Goal: Task Accomplishment & Management: Use online tool/utility

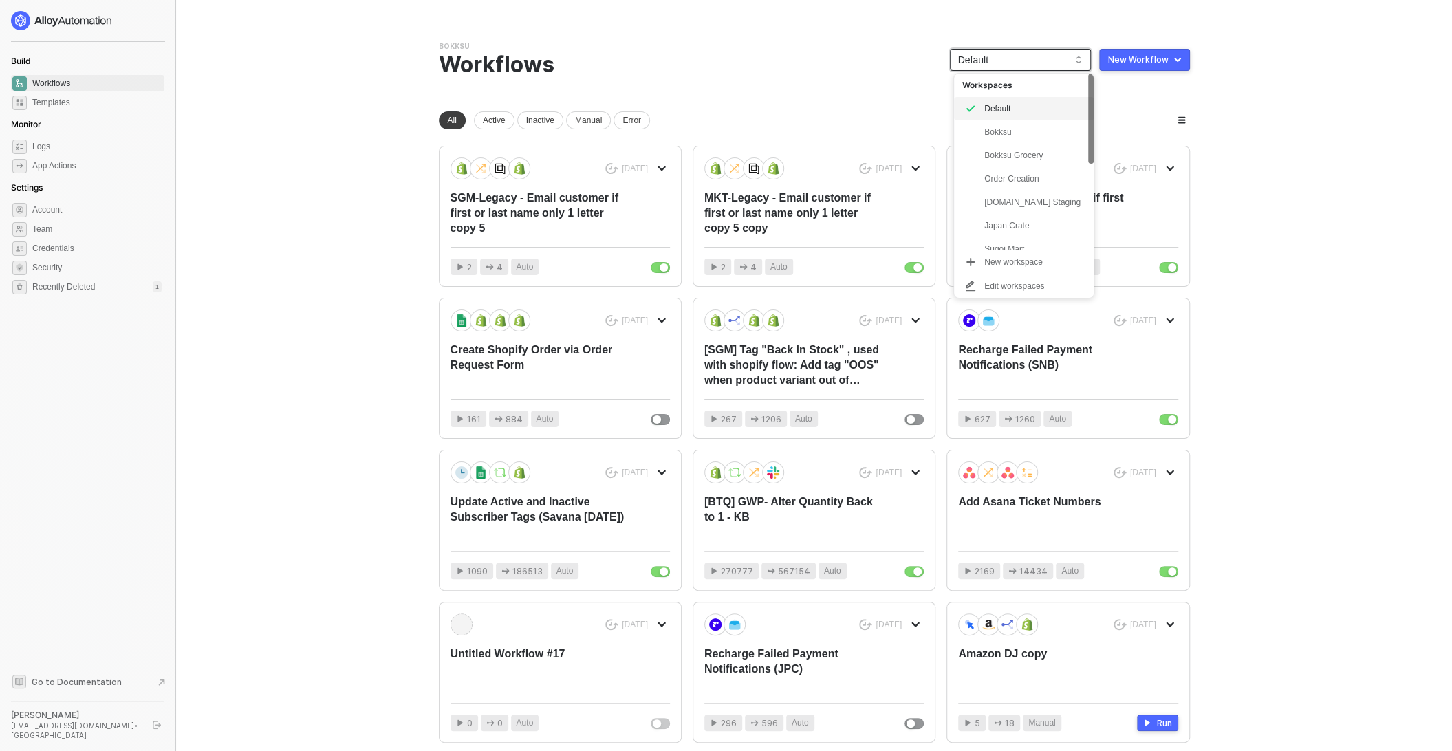
click at [1010, 63] on span "Default" at bounding box center [1020, 60] width 124 height 21
click at [1038, 217] on div "smr-hashii" at bounding box center [1034, 214] width 101 height 17
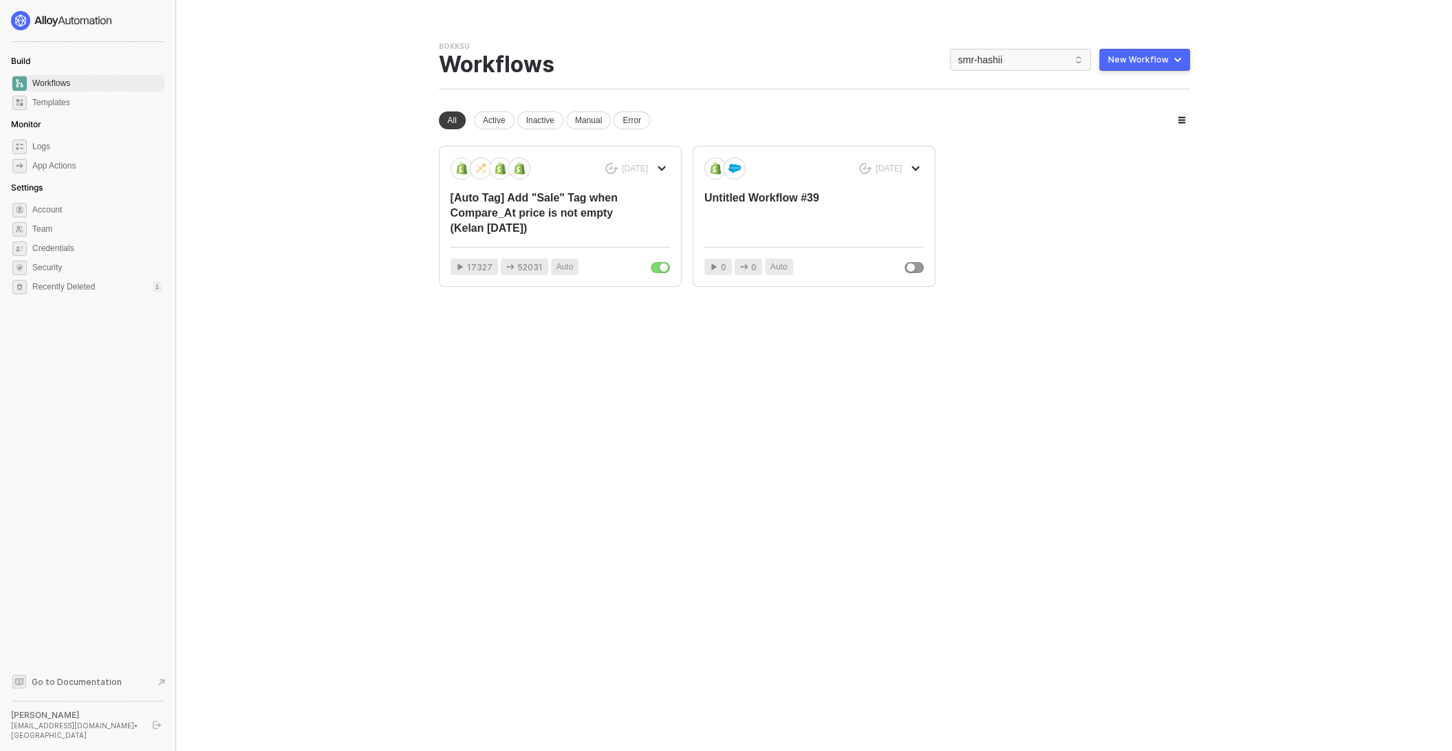
click at [1152, 56] on div "New Workflow" at bounding box center [1138, 59] width 61 height 11
click at [1109, 113] on div "Start From Scratch" at bounding box center [1105, 114] width 69 height 13
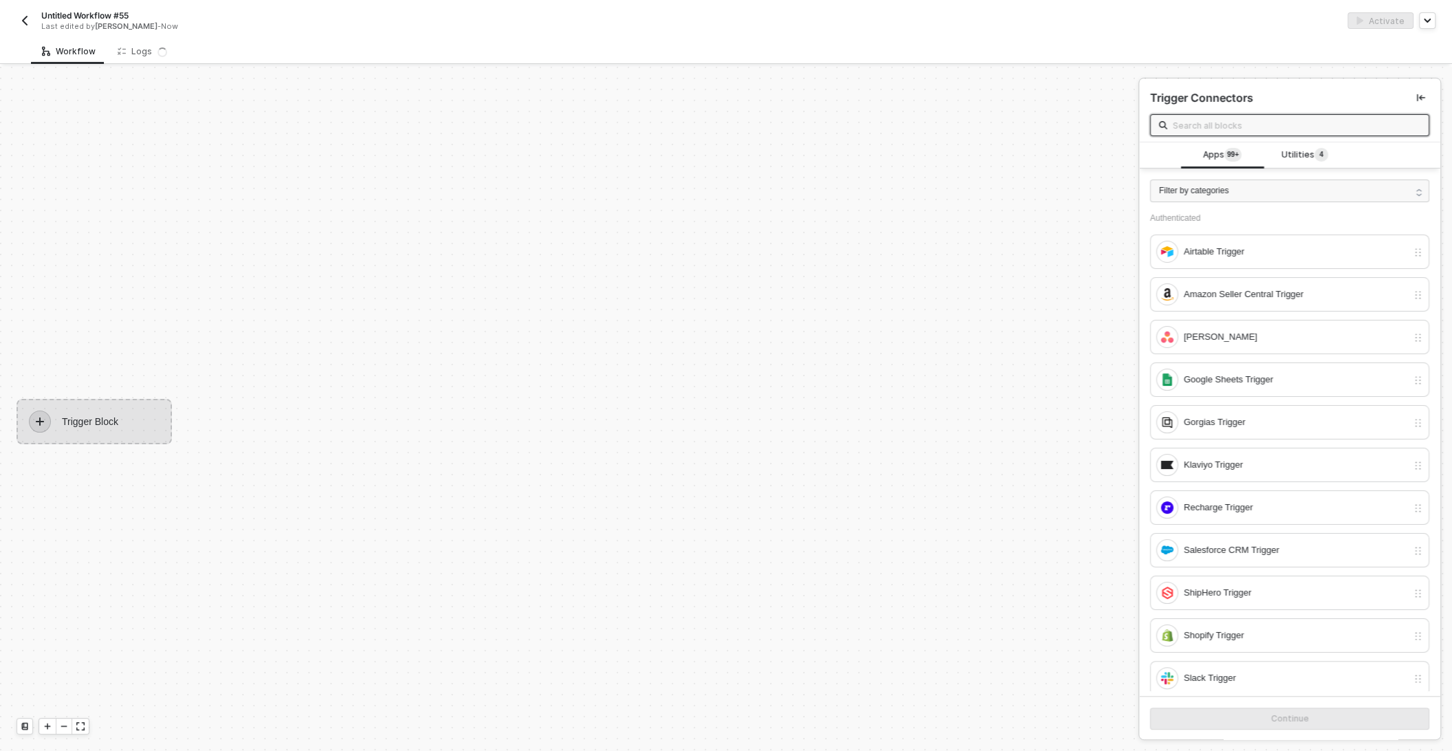
scroll to position [25, 0]
click at [98, 399] on div "Trigger Block" at bounding box center [94, 396] width 155 height 45
click at [1258, 187] on div "Filter by categories" at bounding box center [1289, 190] width 279 height 23
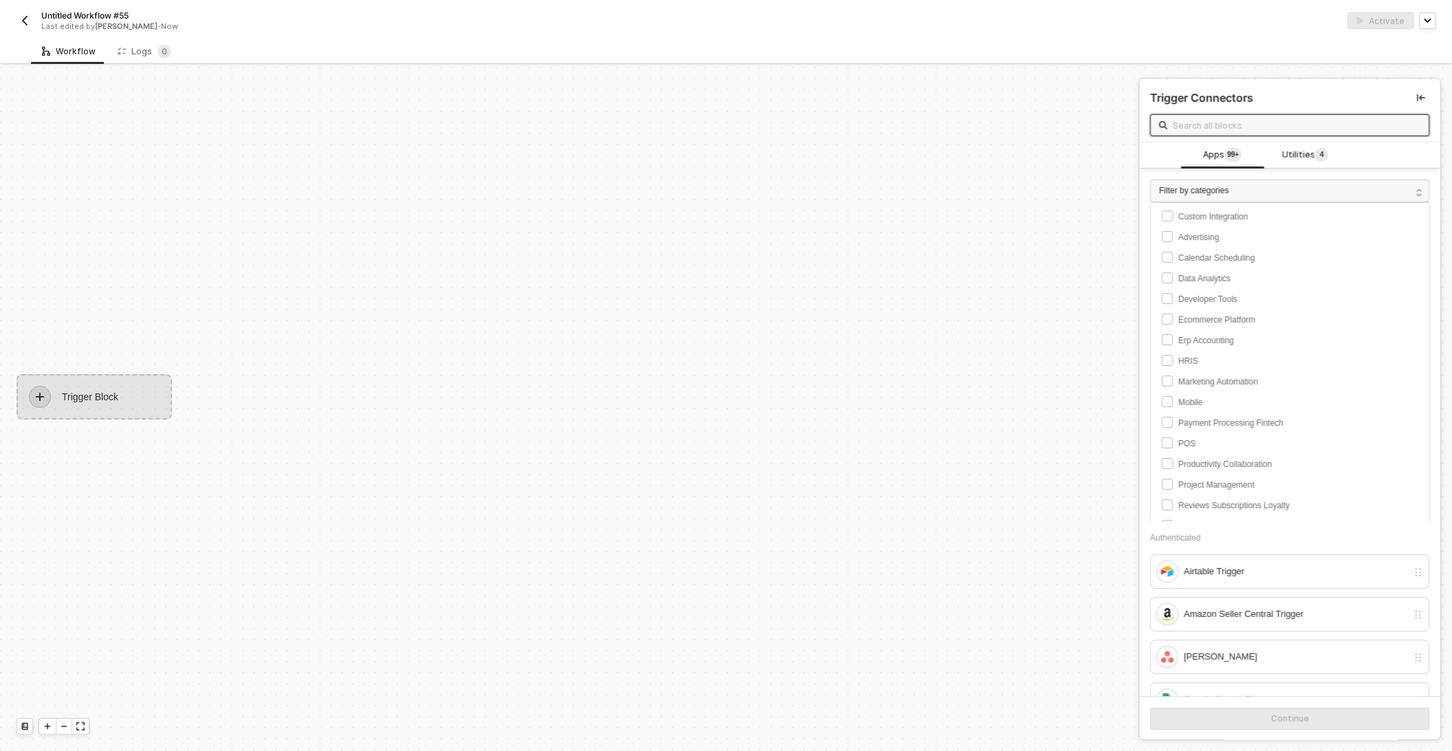
click at [1241, 121] on input "text" at bounding box center [1297, 125] width 248 height 15
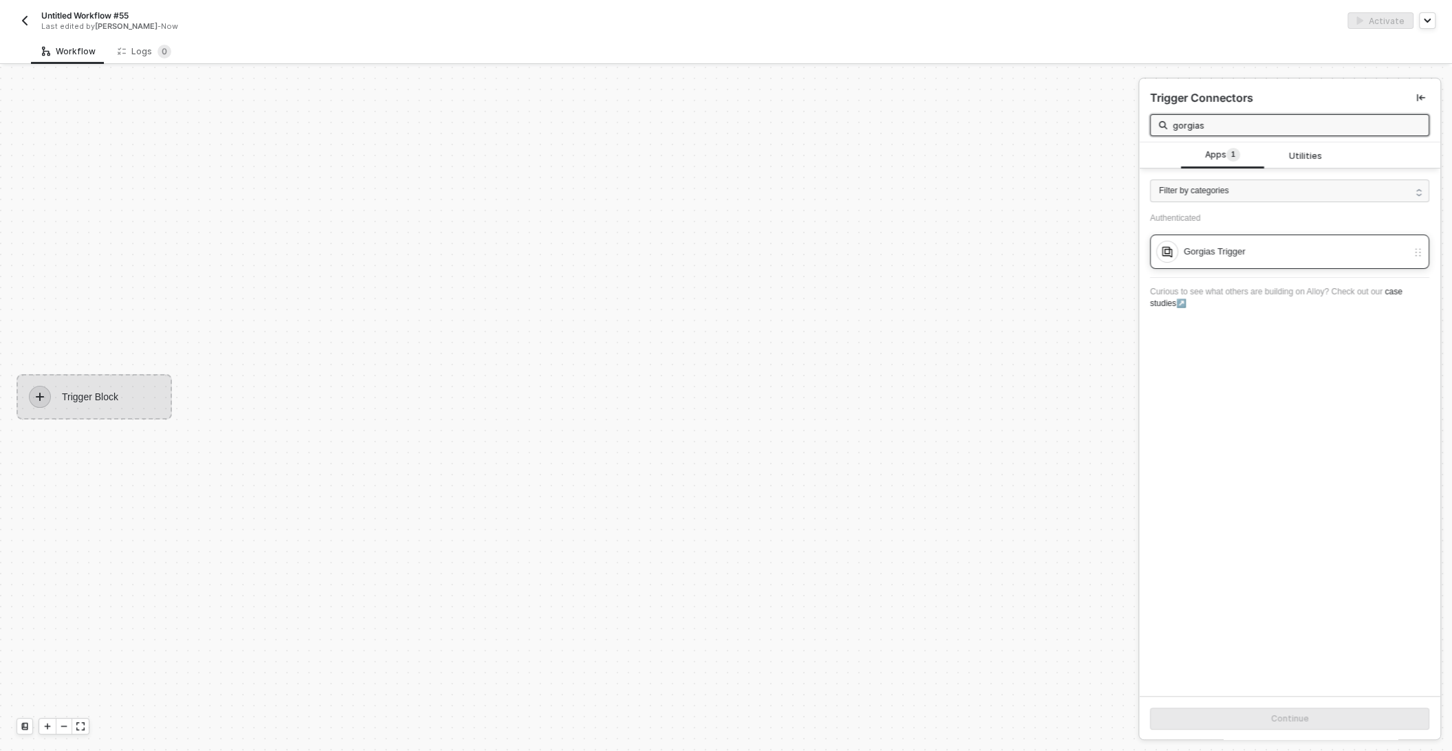
type input "gorgias"
click at [1223, 252] on div "Gorgias Trigger" at bounding box center [1296, 251] width 224 height 15
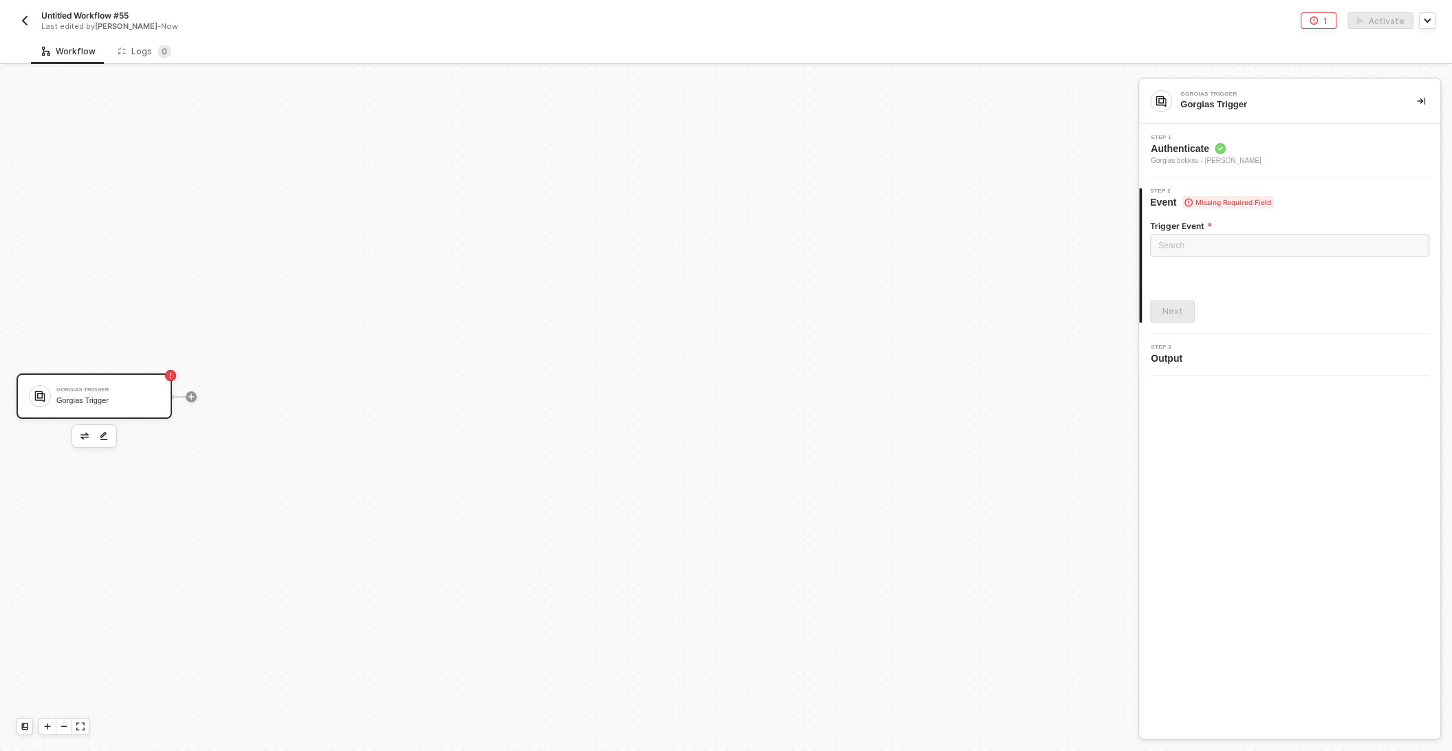
click at [111, 400] on div "Gorgias Trigger" at bounding box center [107, 400] width 103 height 9
click at [1278, 145] on div "Step 1 Authenticate [PERSON_NAME] bokksu - [PERSON_NAME]" at bounding box center [1291, 151] width 298 height 32
click at [1254, 320] on span "Missing Required Field" at bounding box center [1228, 321] width 92 height 12
click at [1168, 259] on div "Select an Account Gorgias bokksu - Kelan Bonislawski Manage Credentials" at bounding box center [1289, 220] width 279 height 86
click at [1175, 269] on div "Next" at bounding box center [1172, 274] width 21 height 11
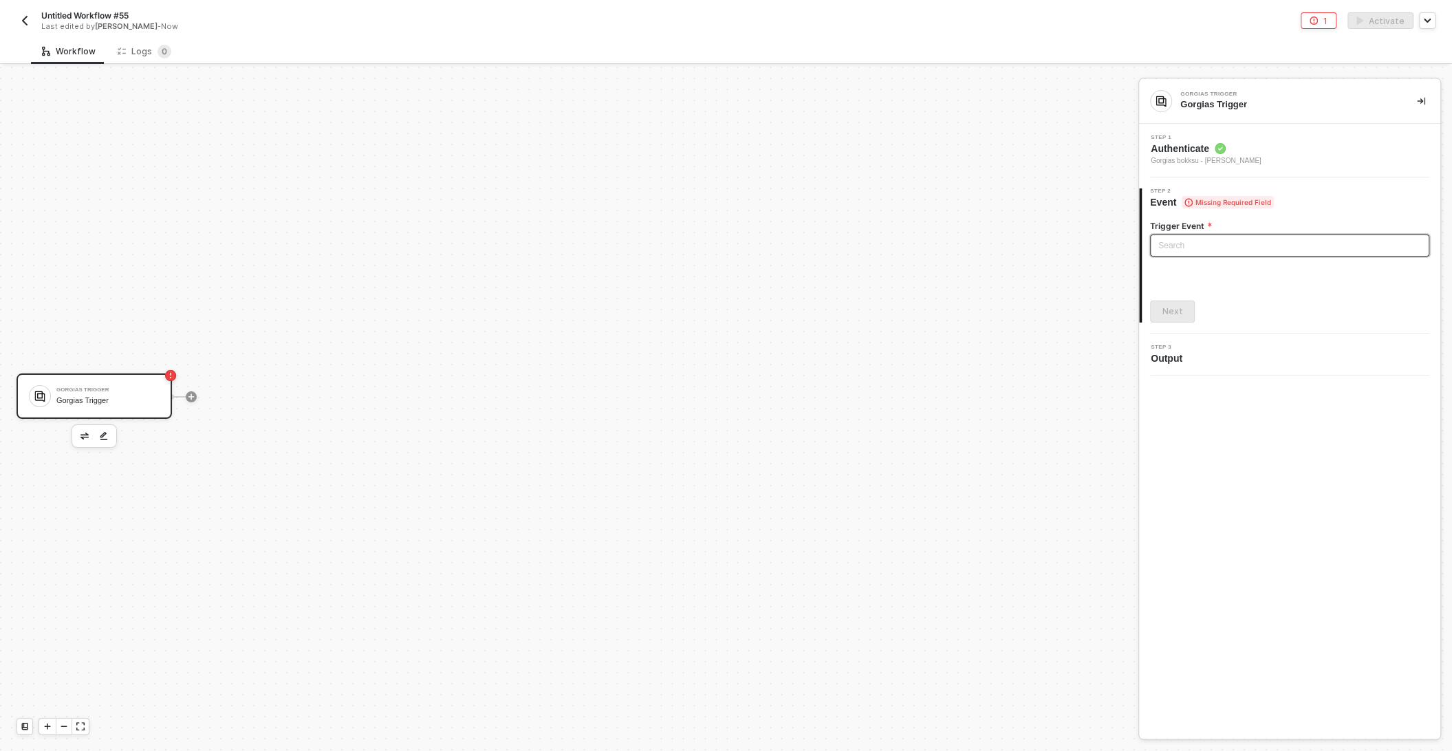
click at [1199, 243] on input "search" at bounding box center [1289, 245] width 263 height 21
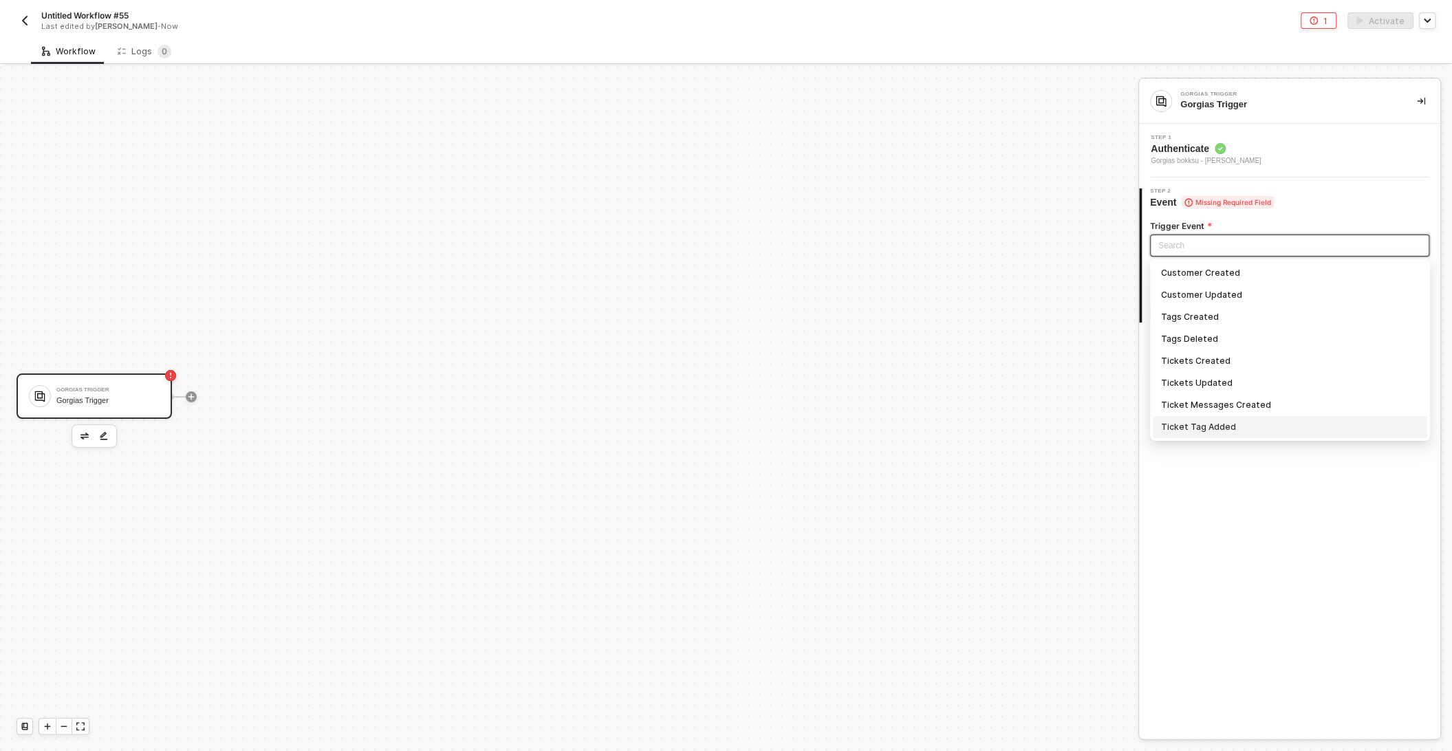
click at [1181, 429] on div "Ticket Tag Added" at bounding box center [1290, 427] width 258 height 15
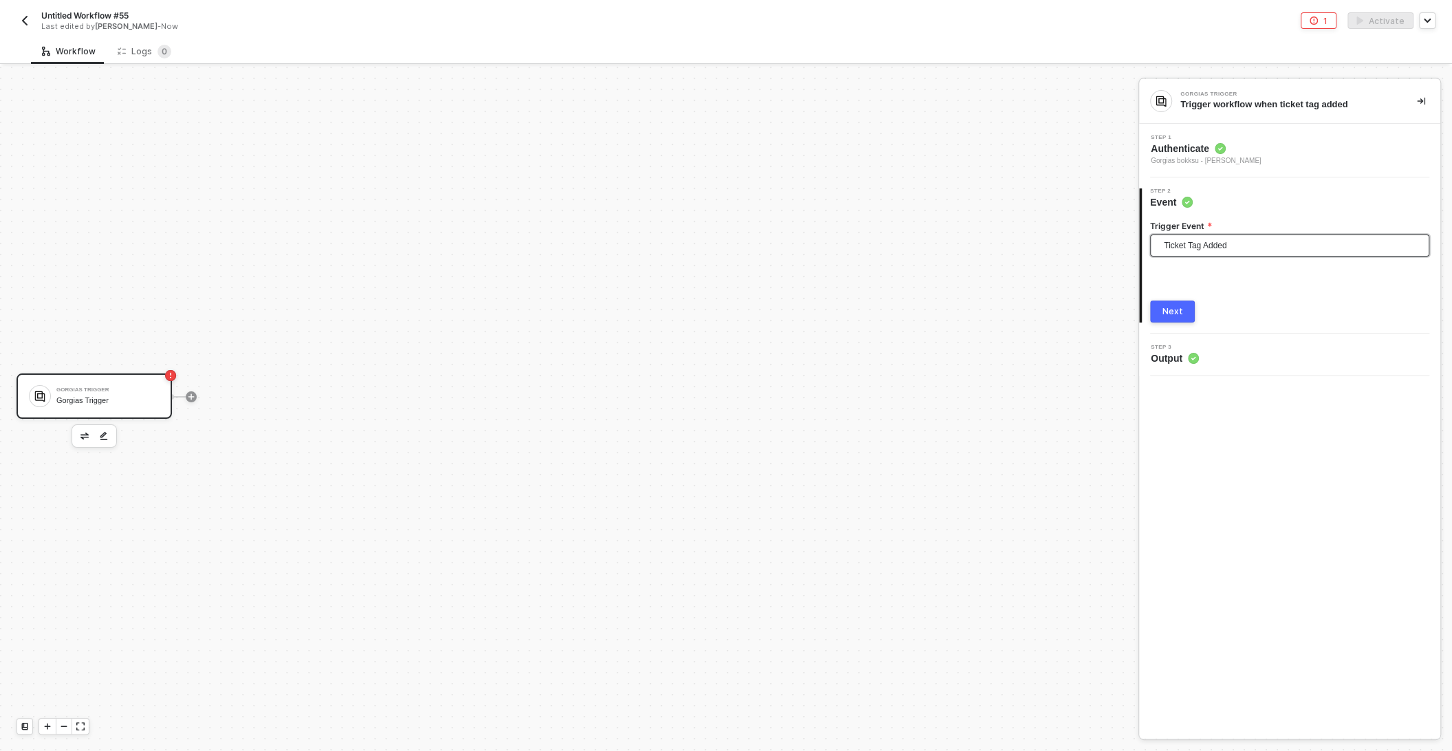
click at [1170, 309] on div "Next" at bounding box center [1172, 311] width 21 height 11
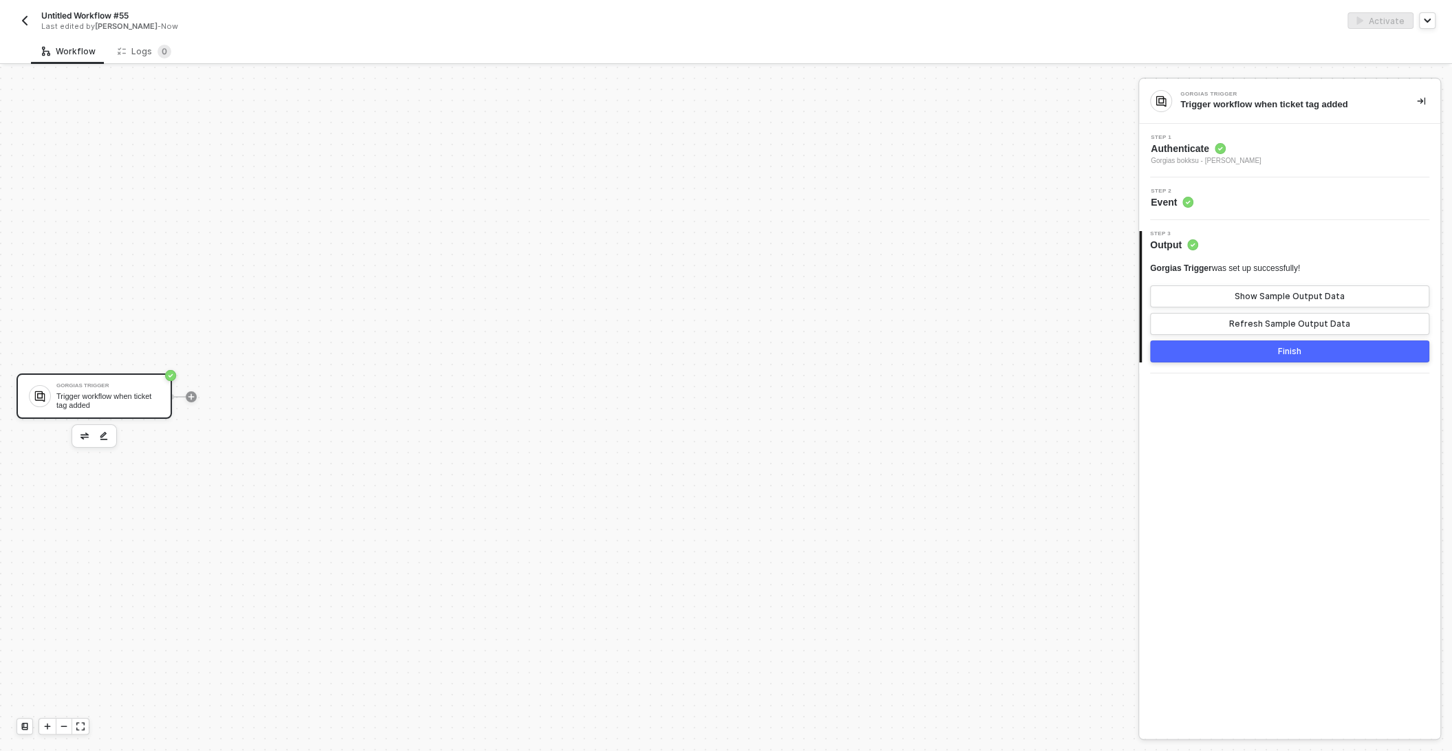
click at [1239, 351] on button "Finish" at bounding box center [1289, 351] width 279 height 22
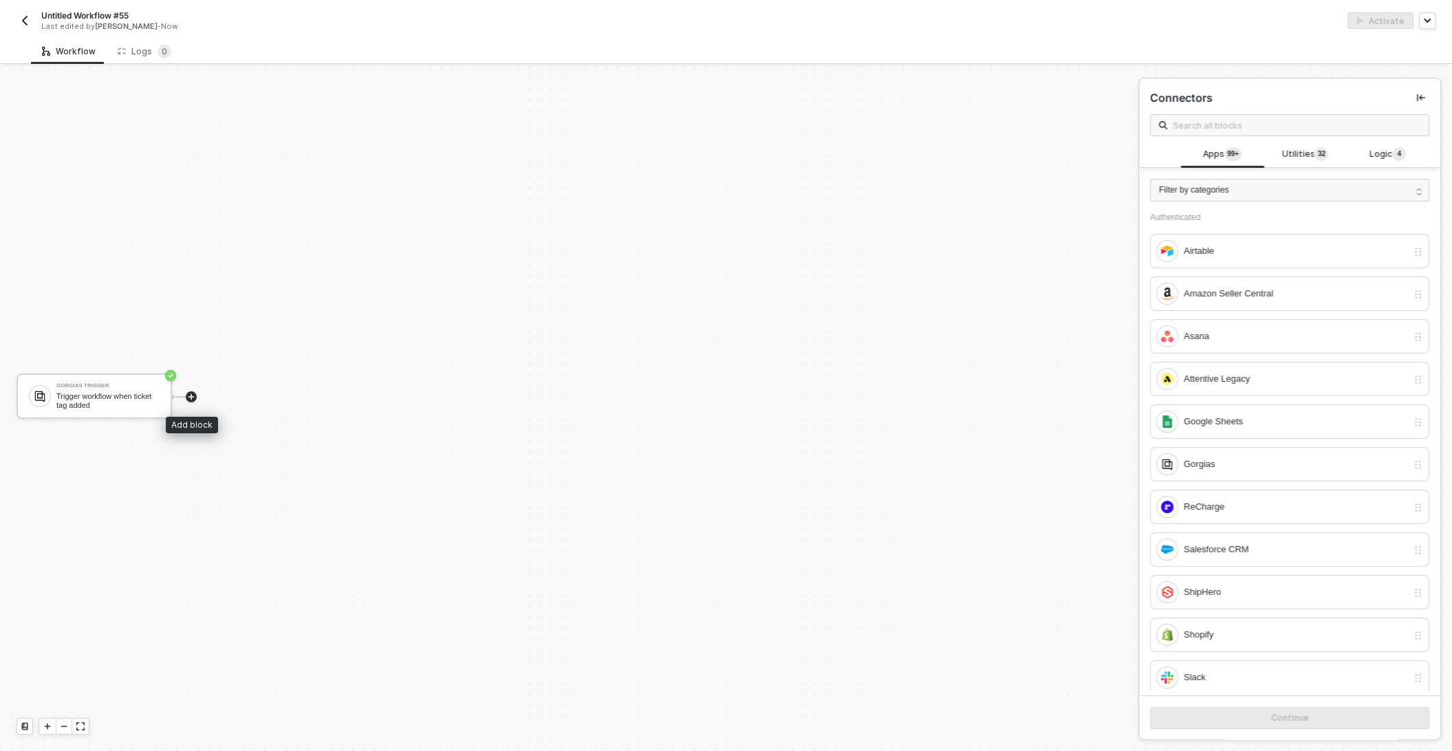
click at [193, 396] on icon "icon-play" at bounding box center [191, 397] width 6 height 6
click at [195, 396] on icon "icon-play" at bounding box center [191, 397] width 8 height 8
click at [1295, 157] on span "Utilities 3 2" at bounding box center [1304, 154] width 47 height 15
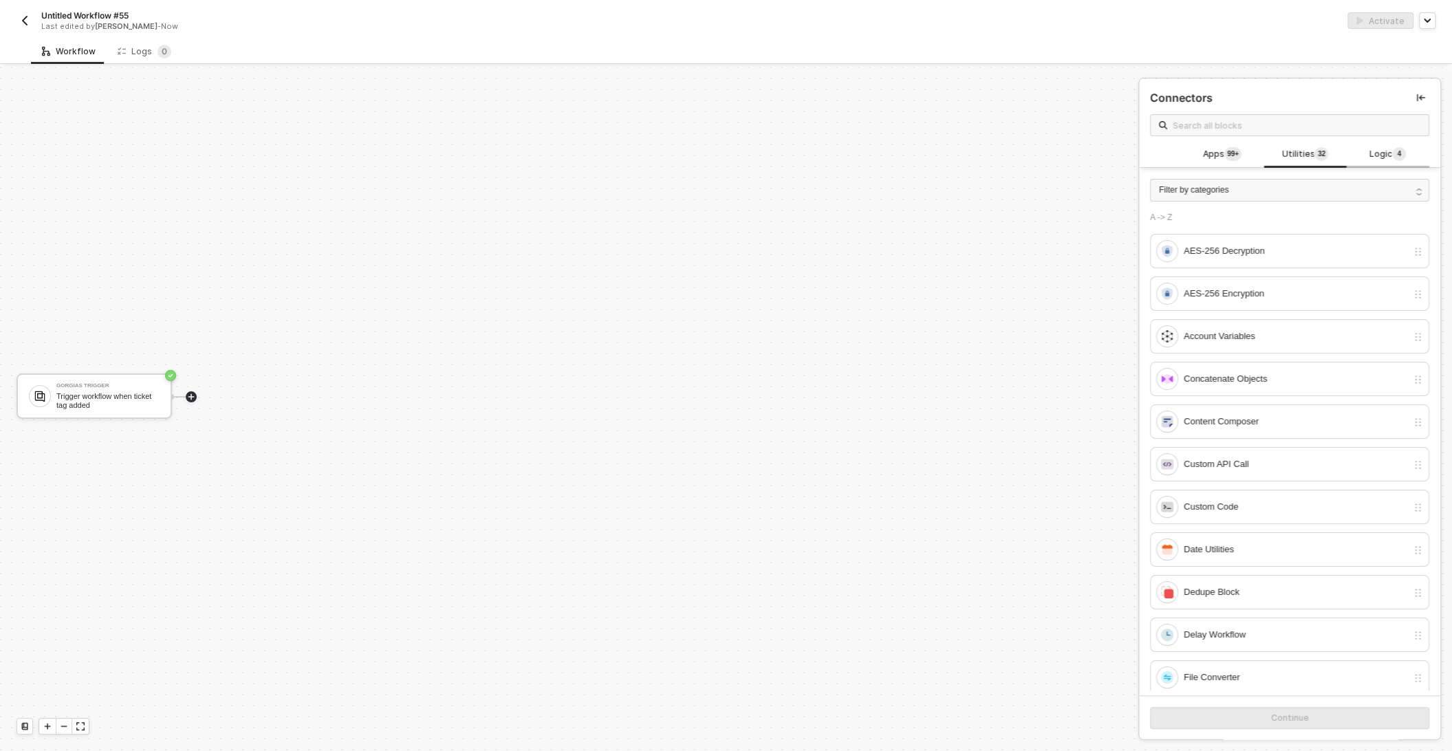
click at [1382, 159] on span "Logic 4" at bounding box center [1387, 154] width 36 height 15
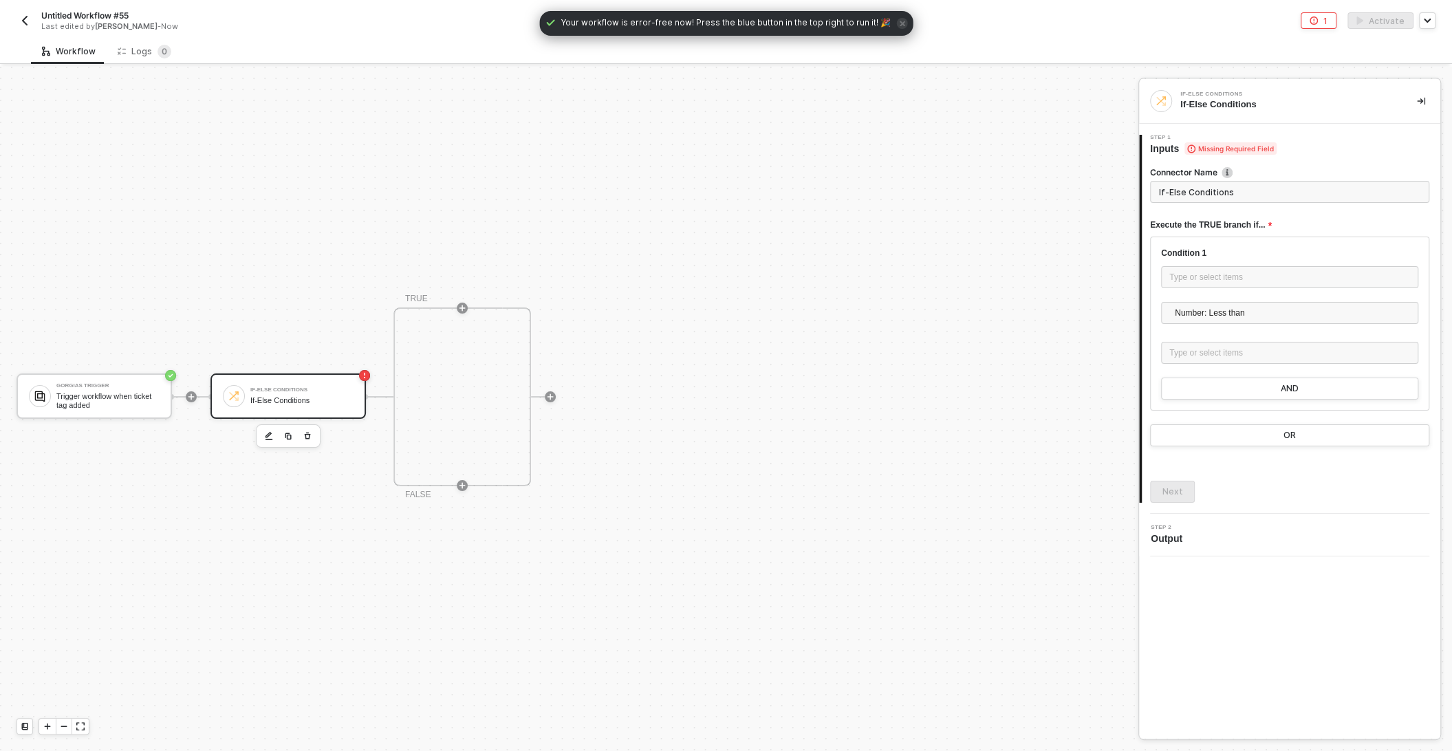
click at [264, 382] on div "If-Else Conditions If-Else Conditions" at bounding box center [287, 395] width 155 height 45
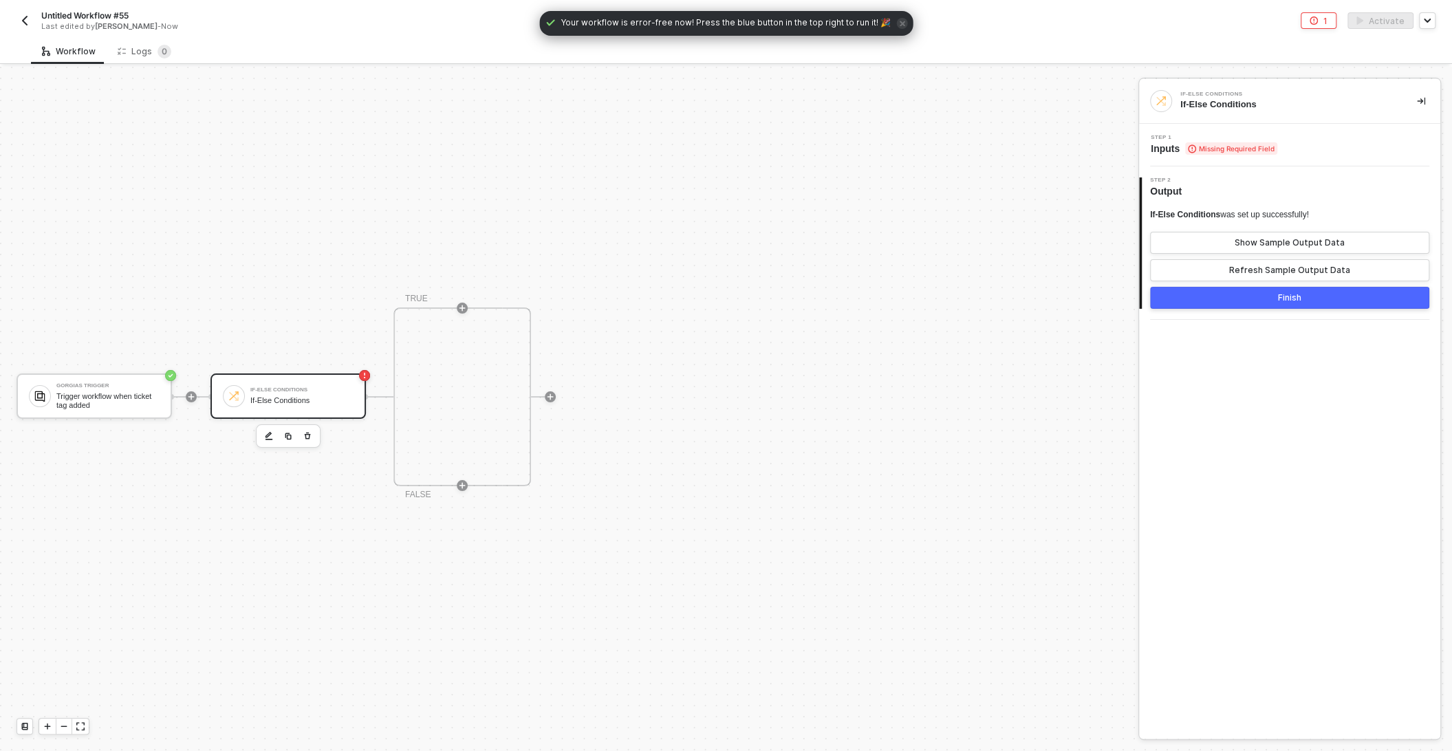
click at [1242, 145] on span "Missing Required Field" at bounding box center [1231, 148] width 92 height 12
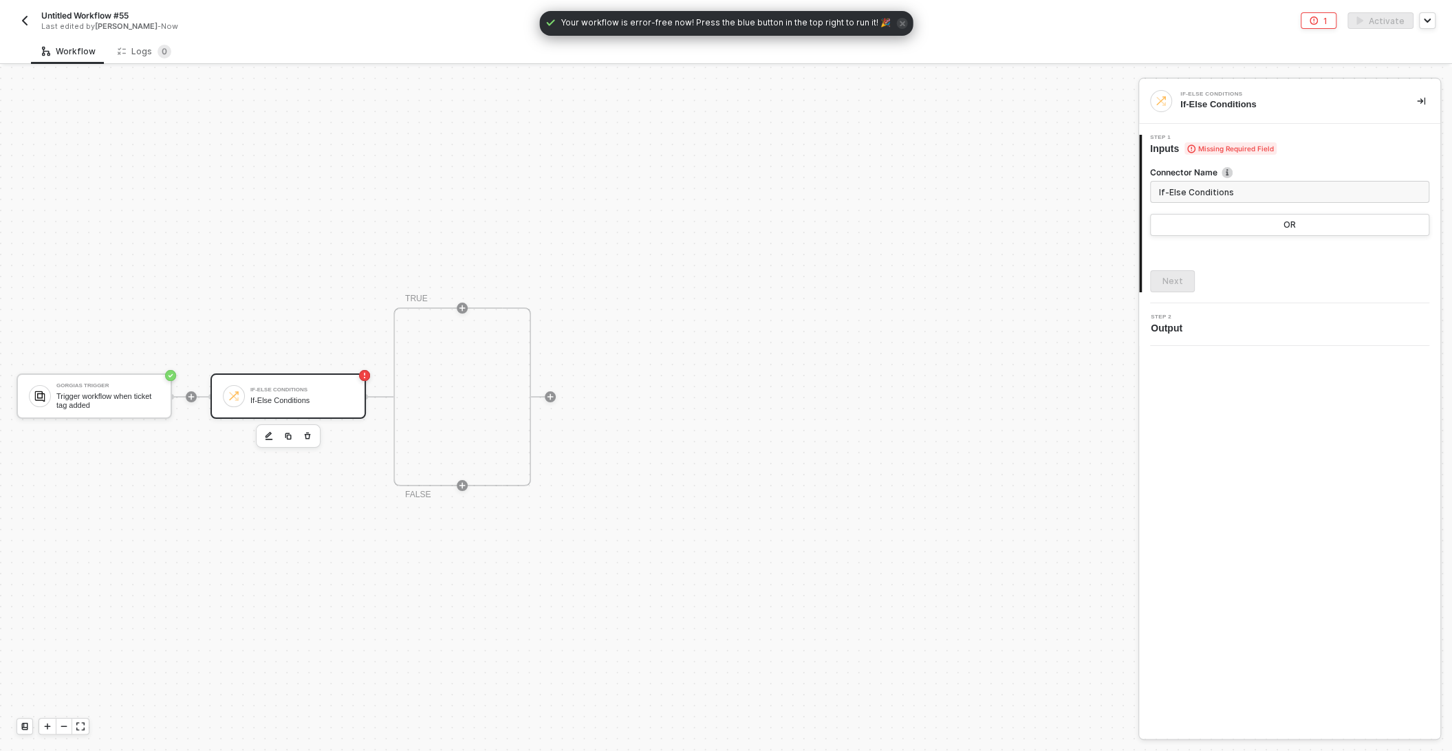
click at [1216, 185] on input "If-Else Conditions" at bounding box center [1289, 192] width 279 height 22
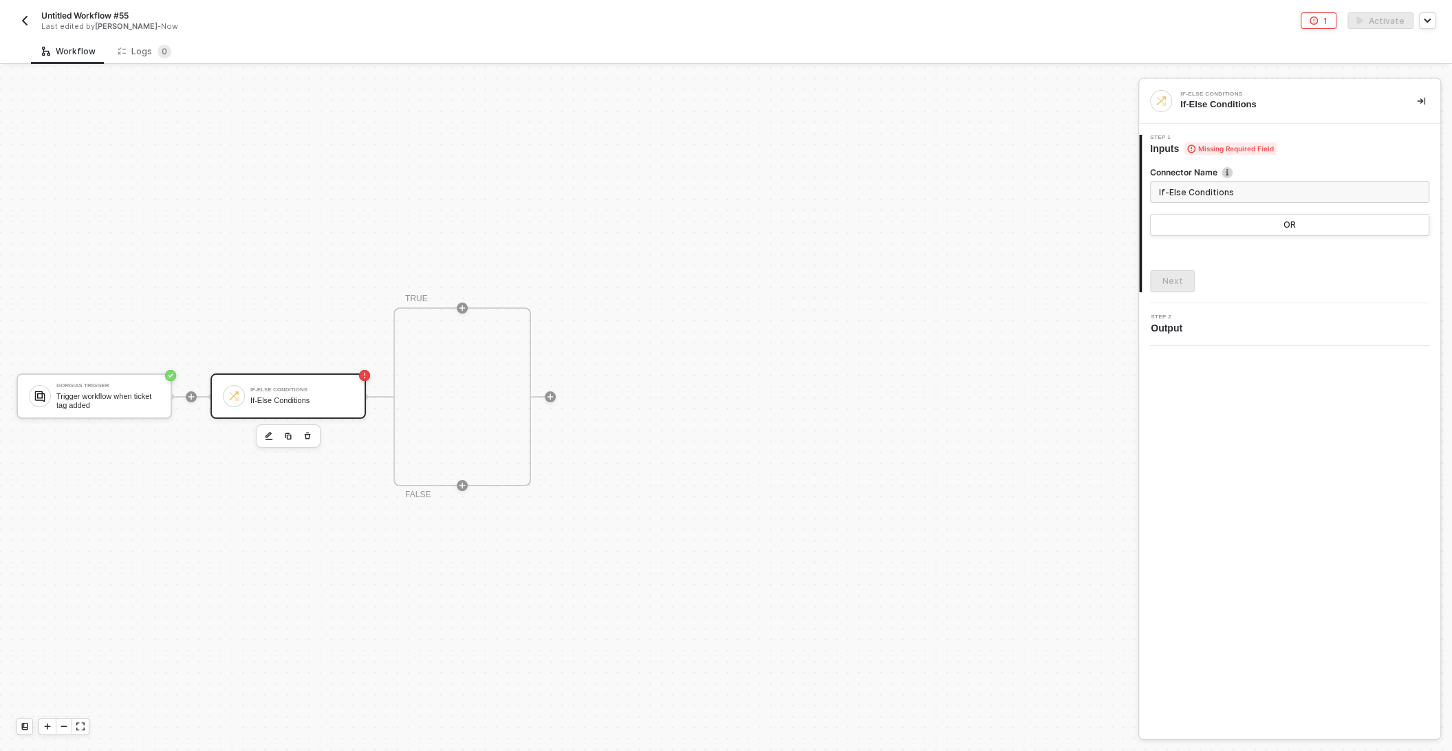
click at [1224, 275] on div "Next" at bounding box center [1289, 281] width 279 height 22
click at [1197, 153] on span "Missing Required Field" at bounding box center [1230, 148] width 92 height 12
click at [1351, 143] on div "Step 1 Inputs Missing Required Field" at bounding box center [1291, 145] width 298 height 21
click at [143, 404] on div "Trigger workflow when ticket tag added" at bounding box center [107, 400] width 103 height 17
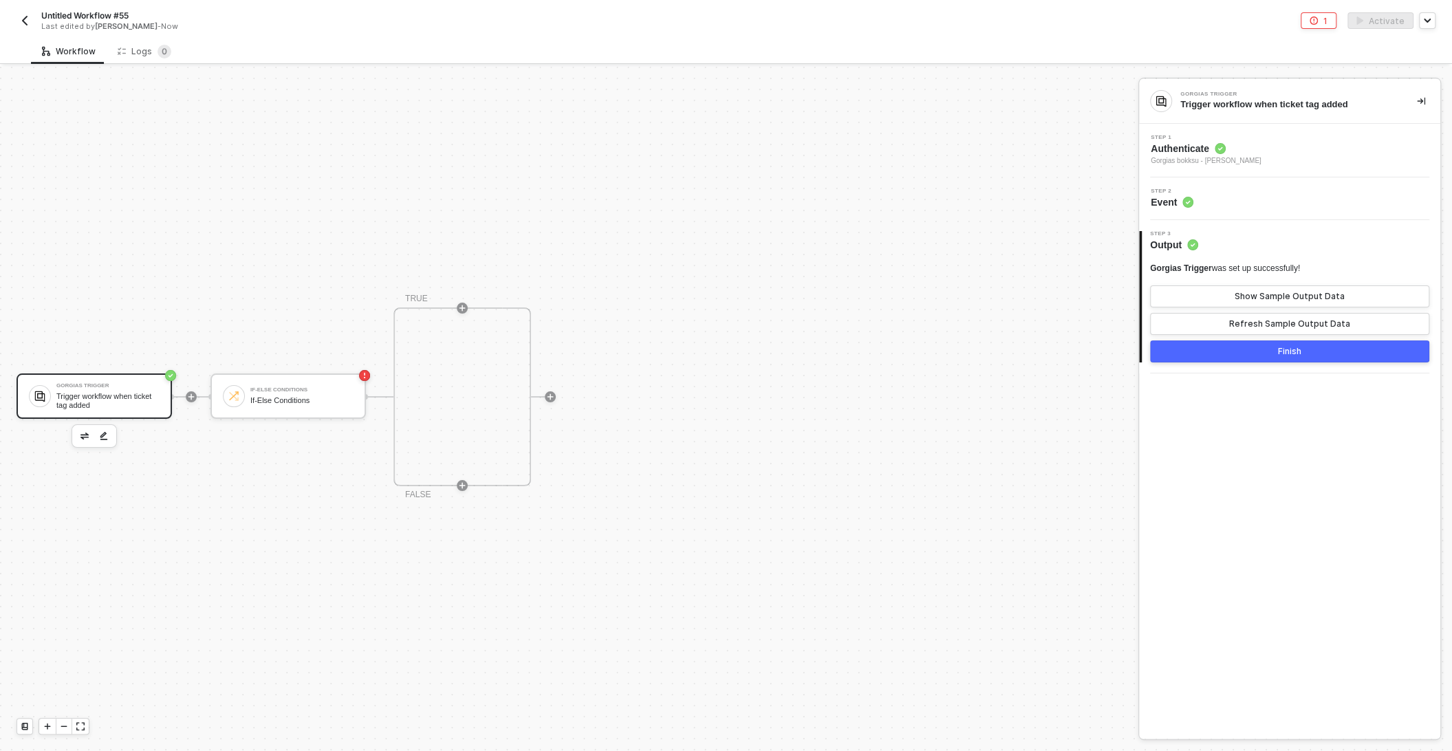
click at [1243, 347] on button "Finish" at bounding box center [1289, 351] width 279 height 22
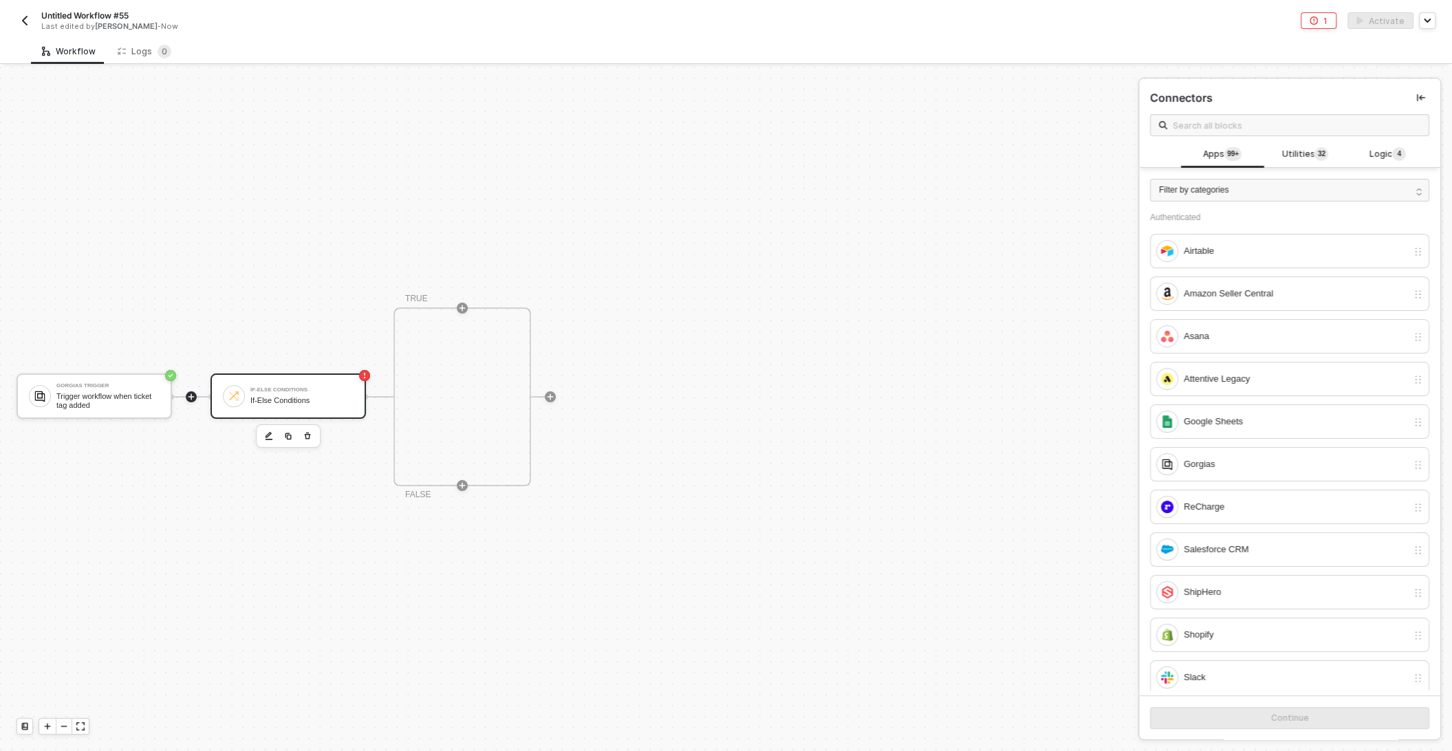
click at [254, 405] on div "If-Else Conditions If-Else Conditions" at bounding box center [301, 396] width 103 height 26
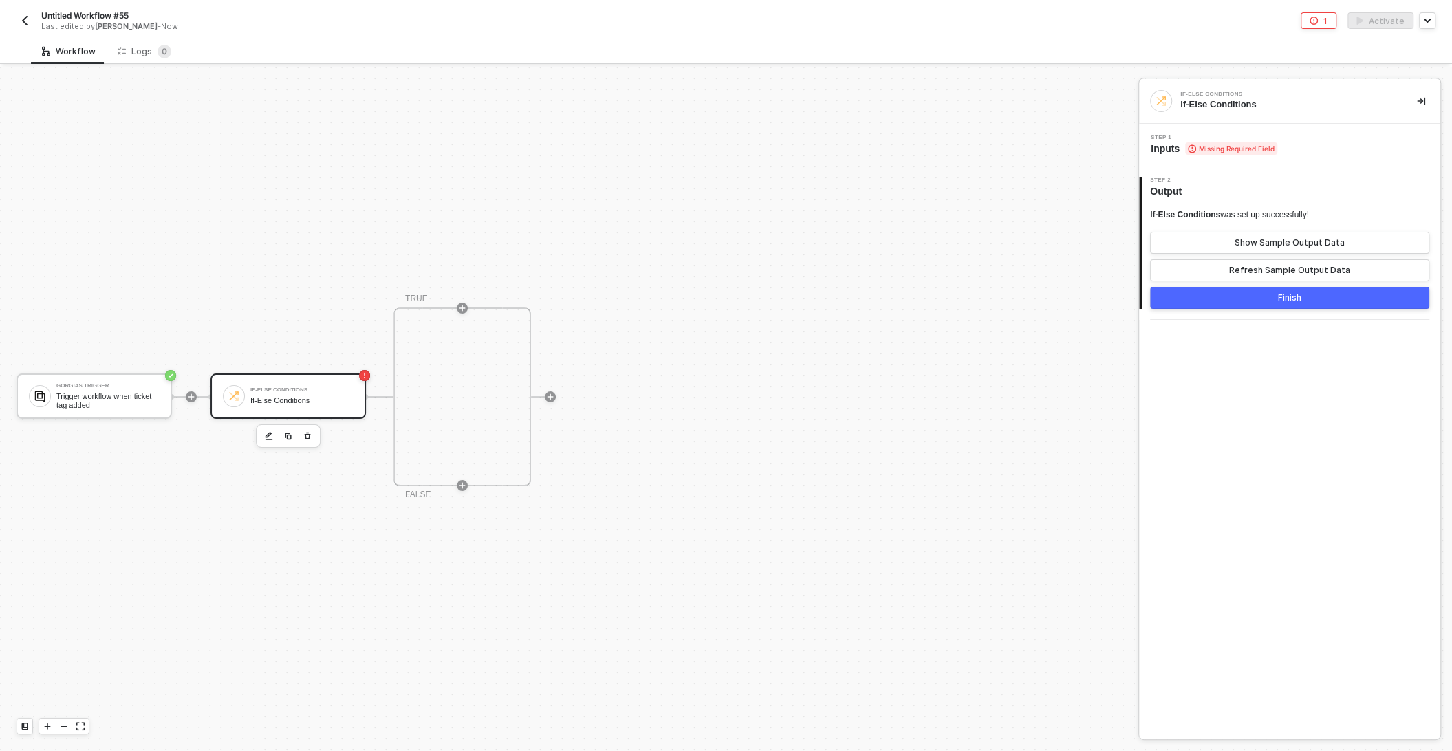
click at [1247, 297] on button "Finish" at bounding box center [1289, 298] width 279 height 22
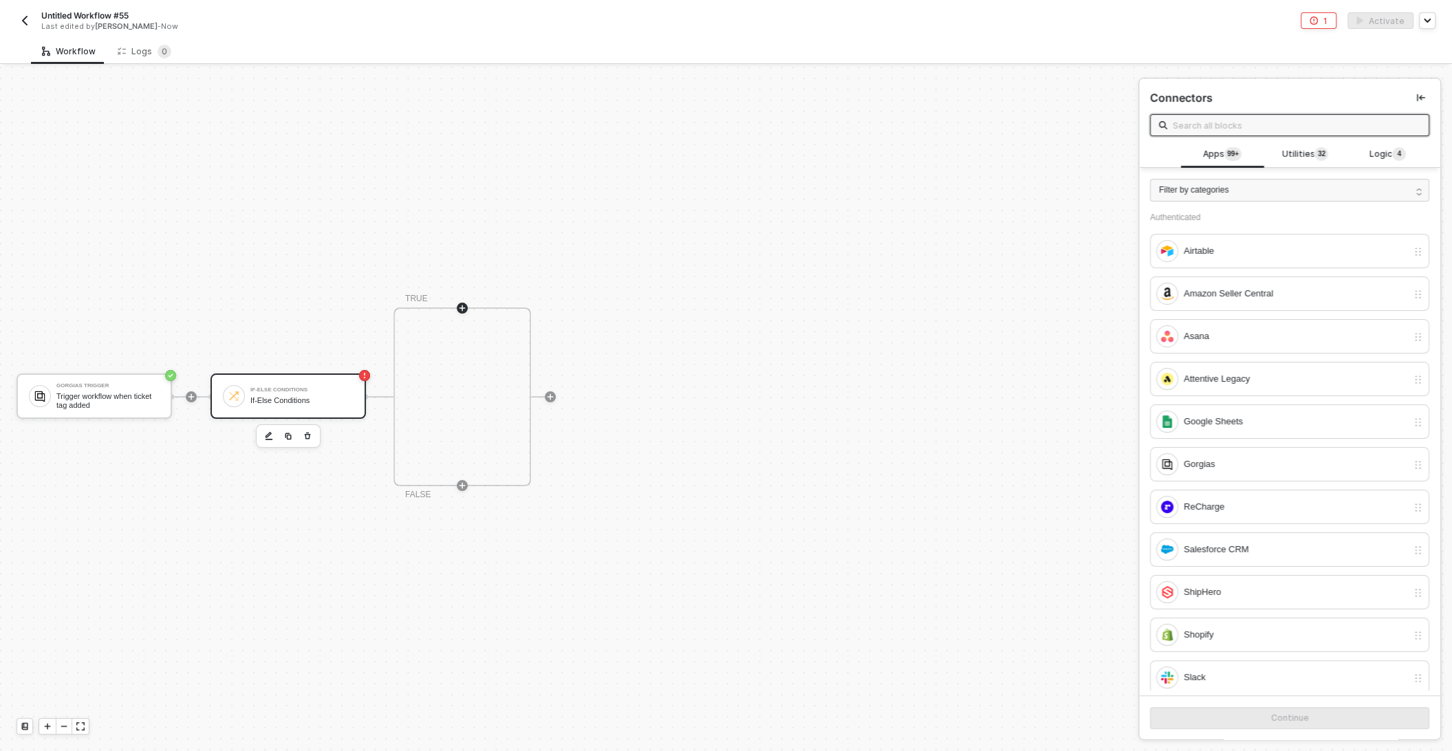
click at [248, 394] on div "If-Else Conditions If-Else Conditions" at bounding box center [299, 396] width 109 height 26
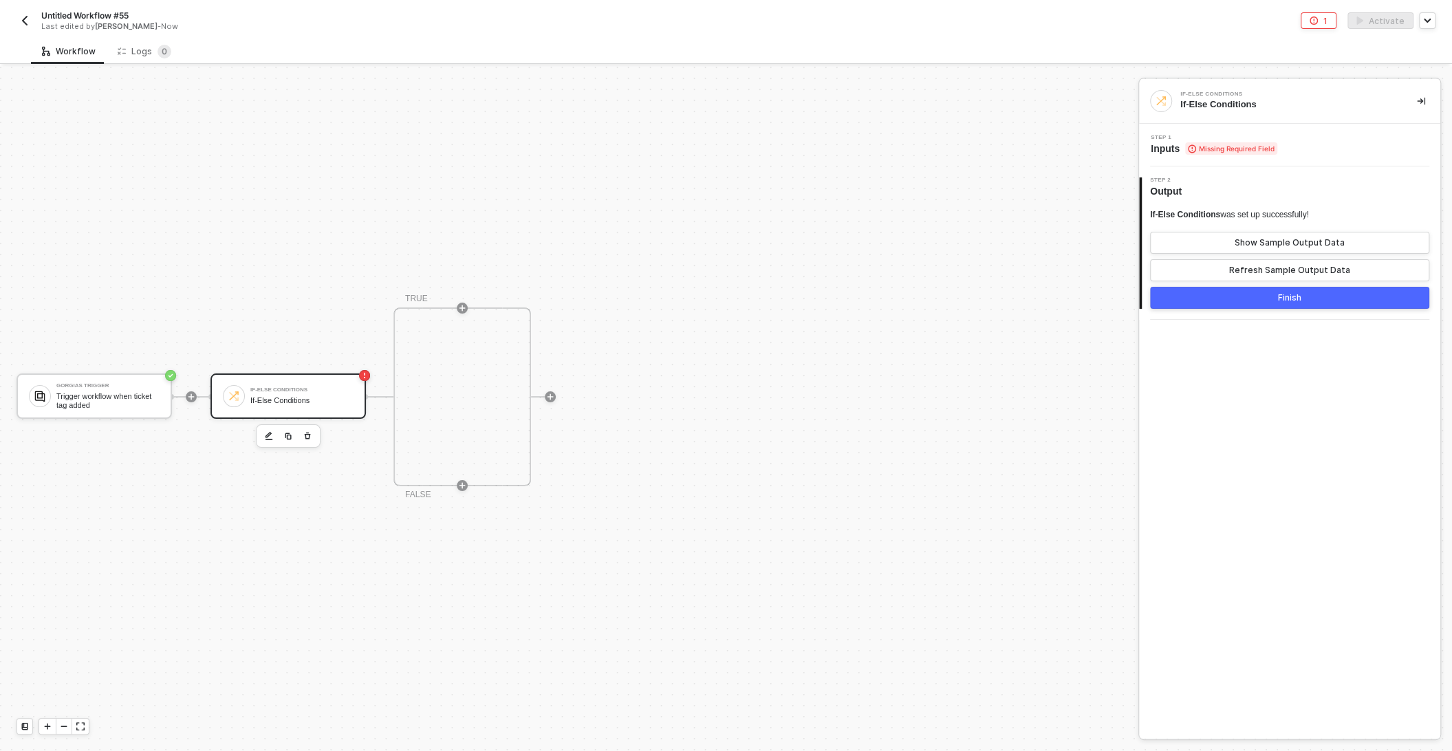
click at [1333, 151] on div "Step 1 Inputs Missing Required Field" at bounding box center [1291, 145] width 298 height 21
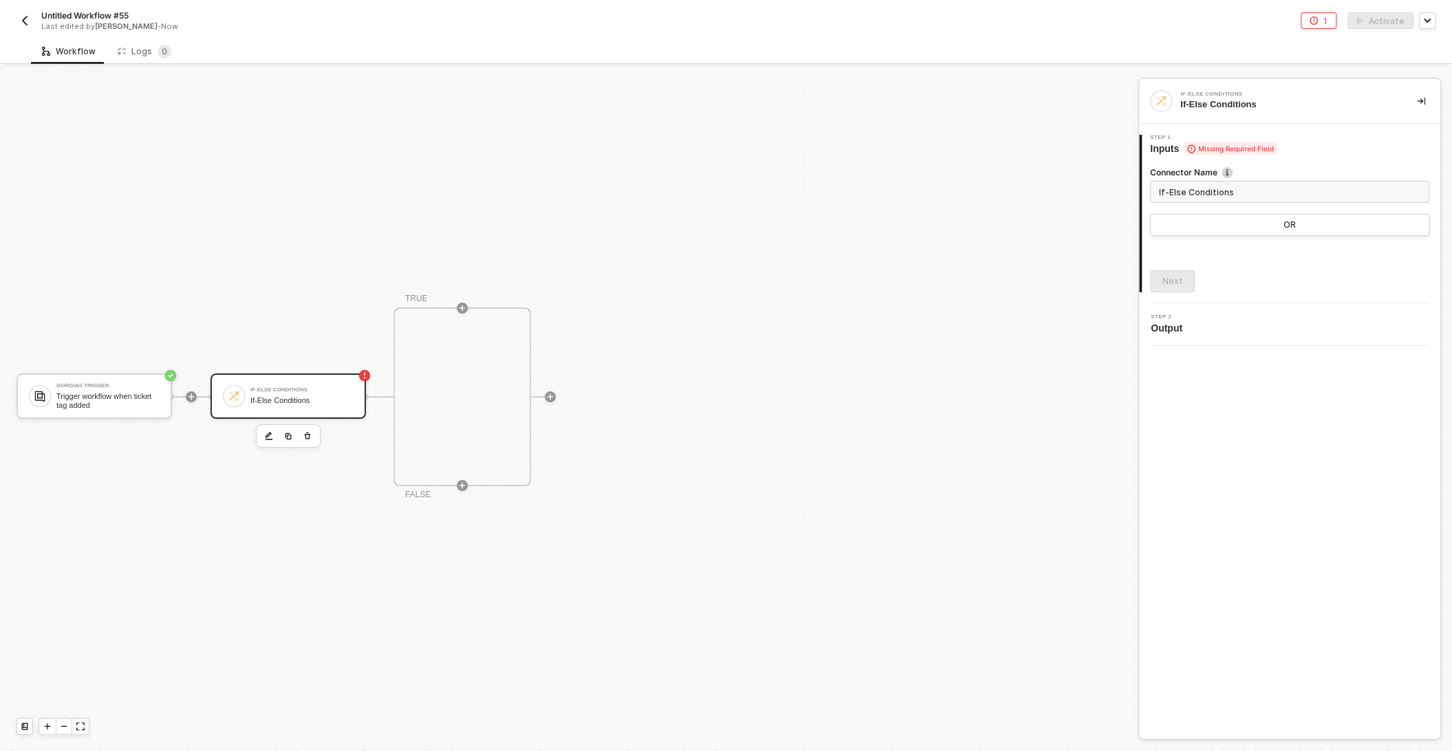
click at [1217, 188] on input "If-Else Conditions" at bounding box center [1289, 192] width 279 height 22
click at [1283, 222] on button "OR" at bounding box center [1289, 225] width 279 height 22
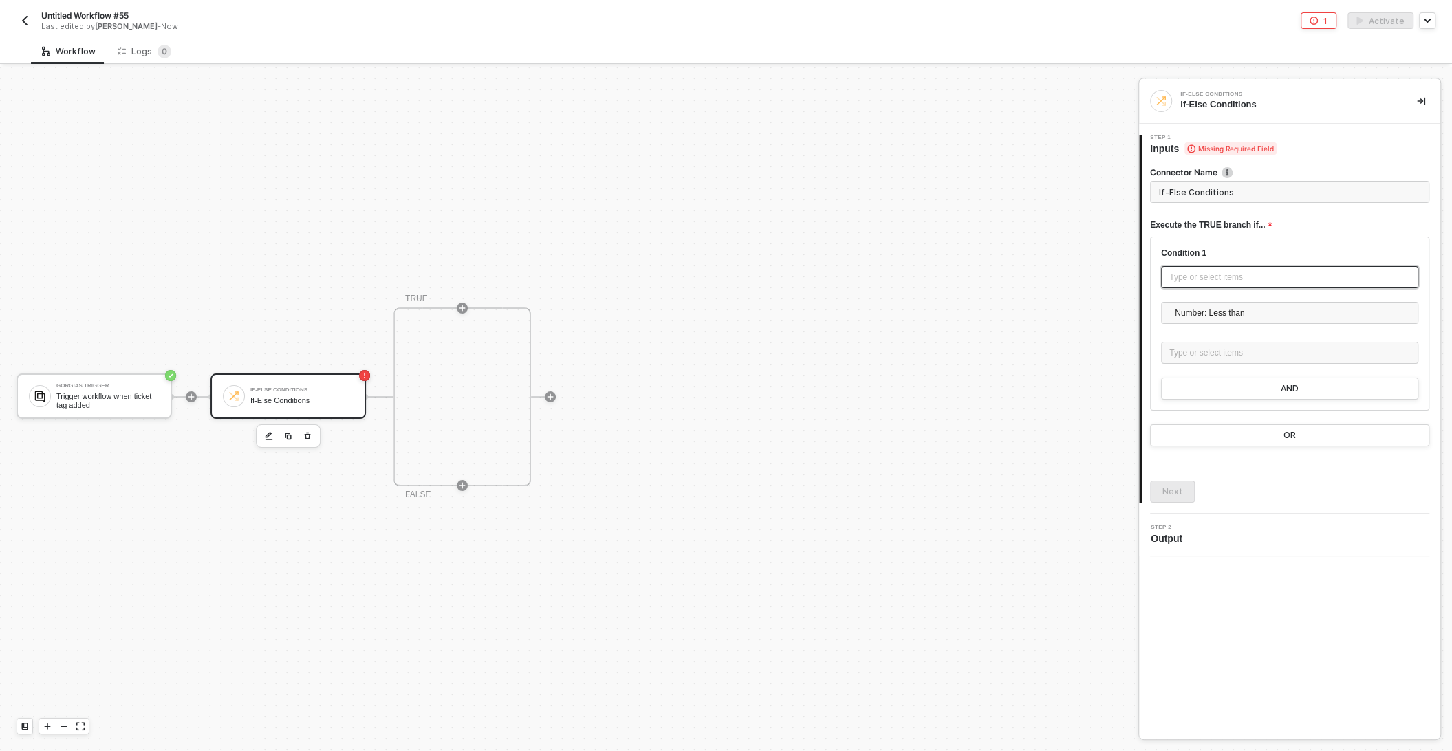
click at [1212, 281] on div "Type or select items ﻿" at bounding box center [1289, 277] width 241 height 13
click at [1124, 172] on div at bounding box center [1124, 173] width 8 height 8
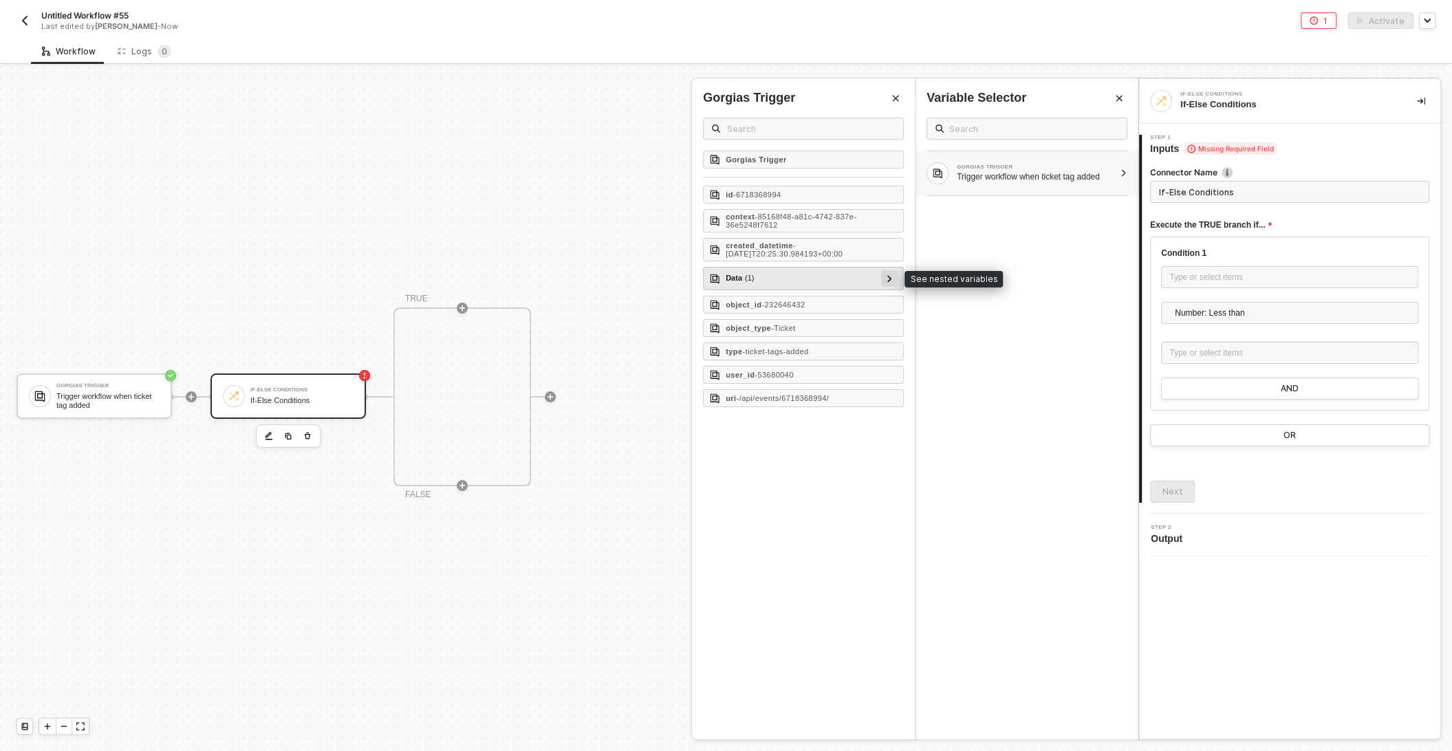
click at [889, 275] on icon at bounding box center [889, 278] width 4 height 7
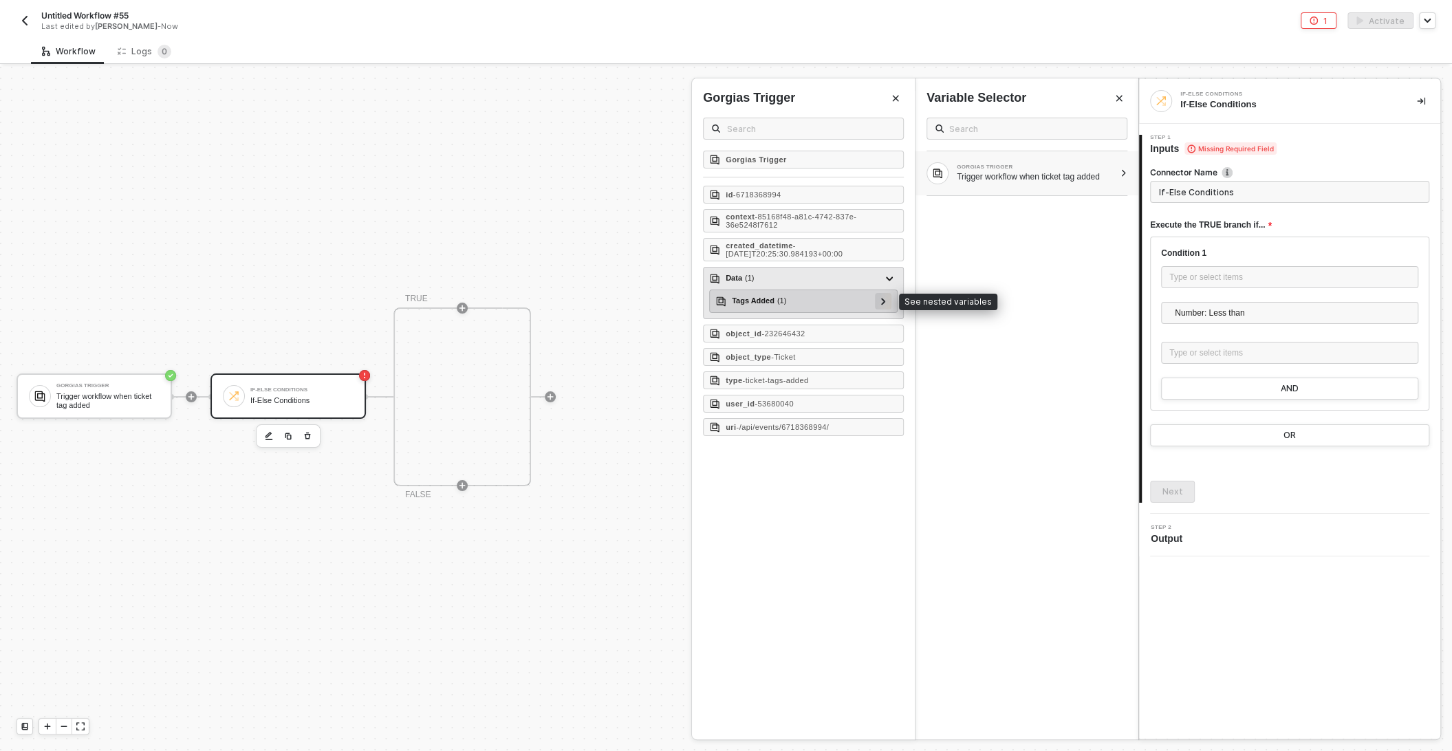
click at [883, 299] on icon at bounding box center [883, 301] width 5 height 7
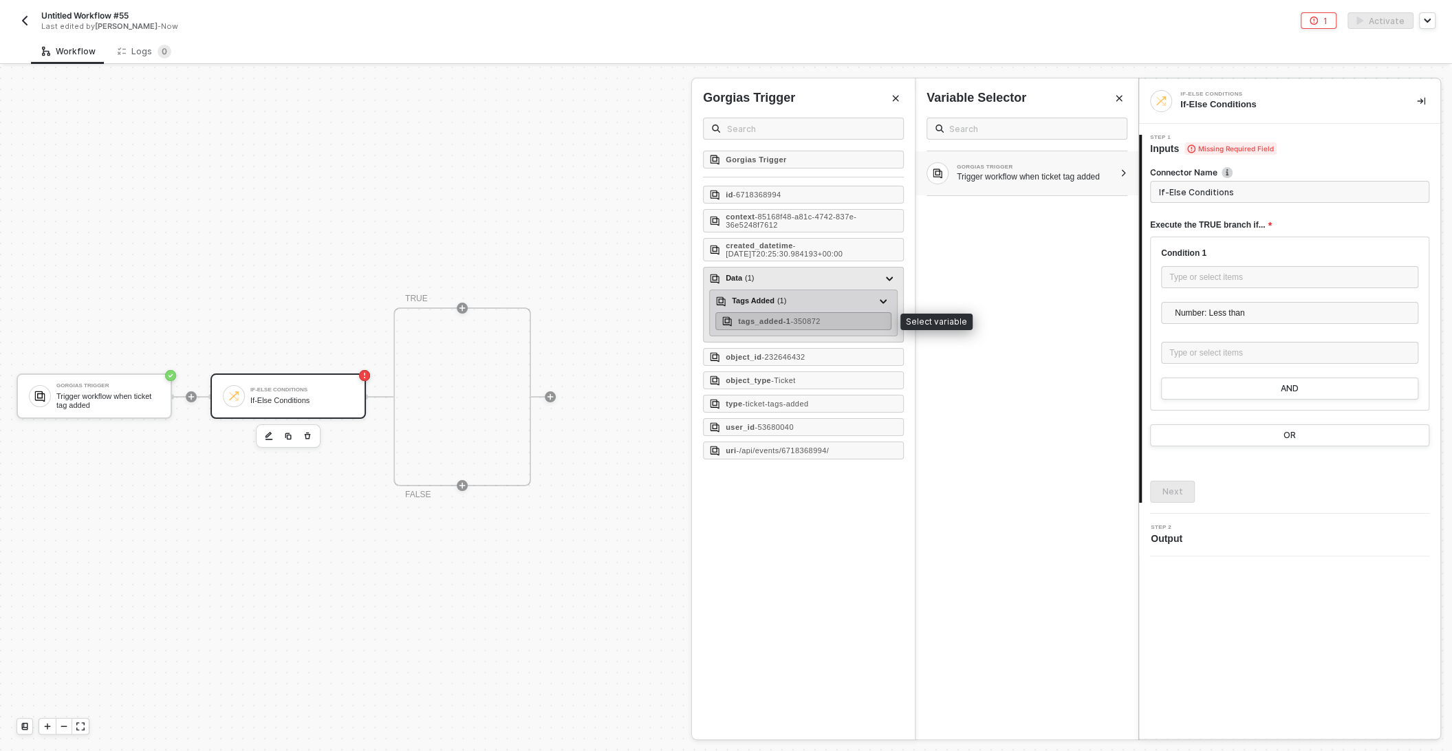
click at [839, 320] on div "tags_added-1 - 350872" at bounding box center [803, 321] width 176 height 18
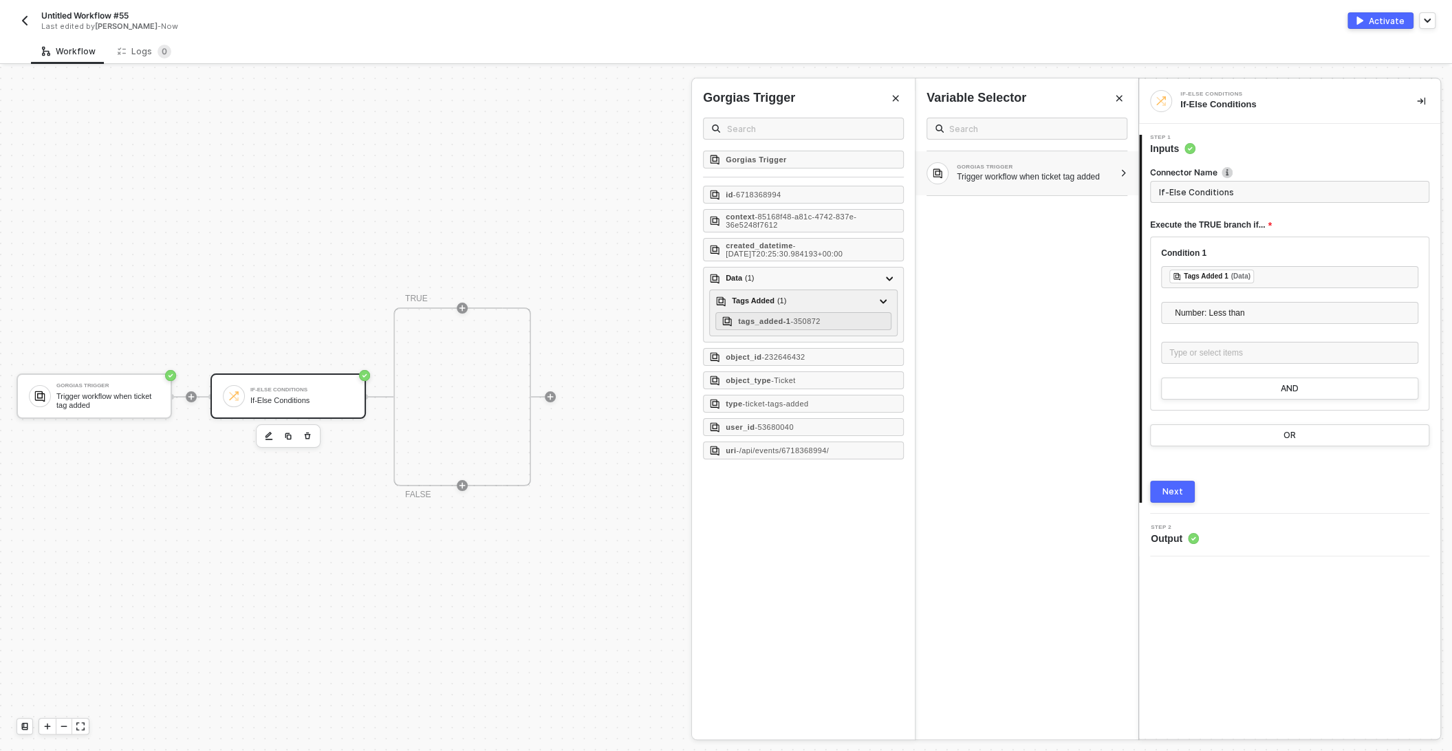
click at [1205, 298] on div at bounding box center [1289, 296] width 257 height 11
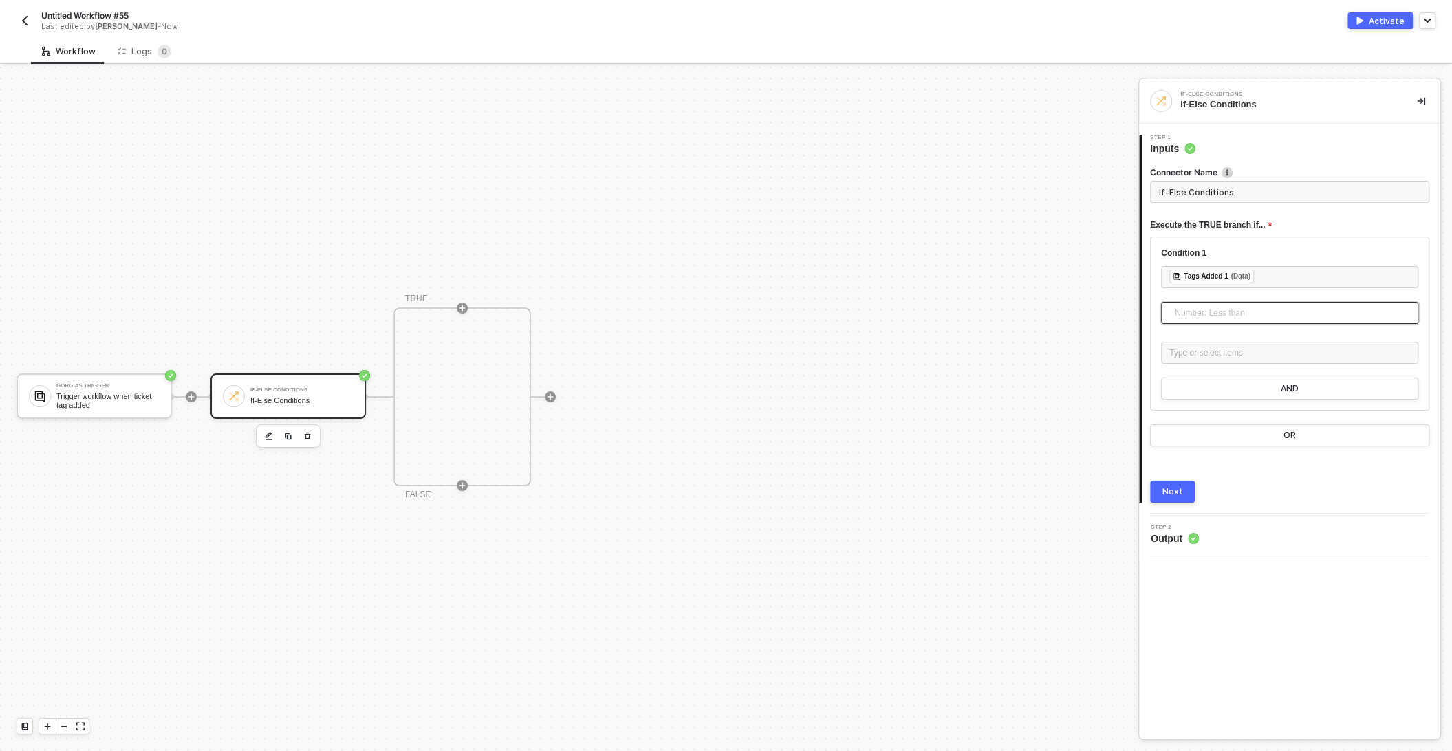
click at [1205, 308] on span "Number: Less than" at bounding box center [1292, 313] width 235 height 21
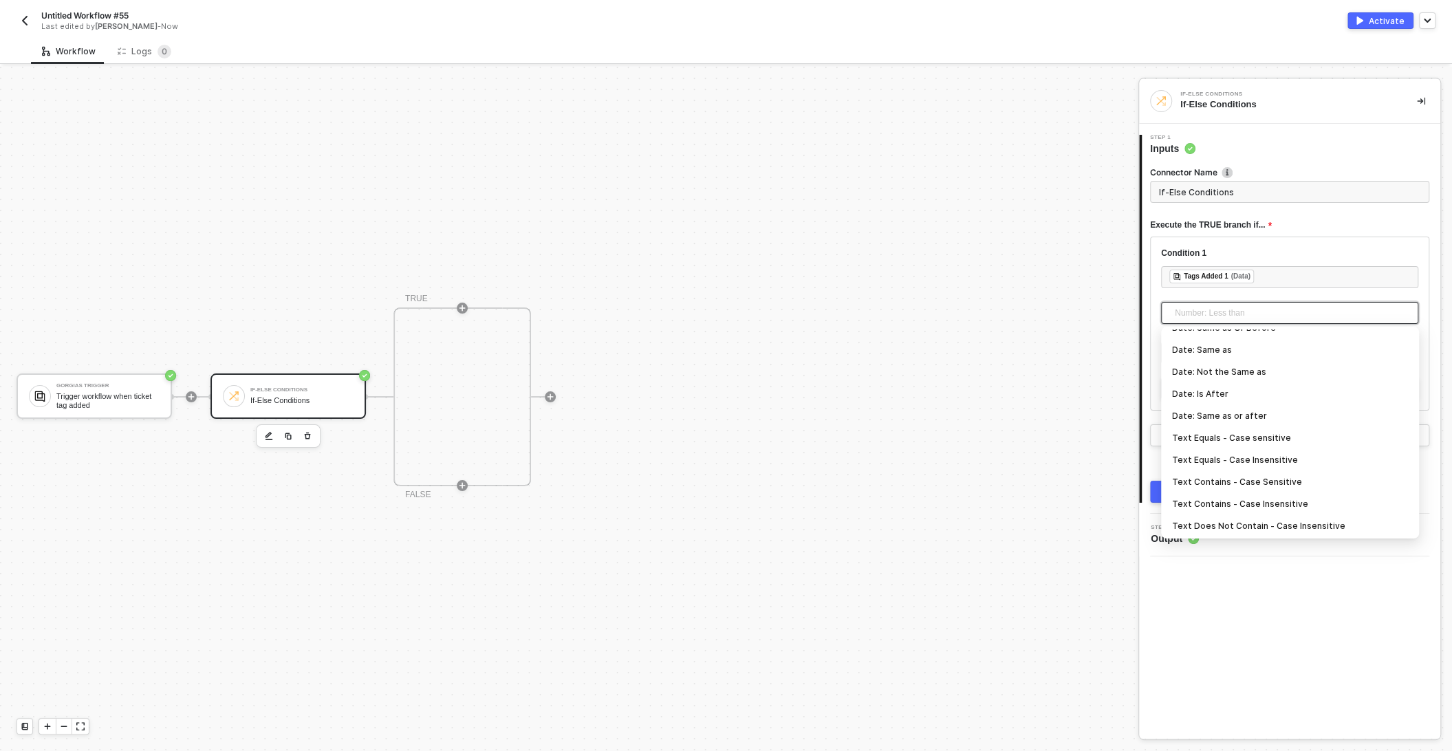
scroll to position [180, 0]
click at [1280, 450] on div "Text Equals - Case Insensitive" at bounding box center [1290, 446] width 236 height 15
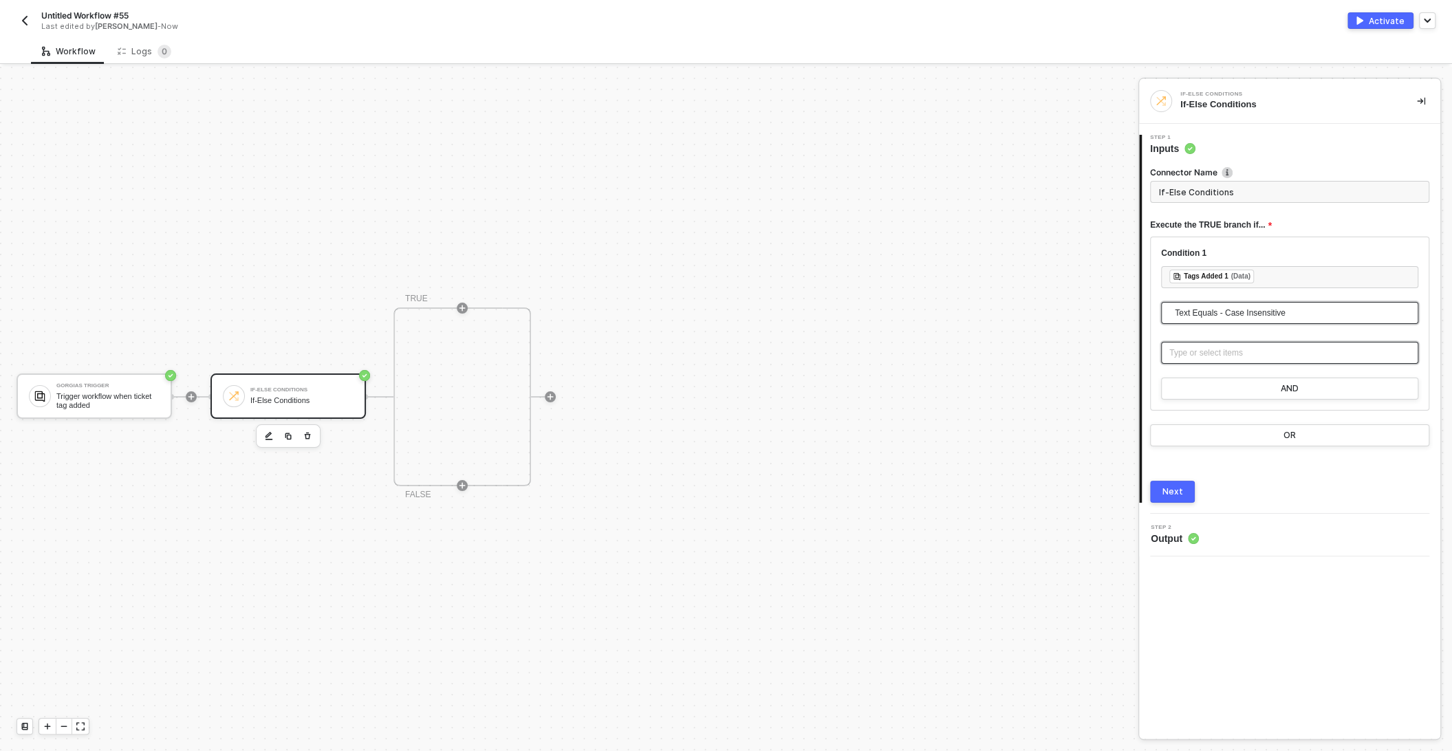
click at [1207, 353] on div "Type or select items ﻿" at bounding box center [1289, 353] width 241 height 13
type input "Only continue if Tags Added 1 = SMR"
click at [1184, 488] on button "Next" at bounding box center [1172, 492] width 45 height 22
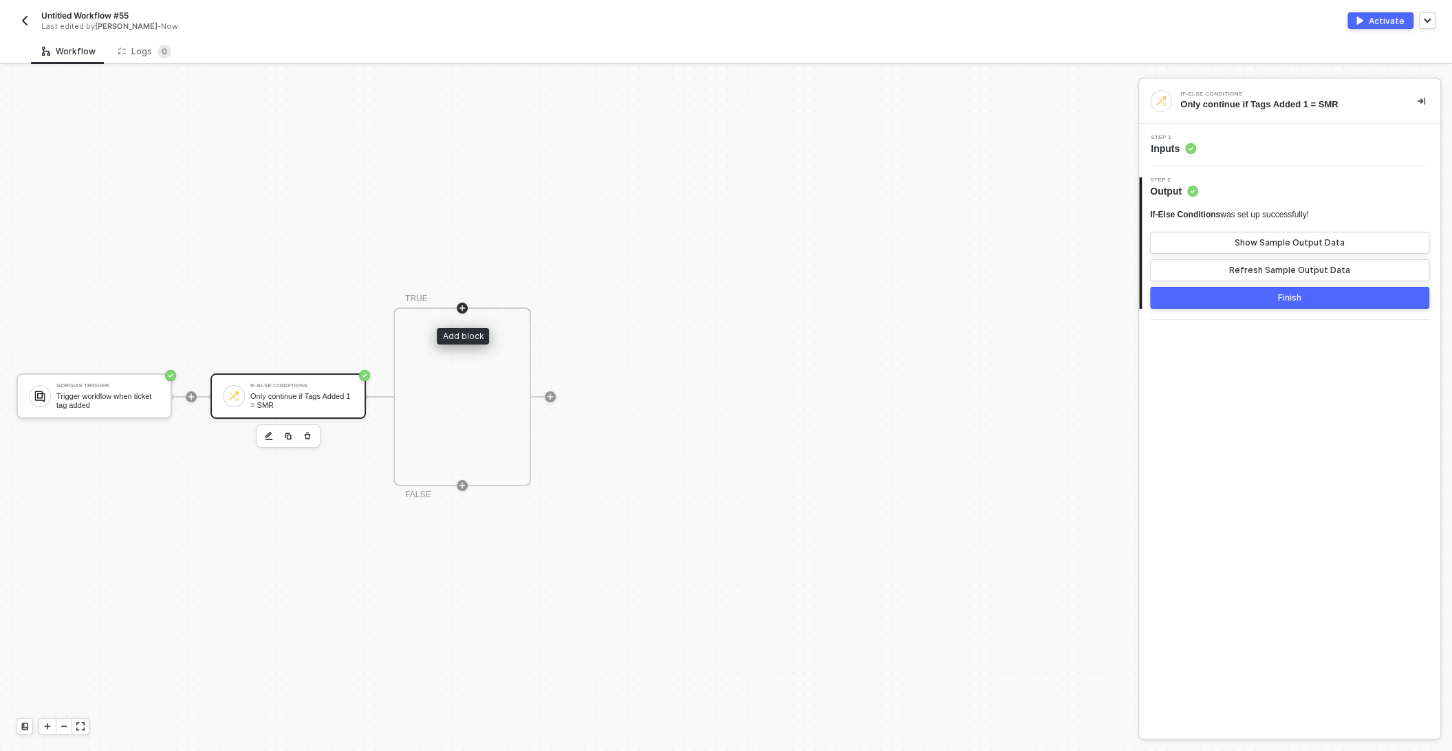
click at [464, 305] on icon "icon-play" at bounding box center [462, 308] width 8 height 8
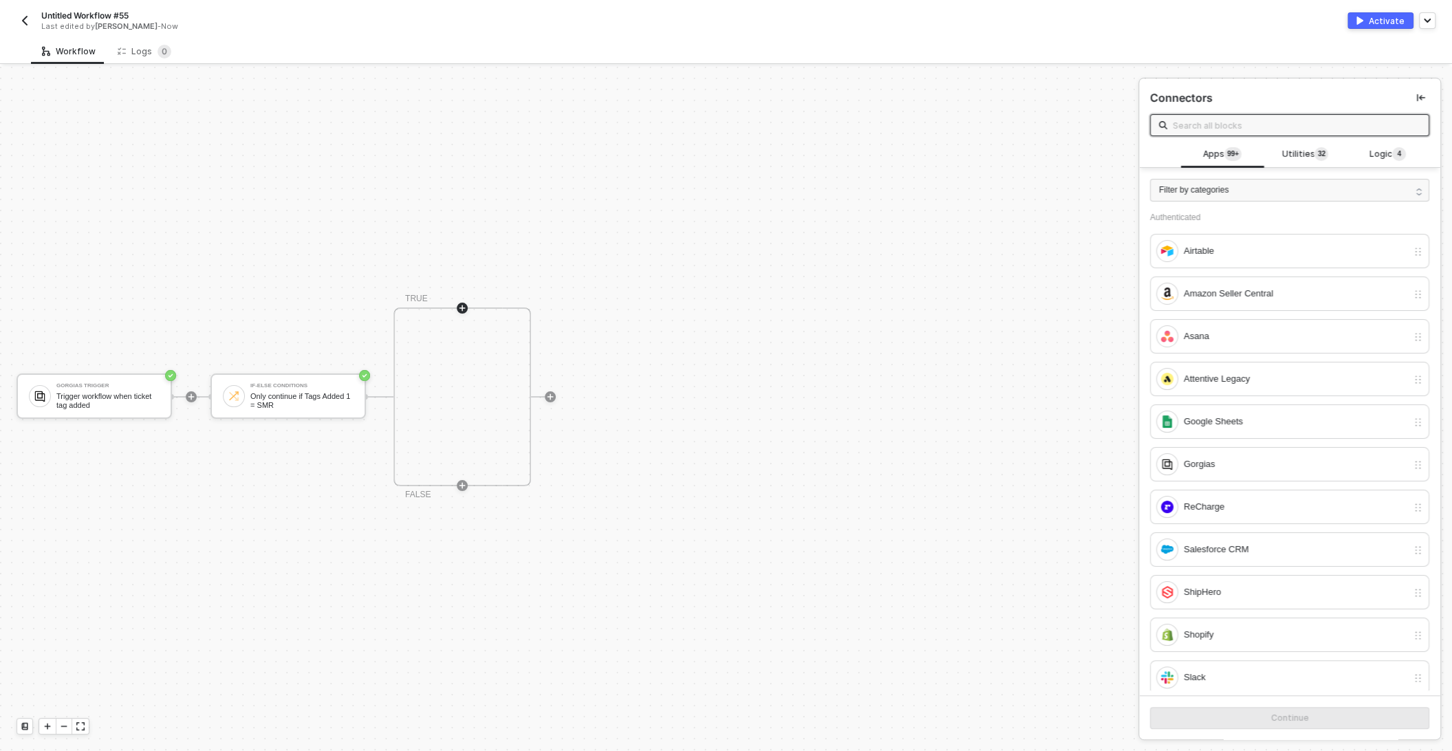
click at [1209, 124] on input "text" at bounding box center [1297, 125] width 248 height 15
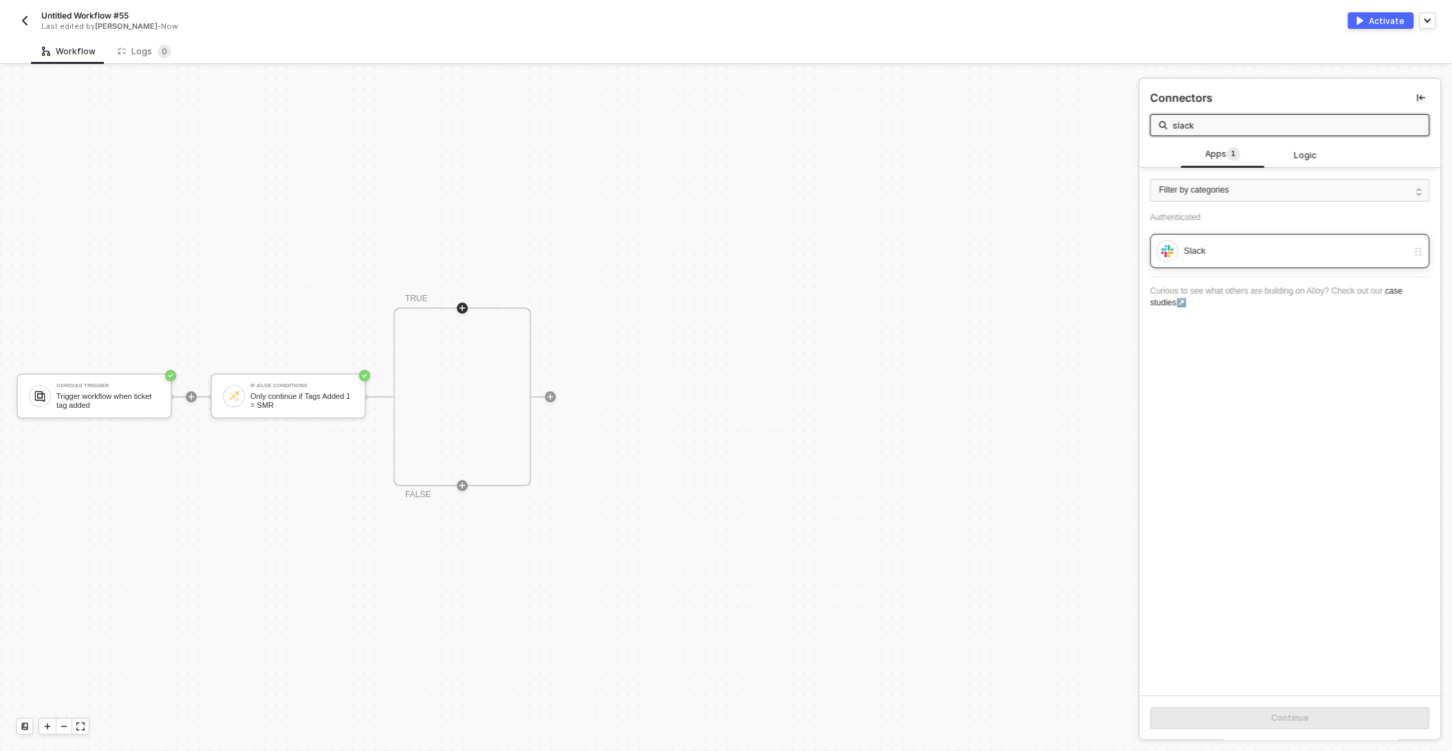
type input "slack"
click at [1212, 252] on div "Slack" at bounding box center [1296, 250] width 224 height 15
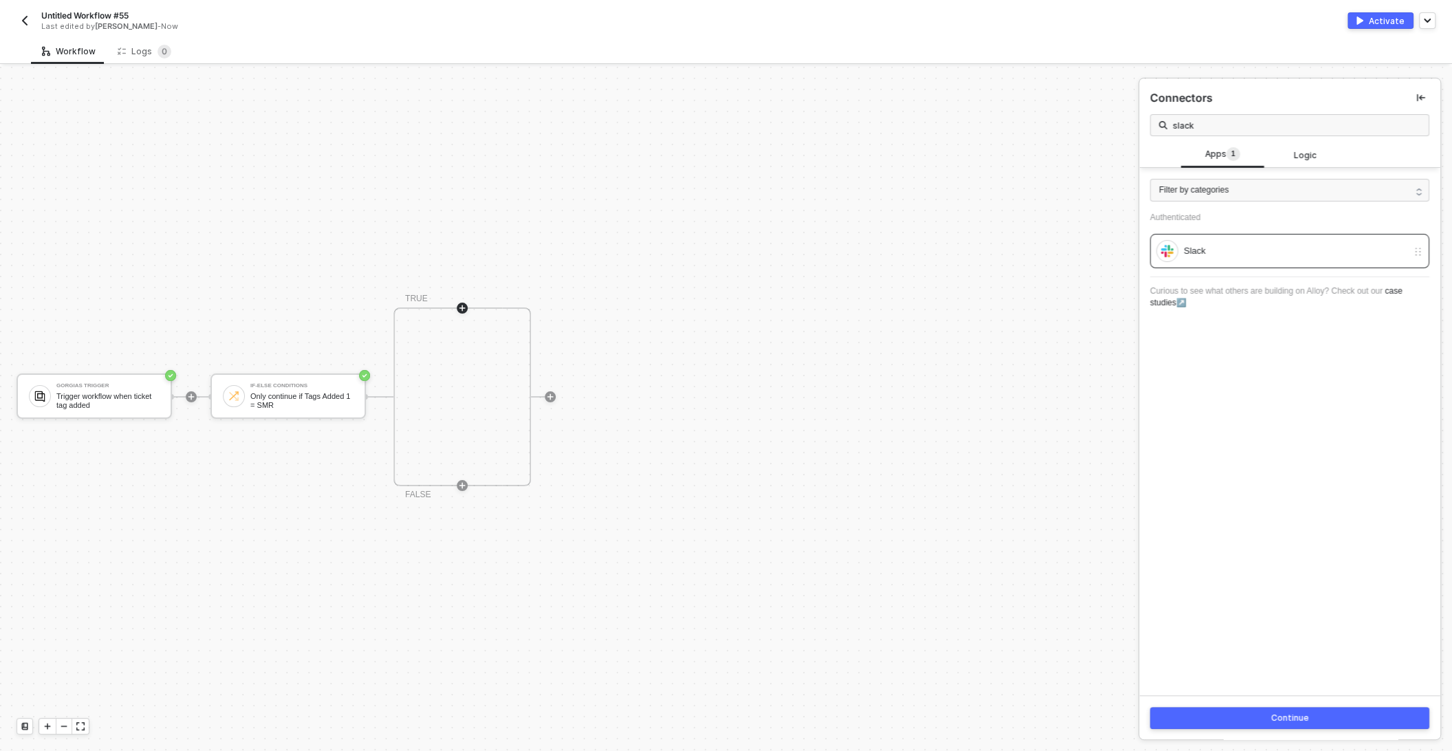
click at [1242, 717] on button "Continue" at bounding box center [1289, 718] width 279 height 22
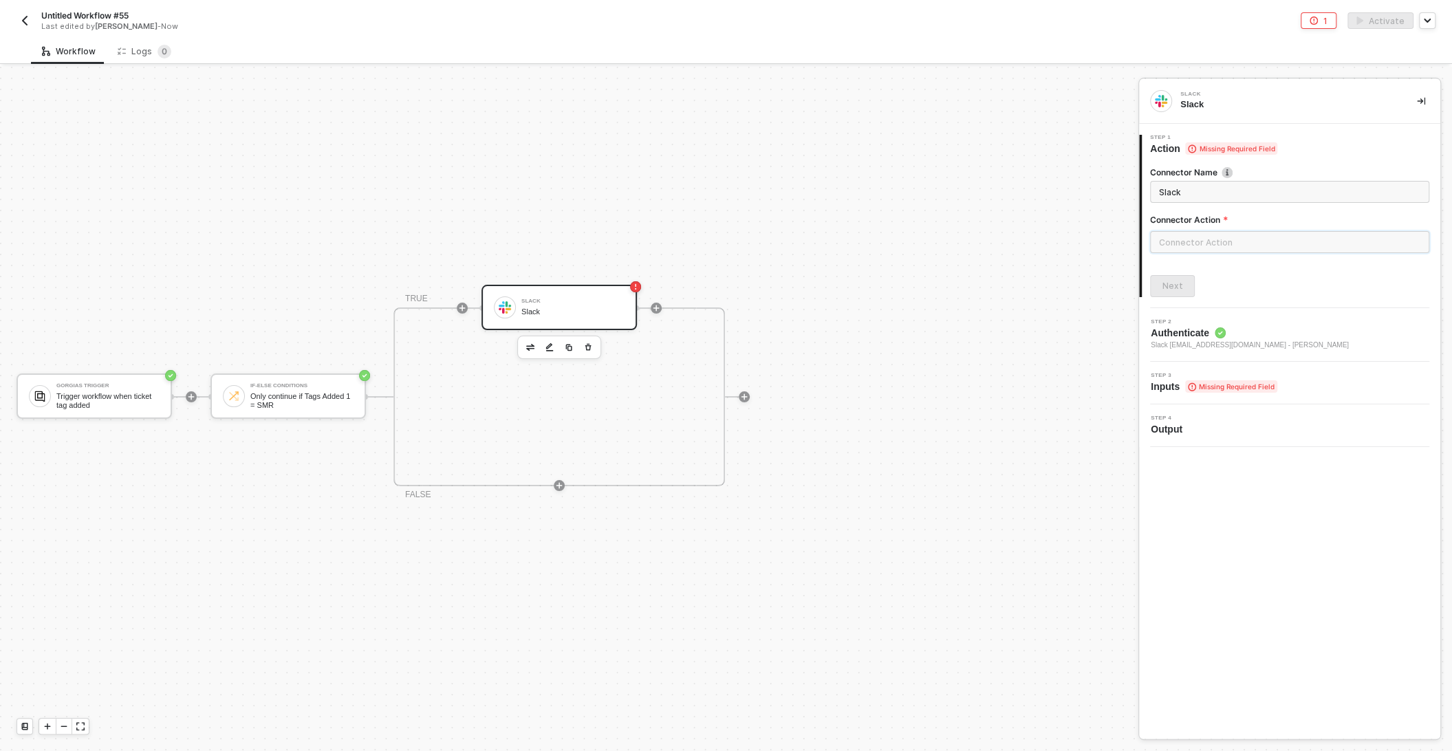
click at [1193, 239] on input "text" at bounding box center [1289, 242] width 279 height 22
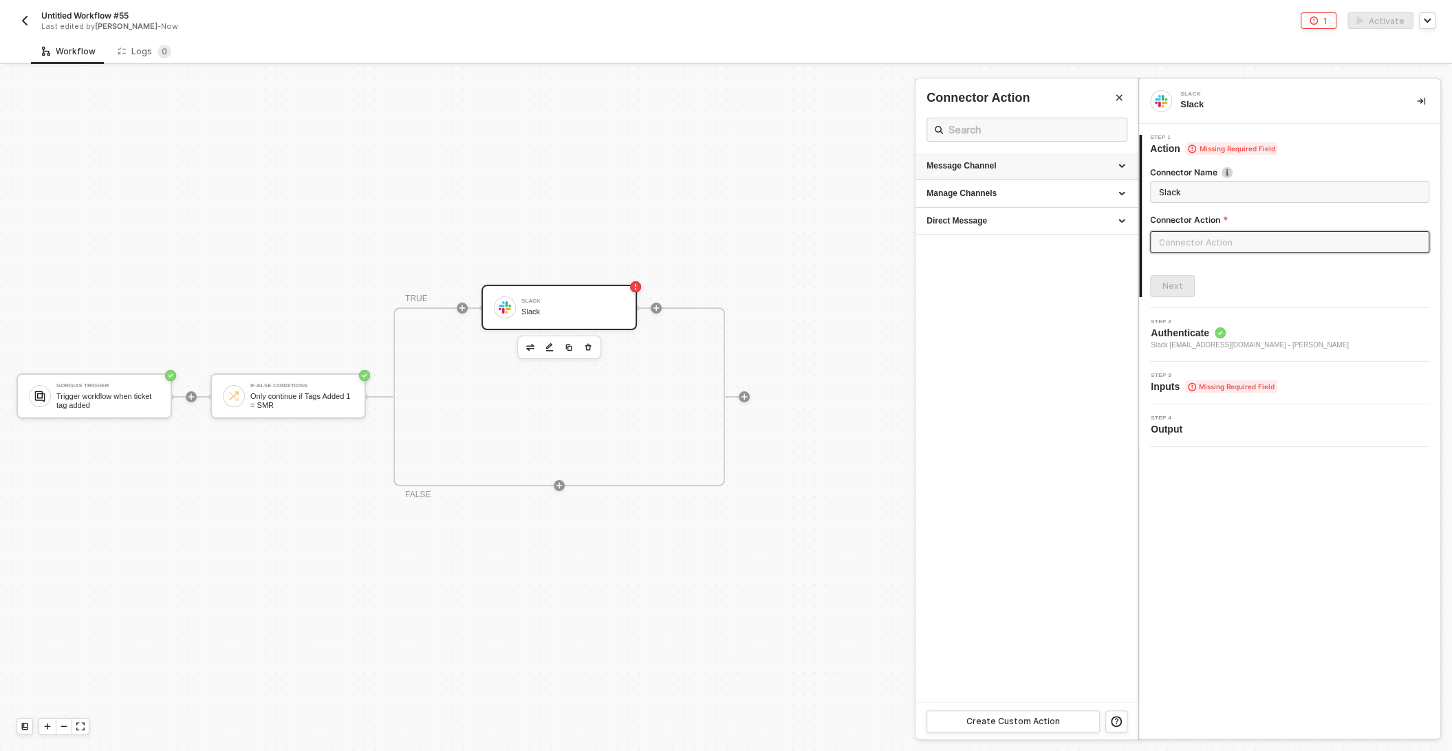
click at [1001, 168] on div "Message Channel" at bounding box center [1026, 166] width 200 height 12
click at [974, 200] on span "Post a message into a channel" at bounding box center [973, 203] width 94 height 8
type input "Post a message into a channel"
type input "Message Channel - Post"
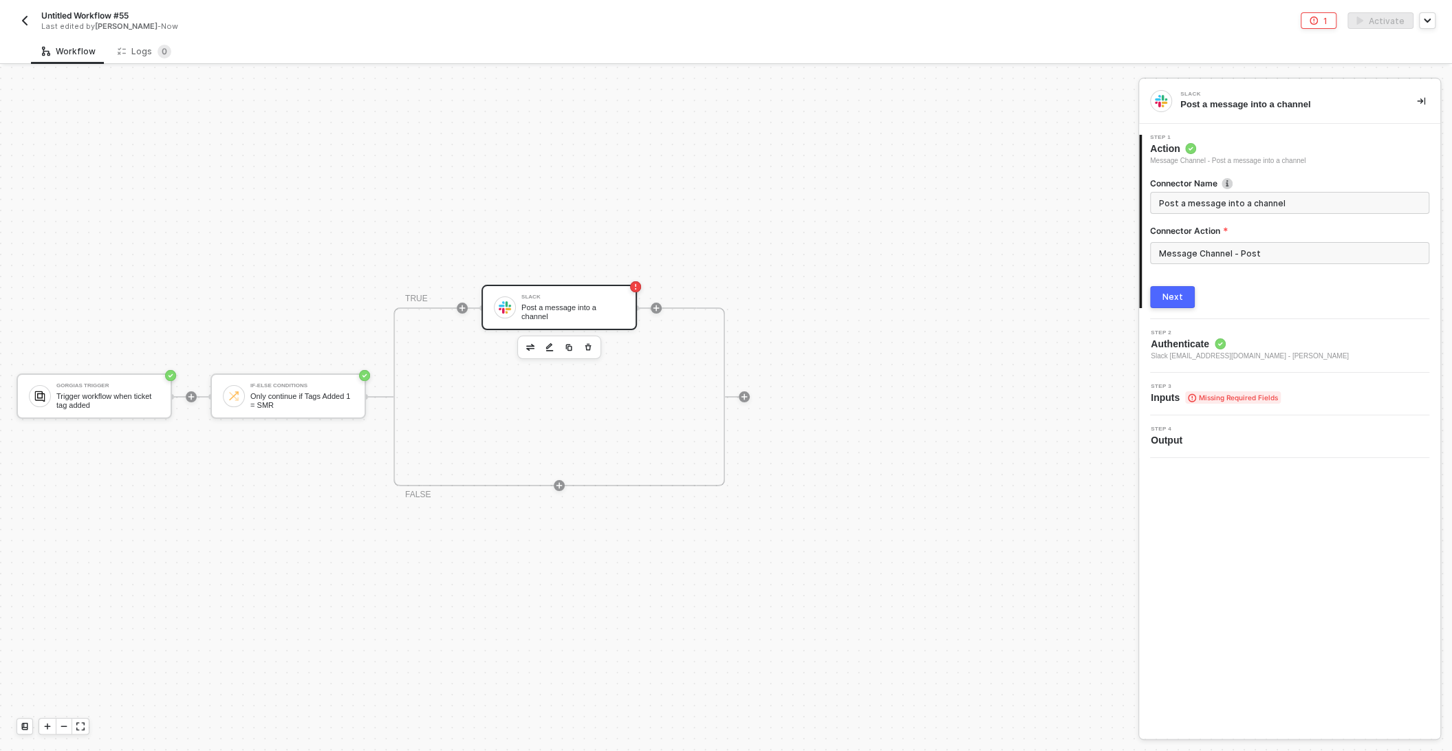
click at [1169, 287] on button "Next" at bounding box center [1172, 297] width 45 height 22
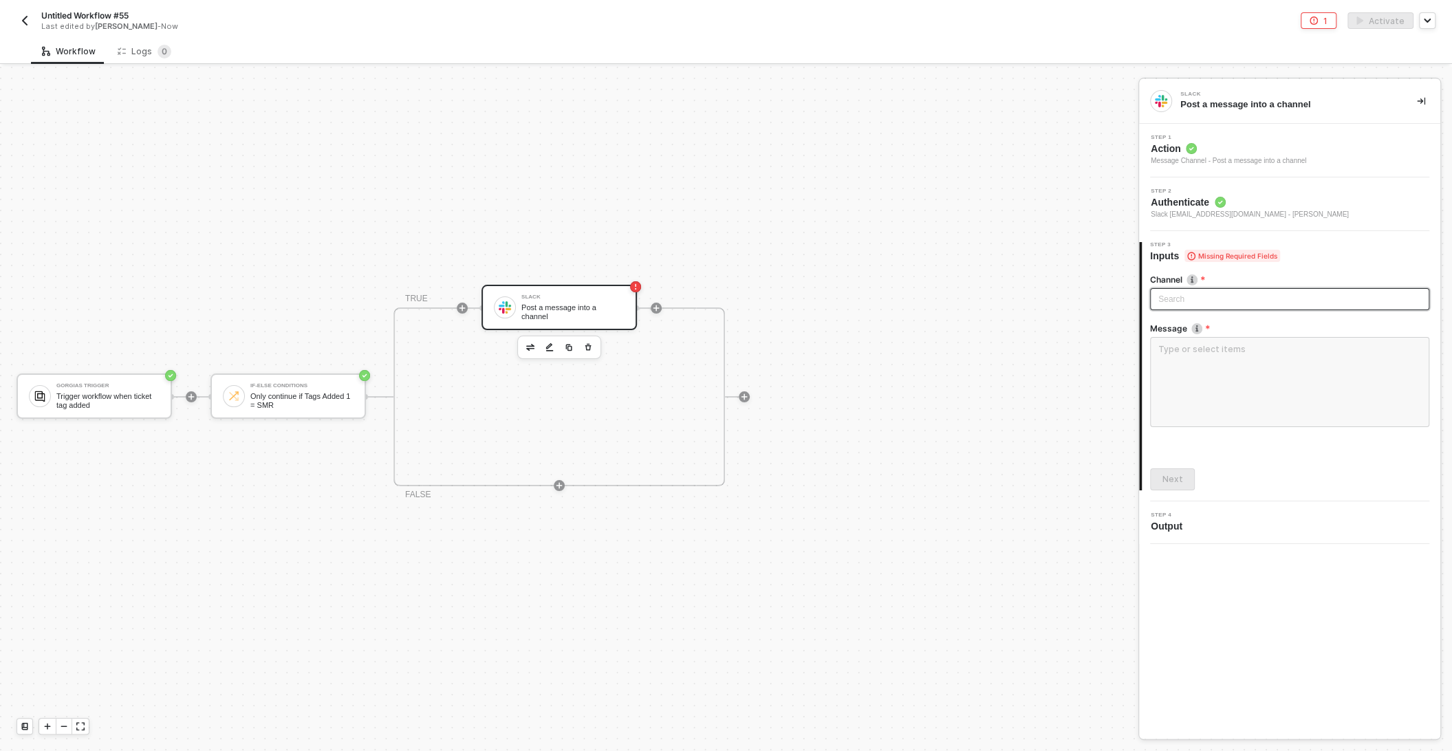
click at [1197, 301] on div "Search" at bounding box center [1289, 299] width 279 height 22
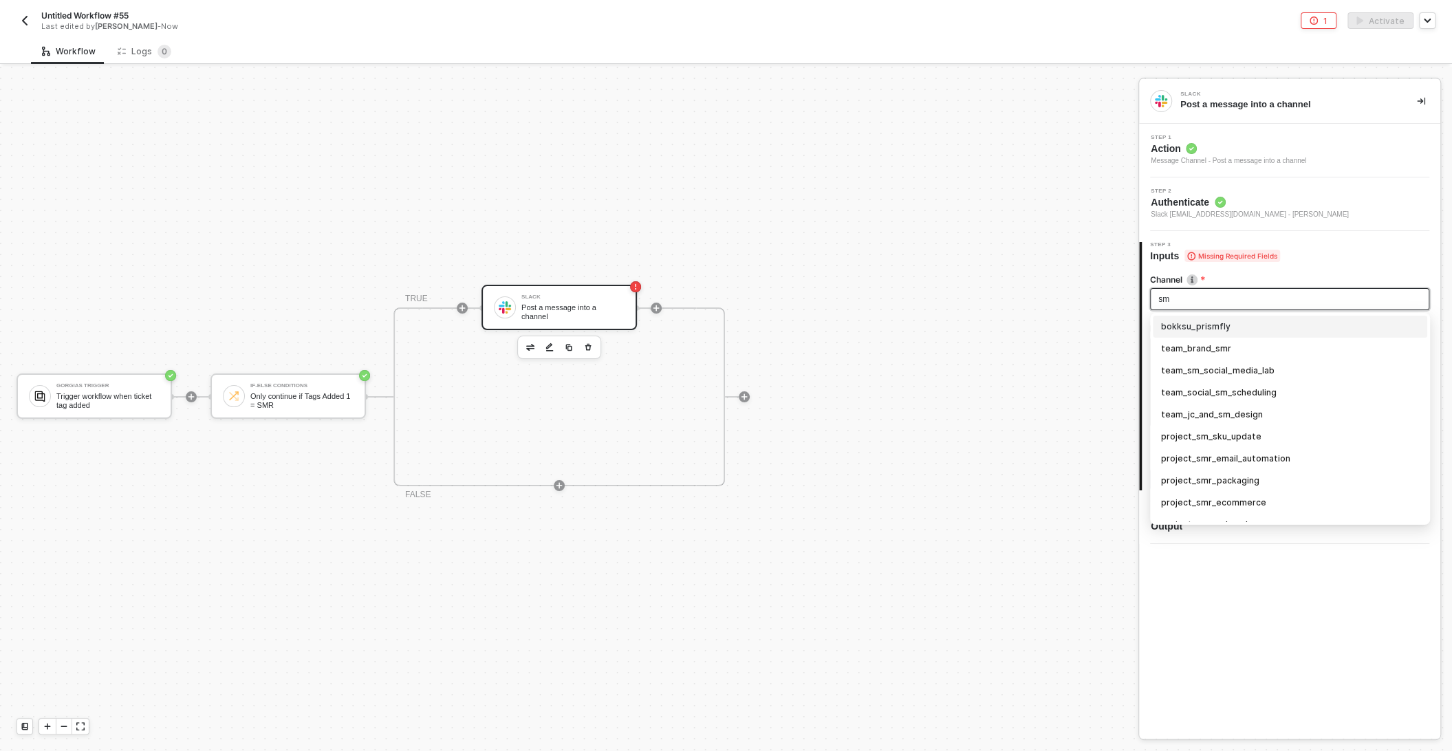
type input "smr"
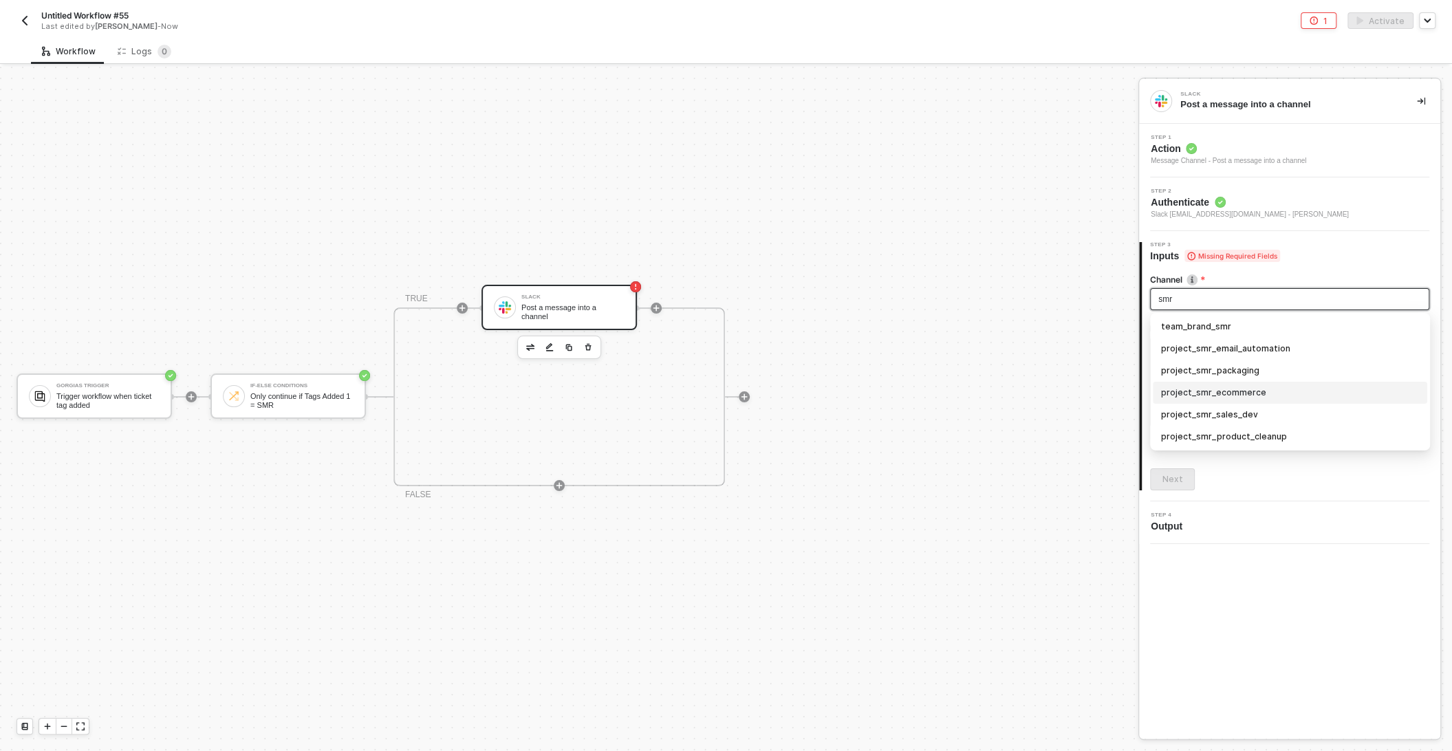
click at [1268, 392] on div "project_smr_ecommerce" at bounding box center [1290, 392] width 258 height 15
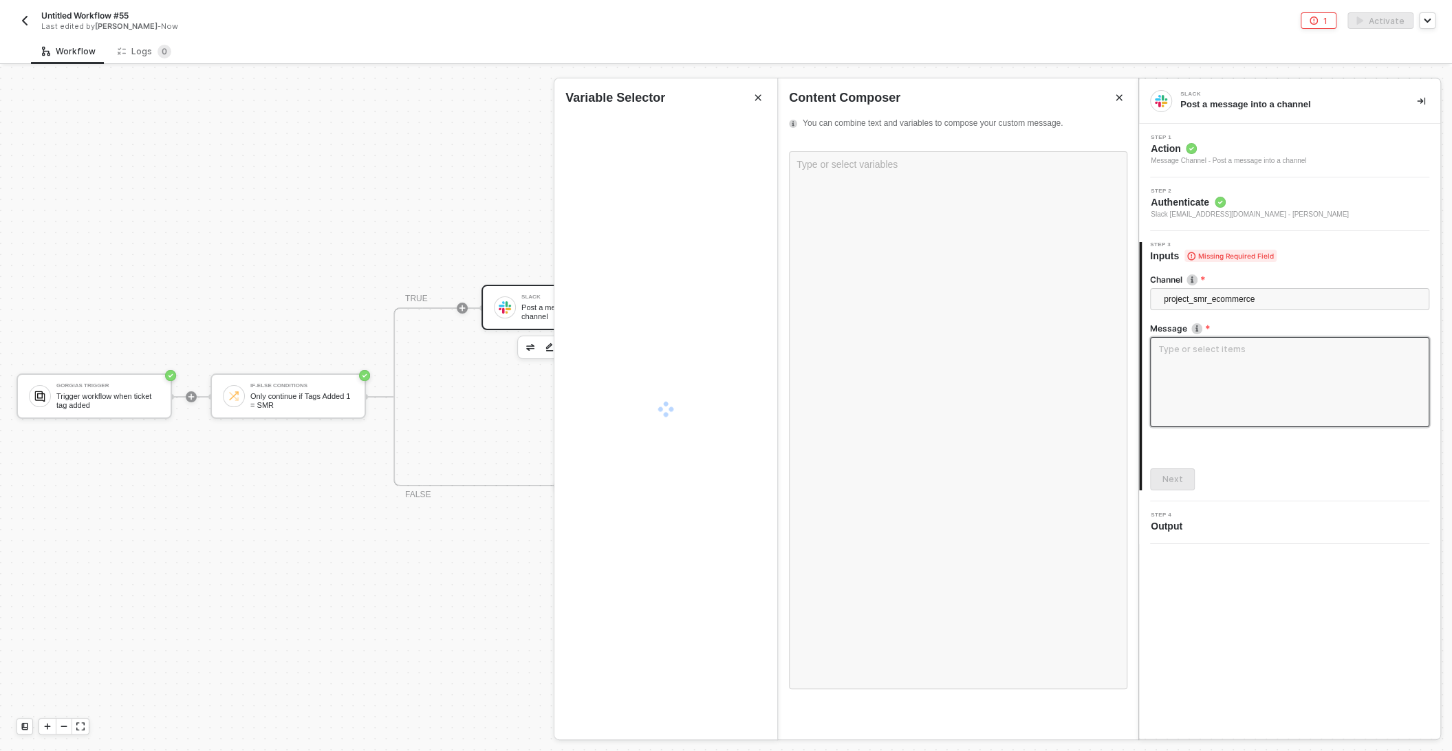
click at [1208, 358] on textarea at bounding box center [1289, 382] width 279 height 90
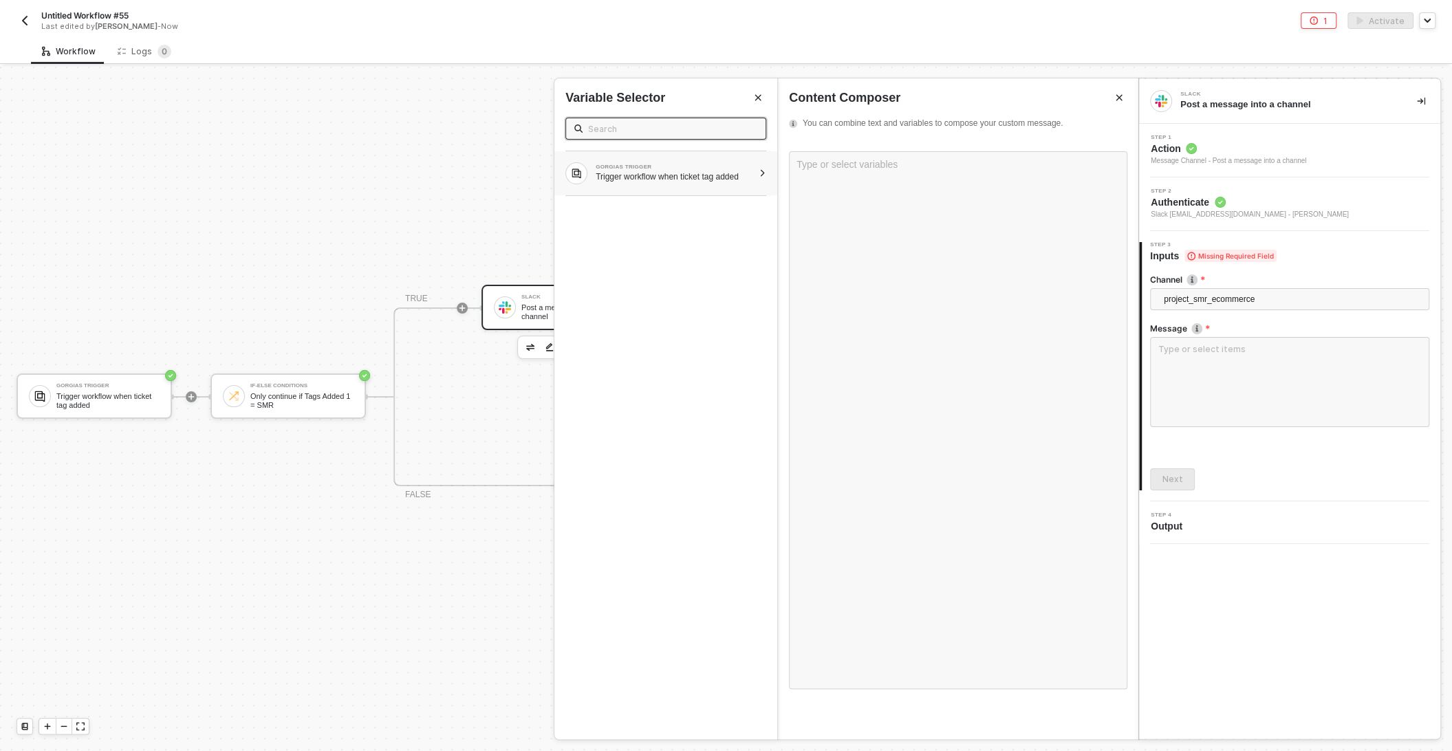
click at [764, 171] on div at bounding box center [763, 173] width 8 height 8
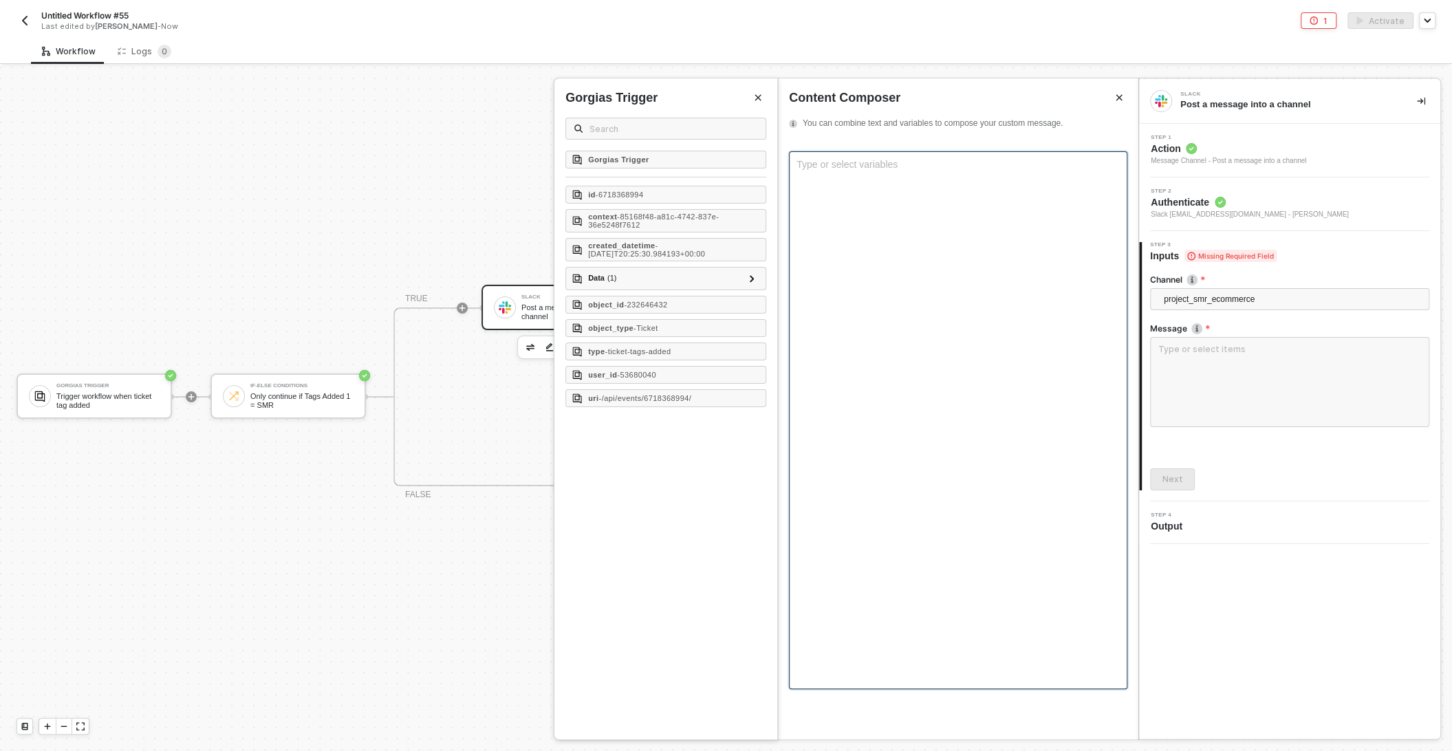
click at [798, 173] on div "Type or select variables ﻿" at bounding box center [958, 420] width 338 height 538
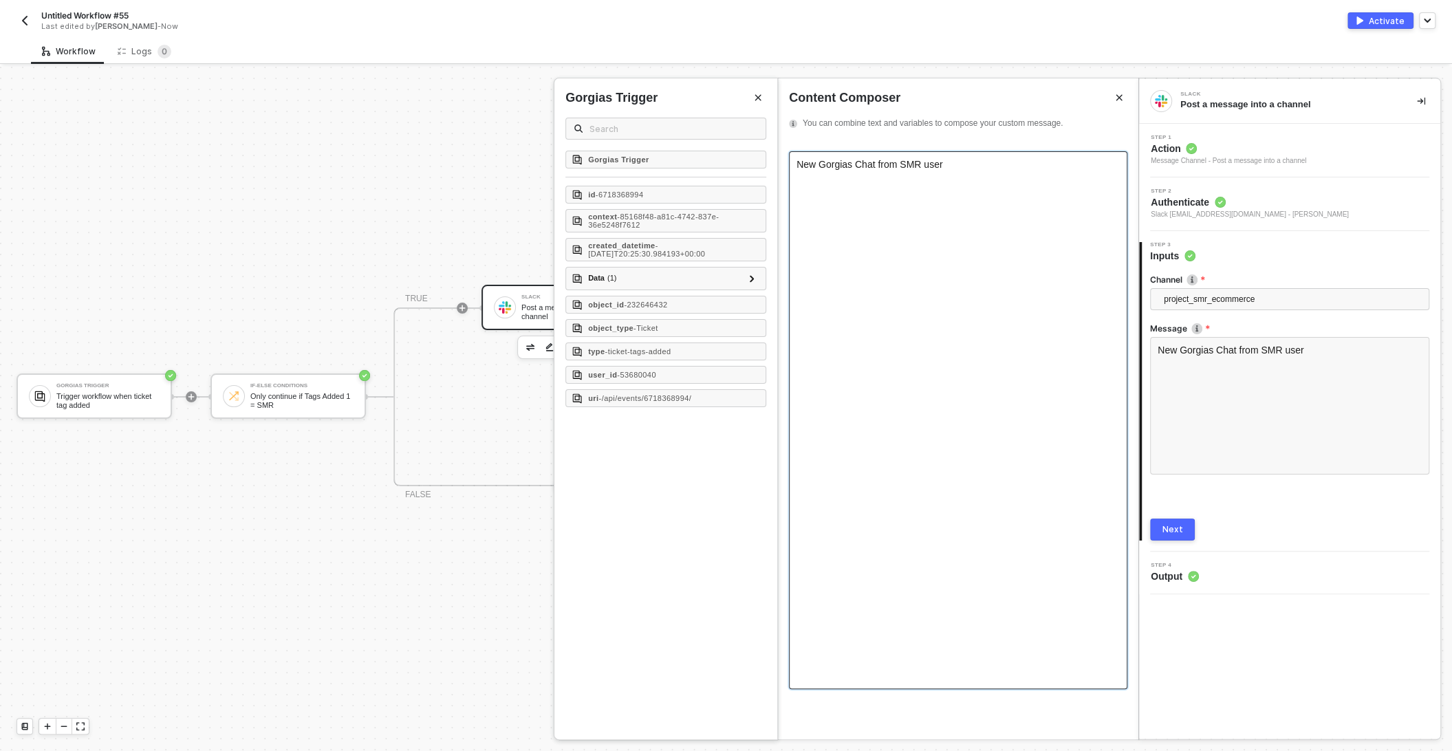
click at [878, 176] on div "New Gorgias Chat from SMR user" at bounding box center [958, 420] width 338 height 538
click at [876, 167] on span "New Gorgias Chat from SMR user" at bounding box center [869, 164] width 146 height 11
click at [1011, 160] on div "New Gorgias Chat opened from SMR user" at bounding box center [957, 164] width 323 height 11
click at [688, 195] on div "id - 6718368994" at bounding box center [665, 195] width 201 height 18
click at [980, 166] on span "New Gorgias Chat opened from SMR user: https://bokksu.gorgias.com/app/ticket/" at bounding box center [940, 166] width 288 height 11
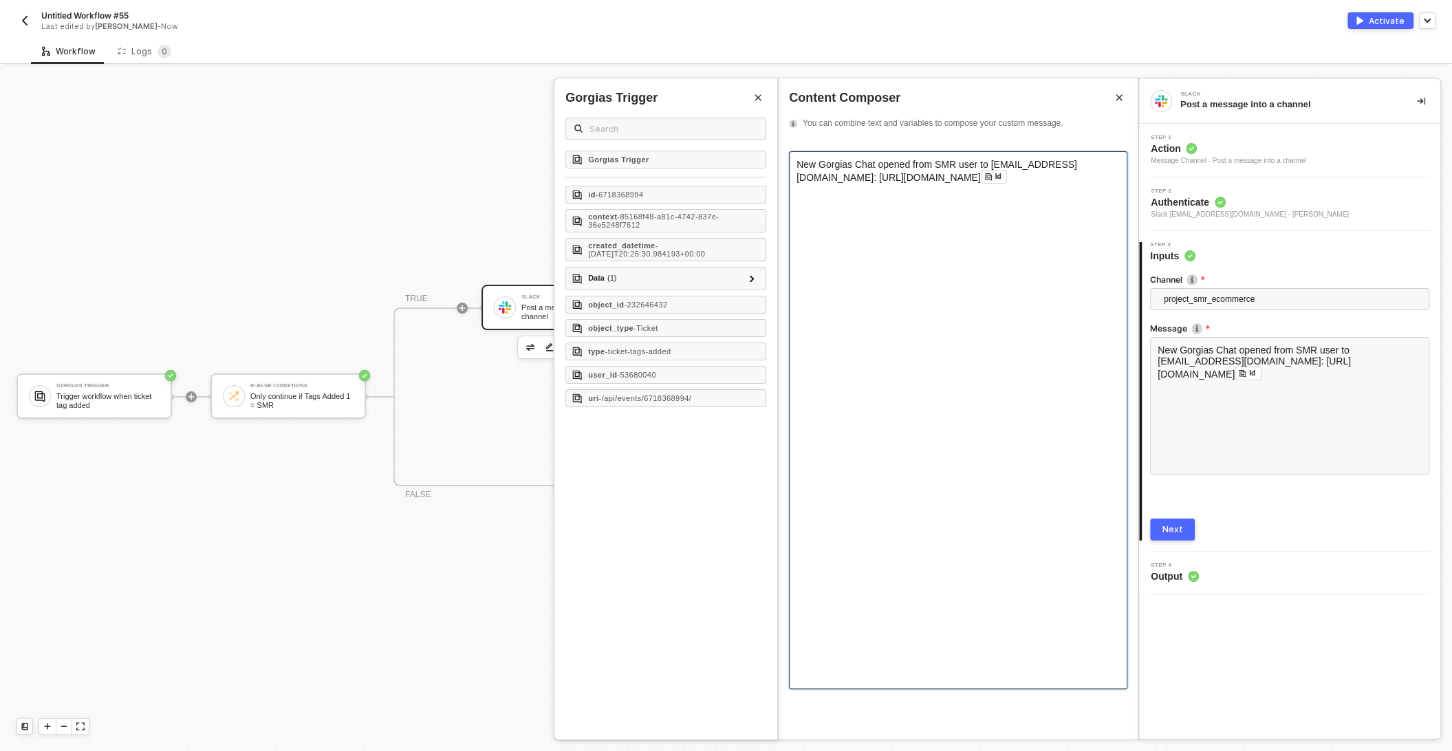
click at [851, 208] on div "New Gorgias Chat opened from SMR user to info@sugoimart.com: https://bokksu.gor…" at bounding box center [958, 420] width 338 height 538
click at [750, 278] on icon at bounding box center [752, 278] width 5 height 7
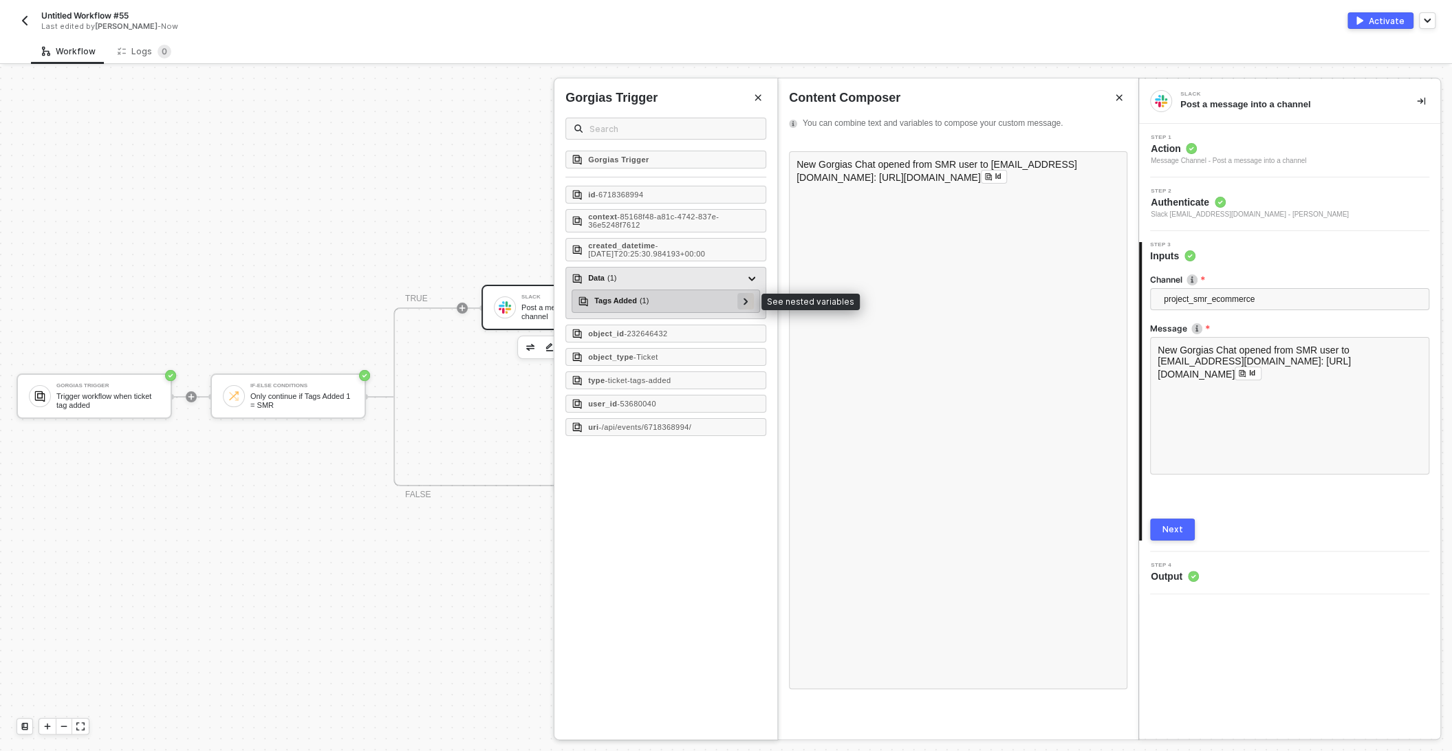
click at [743, 298] on icon at bounding box center [745, 301] width 5 height 7
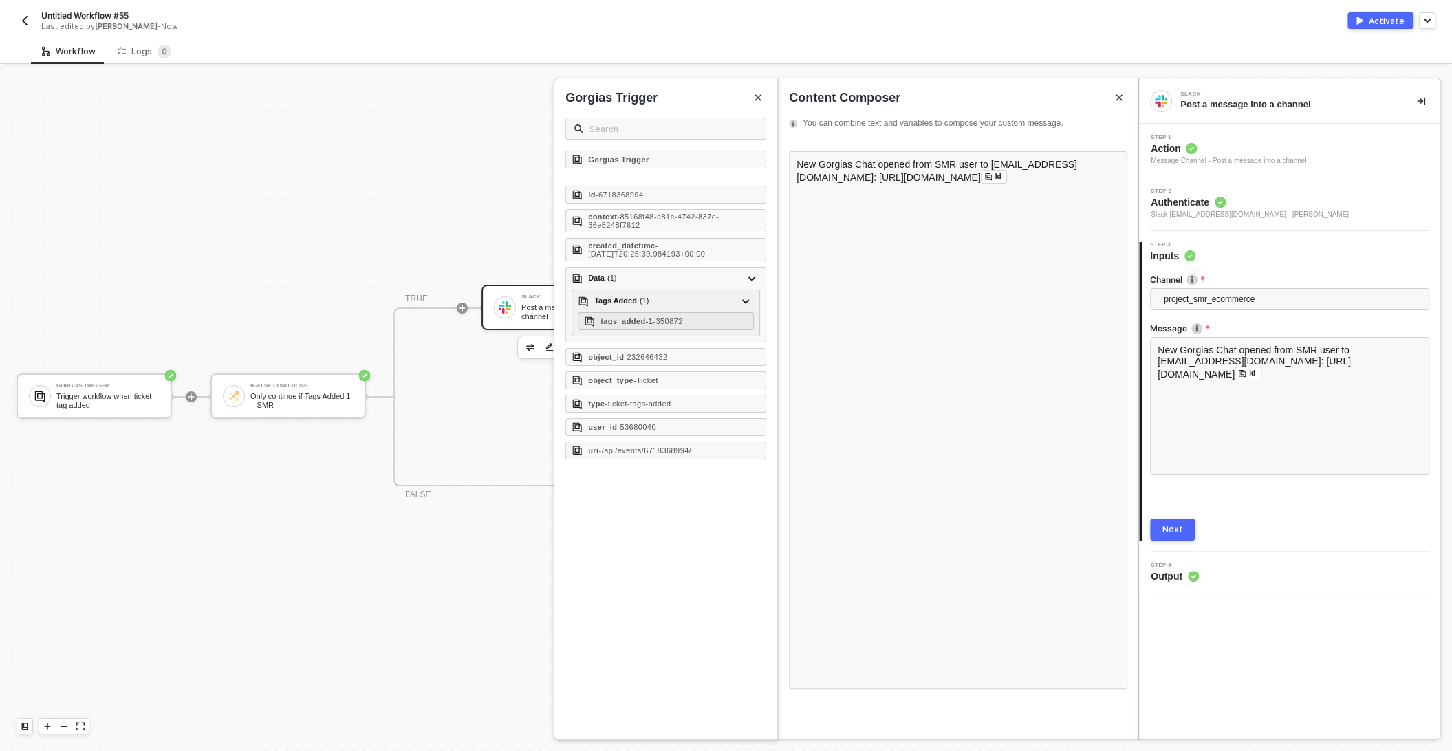
click at [1166, 522] on button "Next" at bounding box center [1172, 530] width 45 height 22
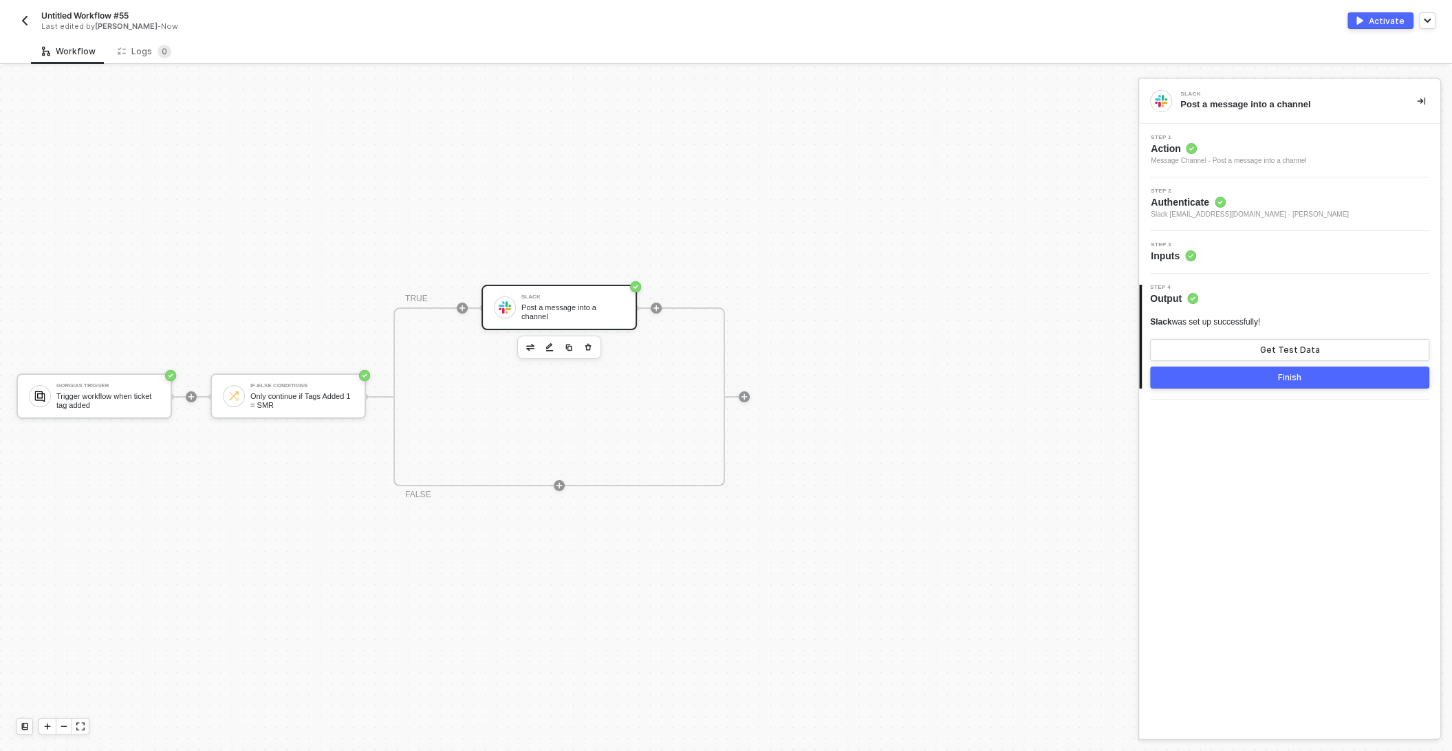
click at [1317, 373] on button "Finish" at bounding box center [1289, 378] width 279 height 22
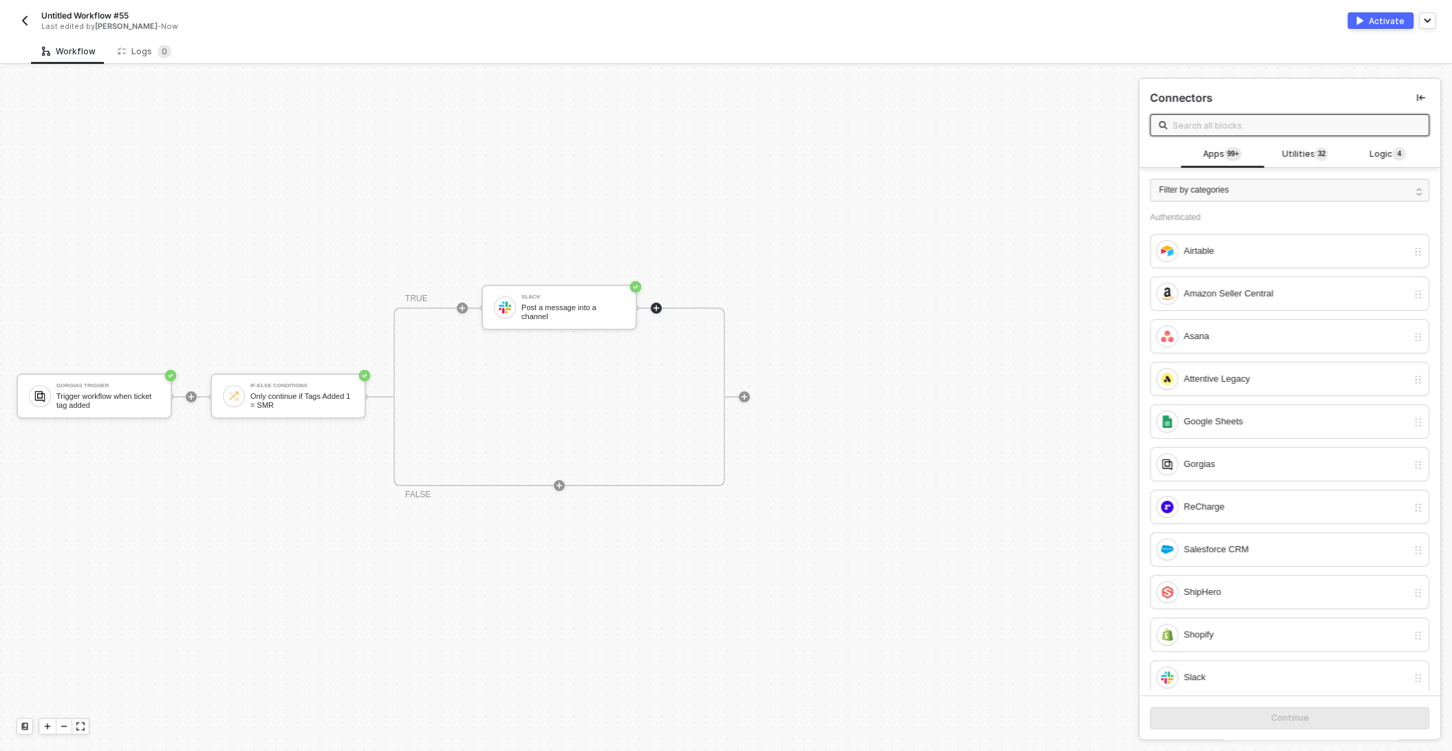
click at [111, 14] on span "Untitled Workflow #55" at bounding box center [84, 16] width 87 height 12
click at [111, 14] on input "Untitled Workflow #55" at bounding box center [158, 16] width 234 height 17
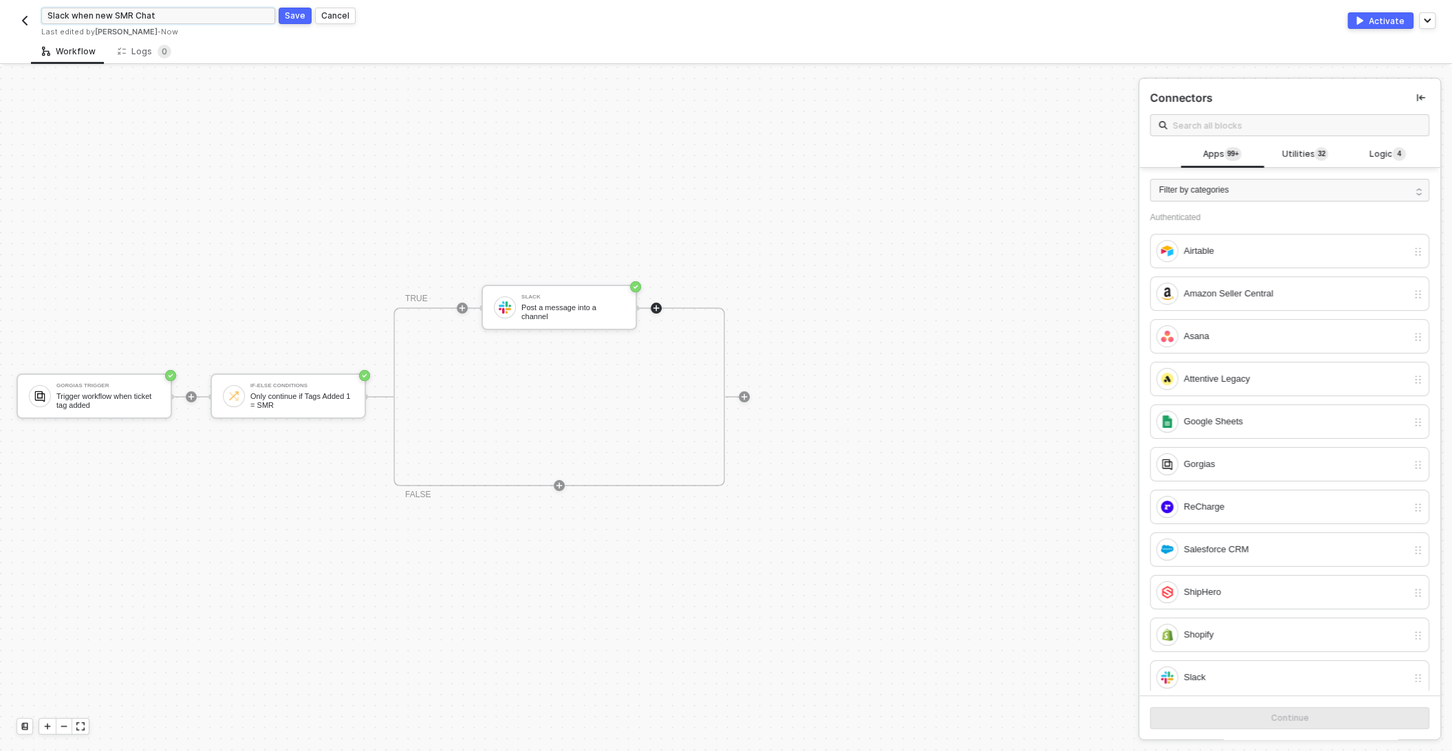
type input "Slack when new SMR Chat"
click at [294, 14] on div "Save" at bounding box center [295, 16] width 21 height 12
click at [1382, 20] on div "Activate" at bounding box center [1387, 21] width 36 height 12
click at [102, 384] on div "Gorgias Trigger" at bounding box center [107, 386] width 103 height 6
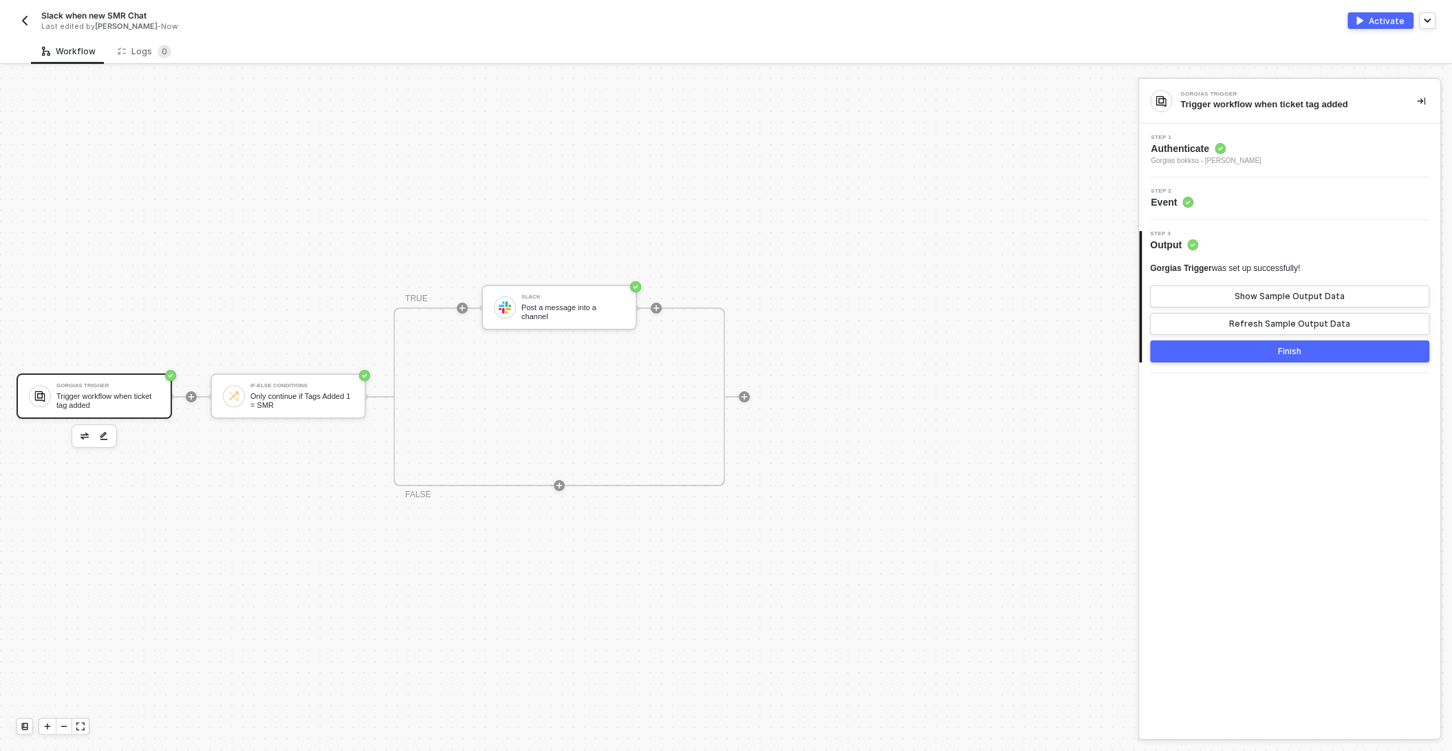
click at [1234, 217] on div "Step 2 Event" at bounding box center [1289, 198] width 301 height 43
click at [1217, 195] on div "Step 2 Event" at bounding box center [1291, 198] width 298 height 21
click at [1274, 142] on div "Step 1 Authenticate Gorgias bokksu - Kelan Bonislawski" at bounding box center [1291, 151] width 298 height 32
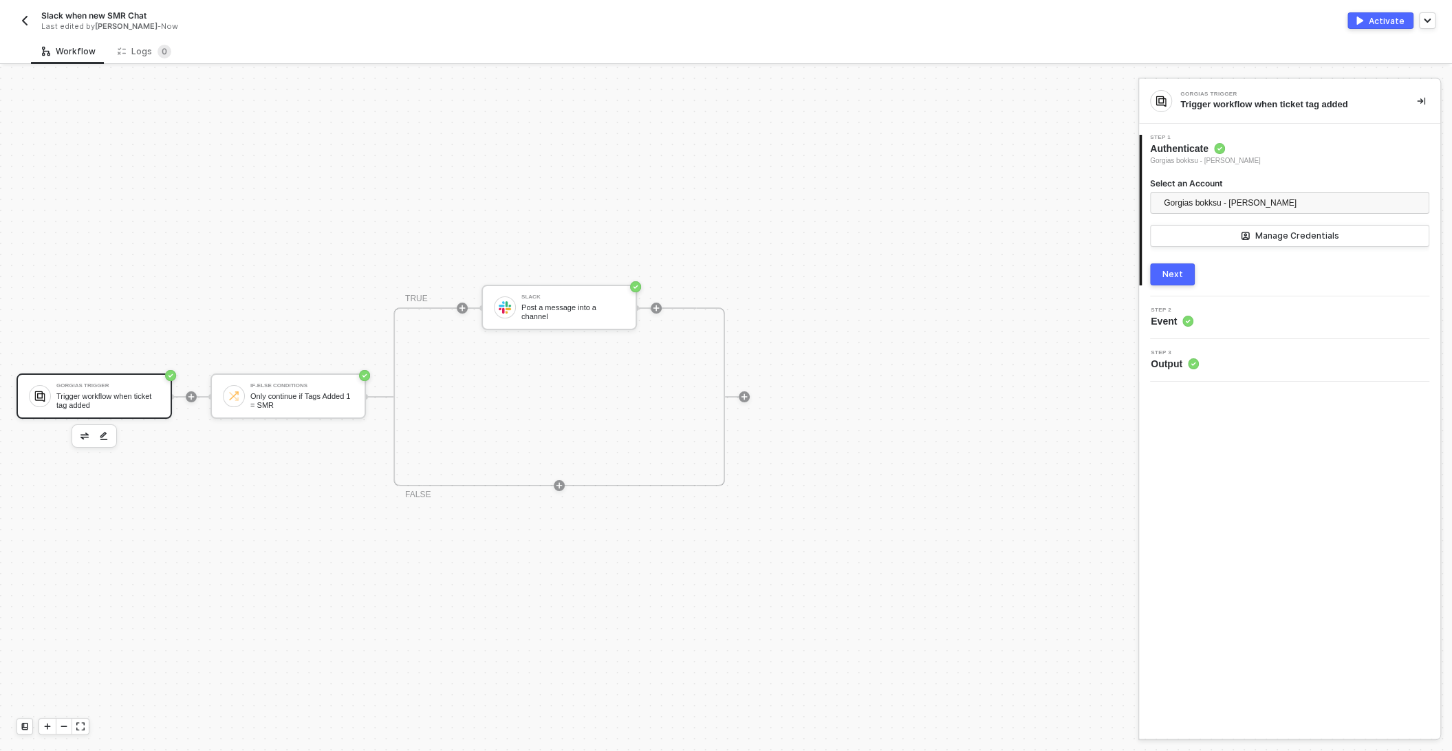
click at [1177, 276] on div "Next" at bounding box center [1172, 274] width 21 height 11
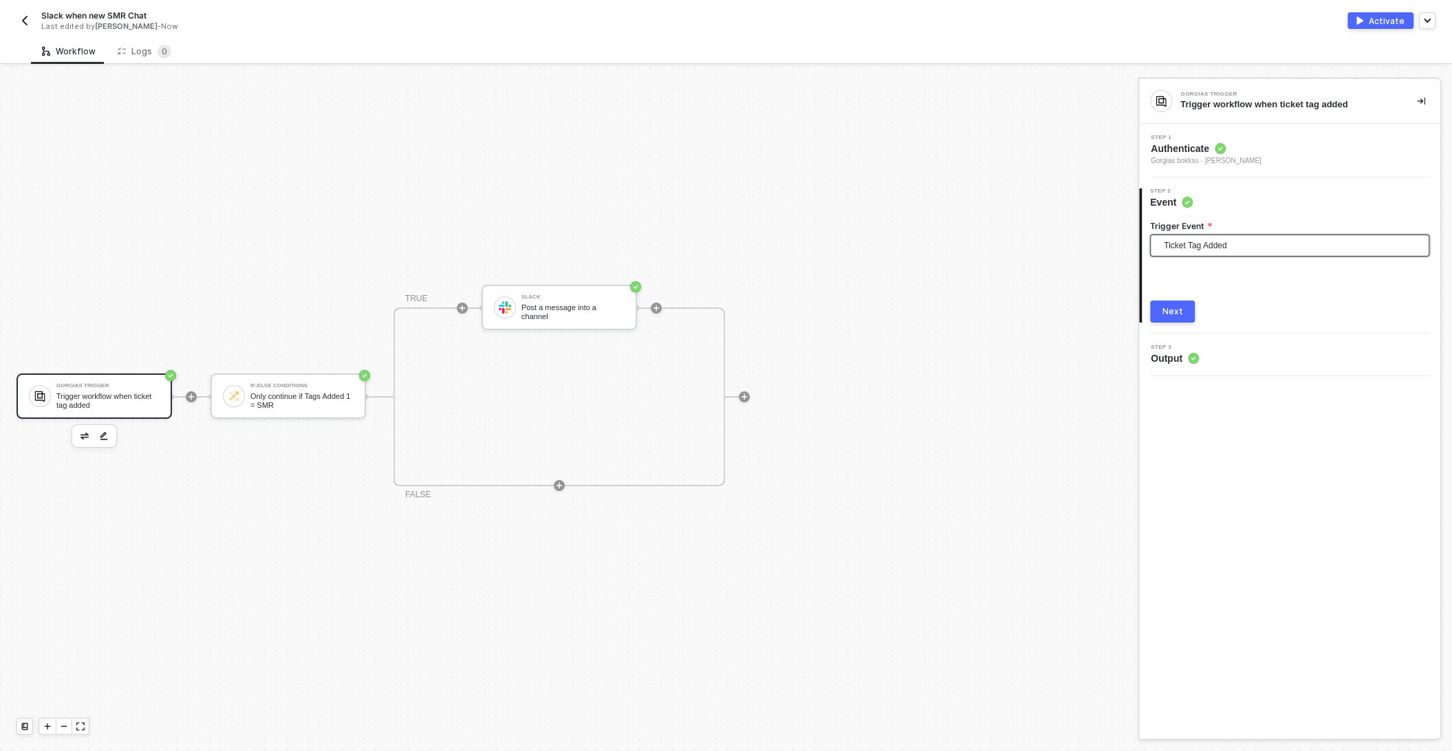
click at [1195, 247] on span "Ticket Tag Added" at bounding box center [1292, 245] width 257 height 21
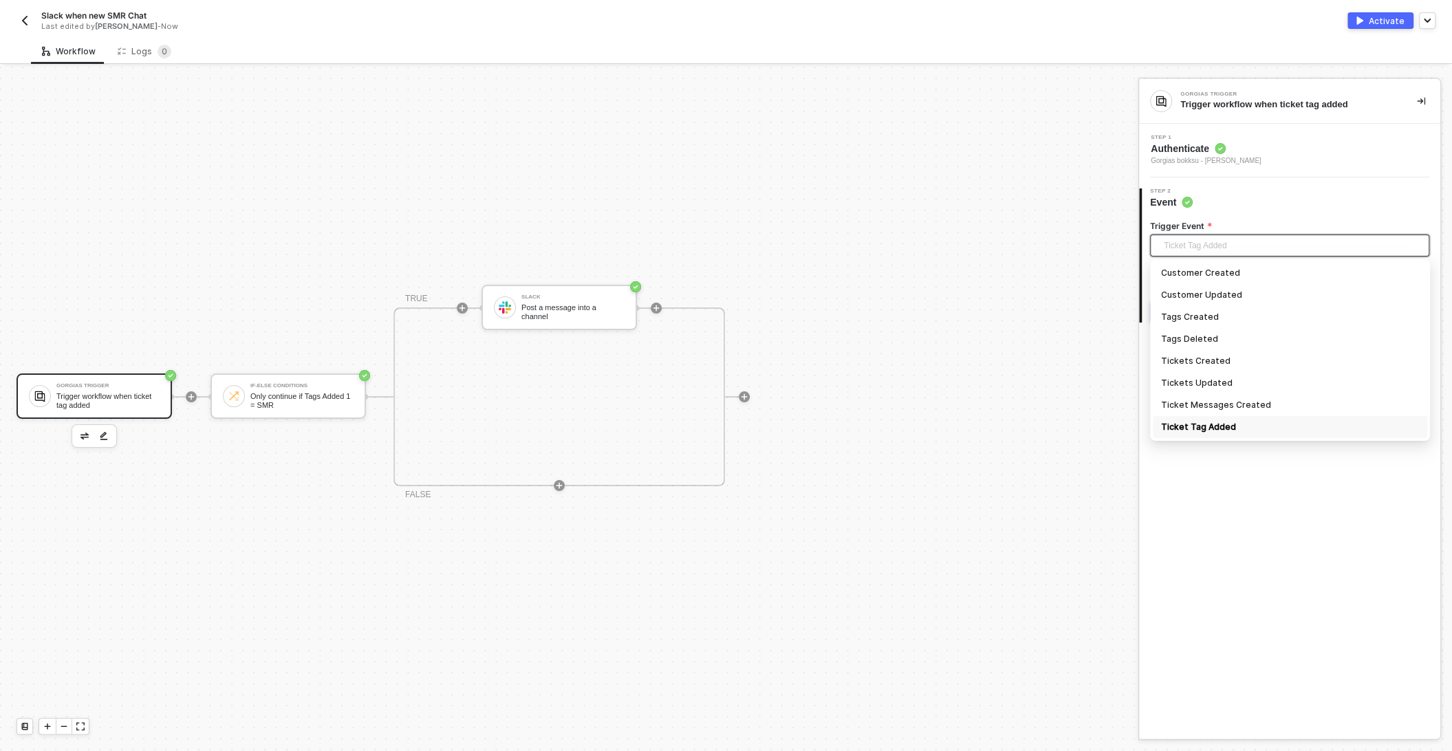
click at [924, 388] on div "Gorgias Trigger Trigger workflow when ticket tag added If-Else Conditions Only …" at bounding box center [565, 397] width 1131 height 710
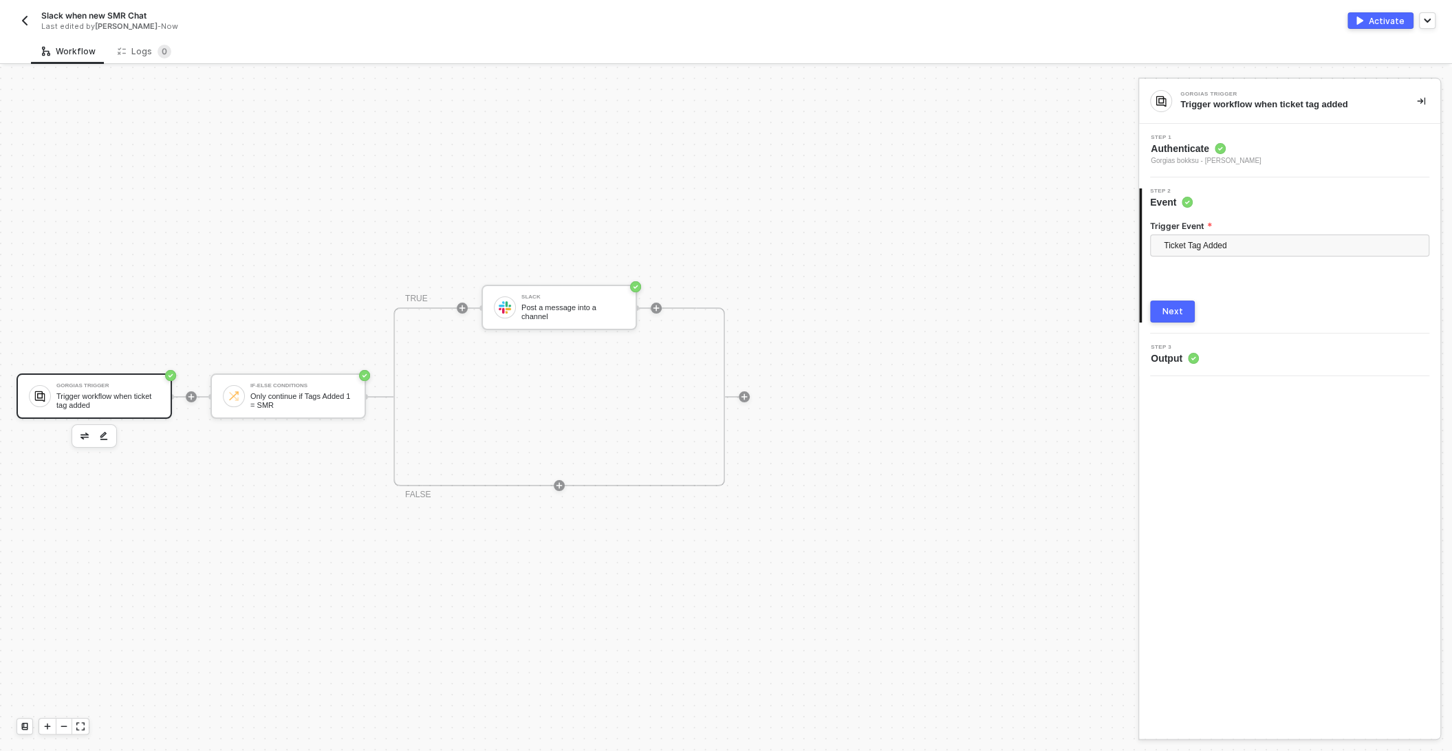
click at [1377, 27] on button "Activate" at bounding box center [1380, 20] width 66 height 17
click at [1184, 310] on button "Next" at bounding box center [1172, 312] width 45 height 22
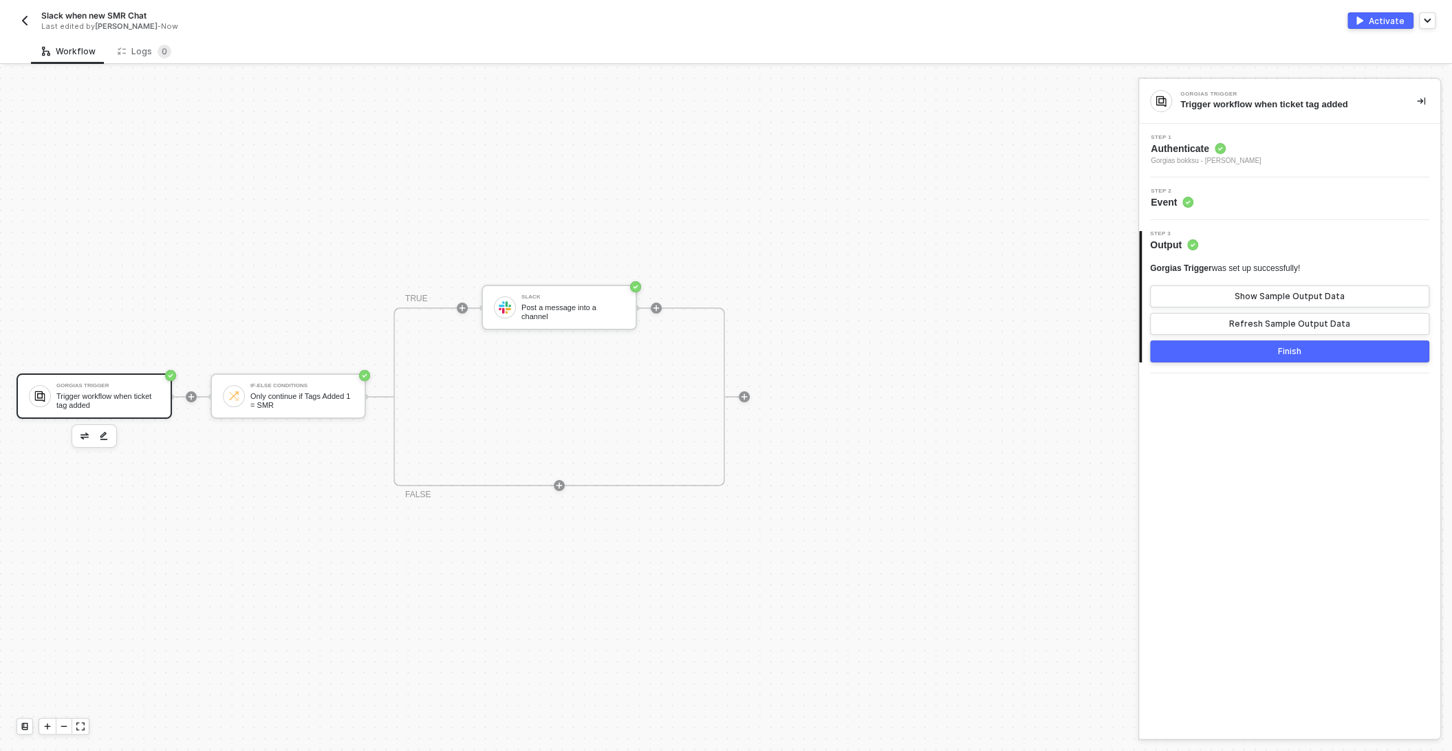
click at [1217, 358] on button "Finish" at bounding box center [1289, 351] width 279 height 22
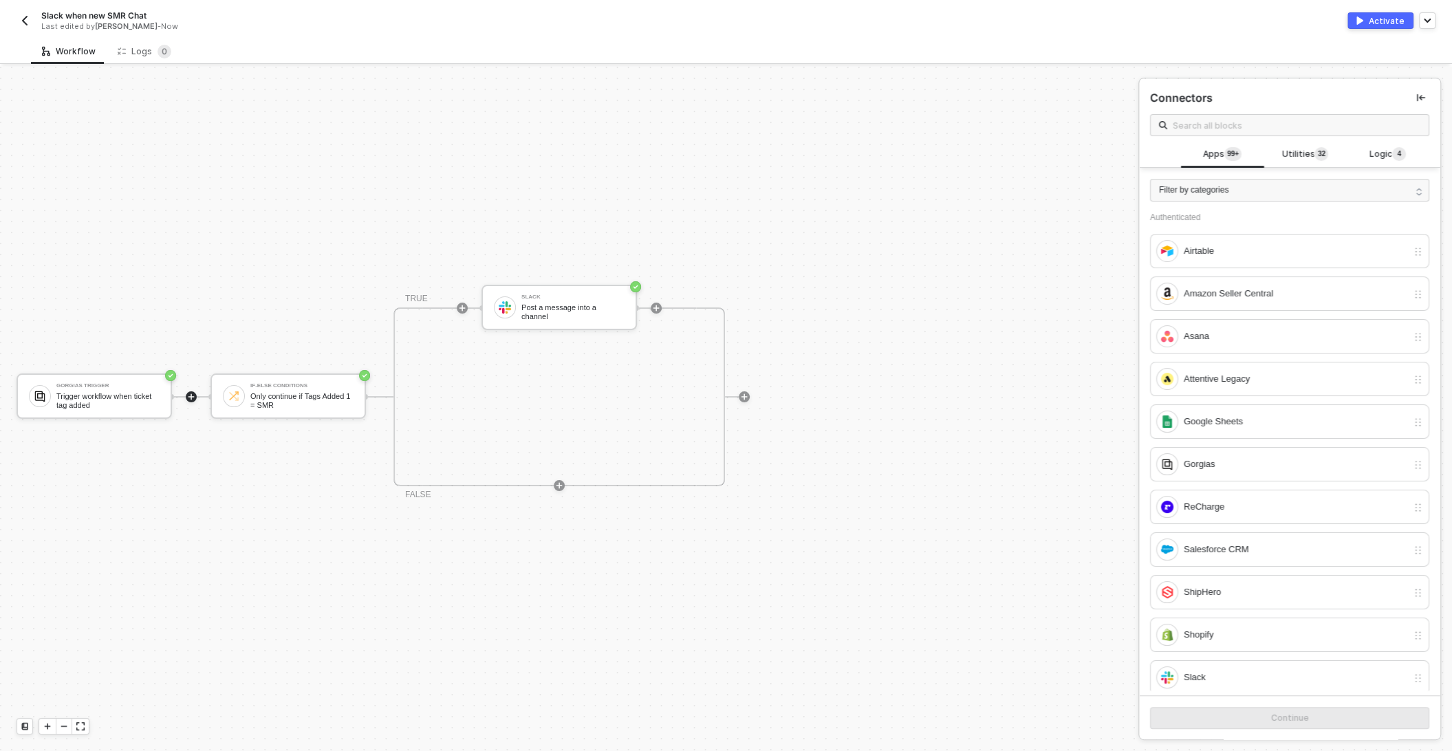
click at [1377, 23] on div "Activate" at bounding box center [1387, 21] width 36 height 12
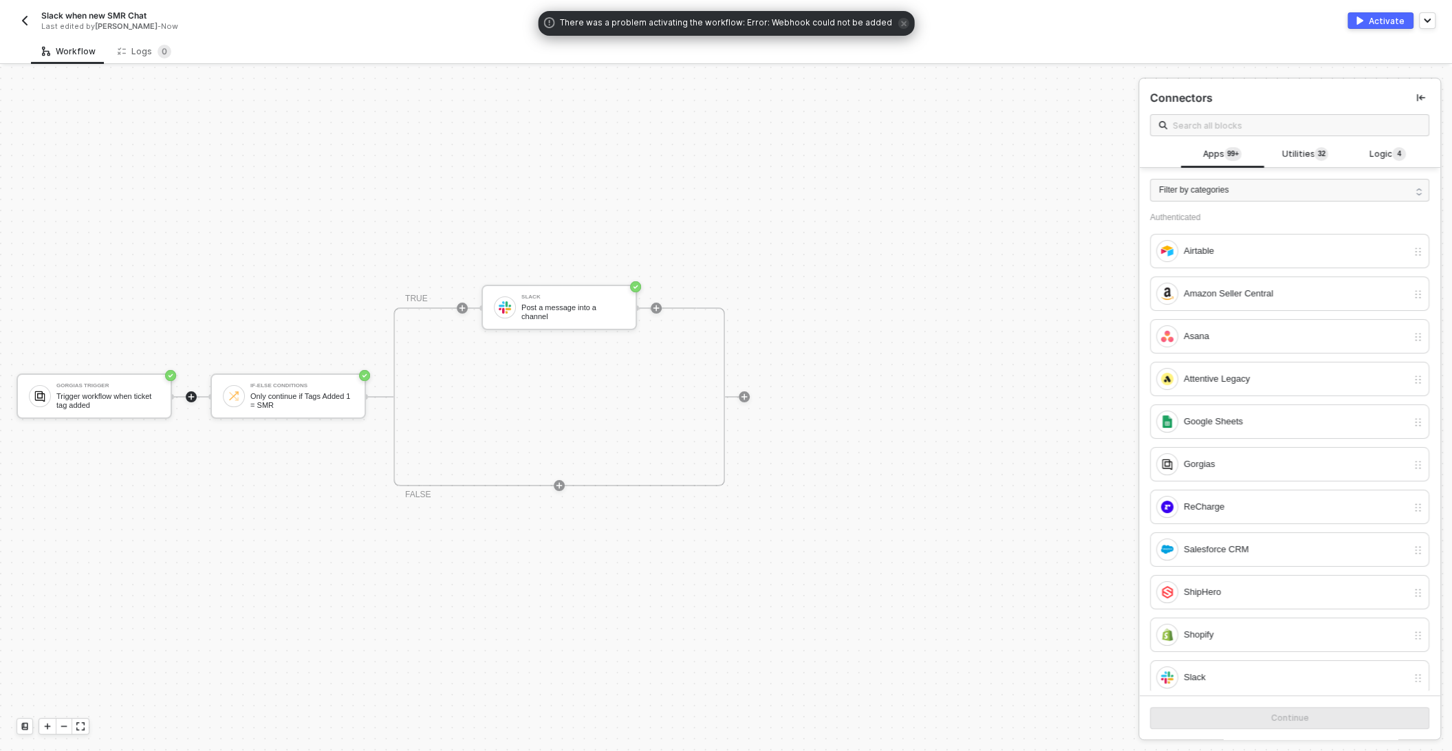
click at [25, 23] on img "button" at bounding box center [24, 20] width 11 height 11
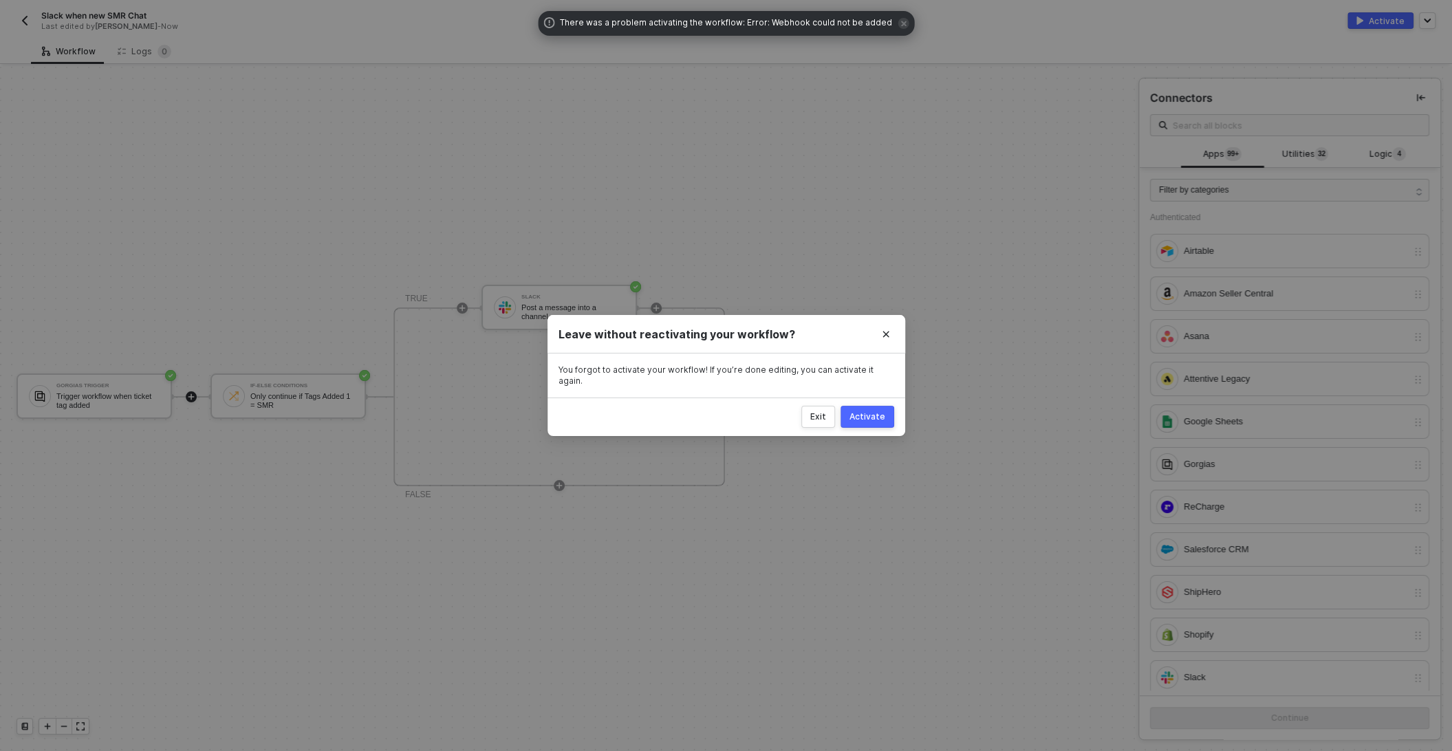
click at [877, 415] on div "Activate" at bounding box center [867, 416] width 36 height 11
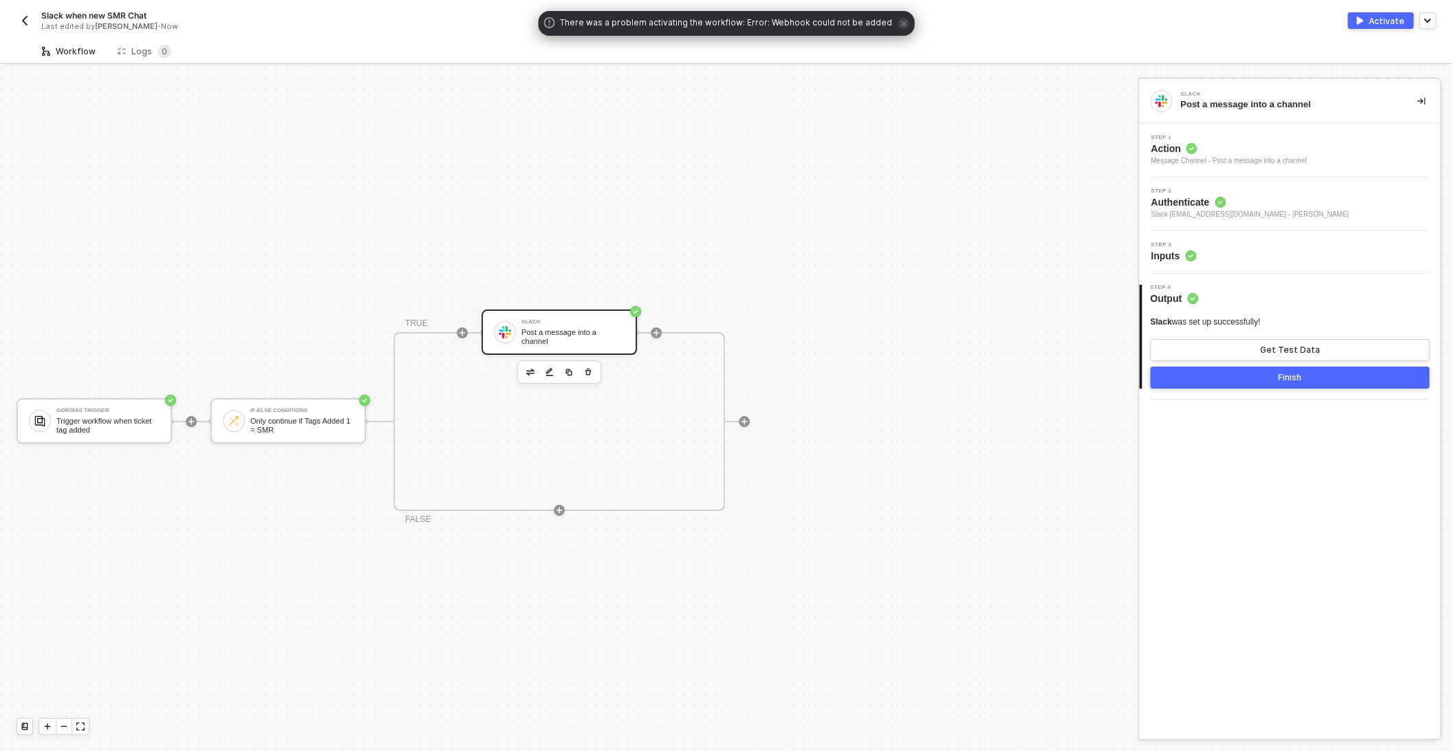
scroll to position [25, 0]
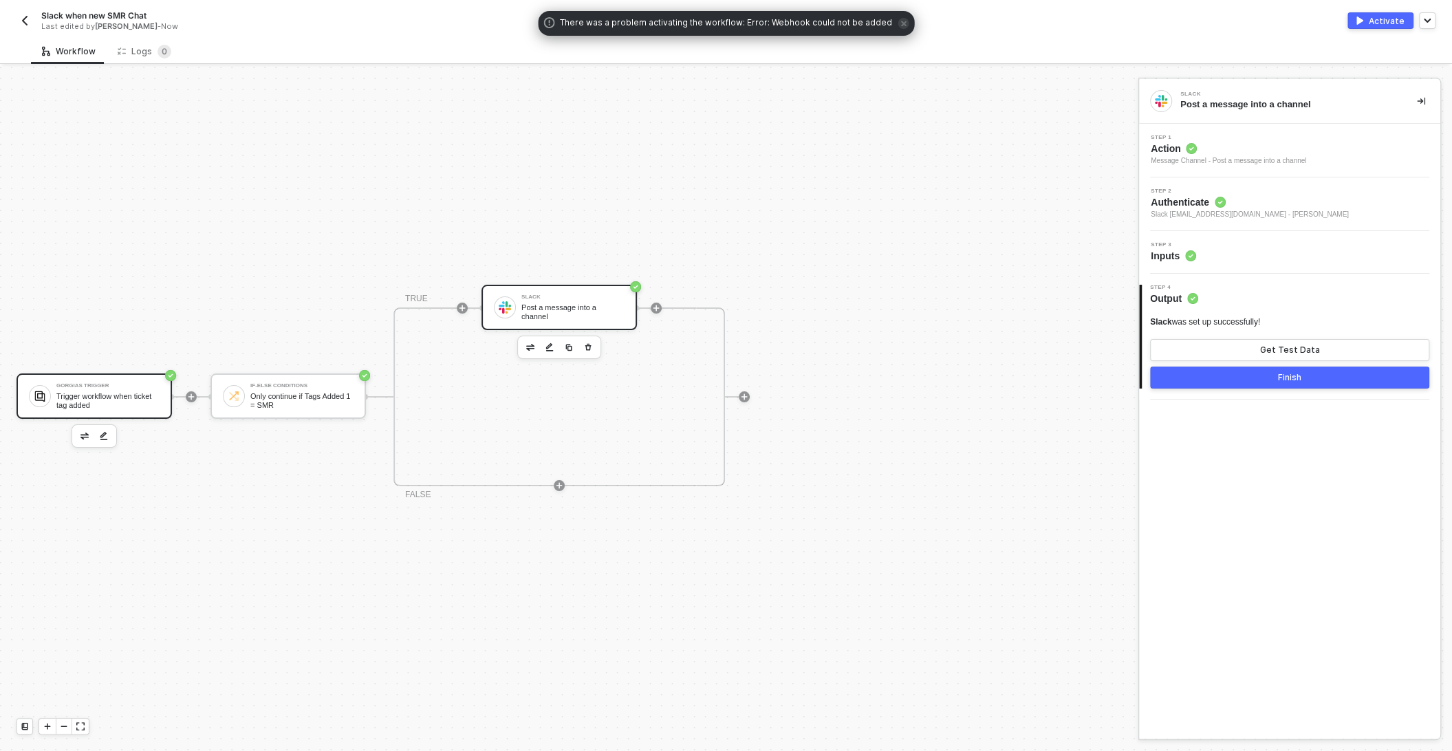
click at [124, 404] on div "Trigger workflow when ticket tag added" at bounding box center [107, 400] width 103 height 17
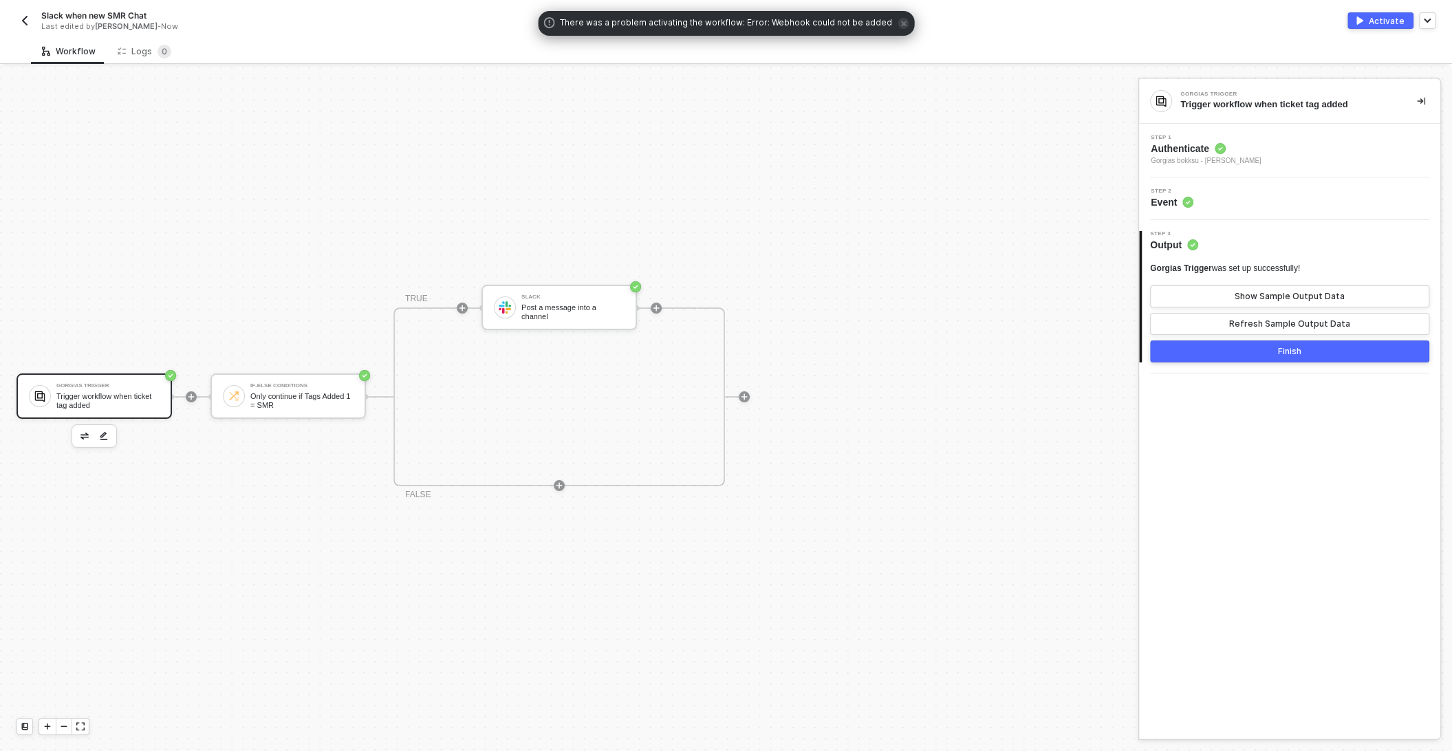
click at [1261, 155] on span "Gorgias bokksu - [PERSON_NAME]" at bounding box center [1206, 160] width 111 height 11
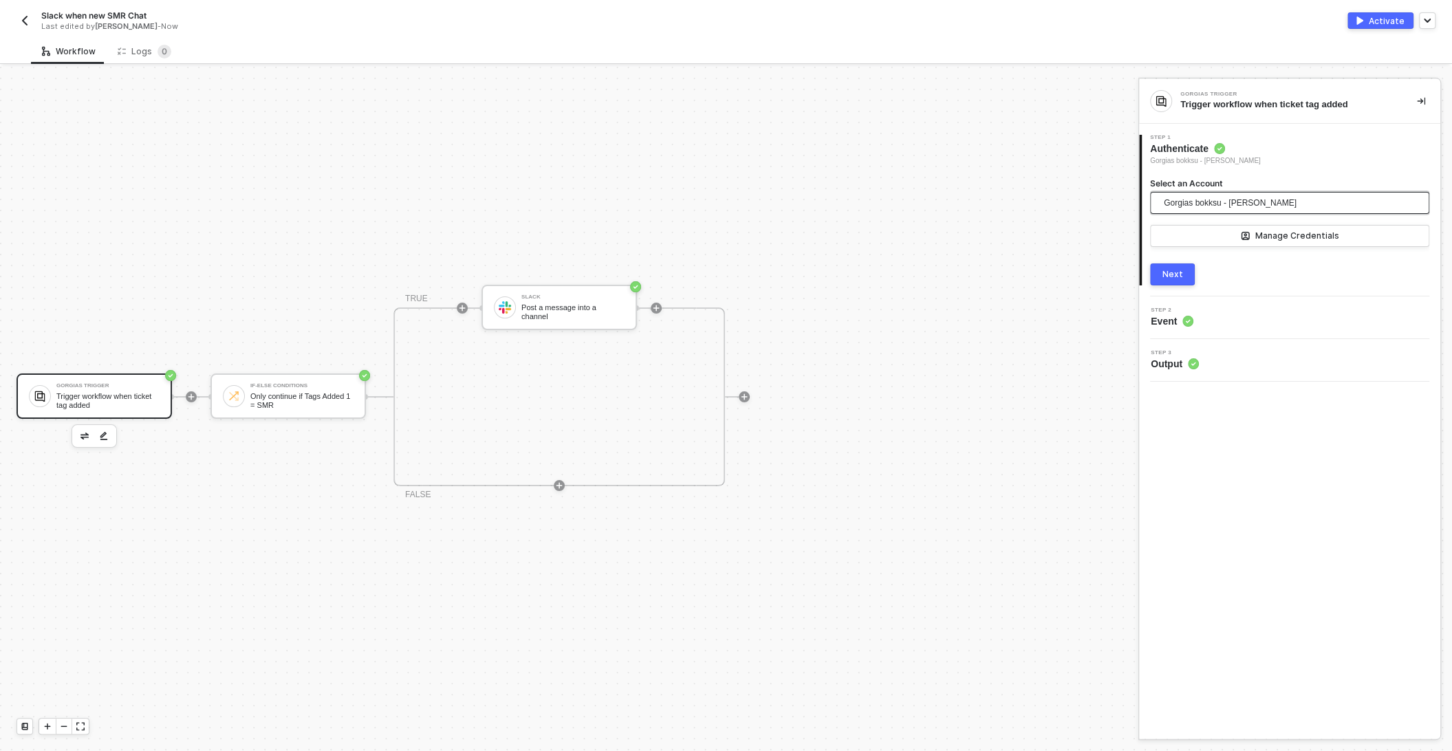
click at [1203, 205] on span "Gorgias bokksu - [PERSON_NAME]" at bounding box center [1230, 203] width 133 height 21
click at [1214, 259] on span "Gorgias bokksu - [PERSON_NAME]" at bounding box center [1248, 262] width 177 height 15
click at [1170, 279] on div "Next" at bounding box center [1172, 274] width 21 height 11
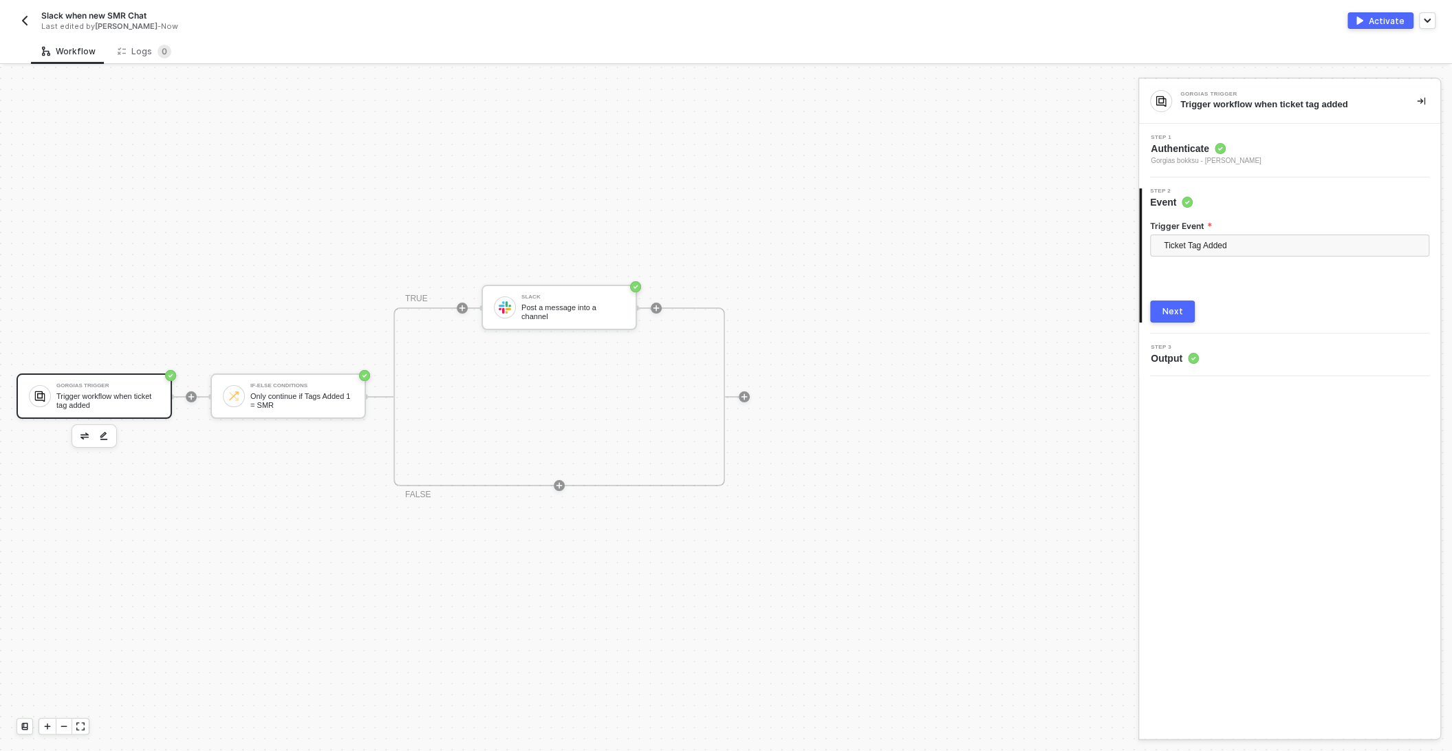
click at [1165, 313] on div "Next" at bounding box center [1172, 311] width 21 height 11
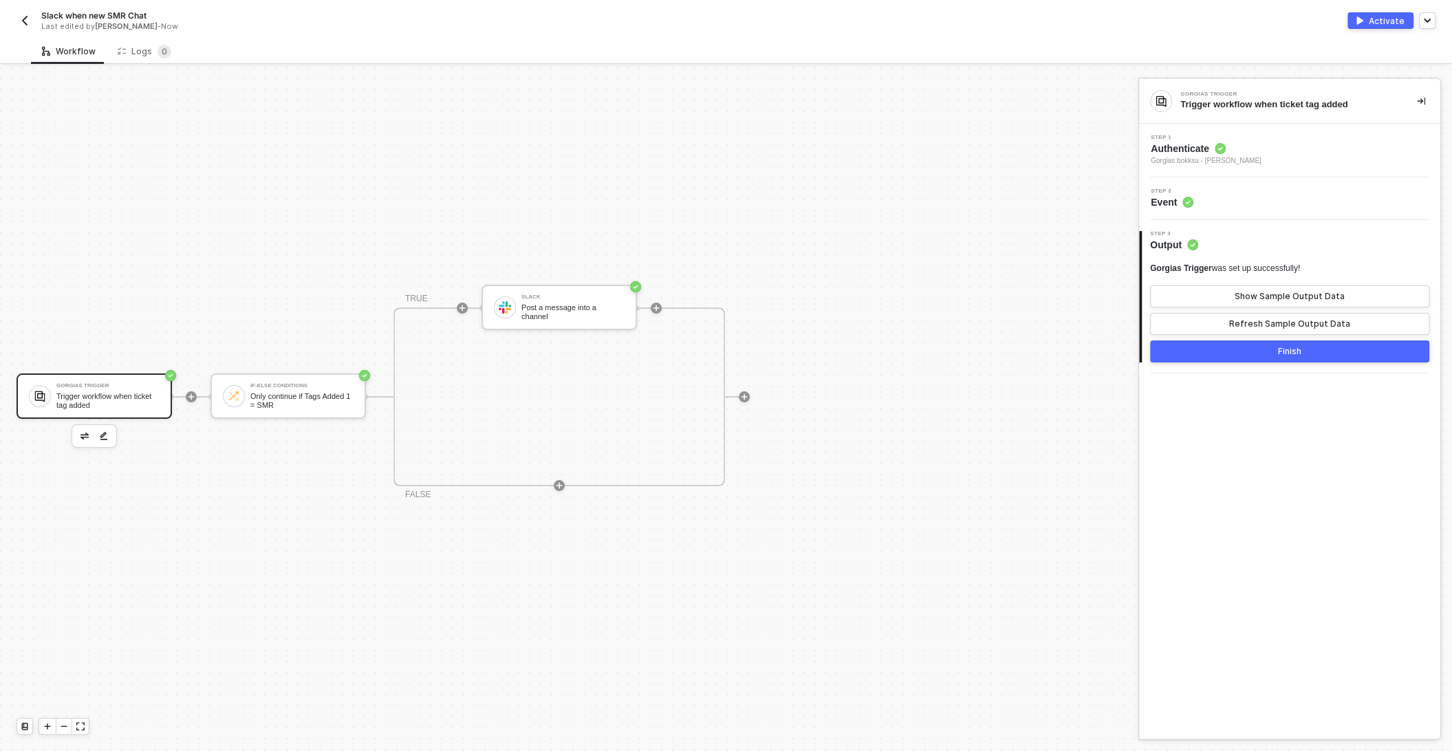
click at [1231, 355] on button "Finish" at bounding box center [1289, 351] width 279 height 22
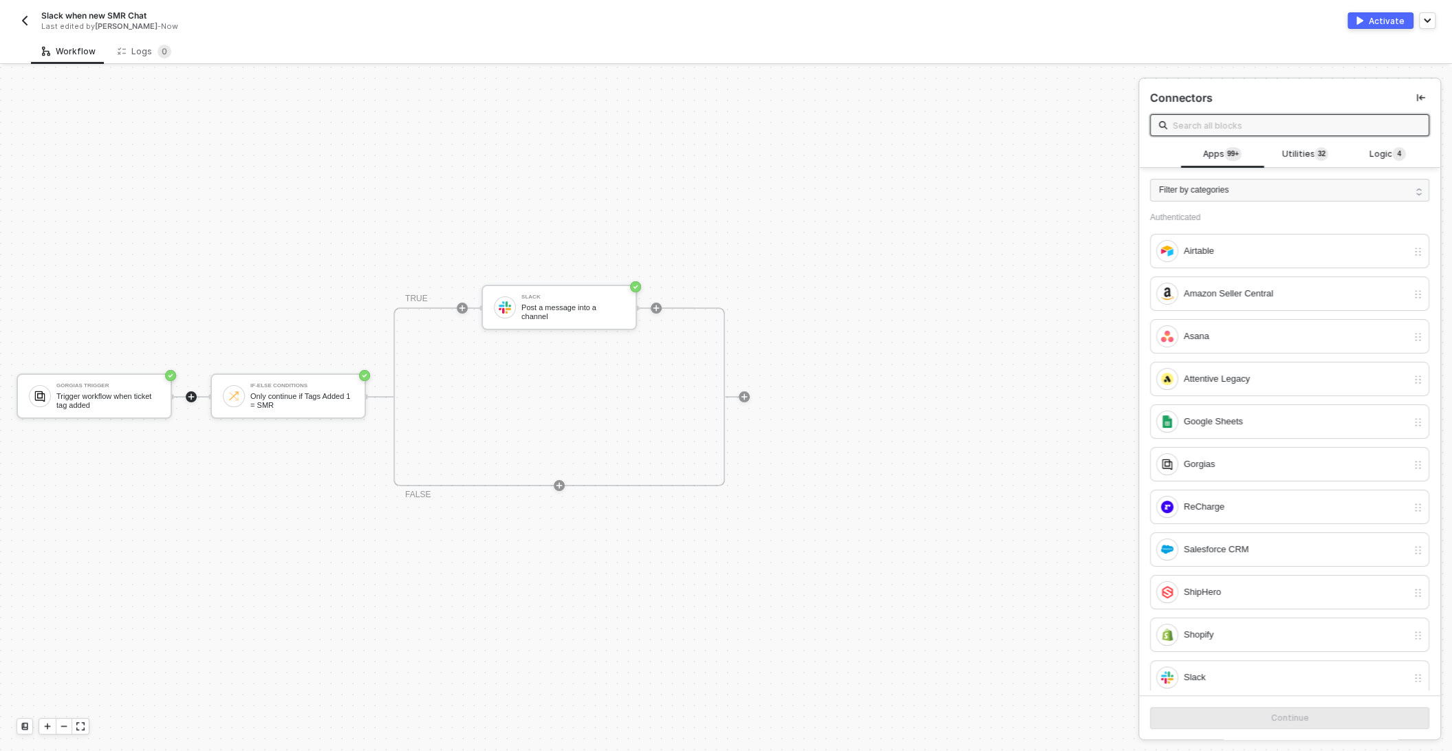
click at [1391, 23] on div "Activate" at bounding box center [1387, 21] width 36 height 12
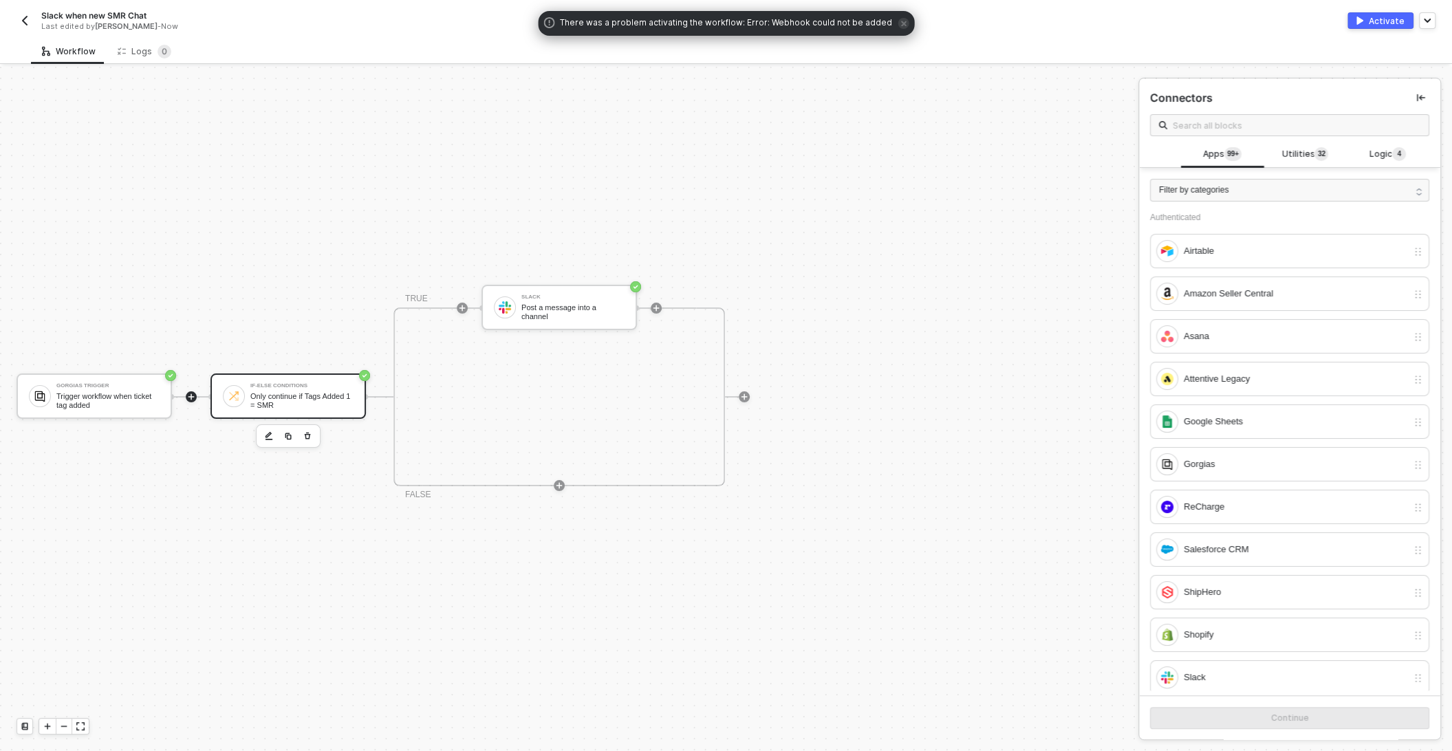
click at [282, 410] on div "If-Else Conditions Only continue if Tags Added 1 = SMR" at bounding box center [287, 395] width 155 height 45
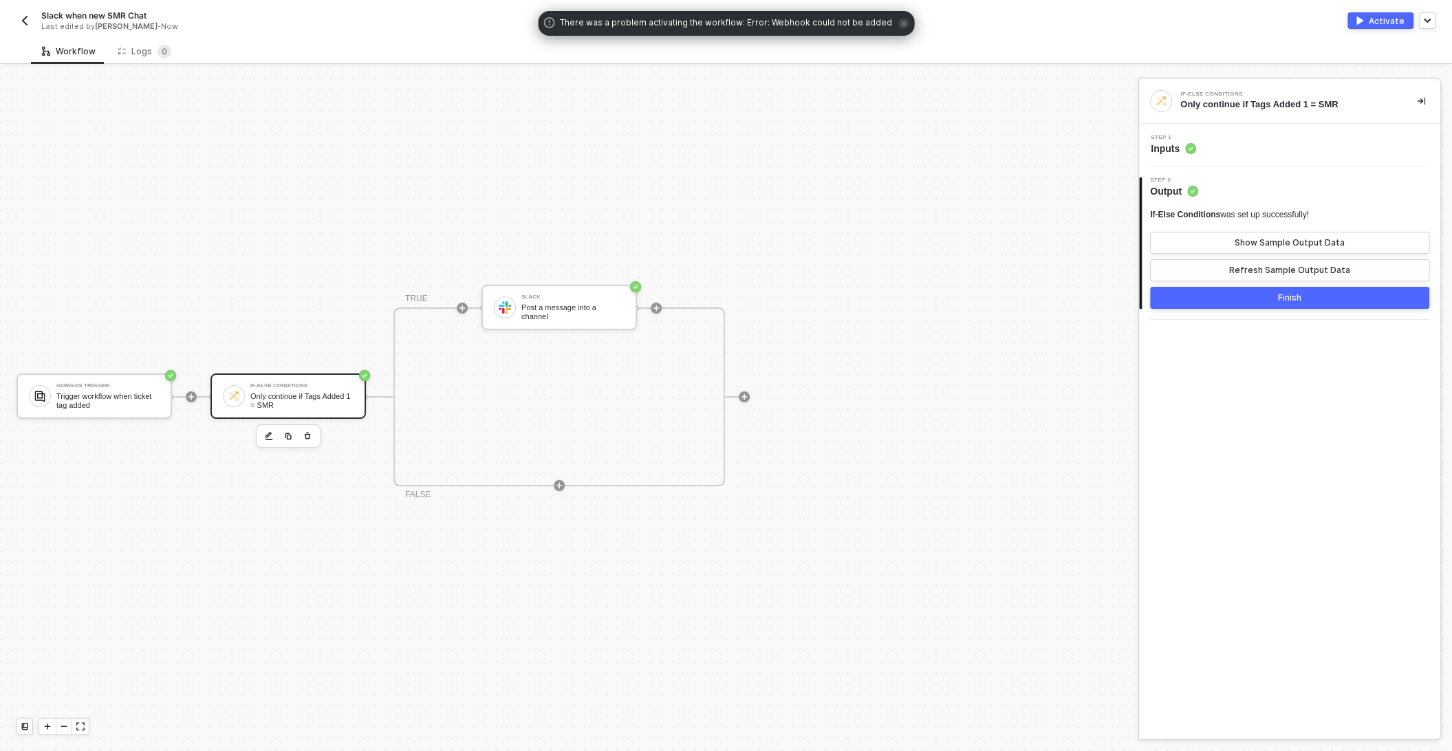
click at [1226, 149] on div "Step 1 Inputs" at bounding box center [1291, 145] width 298 height 21
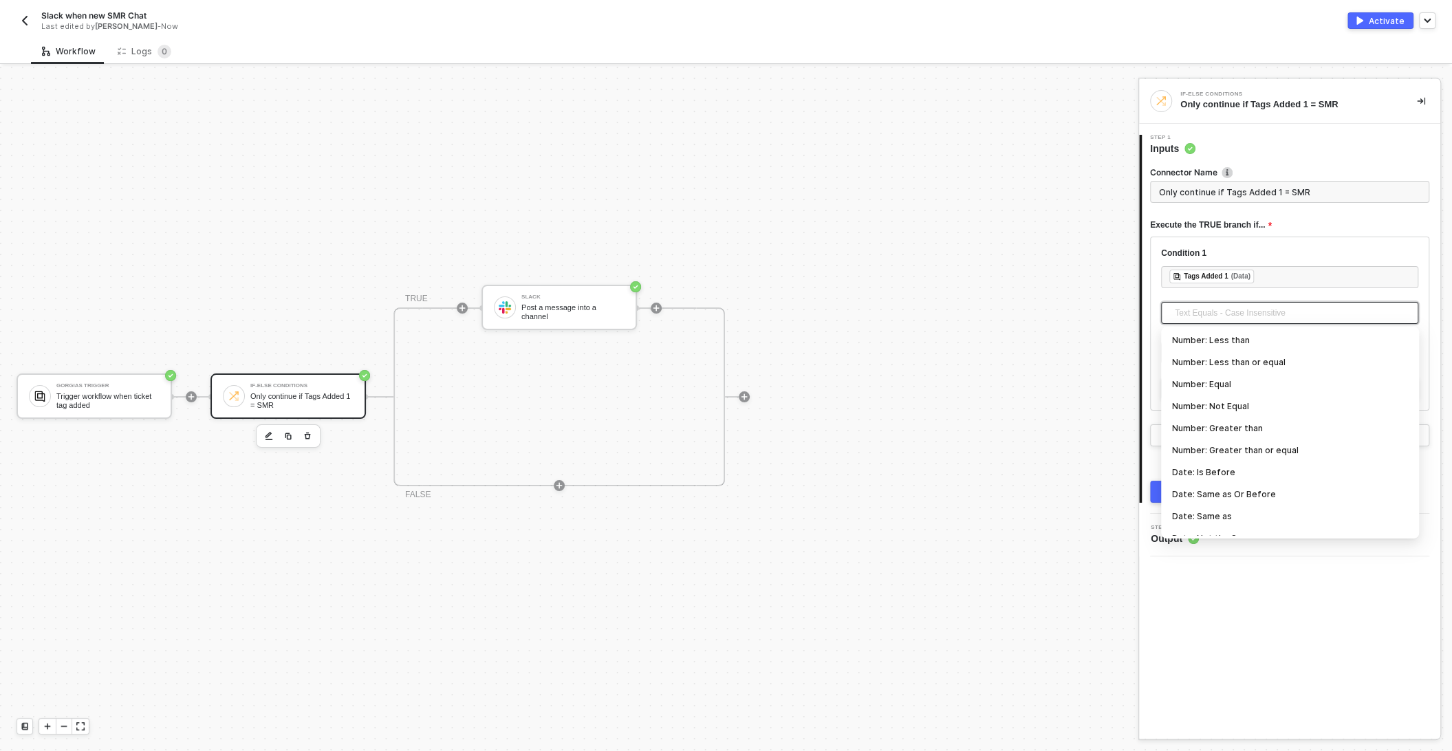
click at [1221, 314] on span "Text Equals - Case Insensitive" at bounding box center [1292, 313] width 235 height 21
click at [1265, 607] on div "If-Else Conditions Only continue if Tags Added 1 = SMR 1 Step 1 Inputs Connecto…" at bounding box center [1289, 409] width 301 height 660
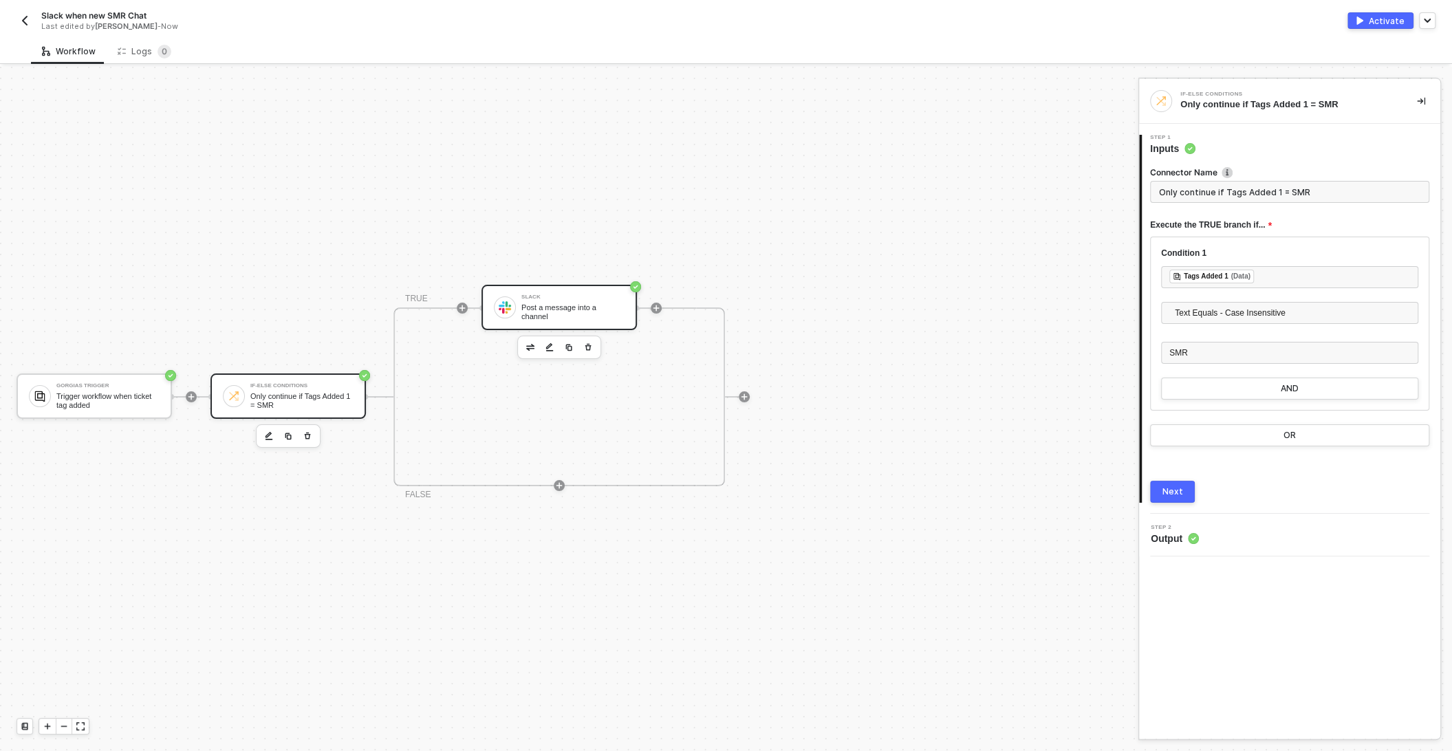
click at [533, 298] on div "Slack" at bounding box center [572, 297] width 103 height 6
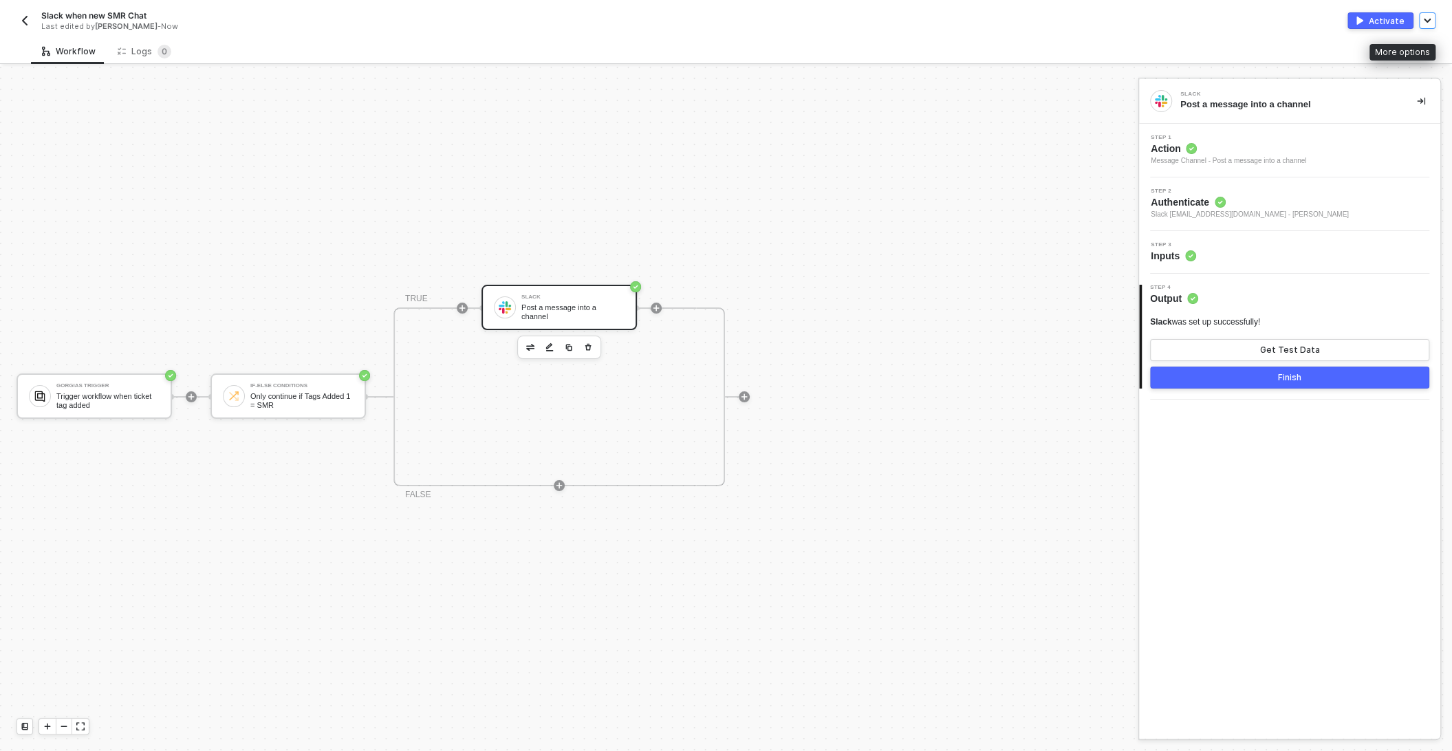
click at [1424, 22] on icon "button" at bounding box center [1427, 21] width 7 height 4
click at [963, 219] on div "Gorgias Trigger Trigger workflow when ticket tag added If-Else Conditions Only …" at bounding box center [565, 397] width 1131 height 710
click at [1384, 19] on div "Activate" at bounding box center [1387, 21] width 36 height 12
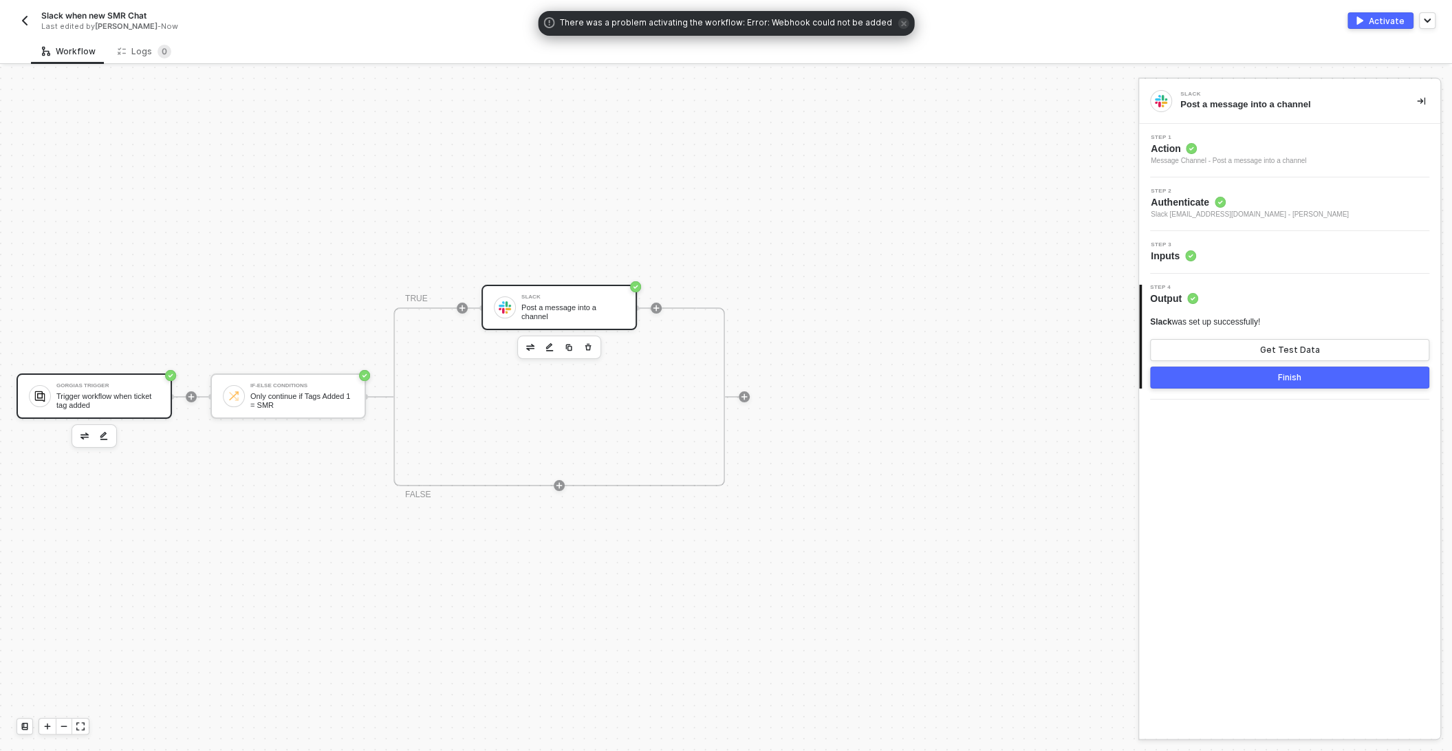
click at [103, 399] on div "Trigger workflow when ticket tag added" at bounding box center [107, 400] width 103 height 17
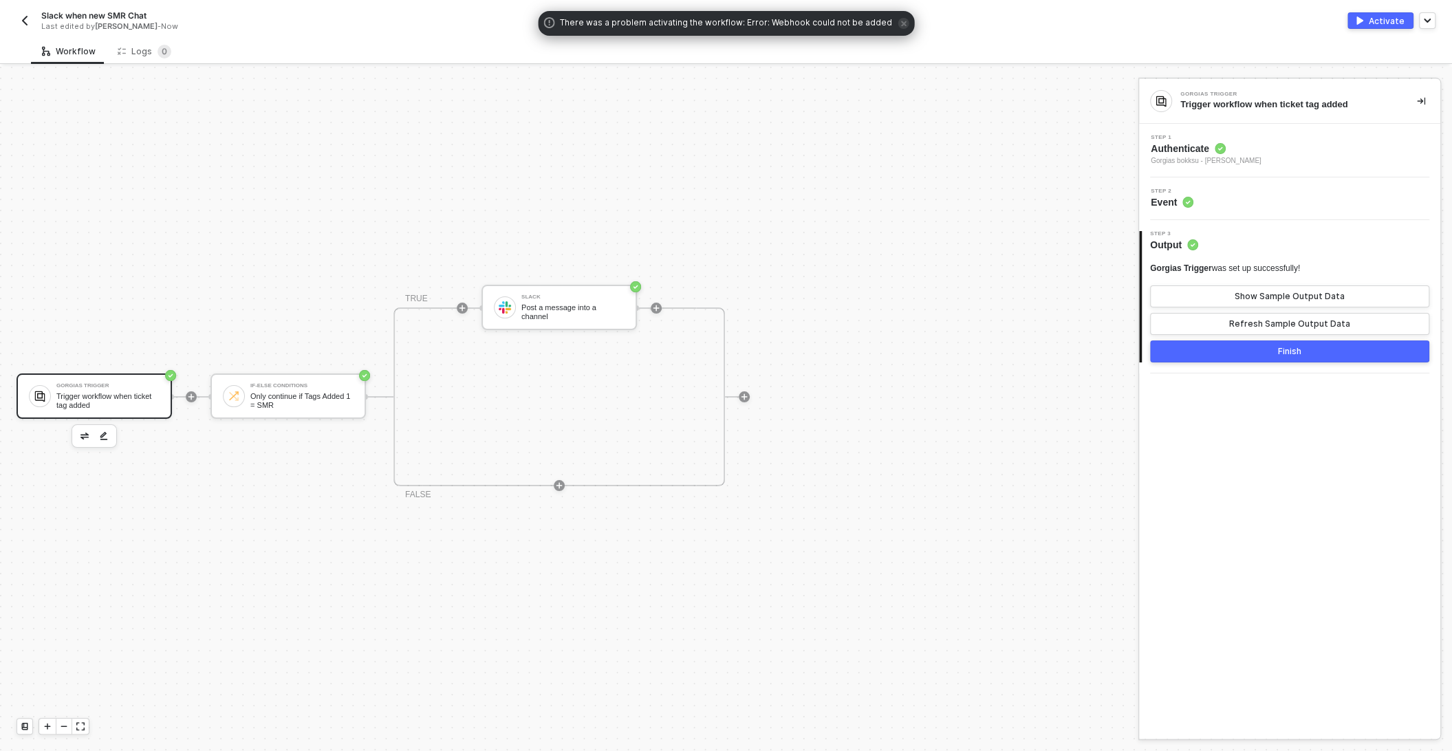
click at [1226, 142] on span "Authenticate" at bounding box center [1206, 149] width 111 height 14
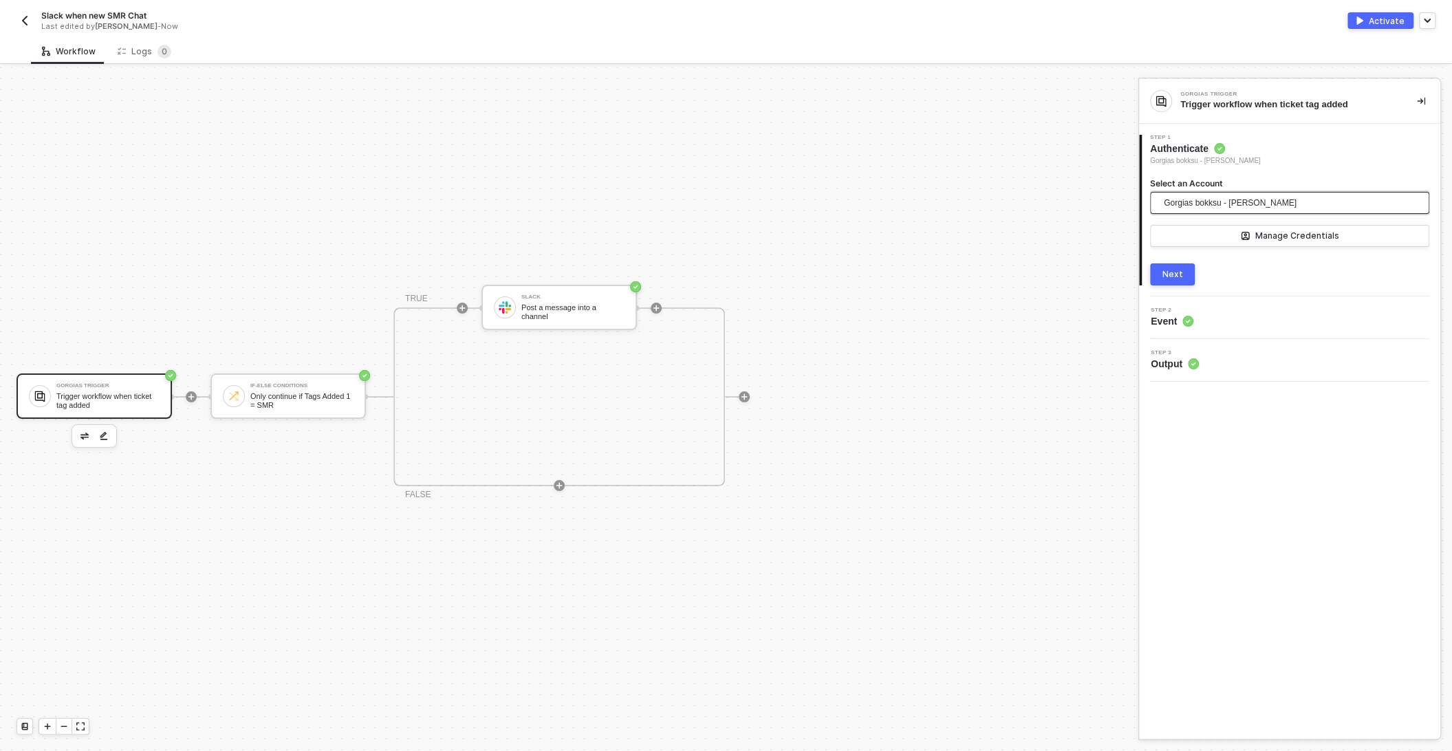
click at [1206, 193] on span "Gorgias bokksu - Kelan Bonislawski" at bounding box center [1230, 203] width 133 height 21
click at [1212, 227] on span "Gorgias bokksu" at bounding box center [1204, 233] width 89 height 15
click at [1179, 279] on button "Next" at bounding box center [1172, 274] width 45 height 22
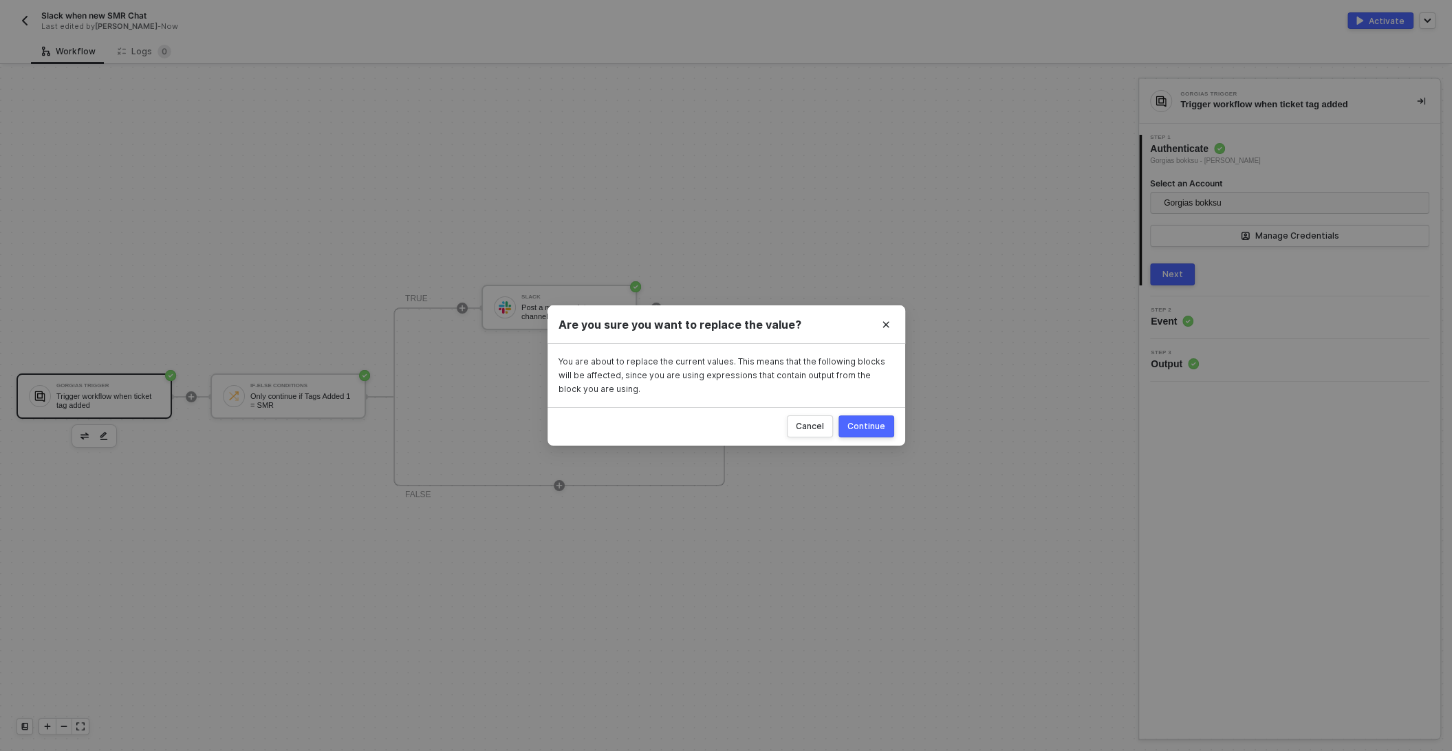
click at [867, 428] on div "Continue" at bounding box center [866, 426] width 38 height 11
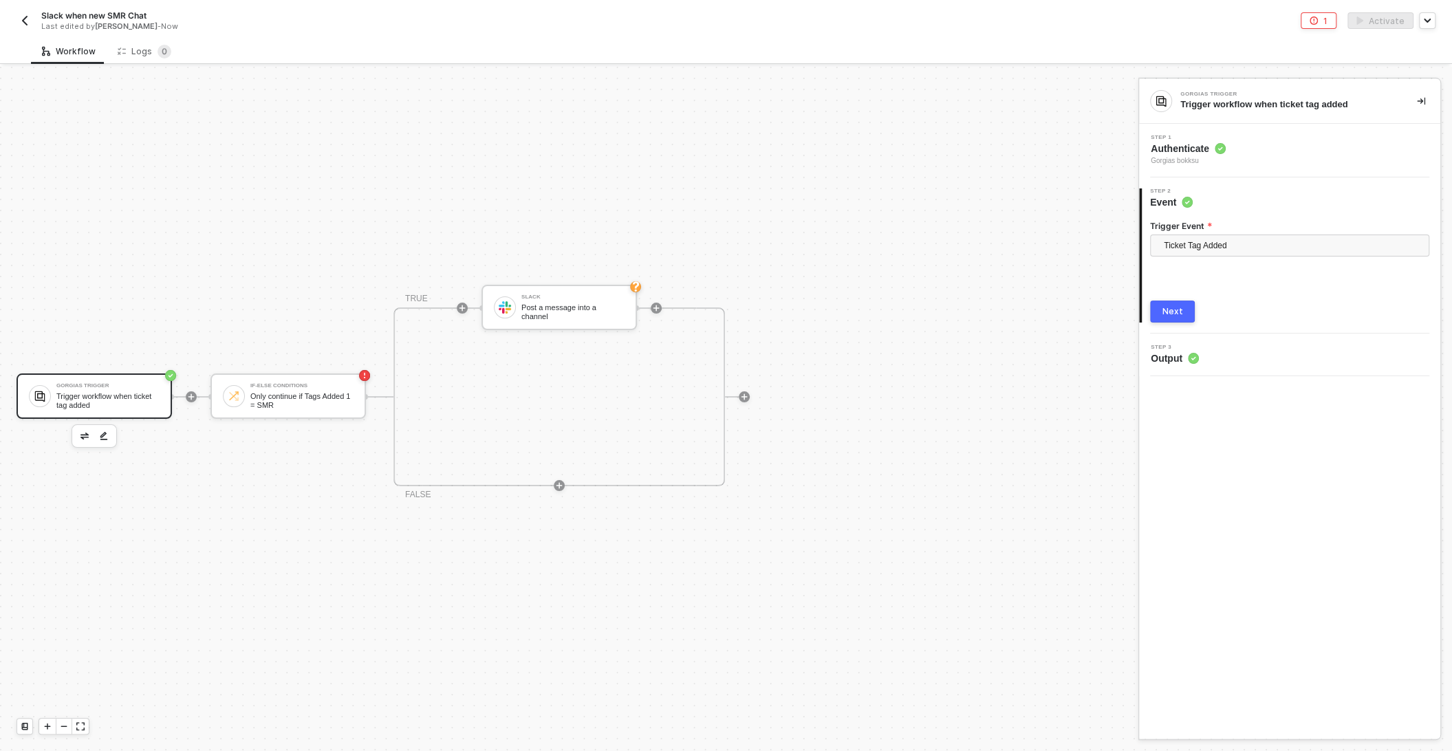
click at [1160, 317] on button "Next" at bounding box center [1172, 312] width 45 height 22
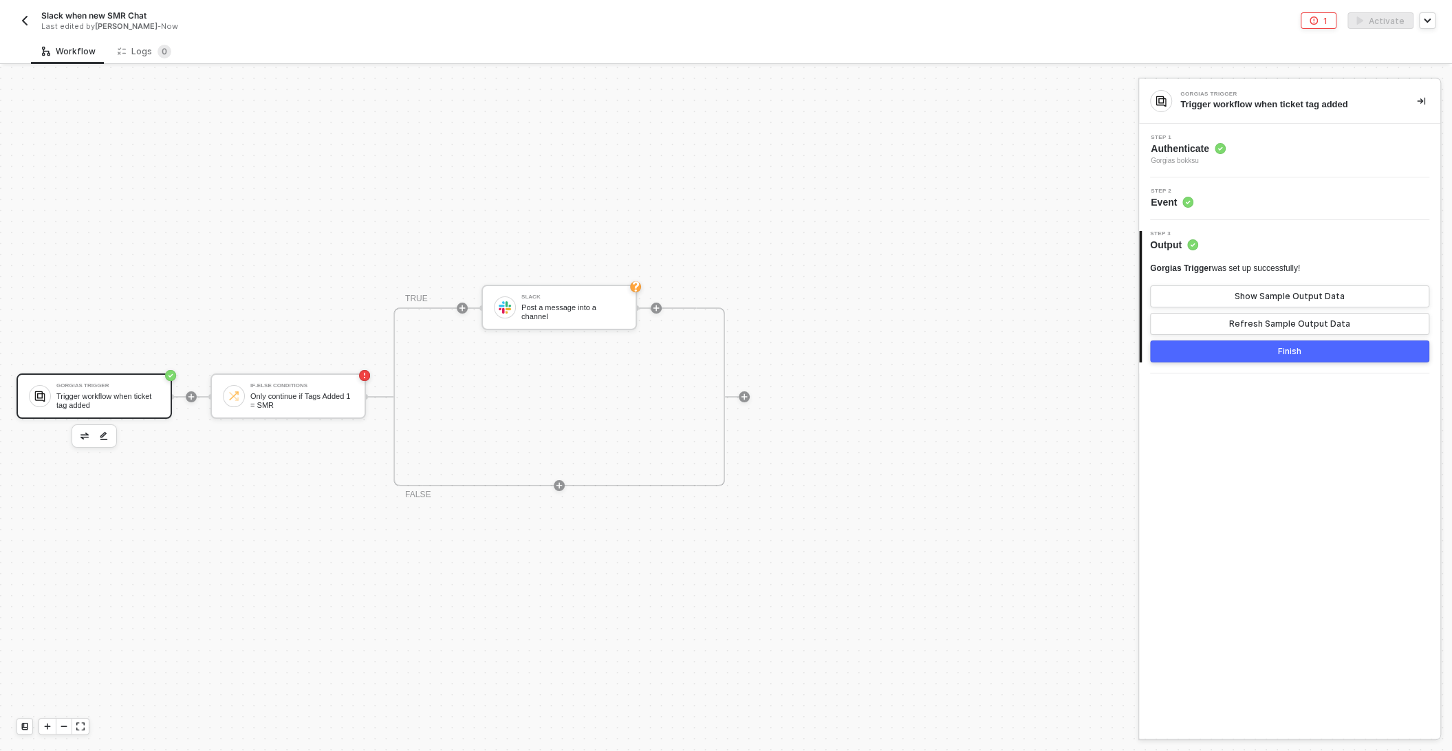
click at [1212, 354] on button "Finish" at bounding box center [1289, 351] width 279 height 22
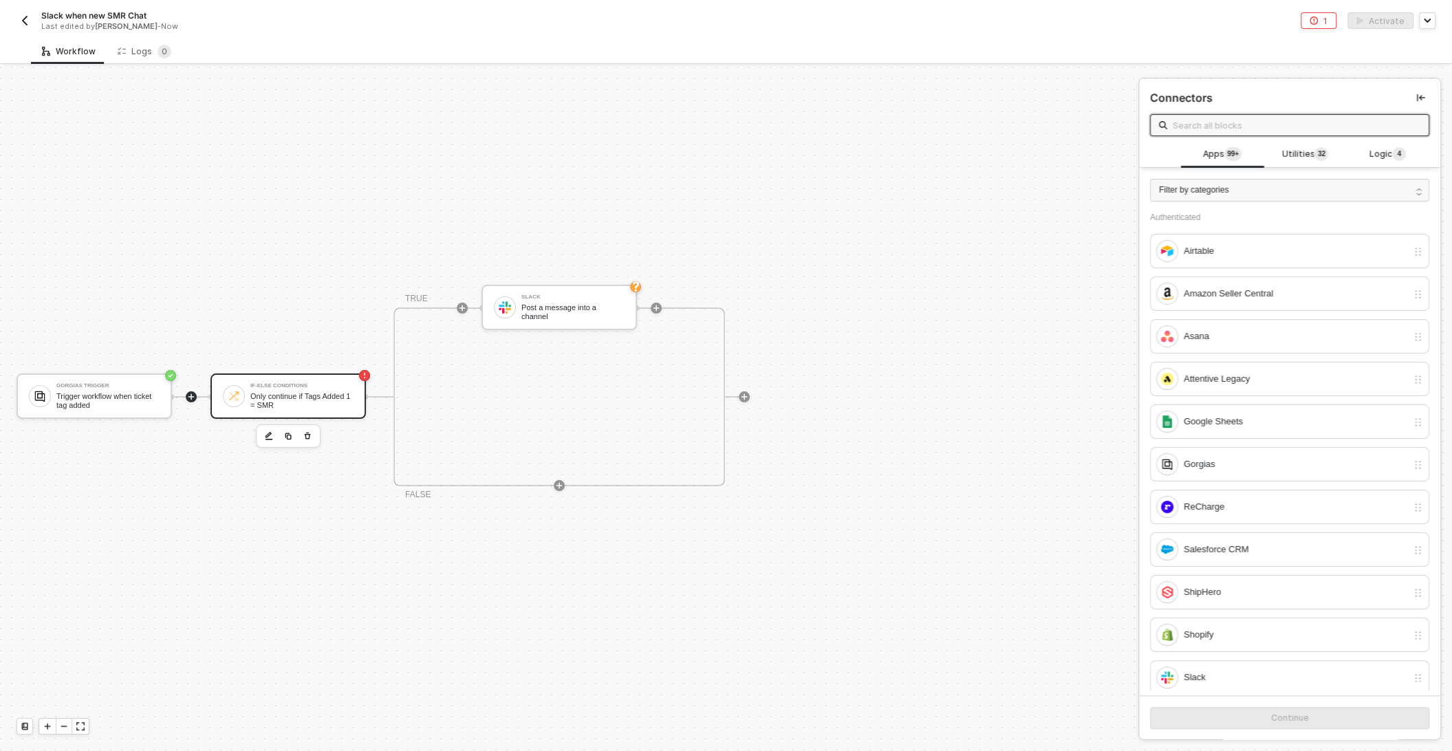
click at [286, 398] on div "Only continue if Tags Added 1 = SMR" at bounding box center [301, 400] width 103 height 17
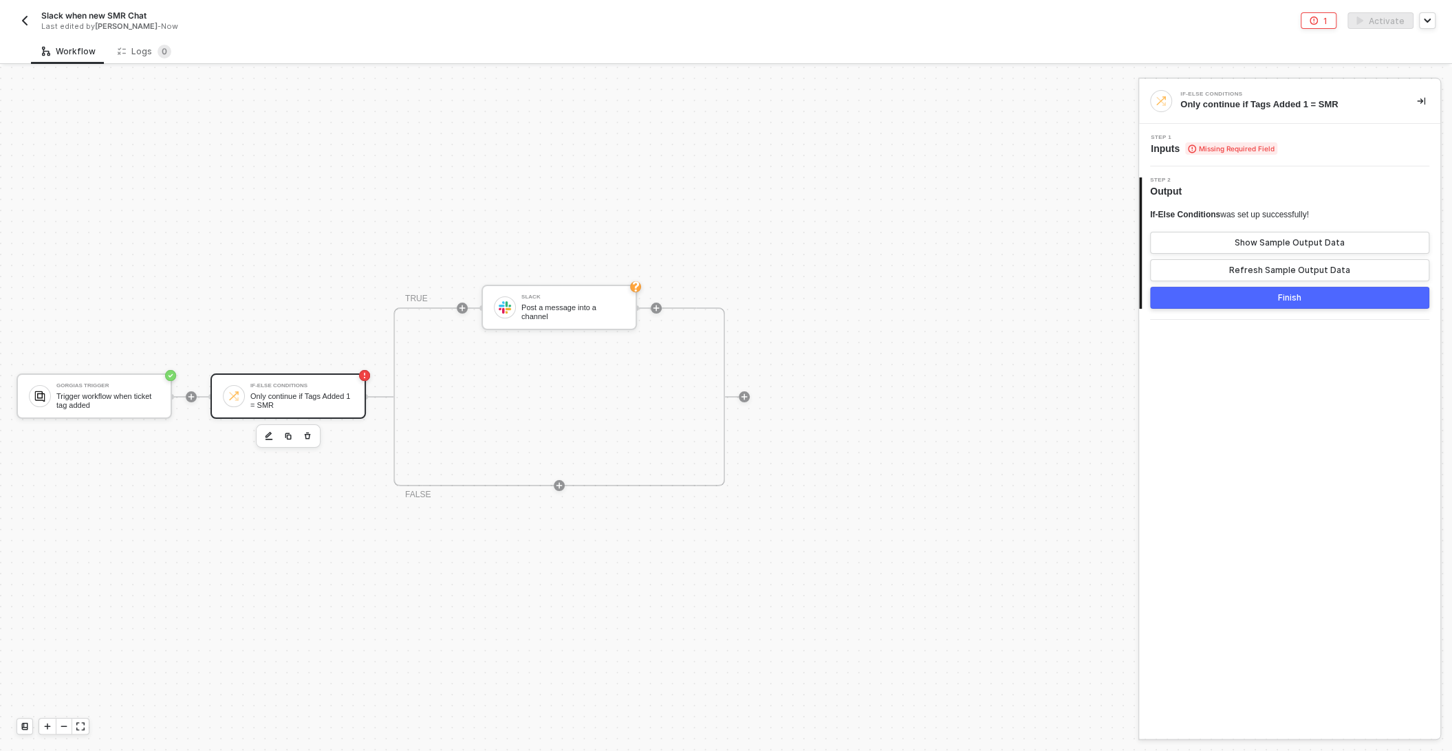
click at [1311, 144] on div "Step 1 Inputs Missing Required Field" at bounding box center [1291, 145] width 298 height 21
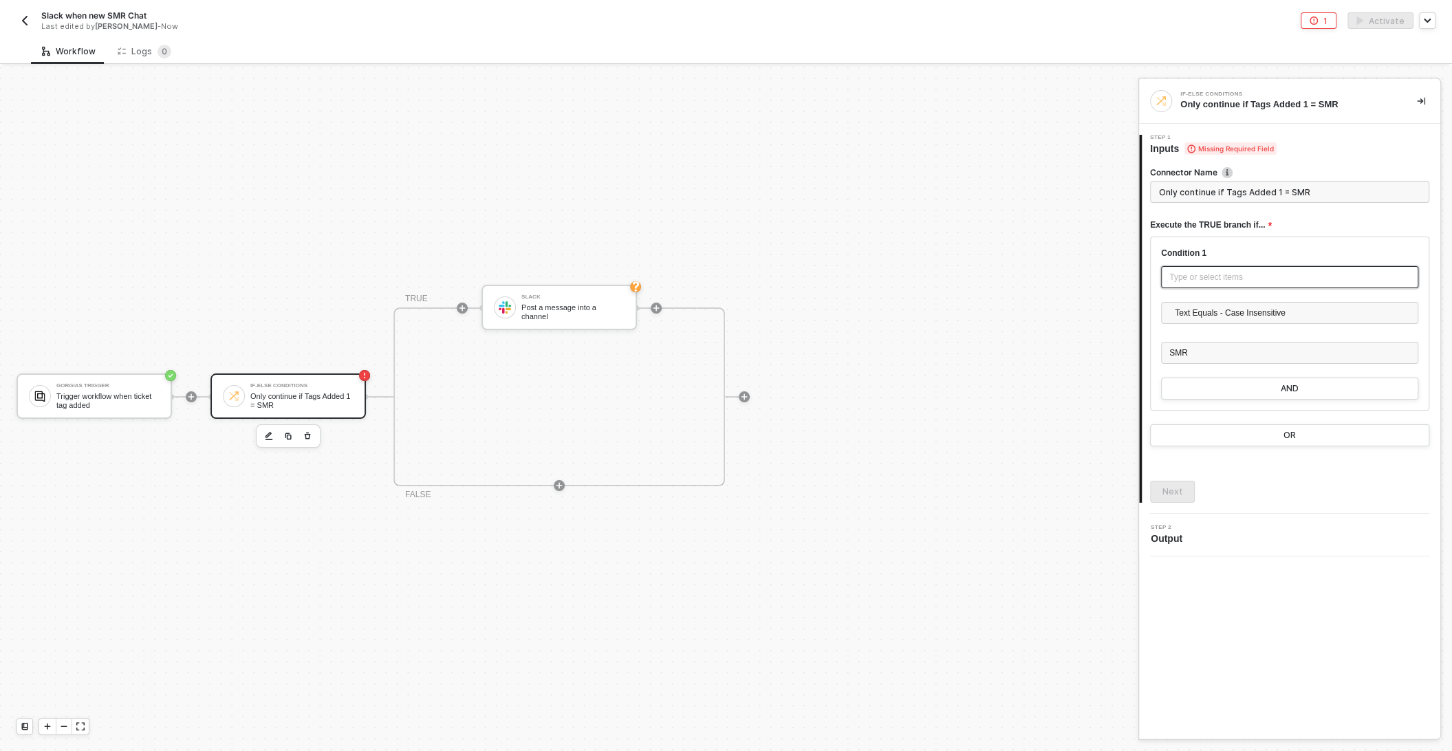
click at [1220, 281] on div "Type or select items ﻿" at bounding box center [1289, 277] width 241 height 13
click at [1124, 169] on div at bounding box center [1124, 173] width 8 height 8
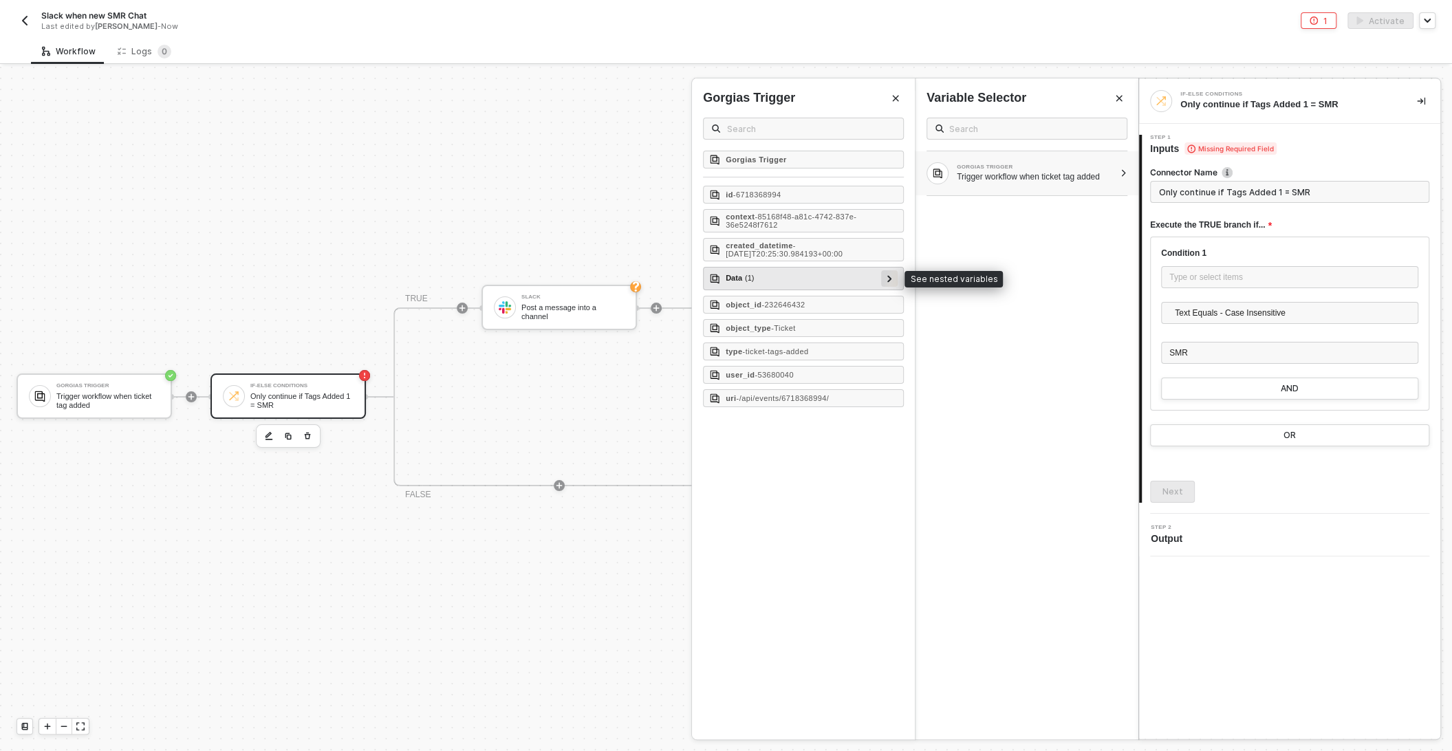
click at [891, 278] on icon at bounding box center [889, 278] width 5 height 7
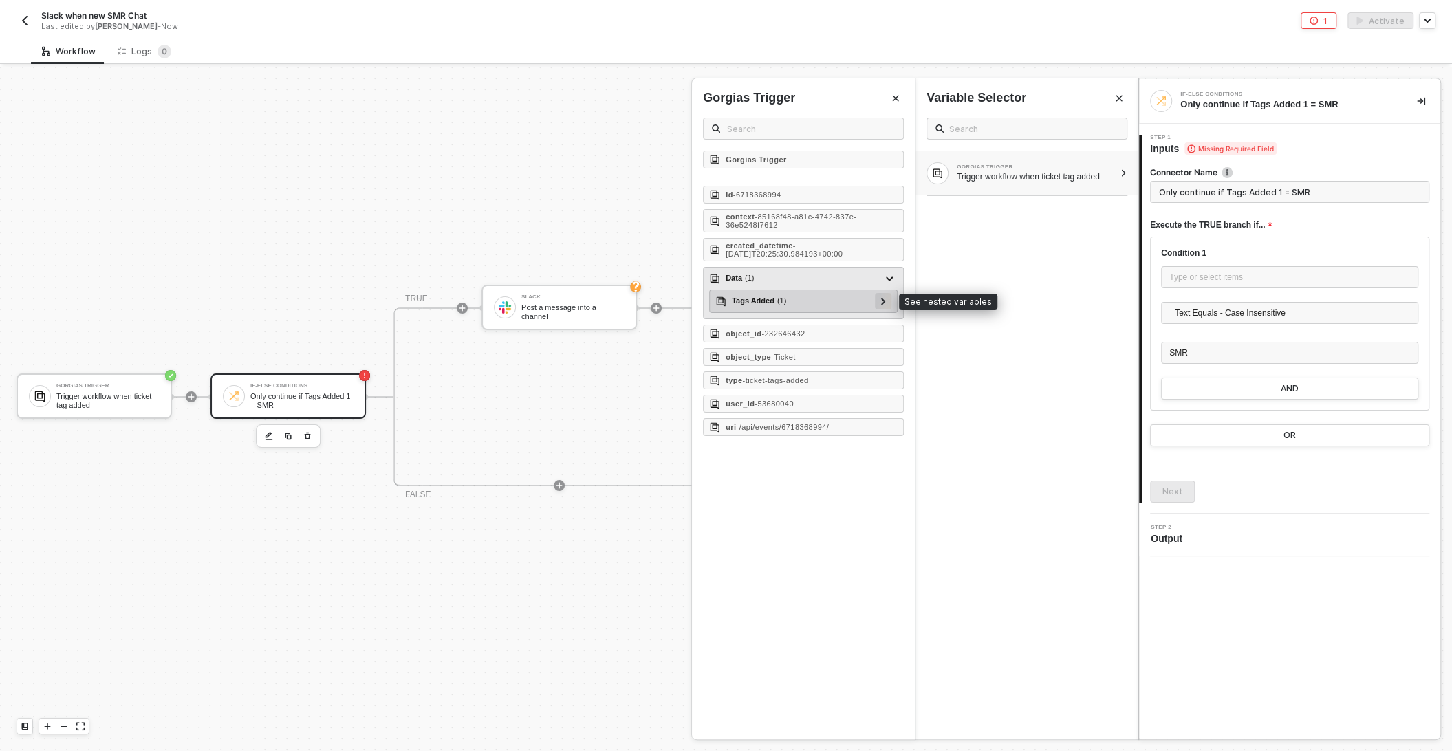
click at [883, 302] on div at bounding box center [883, 300] width 7 height 15
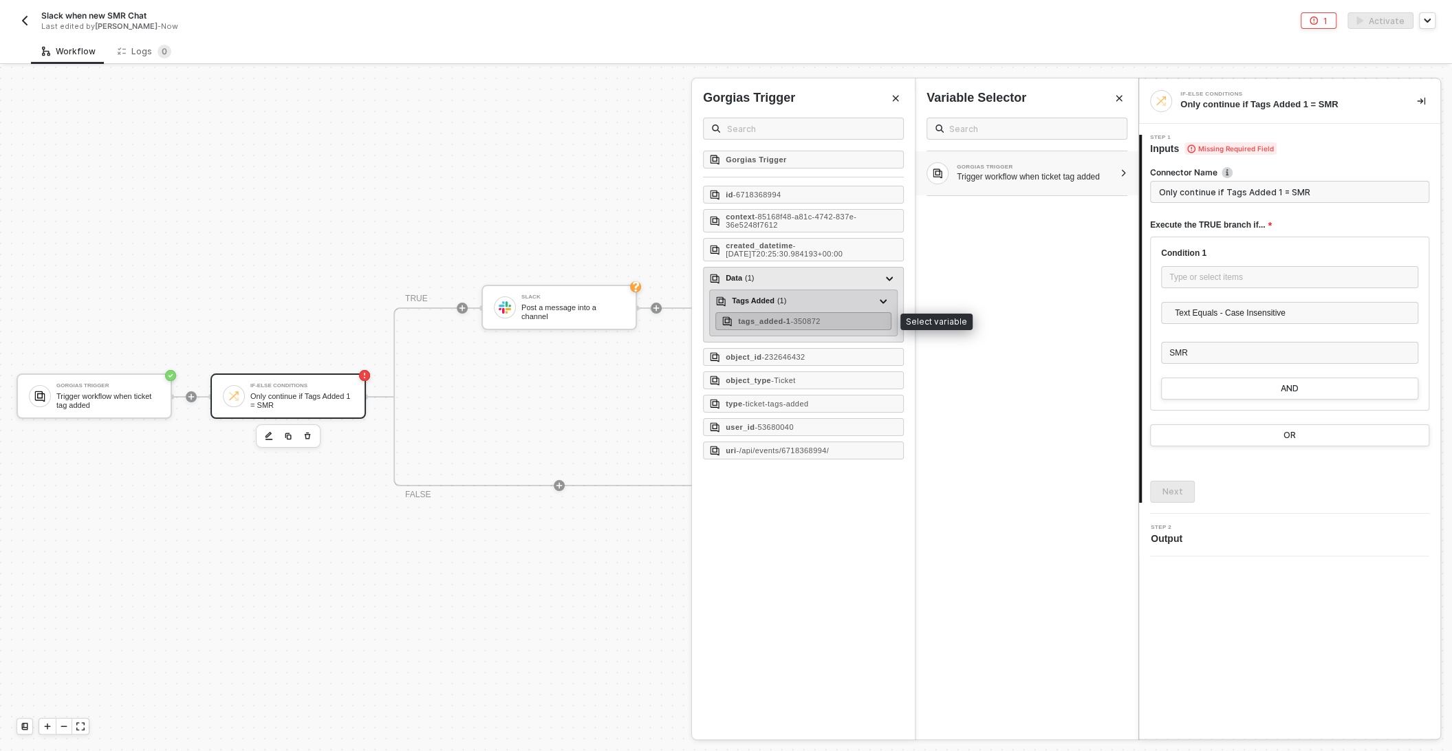
click at [737, 325] on div "tags_added-1 - 350872" at bounding box center [803, 321] width 176 height 18
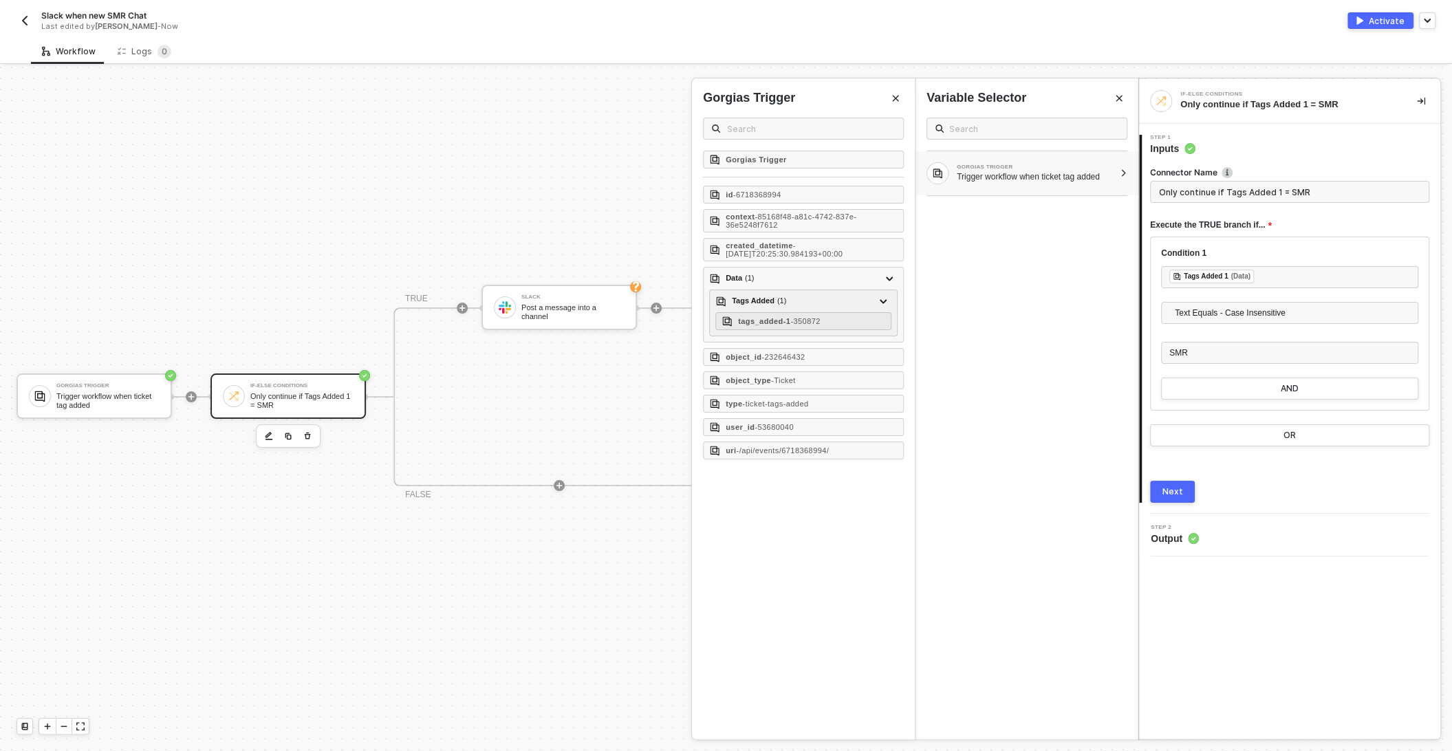
click at [1169, 489] on div "Next" at bounding box center [1172, 491] width 21 height 11
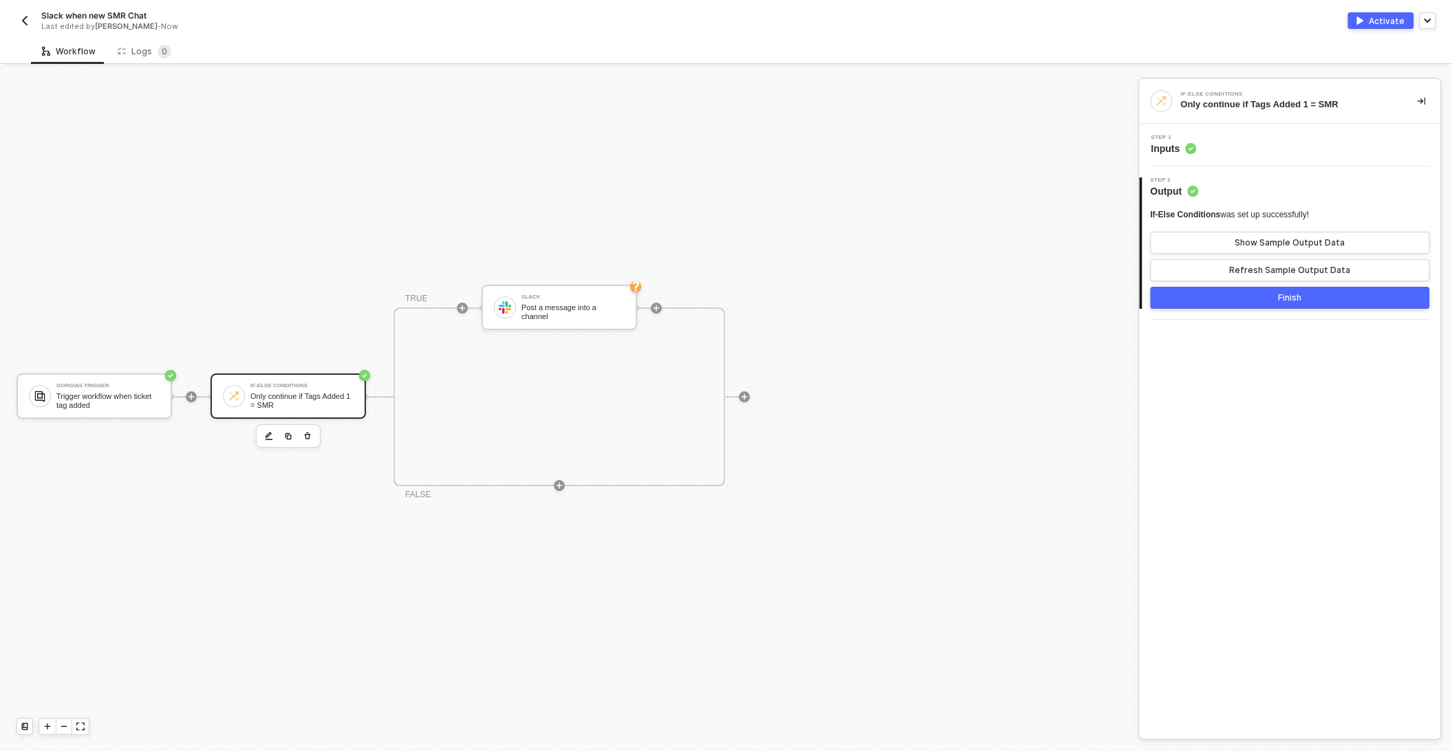
click at [1276, 300] on button "Finish" at bounding box center [1289, 298] width 279 height 22
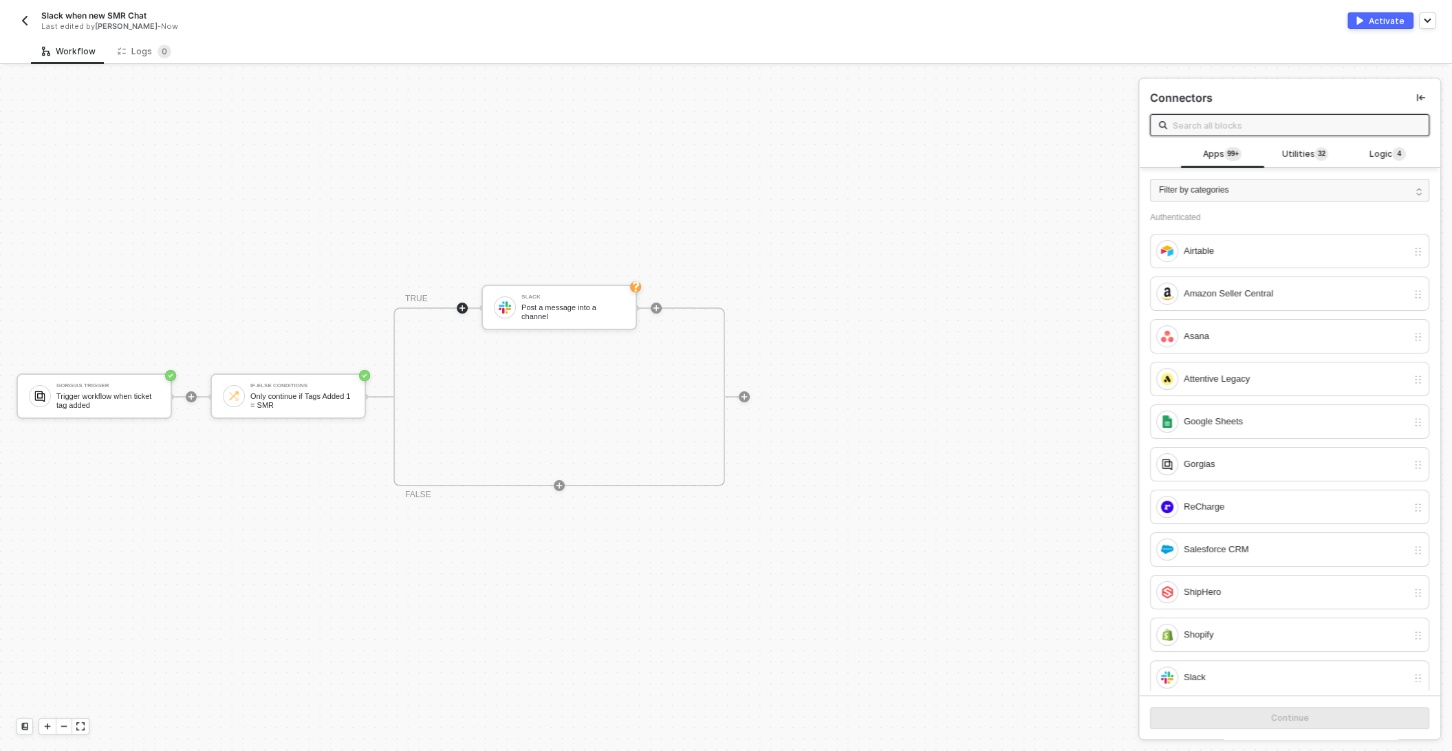
click at [1390, 9] on div "Slack when new SMR Chat Last edited by Kelan Bonislawski - Now Activate Publish…" at bounding box center [726, 19] width 1419 height 39
click at [1379, 25] on div "Activate" at bounding box center [1387, 21] width 36 height 12
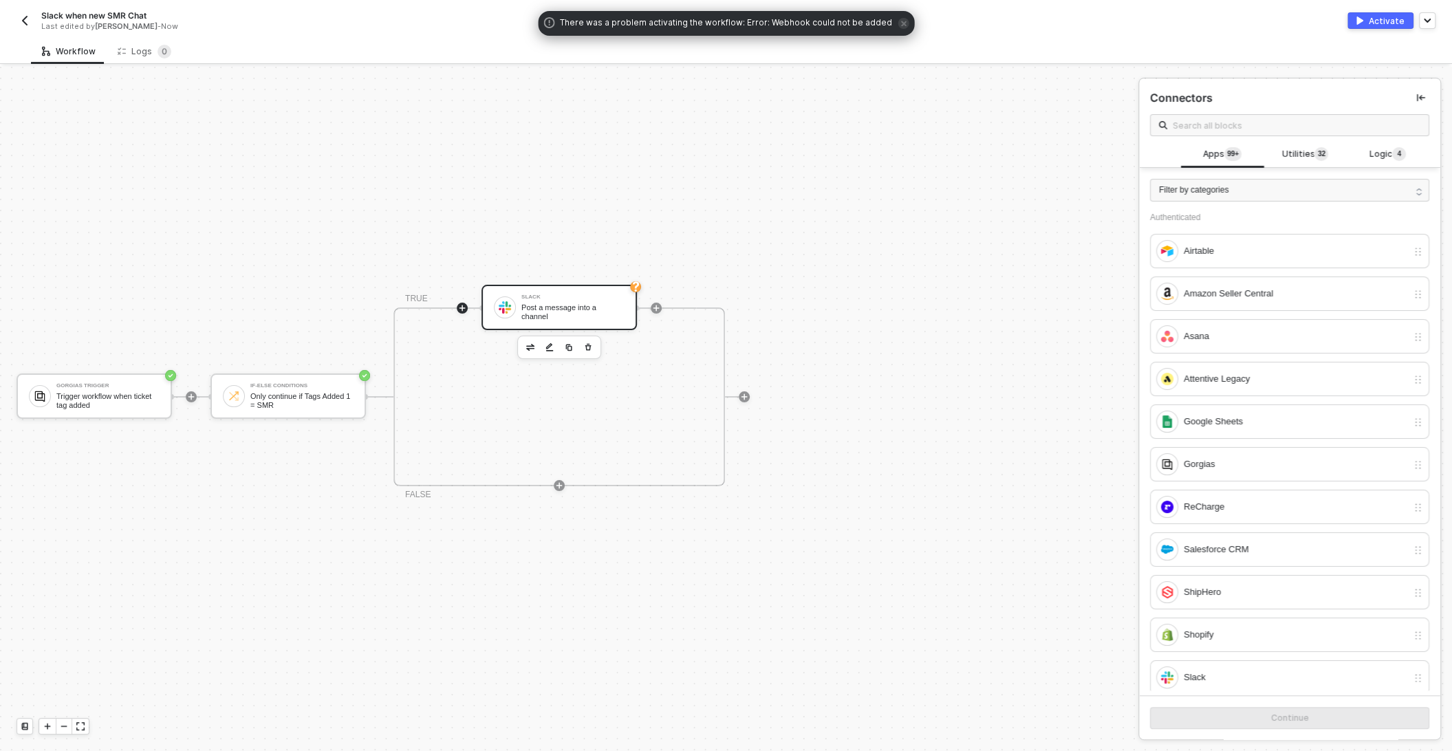
click at [571, 303] on div "Post a message into a channel" at bounding box center [572, 311] width 103 height 17
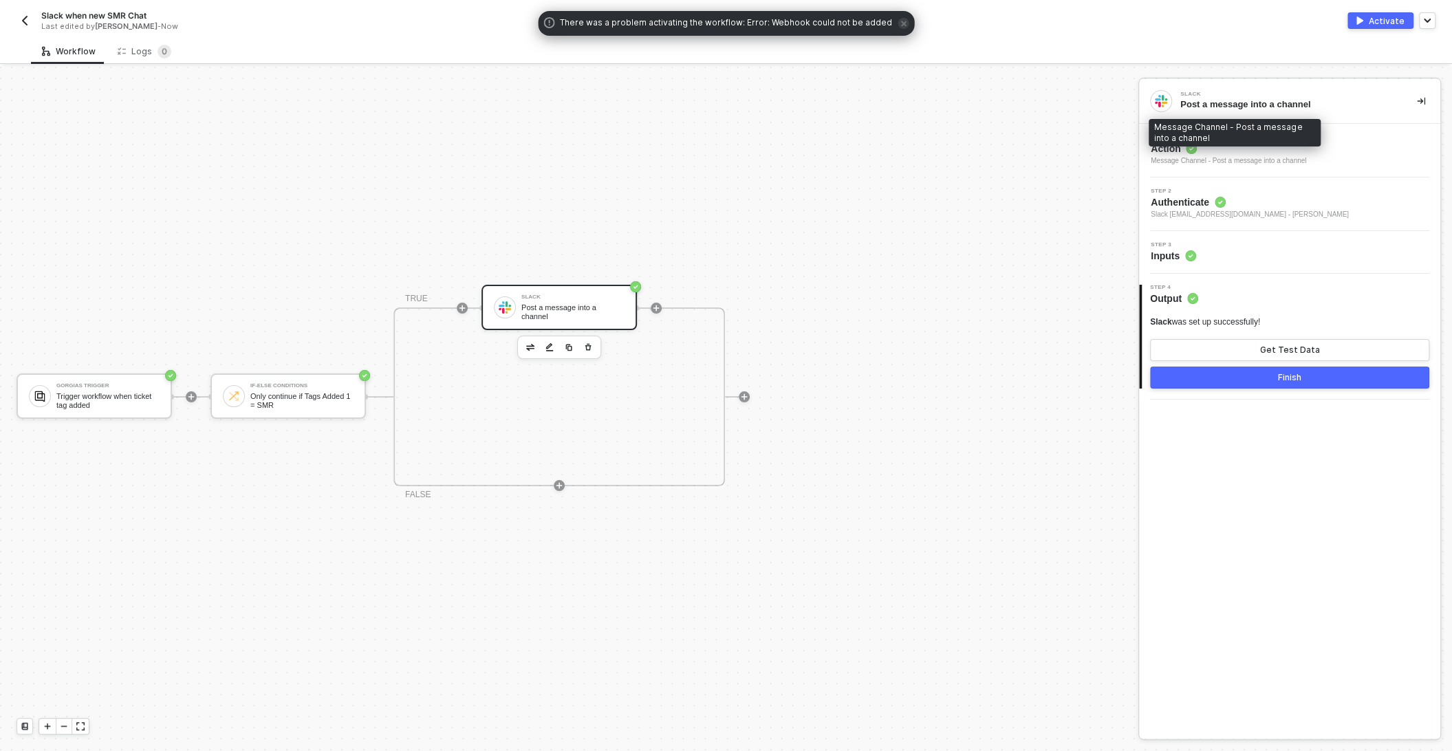
click at [1282, 161] on div "Message Channel - Post a message into a channel" at bounding box center [1228, 160] width 155 height 11
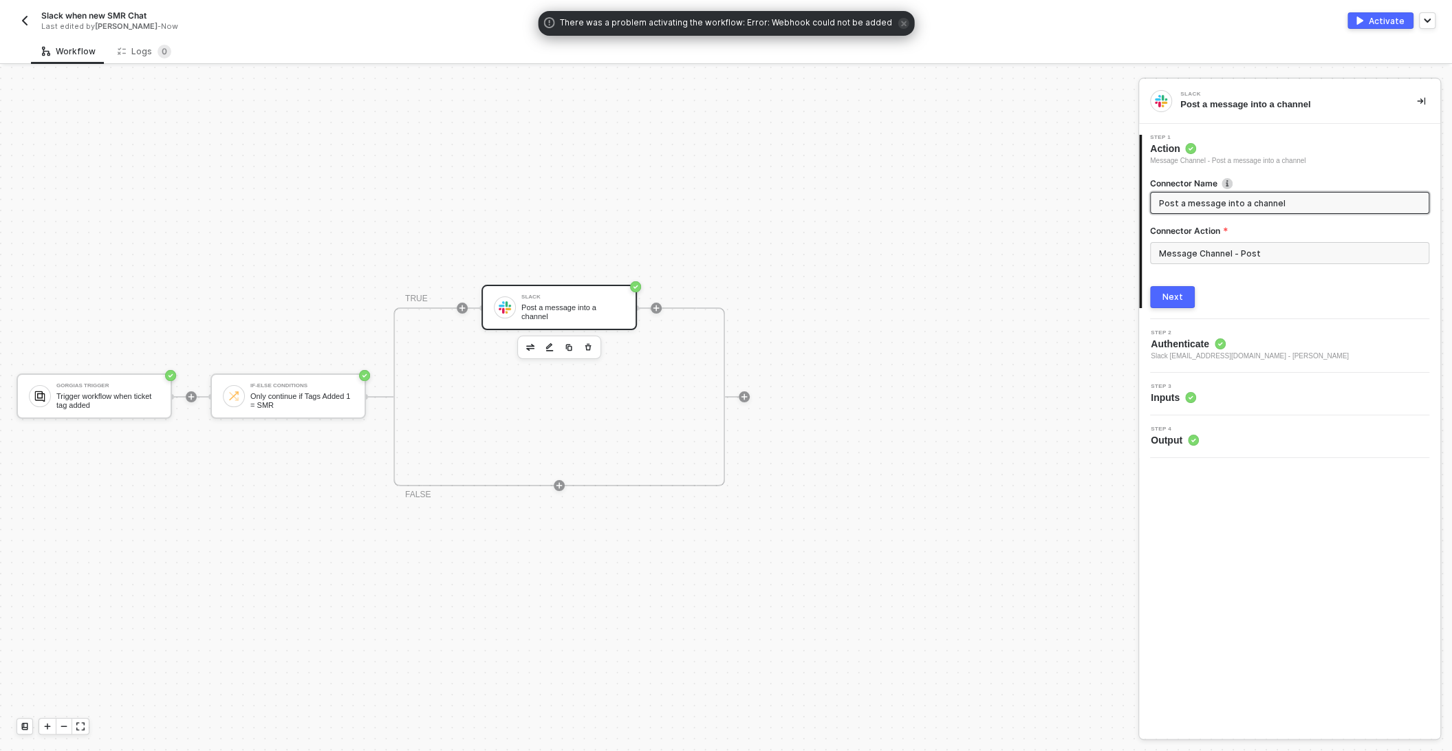
click at [1173, 300] on div "Next" at bounding box center [1172, 297] width 21 height 11
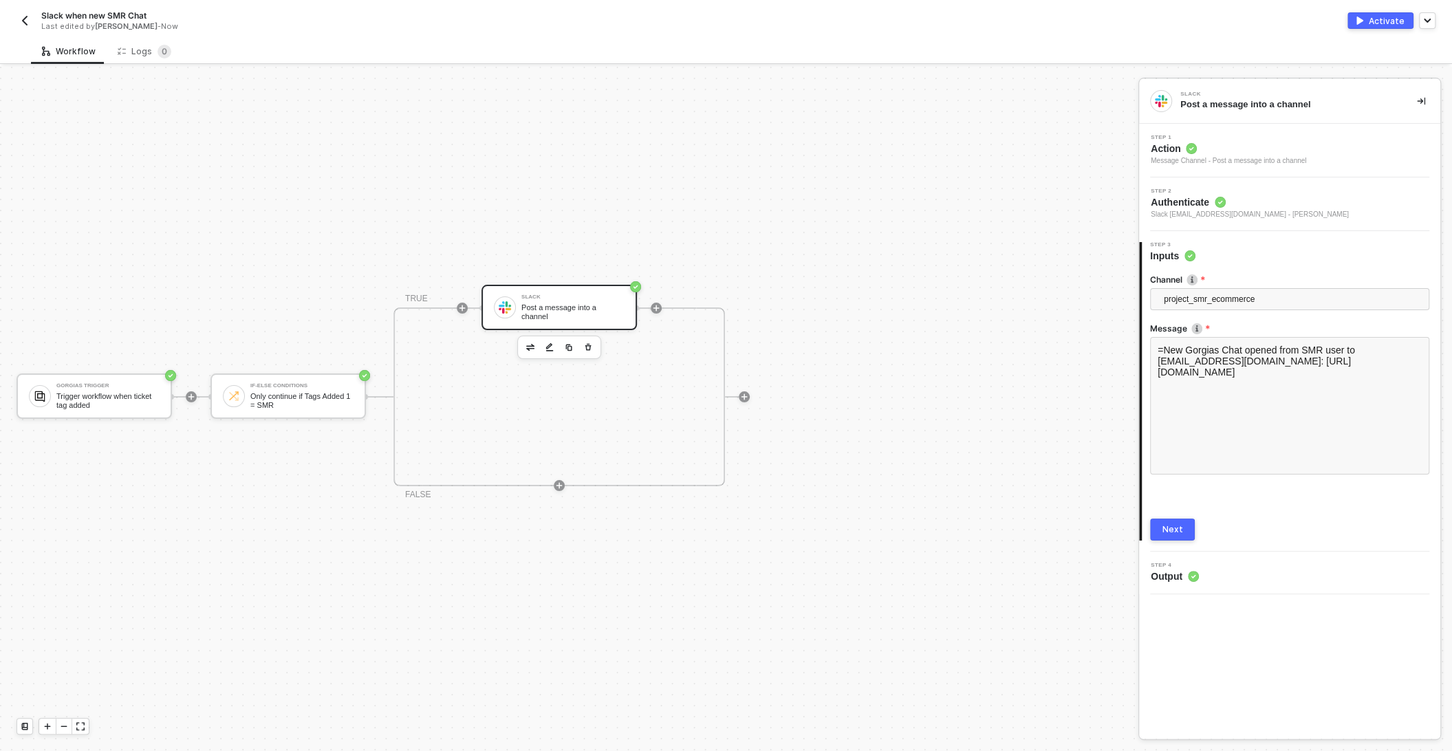
click at [1167, 525] on div "Next" at bounding box center [1172, 529] width 21 height 11
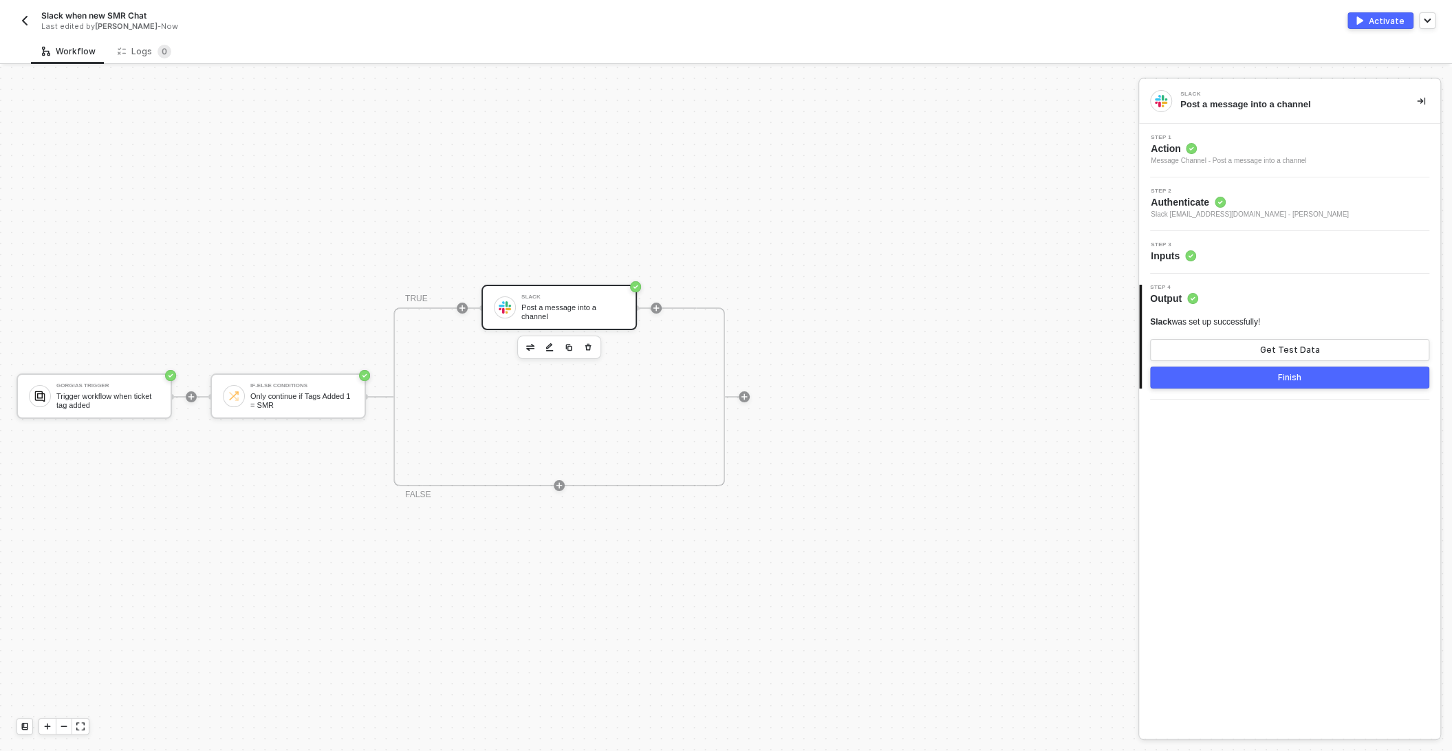
click at [1223, 380] on button "Finish" at bounding box center [1289, 378] width 279 height 22
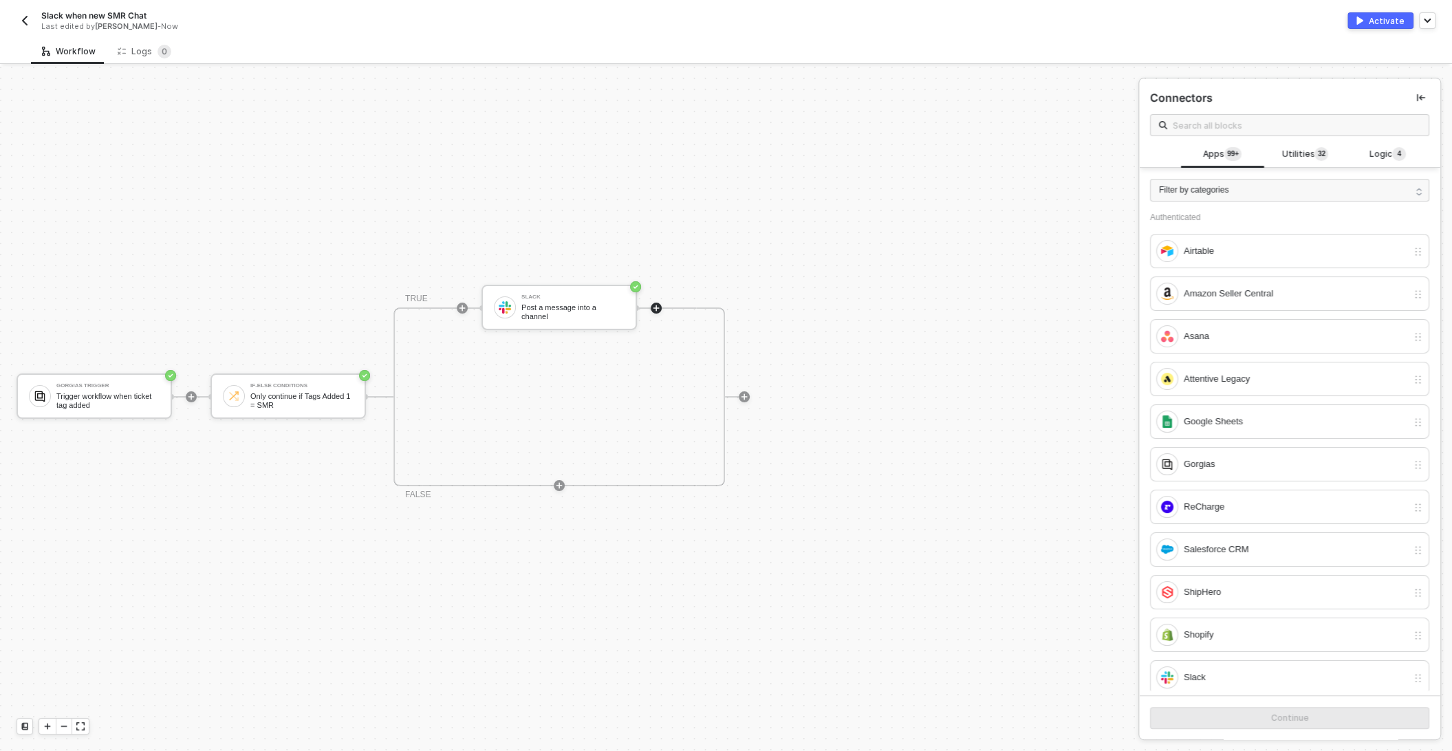
click at [1382, 8] on div "Slack when new SMR Chat Last edited by Kelan Bonislawski - Now Activate Publish…" at bounding box center [726, 19] width 1419 height 39
click at [1382, 17] on div "Activate" at bounding box center [1387, 21] width 36 height 12
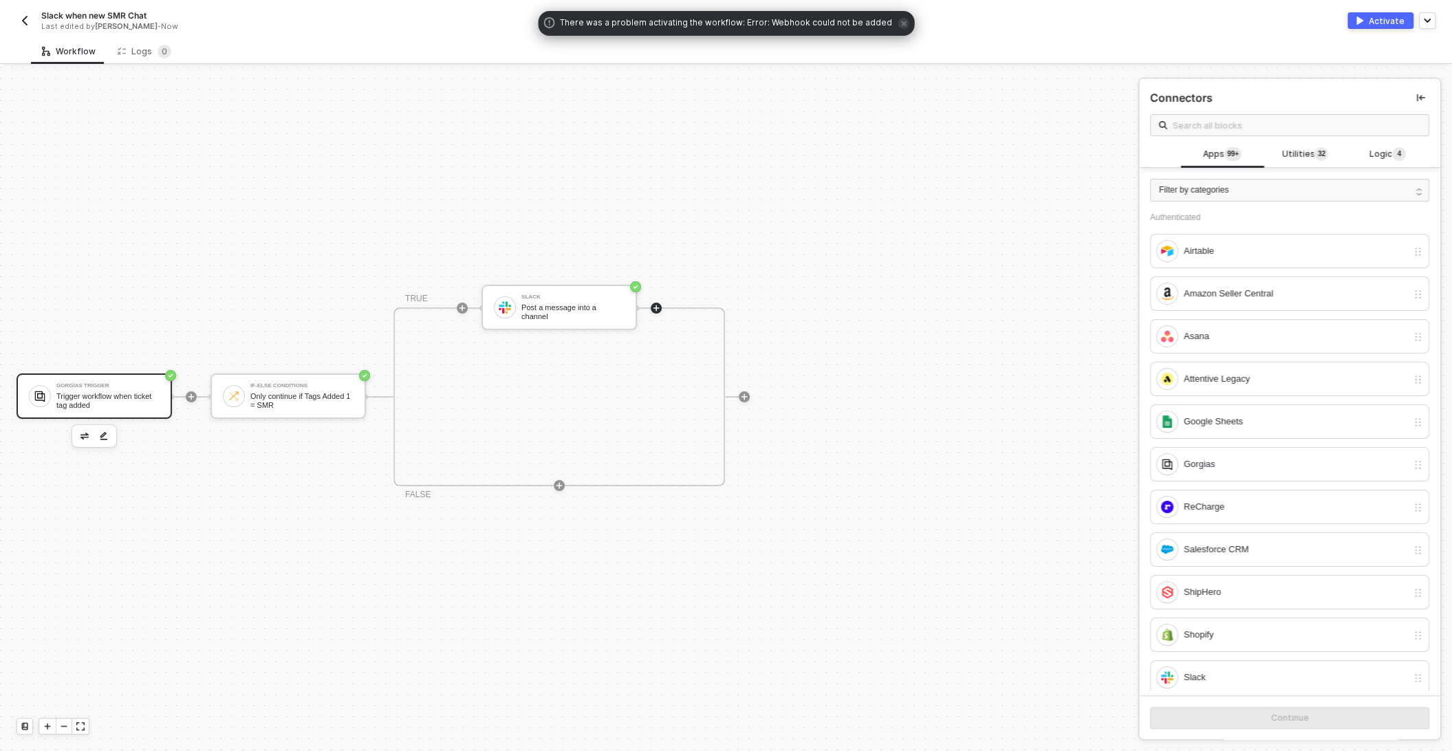
click at [96, 394] on div "Trigger workflow when ticket tag added" at bounding box center [107, 400] width 103 height 17
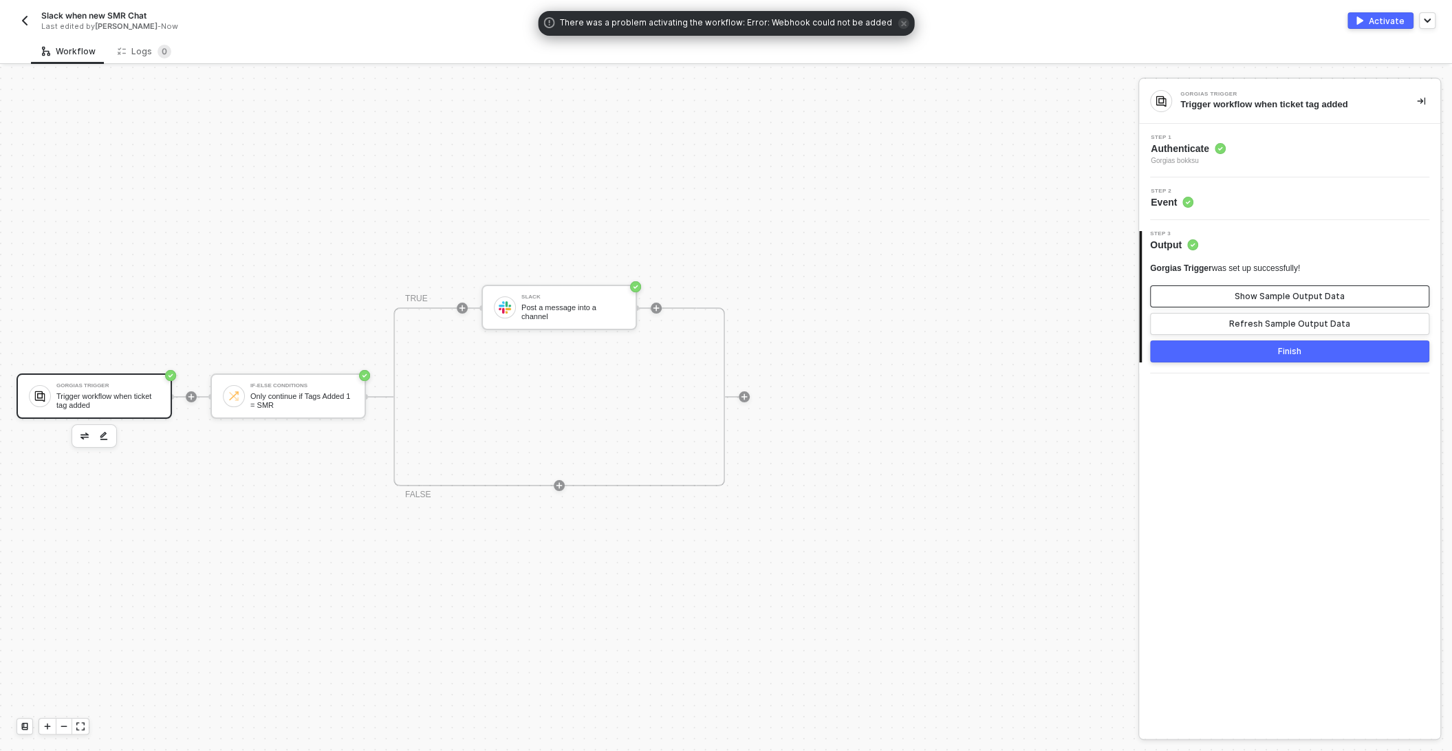
click at [1303, 296] on div "Show Sample Output Data" at bounding box center [1289, 296] width 110 height 11
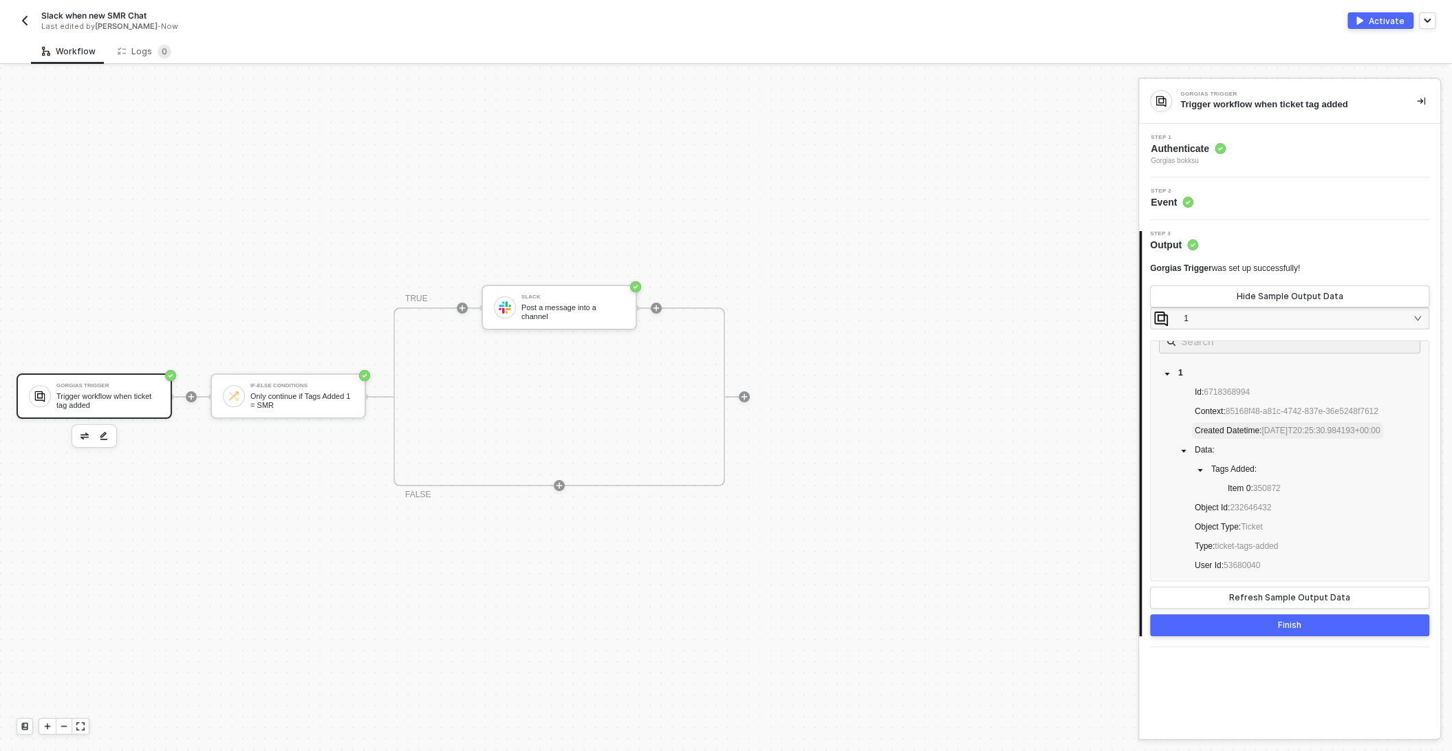
scroll to position [0, 0]
click at [105, 393] on div "Trigger workflow when ticket tag added" at bounding box center [107, 400] width 103 height 17
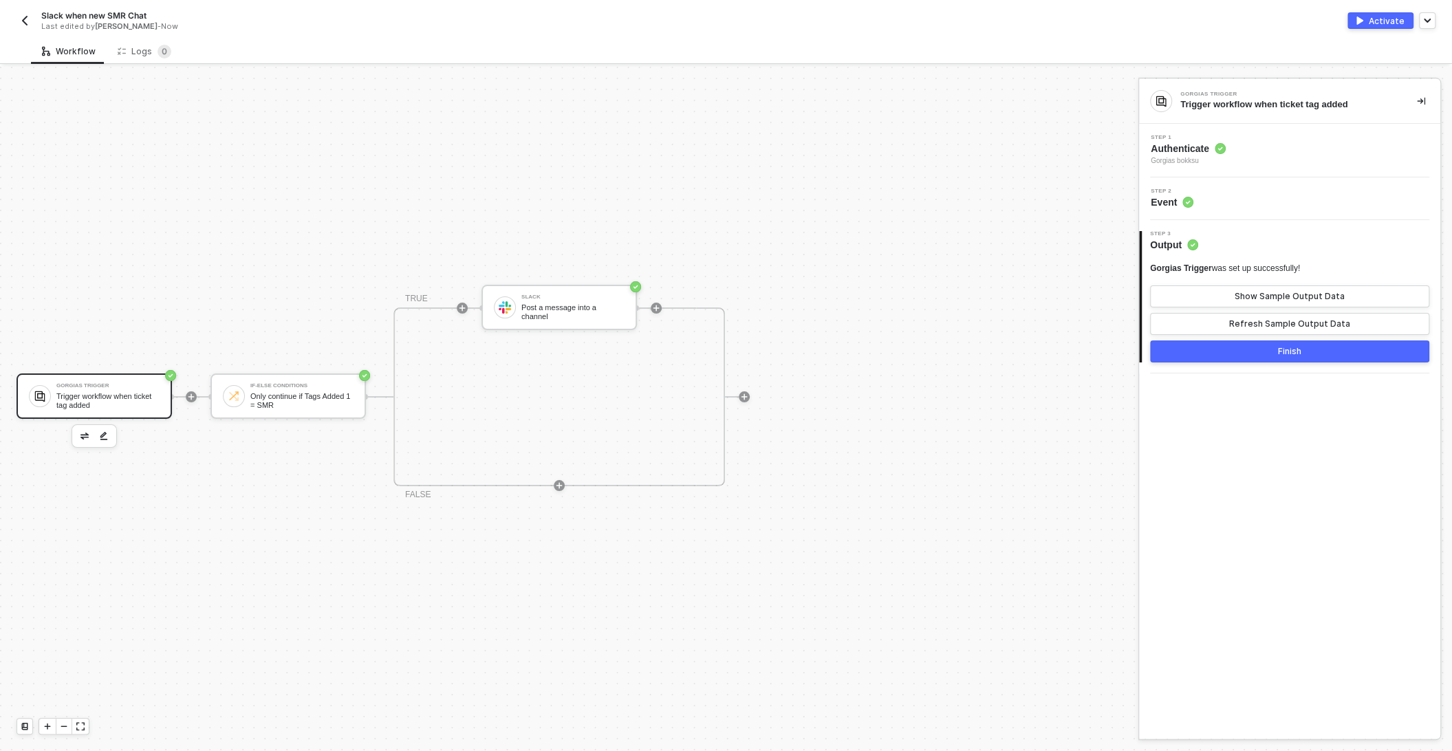
click at [1267, 114] on div "Gorgias Trigger Trigger workflow when ticket tag added" at bounding box center [1289, 101] width 301 height 45
click at [1234, 294] on button "Show Sample Output Data" at bounding box center [1289, 296] width 279 height 22
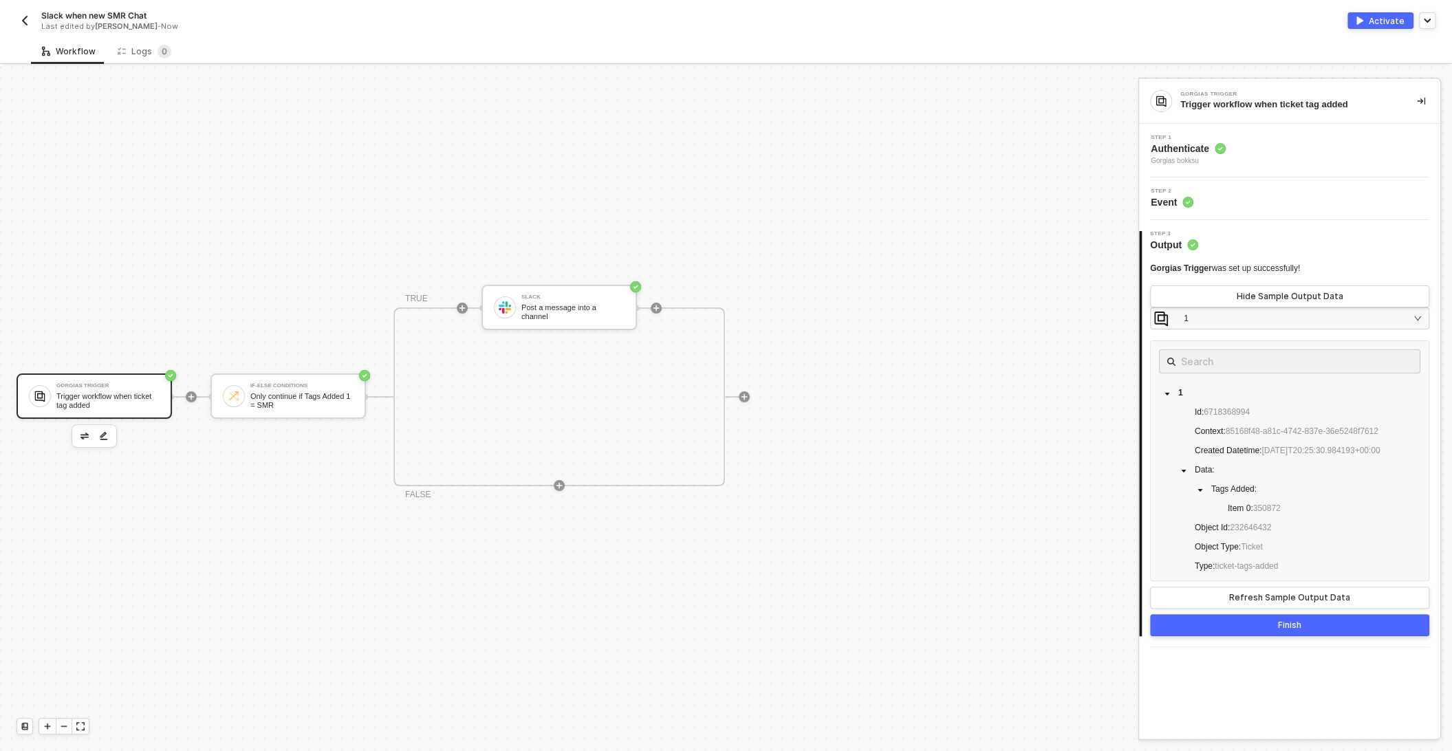
scroll to position [58, 0]
click at [82, 402] on div "Trigger workflow when ticket tag added" at bounding box center [107, 400] width 103 height 17
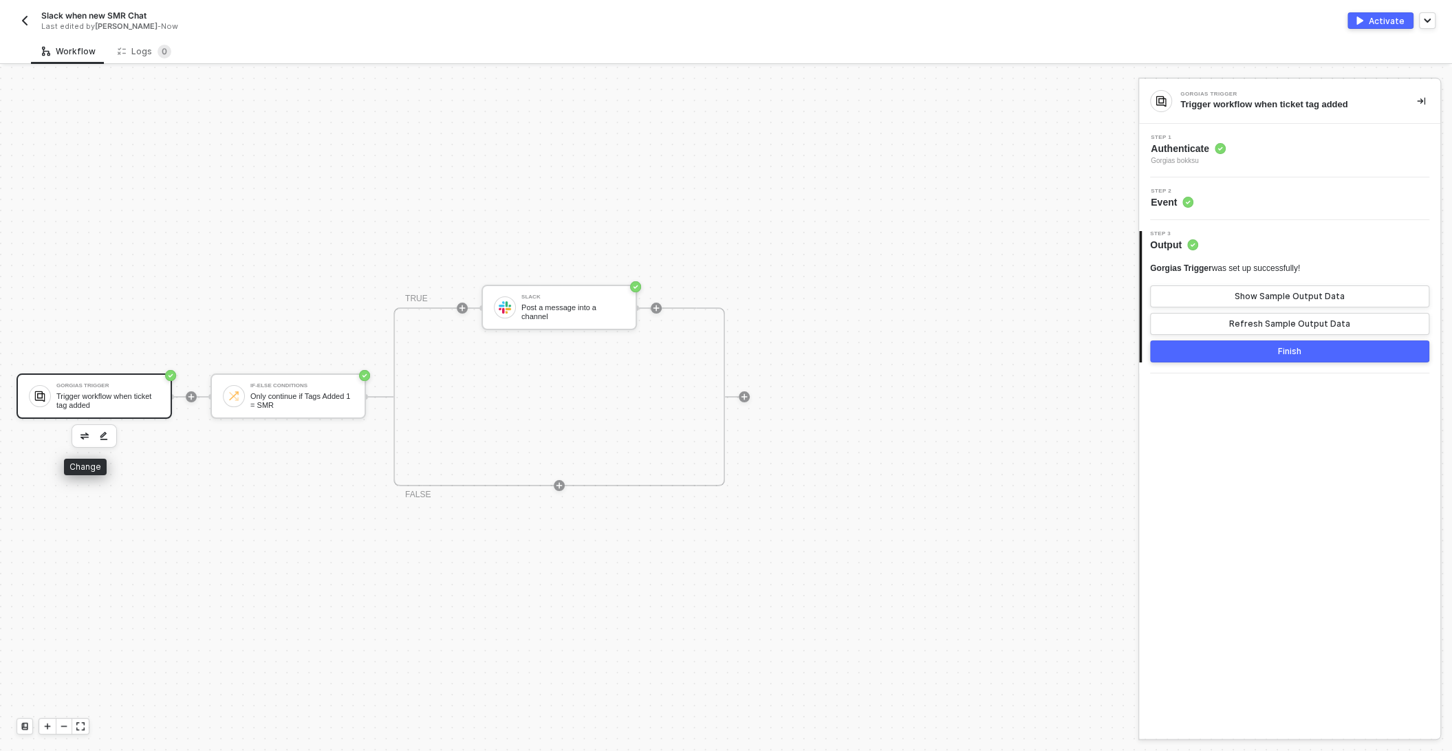
click at [80, 436] on img "button" at bounding box center [84, 436] width 8 height 7
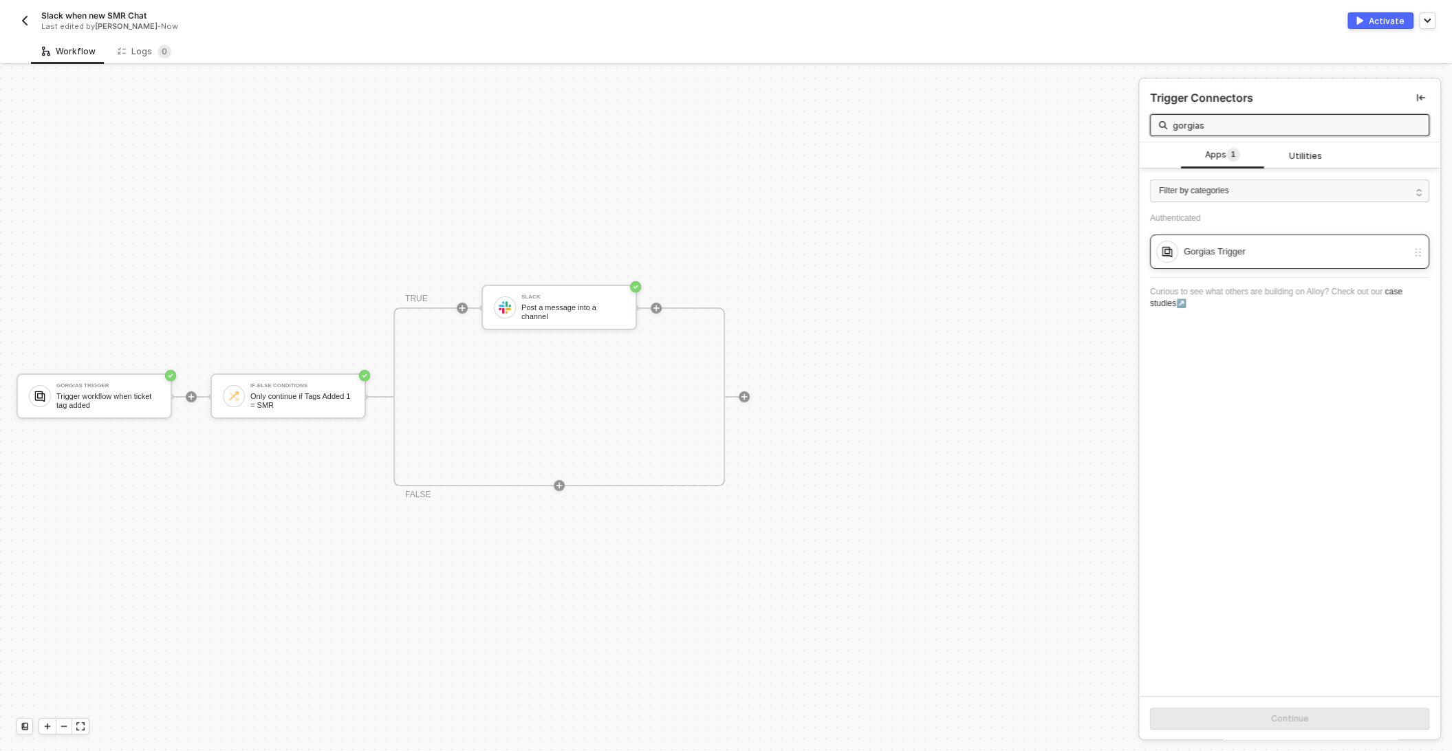
type input "gorgias"
click at [1309, 252] on div "Gorgias Trigger" at bounding box center [1296, 251] width 224 height 15
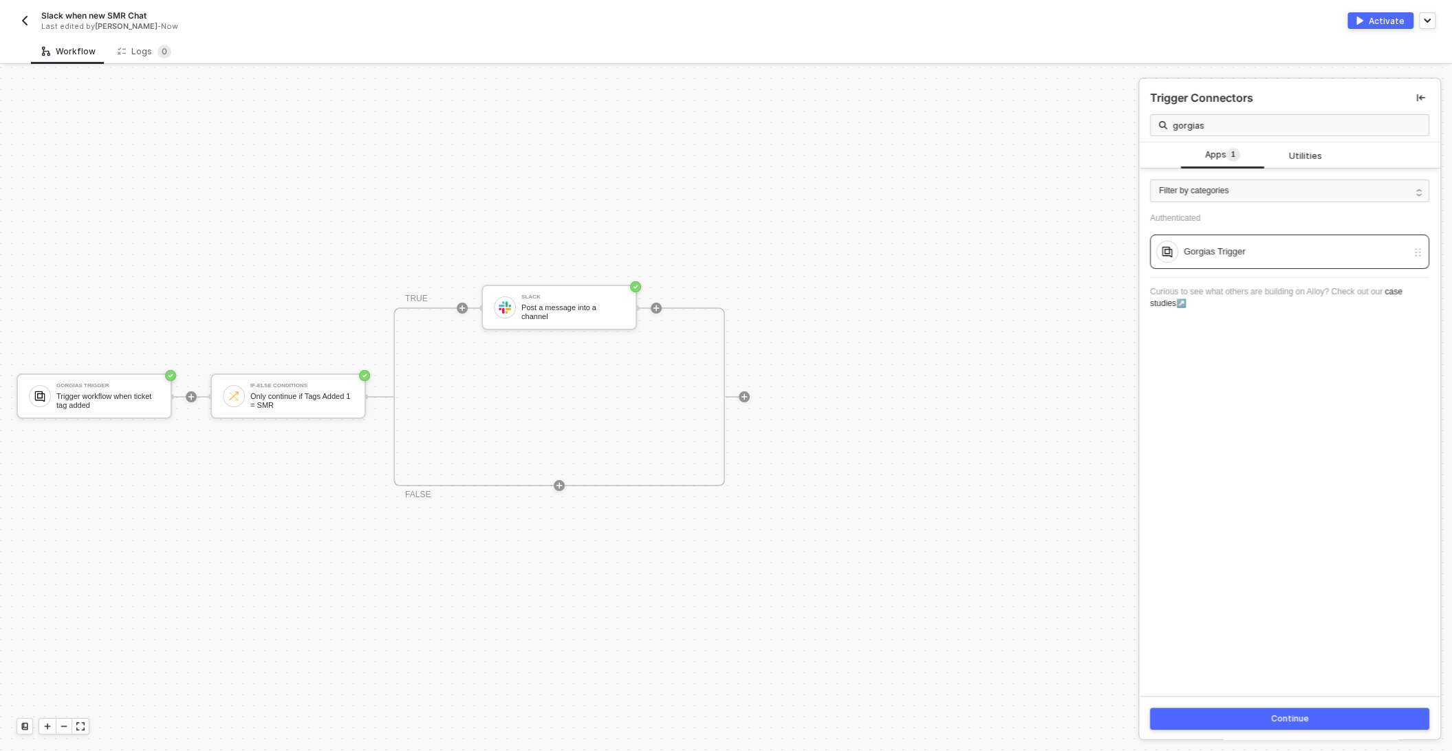
click at [1274, 723] on button "Continue" at bounding box center [1289, 719] width 279 height 22
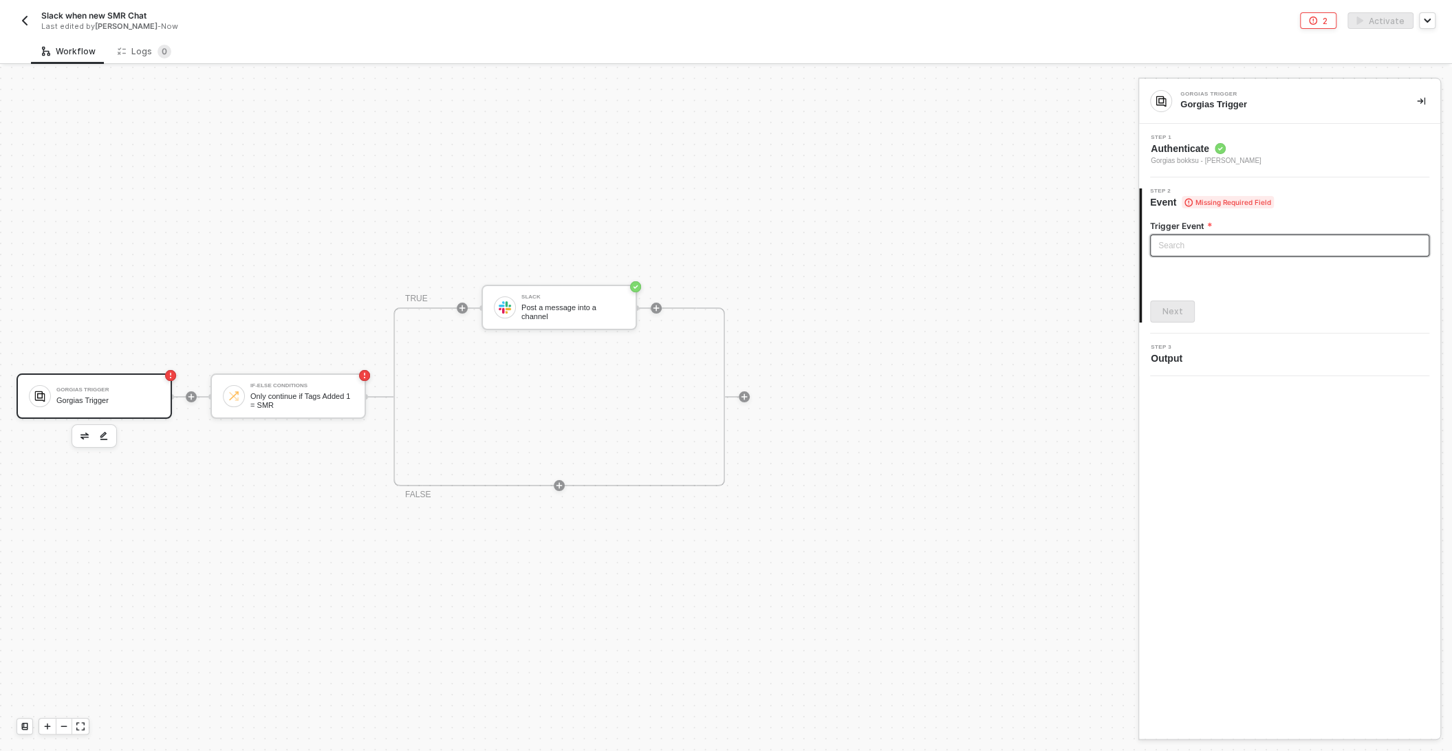
click at [1250, 246] on input "search" at bounding box center [1289, 245] width 263 height 21
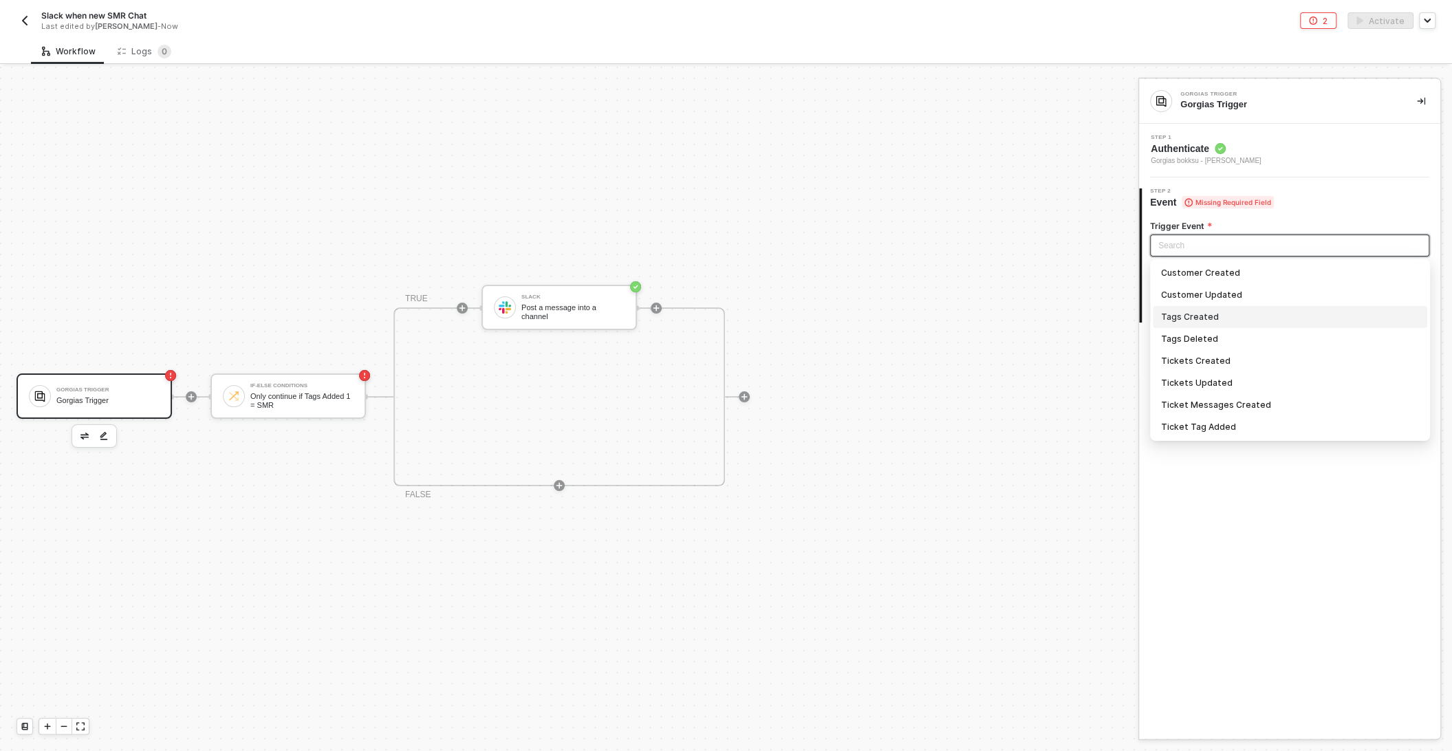
click at [1195, 326] on div "Tags Created" at bounding box center [1290, 317] width 274 height 22
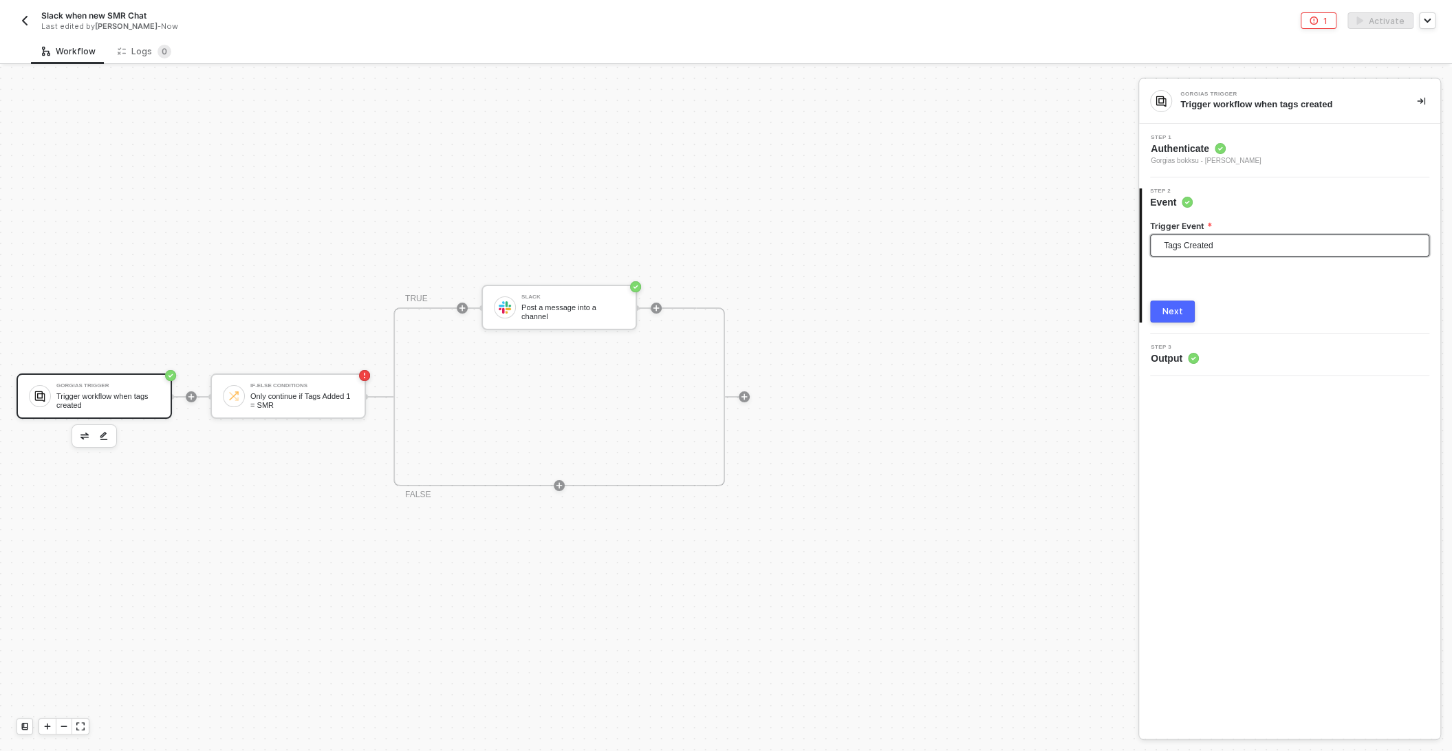
click at [1175, 307] on div "Next" at bounding box center [1172, 311] width 21 height 11
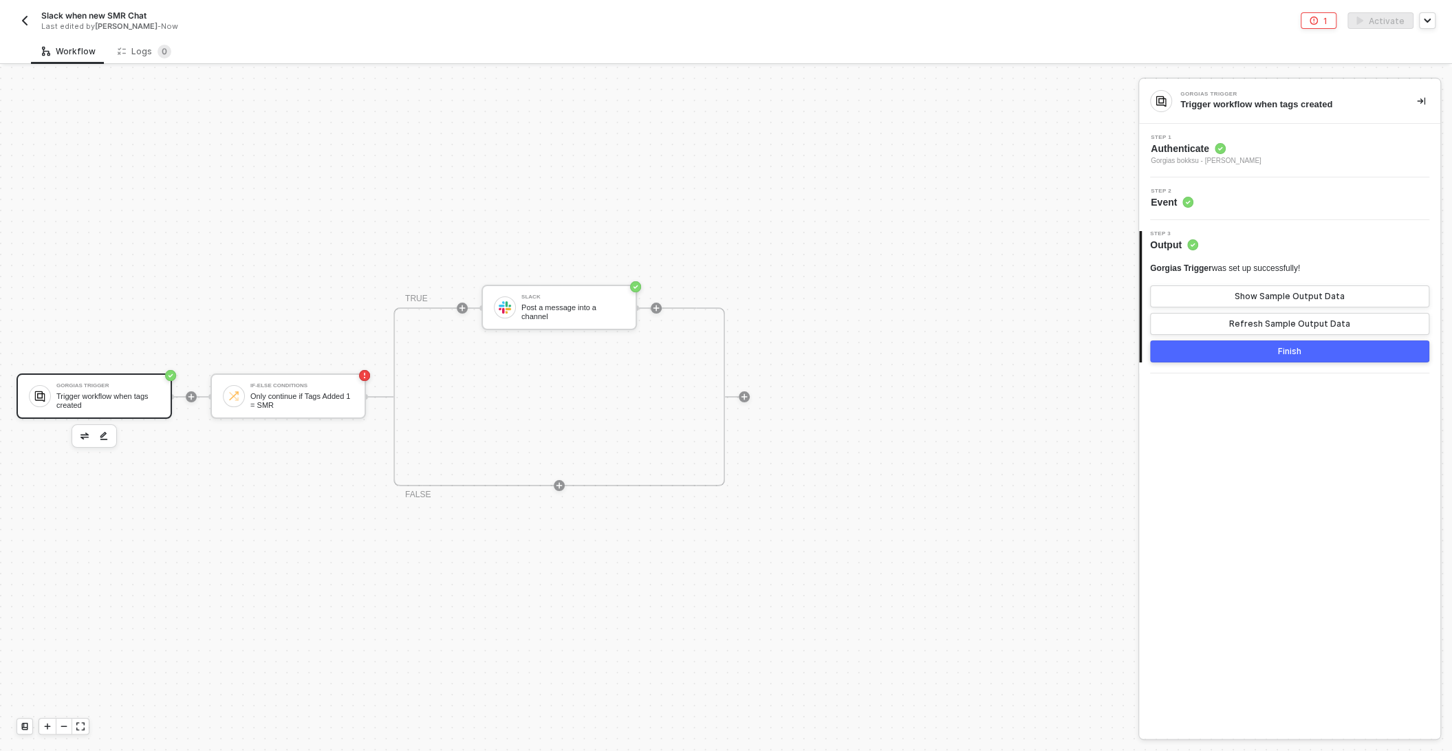
click at [1220, 360] on button "Finish" at bounding box center [1289, 351] width 279 height 22
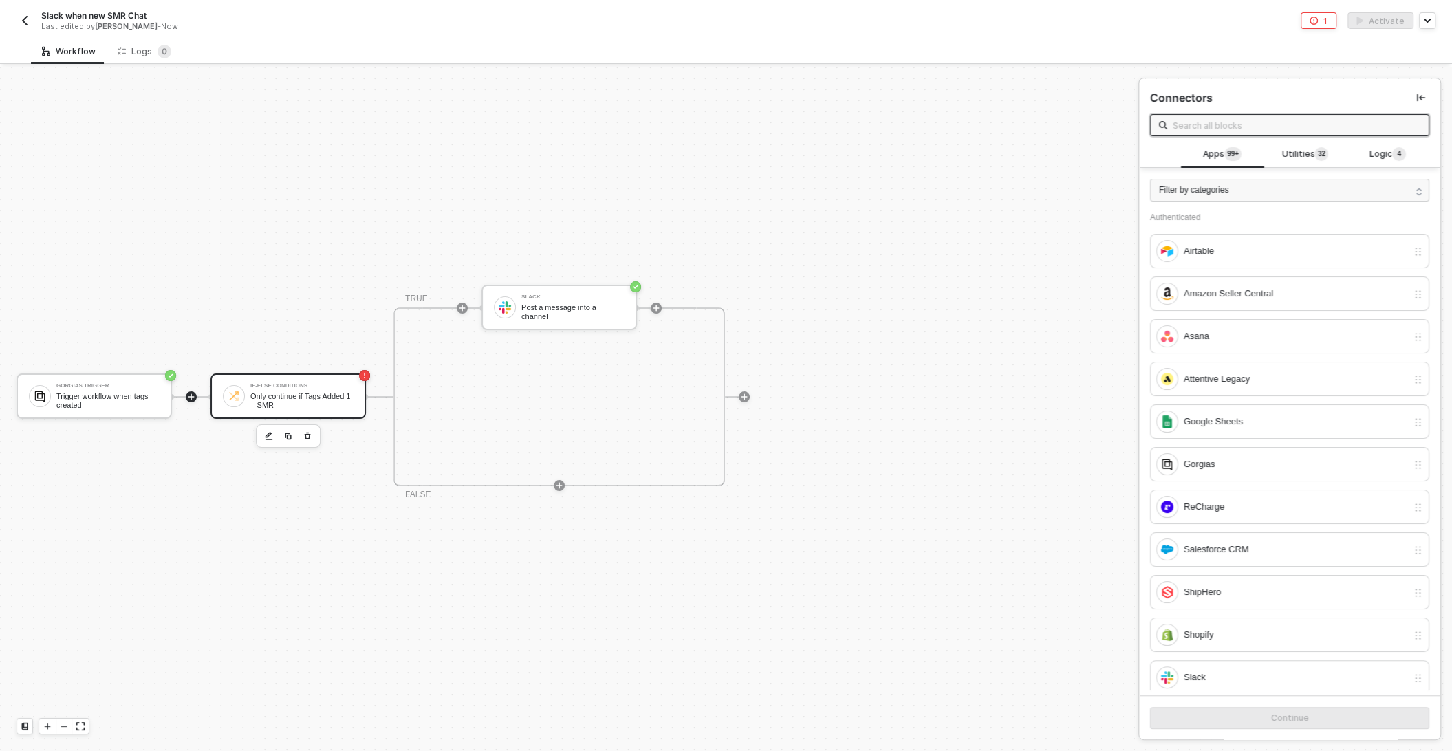
click at [279, 397] on div "Only continue if Tags Added 1 = SMR" at bounding box center [301, 400] width 103 height 17
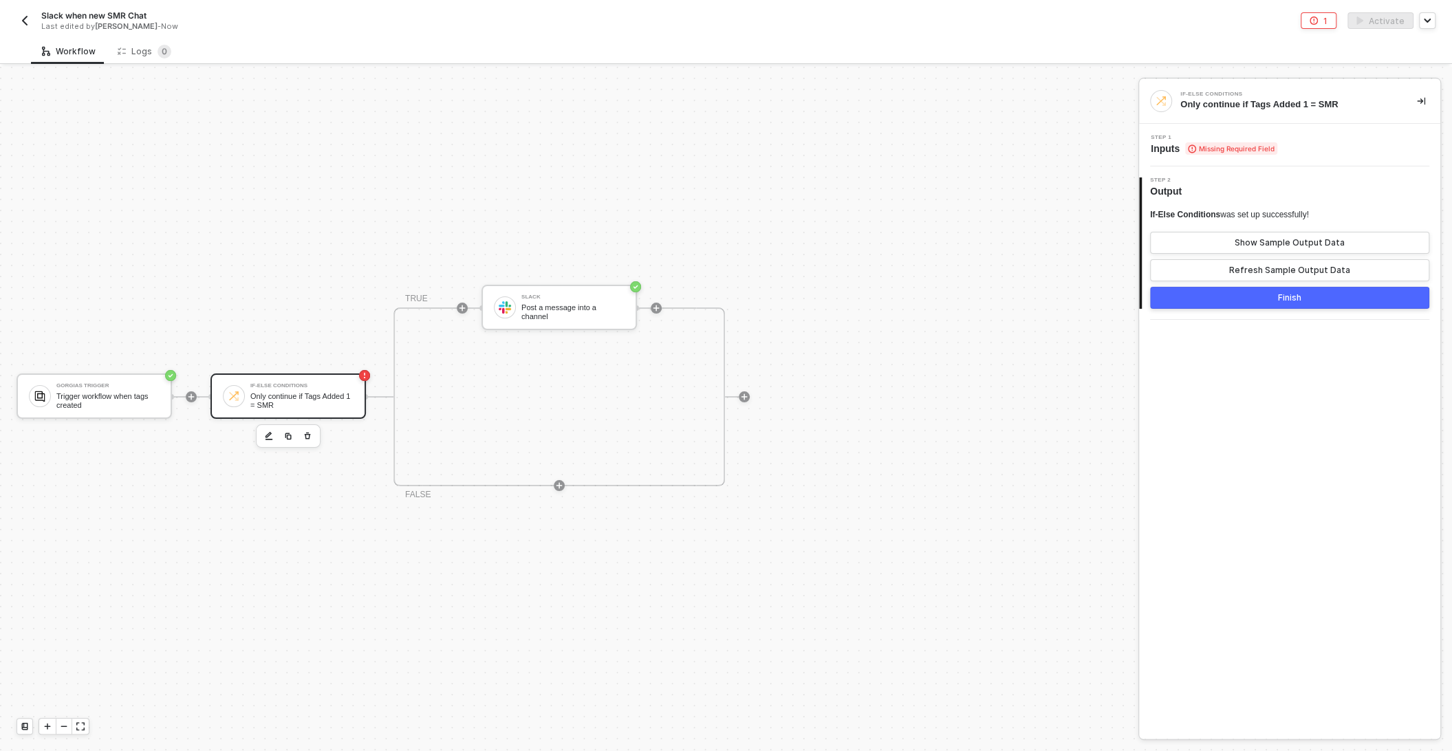
click at [1275, 144] on span "Missing Required Field" at bounding box center [1231, 148] width 92 height 12
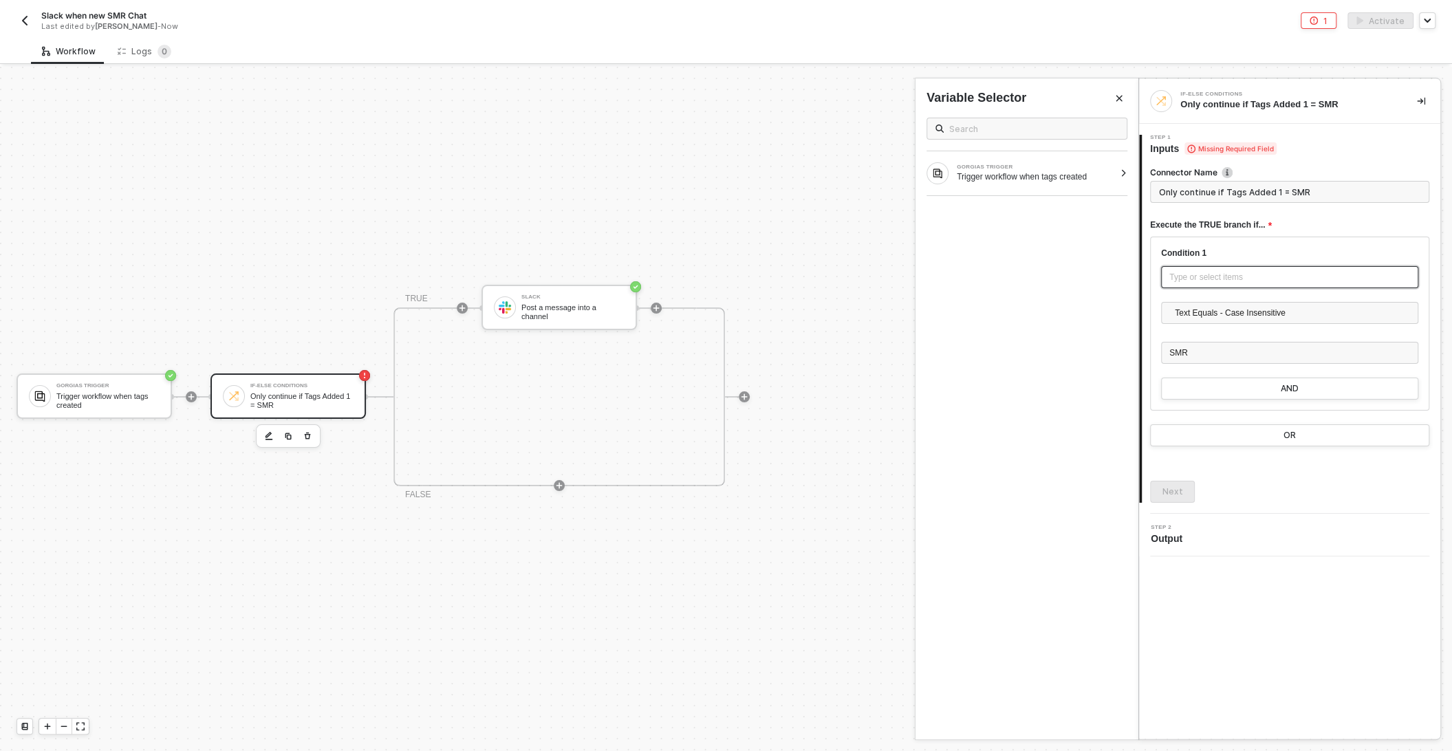
click at [1230, 281] on div "Type or select items ﻿" at bounding box center [1289, 277] width 241 height 13
click at [1122, 174] on div at bounding box center [1124, 173] width 8 height 8
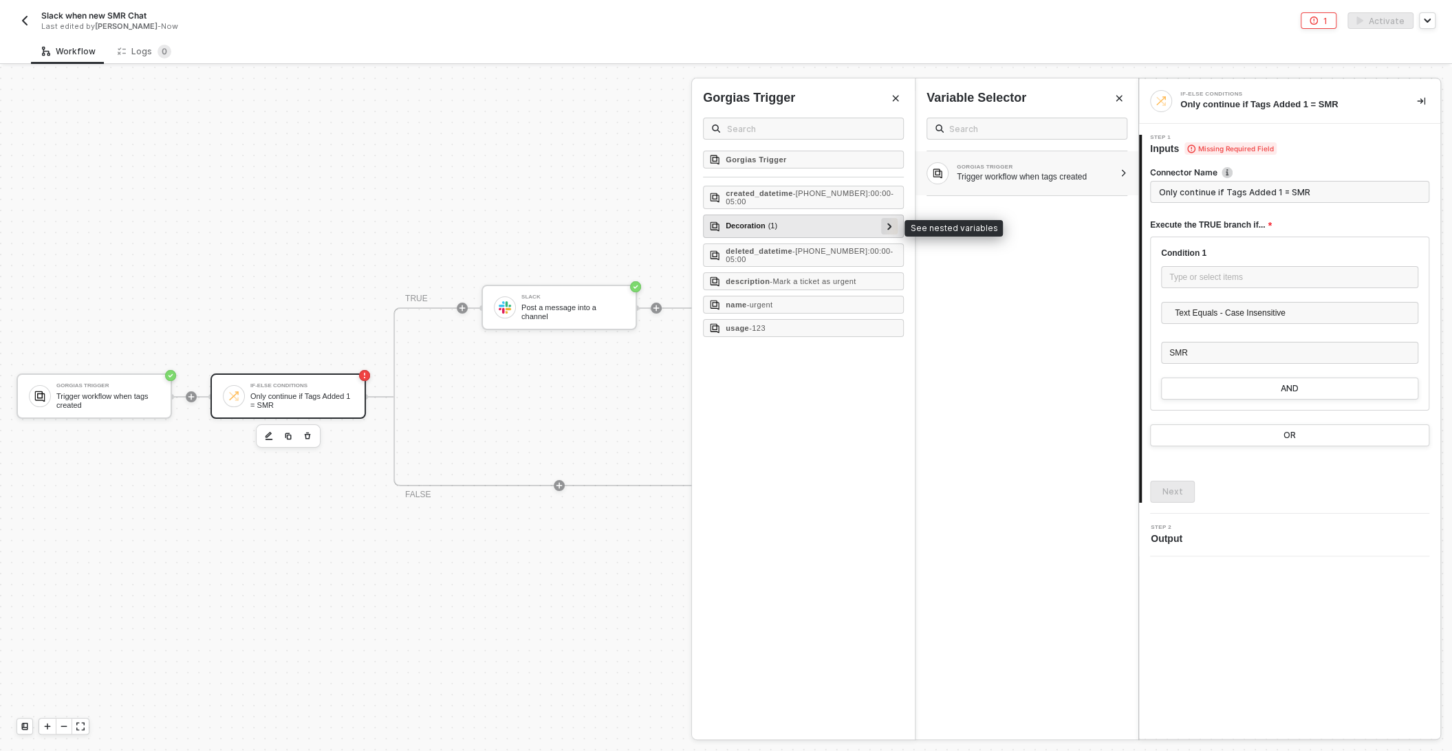
click at [892, 224] on div at bounding box center [889, 225] width 7 height 15
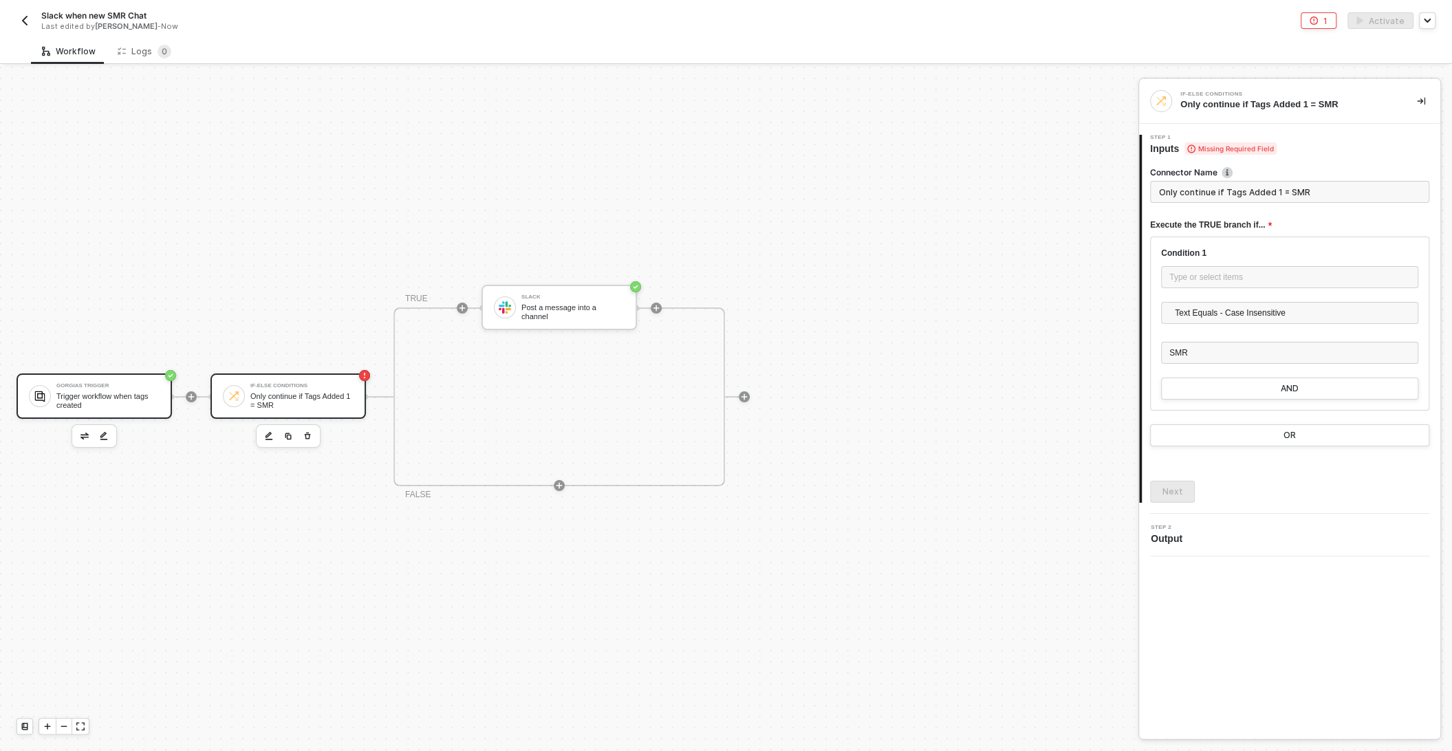
click at [87, 400] on div "Trigger workflow when tags created" at bounding box center [107, 400] width 103 height 17
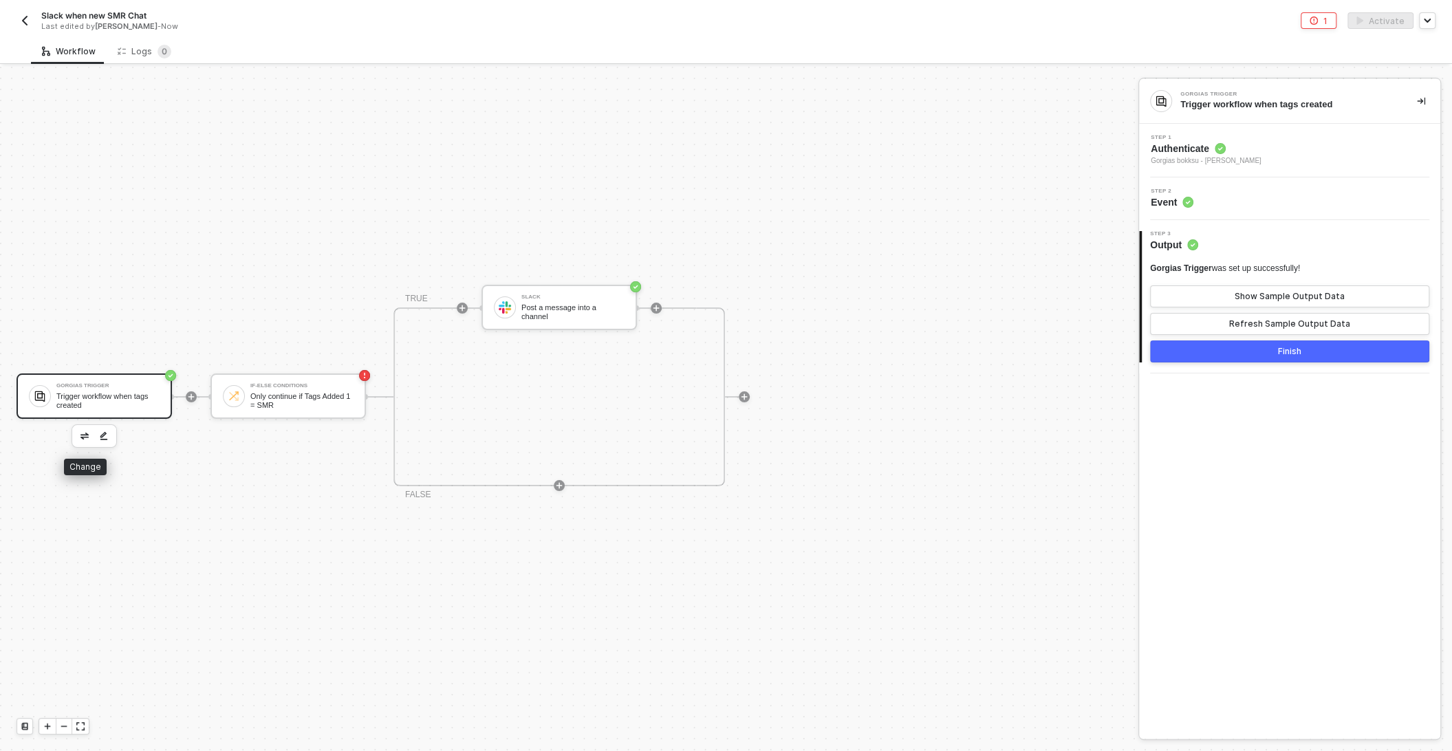
click at [80, 441] on button "button" at bounding box center [84, 436] width 17 height 17
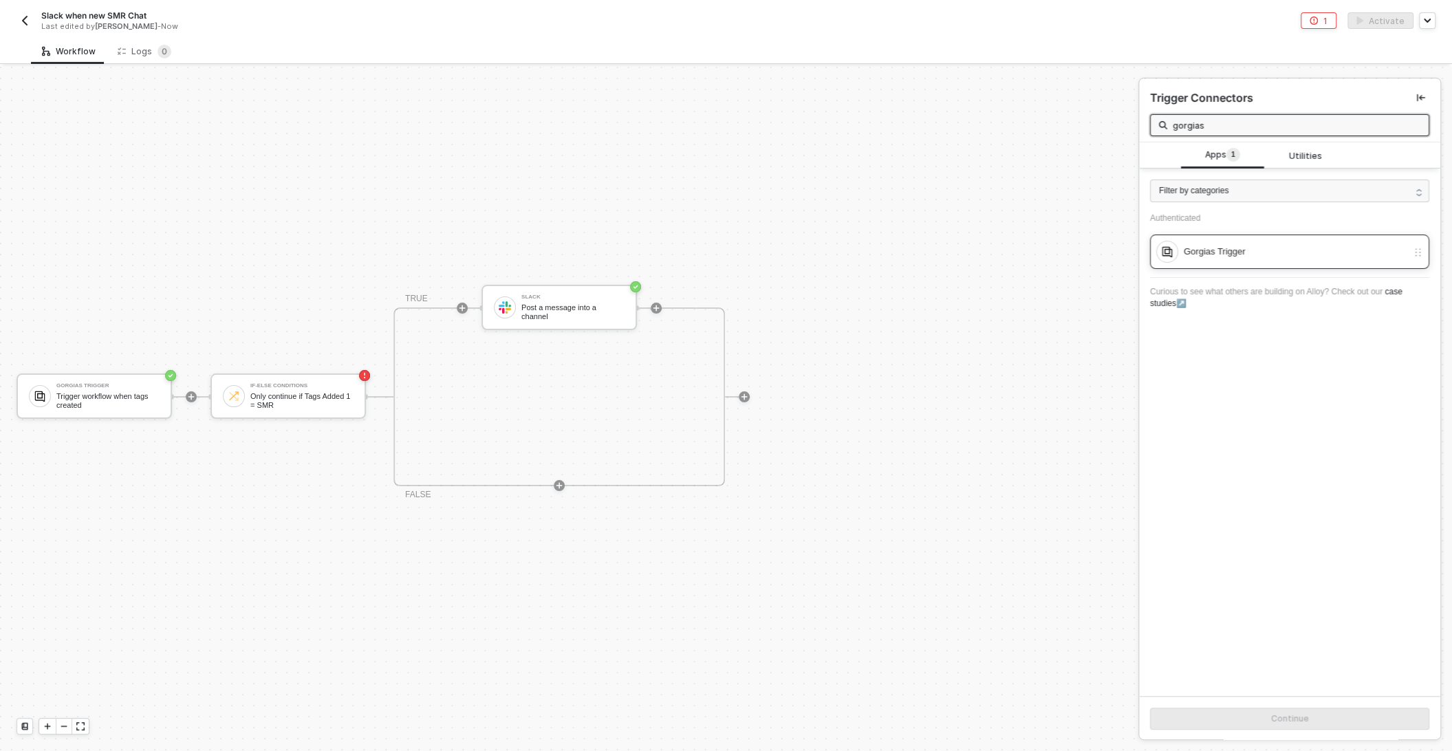
type input "gorgias"
click at [1302, 263] on div "Gorgias Trigger" at bounding box center [1289, 252] width 279 height 34
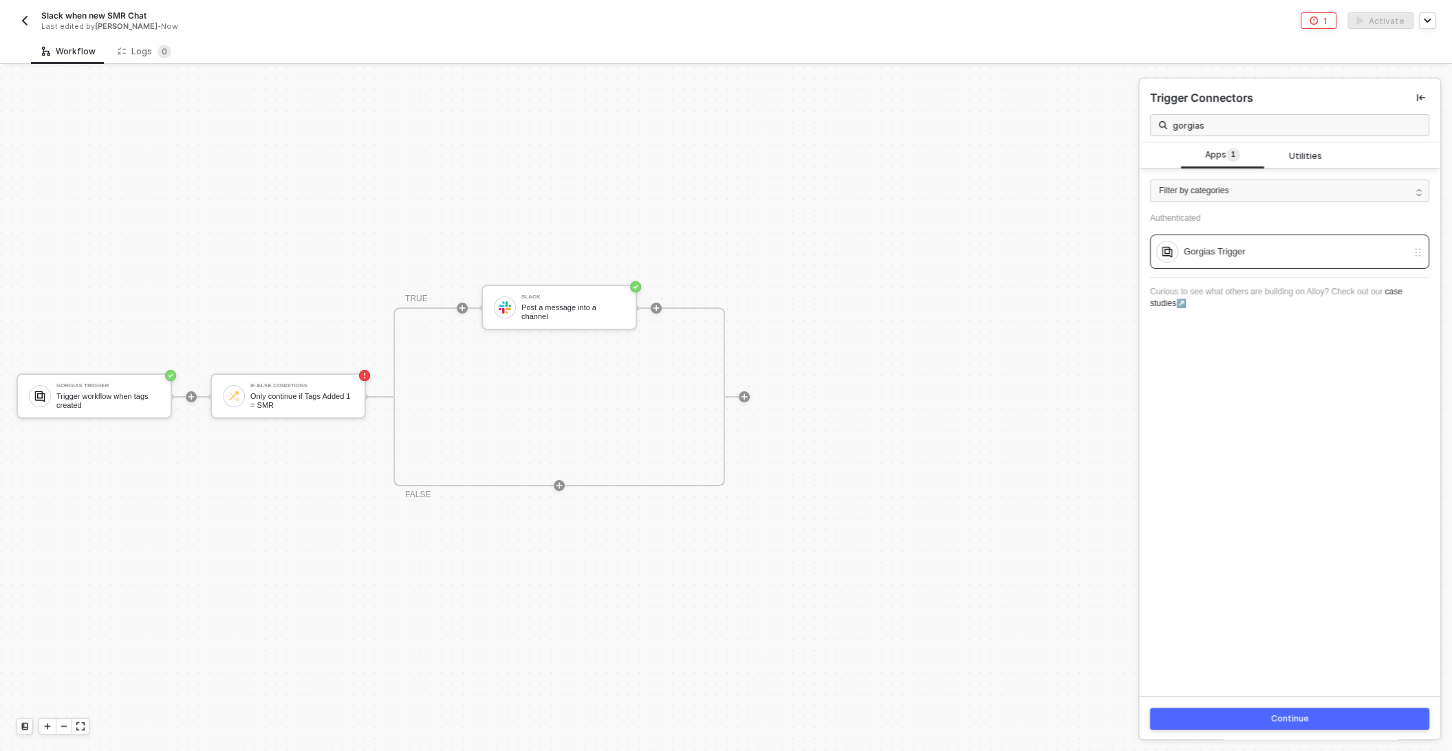
click at [1238, 719] on button "Continue" at bounding box center [1289, 719] width 279 height 22
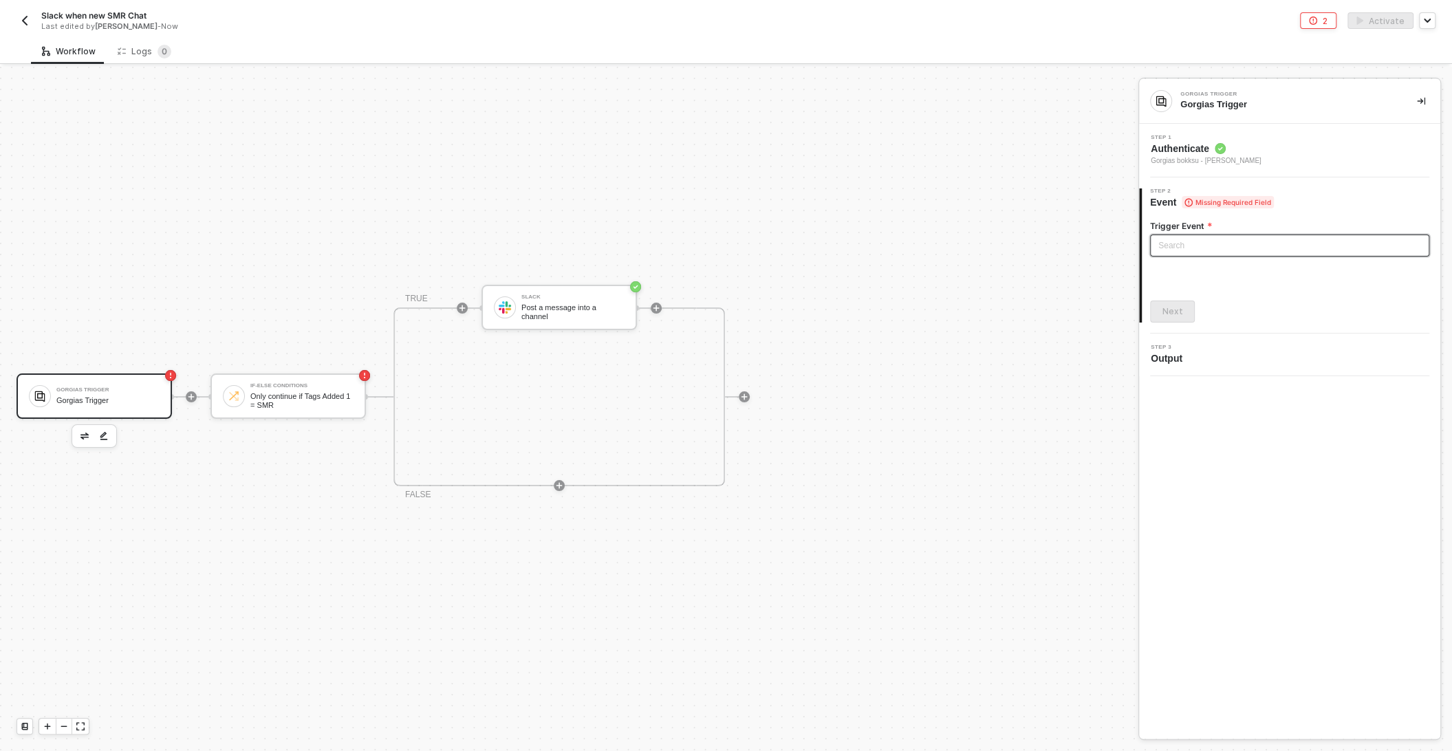
click at [1182, 235] on input "search" at bounding box center [1289, 245] width 263 height 21
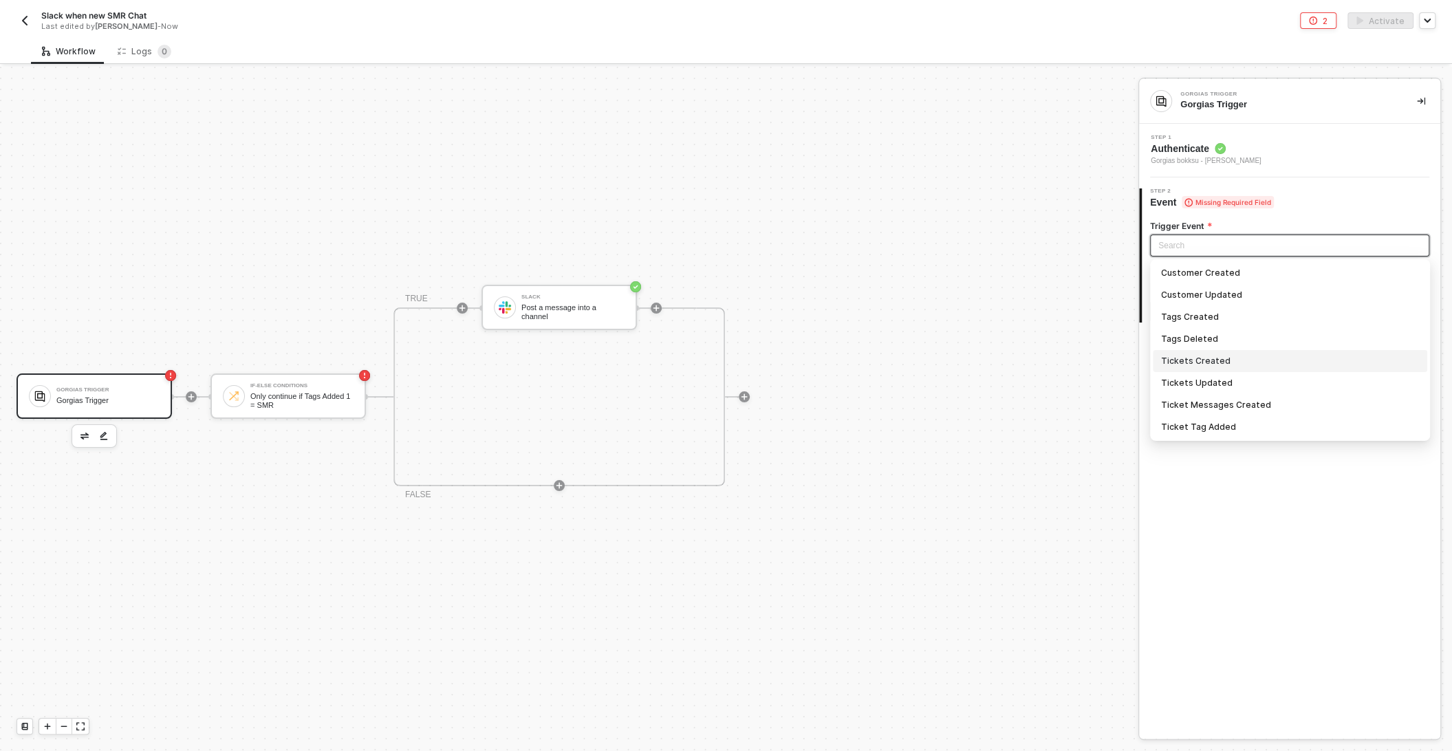
click at [1239, 367] on div "Tickets Created" at bounding box center [1290, 360] width 258 height 15
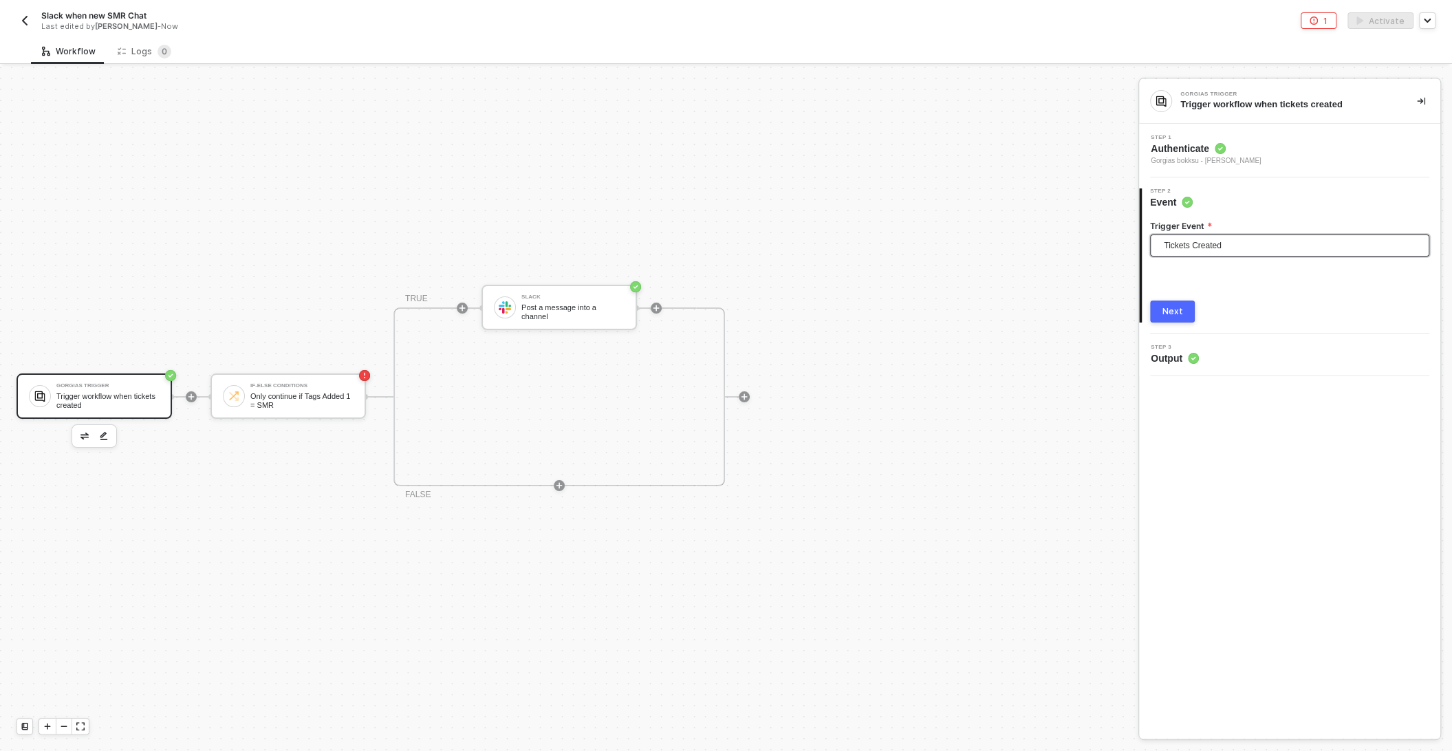
click at [1170, 313] on div "Next" at bounding box center [1172, 311] width 21 height 11
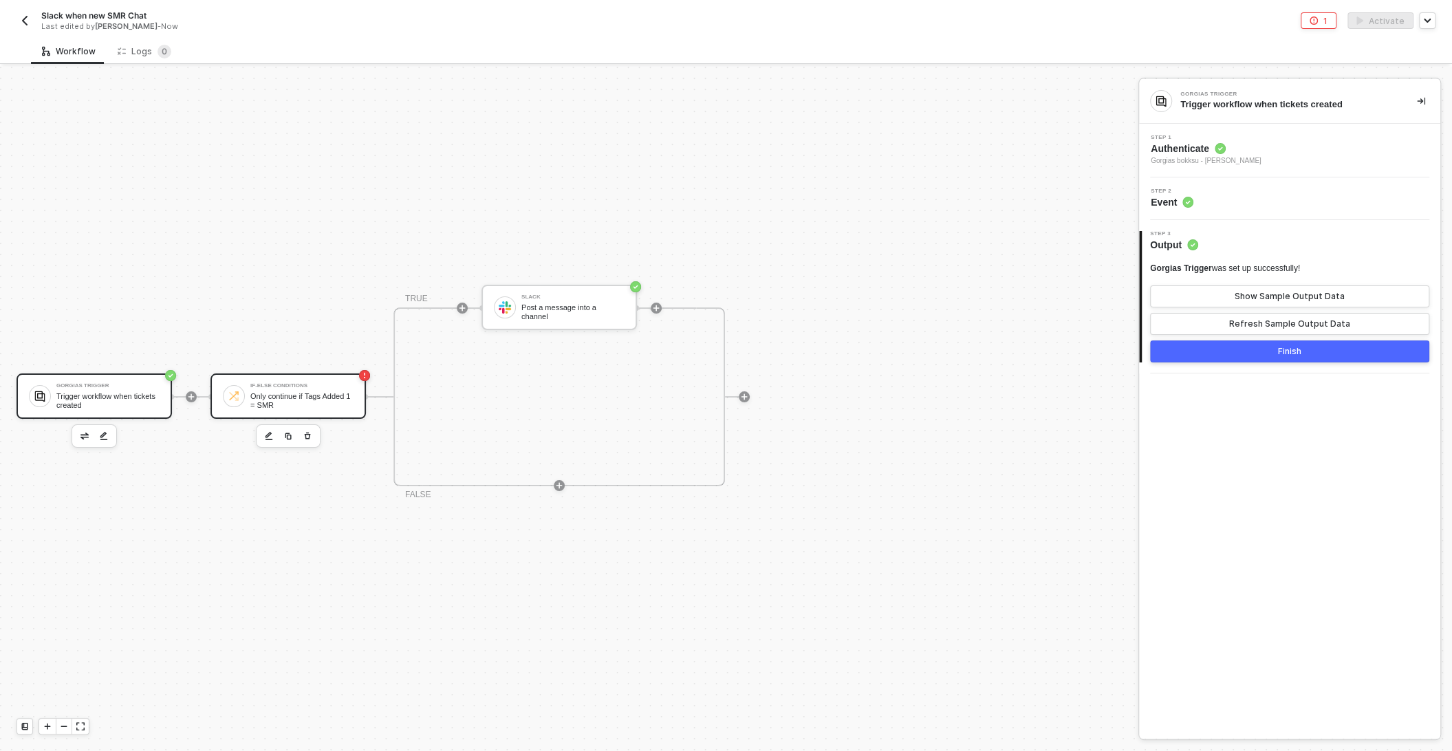
click at [290, 397] on div "Only continue if Tags Added 1 = SMR" at bounding box center [301, 400] width 103 height 17
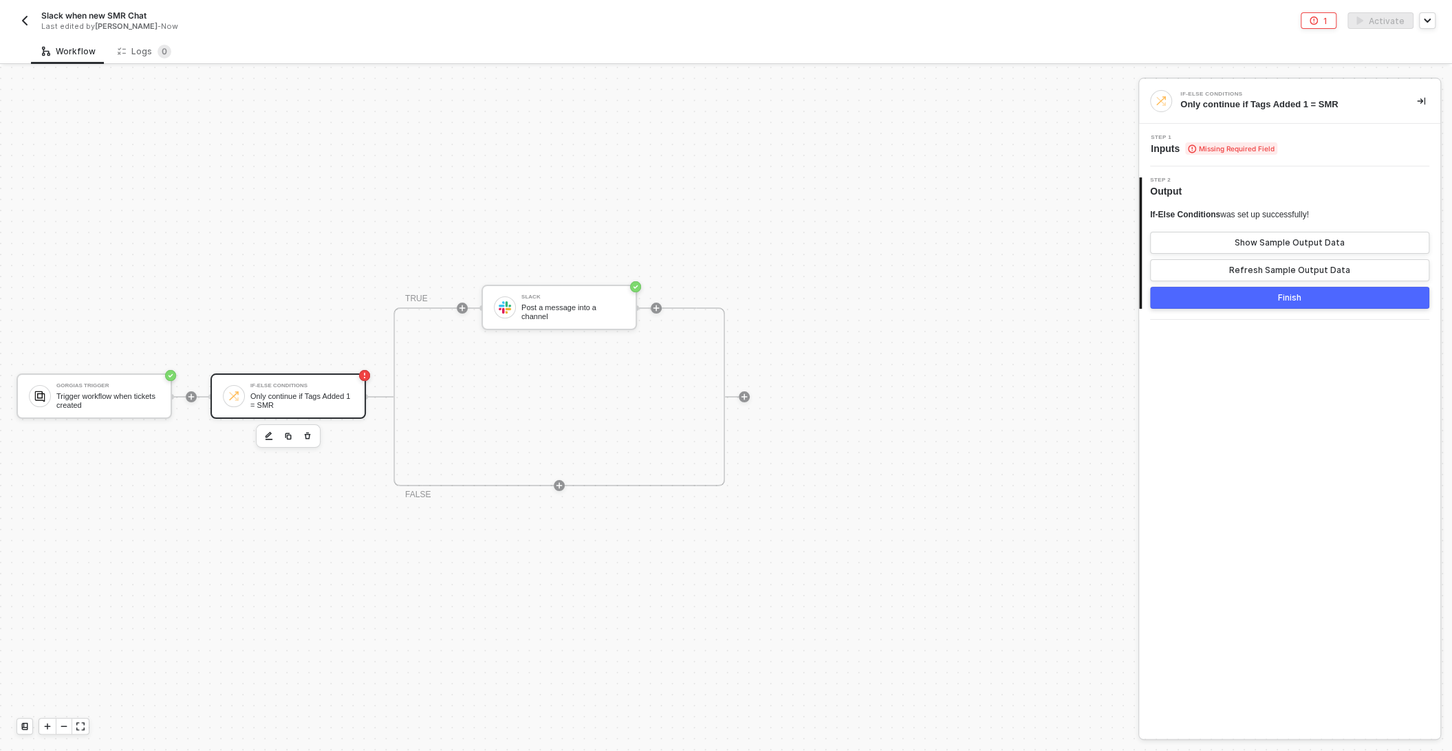
click at [1222, 136] on span "Step 1" at bounding box center [1214, 138] width 127 height 6
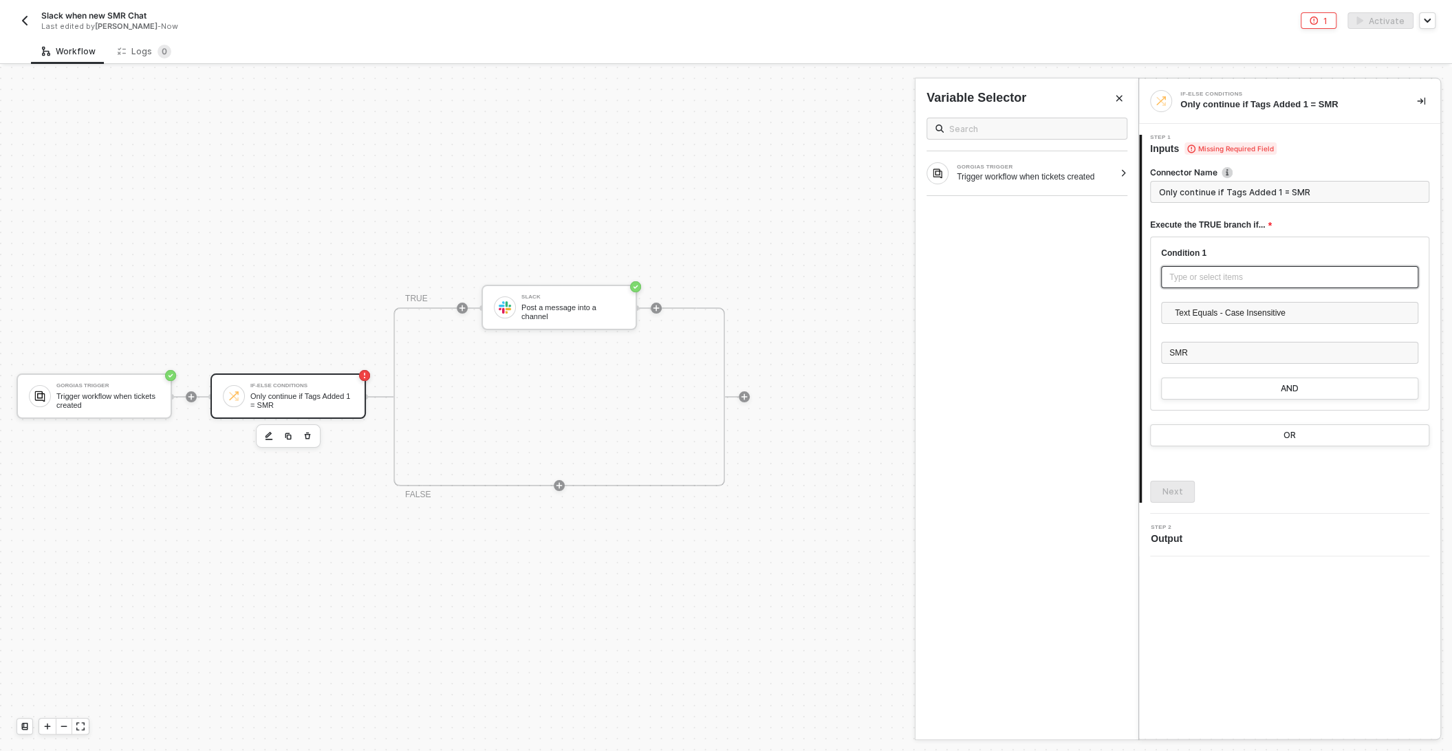
click at [1215, 285] on div "Type or select items ﻿" at bounding box center [1289, 277] width 257 height 22
click at [1124, 171] on div at bounding box center [1124, 173] width 8 height 8
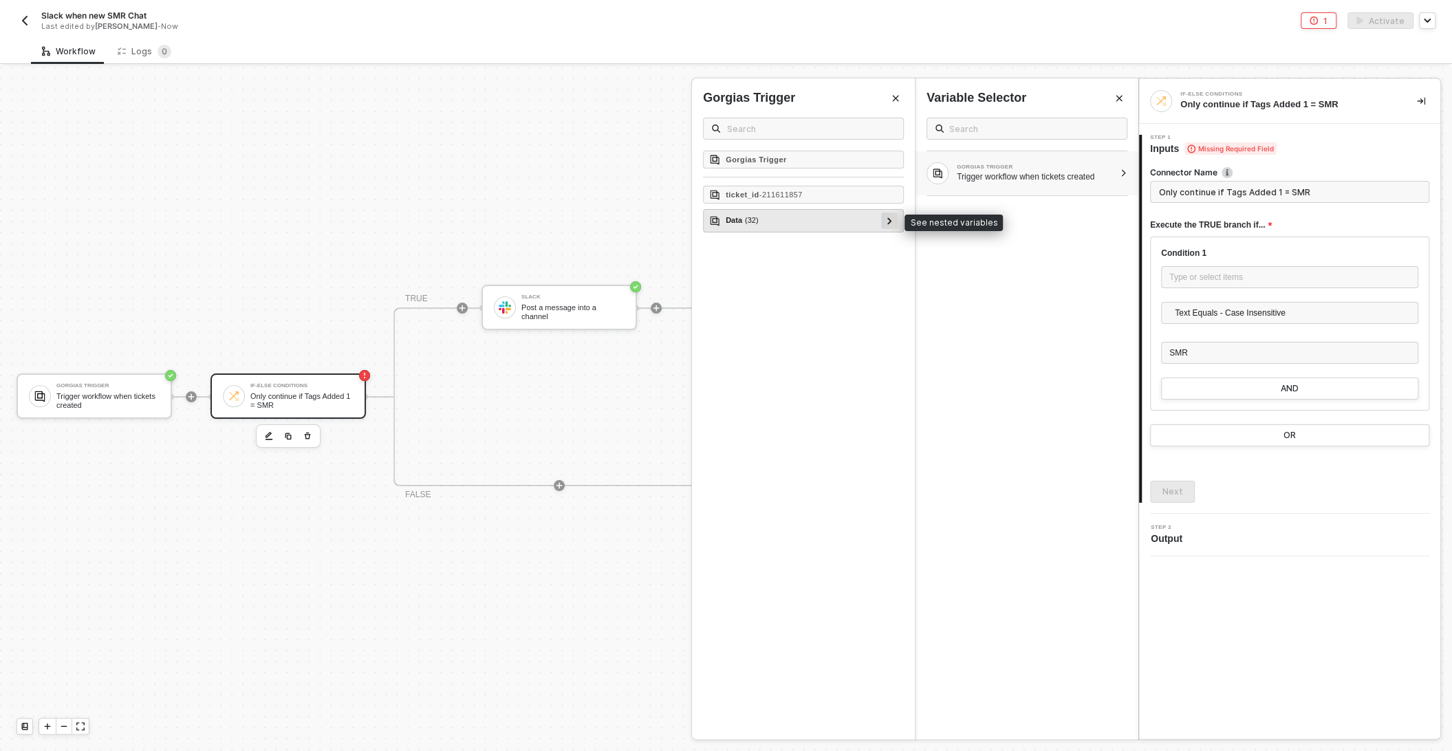
click at [889, 218] on icon at bounding box center [889, 220] width 5 height 7
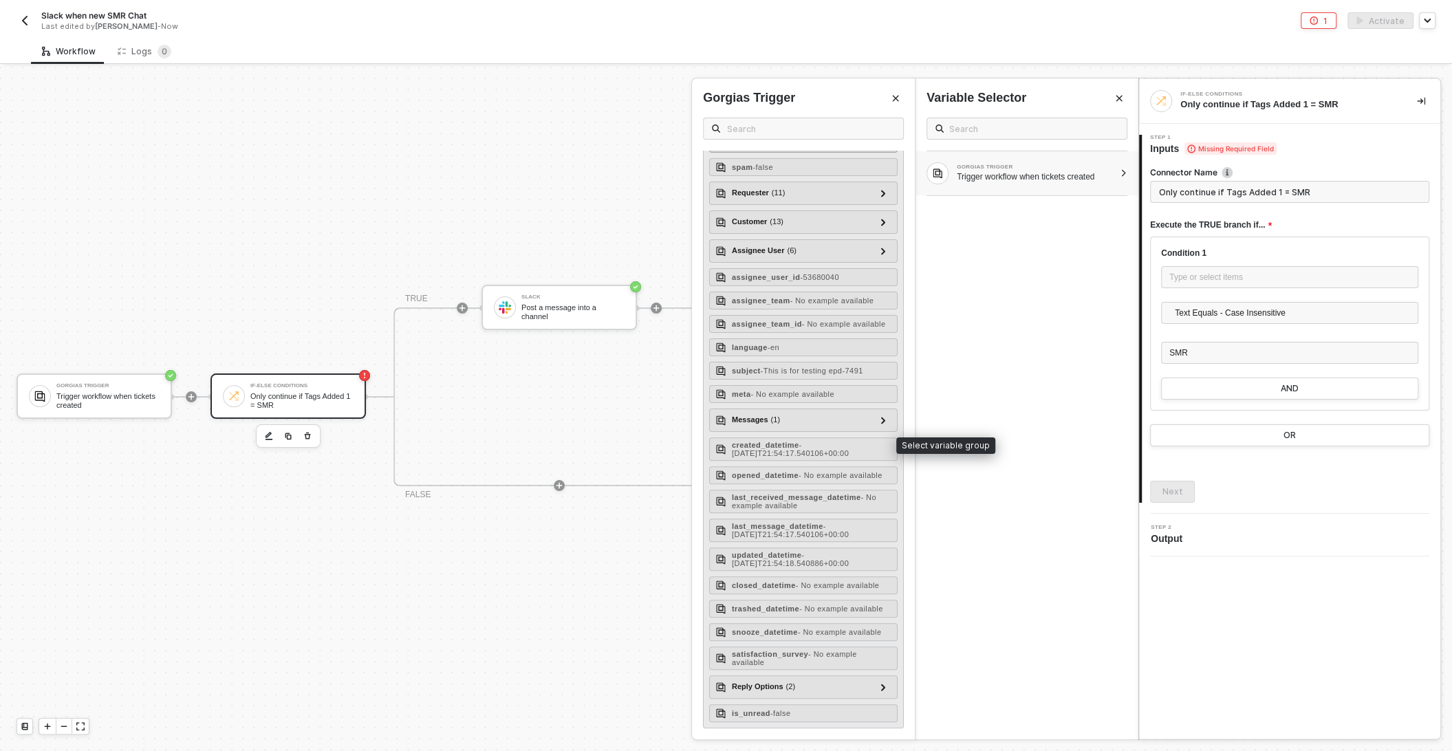
scroll to position [0, 0]
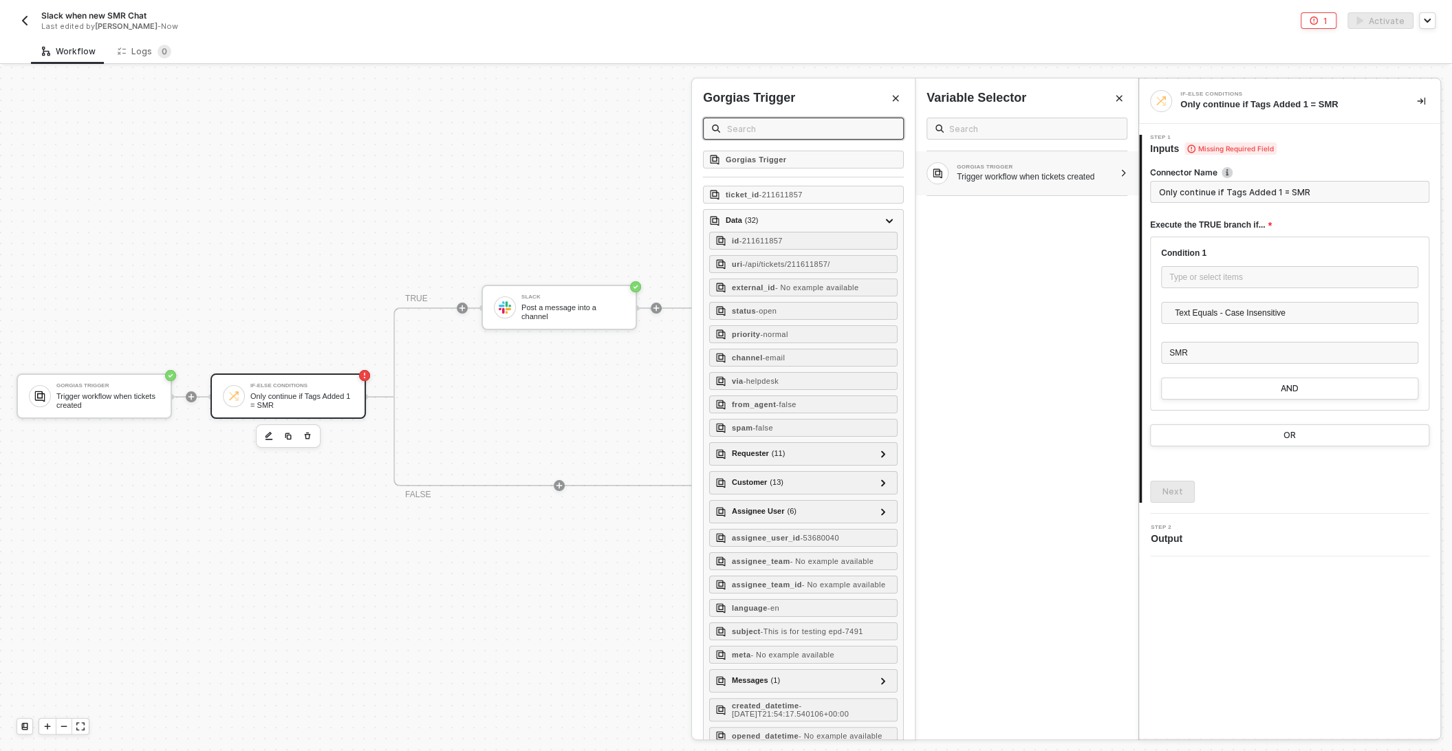
click at [748, 129] on input "text" at bounding box center [811, 128] width 168 height 15
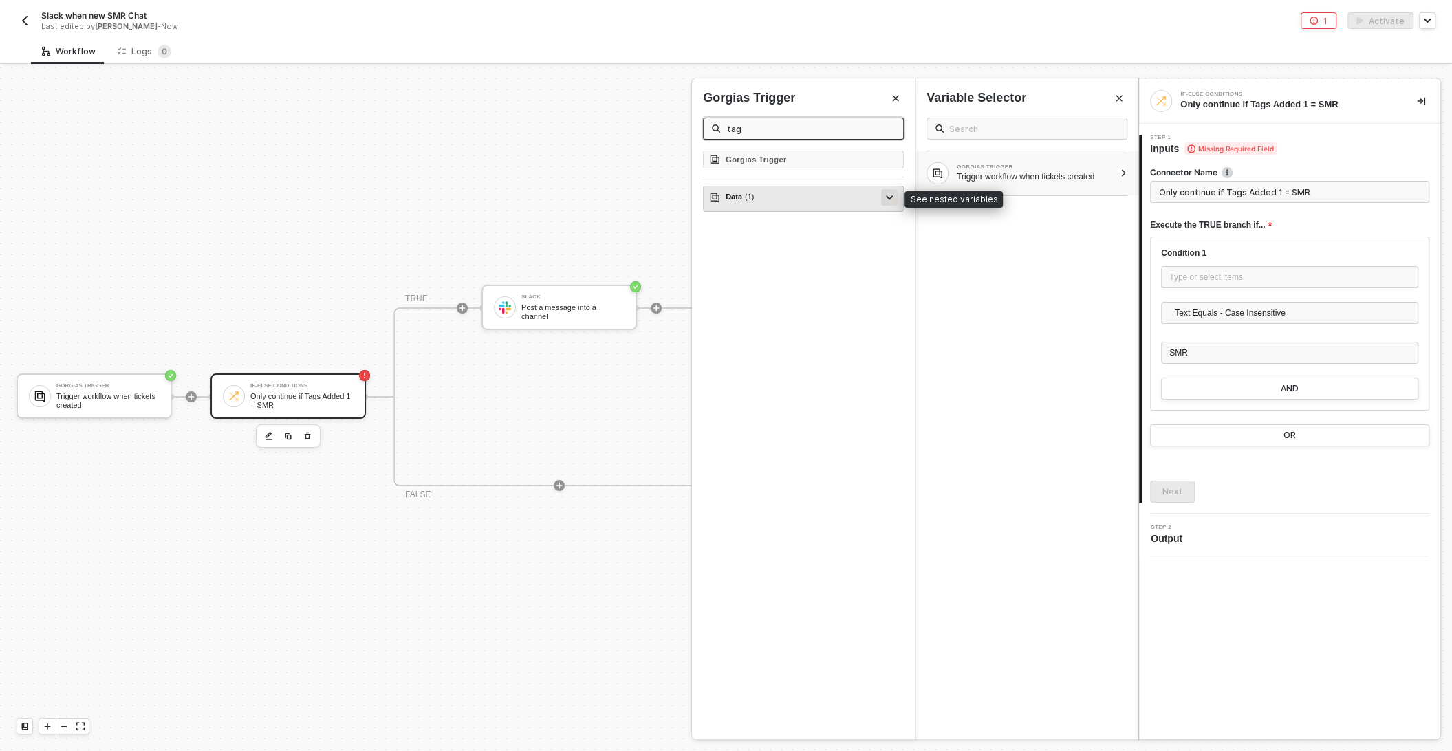
type input "tag"
click at [889, 198] on icon at bounding box center [889, 197] width 7 height 5
click at [889, 197] on icon at bounding box center [889, 197] width 4 height 7
click at [792, 195] on div "Data ( 1 )" at bounding box center [795, 197] width 172 height 17
type input "Only continue if Data = SMR"
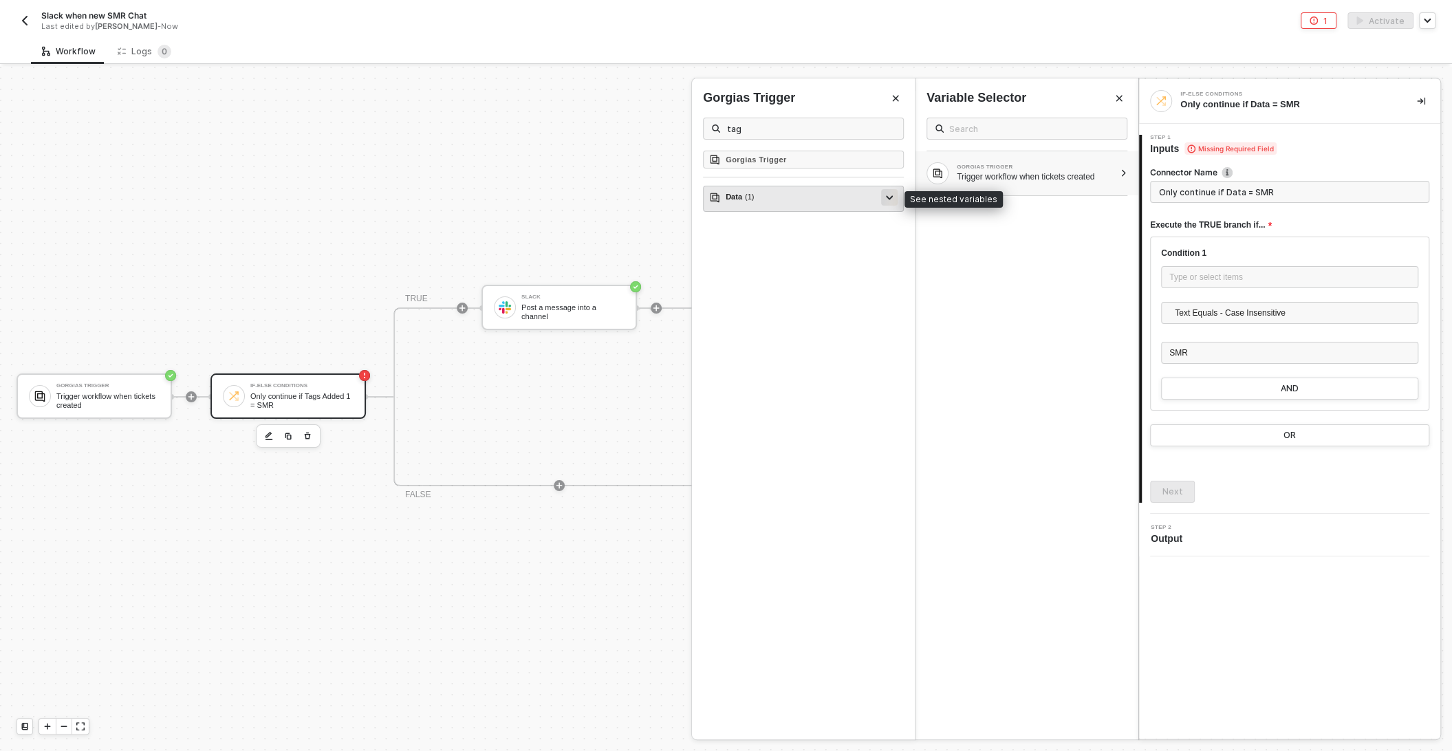
click at [895, 197] on div at bounding box center [889, 197] width 17 height 17
click at [764, 131] on input "tag" at bounding box center [811, 128] width 168 height 15
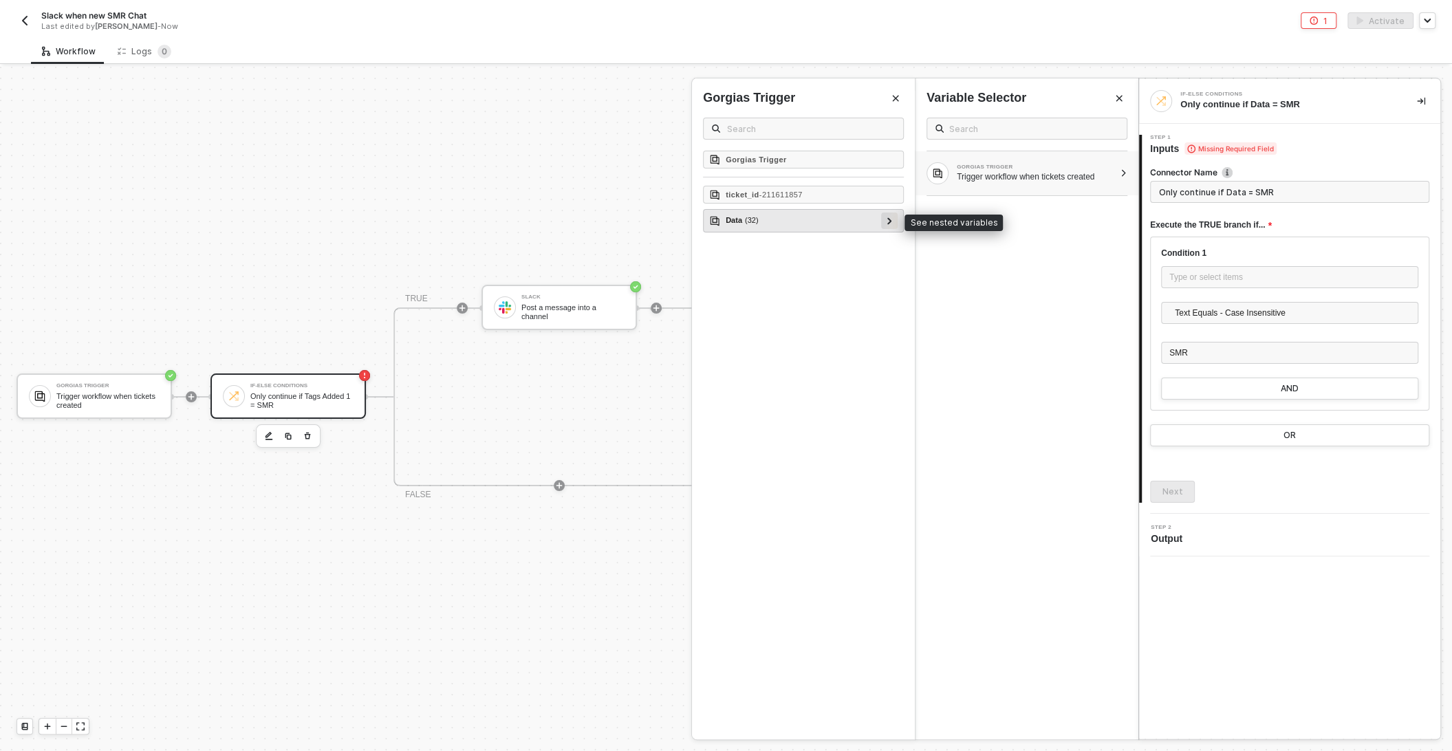
click at [887, 219] on icon at bounding box center [889, 220] width 5 height 7
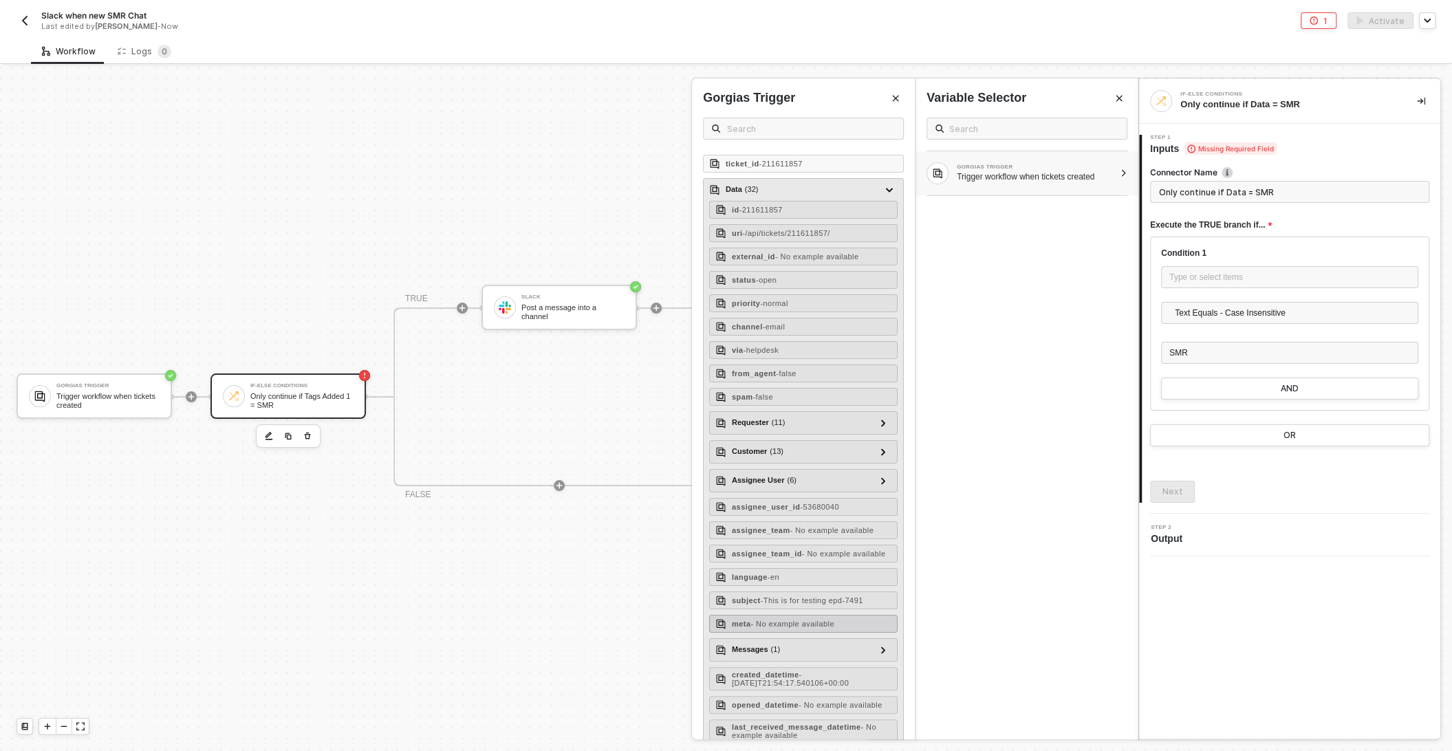
scroll to position [37, 0]
click at [886, 640] on div at bounding box center [883, 642] width 7 height 15
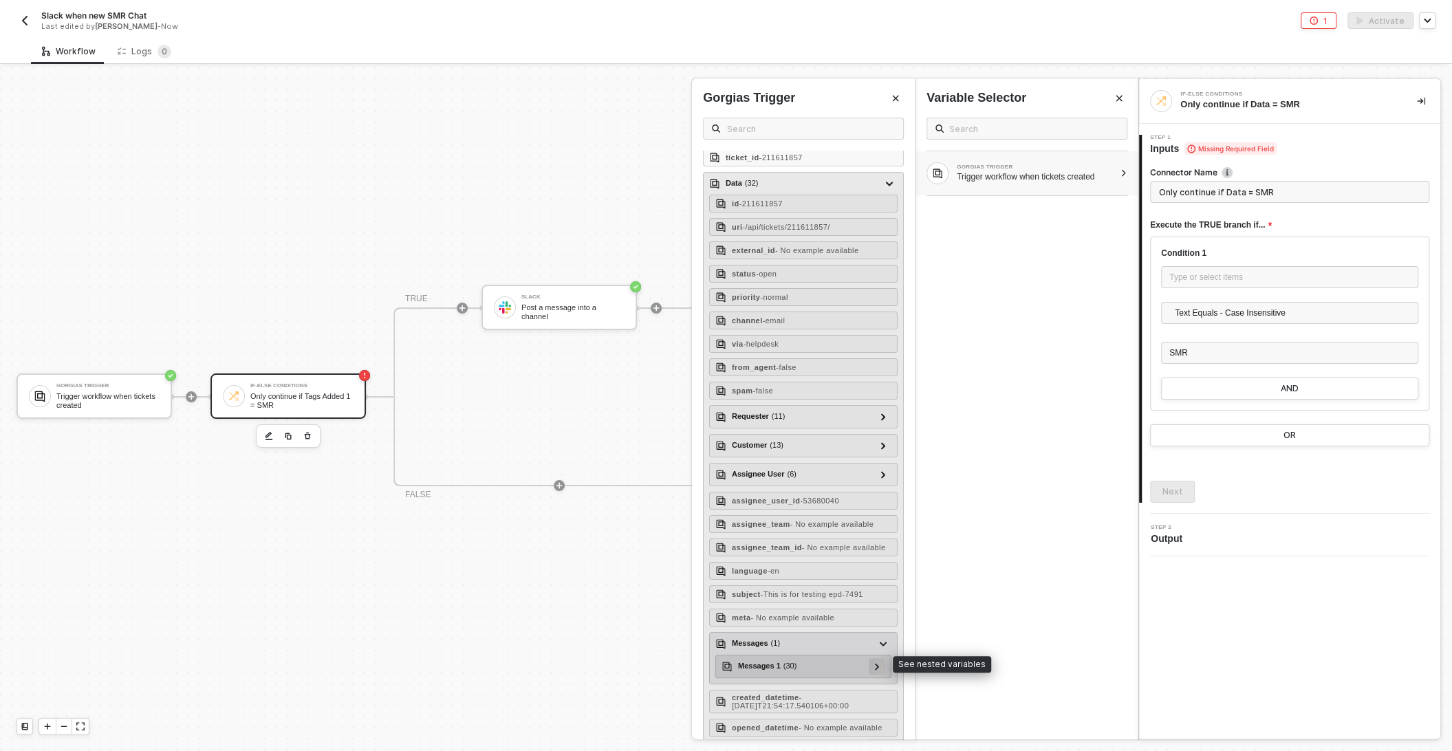
click at [884, 664] on div at bounding box center [877, 666] width 17 height 17
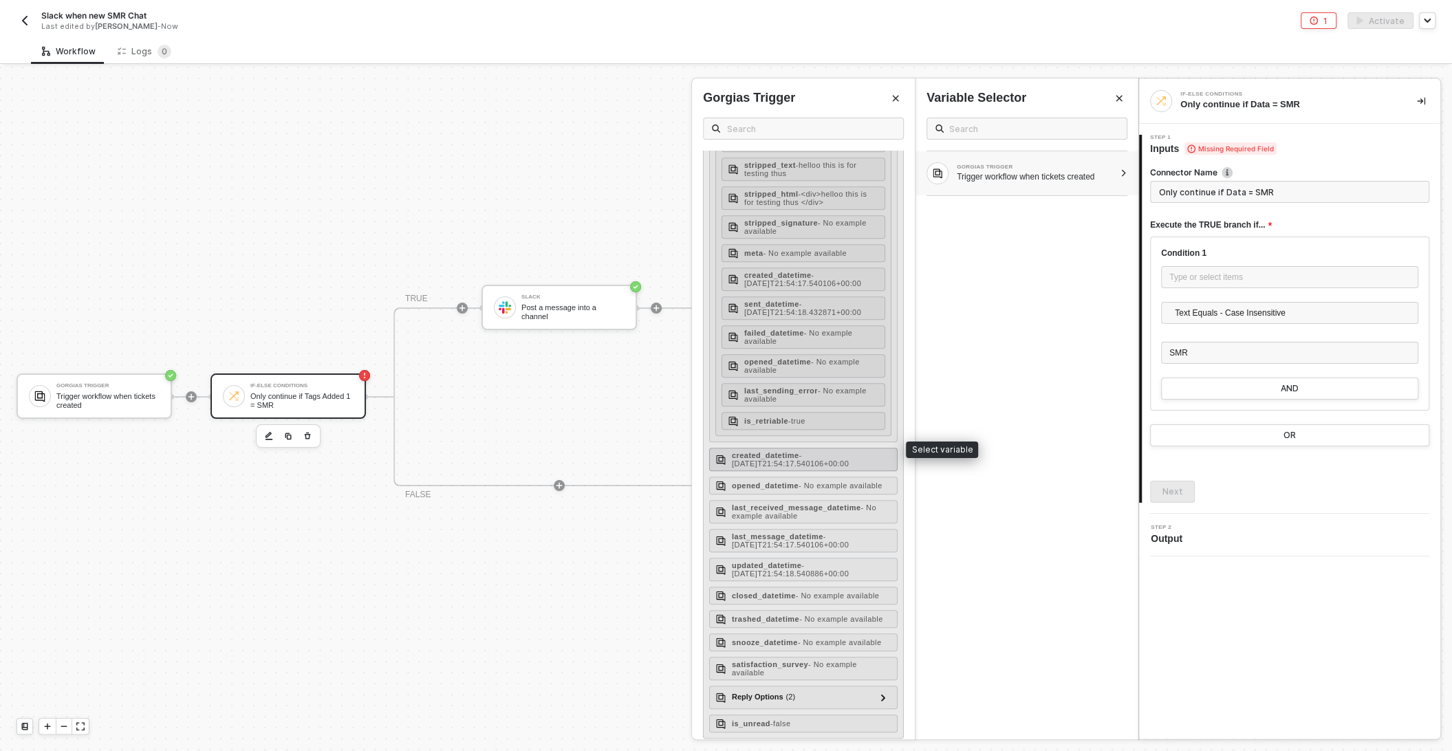
scroll to position [1035, 0]
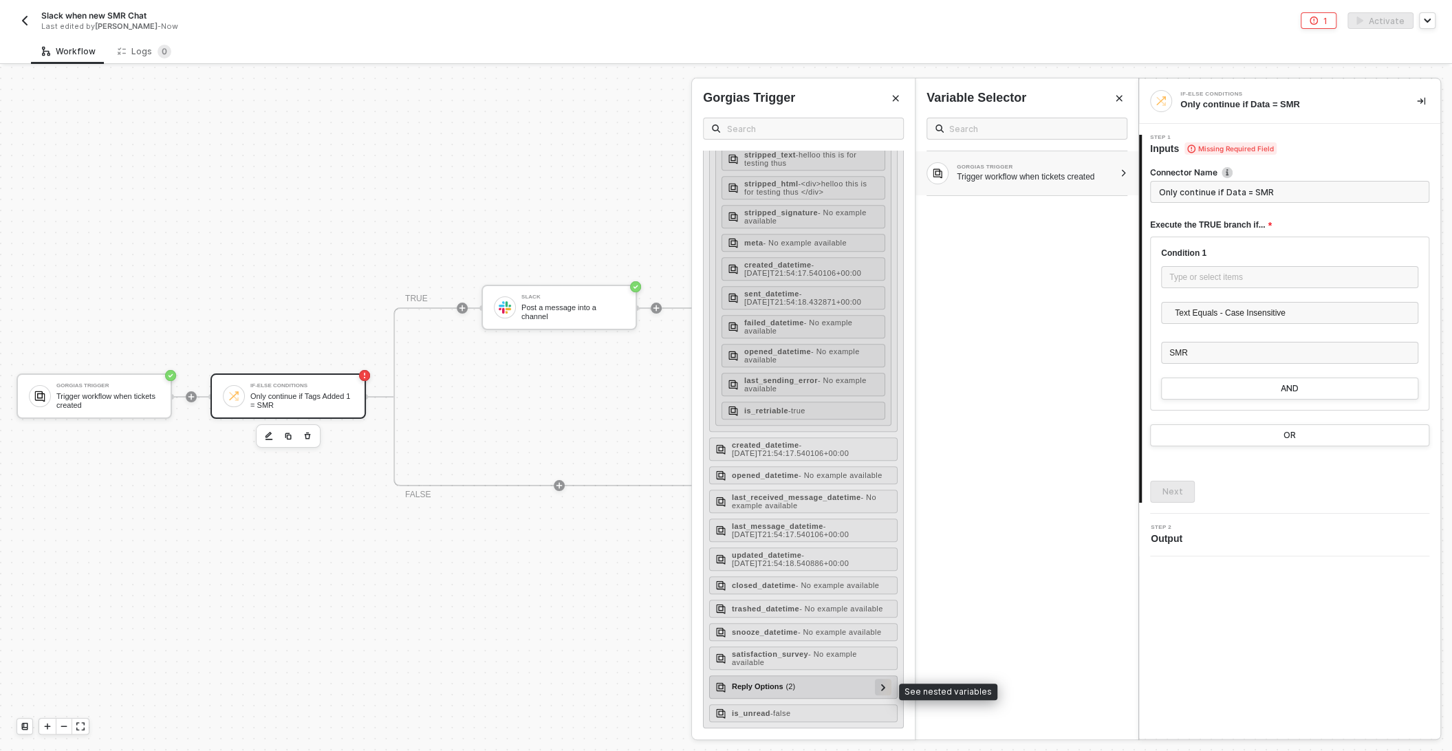
click at [883, 690] on icon at bounding box center [883, 687] width 5 height 7
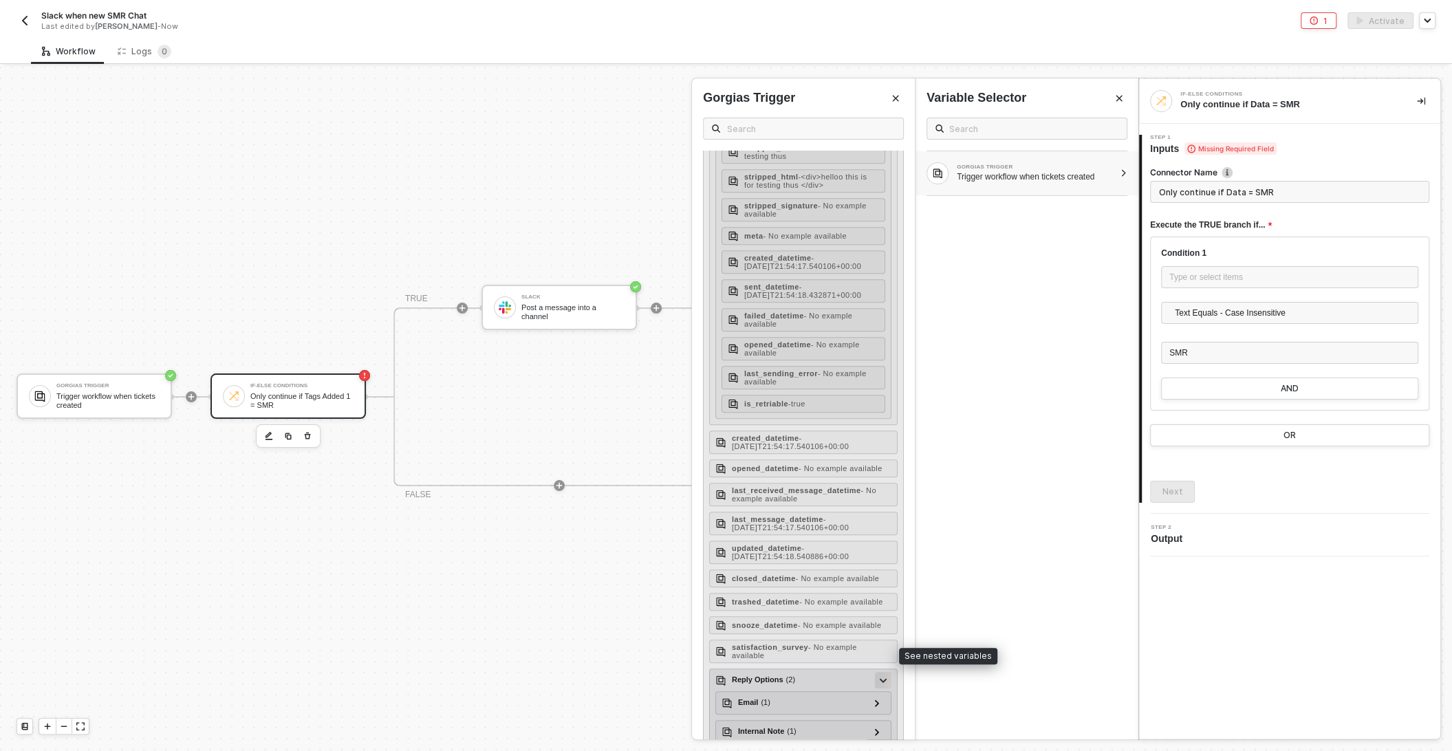
scroll to position [1092, 0]
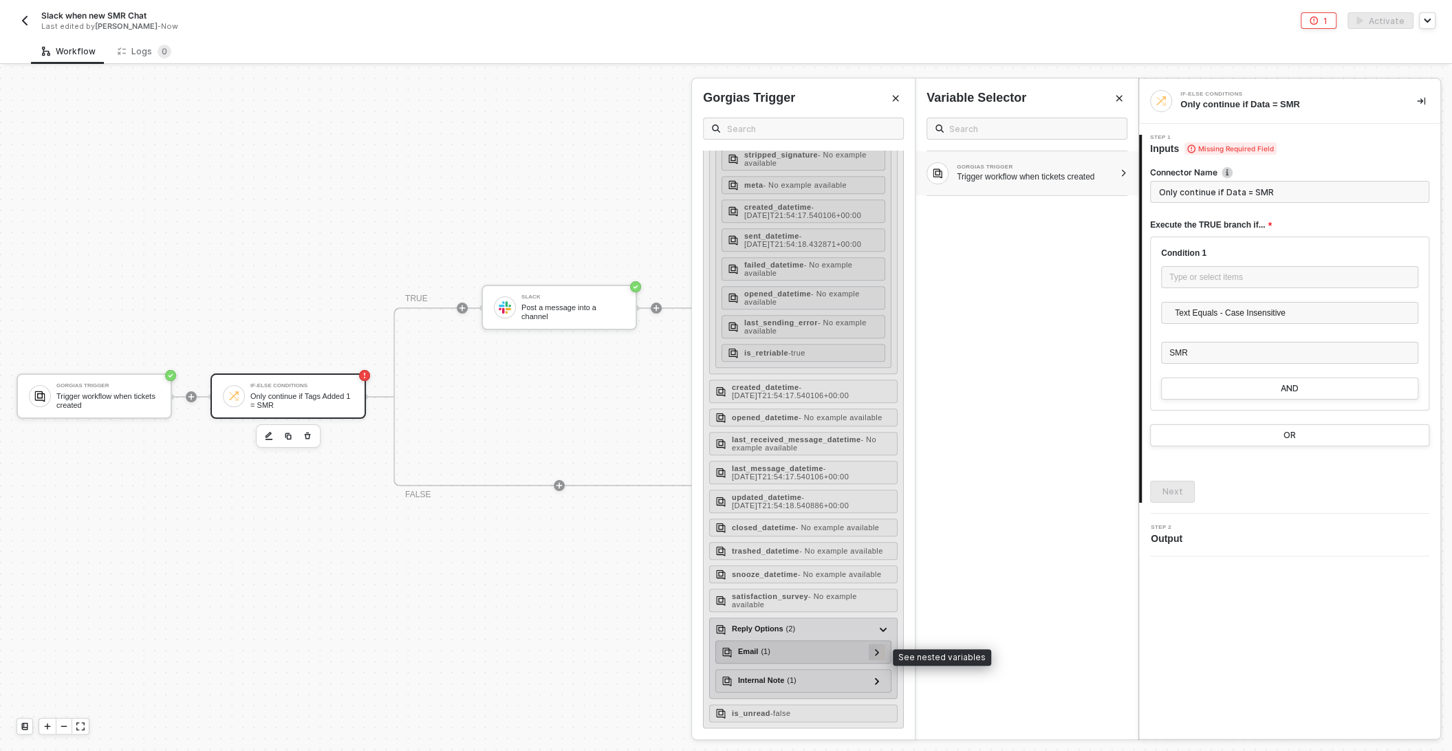
click at [881, 655] on div at bounding box center [877, 652] width 17 height 17
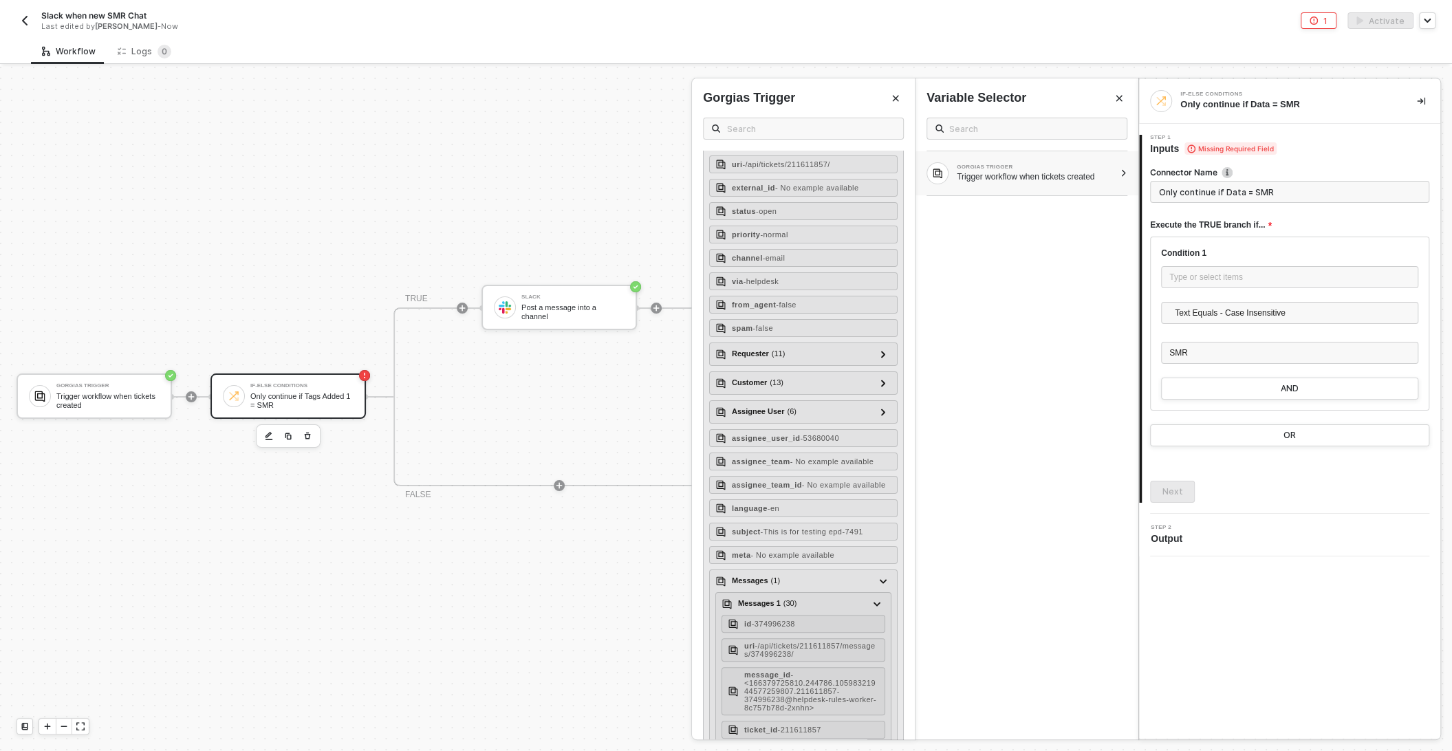
scroll to position [0, 0]
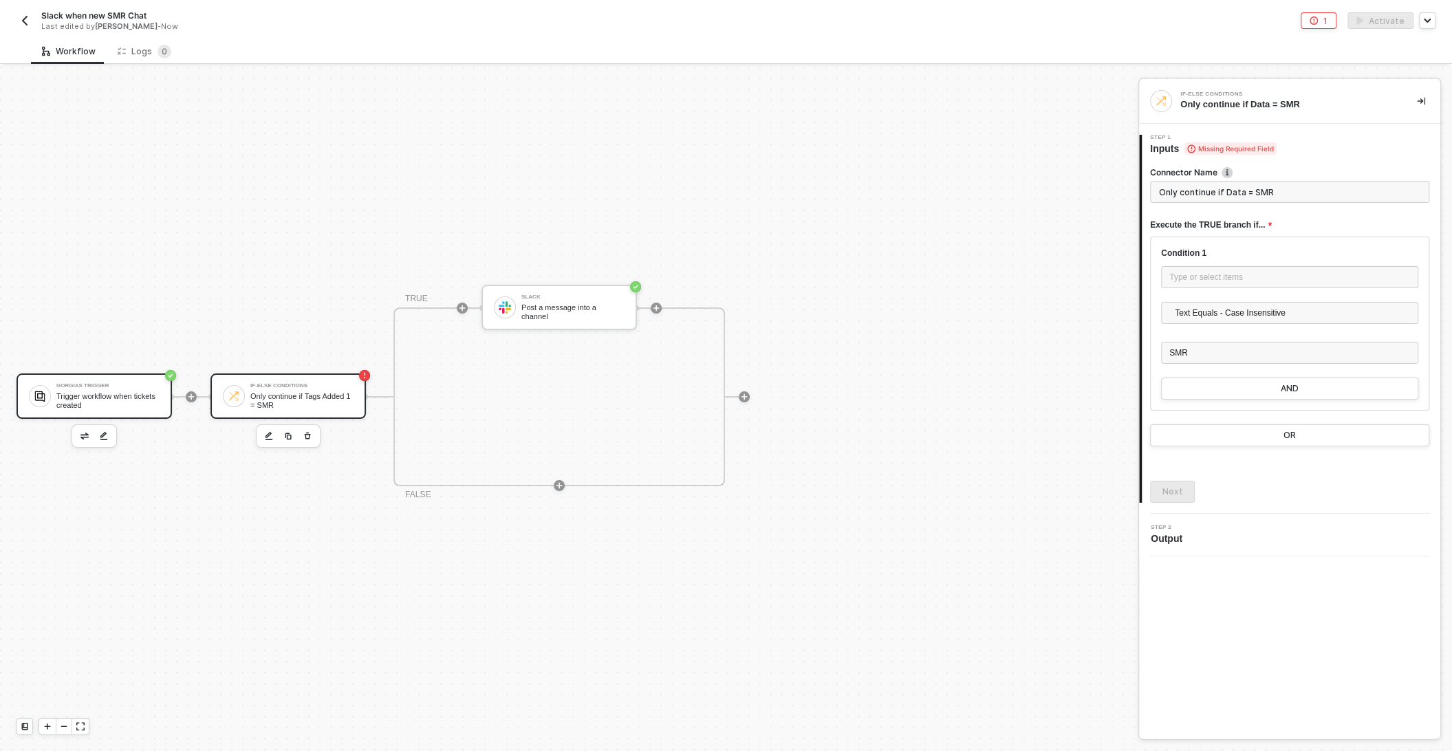
click at [83, 392] on div "Trigger workflow when tickets created" at bounding box center [107, 400] width 103 height 17
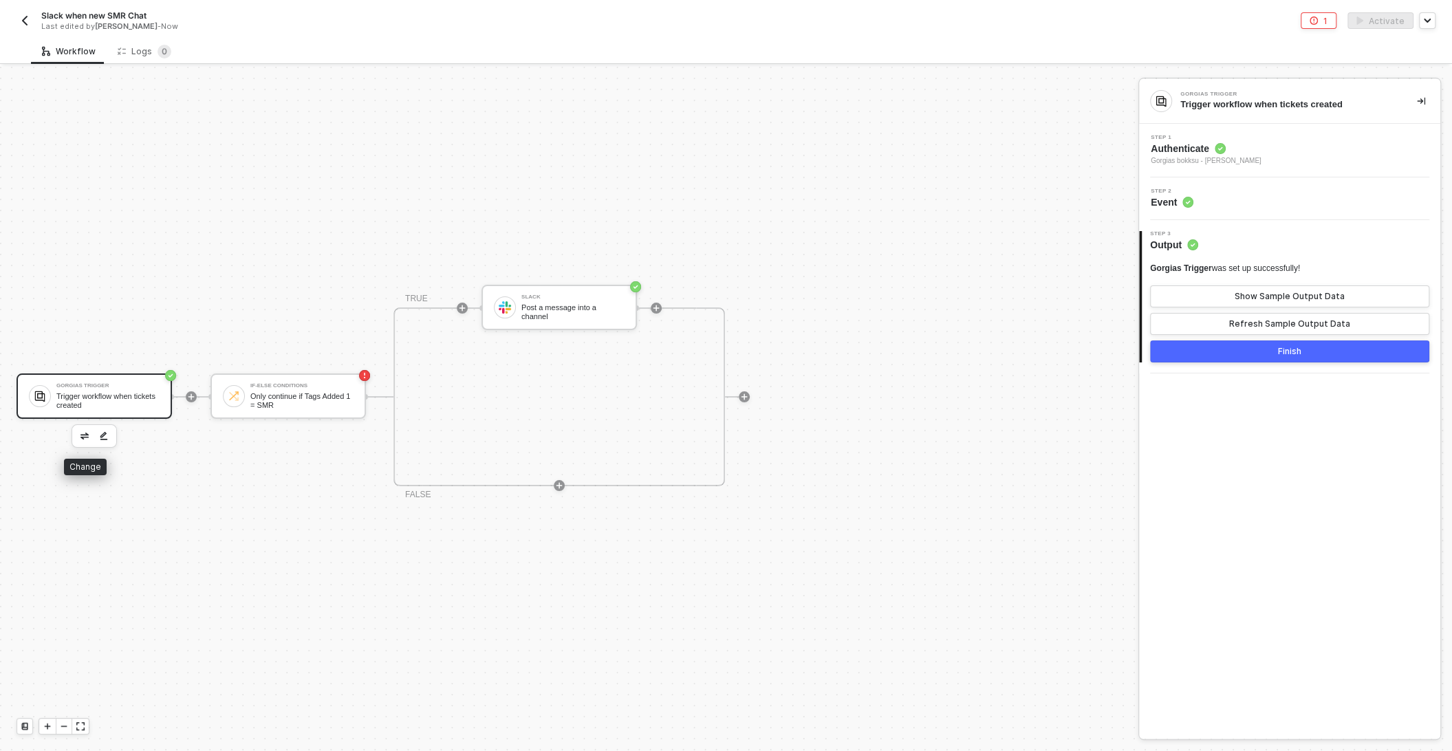
click at [87, 435] on img "button" at bounding box center [84, 436] width 8 height 7
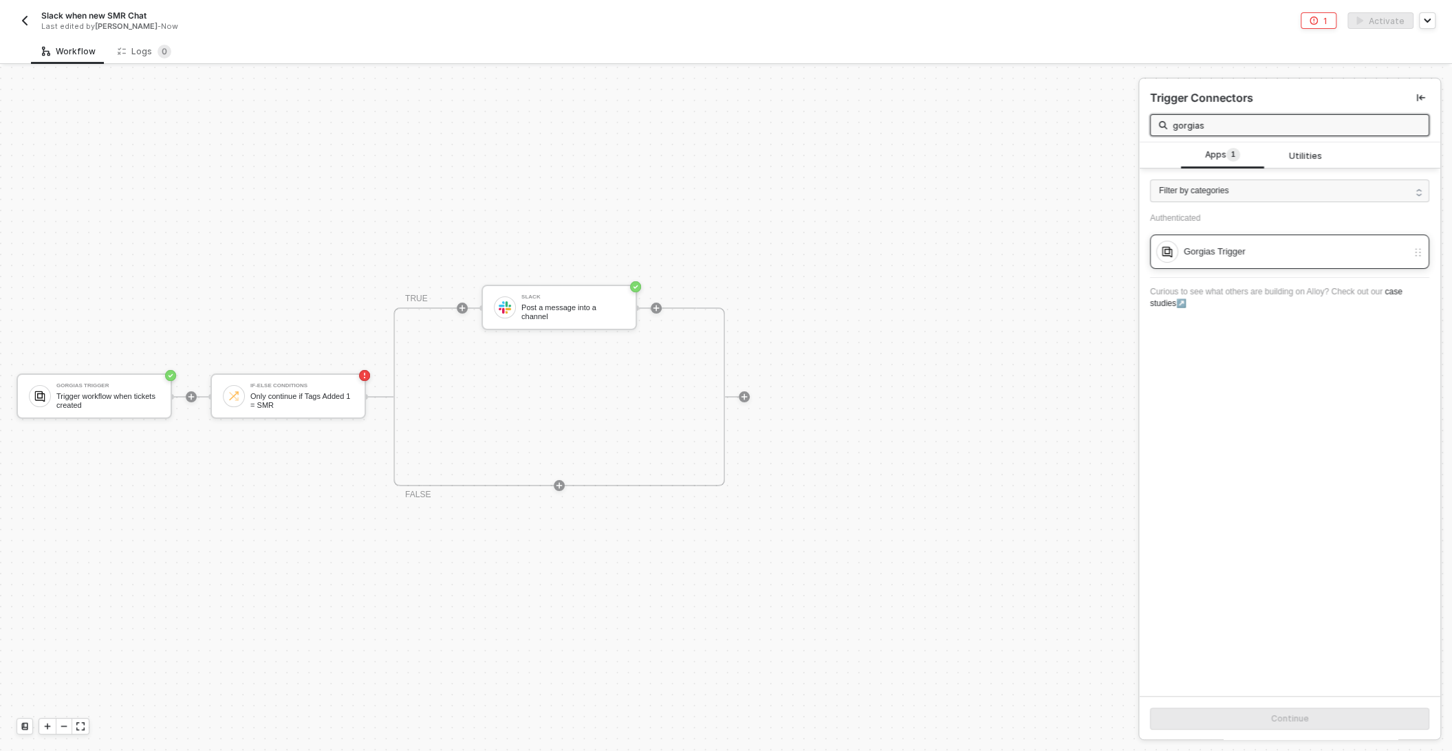
type input "gorgias"
click at [1210, 260] on div "Gorgias Trigger" at bounding box center [1281, 252] width 251 height 22
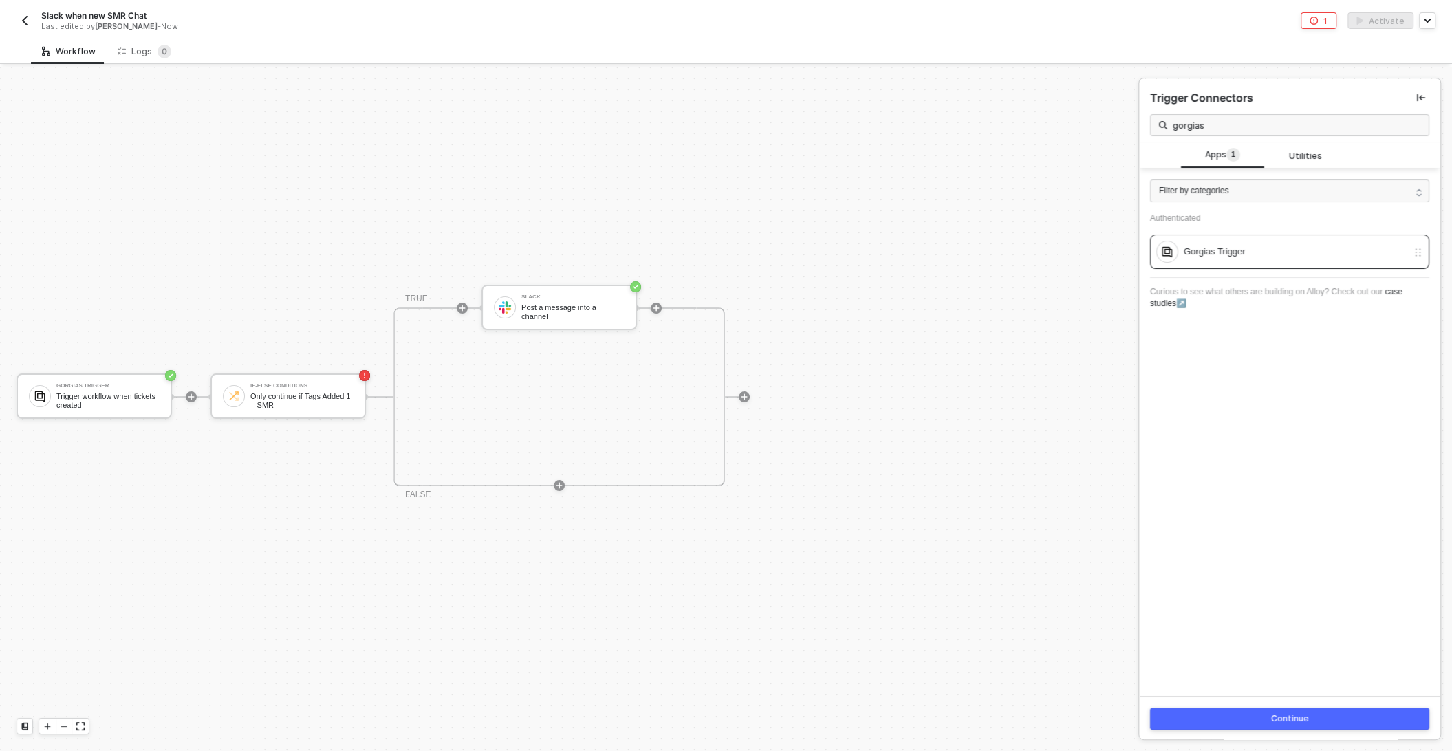
click at [1289, 731] on div "Continue" at bounding box center [1289, 718] width 301 height 45
click at [1273, 719] on div "Continue" at bounding box center [1290, 718] width 38 height 11
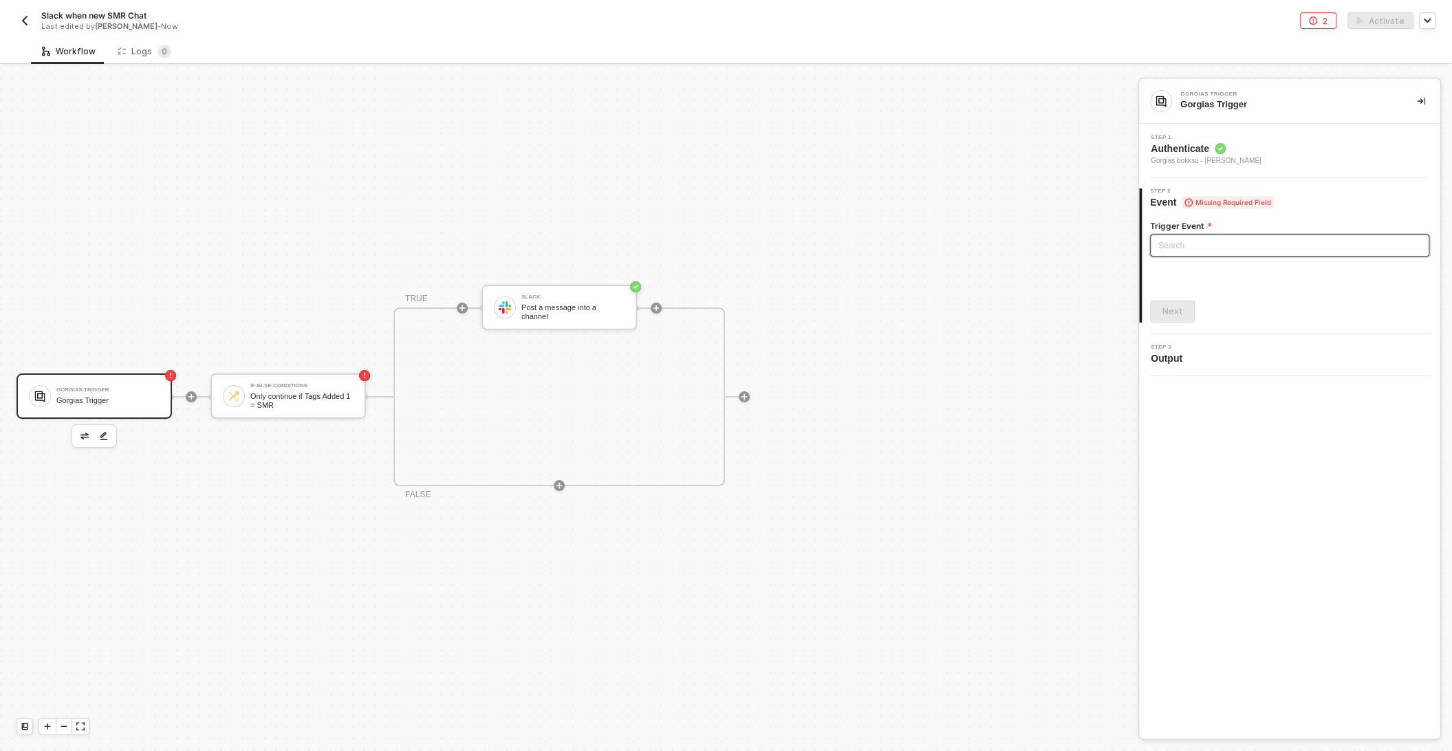
click at [1197, 244] on input "search" at bounding box center [1289, 245] width 263 height 21
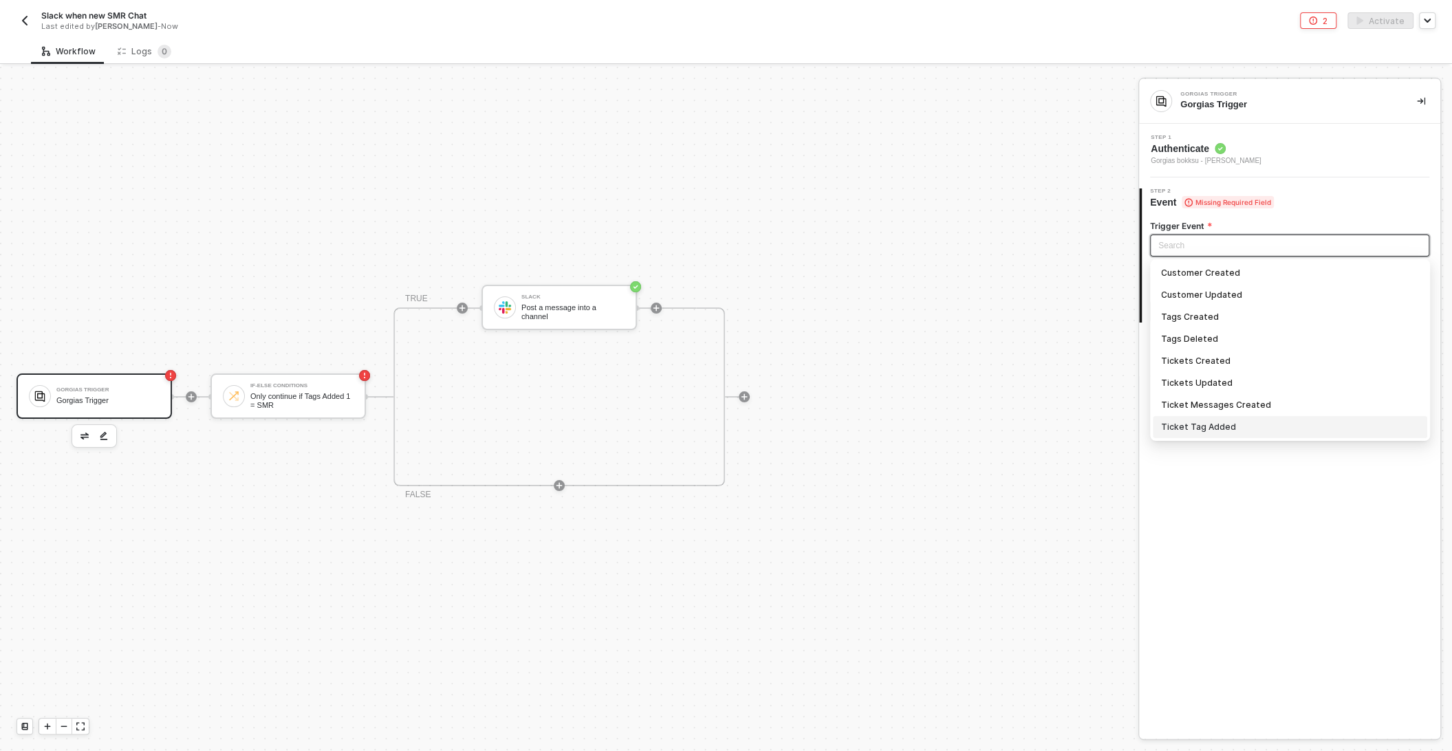
click at [1209, 427] on div "Ticket Tag Added" at bounding box center [1290, 427] width 258 height 15
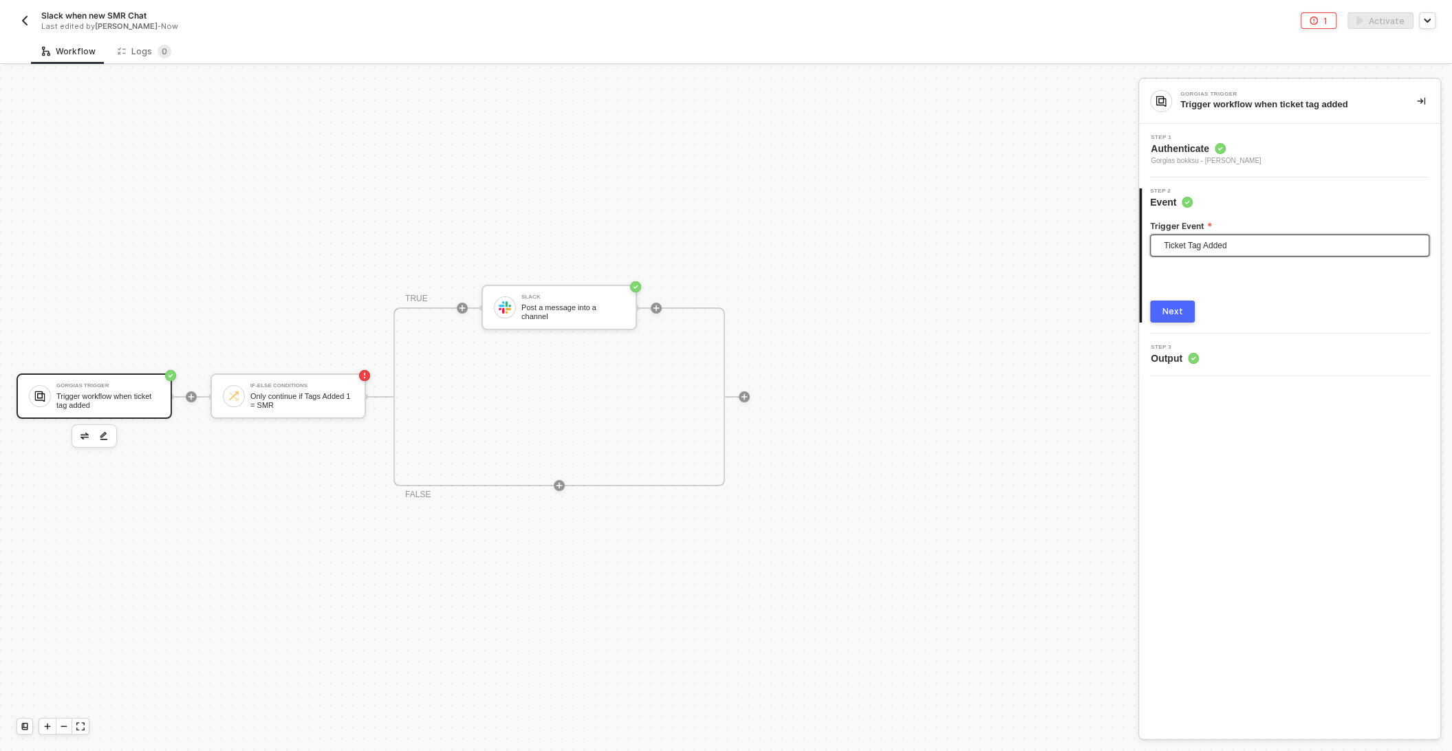
click at [1201, 301] on div "Next" at bounding box center [1289, 312] width 279 height 22
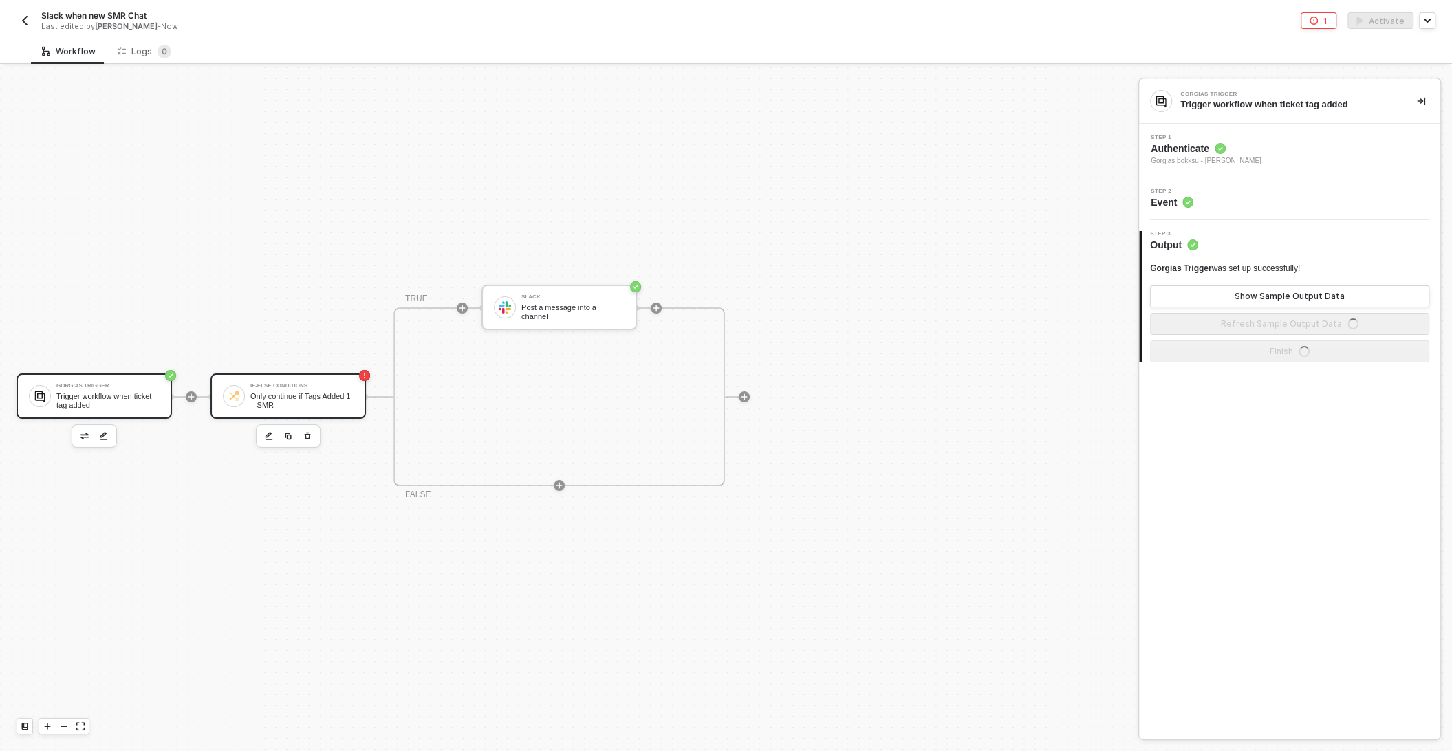
click at [287, 411] on div "If-Else Conditions Only continue if Tags Added 1 = SMR" at bounding box center [287, 395] width 155 height 45
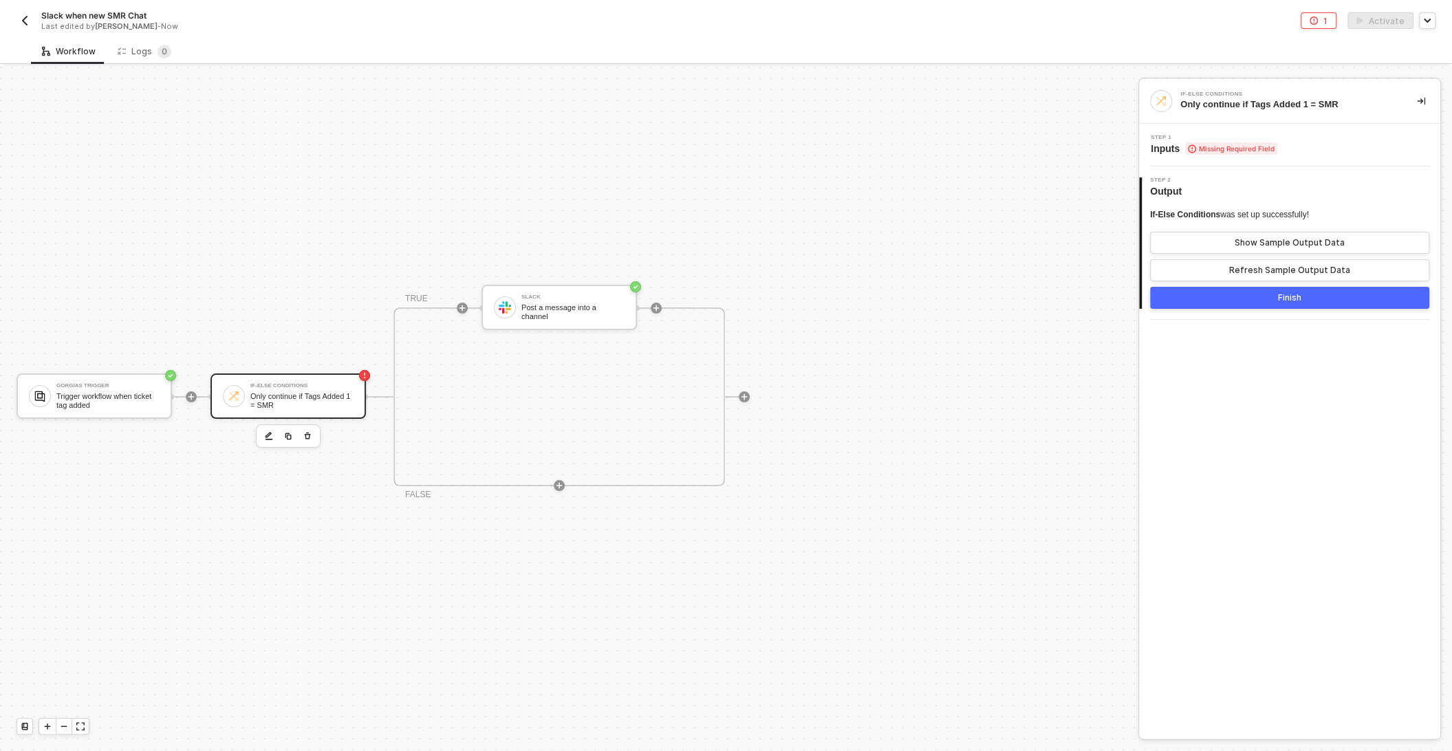
click at [1228, 142] on span "Missing Required Field" at bounding box center [1231, 148] width 92 height 12
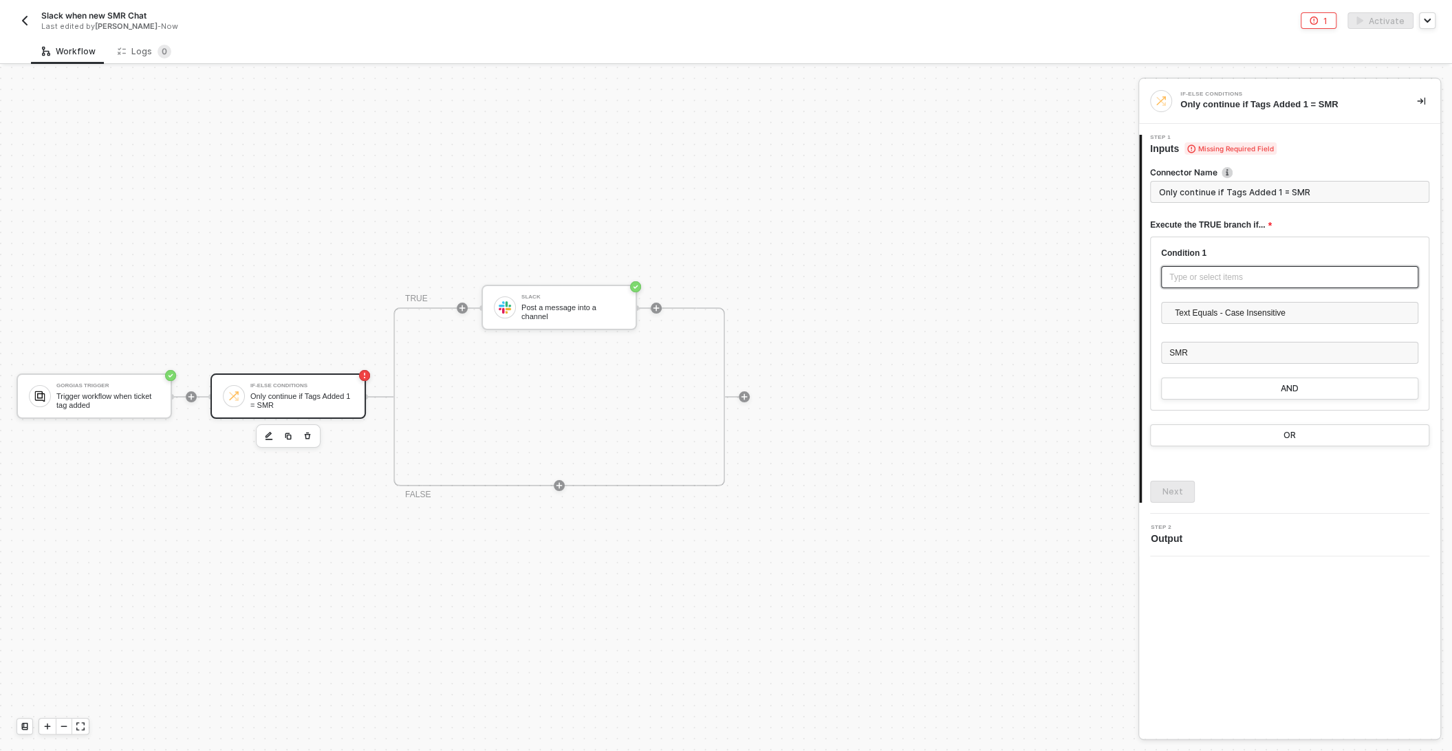
click at [1208, 271] on div "Type or select items ﻿" at bounding box center [1289, 277] width 241 height 13
click at [1125, 170] on div at bounding box center [1124, 173] width 8 height 8
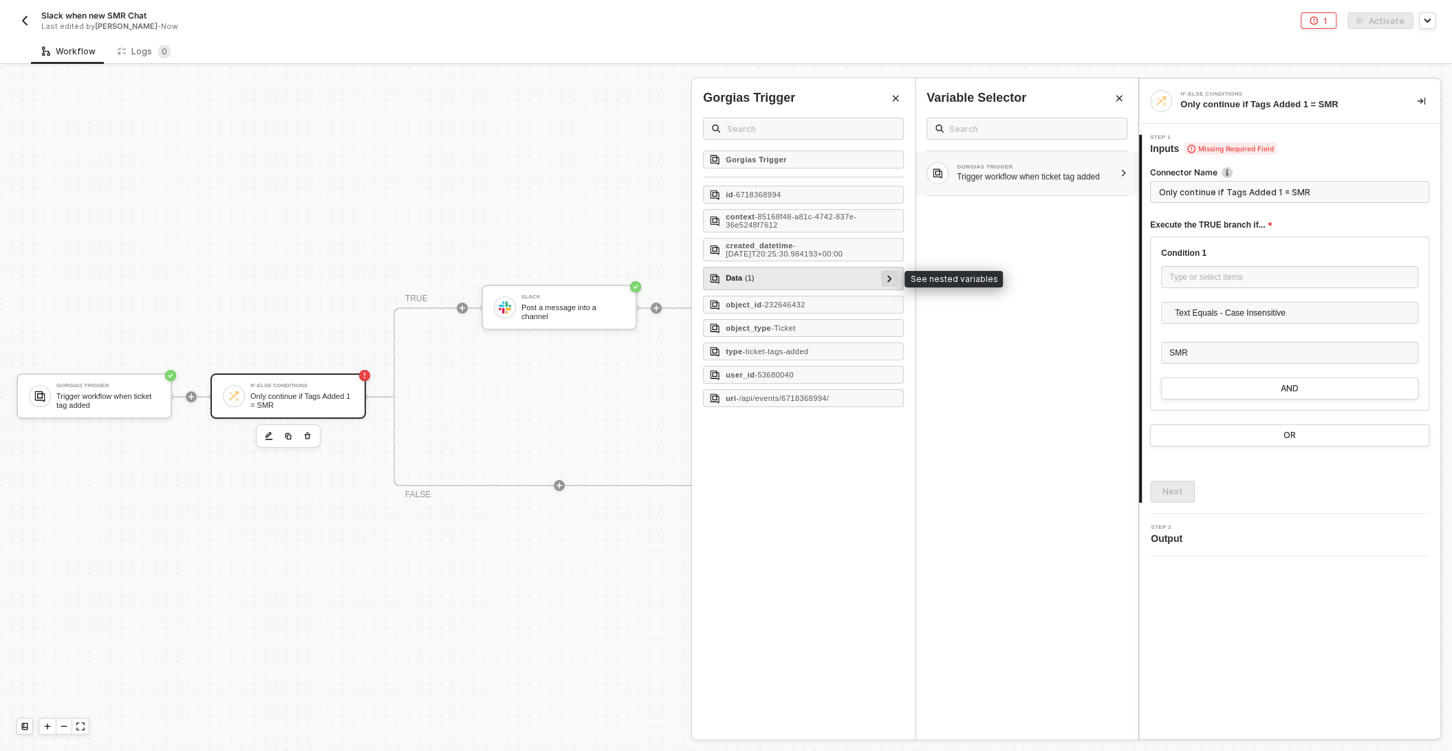
click at [890, 275] on icon at bounding box center [889, 278] width 4 height 7
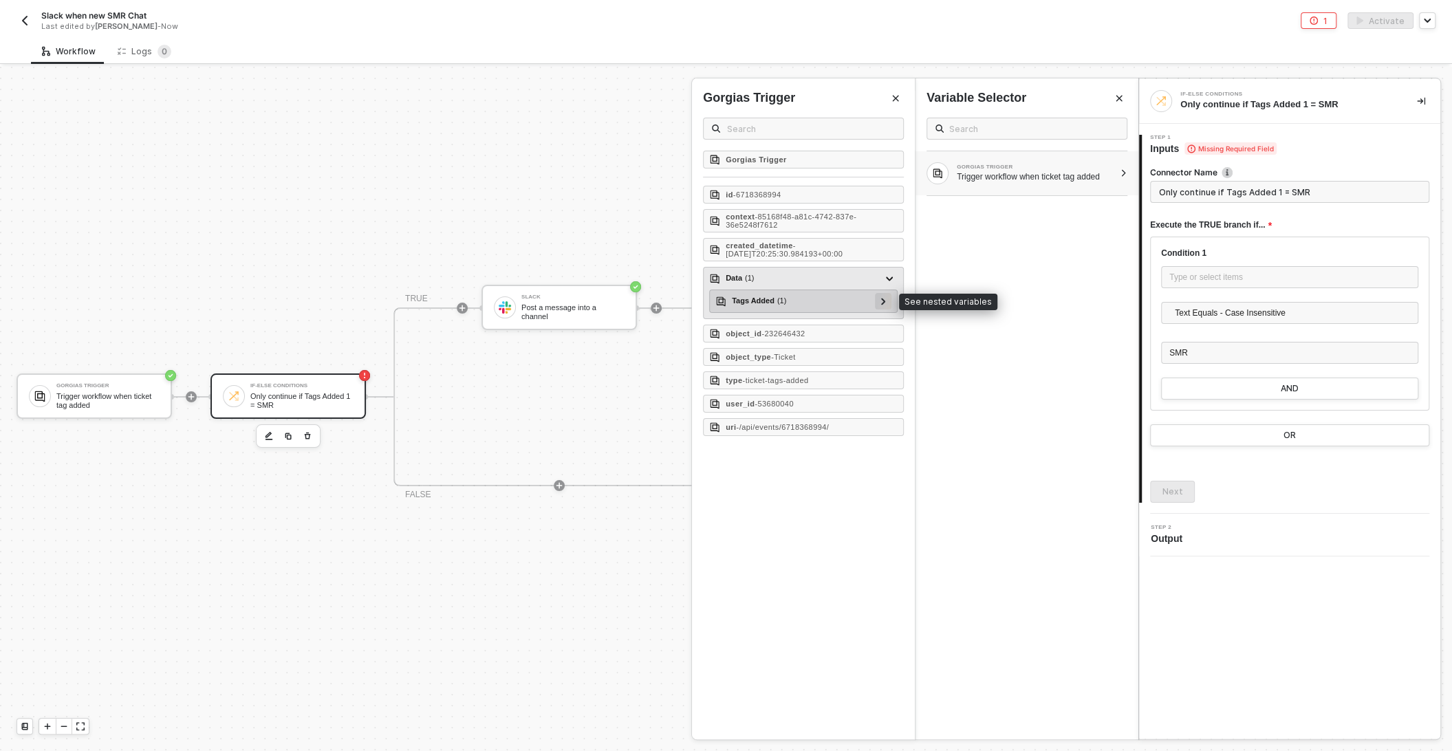
click at [884, 298] on icon at bounding box center [883, 301] width 5 height 7
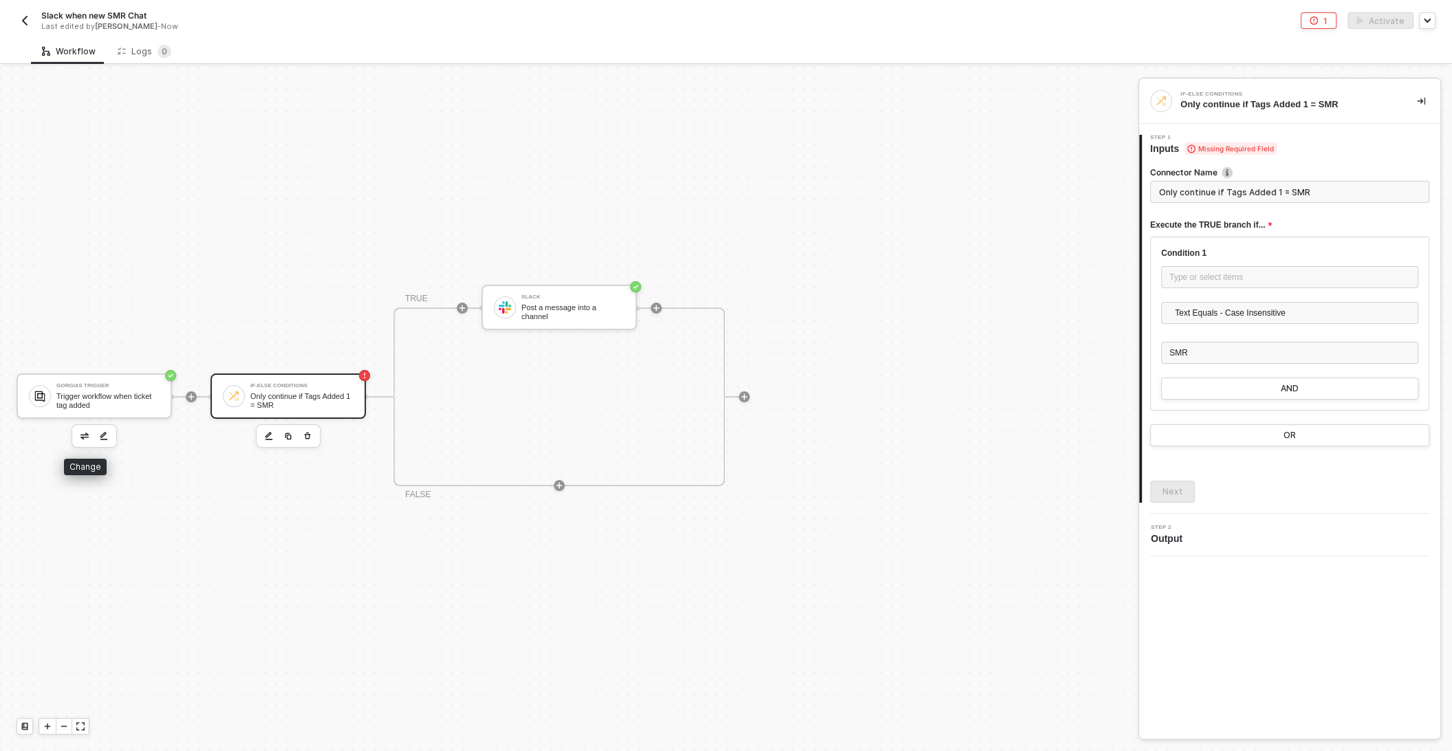
click at [84, 434] on img "button" at bounding box center [84, 436] width 8 height 7
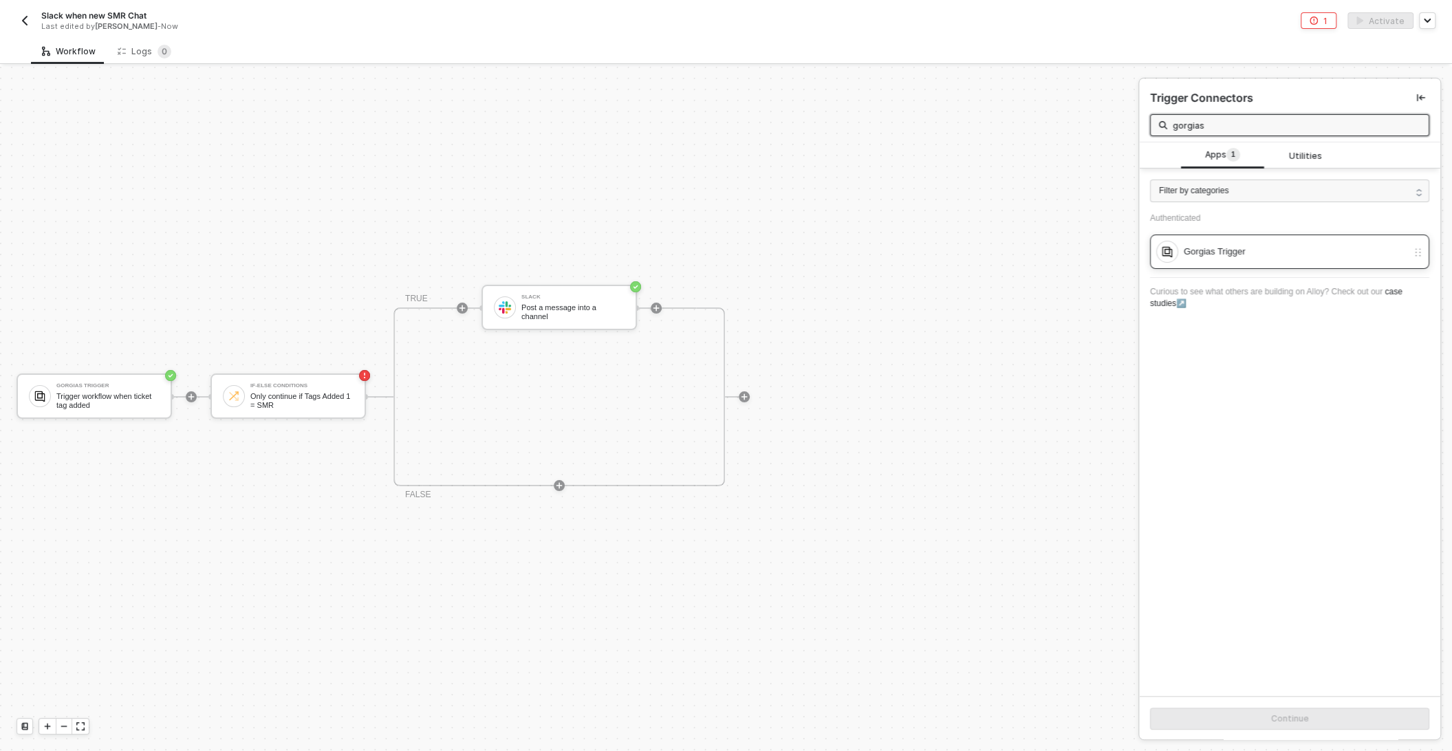
type input "gorgias"
click at [1310, 261] on div "Gorgias Trigger" at bounding box center [1281, 252] width 251 height 22
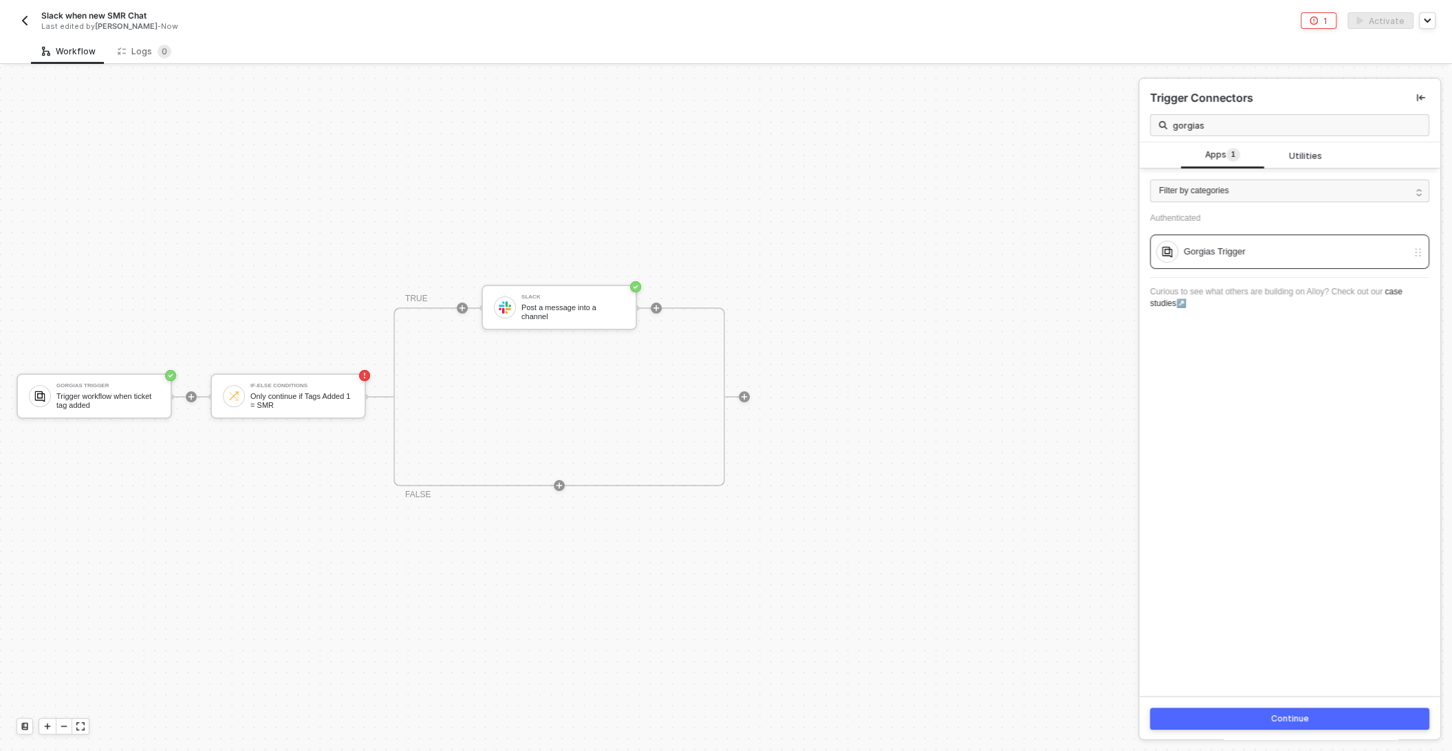
click at [1261, 717] on button "Continue" at bounding box center [1289, 719] width 279 height 22
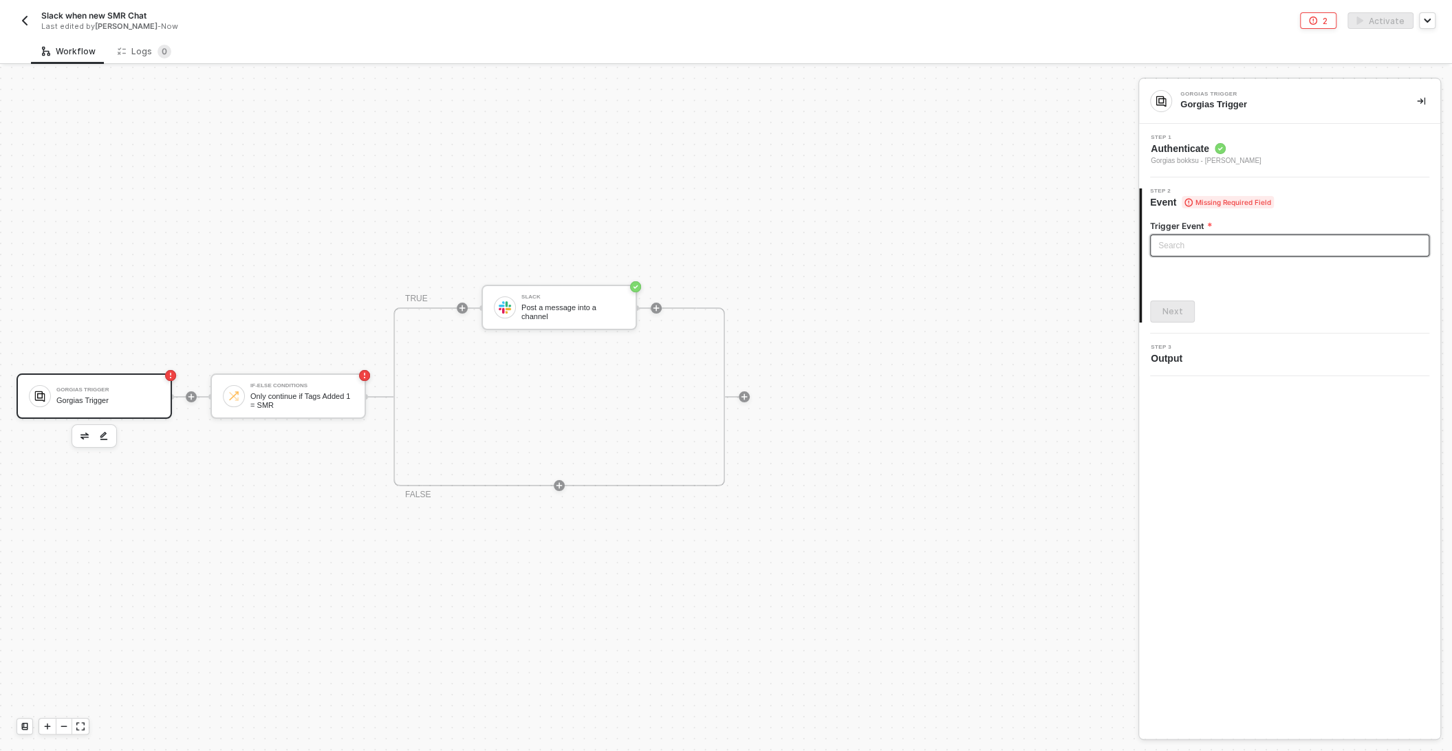
click at [1185, 246] on input "search" at bounding box center [1289, 245] width 263 height 21
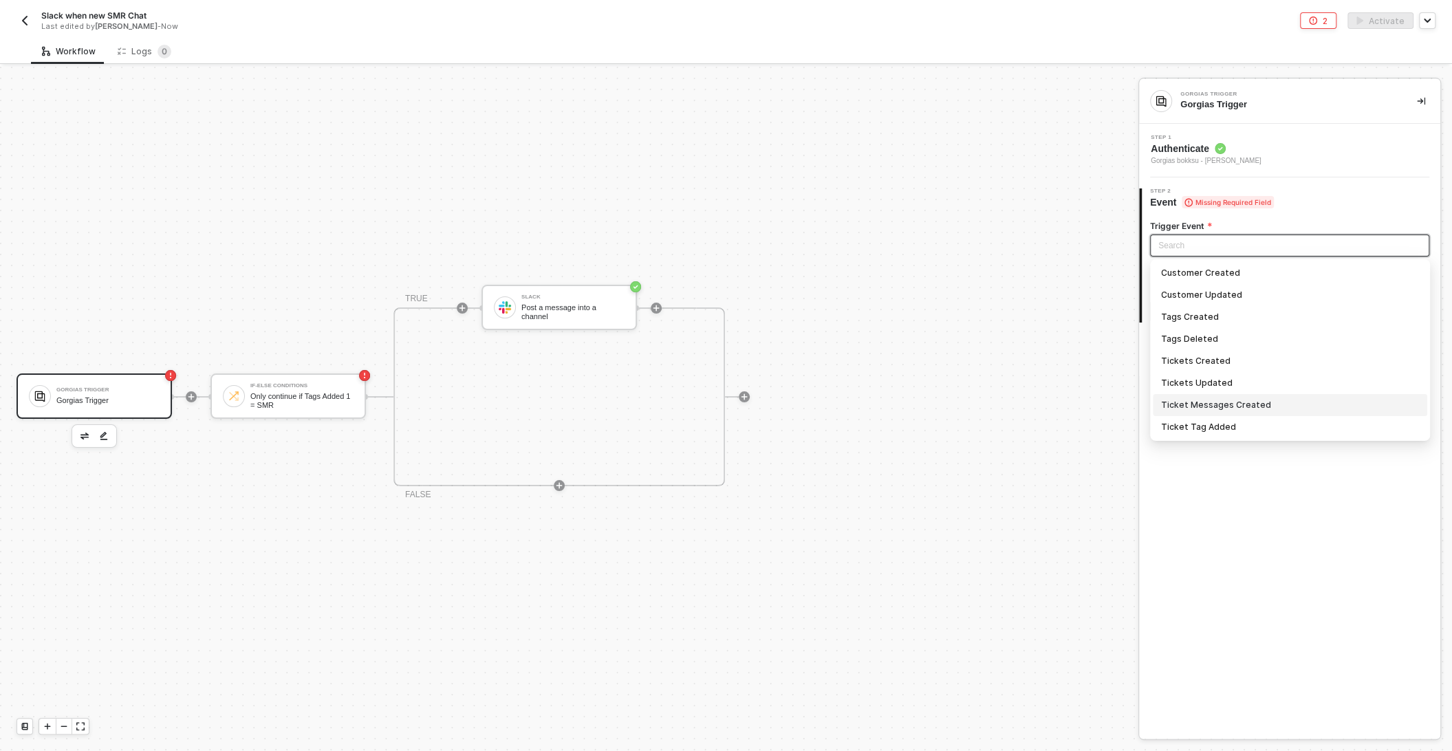
click at [1242, 406] on div "Ticket Messages Created" at bounding box center [1290, 404] width 258 height 15
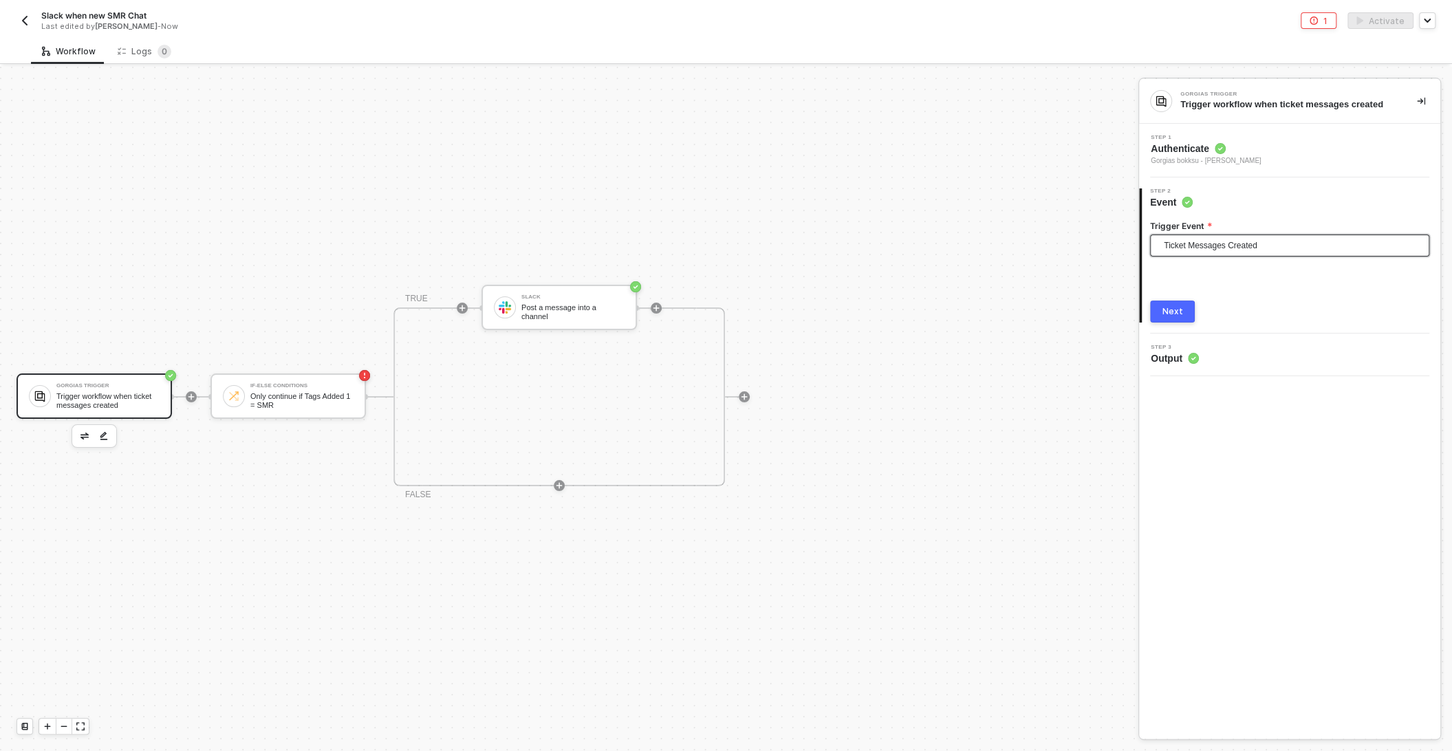
click at [1173, 310] on div "Next" at bounding box center [1172, 311] width 21 height 11
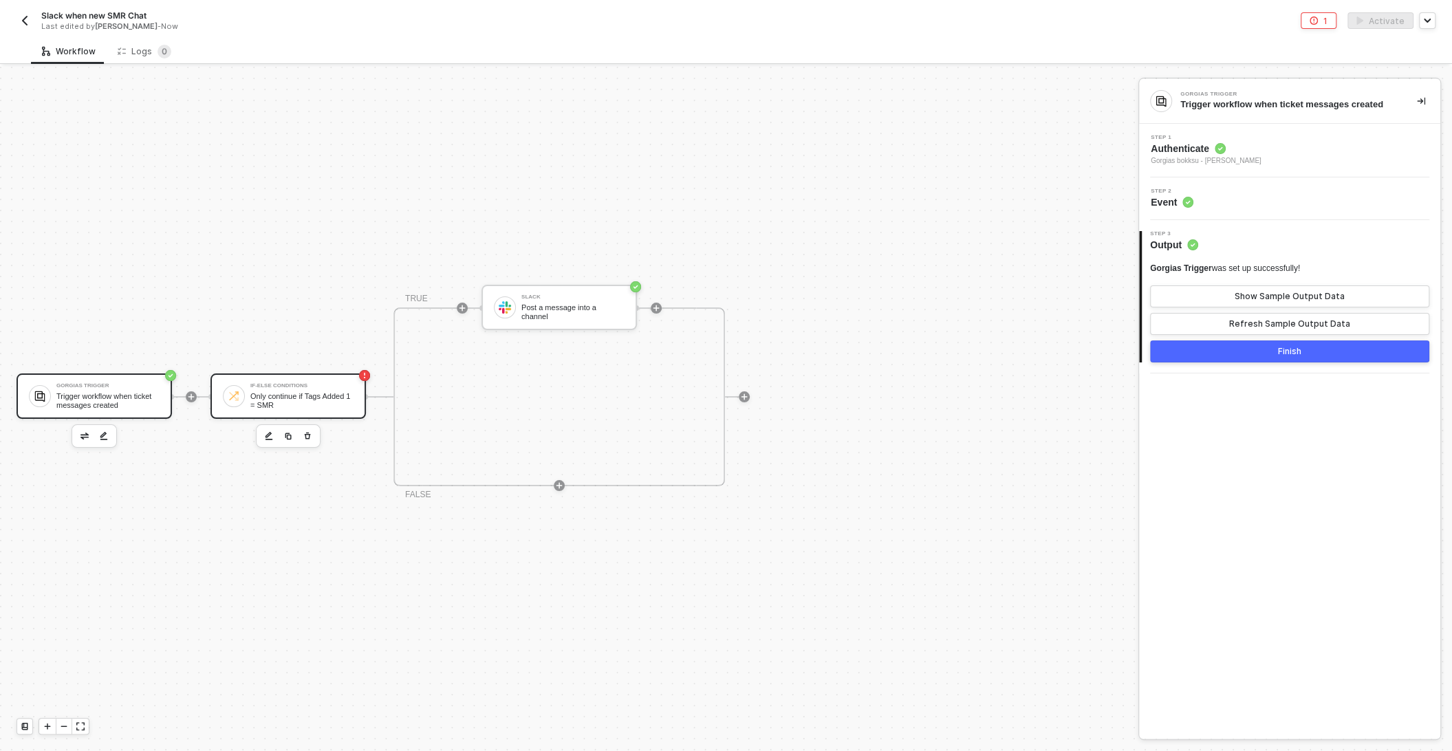
click at [281, 401] on div "Only continue if Tags Added 1 = SMR" at bounding box center [301, 400] width 103 height 17
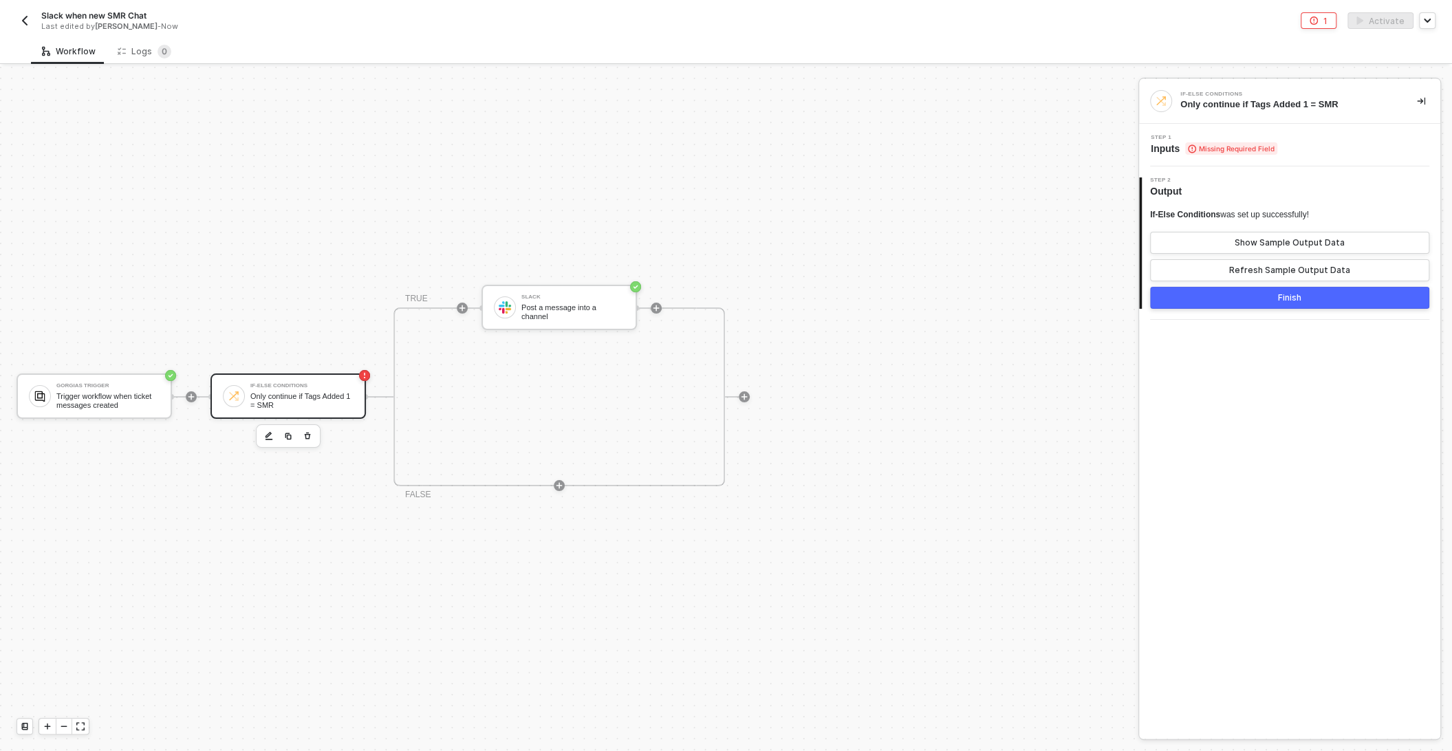
click at [1256, 131] on div "Step 1 Inputs Missing Required Field" at bounding box center [1289, 145] width 301 height 43
click at [1254, 142] on span "Missing Required Field" at bounding box center [1231, 148] width 92 height 12
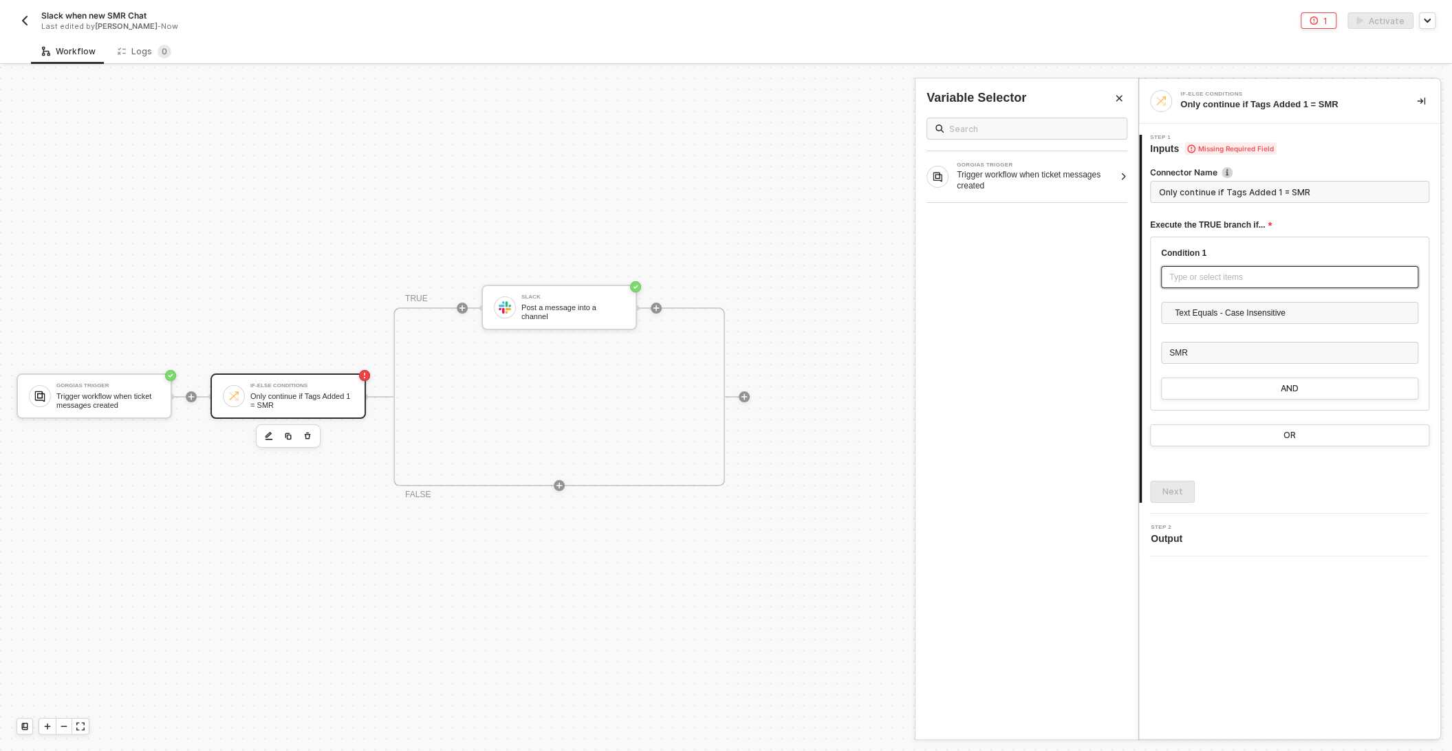
click at [1220, 272] on div "Type or select items ﻿" at bounding box center [1289, 277] width 241 height 13
click at [1124, 175] on div at bounding box center [1124, 177] width 8 height 8
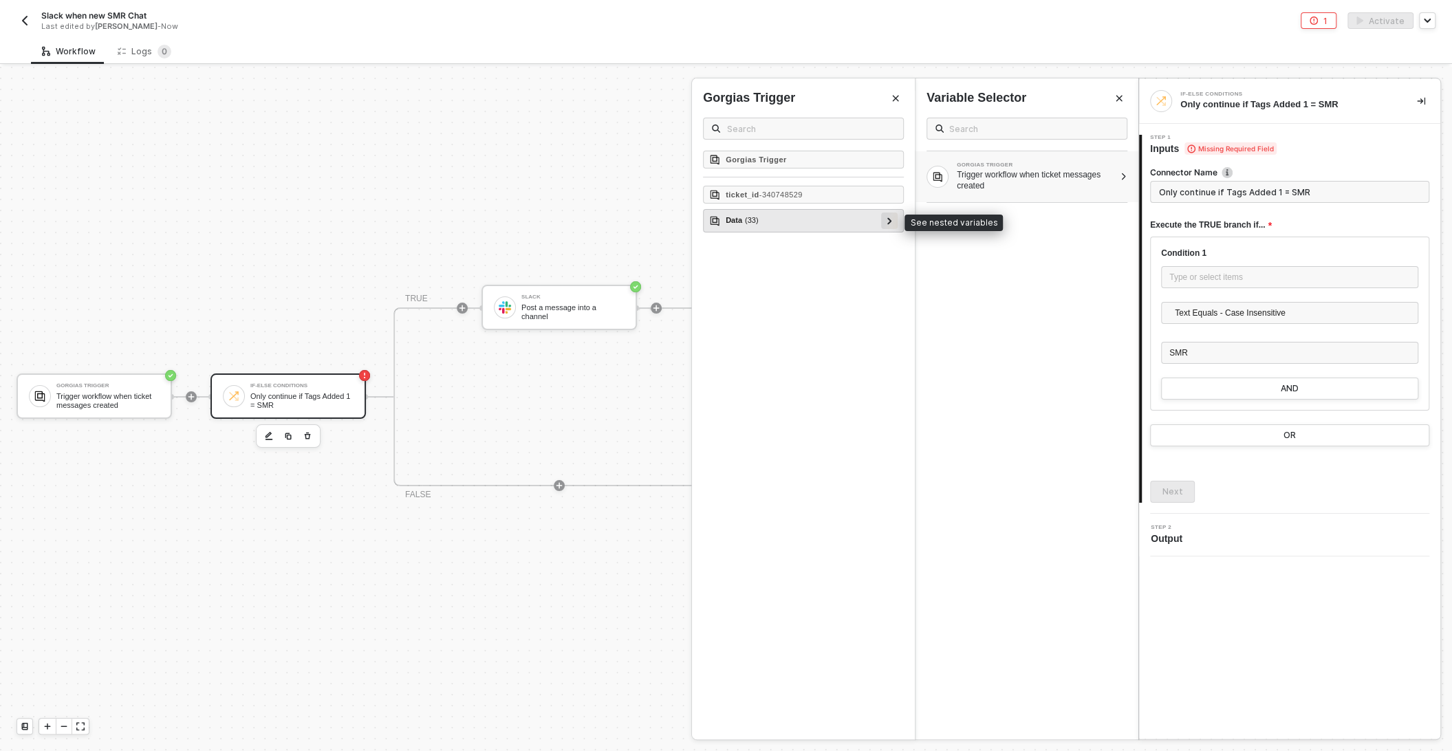
click at [893, 221] on div at bounding box center [889, 221] width 17 height 17
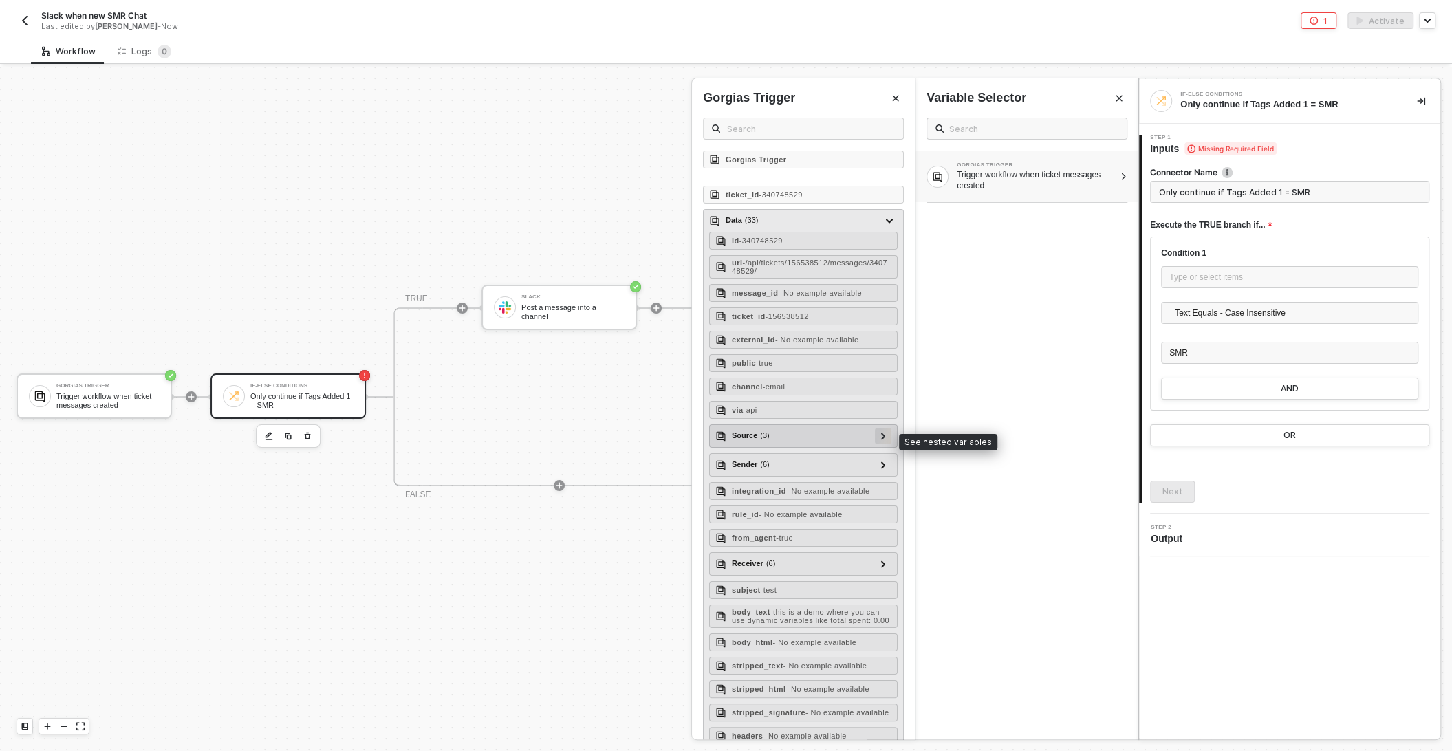
click at [889, 437] on div at bounding box center [883, 436] width 17 height 17
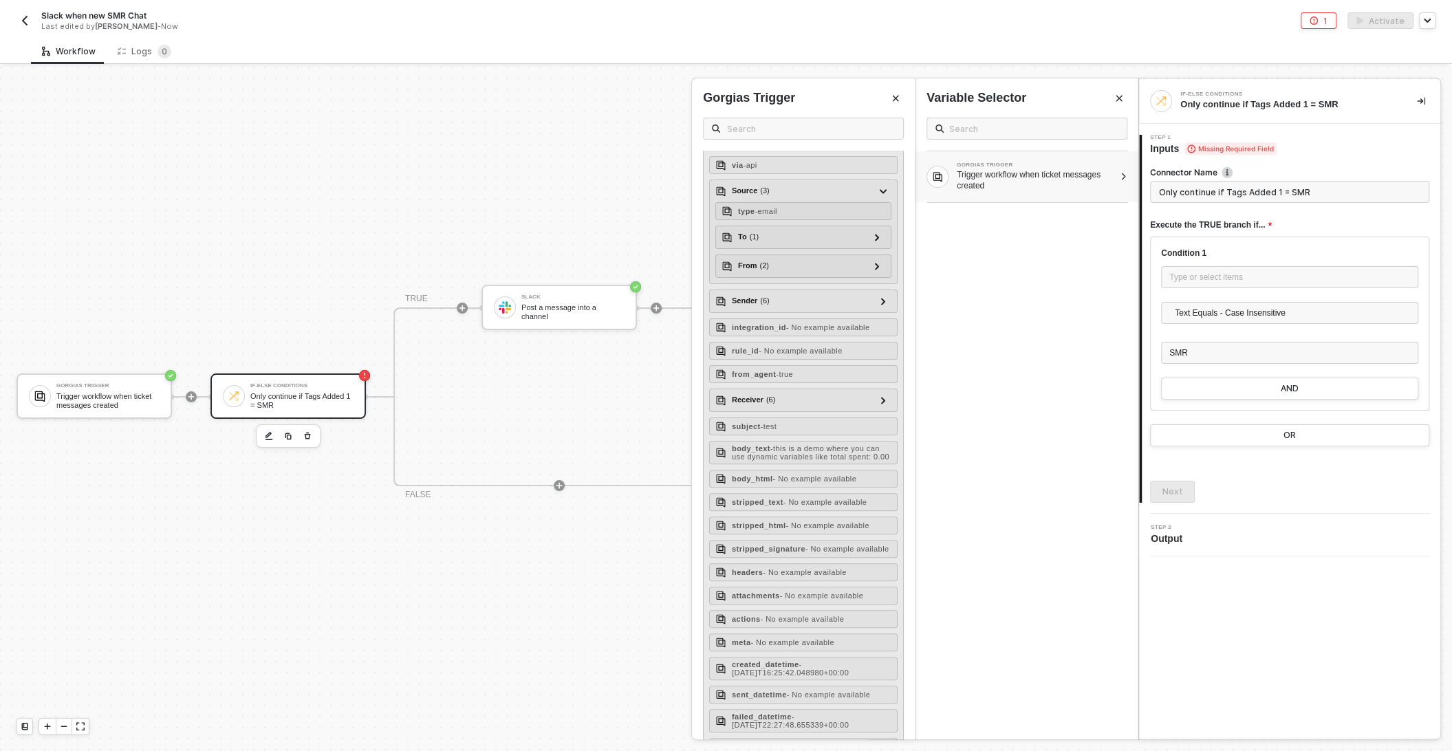
scroll to position [254, 0]
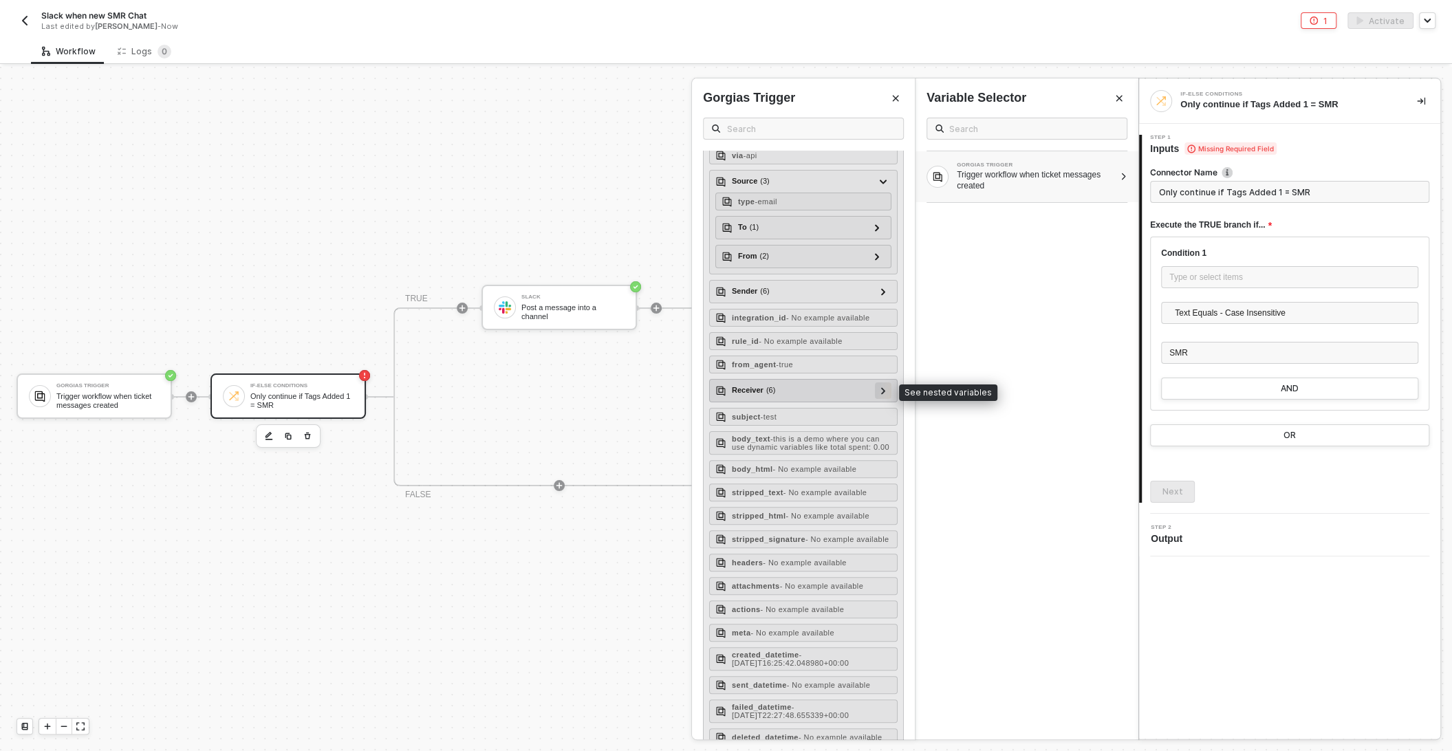
click at [880, 391] on div at bounding box center [883, 389] width 7 height 15
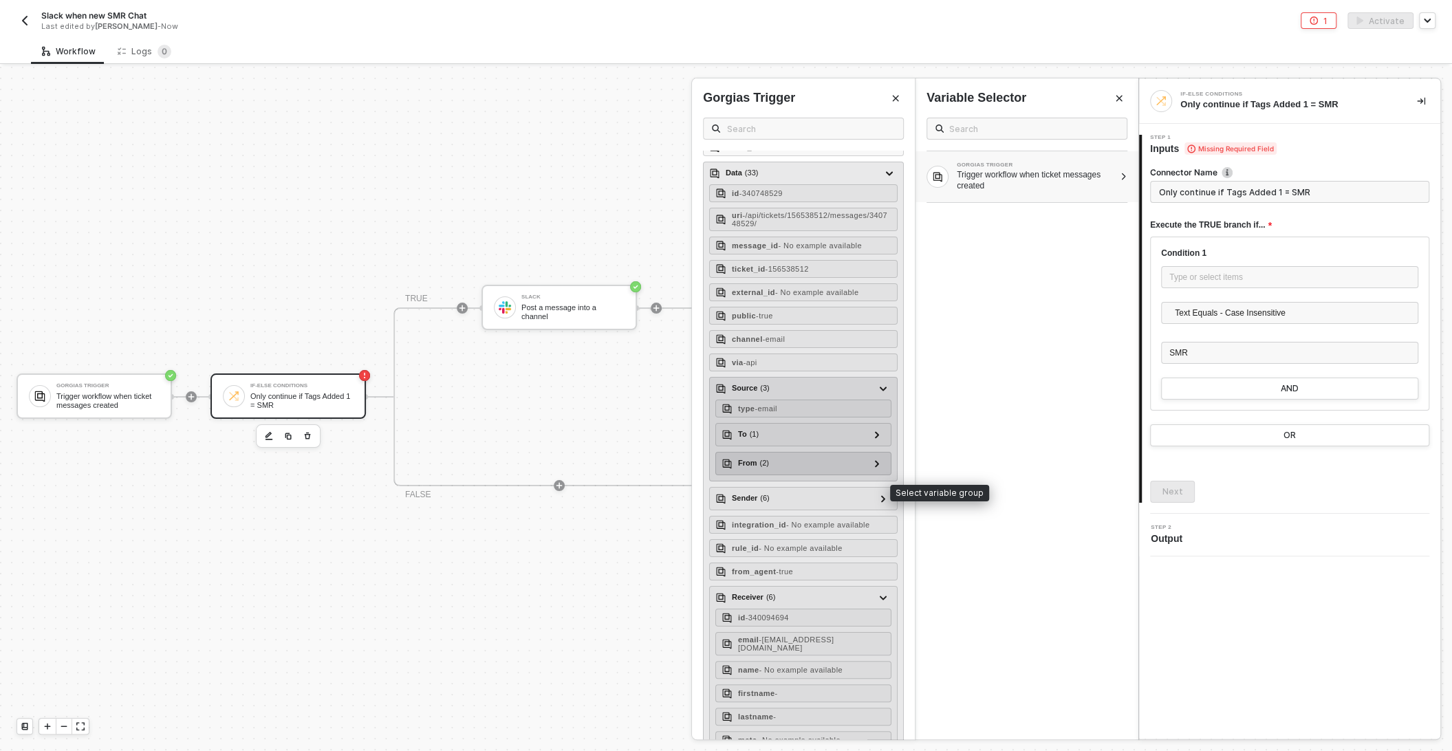
scroll to position [0, 0]
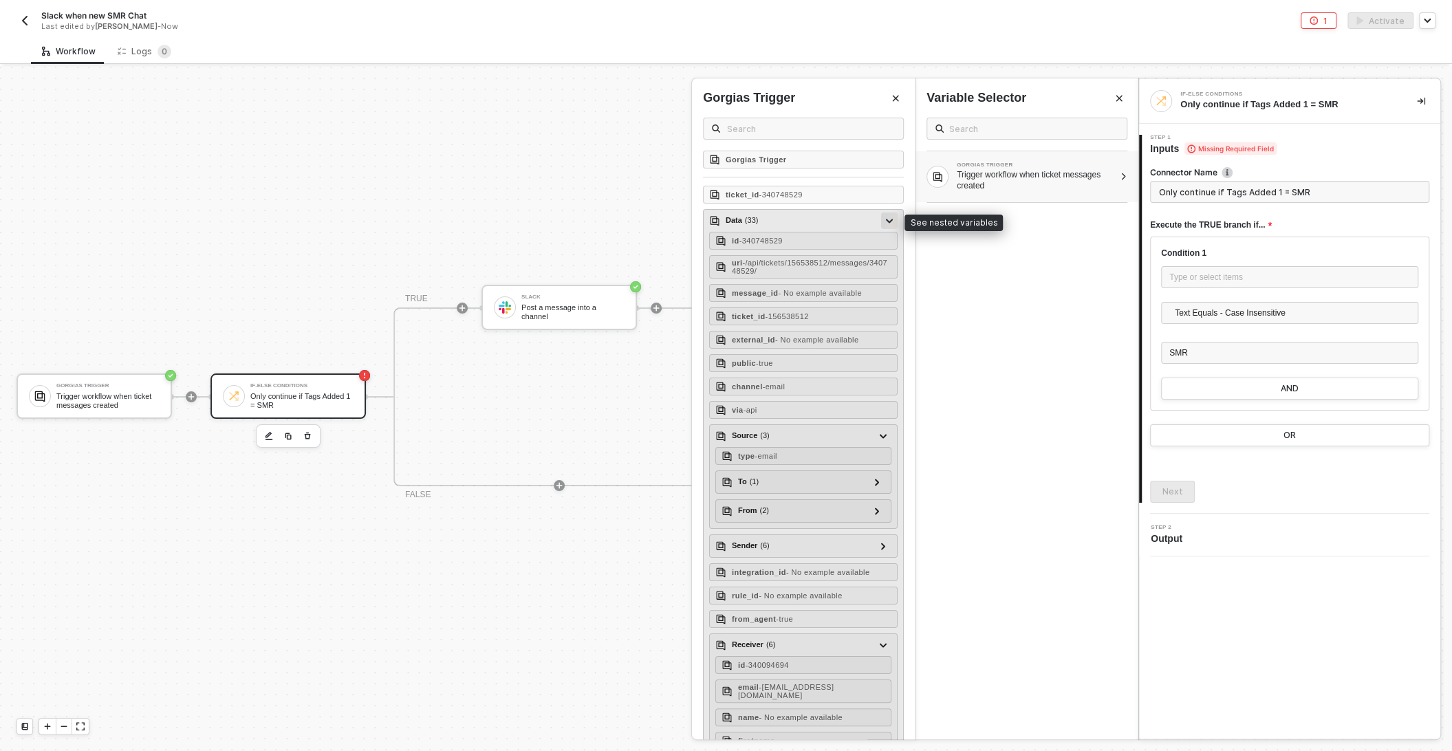
click at [891, 219] on icon at bounding box center [889, 221] width 7 height 4
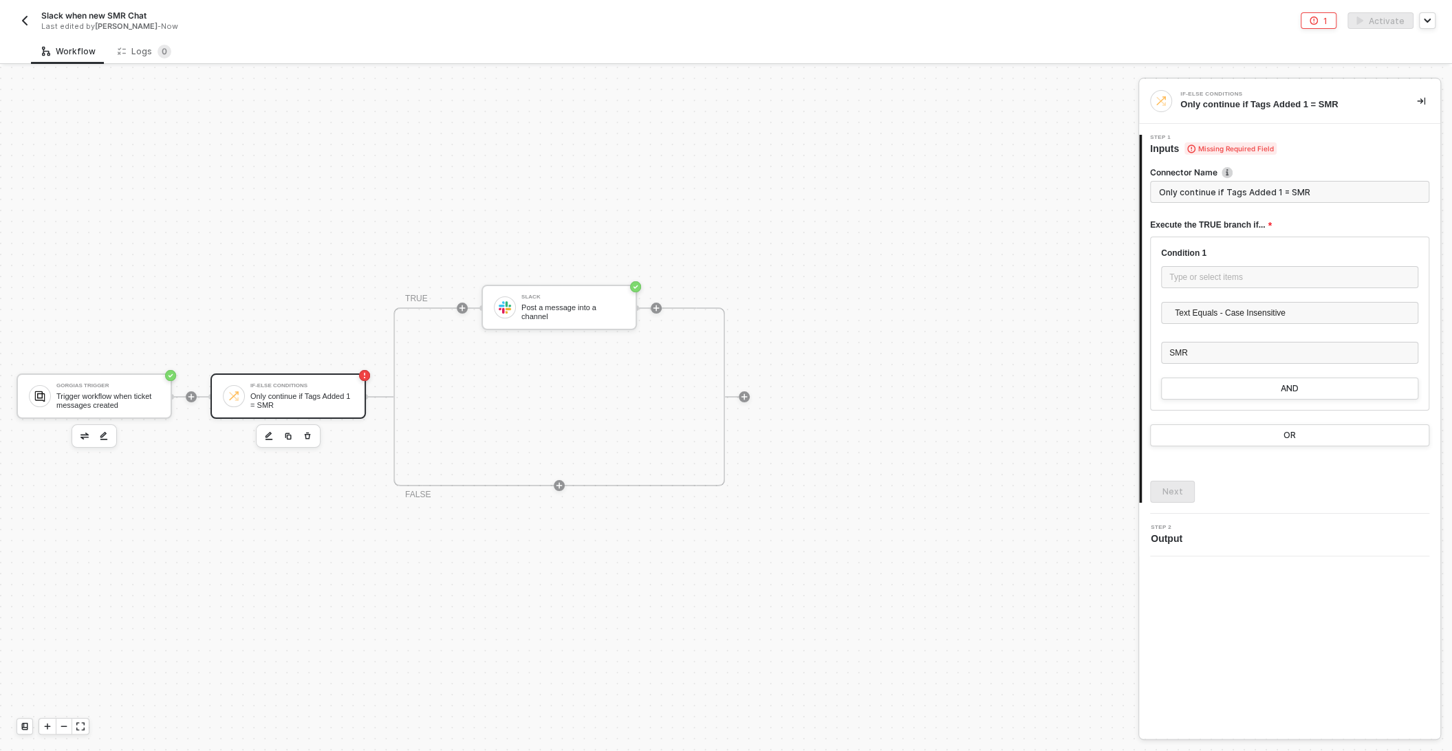
click at [78, 428] on button "button" at bounding box center [84, 436] width 17 height 17
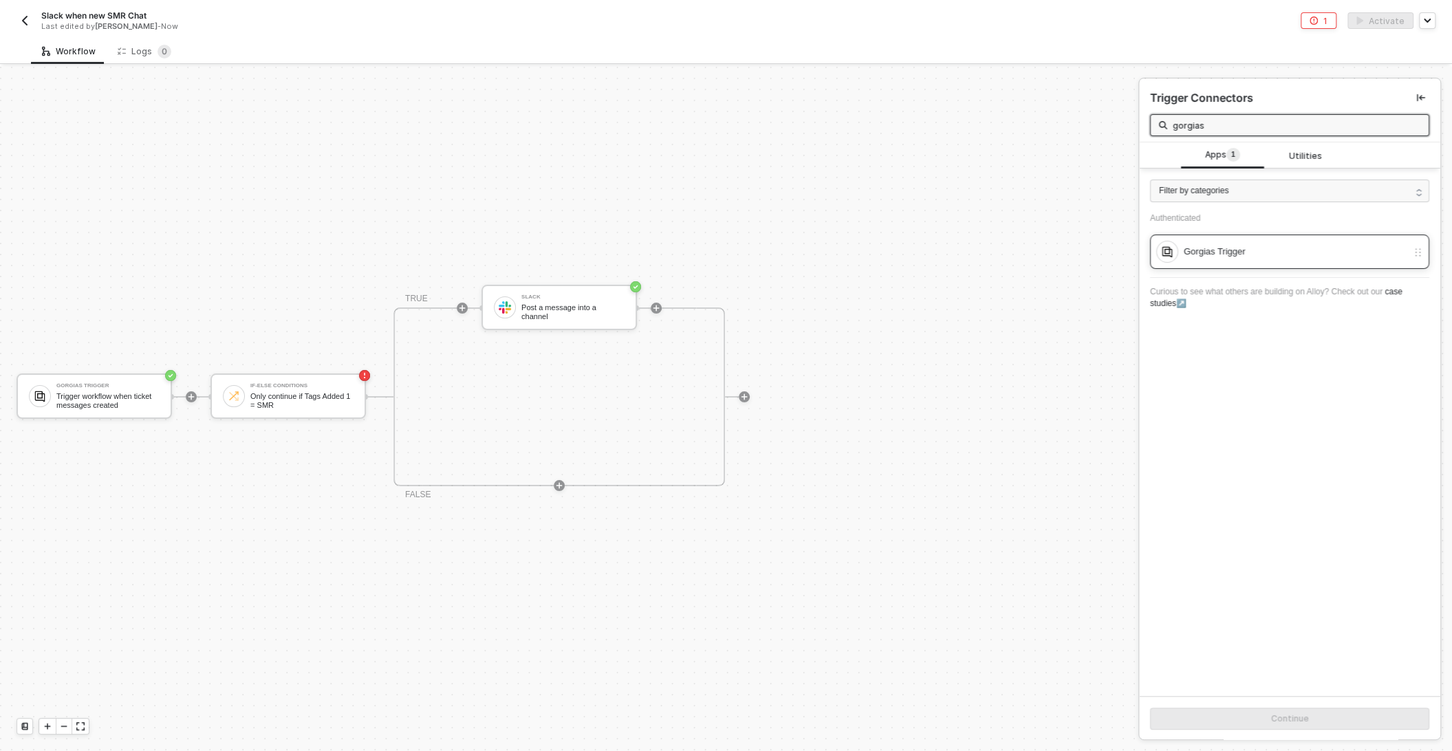
type input "gorgias"
click at [1208, 252] on div "Gorgias Trigger" at bounding box center [1296, 251] width 224 height 15
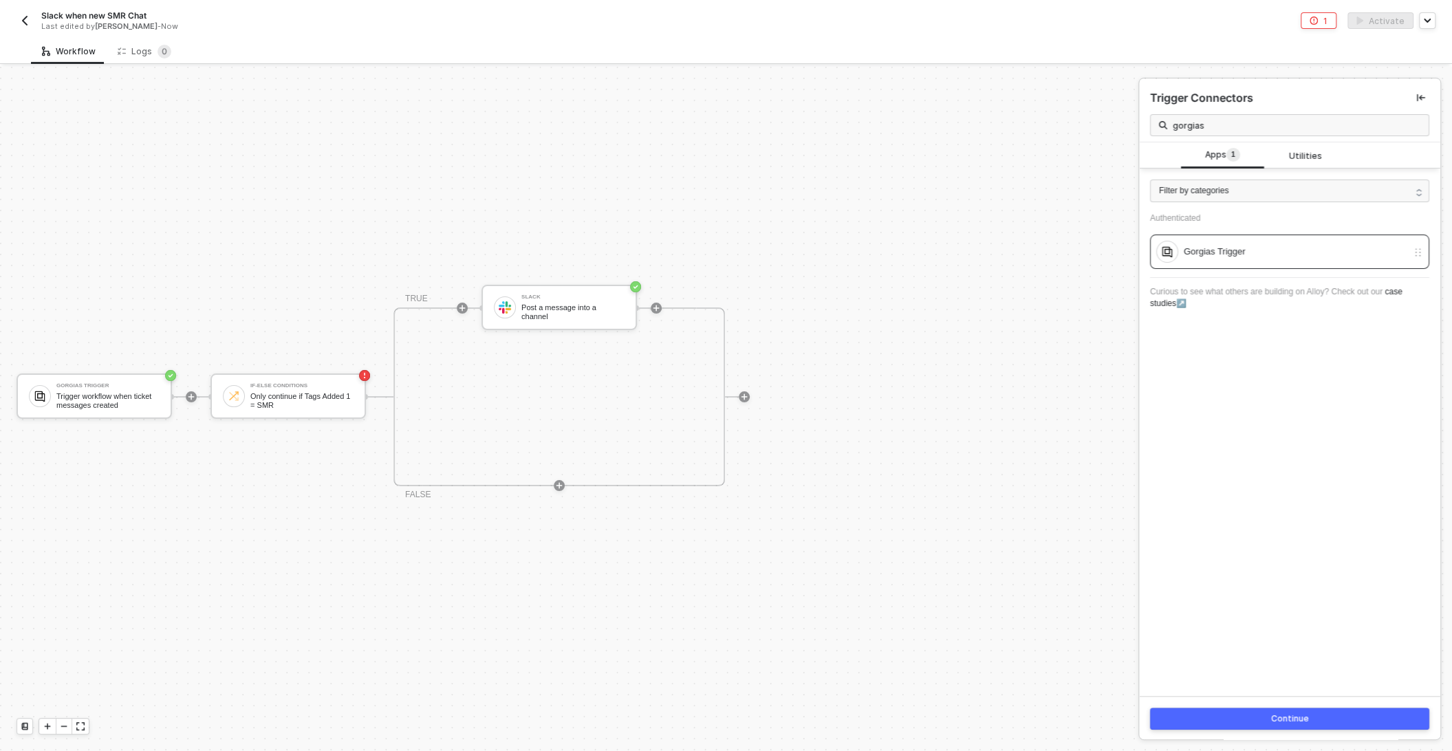
click at [1263, 720] on button "Continue" at bounding box center [1289, 719] width 279 height 22
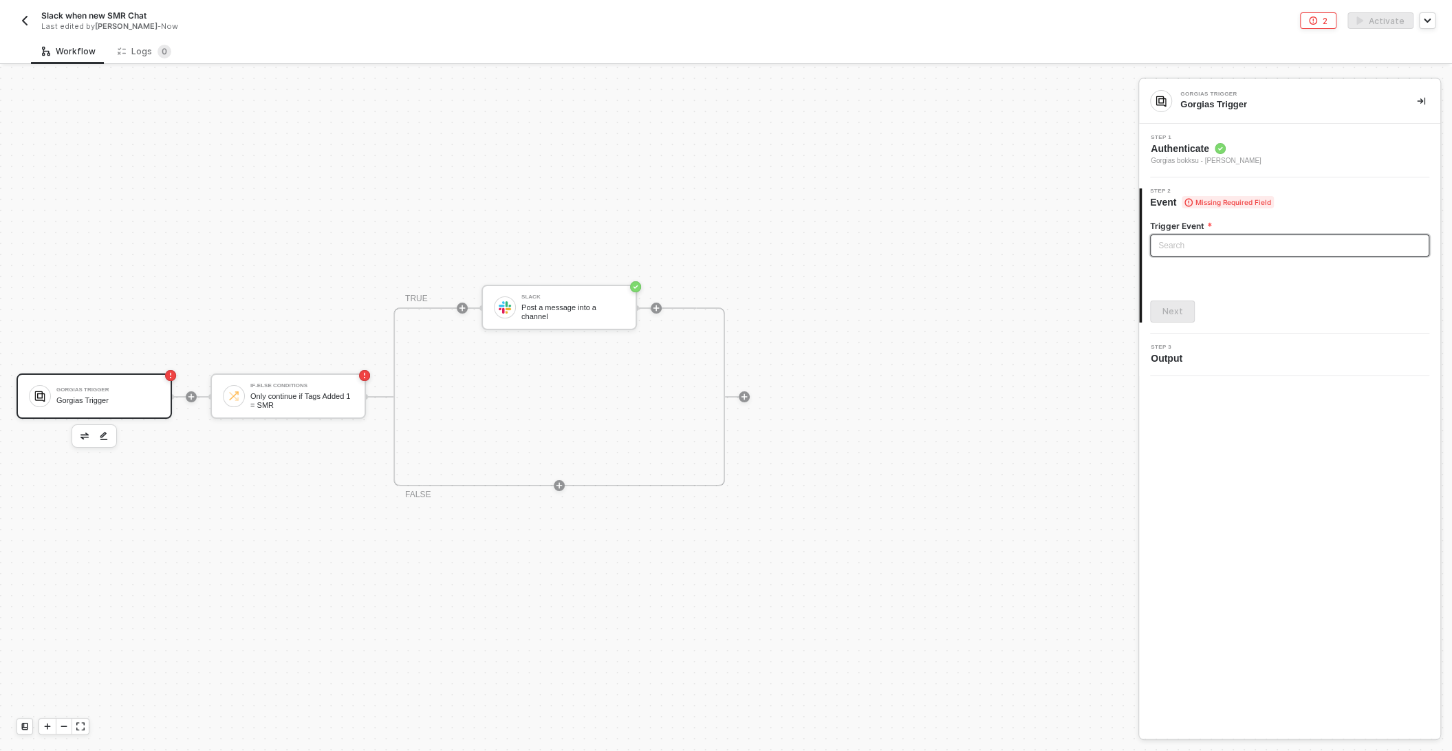
click at [1201, 244] on input "search" at bounding box center [1289, 245] width 263 height 21
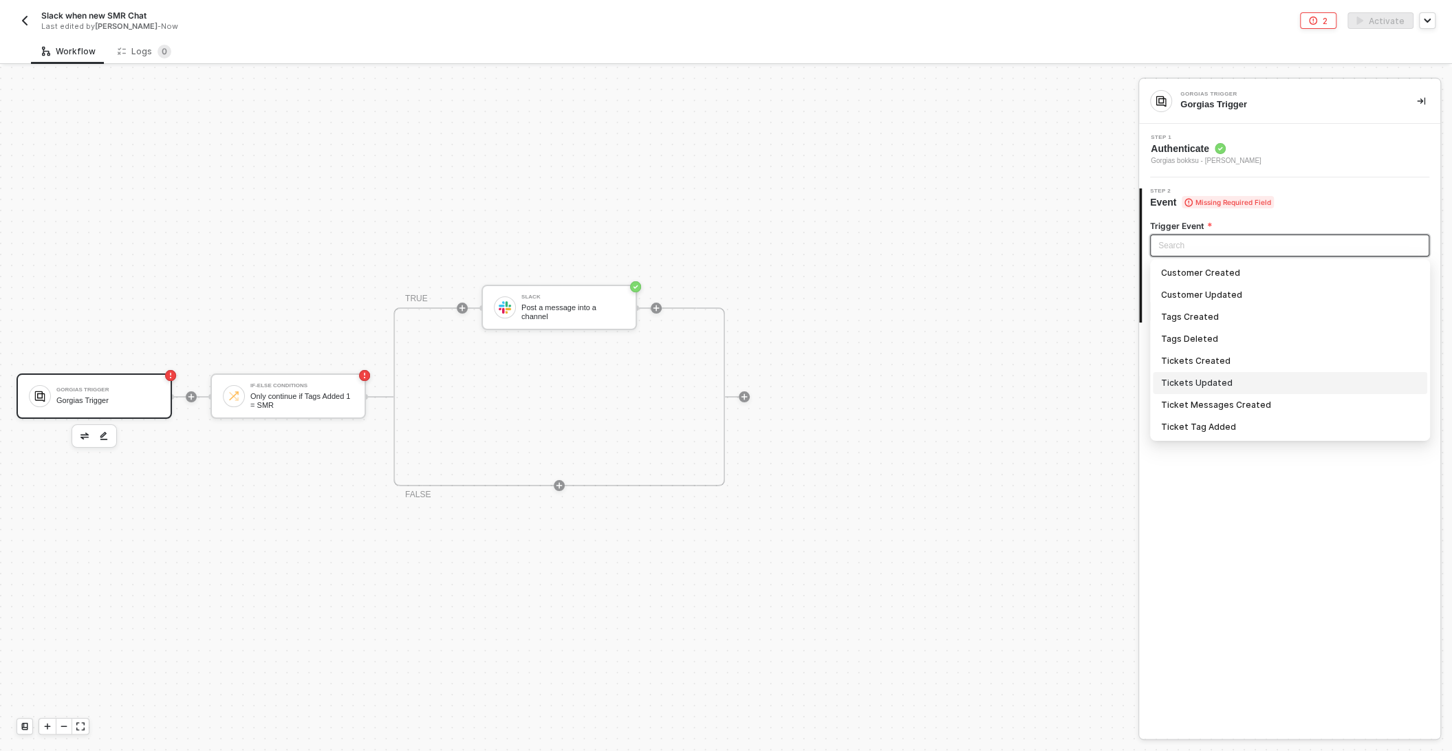
click at [1233, 379] on div "Tickets Updated" at bounding box center [1290, 382] width 258 height 15
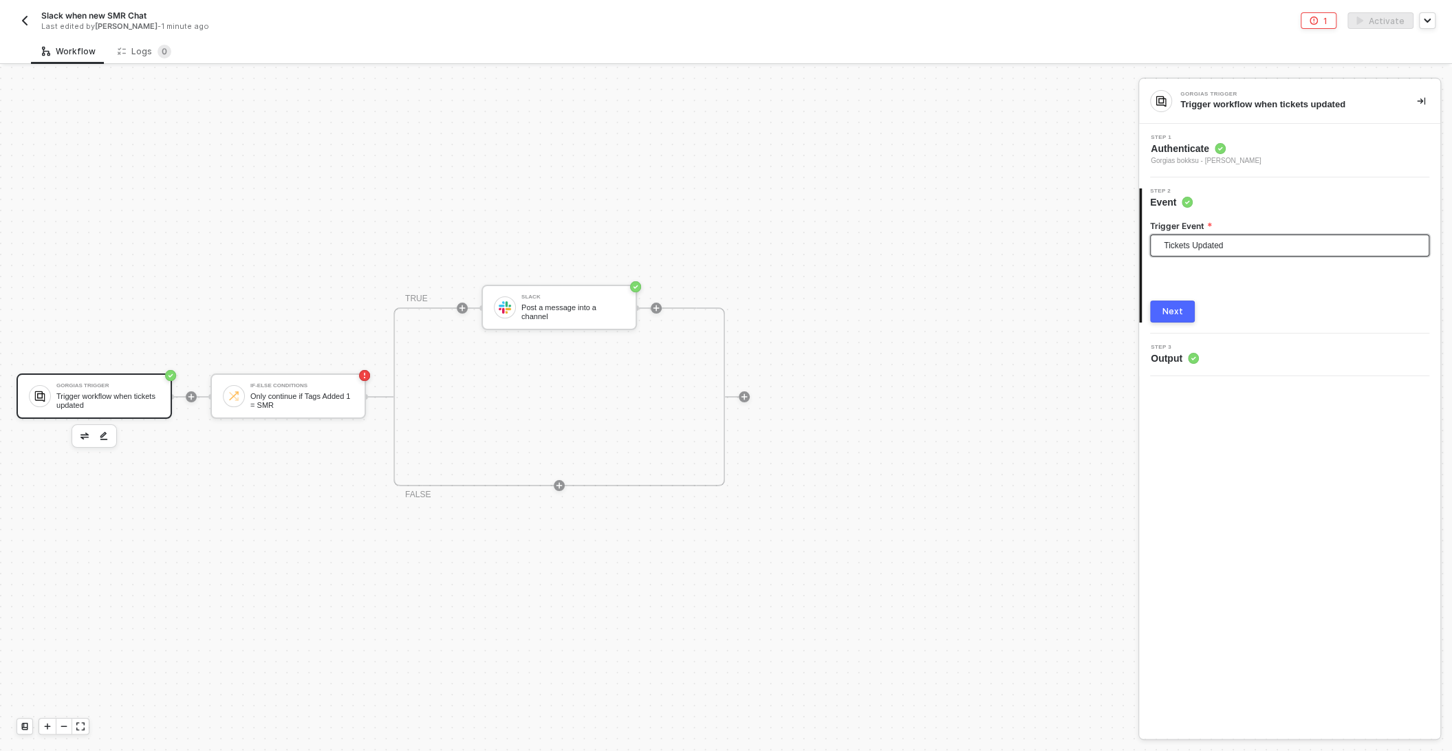
click at [1183, 319] on button "Next" at bounding box center [1172, 312] width 45 height 22
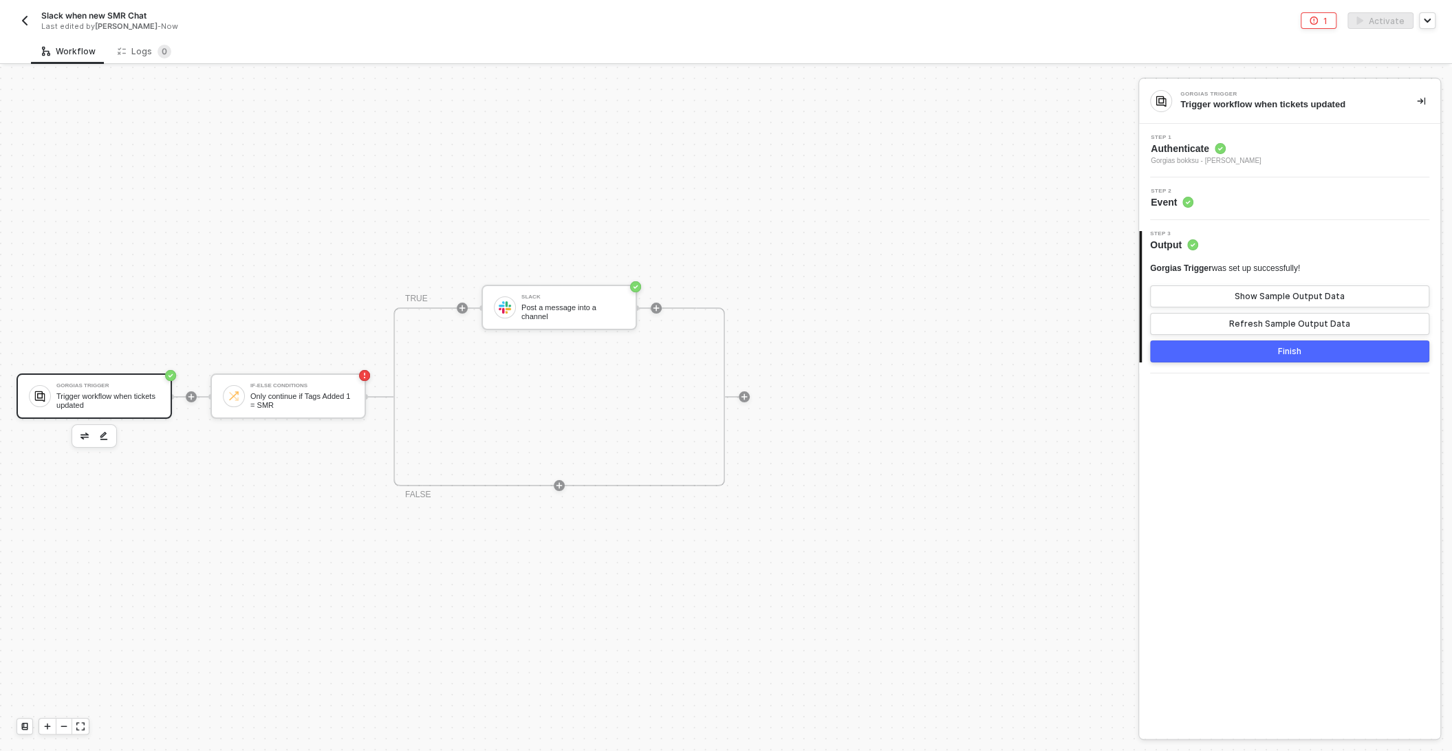
click at [1292, 349] on div "Finish" at bounding box center [1289, 351] width 23 height 11
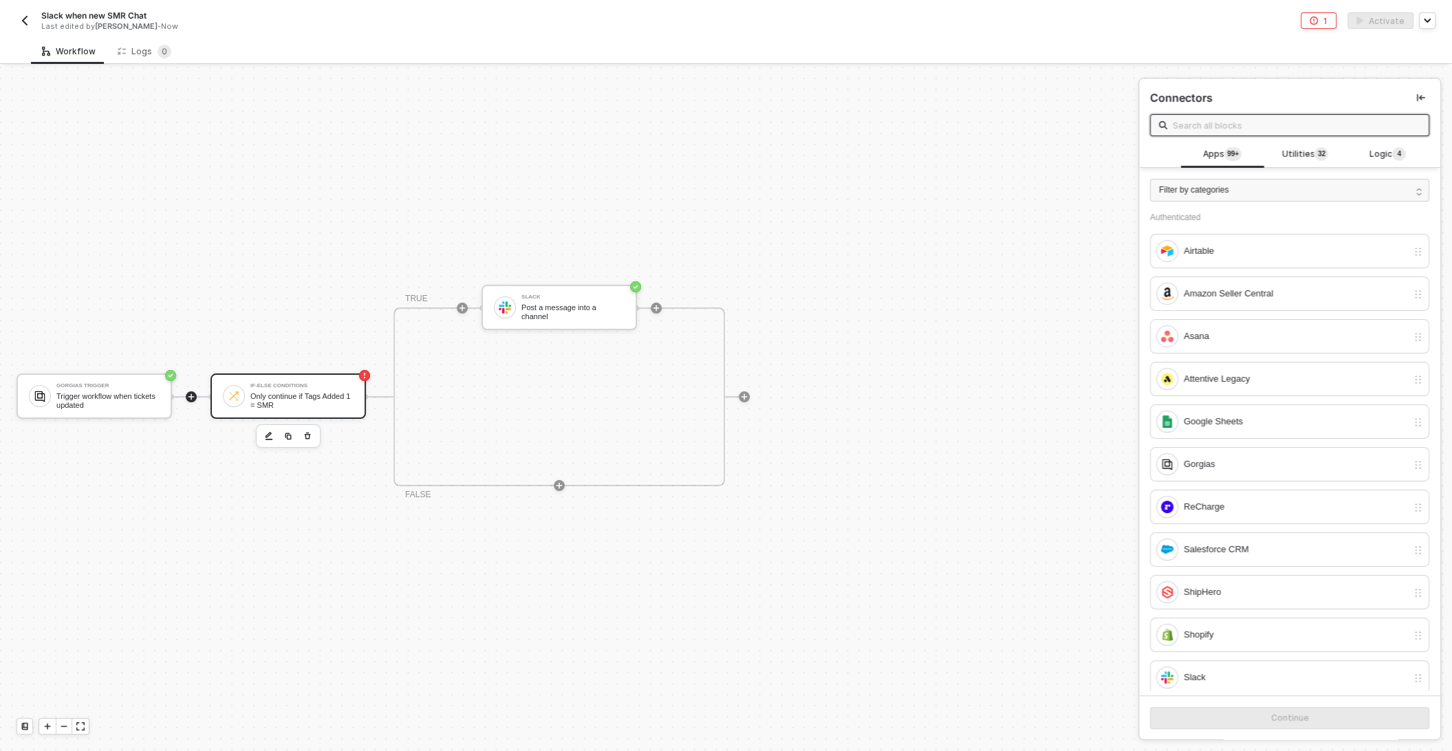
click at [308, 395] on div "Only continue if Tags Added 1 = SMR" at bounding box center [301, 400] width 103 height 17
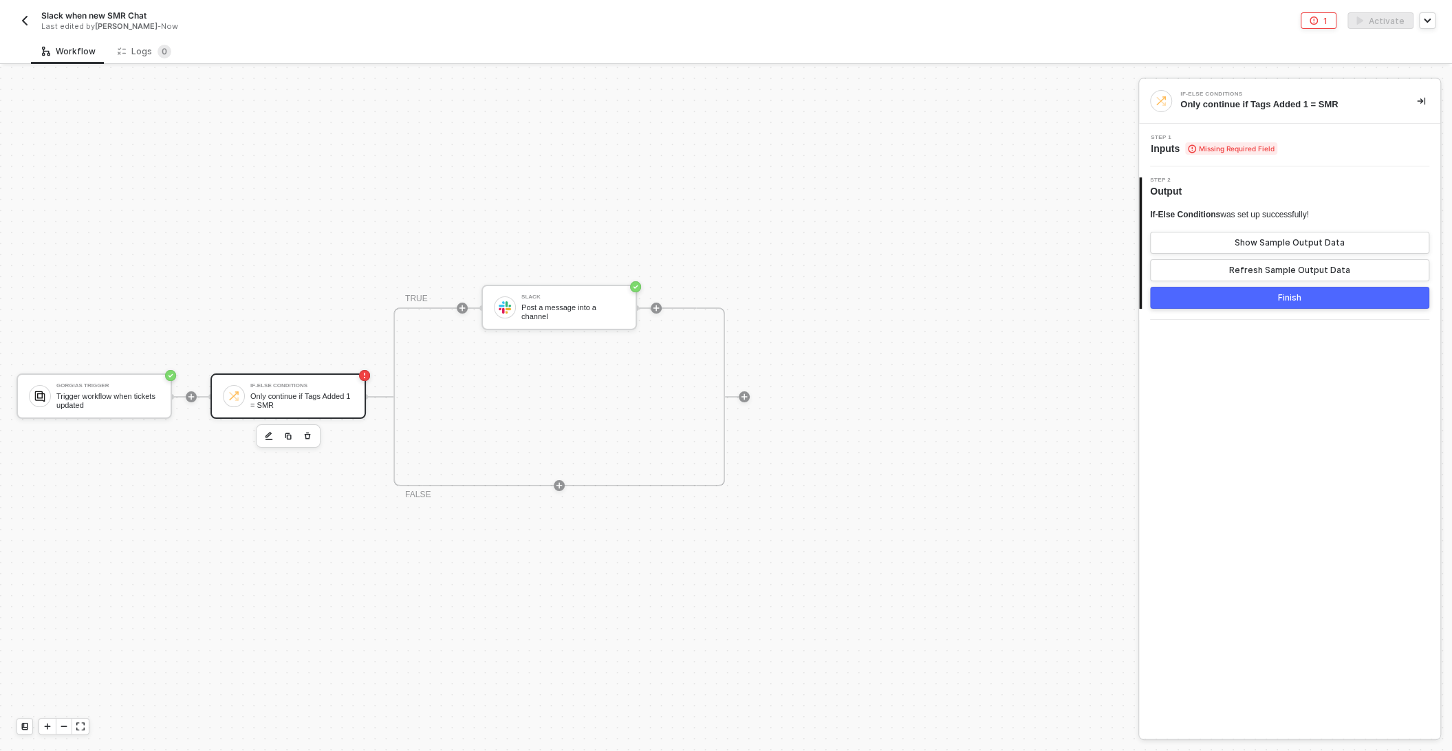
click at [1298, 140] on div "Step 1 Inputs Missing Required Field" at bounding box center [1291, 145] width 298 height 21
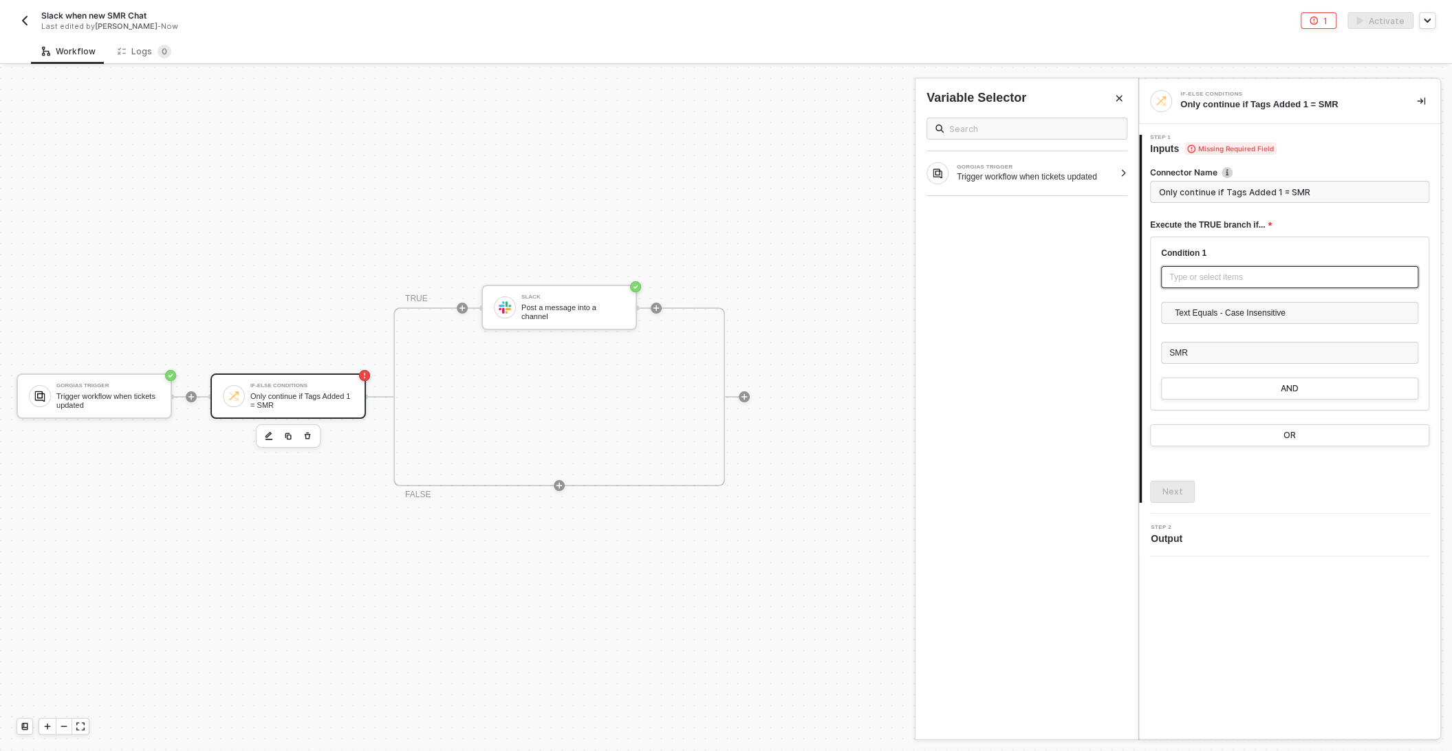
click at [1203, 272] on div "Type or select items ﻿" at bounding box center [1289, 277] width 241 height 13
click at [1127, 171] on div "GORGIAS TRIGGER Trigger workflow when tickets updated" at bounding box center [1026, 173] width 223 height 44
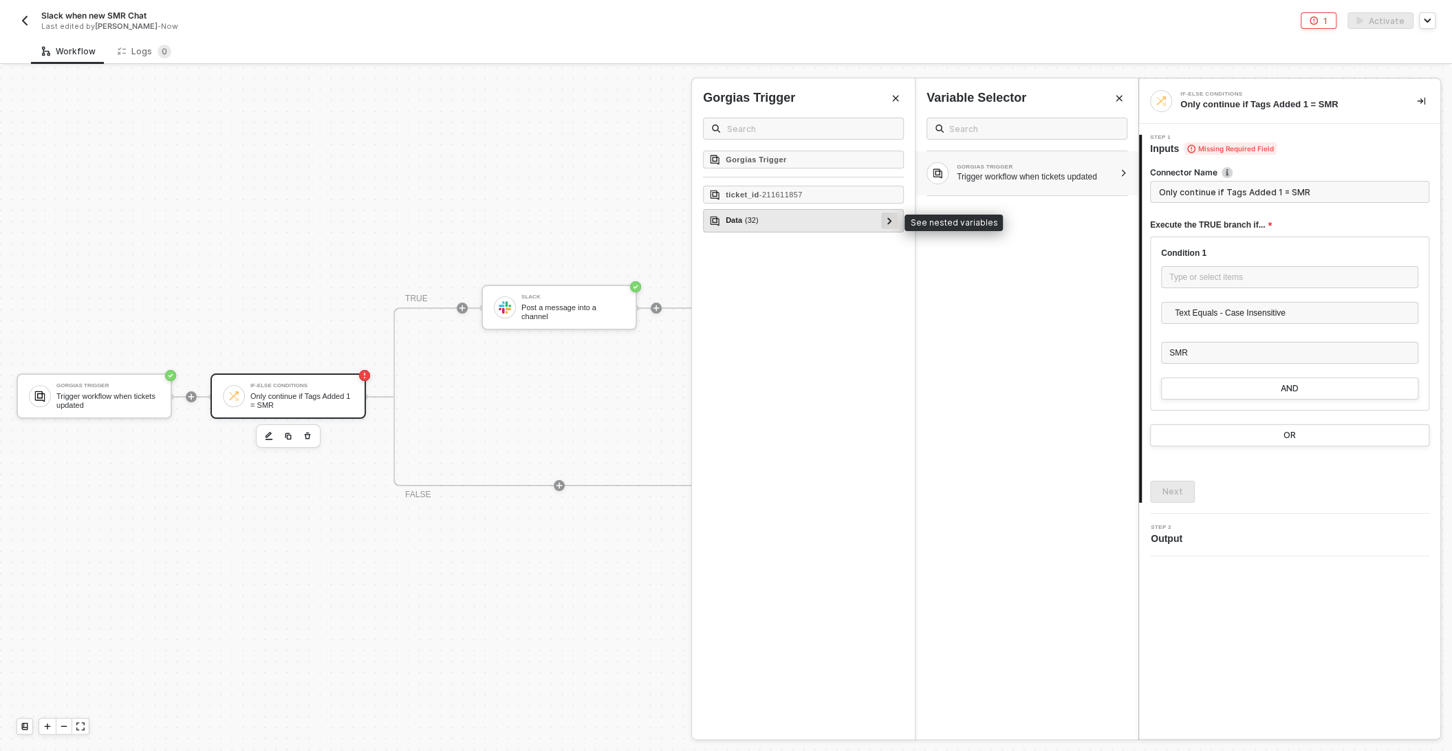
click at [891, 219] on icon at bounding box center [889, 220] width 4 height 7
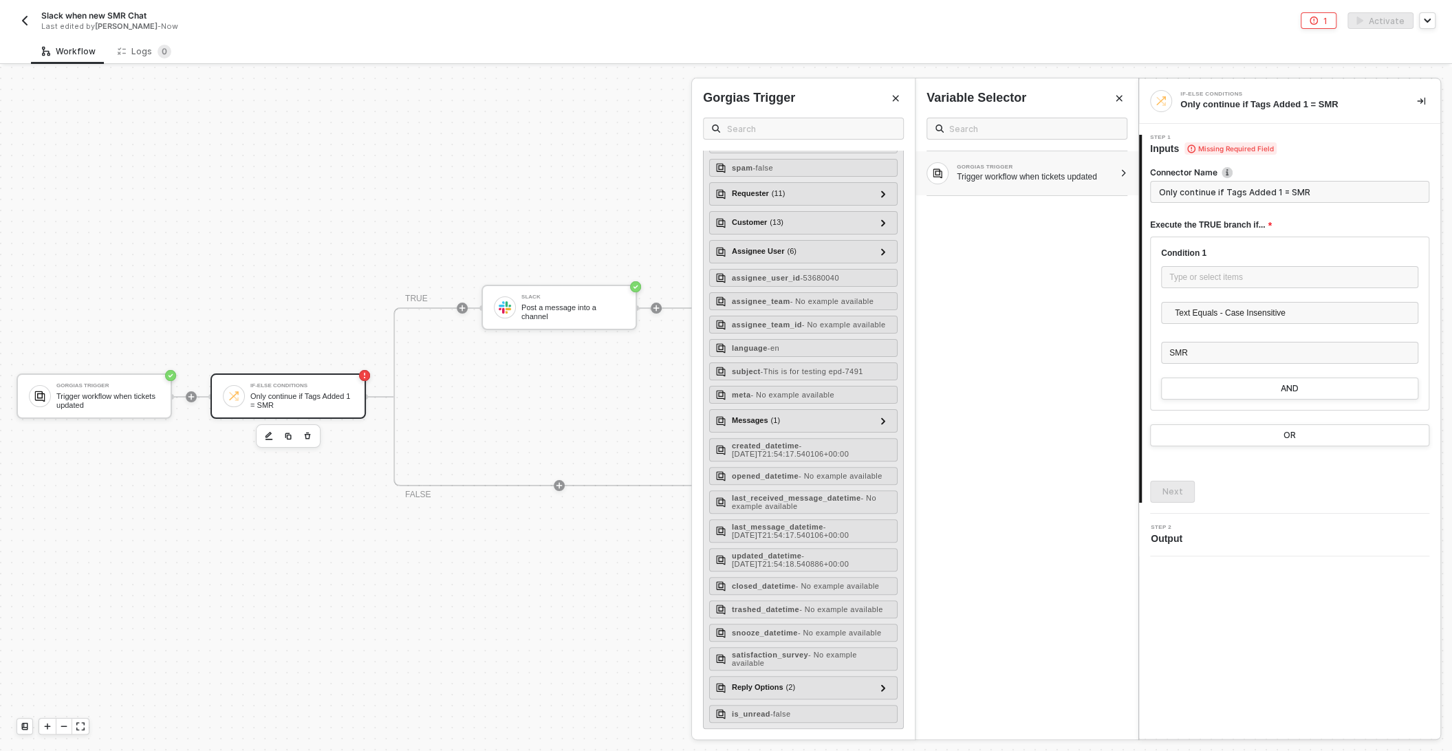
scroll to position [267, 0]
click at [881, 417] on icon at bounding box center [883, 420] width 5 height 7
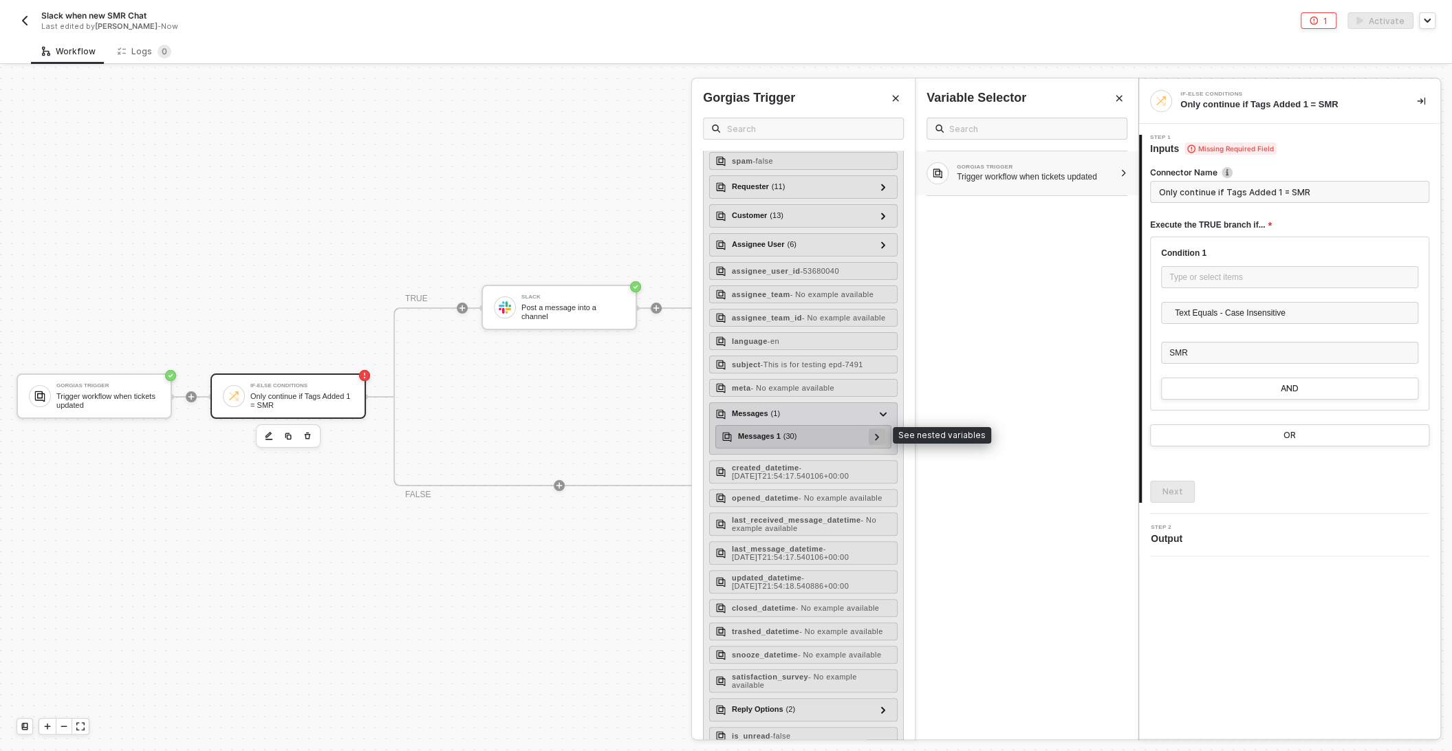
click at [879, 433] on icon at bounding box center [877, 436] width 5 height 7
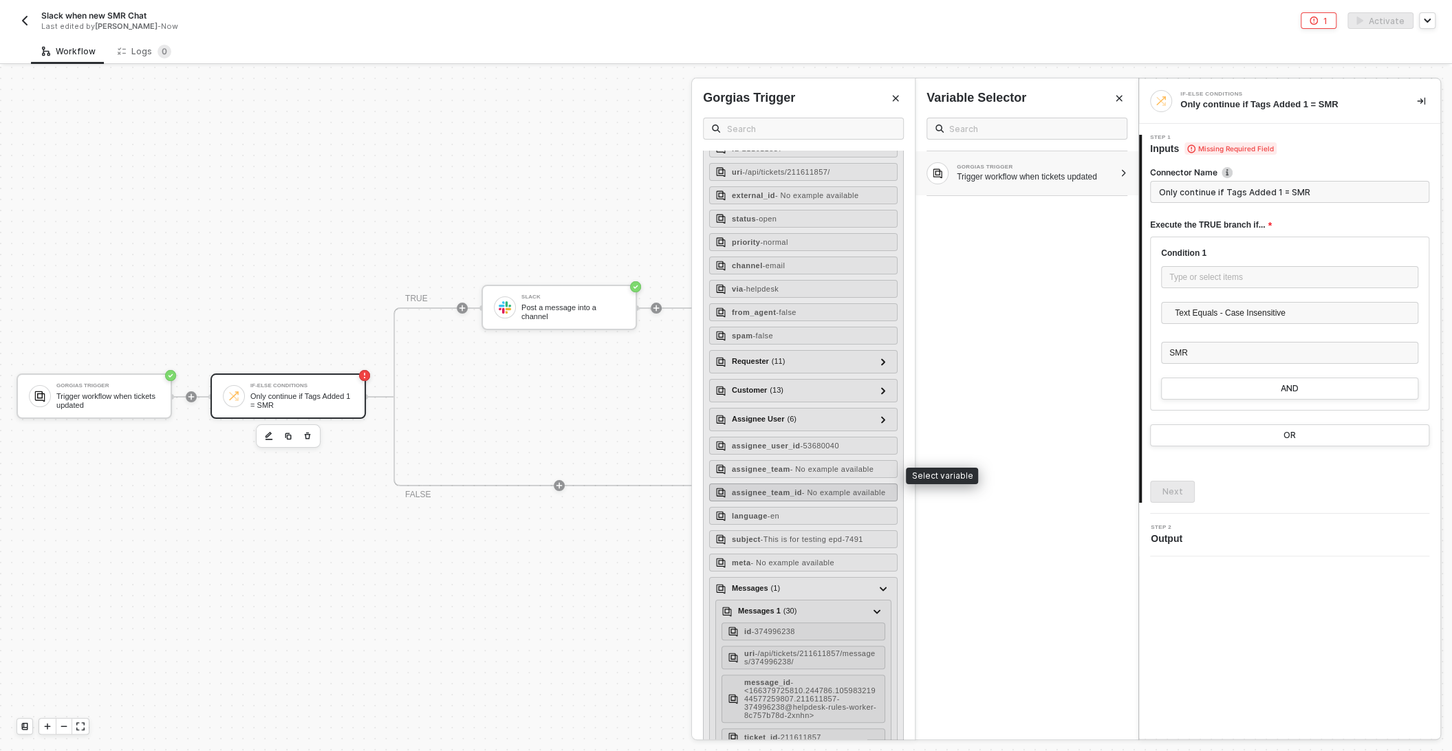
scroll to position [72, 0]
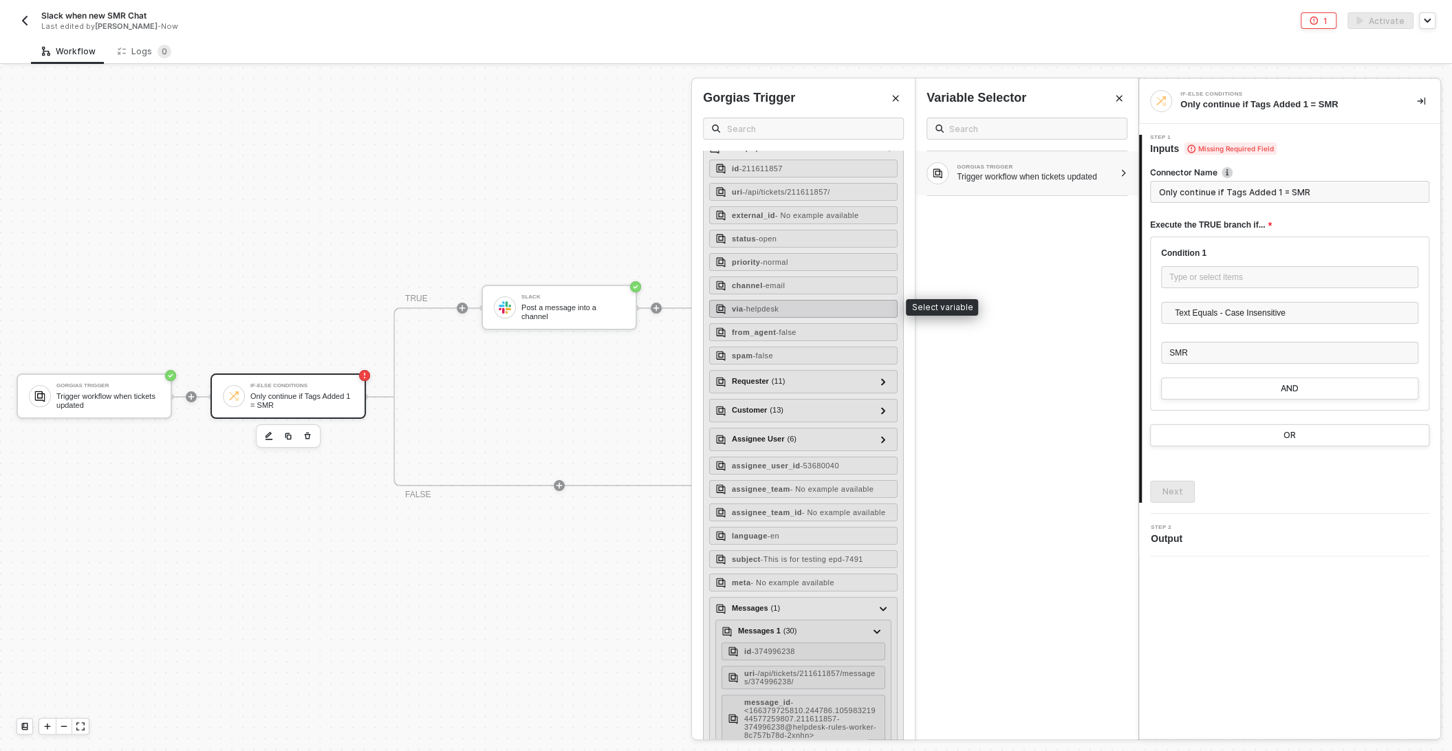
click at [831, 303] on div "via - helpdesk" at bounding box center [803, 309] width 188 height 18
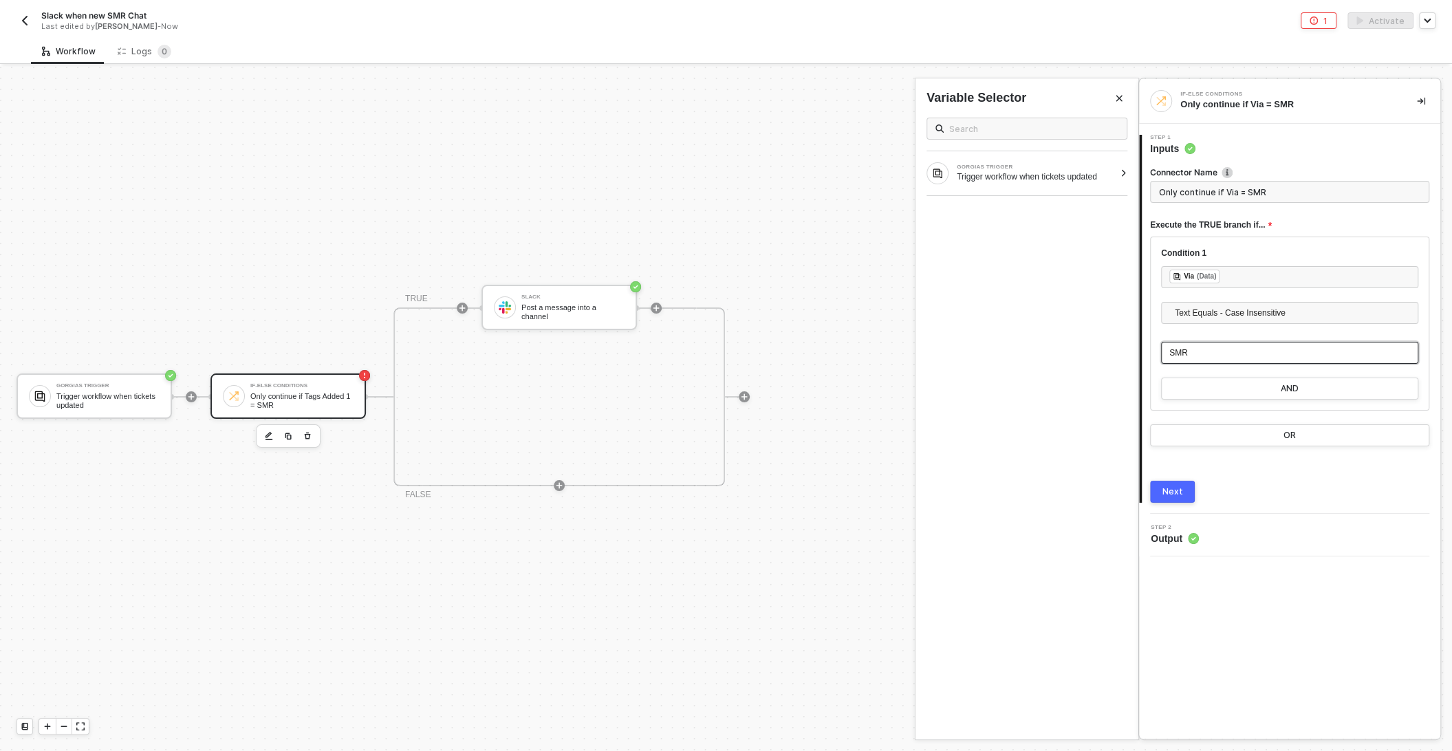
click at [1210, 356] on div "SMR" at bounding box center [1289, 353] width 241 height 13
drag, startPoint x: 1230, startPoint y: 354, endPoint x: 1124, endPoint y: 354, distance: 105.2
click at [1138, 354] on div "If-Else Conditions Only continue if Via = SMR 1 Step 1 Inputs Connector Name On…" at bounding box center [1295, 409] width 314 height 684
click at [1219, 310] on span "Text Equals - Case Insensitive" at bounding box center [1292, 313] width 235 height 21
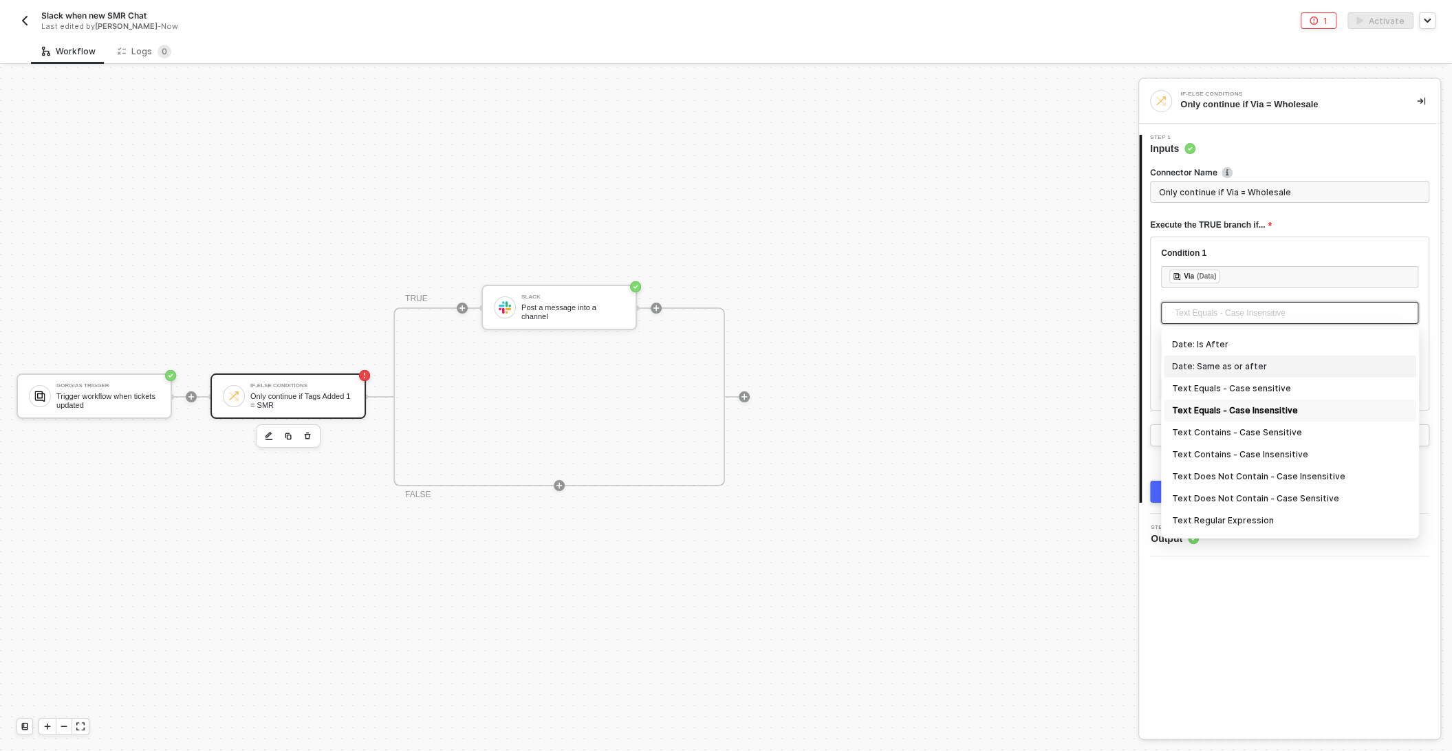
scroll to position [213, 0]
click at [1237, 459] on div "Text Contains - Case Insensitive" at bounding box center [1290, 457] width 236 height 15
type input "Only continue if Via Text Contains - Case Insensitive Wholesale"
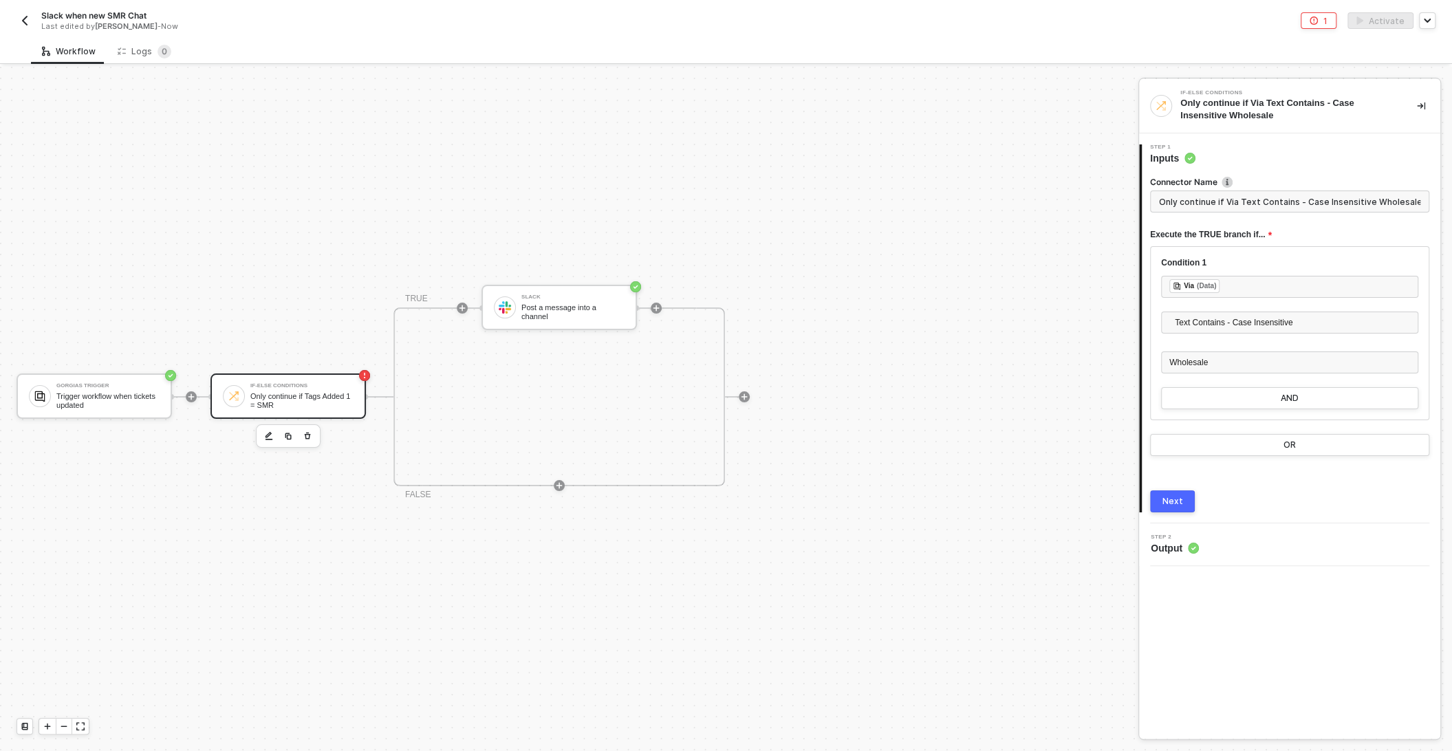
click at [1164, 501] on div "Next" at bounding box center [1172, 501] width 21 height 11
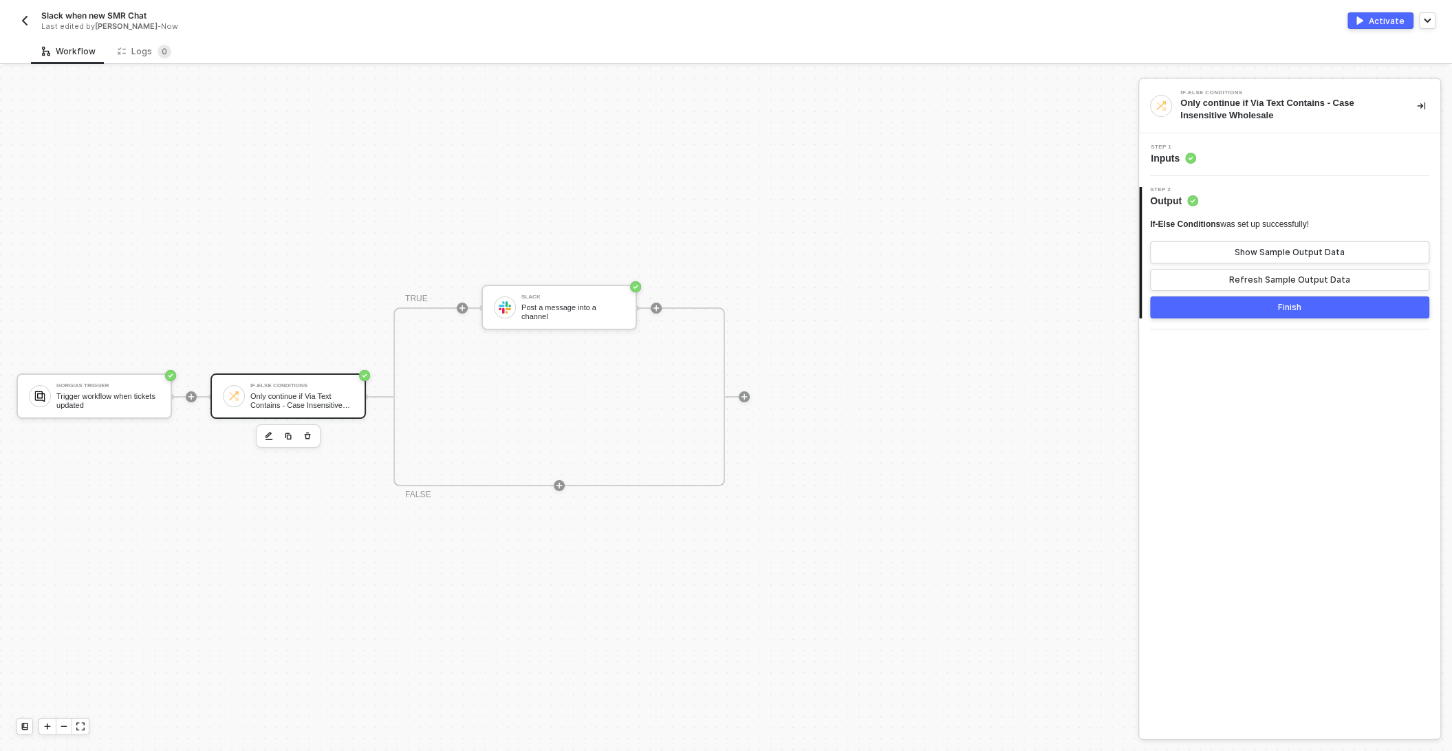
click at [1292, 308] on div "Finish" at bounding box center [1289, 307] width 23 height 11
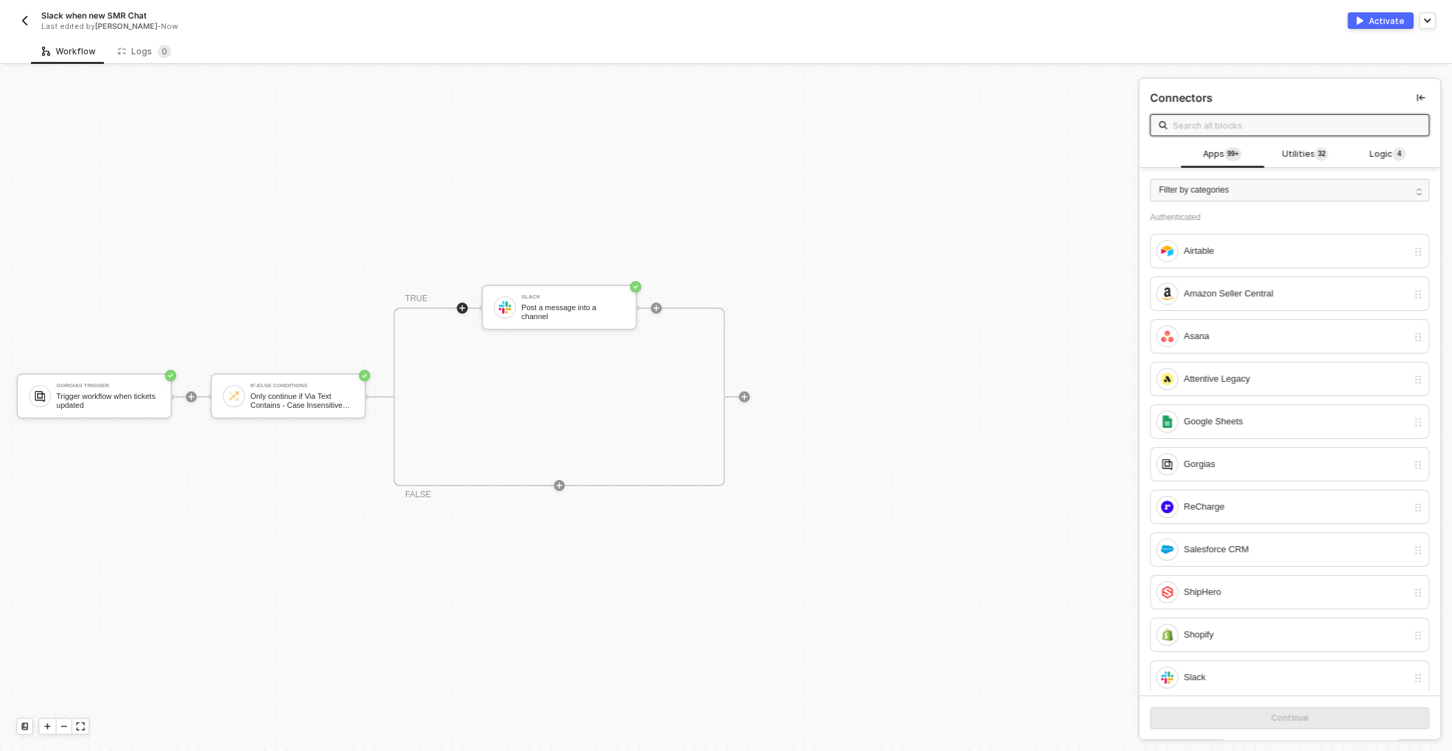
click at [1383, 23] on div "Activate" at bounding box center [1387, 21] width 36 height 12
click at [139, 55] on div "Logs 0" at bounding box center [145, 52] width 54 height 14
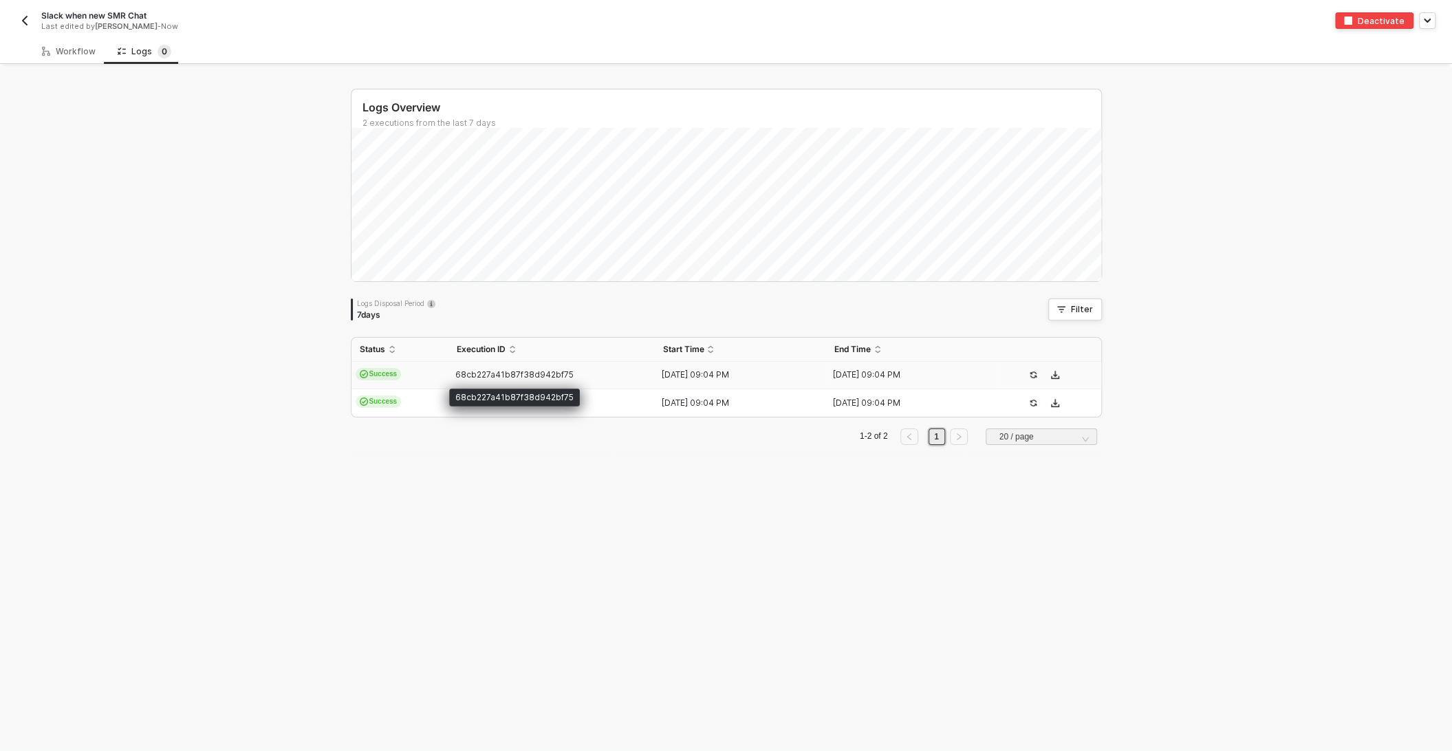
click at [461, 373] on span "68cb227a41b87f38d942bf75" at bounding box center [514, 374] width 118 height 10
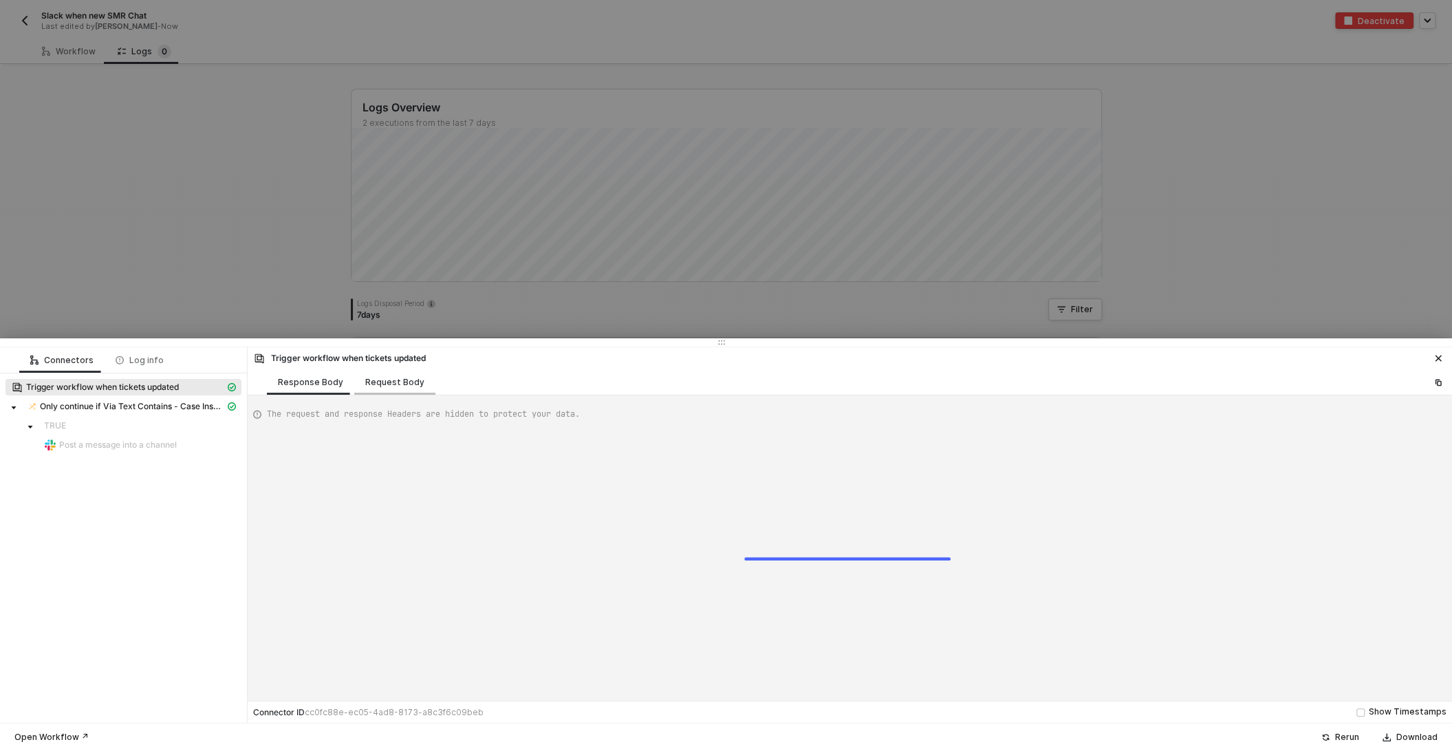
scroll to position [124, 0]
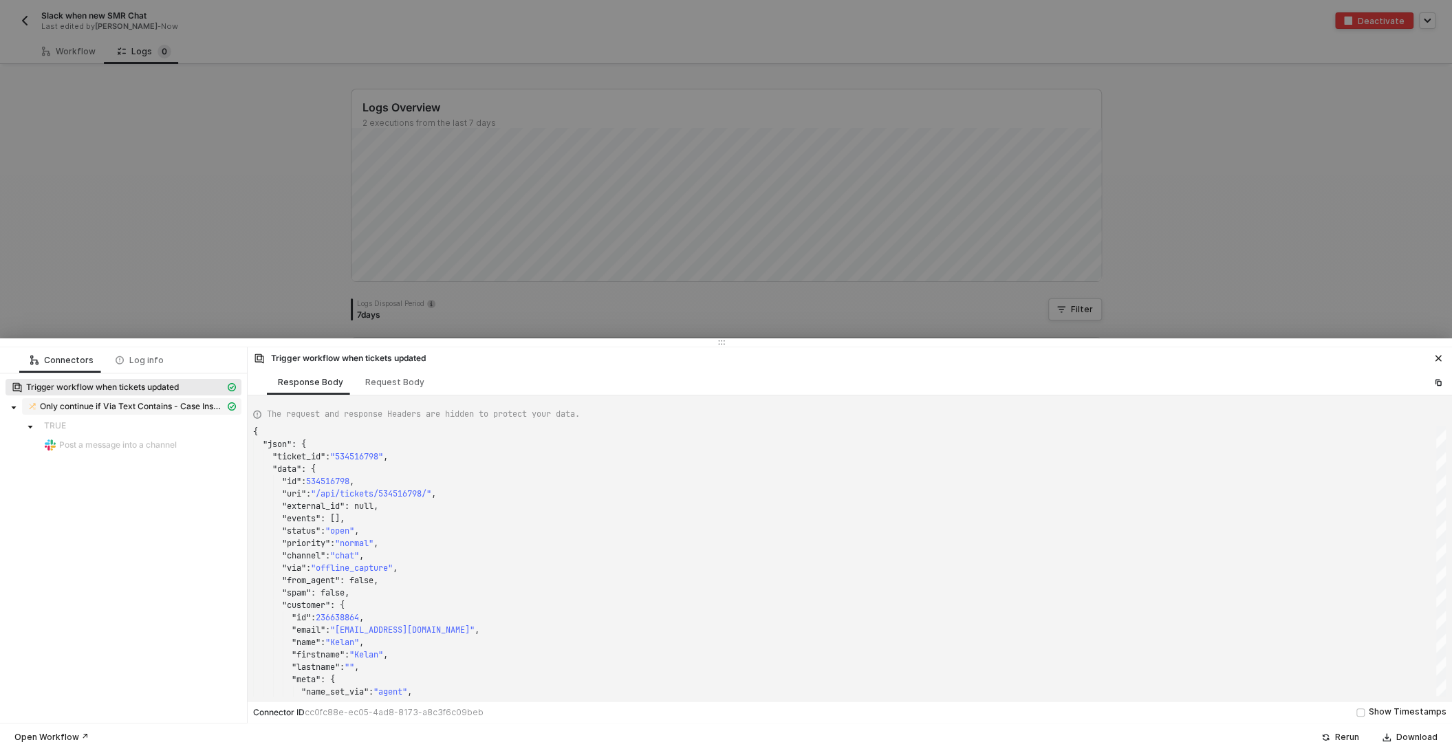
click at [151, 408] on span "Only continue if Via Text Contains - Case Insensitive Wholesale" at bounding box center [132, 406] width 185 height 11
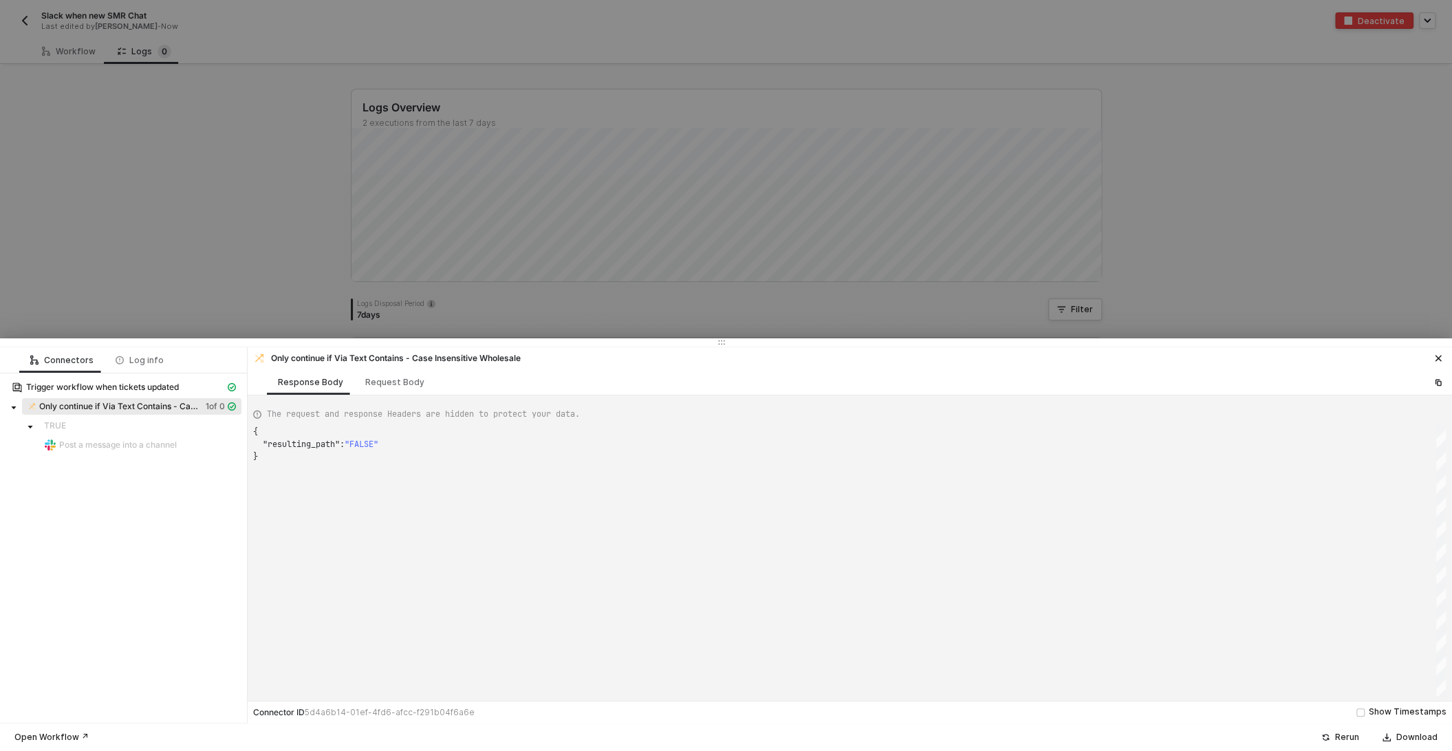
scroll to position [25, 0]
click at [389, 384] on div "Request Body" at bounding box center [394, 382] width 59 height 11
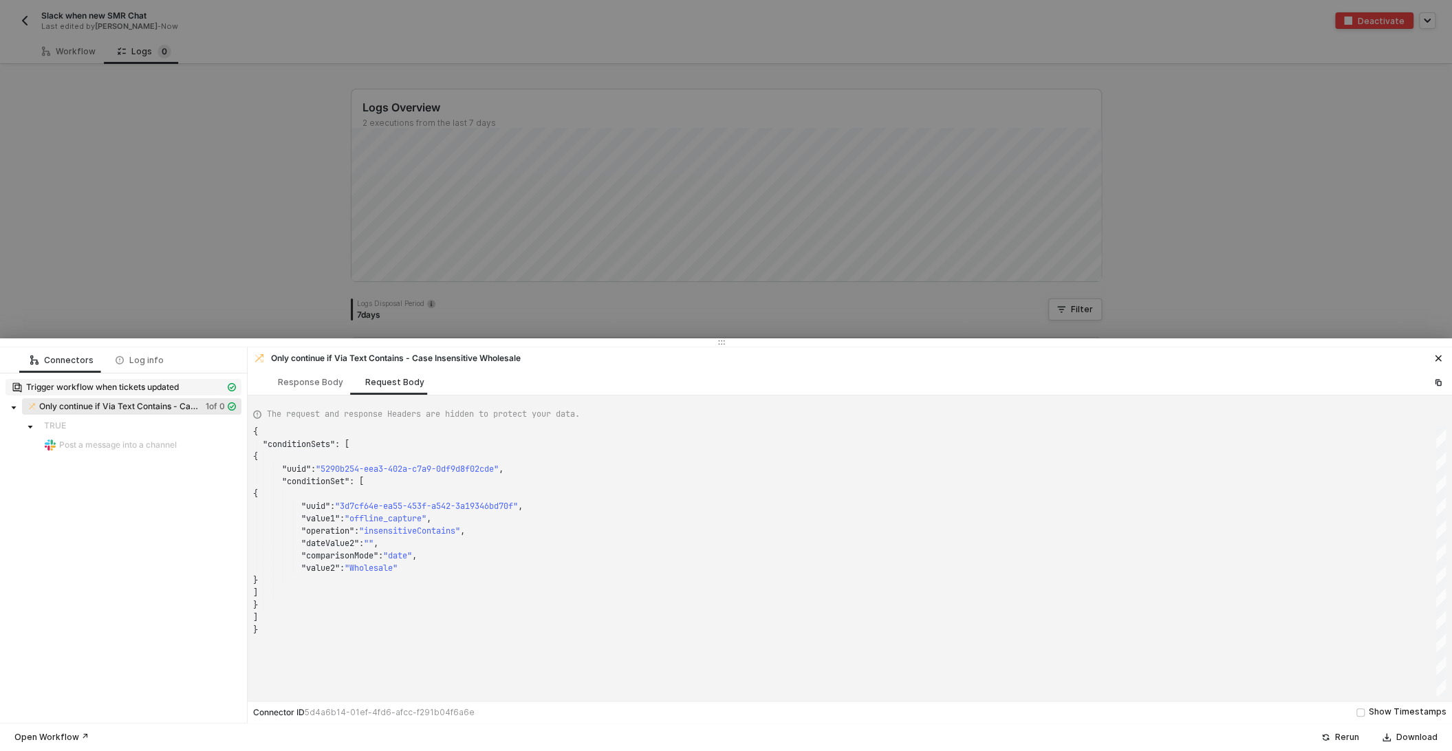
click at [127, 386] on span "Trigger workflow when tickets updated" at bounding box center [102, 387] width 153 height 11
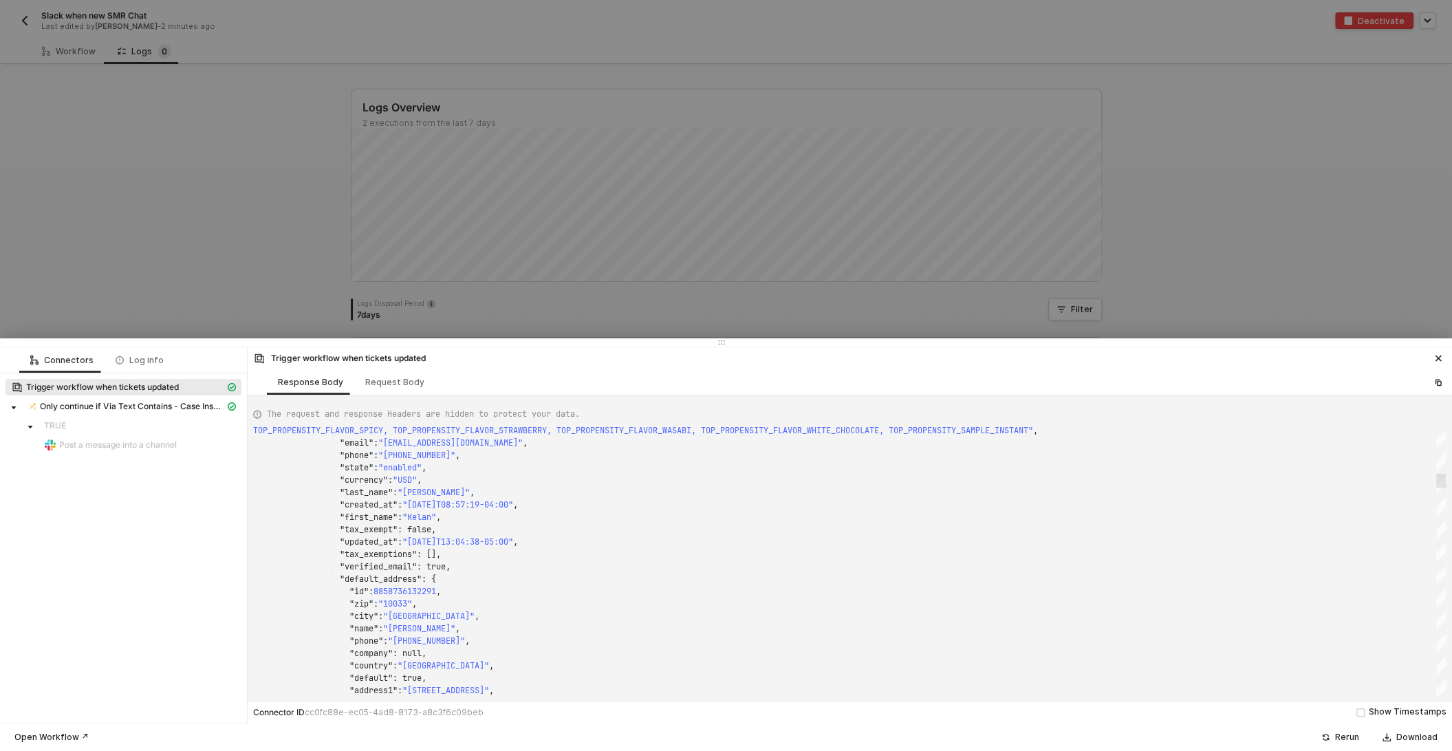
drag, startPoint x: 1441, startPoint y: 436, endPoint x: 1441, endPoint y: 482, distance: 46.1
click at [1441, 482] on div at bounding box center [1441, 481] width 10 height 14
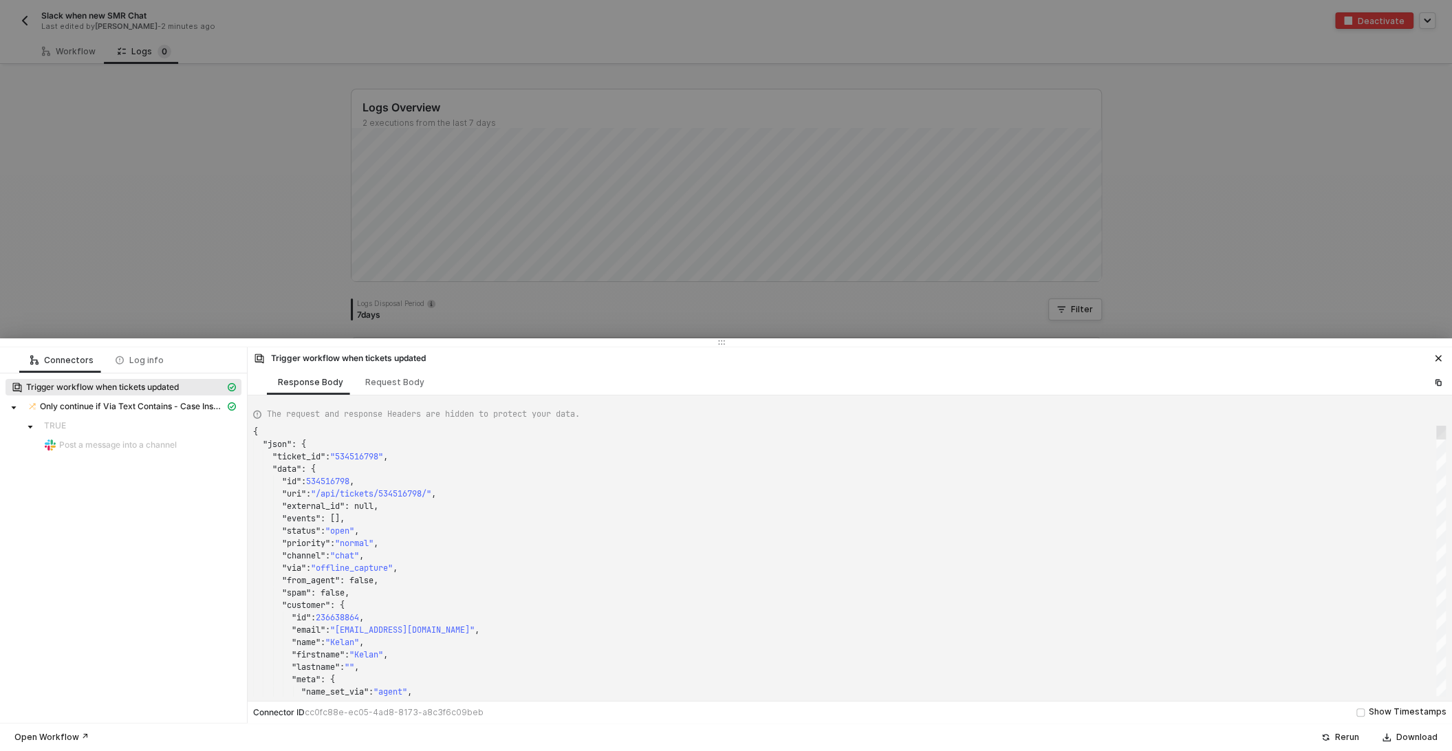
drag, startPoint x: 1441, startPoint y: 480, endPoint x: 1446, endPoint y: 276, distance: 204.3
click at [1446, 276] on div "Connectors Log info Trigger workflow when tickets updated Only continue if Via …" at bounding box center [726, 375] width 1452 height 751
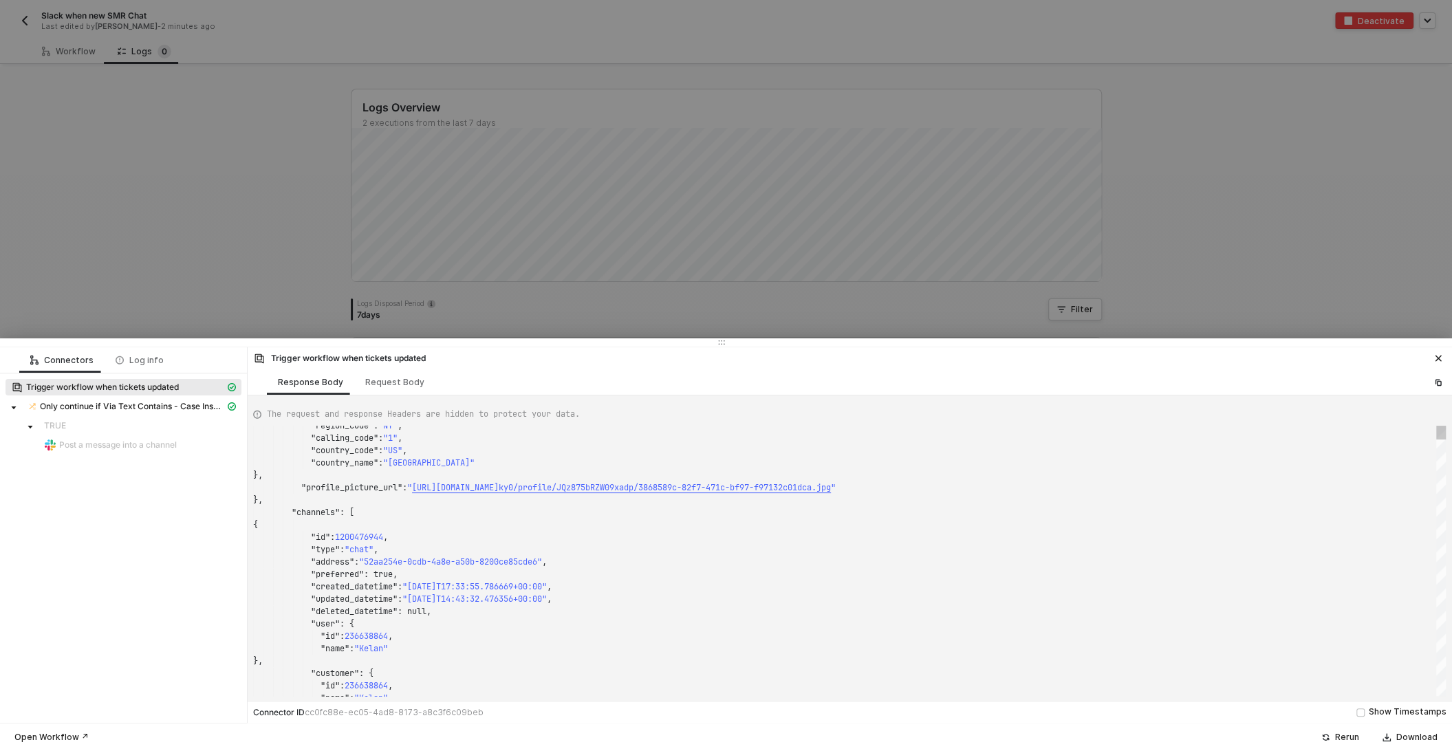
click at [360, 536] on span "1200476944" at bounding box center [359, 537] width 48 height 11
type textarea ""calling_code": "1", "country_code": "US", "country_name": "United States" }, "…"
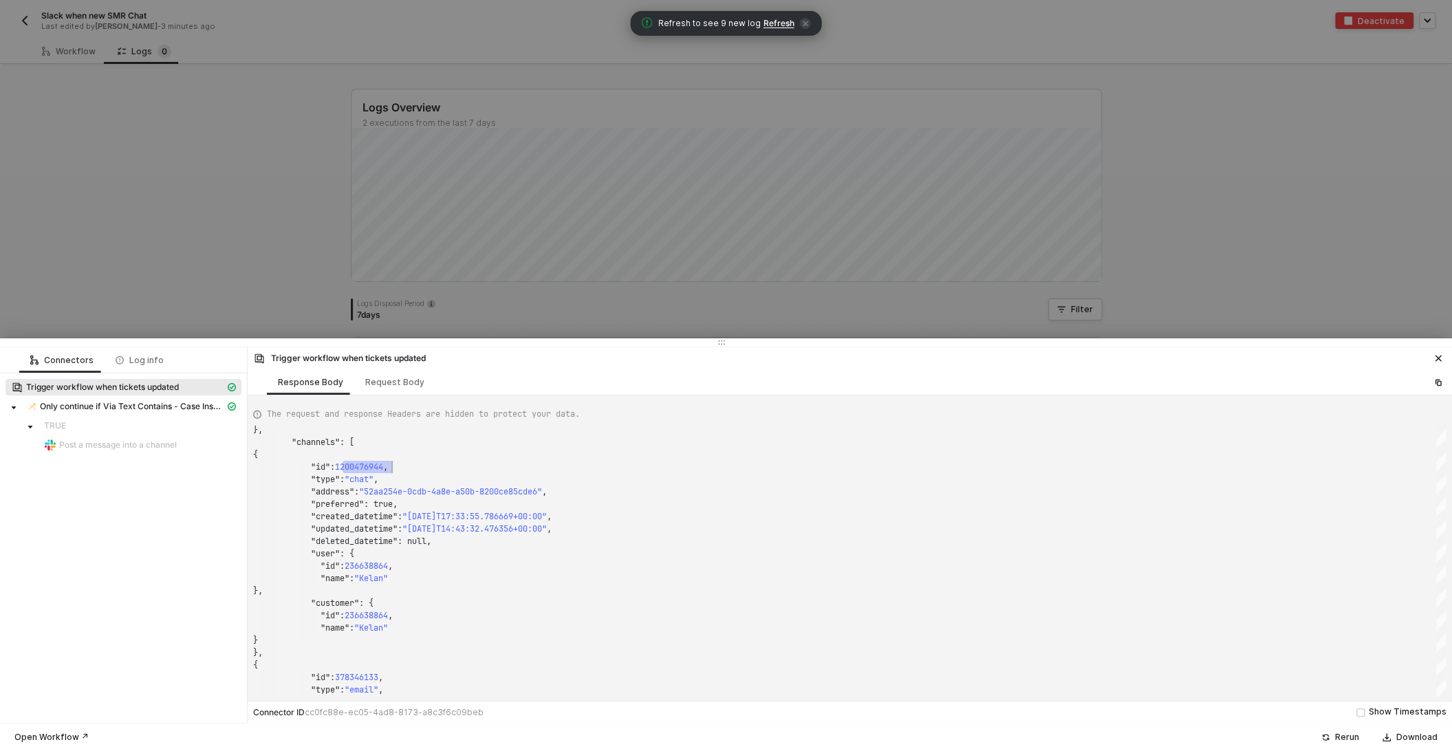
click at [334, 270] on div at bounding box center [726, 375] width 1452 height 751
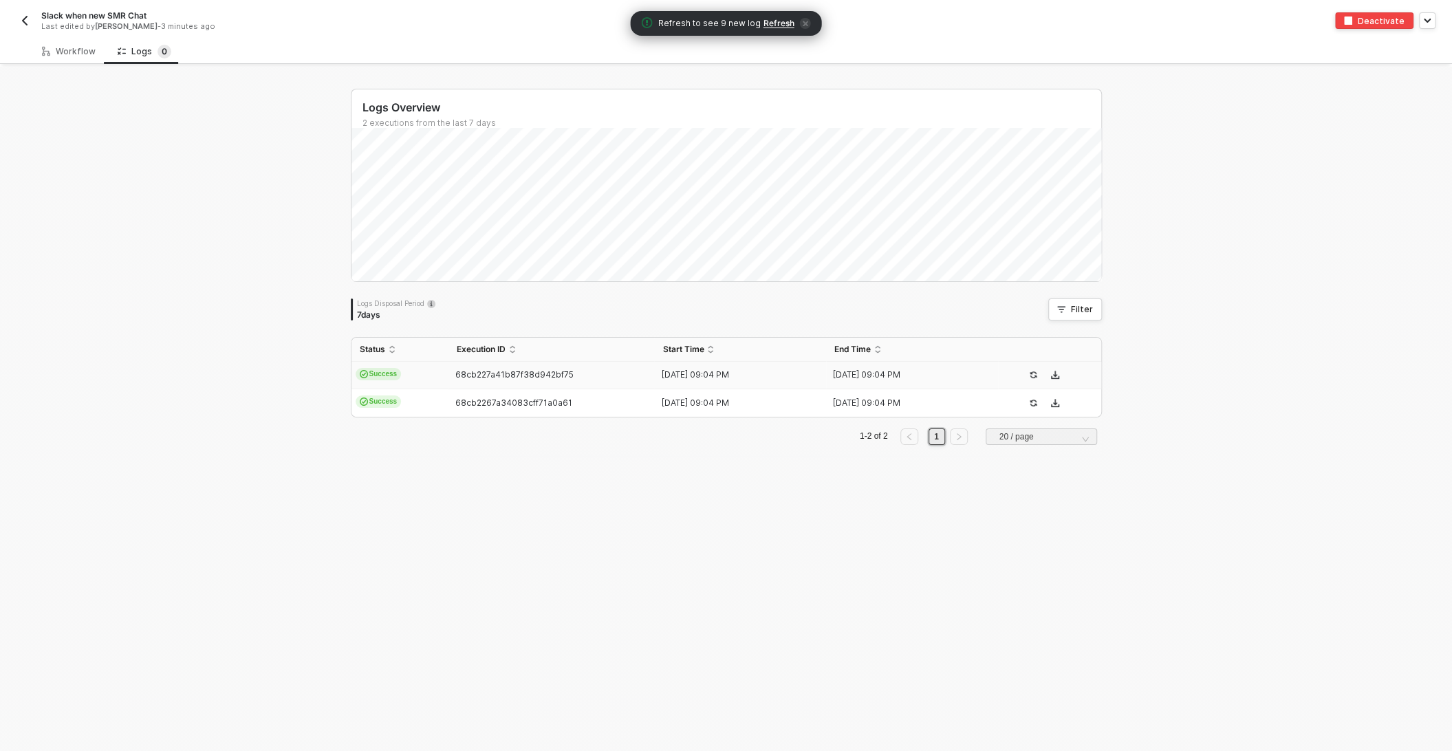
click at [778, 22] on span "Refresh" at bounding box center [778, 23] width 31 height 11
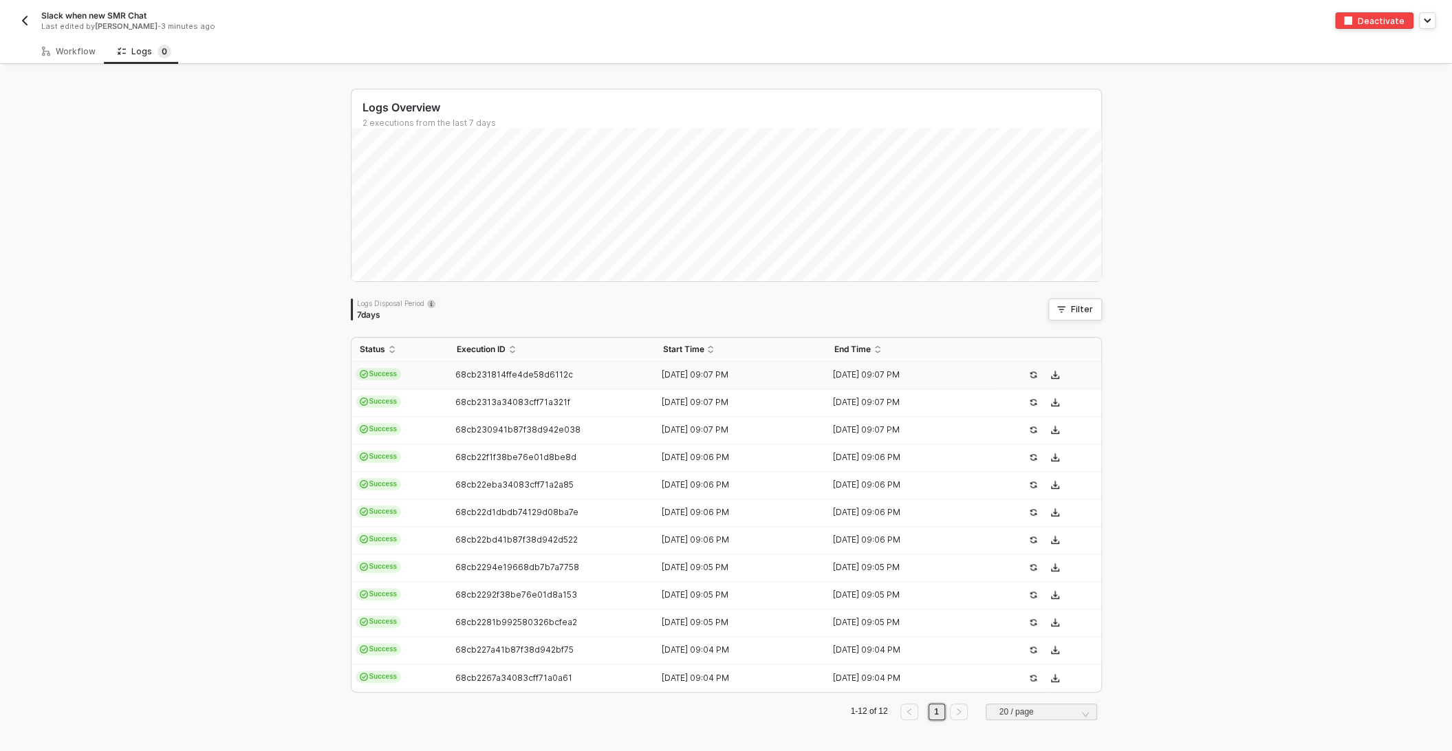
click at [498, 369] on span "68cb231814ffe4de58d6112c" at bounding box center [514, 374] width 118 height 10
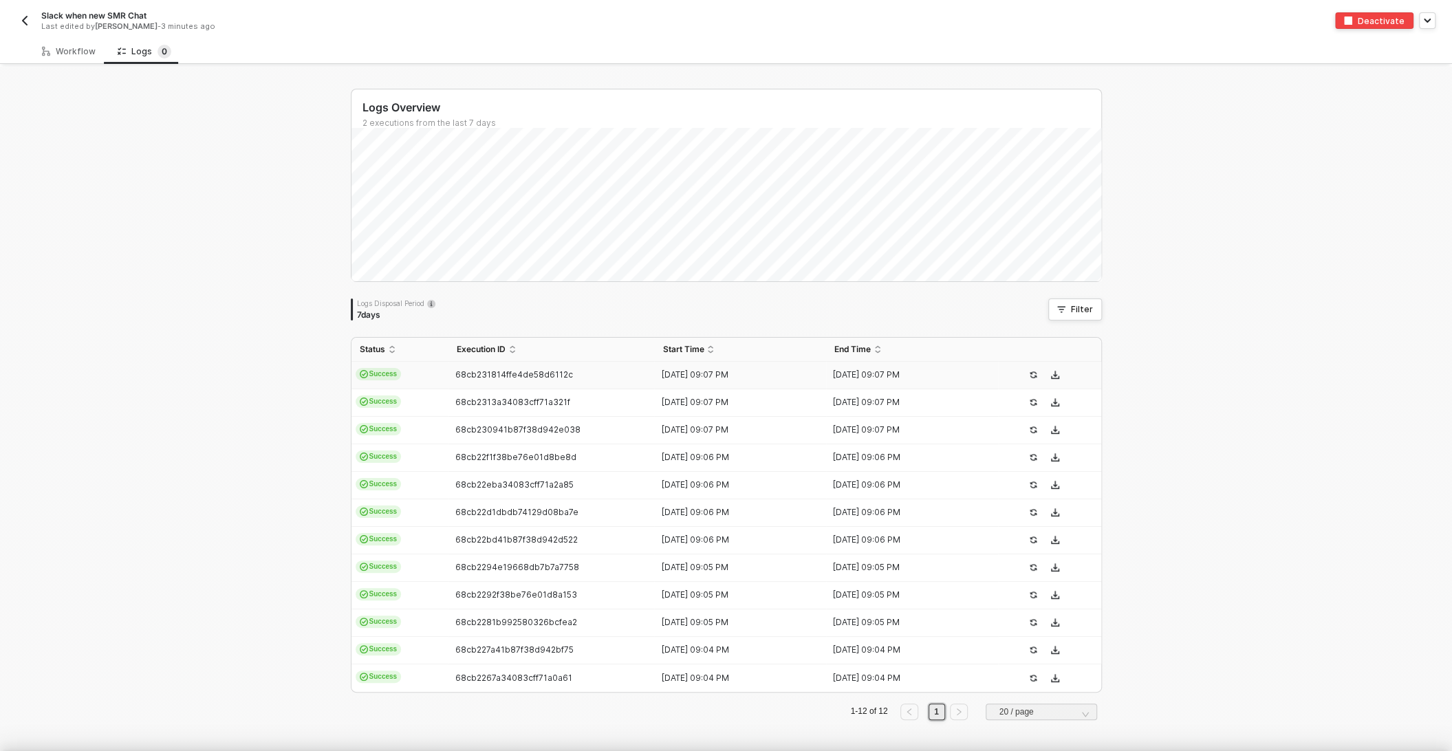
type textarea "{ "json": { "ticket_id": "534517220", "data": { "id": 534517220, "uri": "/api/t…"
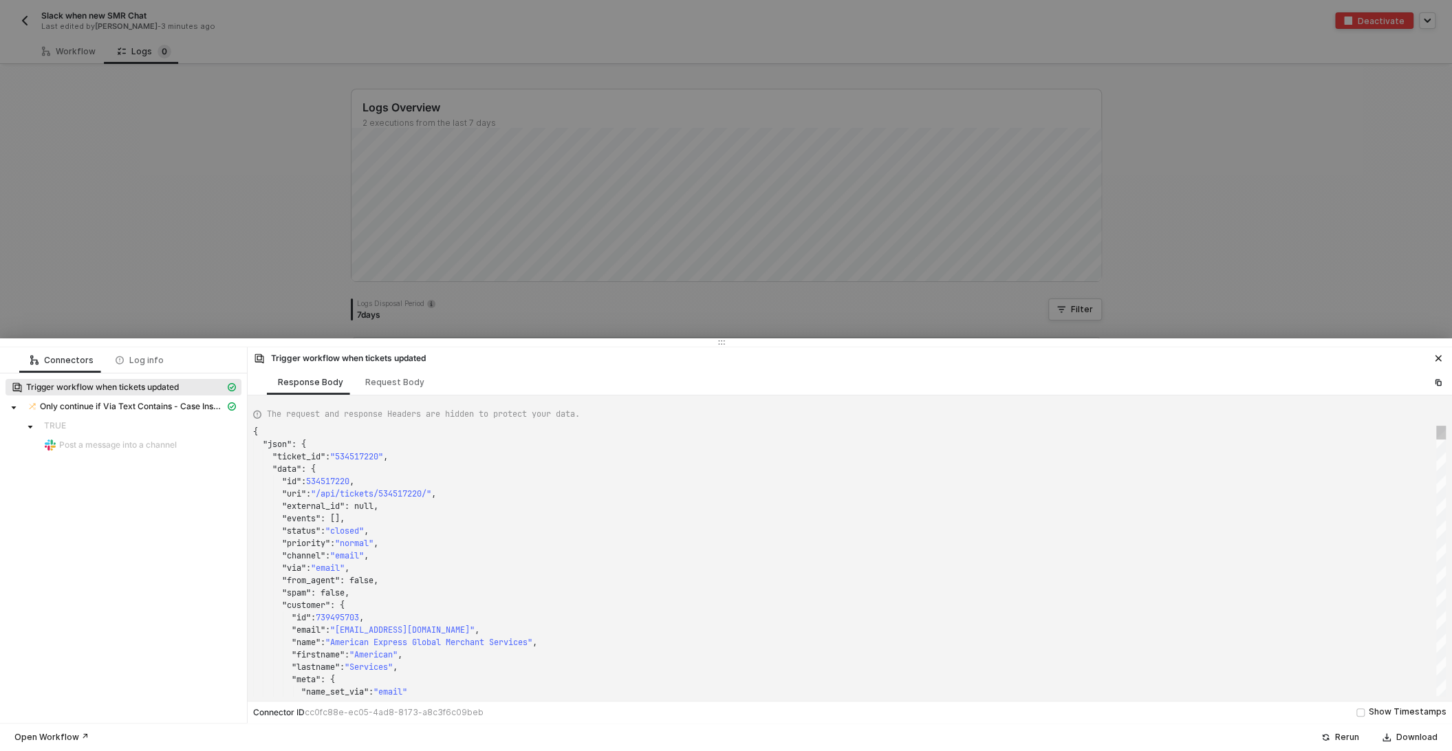
scroll to position [124, 0]
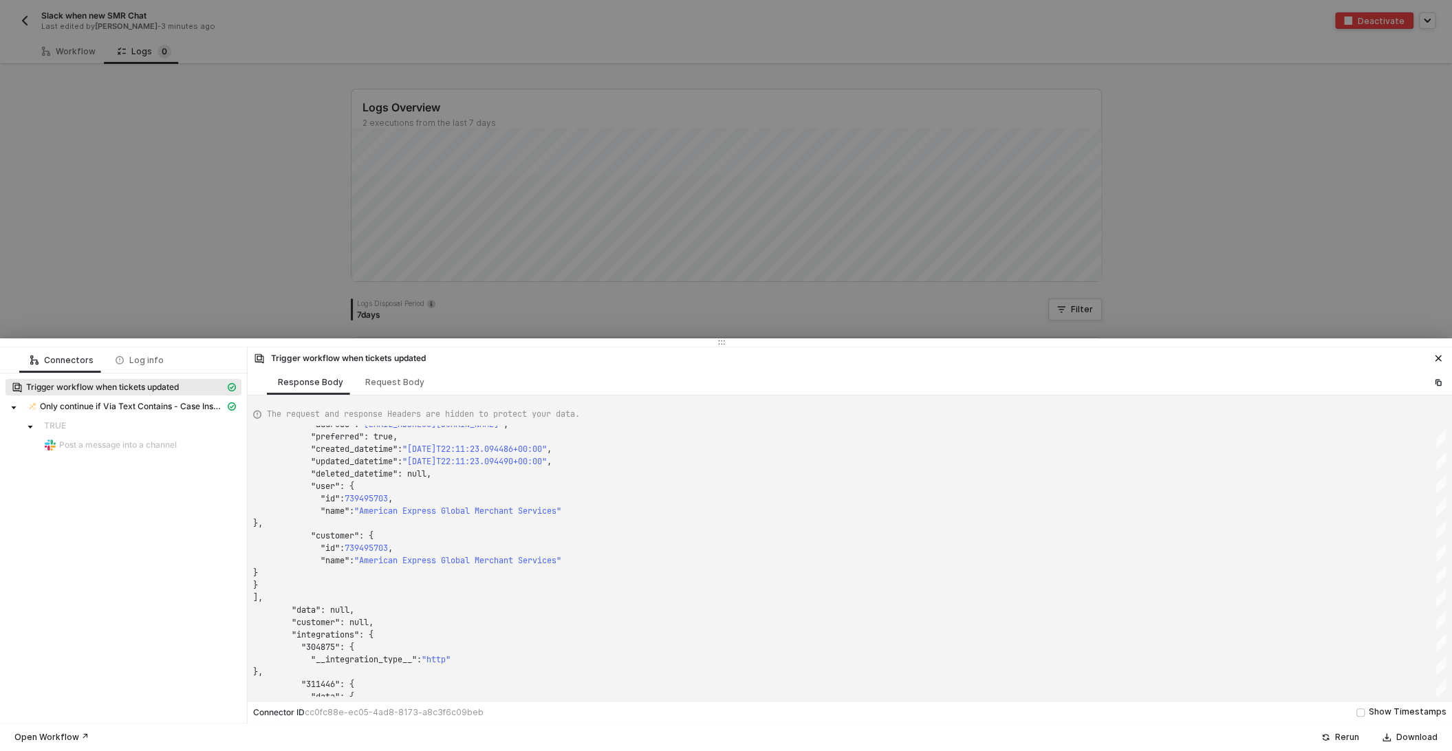
click at [241, 230] on div at bounding box center [726, 375] width 1452 height 751
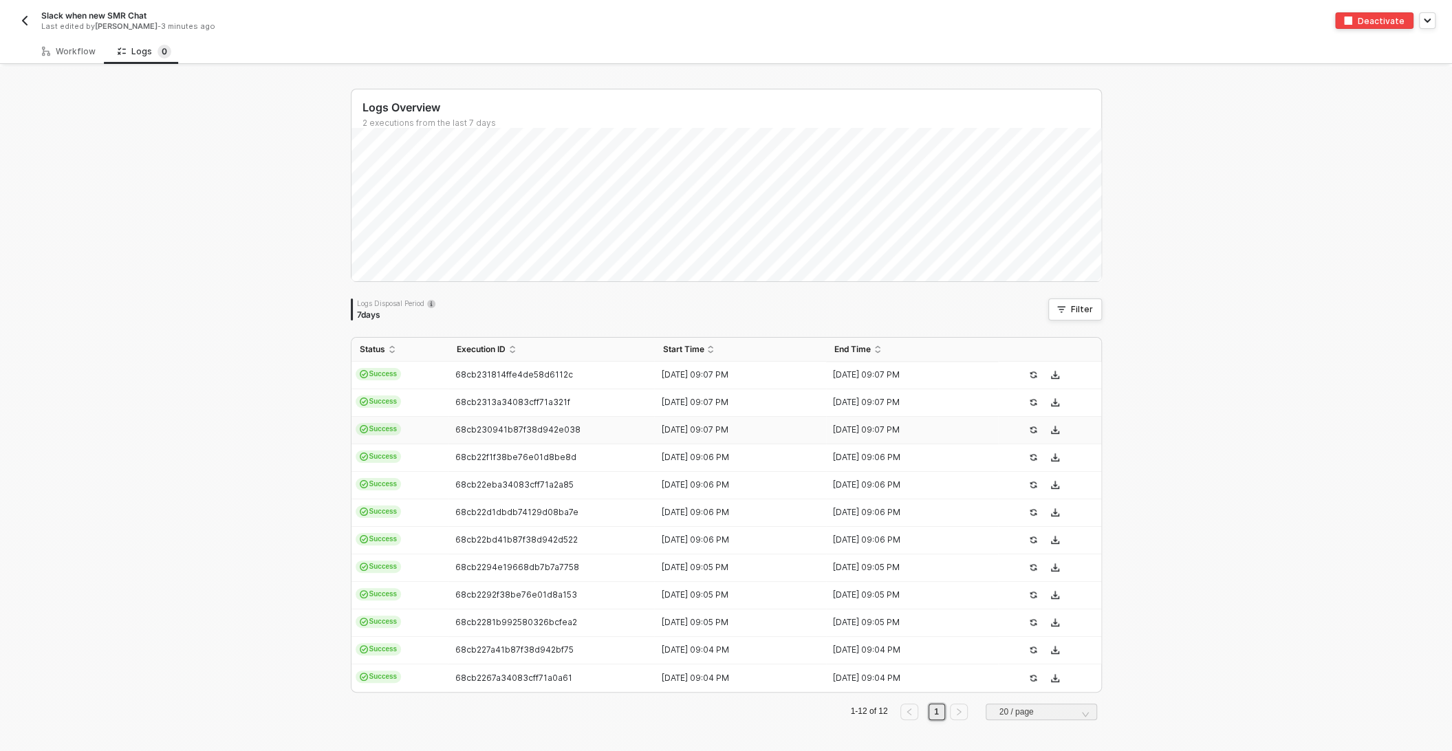
click at [397, 431] on span "Success" at bounding box center [379, 429] width 46 height 12
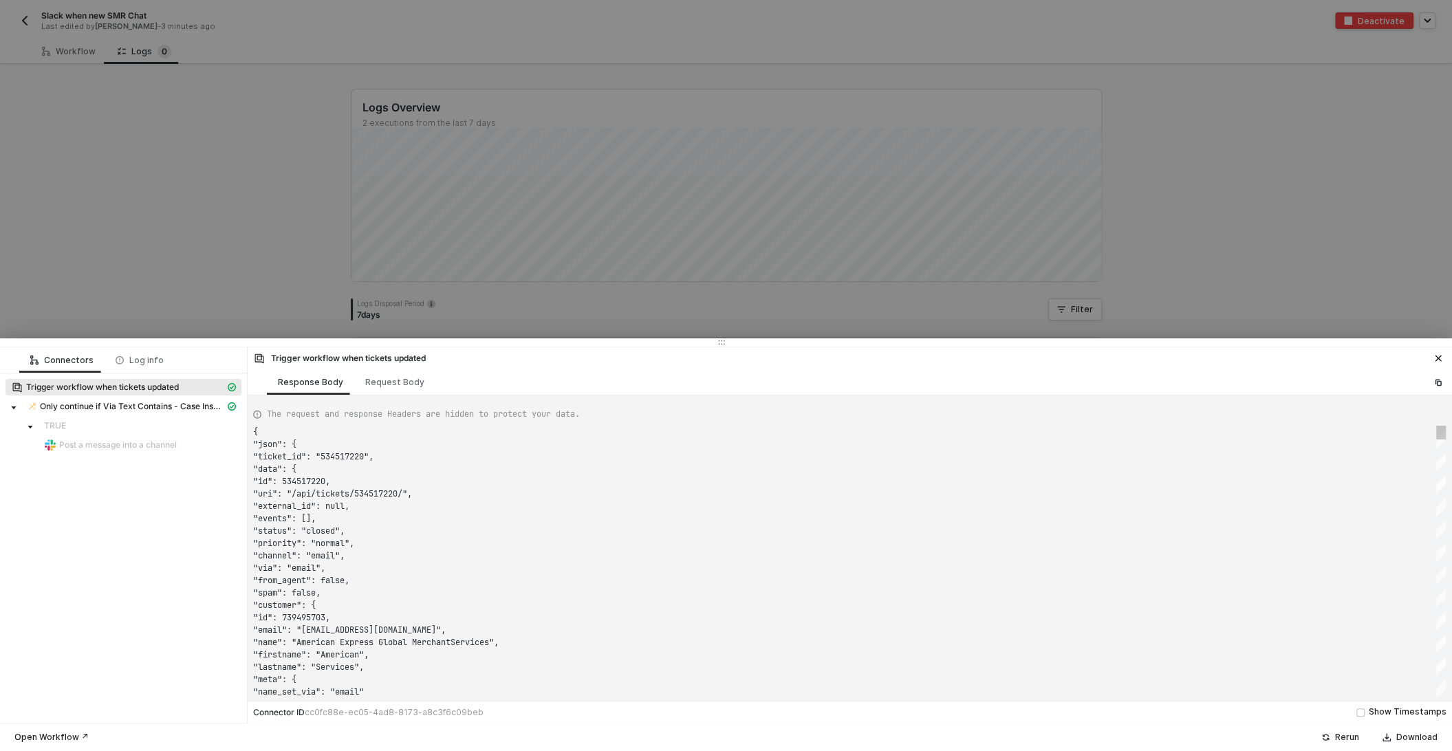
type textarea "{ "json": { "ticket_id": "534512360", "data": { "id": 534512360, "uri": "/api/t…"
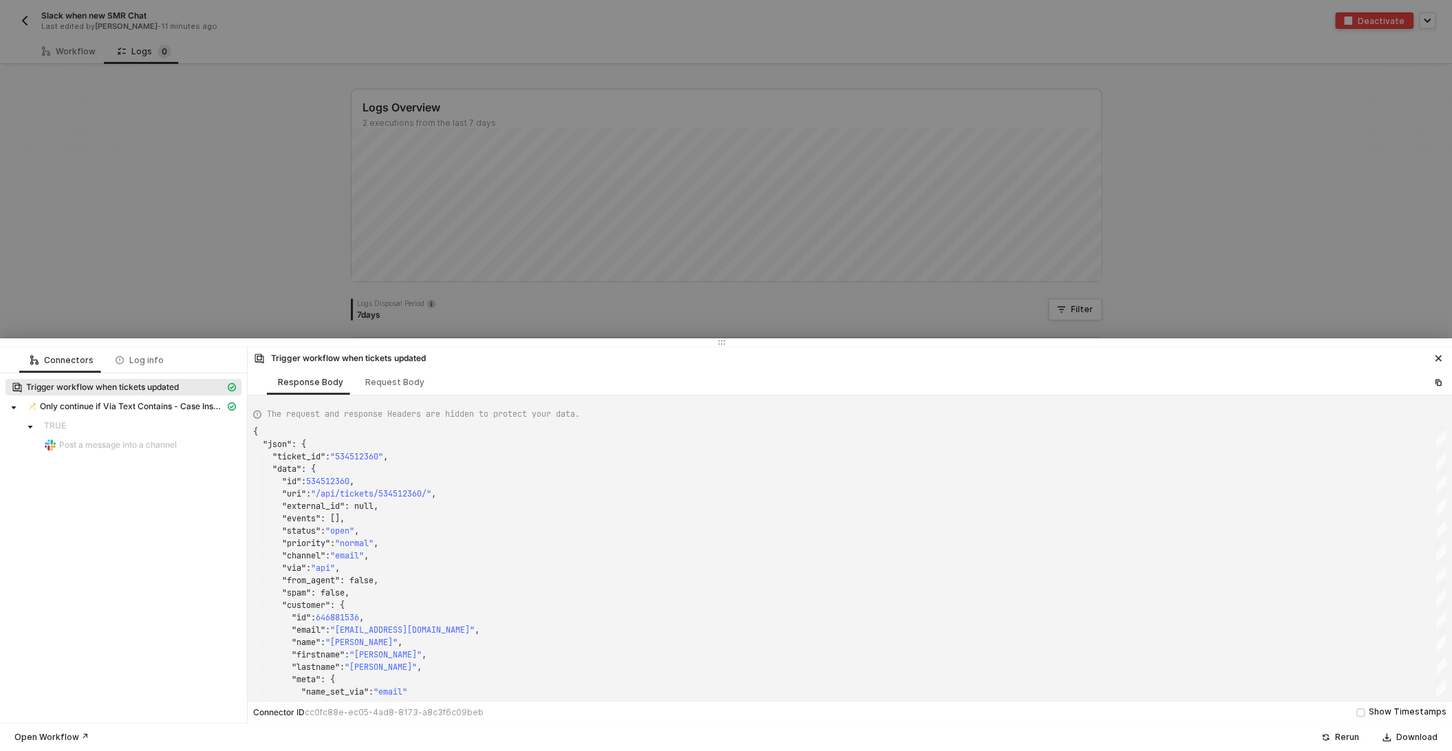
click at [158, 172] on div at bounding box center [726, 375] width 1452 height 751
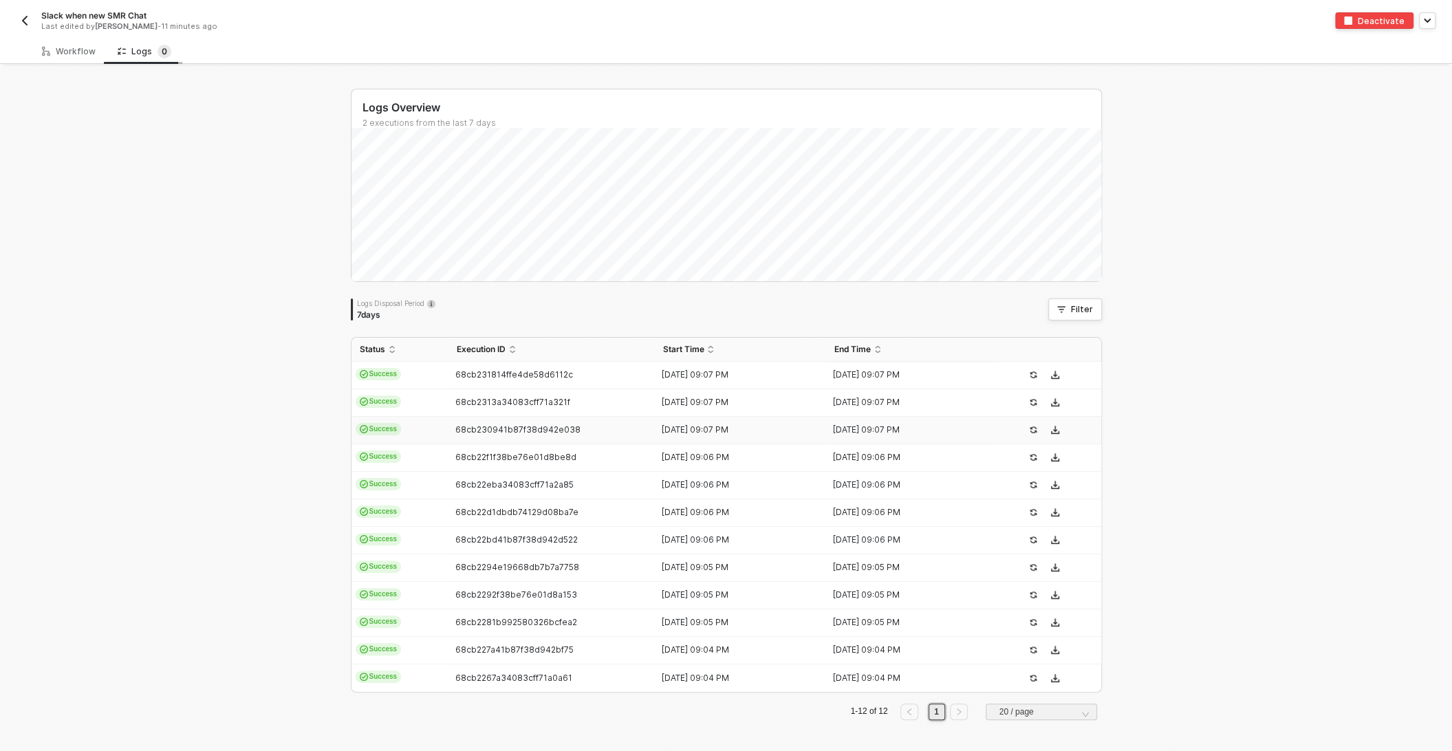
click at [137, 52] on div "Logs 0" at bounding box center [145, 52] width 54 height 14
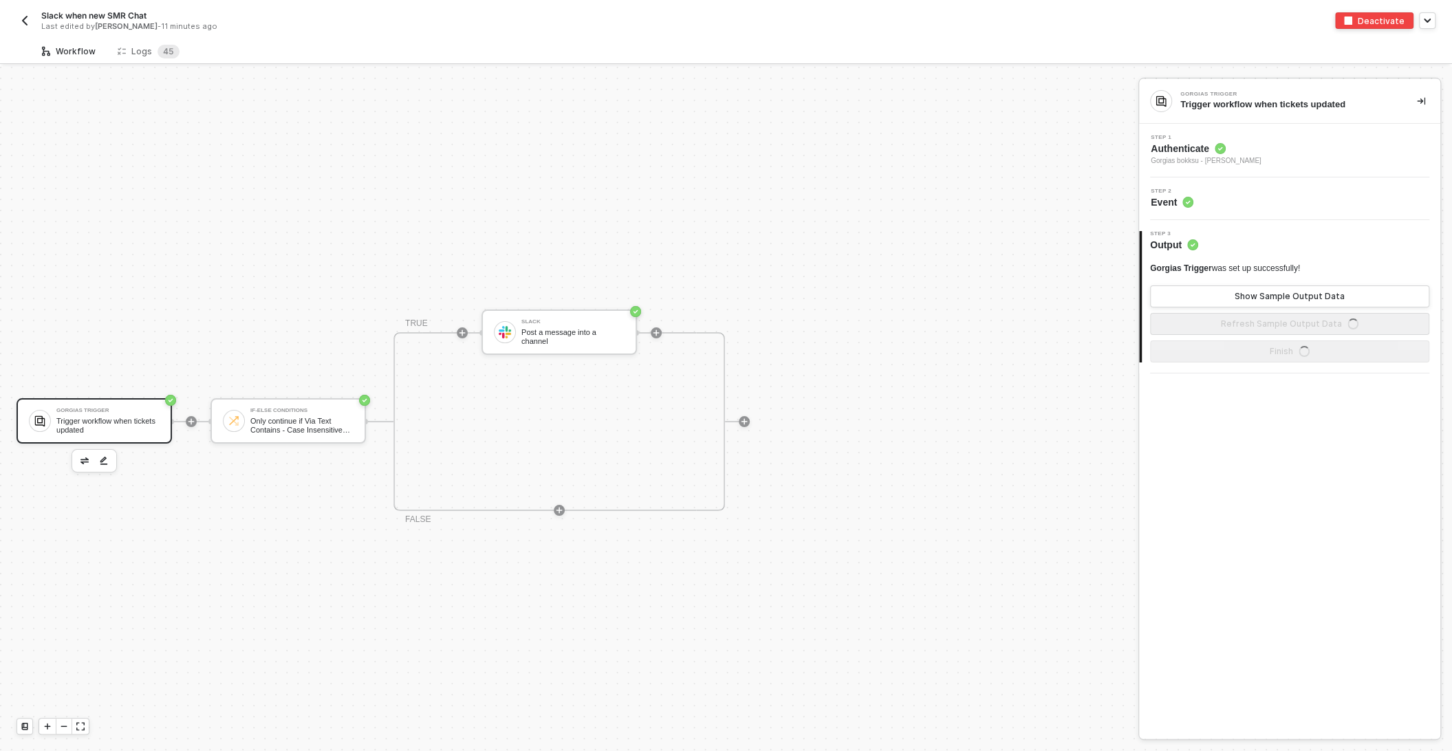
scroll to position [25, 0]
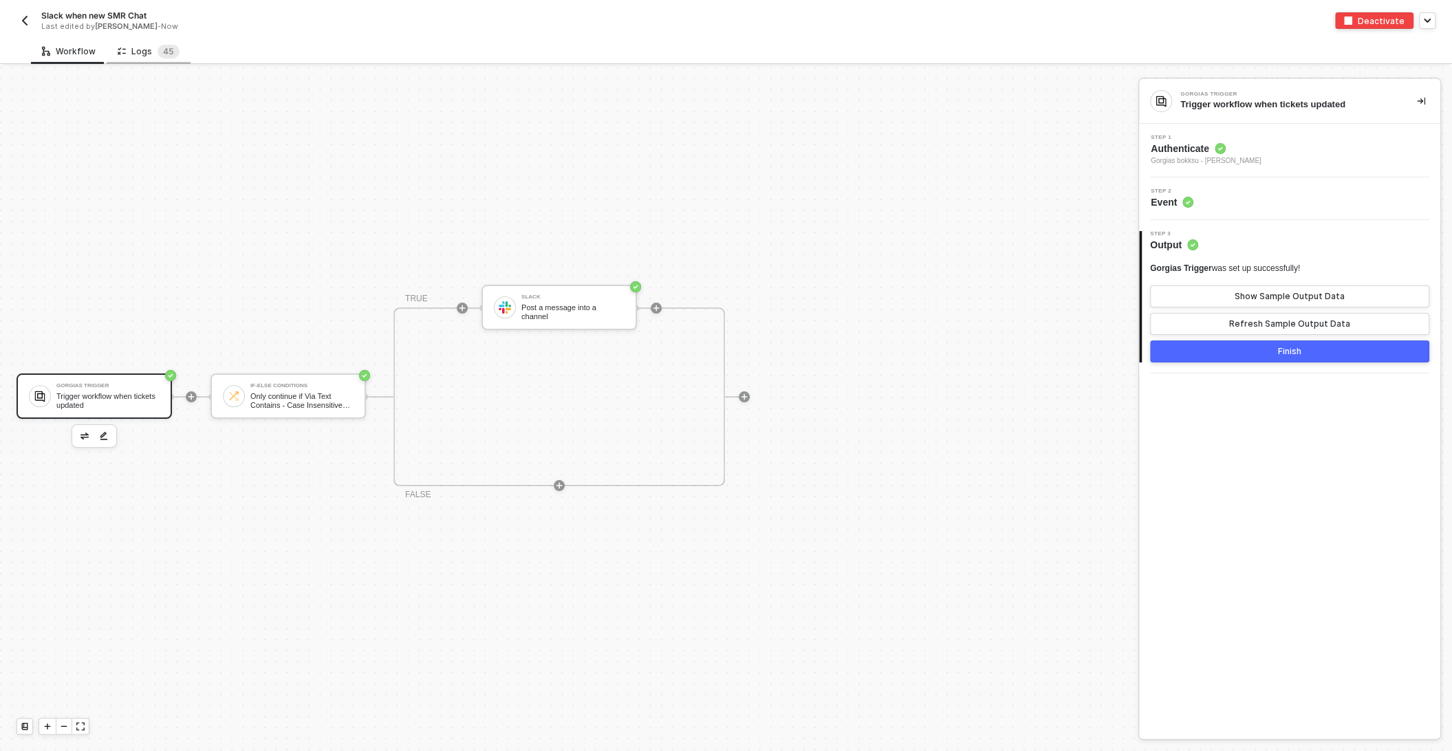
click at [147, 53] on div "Logs 4 5" at bounding box center [149, 52] width 62 height 14
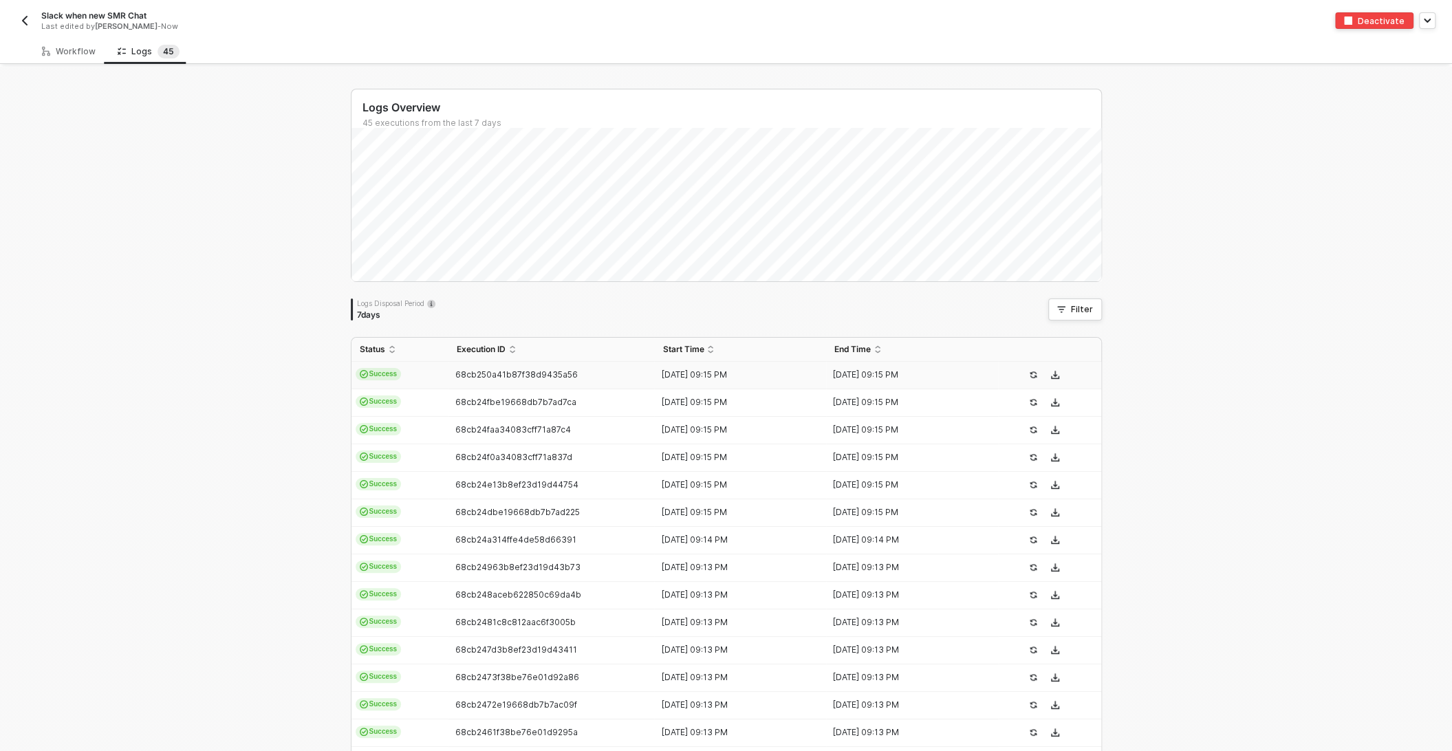
click at [431, 373] on td "Success" at bounding box center [399, 376] width 97 height 28
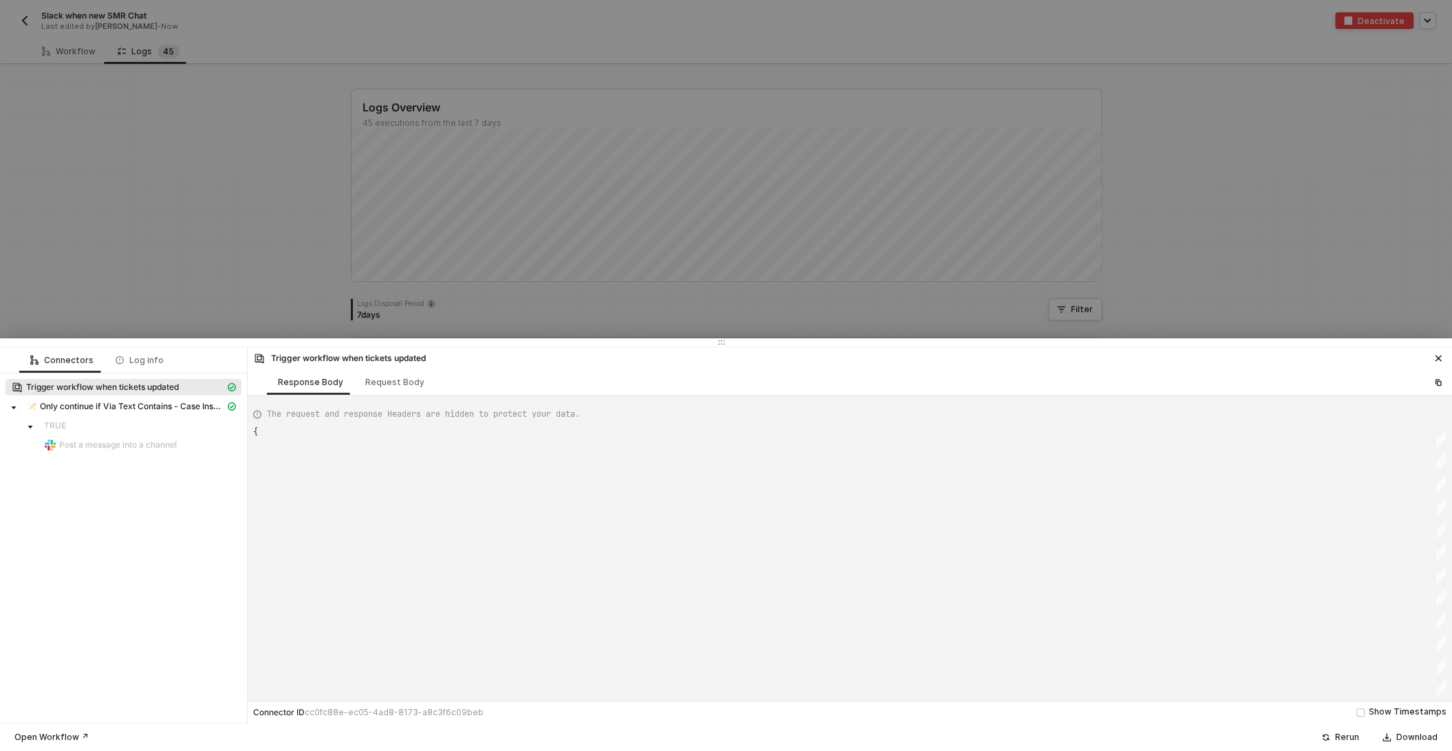
type textarea "{ "json": { "ticket_id": "534518424", "data": { "id": 534518424, "uri": "/api/t…"
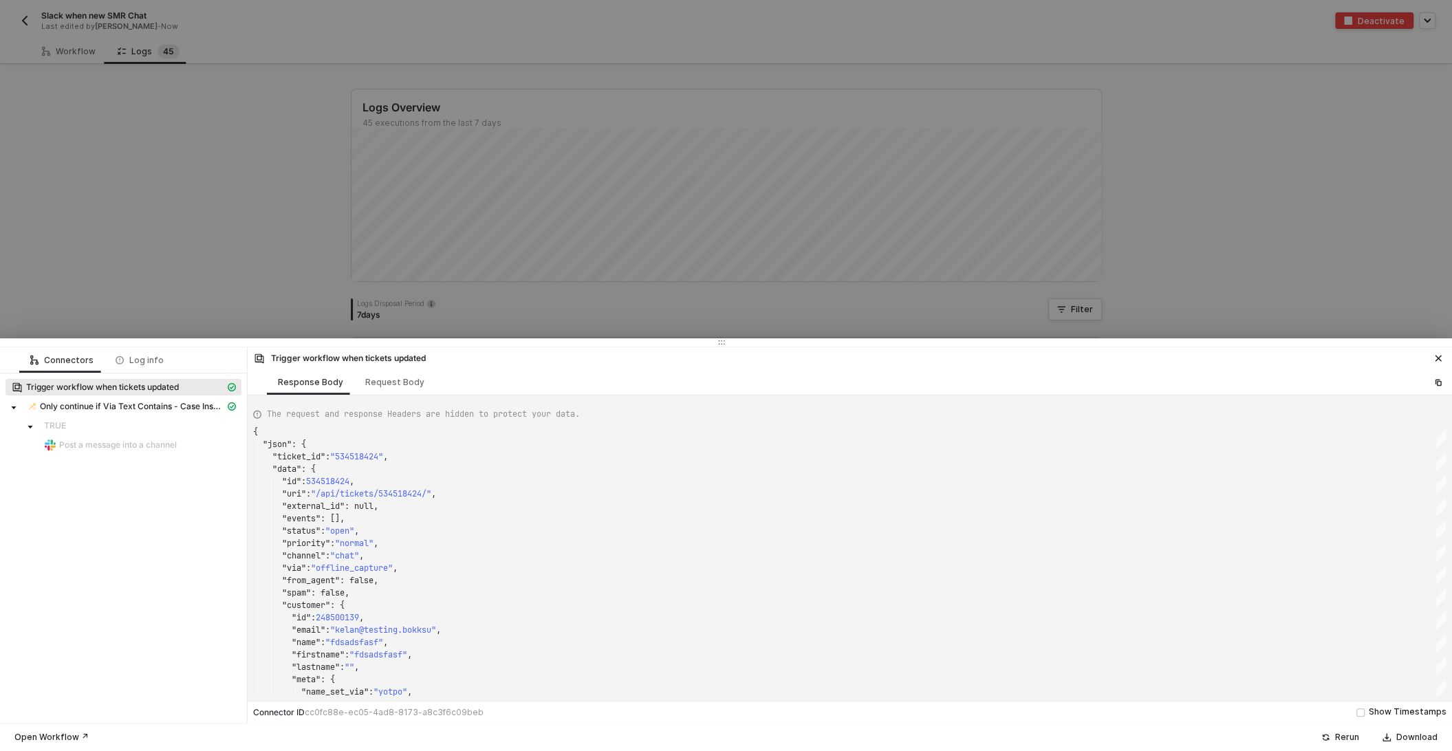
click at [254, 196] on div at bounding box center [726, 375] width 1452 height 751
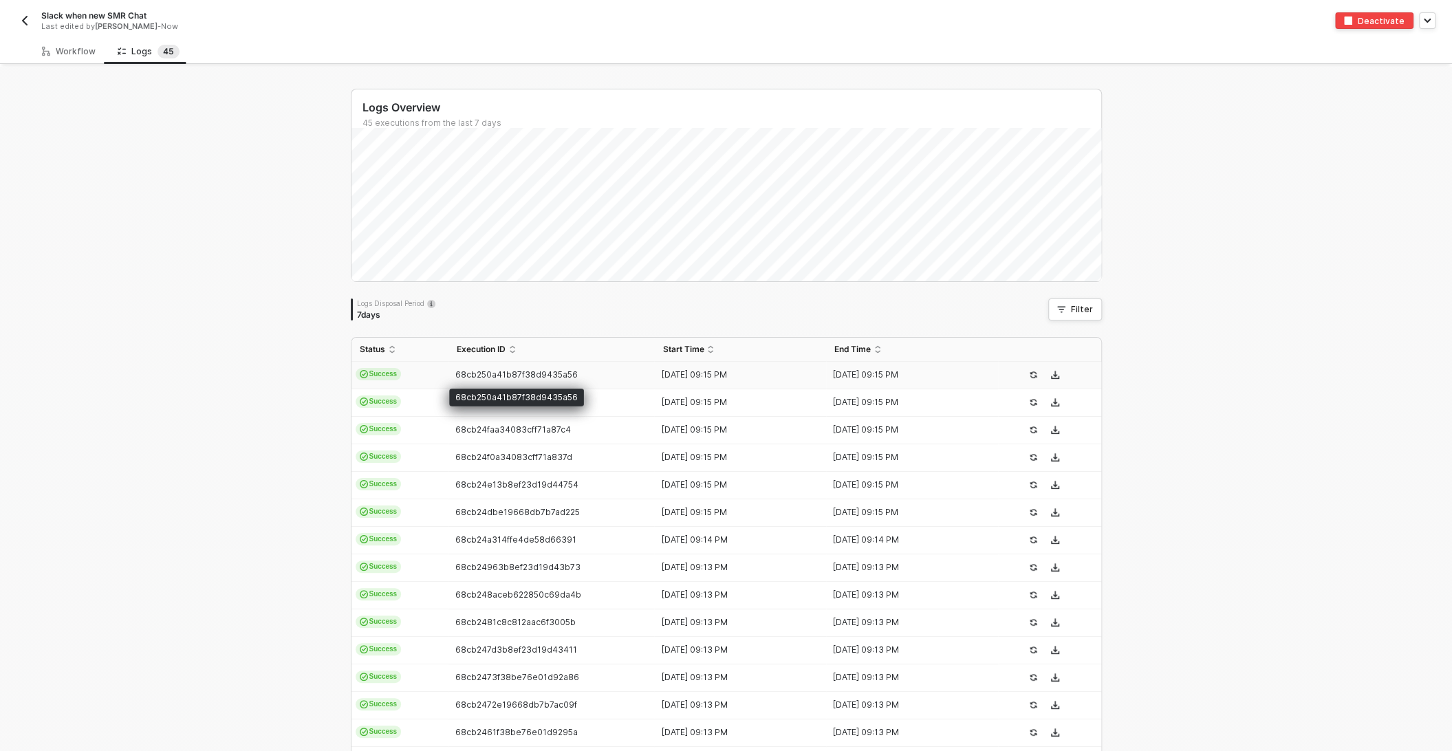
click at [479, 371] on span "68cb250a41b87f38d9435a56" at bounding box center [516, 374] width 122 height 10
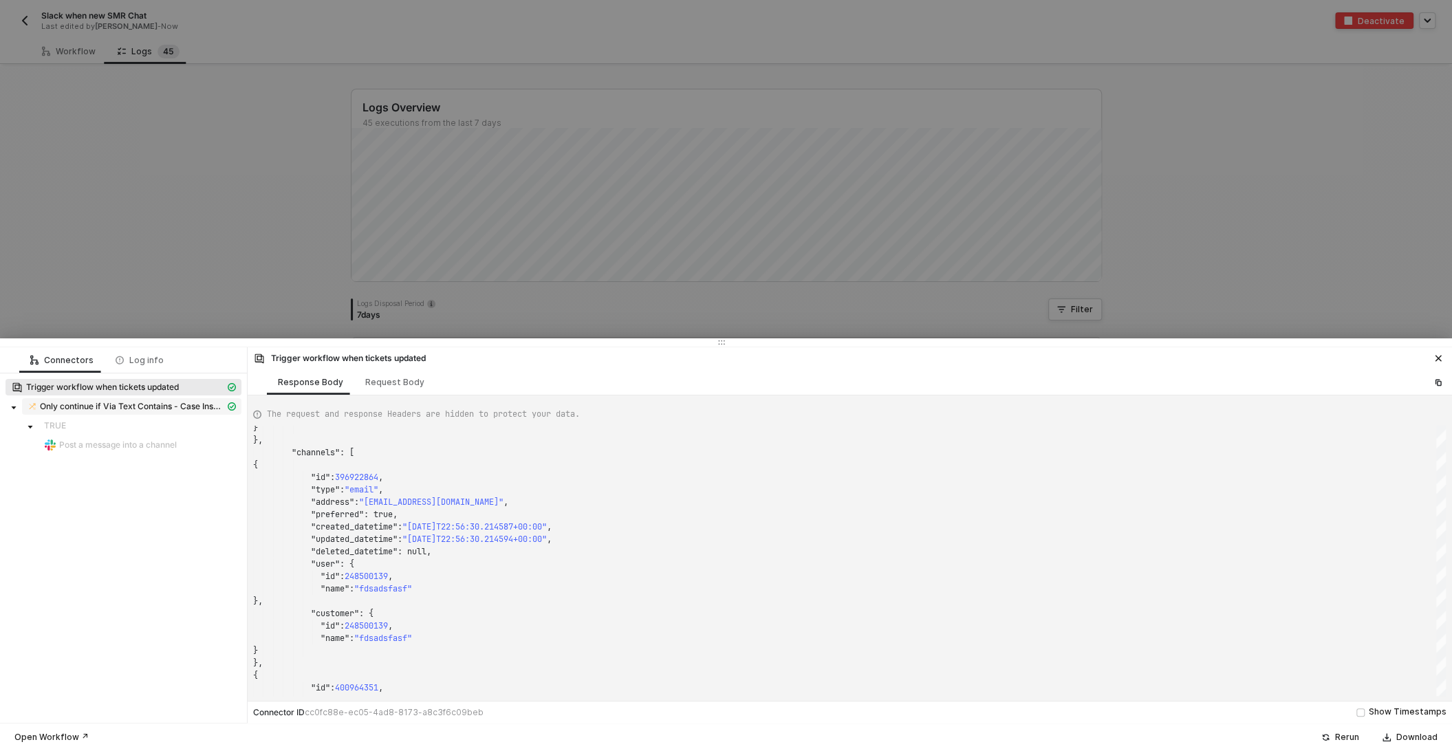
click at [142, 401] on span "Only continue if Via Text Contains - Case Insensitive Wholesale" at bounding box center [132, 406] width 185 height 11
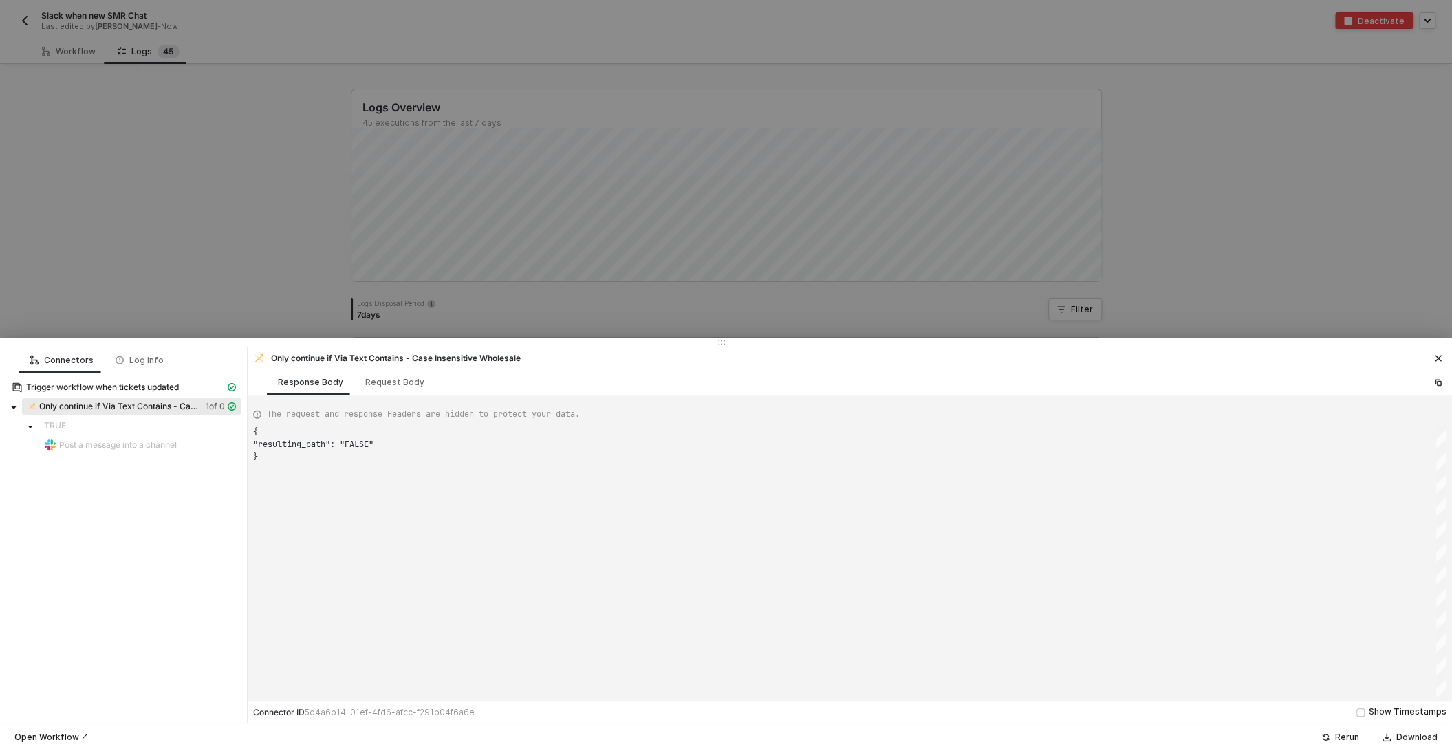
scroll to position [25, 0]
click at [389, 384] on div "Request Body" at bounding box center [394, 382] width 59 height 11
type textarea "{ "conditionSets": [ { "uuid": "5290b254-eea3-402a-c7a9-0df9d8f02cde", "conditi…"
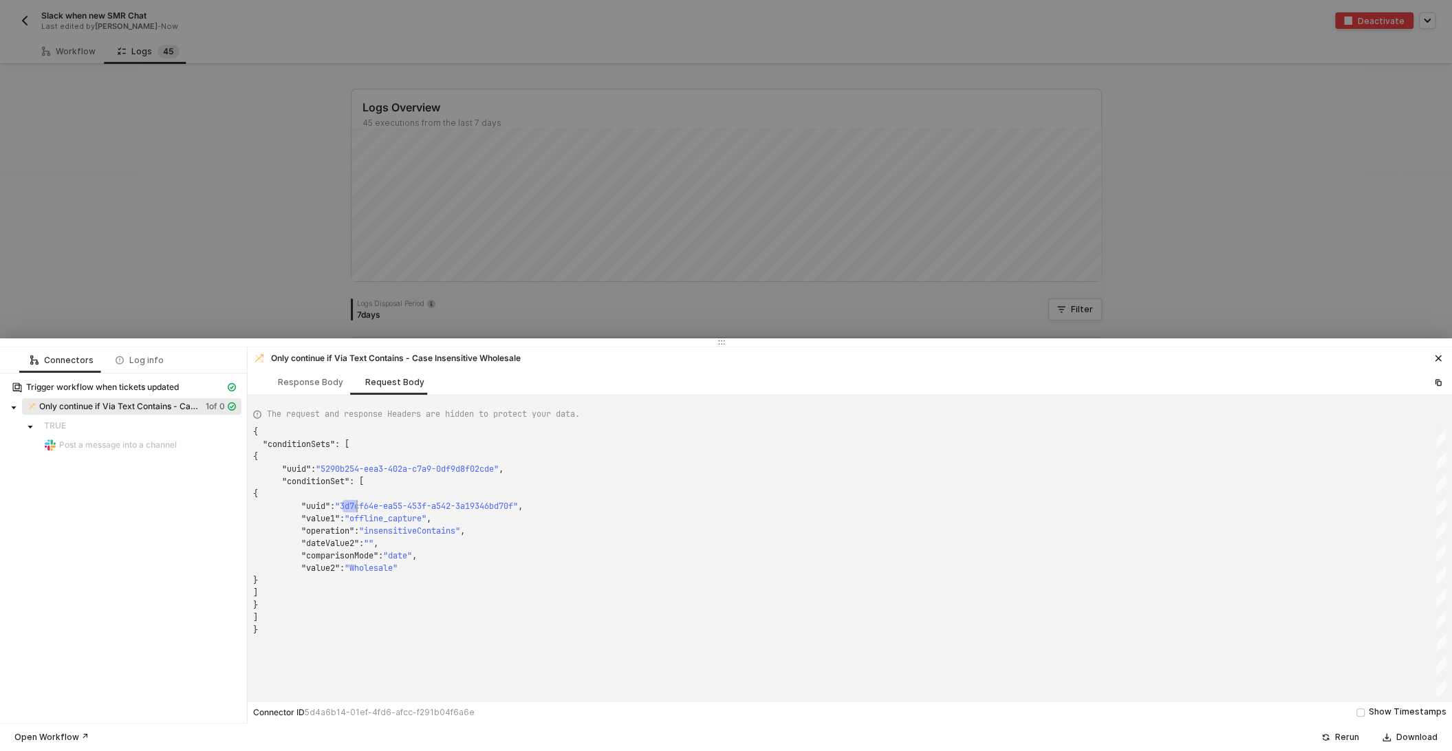
scroll to position [74, 104]
drag, startPoint x: 345, startPoint y: 506, endPoint x: 357, endPoint y: 506, distance: 12.4
click at [348, 503] on span ""3d7cf64e-ea55-453f-a542-3a19346bd70f"" at bounding box center [426, 506] width 183 height 11
drag, startPoint x: 347, startPoint y: 503, endPoint x: 526, endPoint y: 505, distance: 178.8
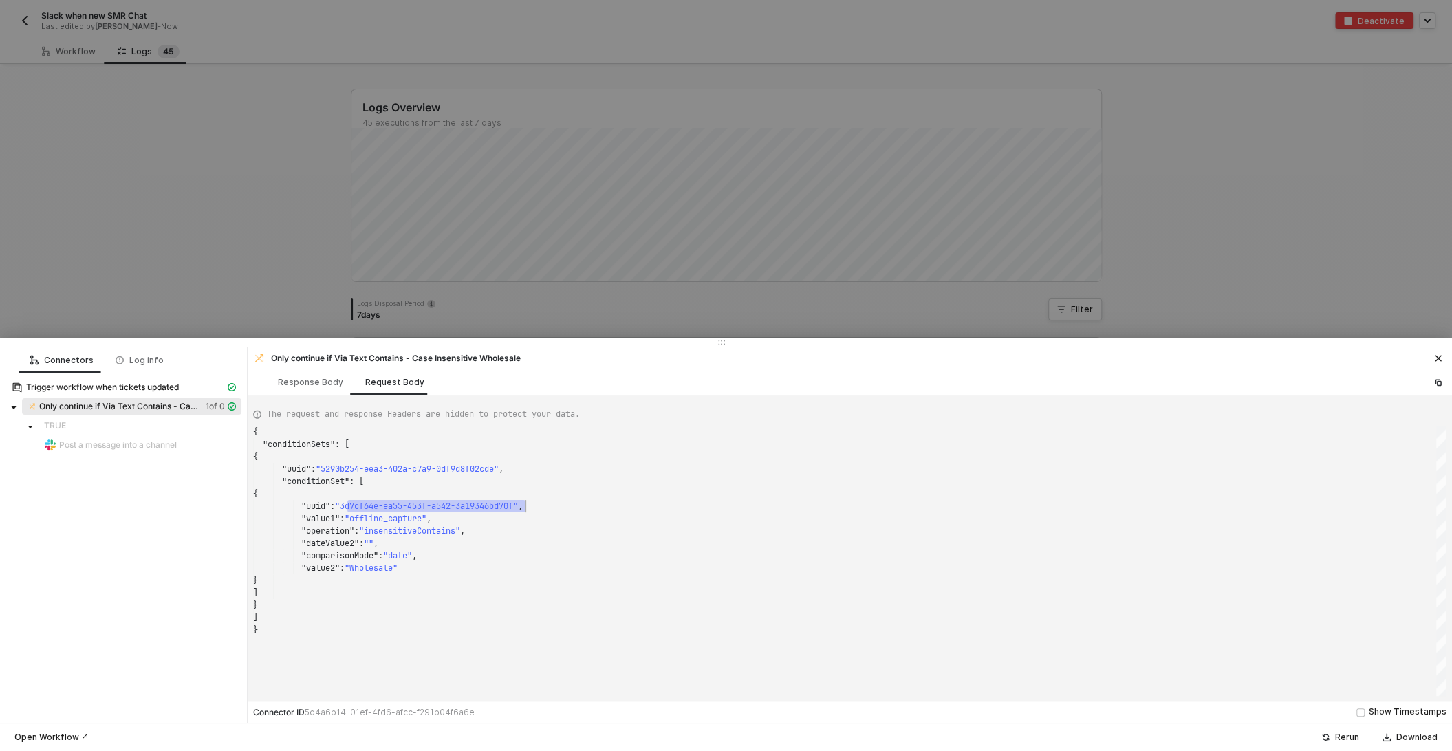
click at [526, 505] on div "{ "conditionSets" : [ { "uuid" : "5290b254-eea3-402a-c7a9-0df9d8f02cde" , "cond…" at bounding box center [849, 561] width 1192 height 270
click at [237, 184] on div at bounding box center [726, 375] width 1452 height 751
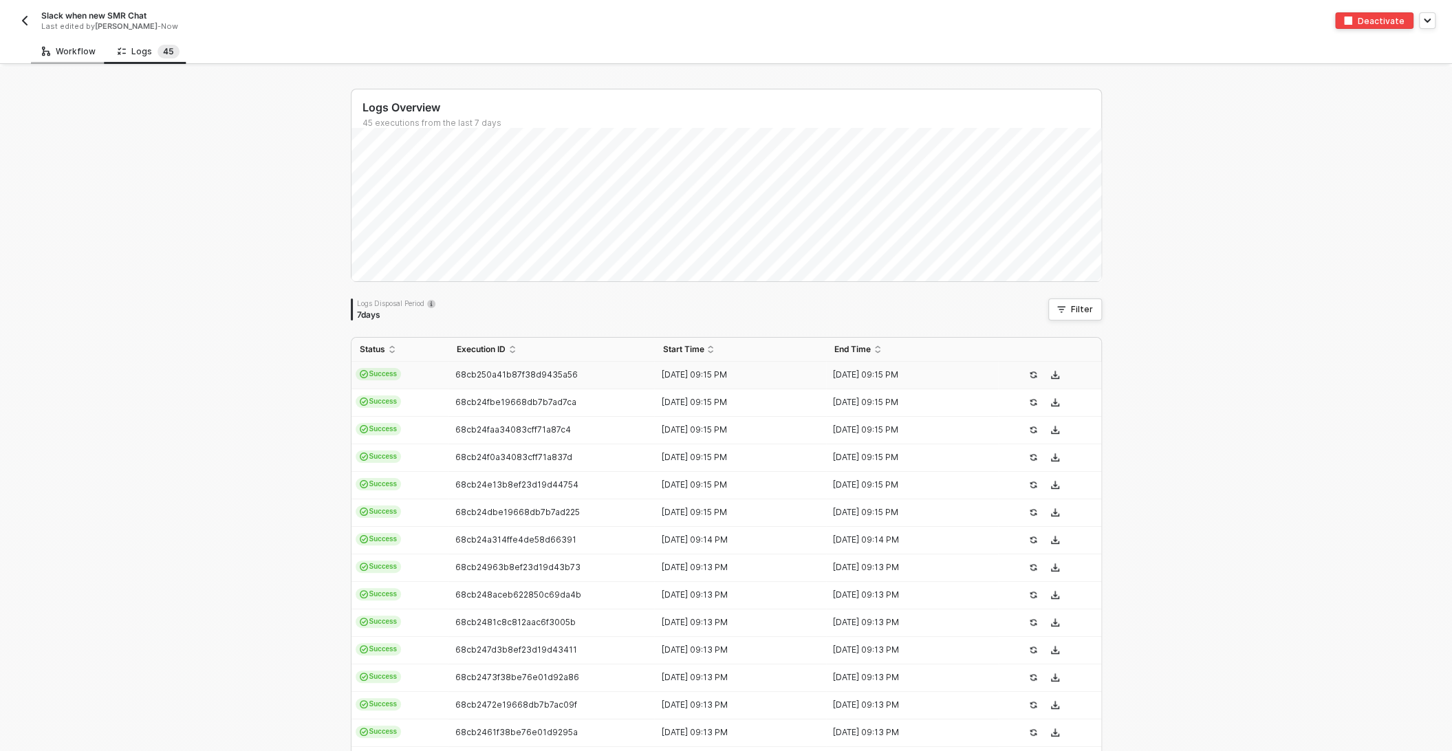
click at [72, 48] on div "Workflow" at bounding box center [69, 51] width 54 height 11
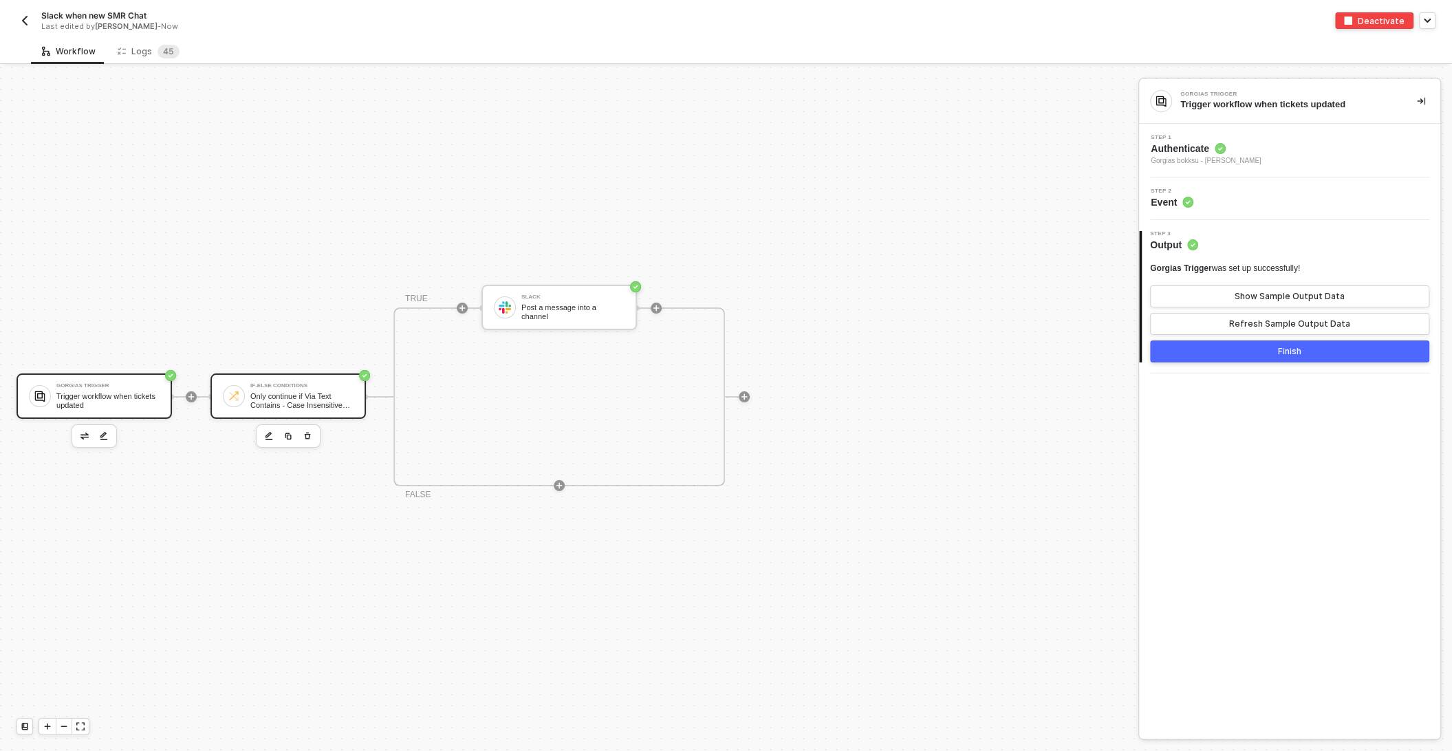
click at [283, 395] on div "Only continue if Via Text Contains - Case Insensitive Wholesale" at bounding box center [301, 400] width 103 height 17
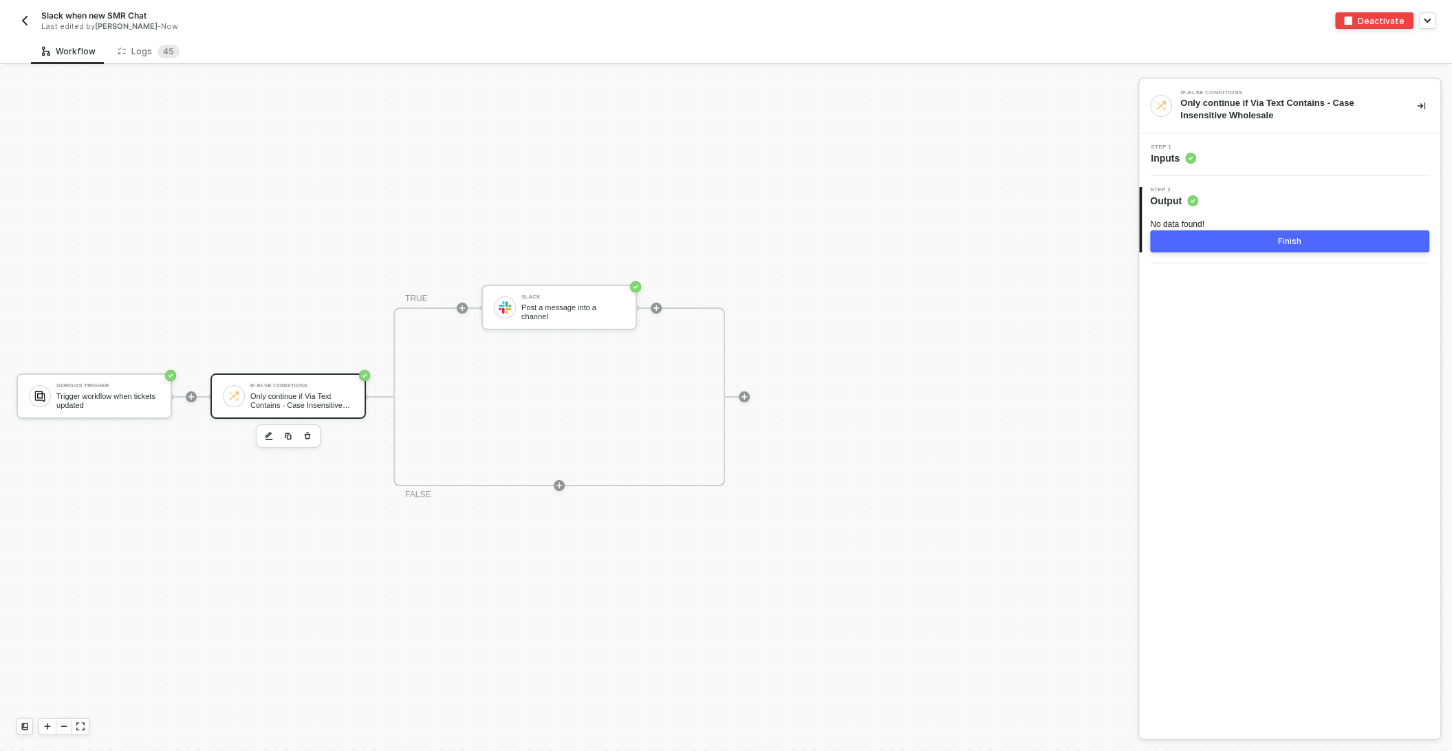
click at [1236, 158] on div "Step 1 Inputs" at bounding box center [1291, 154] width 298 height 21
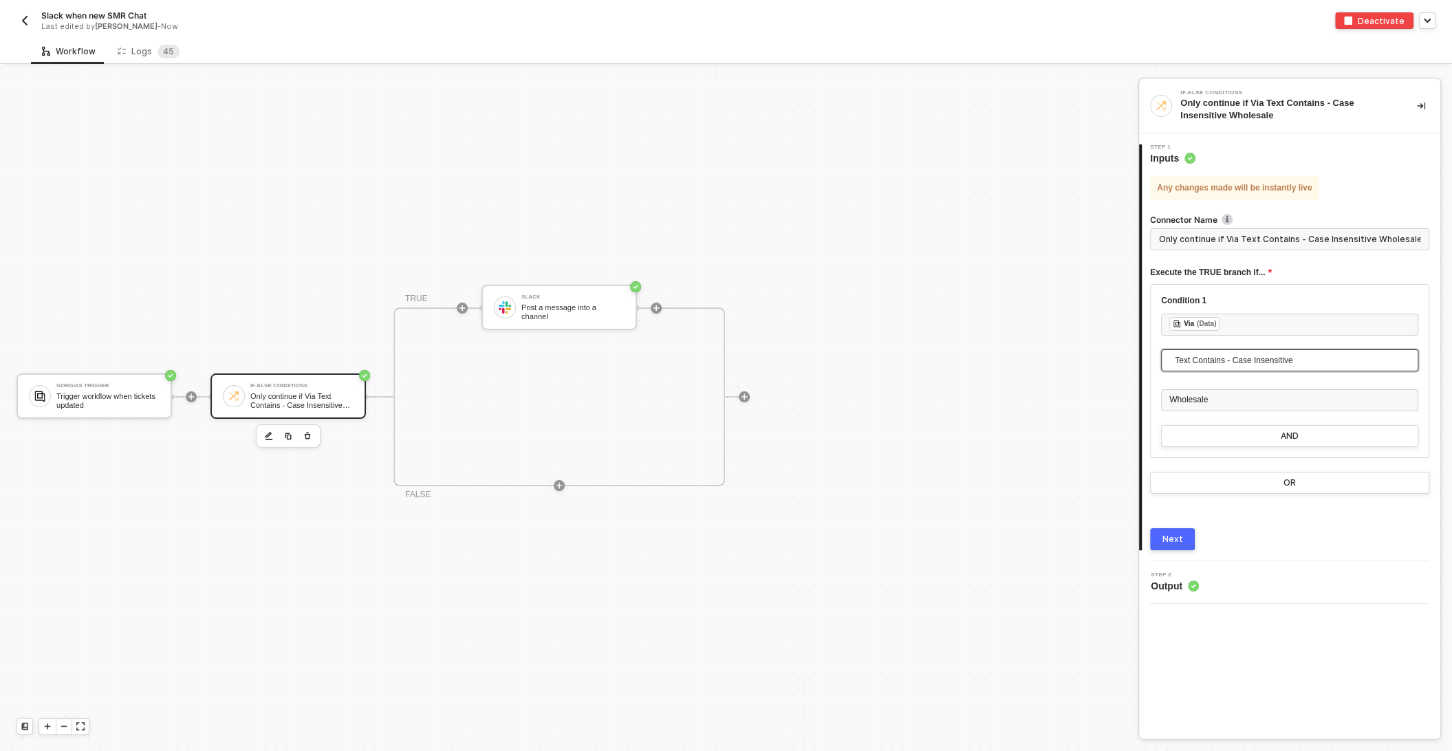
click at [1205, 358] on span "Text Contains - Case Insensitive" at bounding box center [1292, 360] width 235 height 21
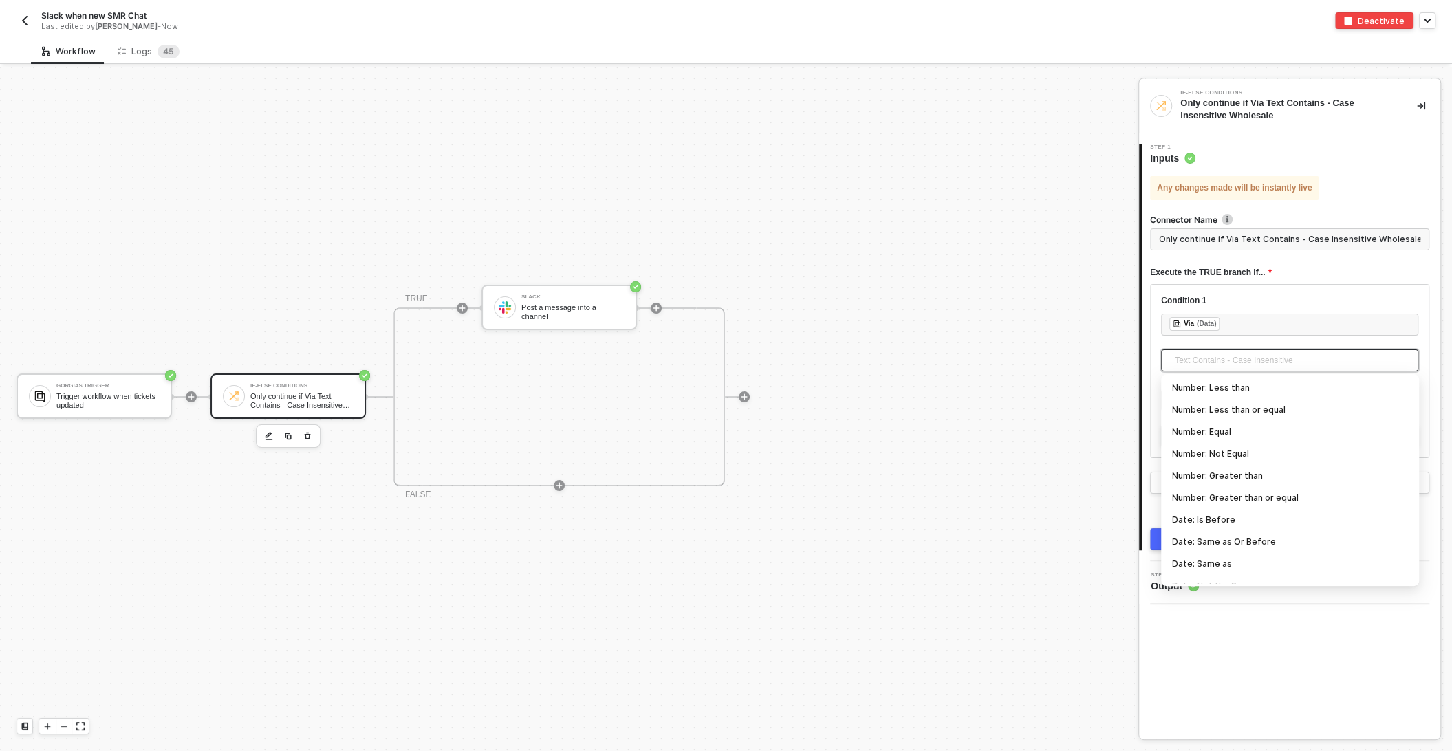
scroll to position [146, 0]
click at [1260, 326] on div "﻿ ﻿ Via (Data) ﻿" at bounding box center [1289, 324] width 241 height 15
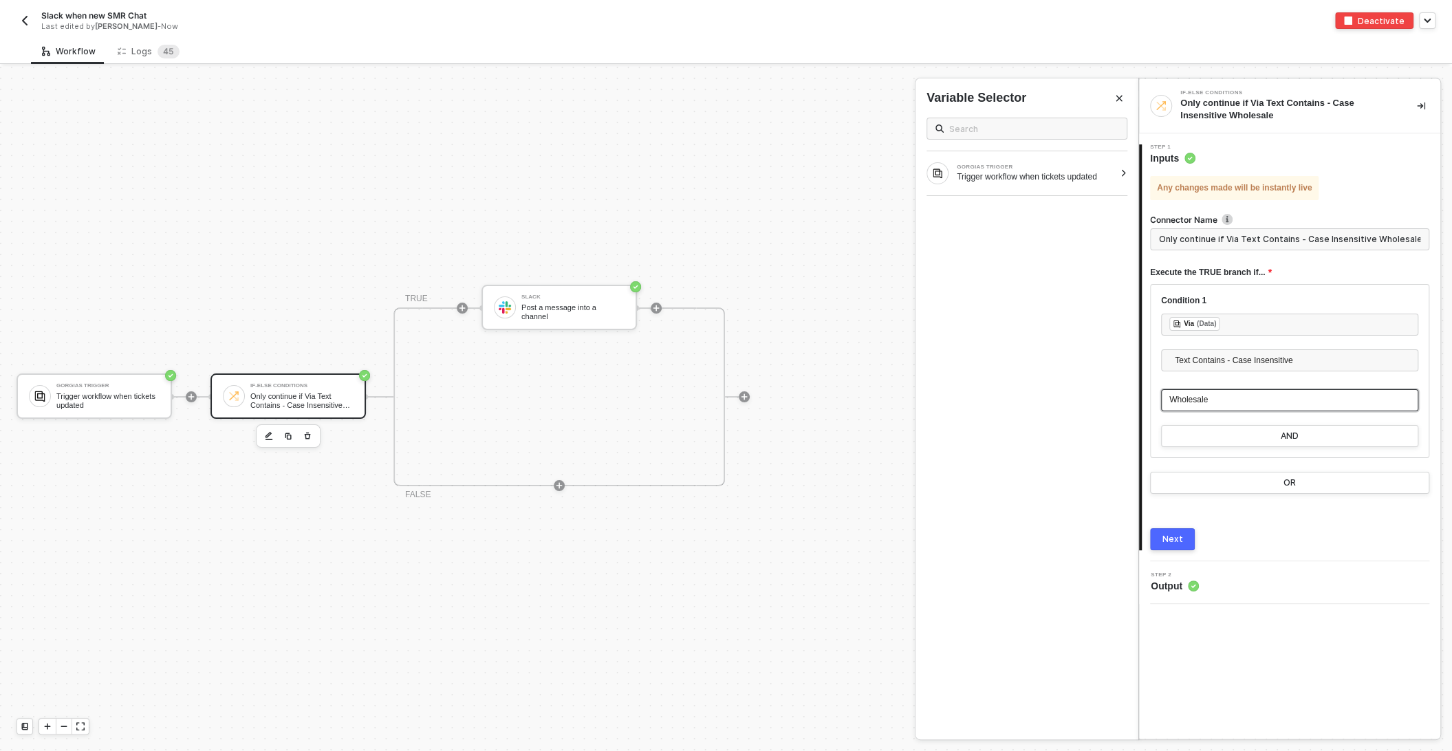
click at [1212, 401] on div "Wholesale" at bounding box center [1289, 399] width 241 height 13
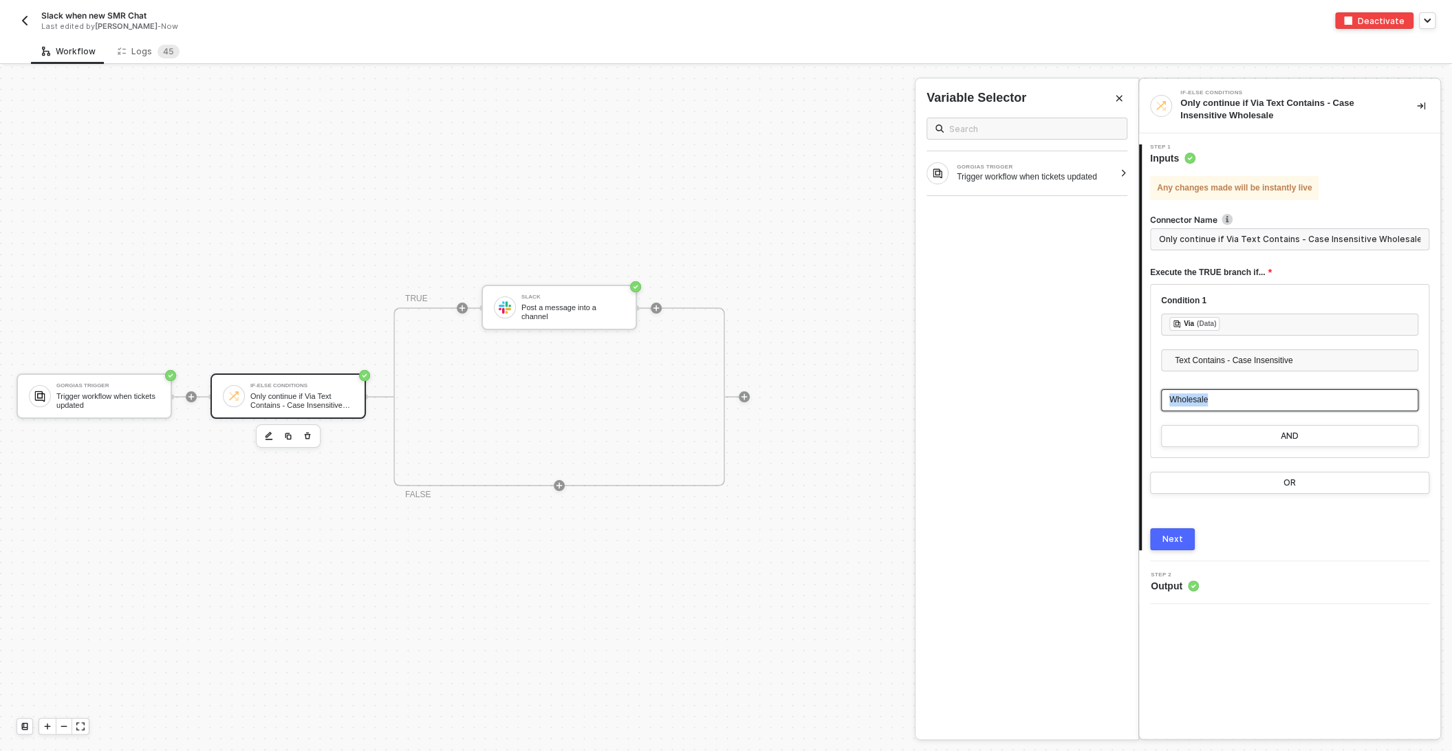
type input "Only continue if Via Text Contains - Case Insensitive 3d7cf64e-ea55-453f-a542-3…"
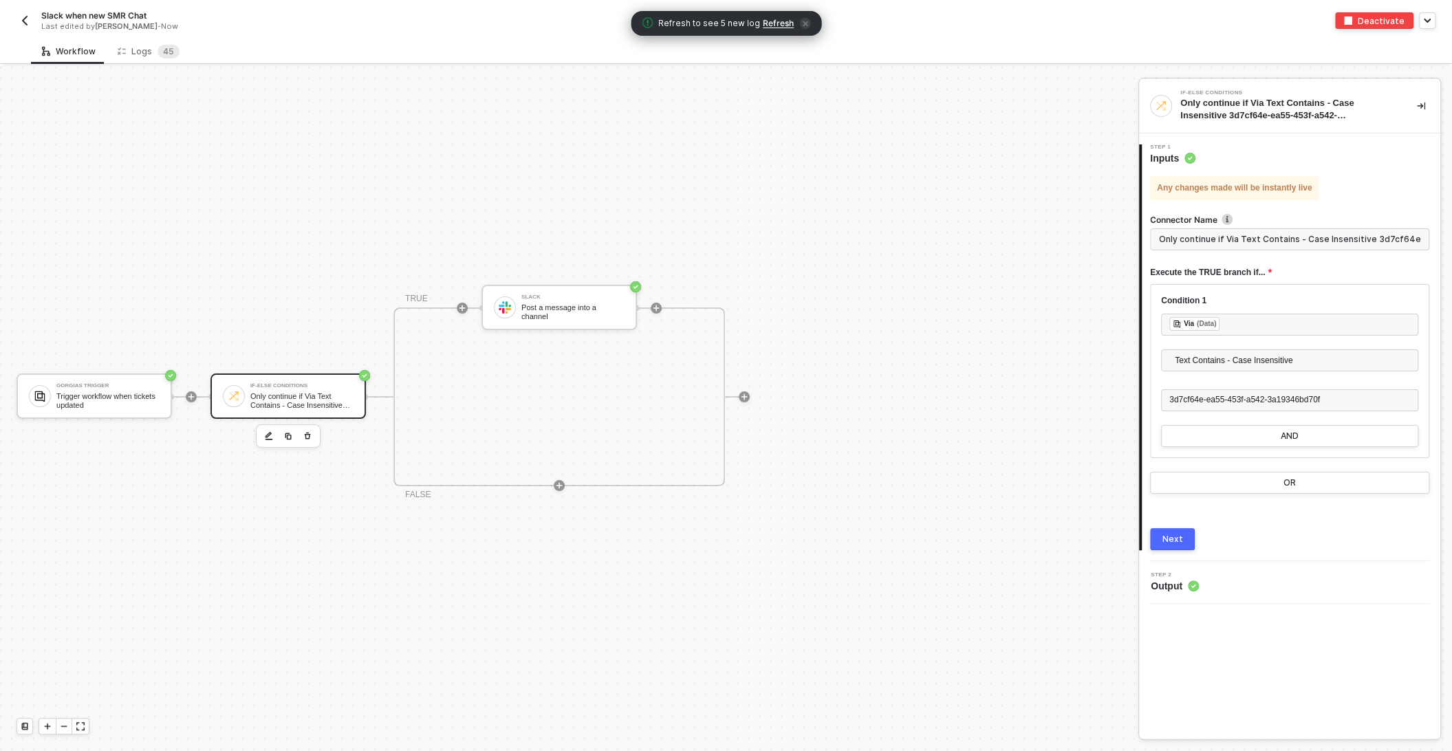
click at [1164, 537] on div "Next" at bounding box center [1172, 539] width 21 height 11
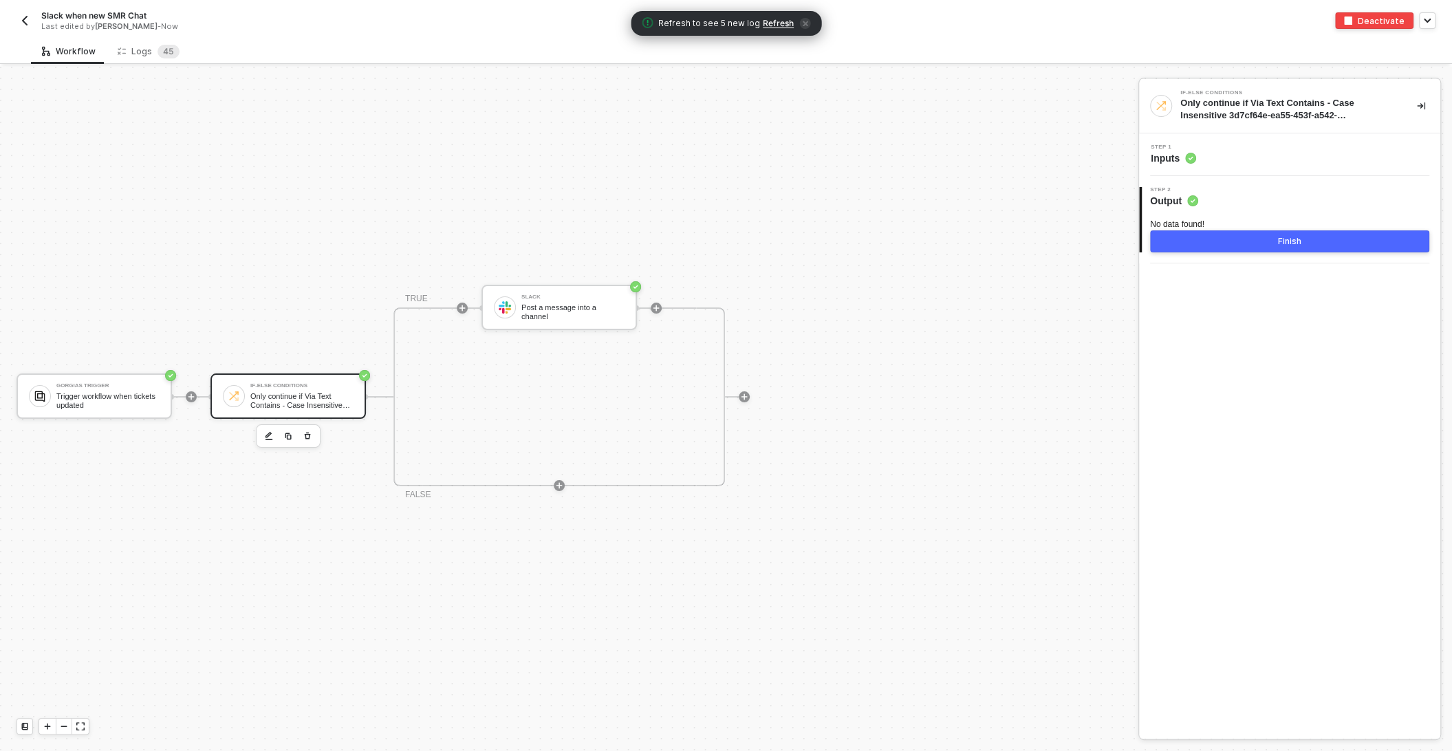
click at [1320, 243] on button "Finish" at bounding box center [1289, 241] width 279 height 22
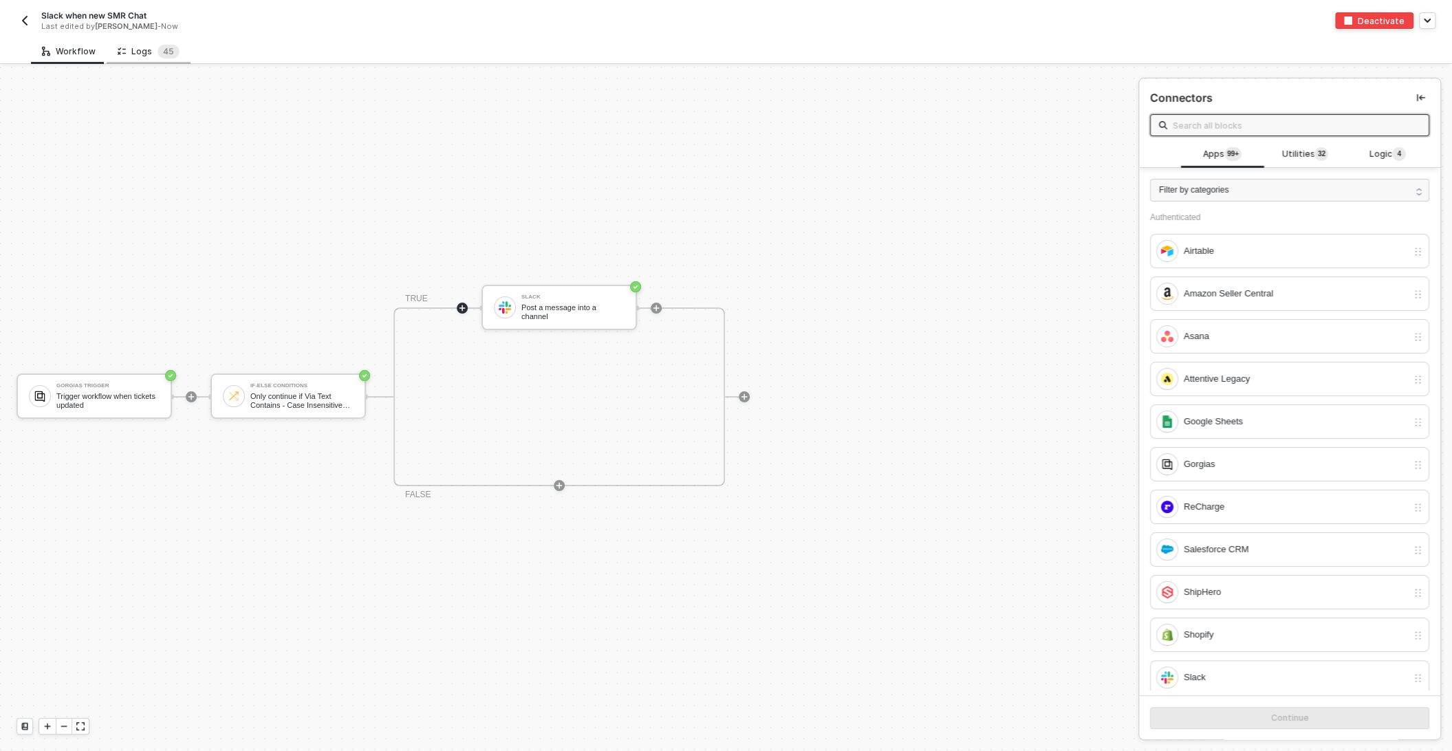
click at [146, 51] on div "Logs 4 5" at bounding box center [149, 52] width 62 height 14
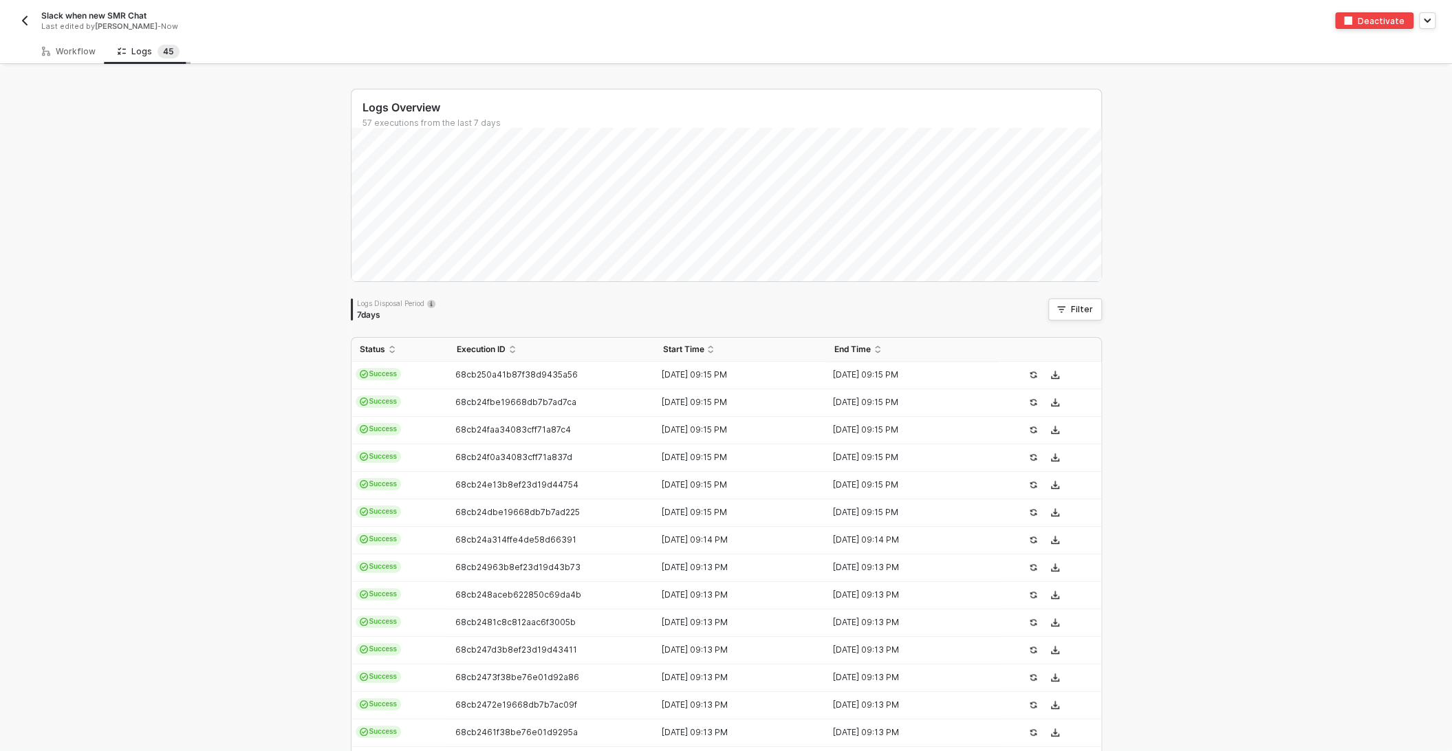
click at [135, 51] on div "Logs 4 5" at bounding box center [149, 52] width 62 height 14
click at [55, 48] on div "Workflow" at bounding box center [69, 51] width 54 height 11
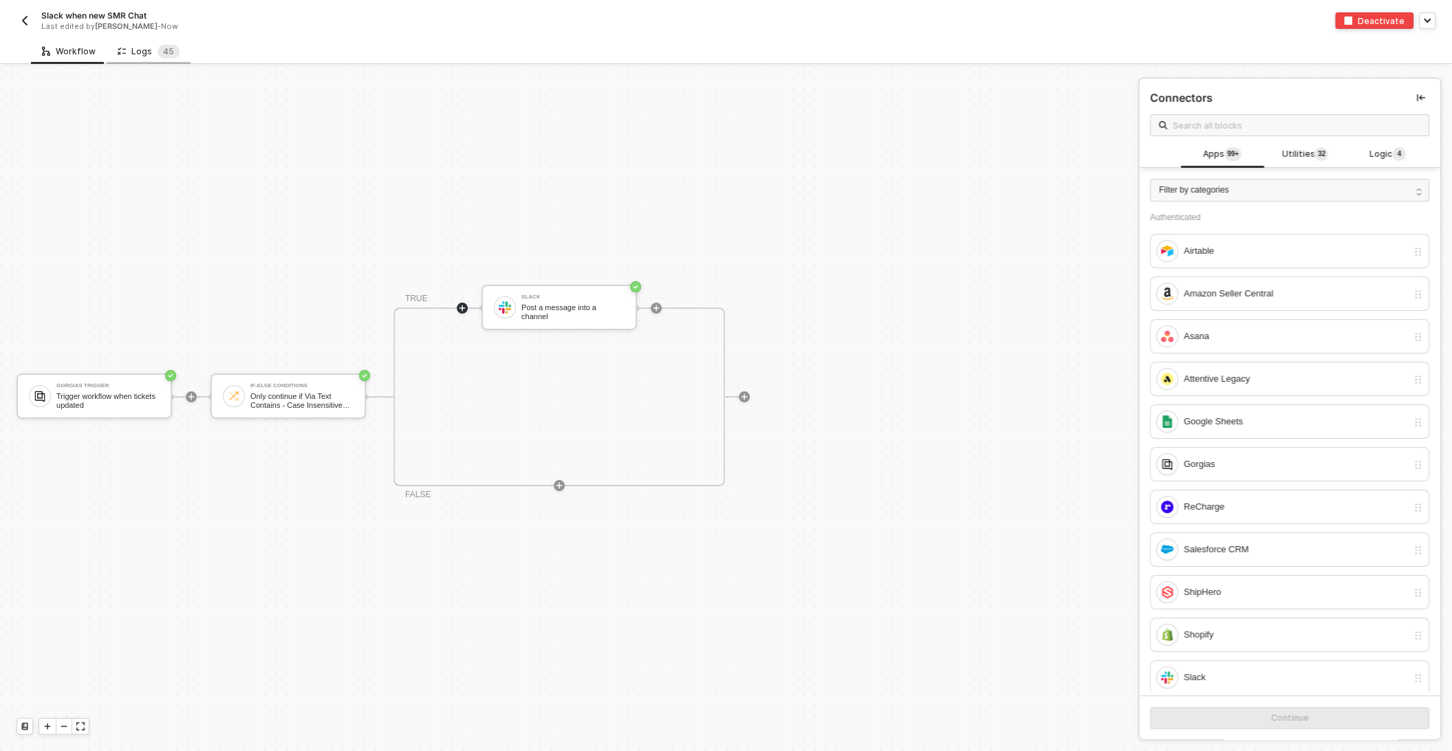
click at [133, 46] on div "Logs 4 5" at bounding box center [149, 52] width 62 height 14
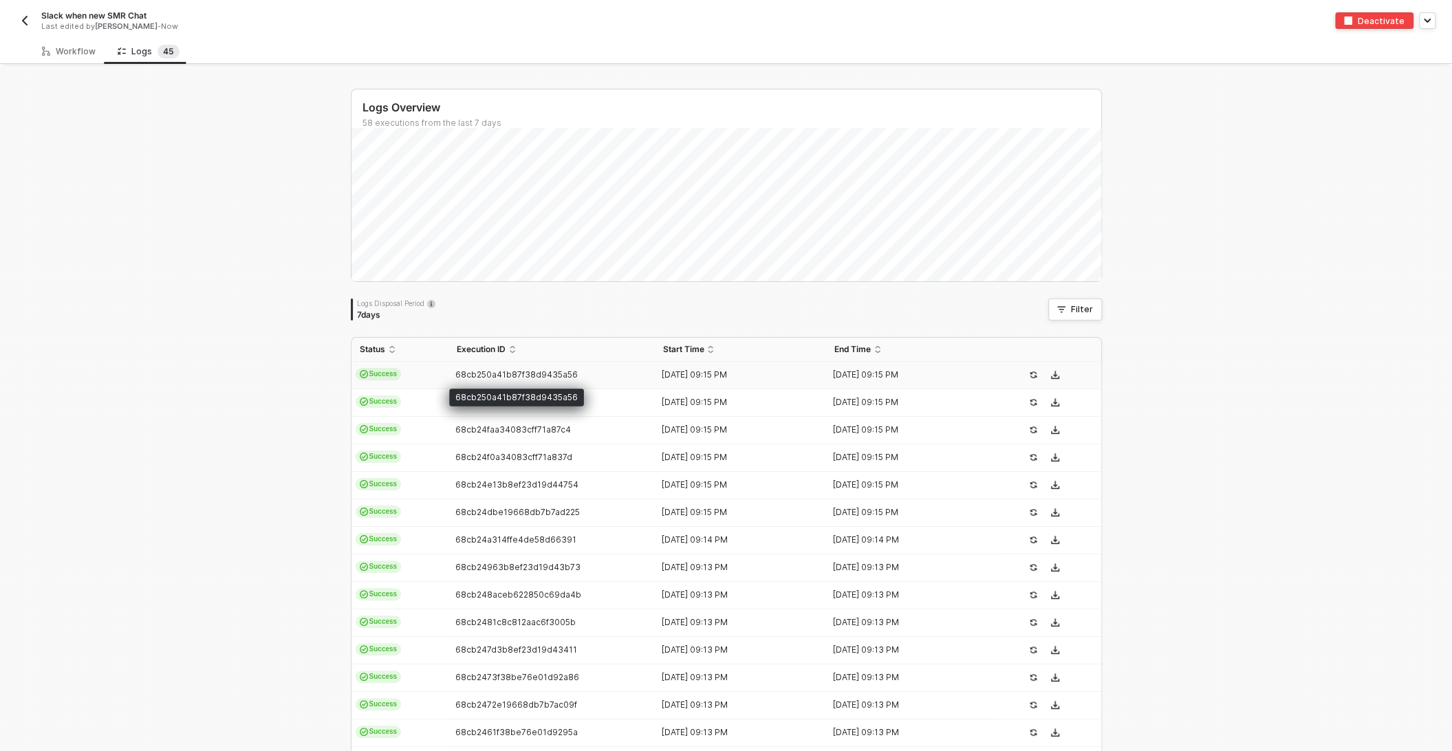
click at [475, 372] on span "68cb250a41b87f38d9435a56" at bounding box center [516, 374] width 122 height 10
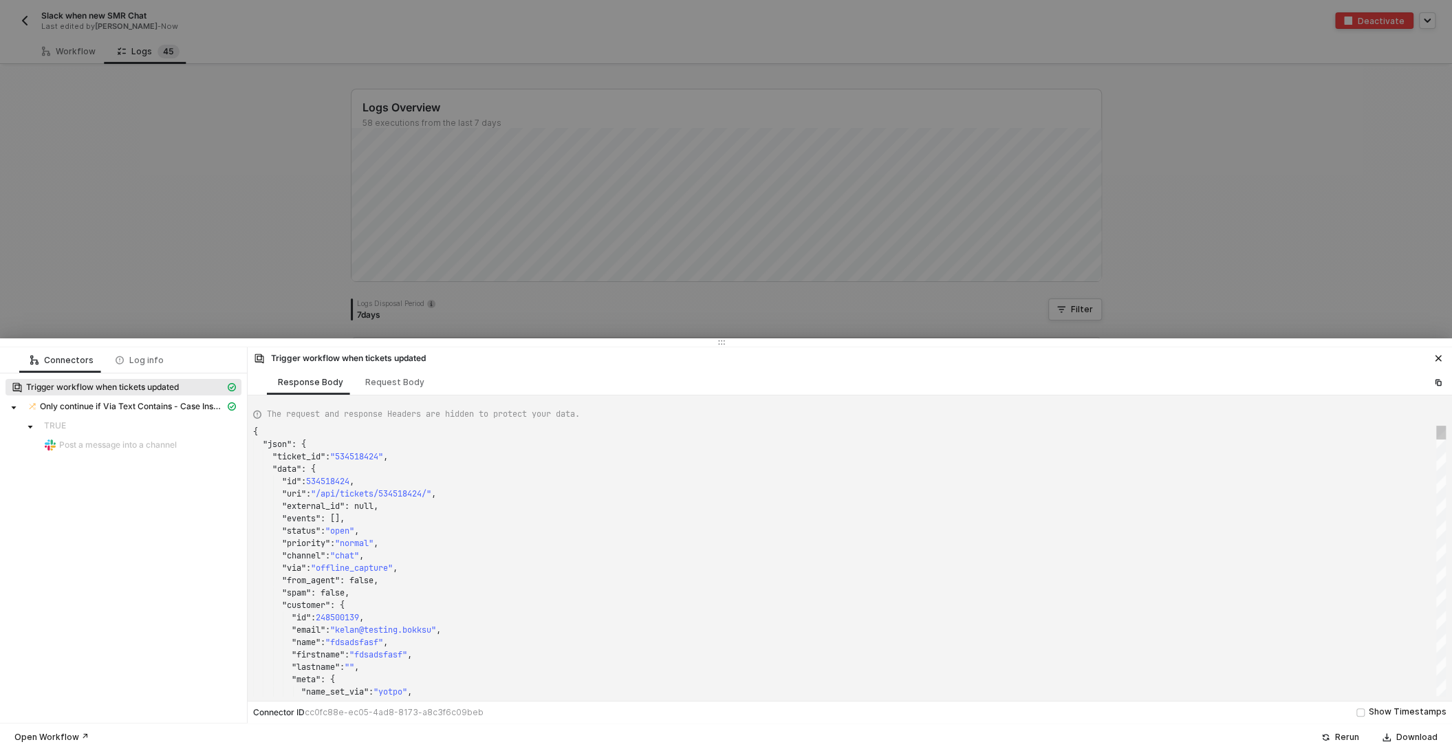
scroll to position [124, 0]
click at [167, 406] on span "Only continue if Via Text Contains - Case Insensitive Wholesale" at bounding box center [132, 406] width 185 height 11
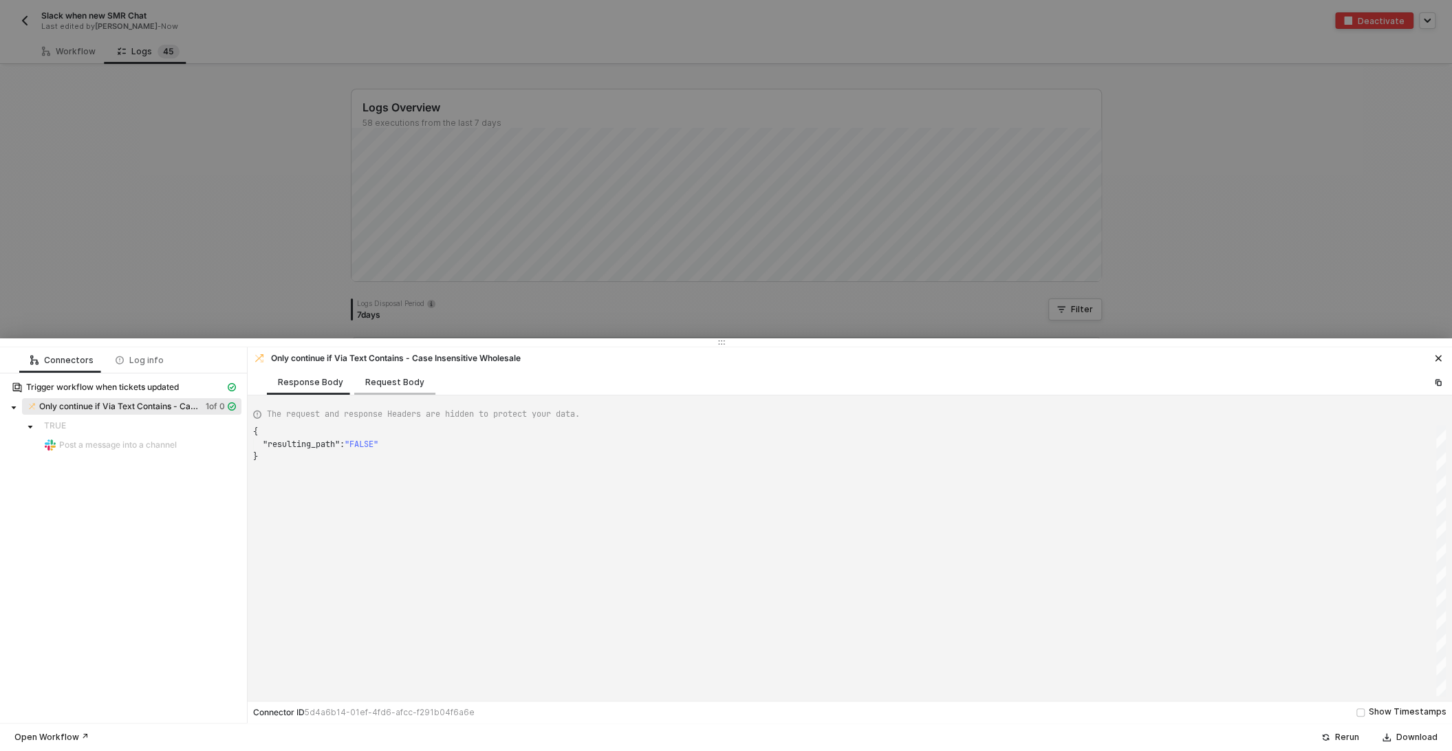
click at [374, 380] on div "Request Body" at bounding box center [394, 382] width 59 height 11
type textarea "{ "conditionSets": [ { "uuid": "5290b254-eea3-402a-c7a9-0df9d8f02cde", "conditi…"
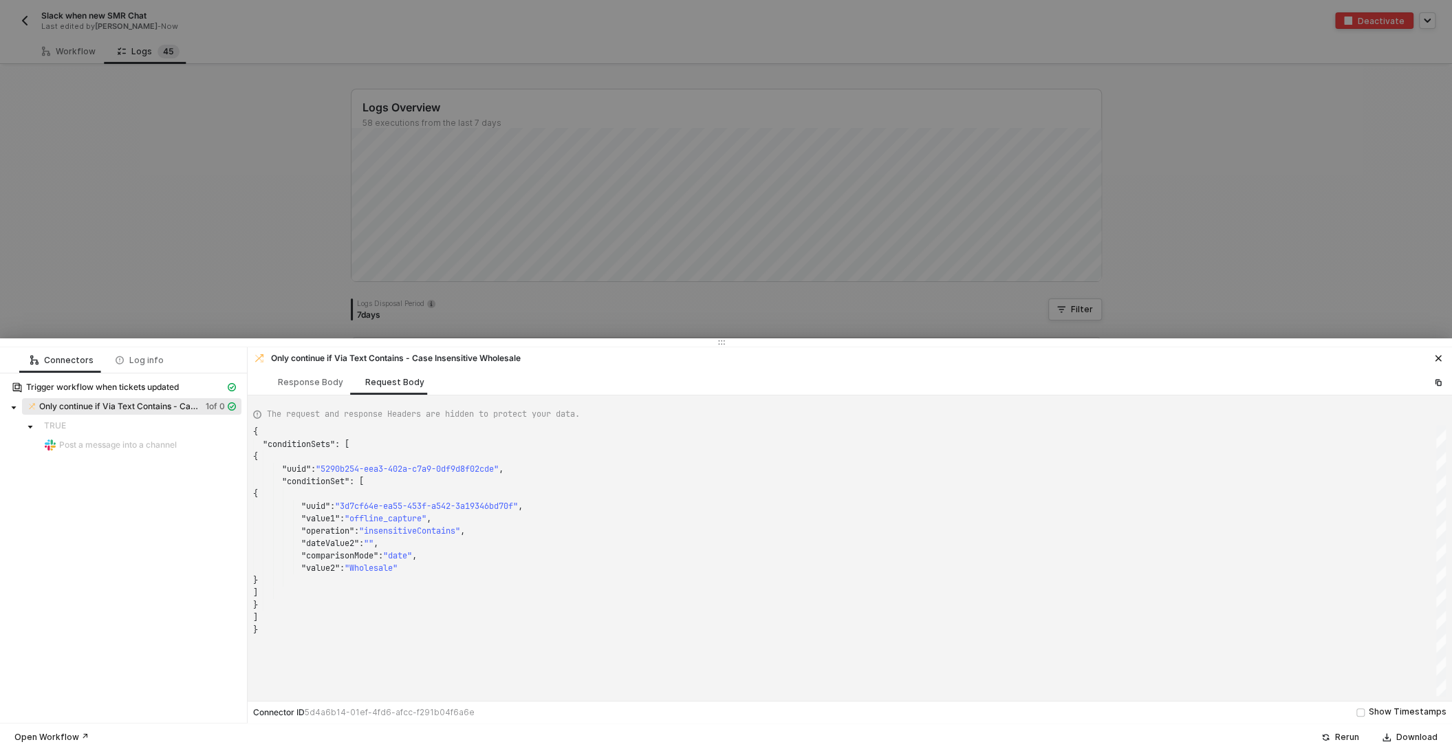
click at [239, 243] on div at bounding box center [726, 375] width 1452 height 751
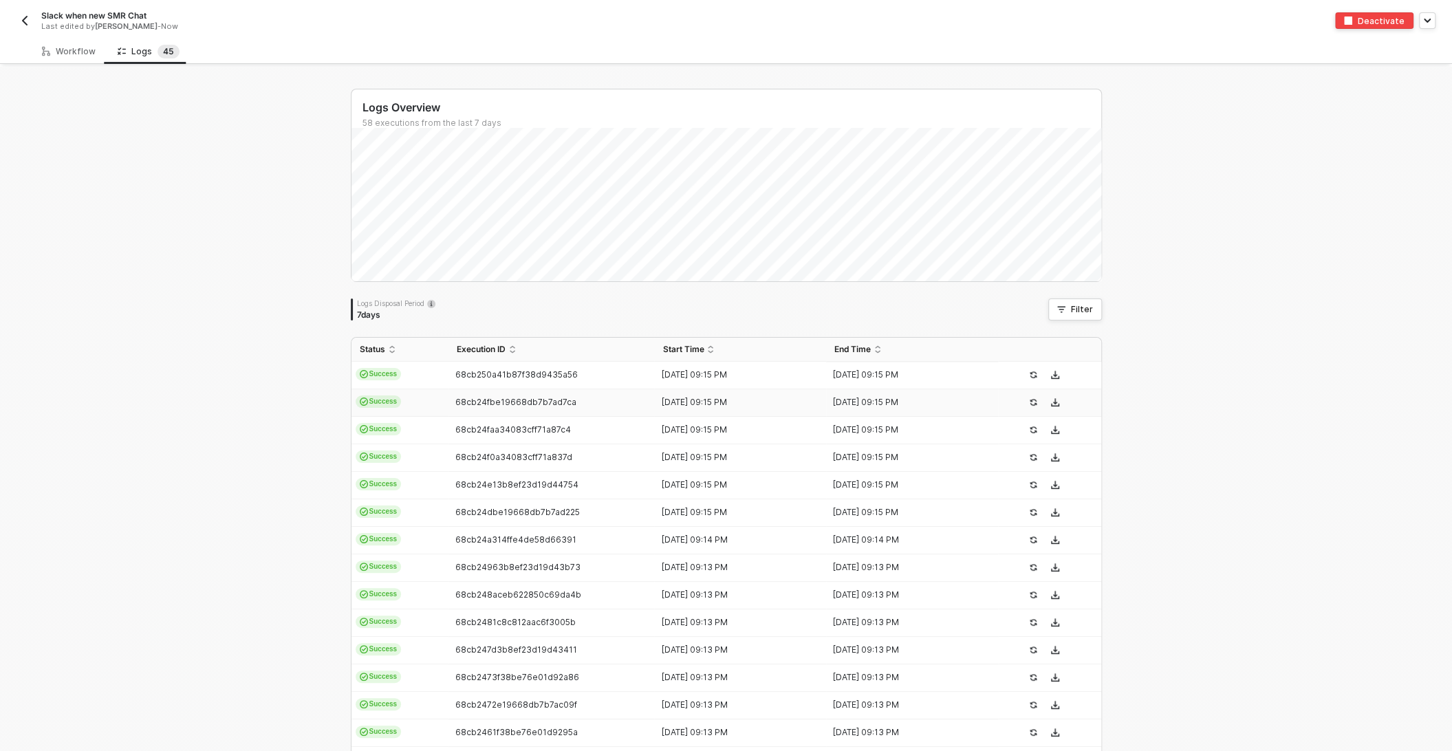
click at [467, 397] on span "68cb24fbe19668db7b7ad7ca" at bounding box center [515, 402] width 121 height 10
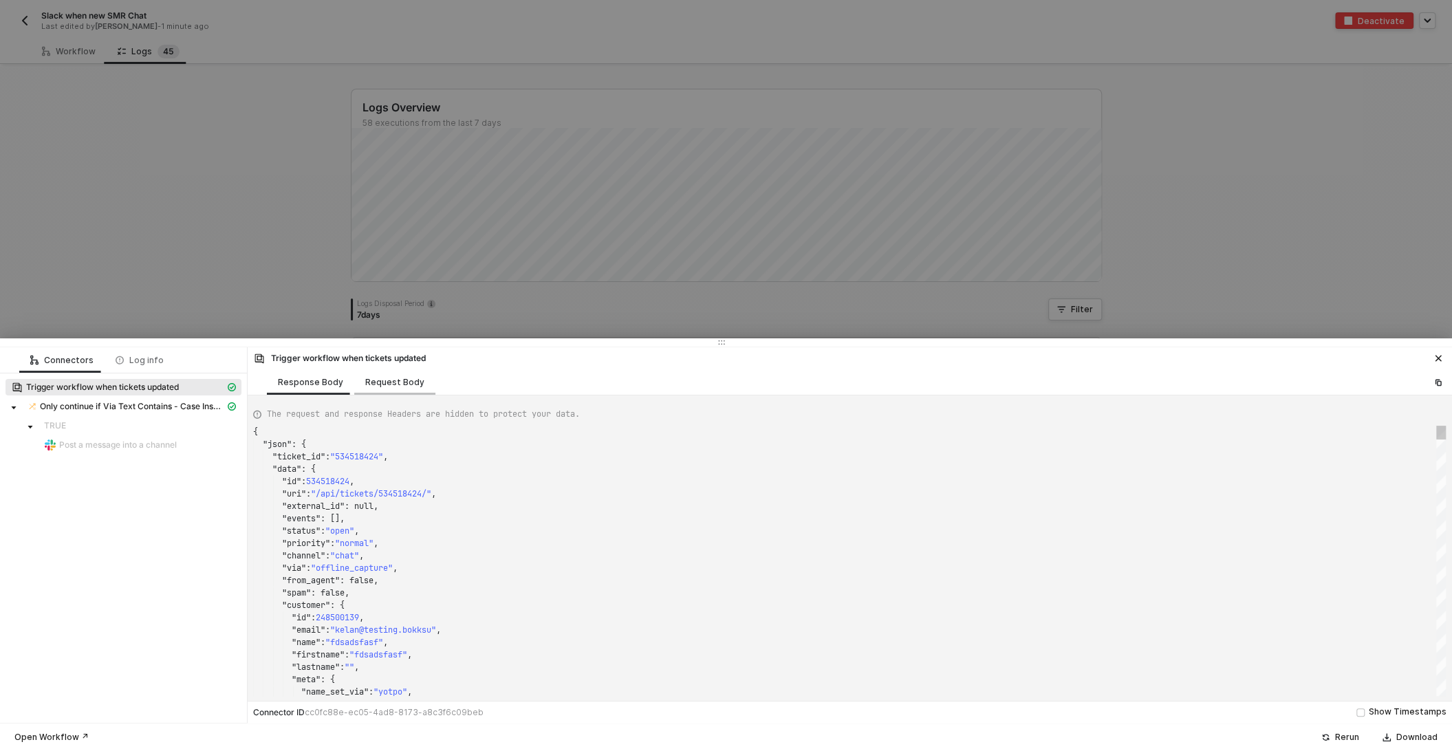
click at [398, 373] on div "Request Body" at bounding box center [394, 381] width 81 height 25
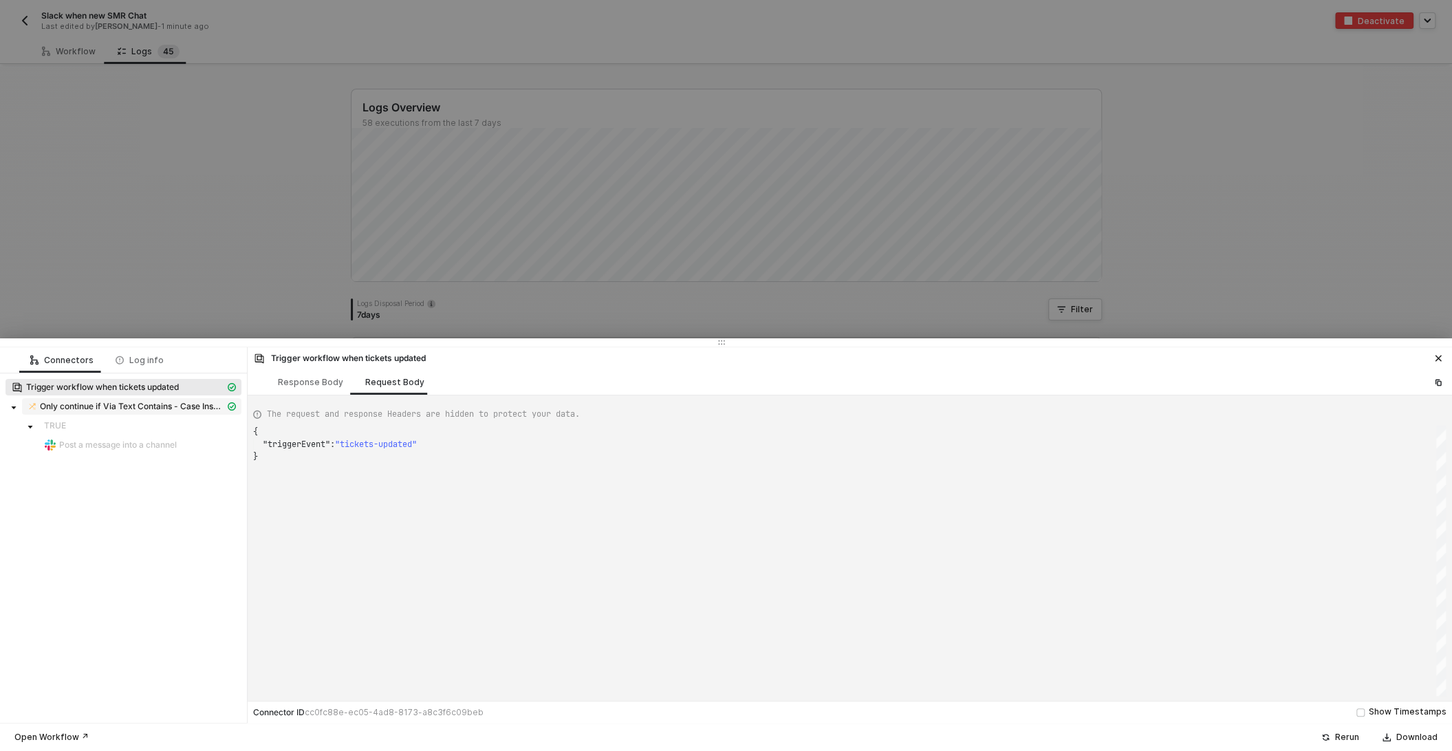
click at [171, 406] on span "Only continue if Via Text Contains - Case Insensitive Wholesale" at bounding box center [132, 406] width 185 height 11
click at [403, 381] on div "Request Body" at bounding box center [394, 382] width 59 height 11
type textarea "{ "conditionSets": [ { "uuid": "5290b254-eea3-402a-c7a9-0df9d8f02cde", "conditi…"
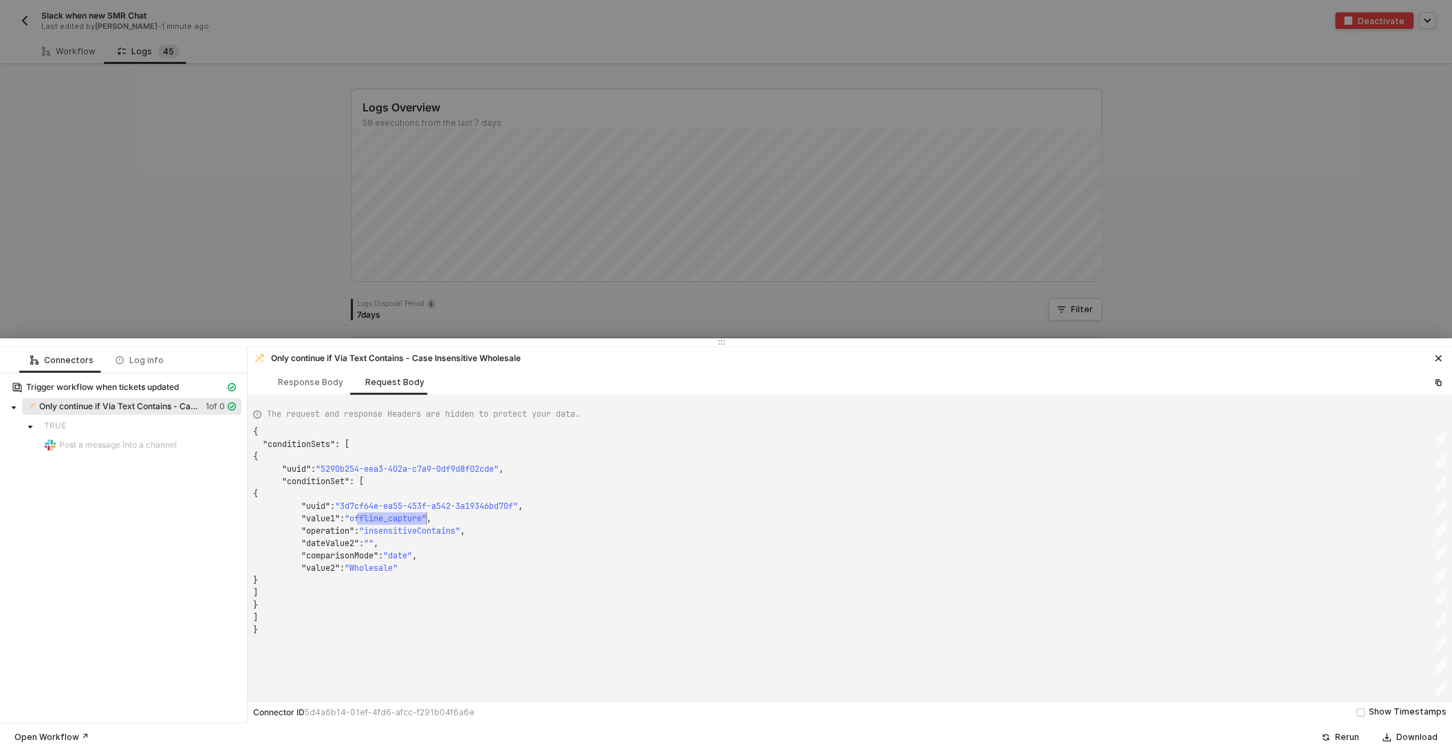
scroll to position [87, 183]
drag, startPoint x: 356, startPoint y: 515, endPoint x: 435, endPoint y: 516, distance: 79.1
click at [194, 314] on div at bounding box center [726, 375] width 1452 height 751
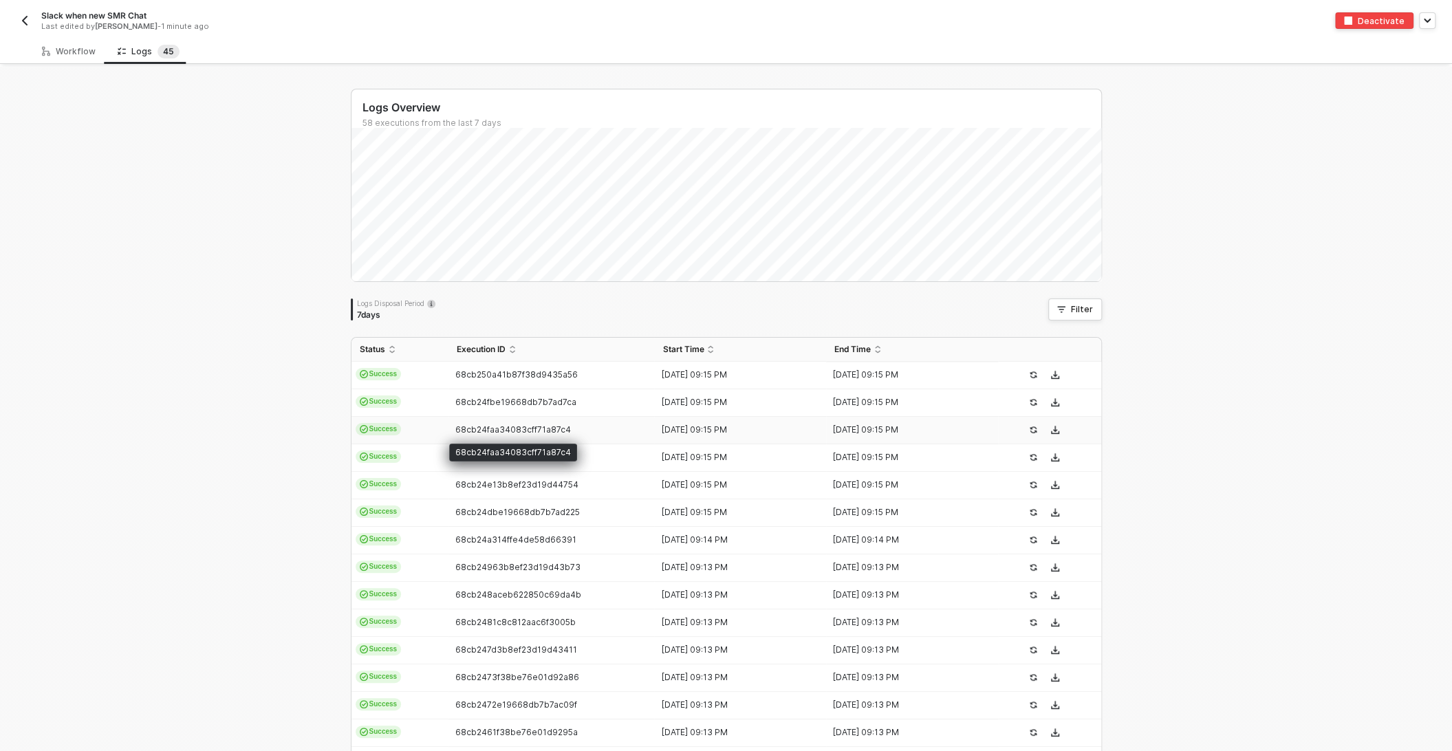
click at [497, 428] on span "68cb24faa34083cff71a87c4" at bounding box center [513, 429] width 116 height 10
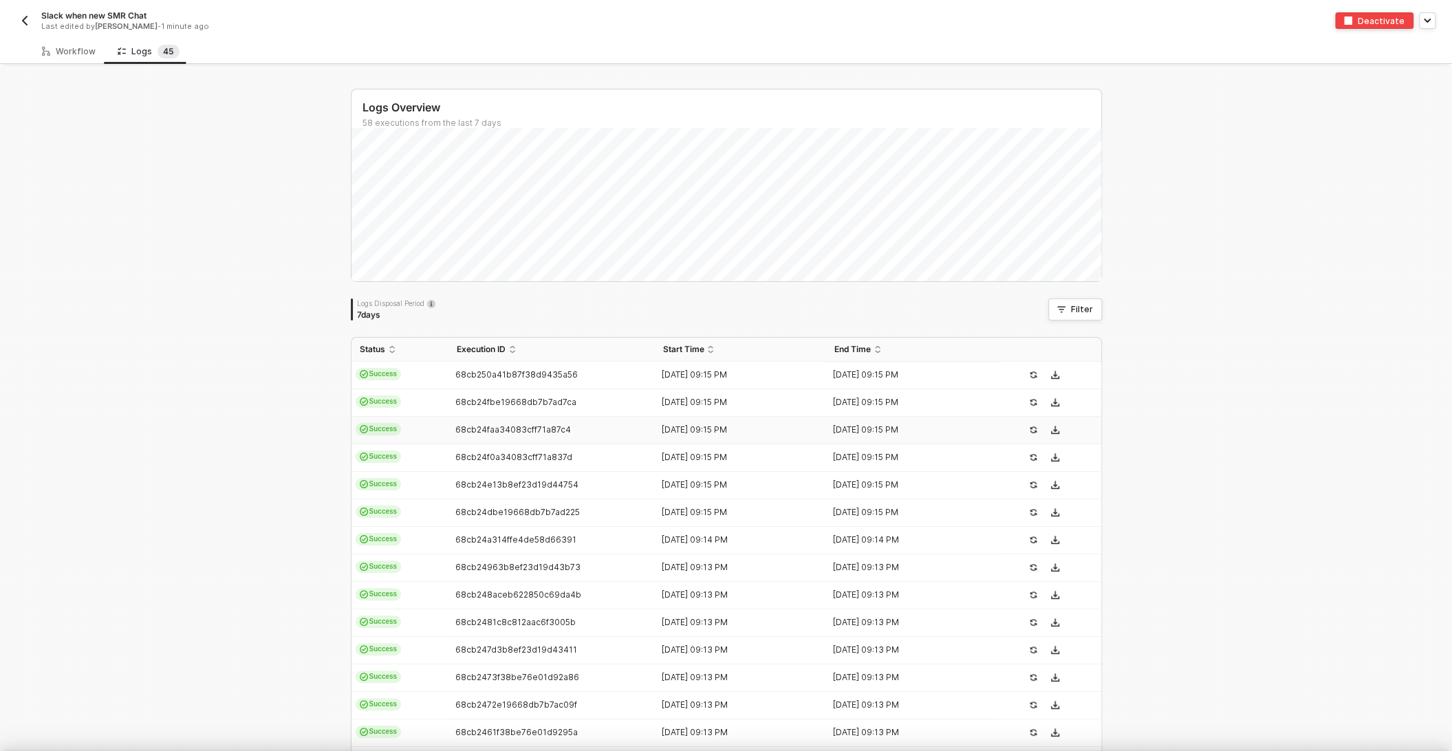
scroll to position [124, 0]
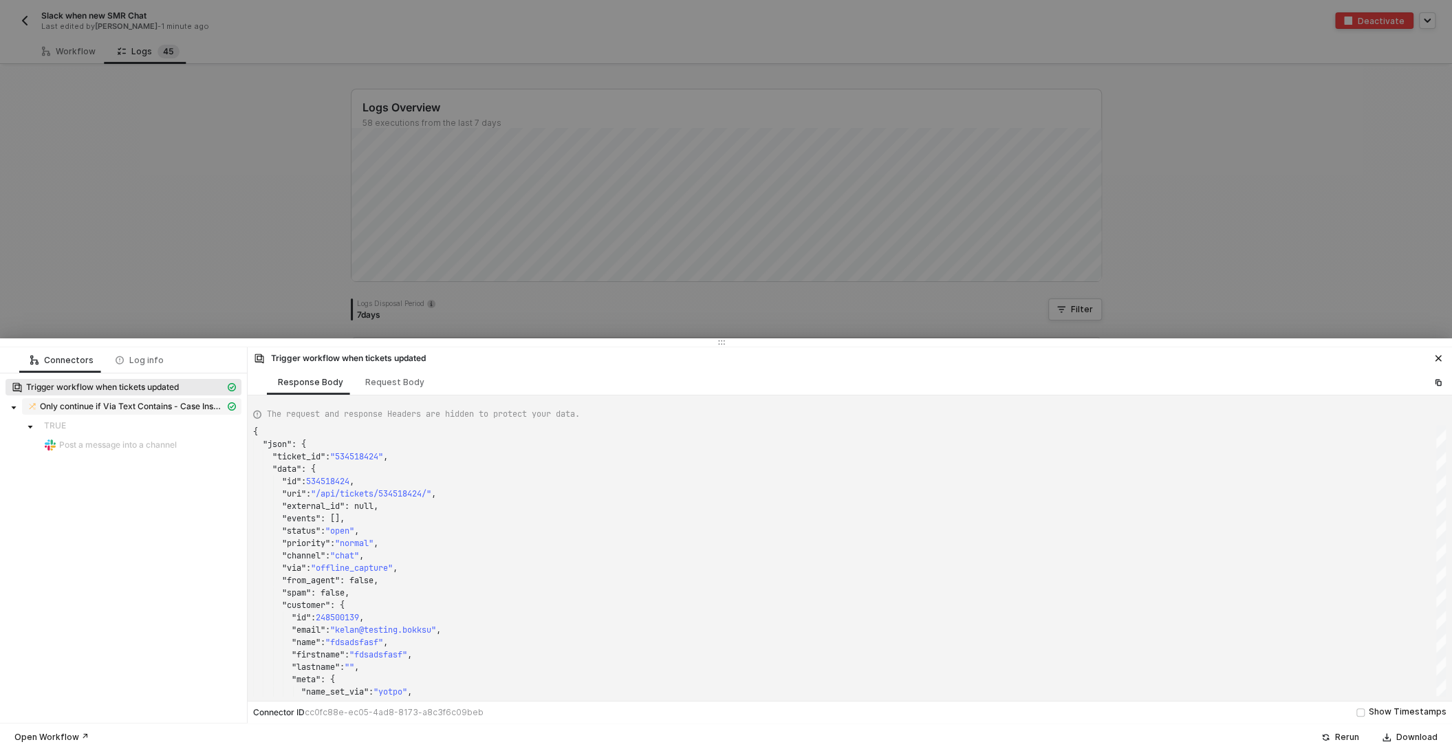
click at [150, 406] on span "Only continue if Via Text Contains - Case Insensitive Wholesale" at bounding box center [132, 406] width 185 height 11
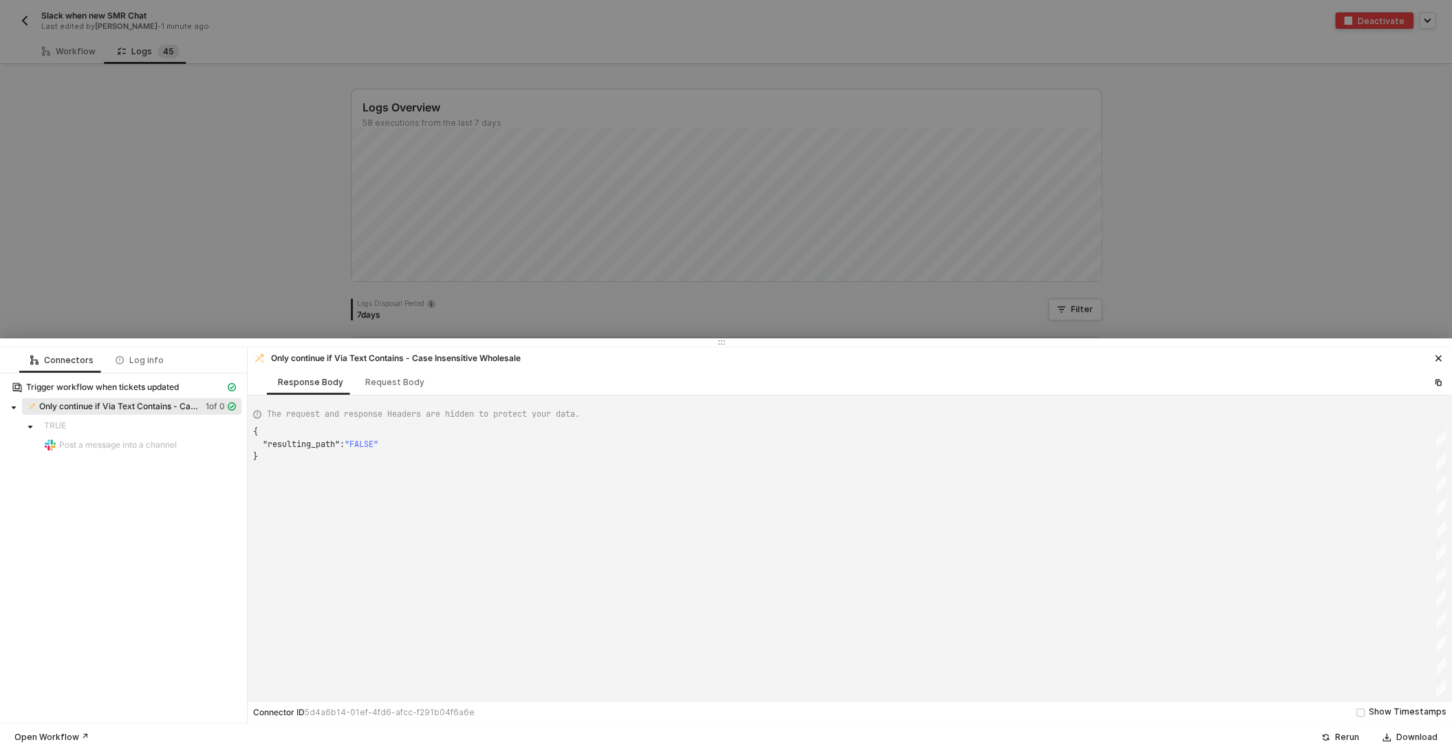
scroll to position [25, 0]
click at [402, 387] on div "Request Body" at bounding box center [394, 381] width 81 height 25
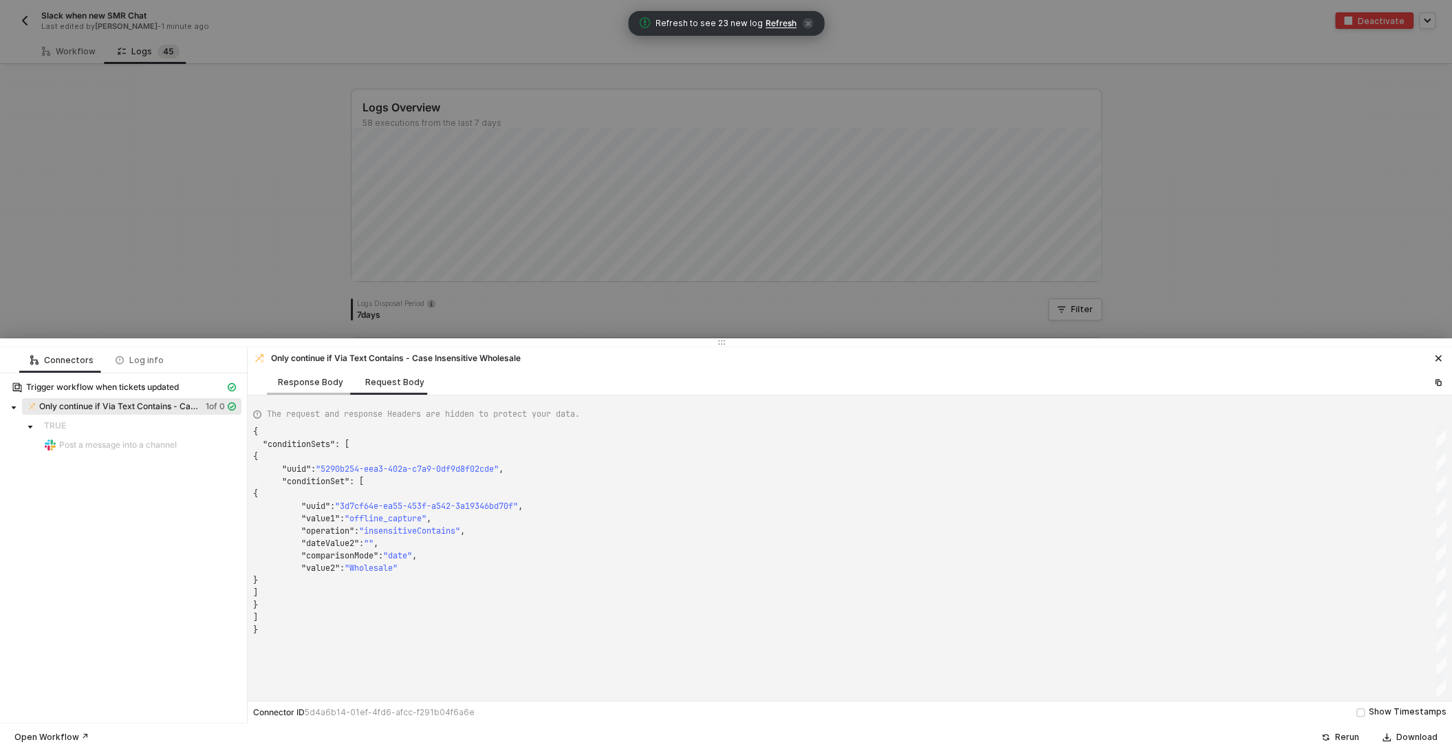
click at [306, 388] on div "Response Body" at bounding box center [310, 381] width 87 height 25
type textarea "{ "resulting_path": "FALSE" }"
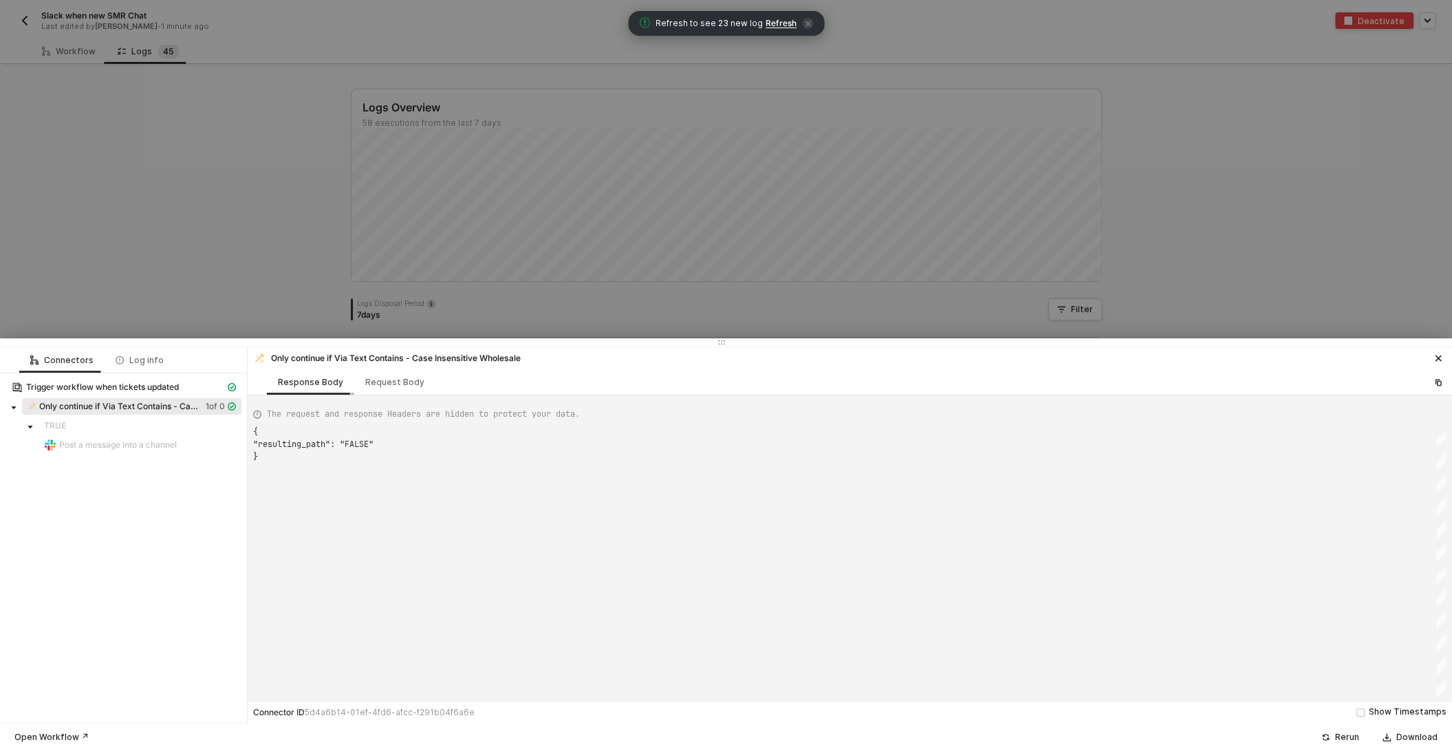
scroll to position [25, 0]
click at [271, 216] on div at bounding box center [726, 375] width 1452 height 751
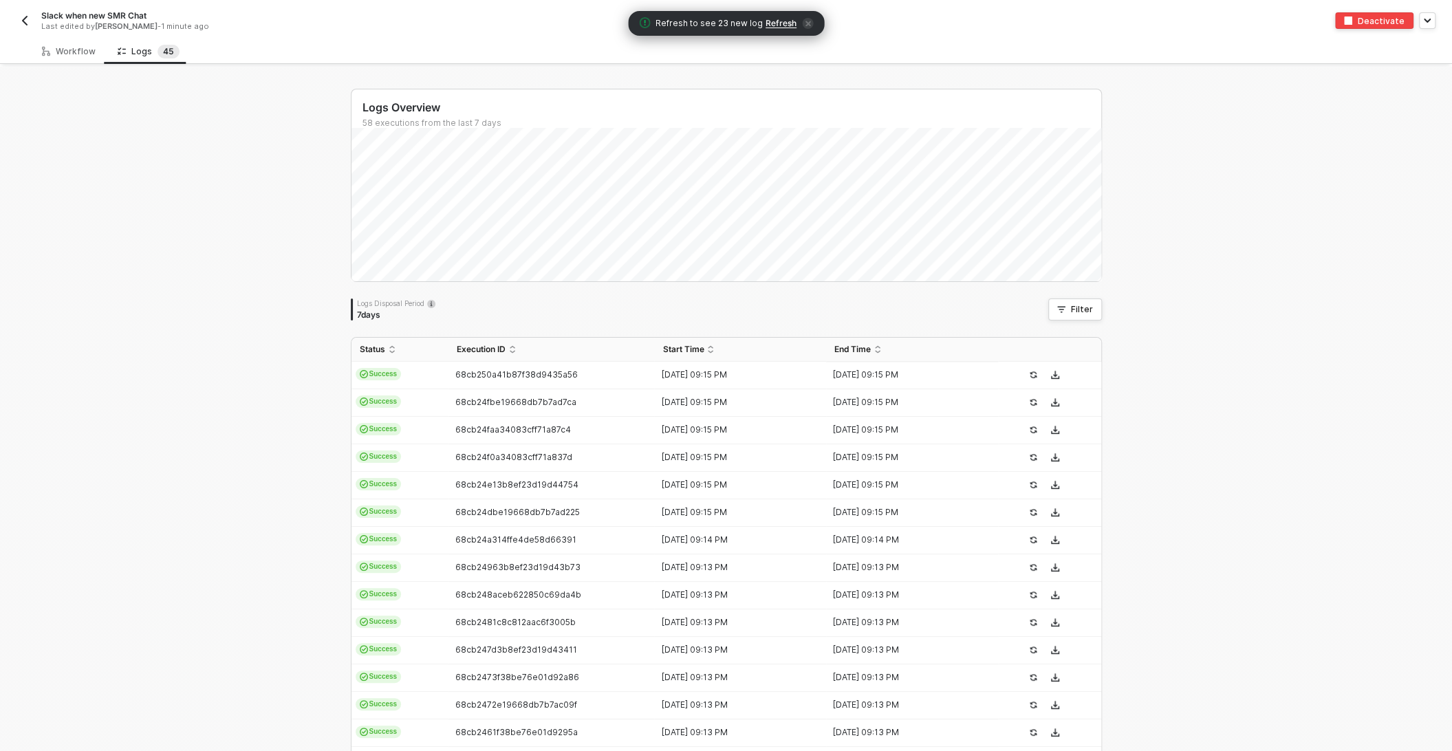
click at [770, 26] on span "Refresh" at bounding box center [780, 23] width 31 height 11
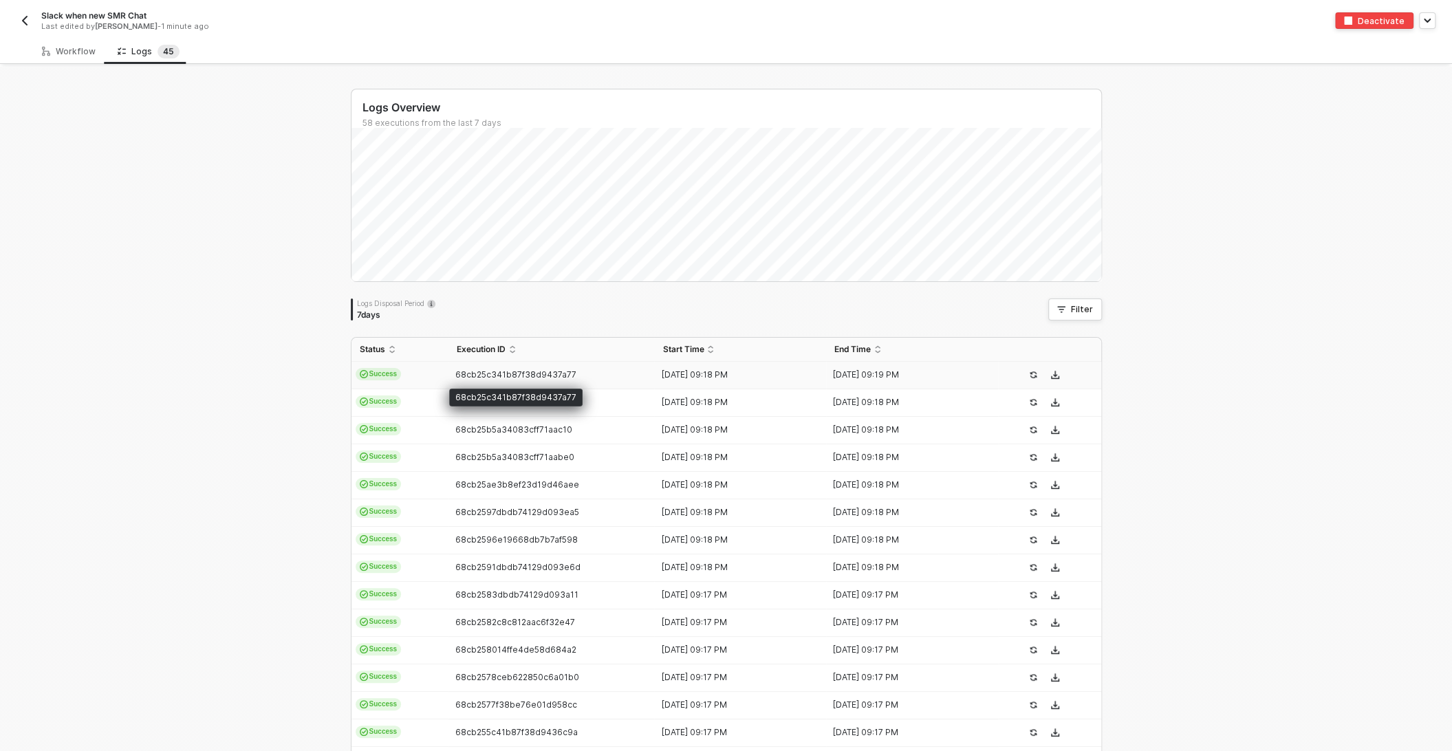
click at [489, 371] on span "68cb25c341b87f38d9437a77" at bounding box center [515, 374] width 121 height 10
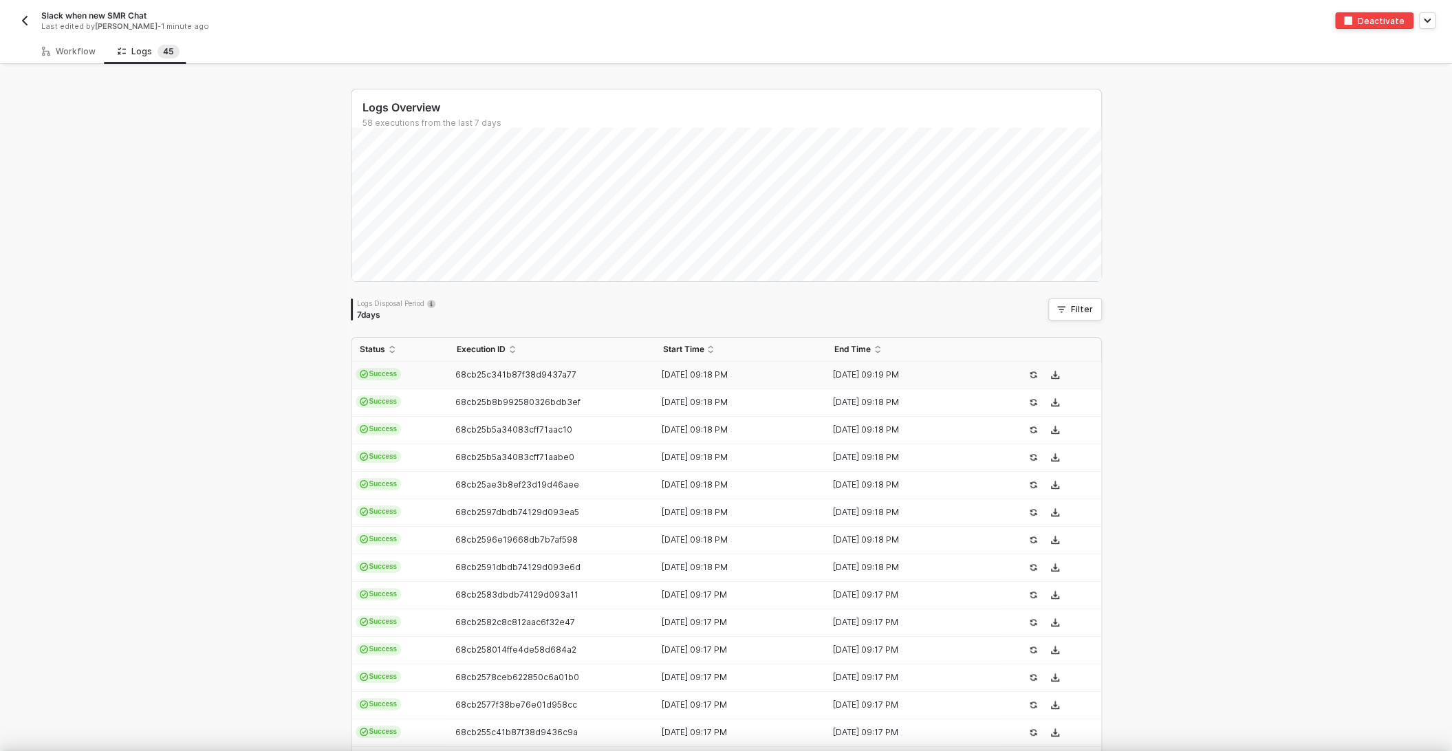
scroll to position [124, 0]
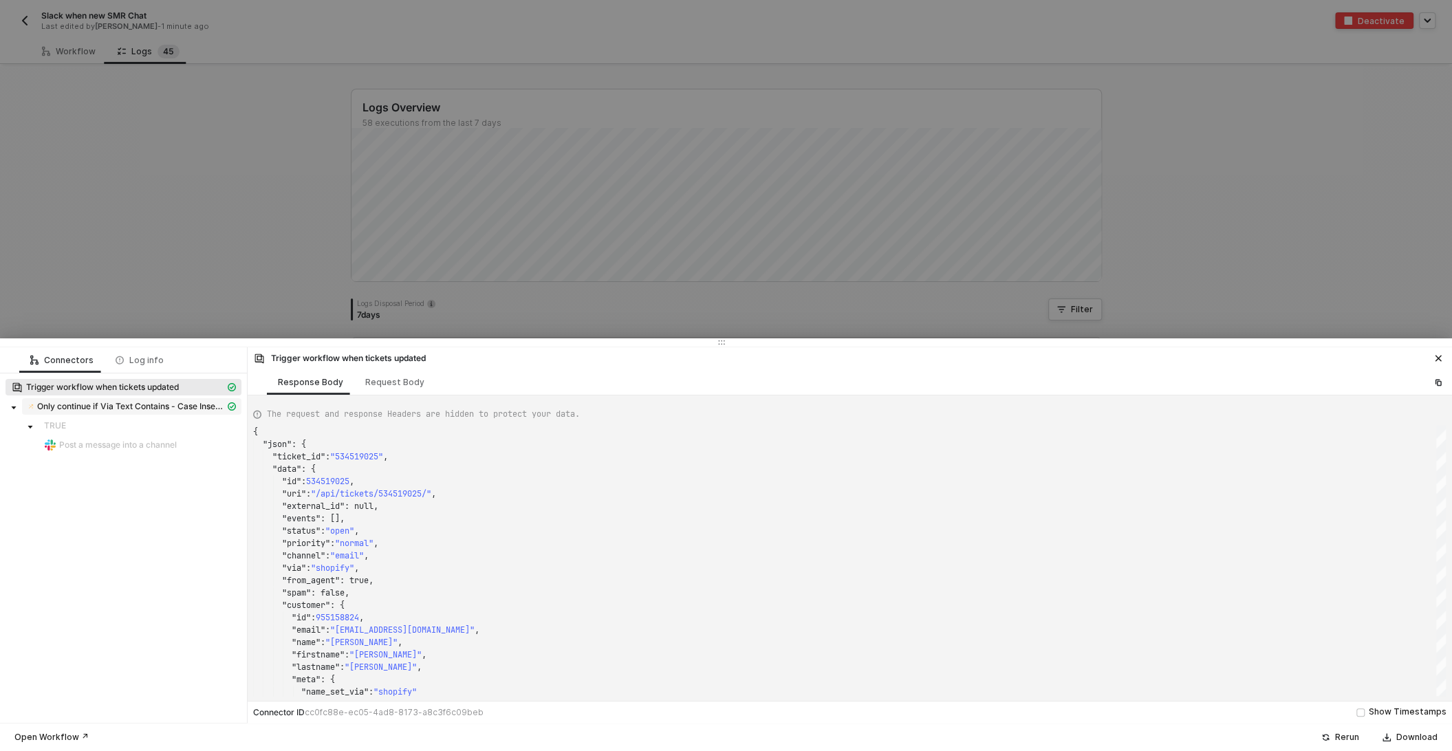
click at [173, 402] on span "Only continue if Via Text Contains - Case Insensitive 3d7cf64e-ea55-453f-a542-3…" at bounding box center [131, 406] width 188 height 11
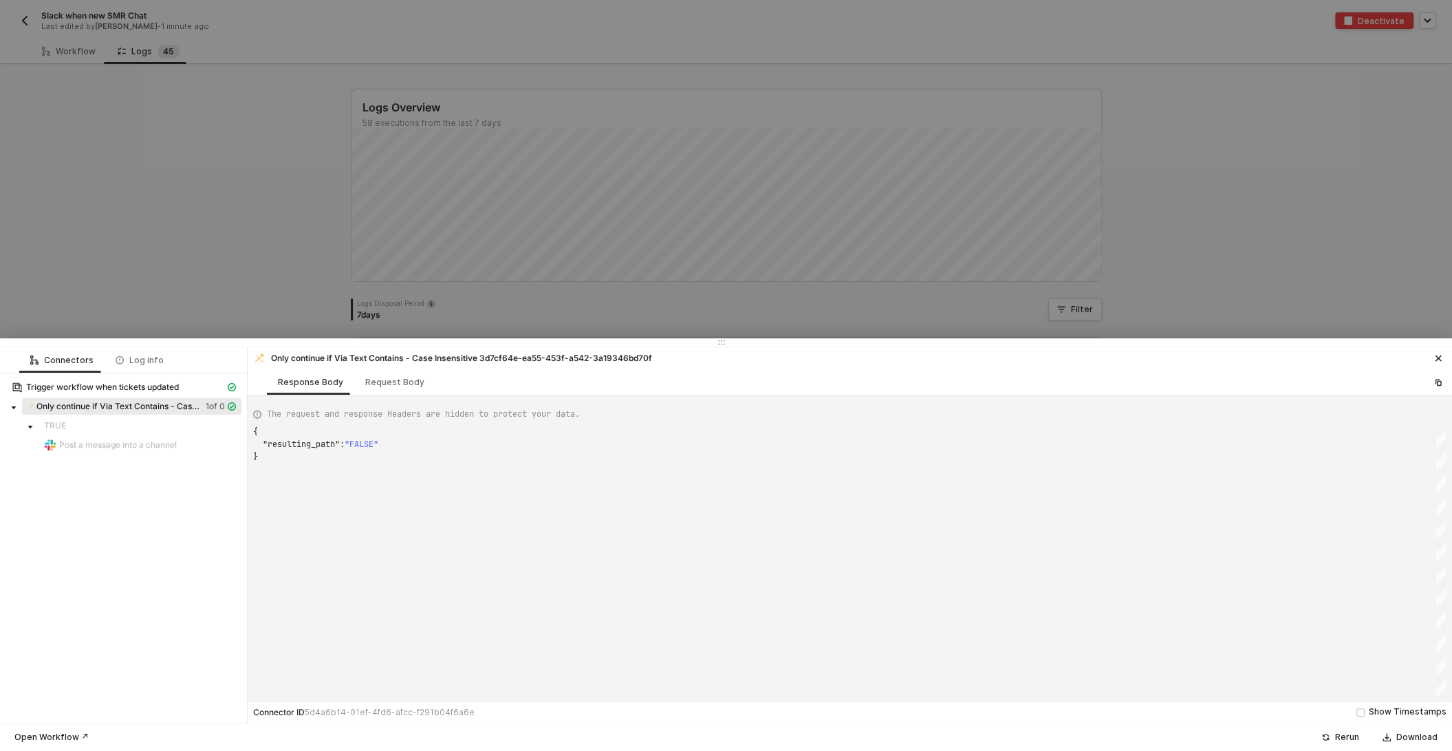
scroll to position [25, 0]
click at [394, 379] on div "Request Body" at bounding box center [394, 382] width 59 height 11
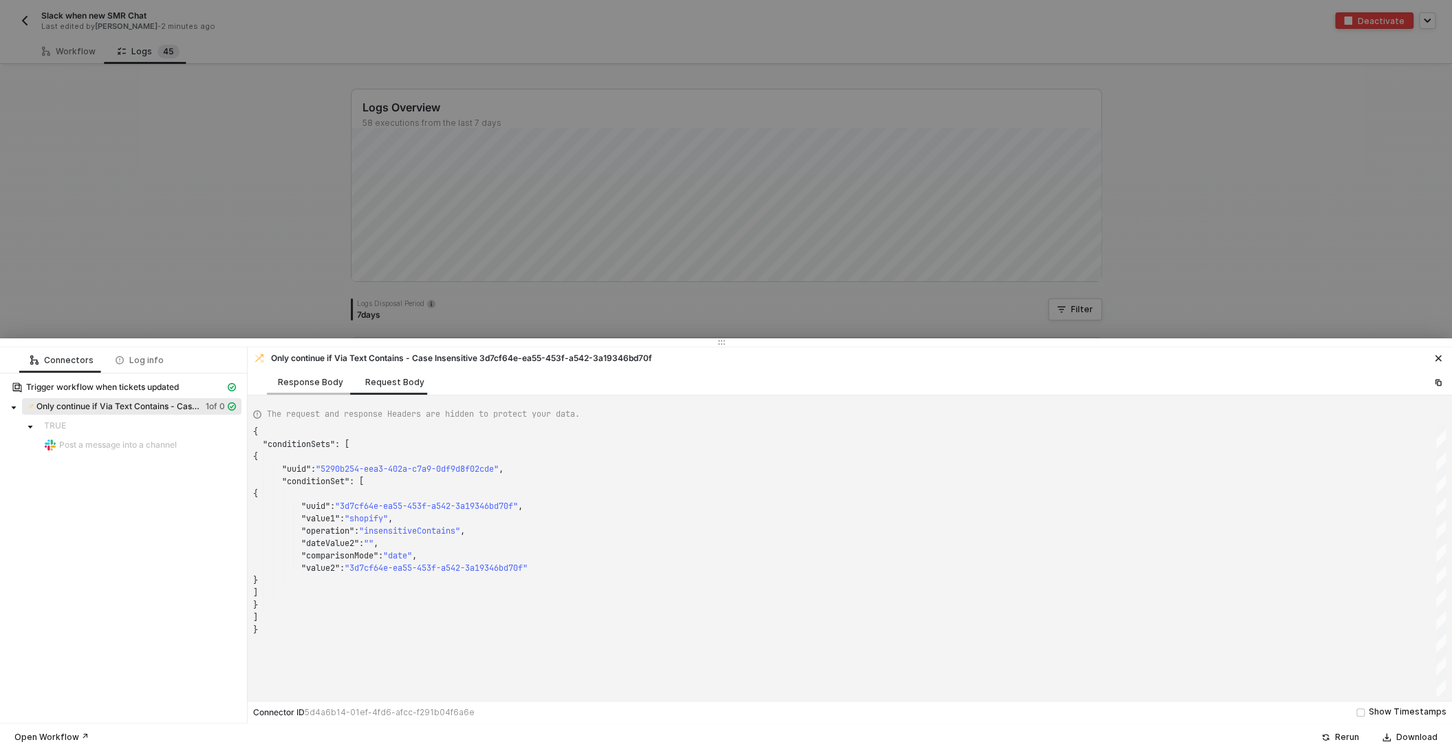
click at [311, 389] on div "Response Body" at bounding box center [310, 381] width 87 height 25
type textarea "{ "resulting_path": "FALSE" }"
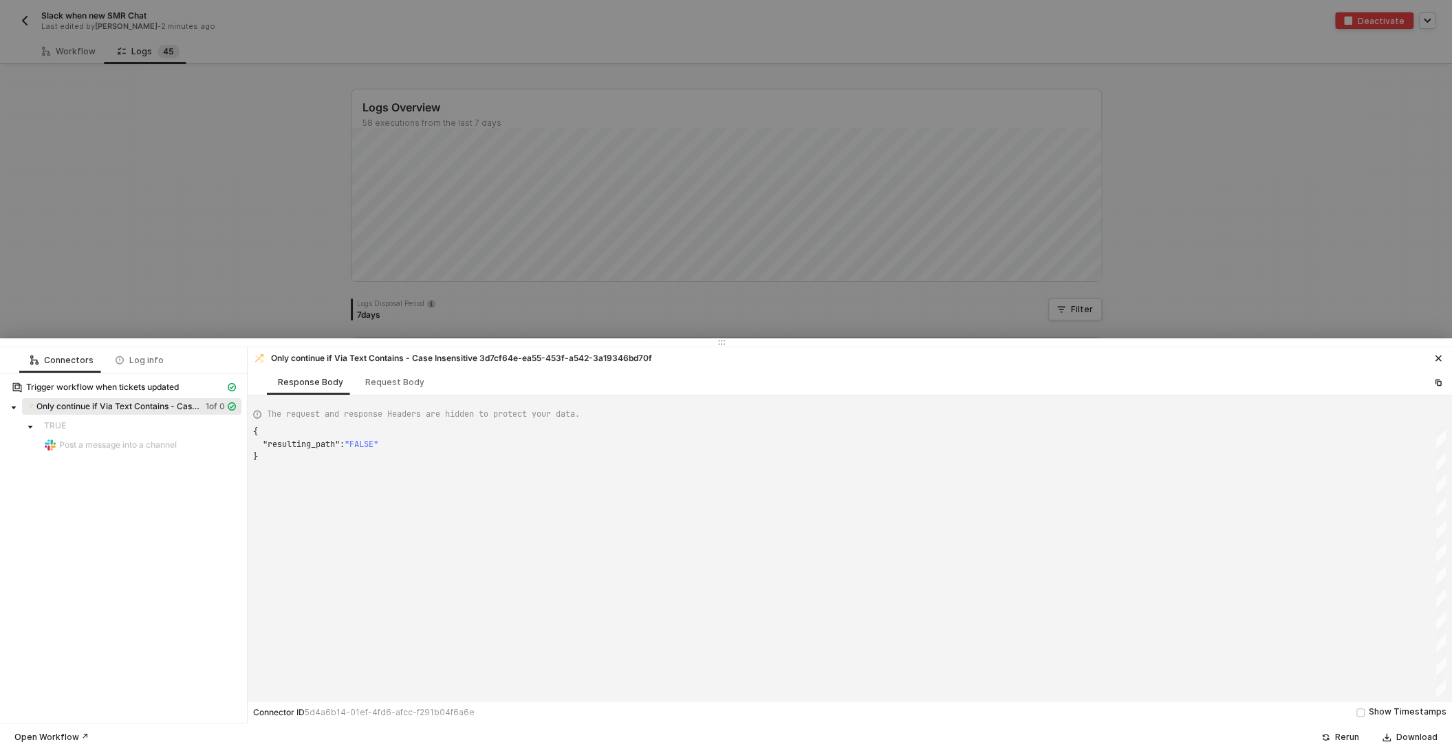
click at [231, 249] on div at bounding box center [726, 375] width 1452 height 751
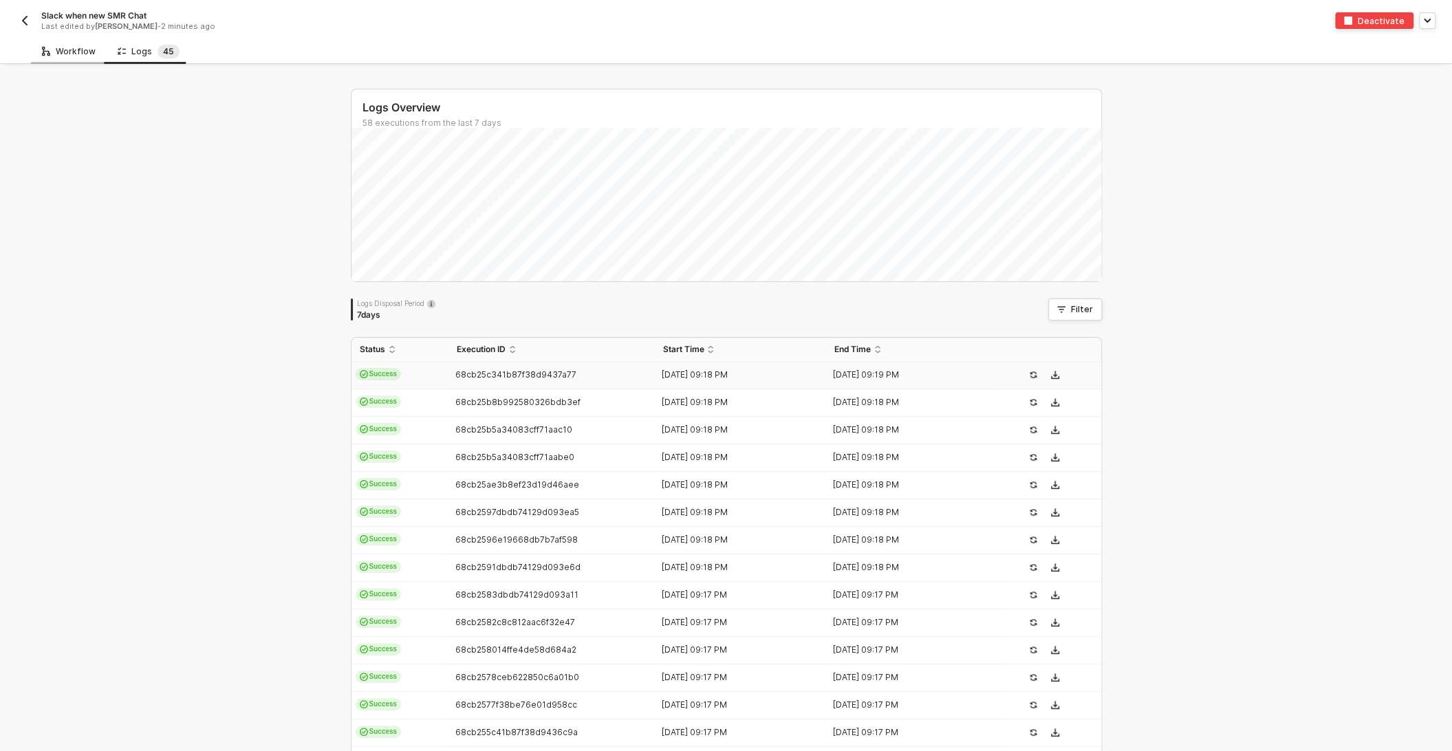
click at [76, 54] on div "Workflow" at bounding box center [69, 51] width 54 height 11
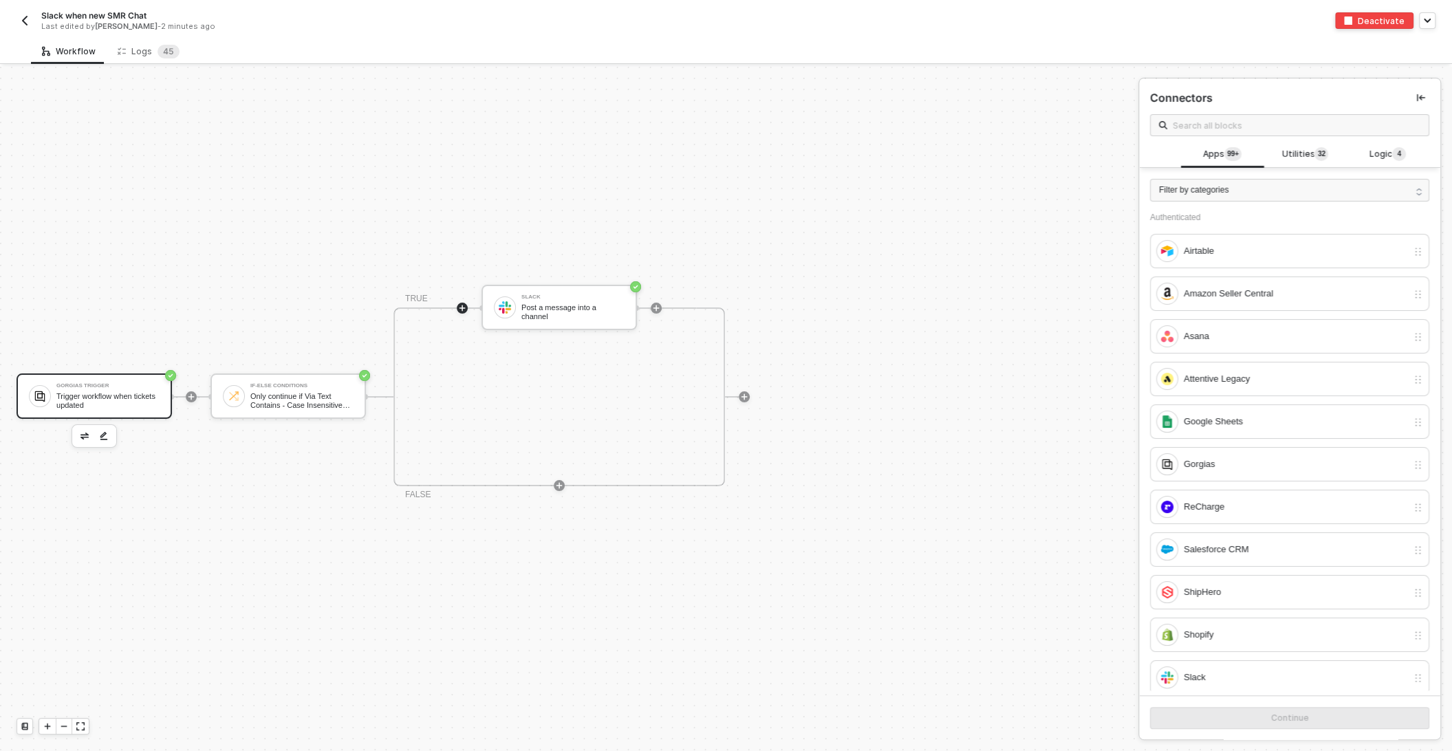
click at [94, 400] on div "Trigger workflow when tickets updated" at bounding box center [107, 400] width 103 height 17
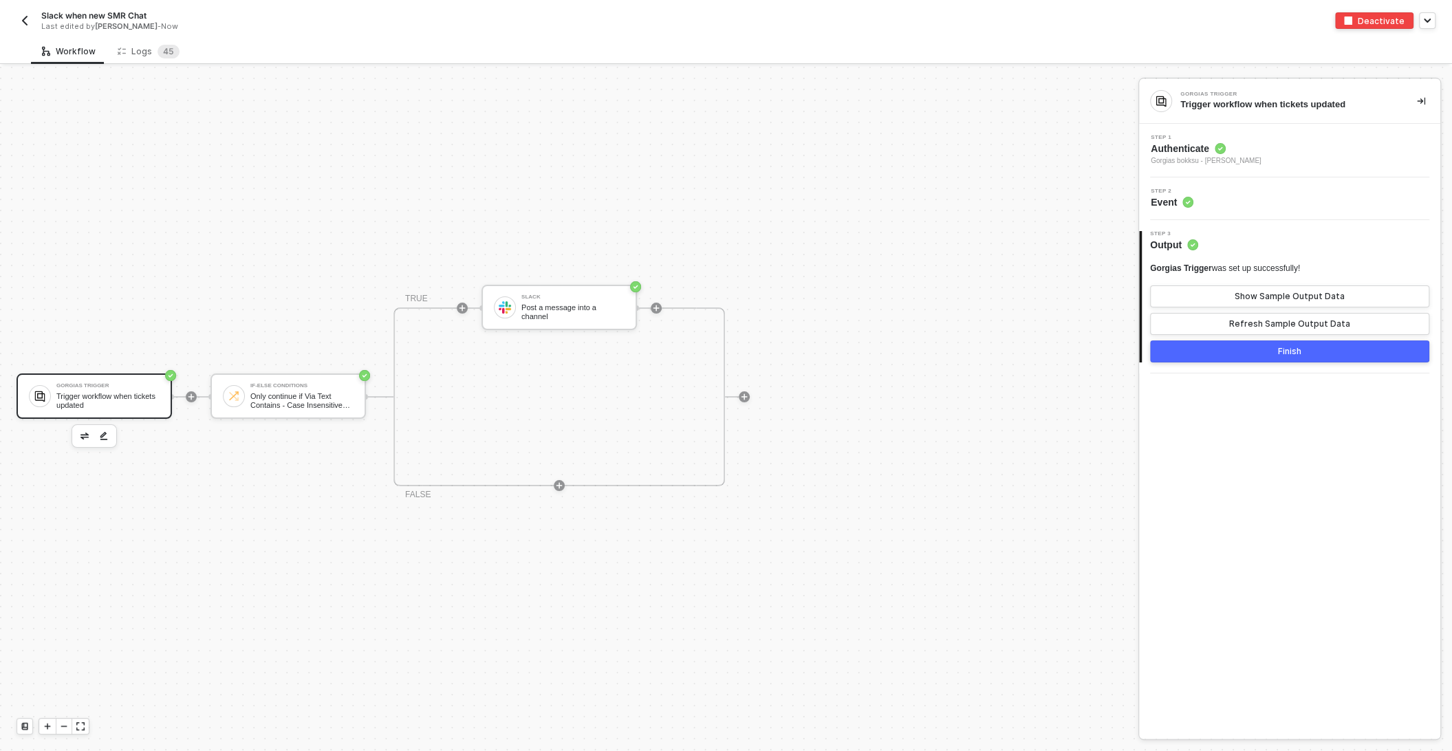
click at [76, 439] on button "button" at bounding box center [84, 436] width 17 height 17
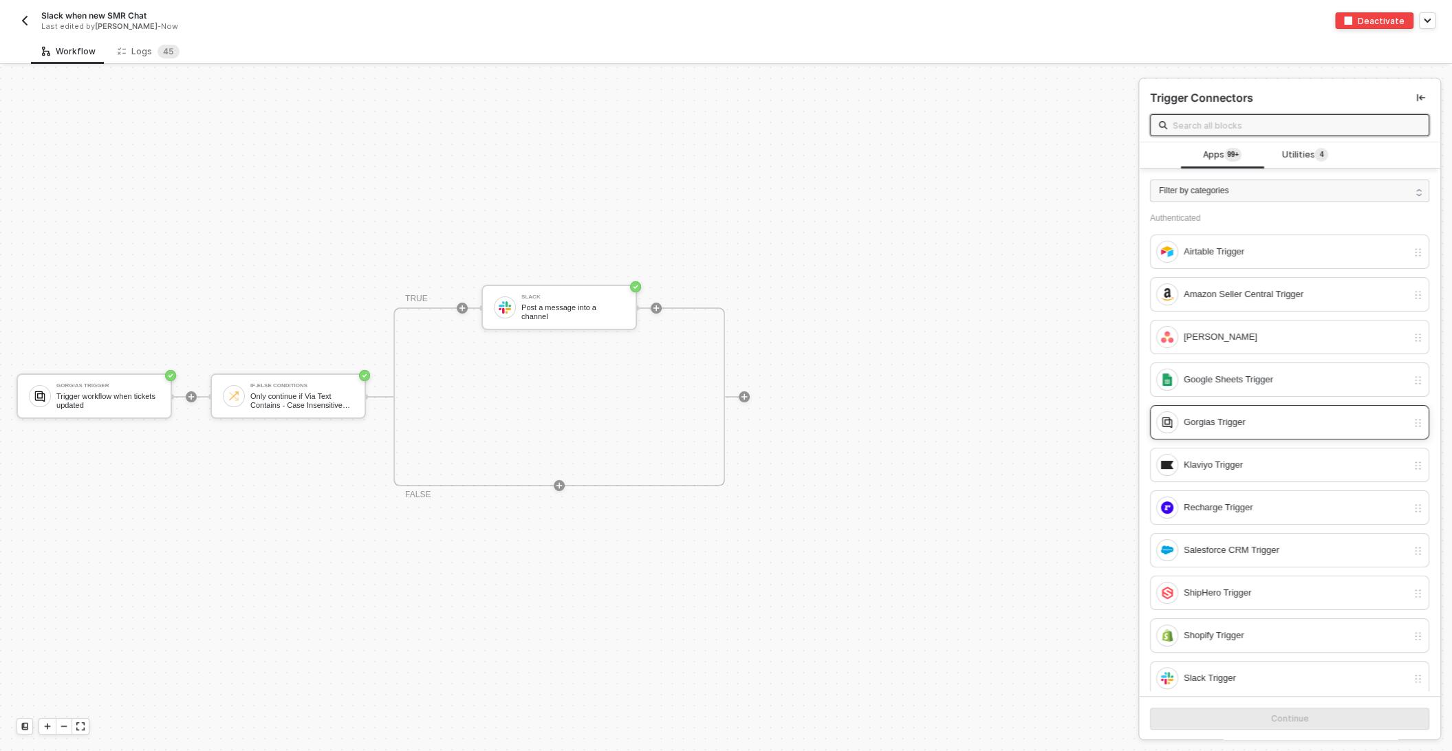
click at [1230, 415] on div "Gorgias Trigger" at bounding box center [1296, 422] width 224 height 15
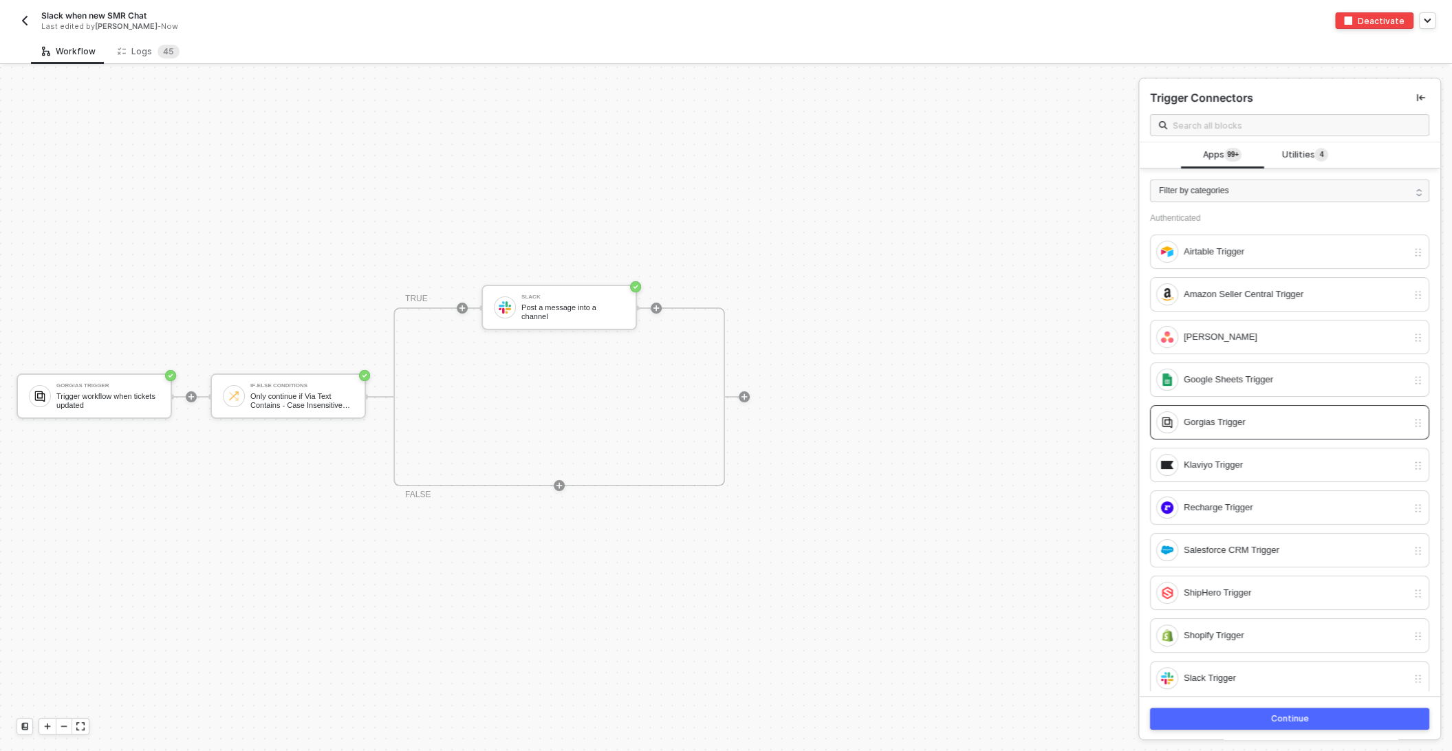
click at [1257, 716] on button "Continue" at bounding box center [1289, 719] width 279 height 22
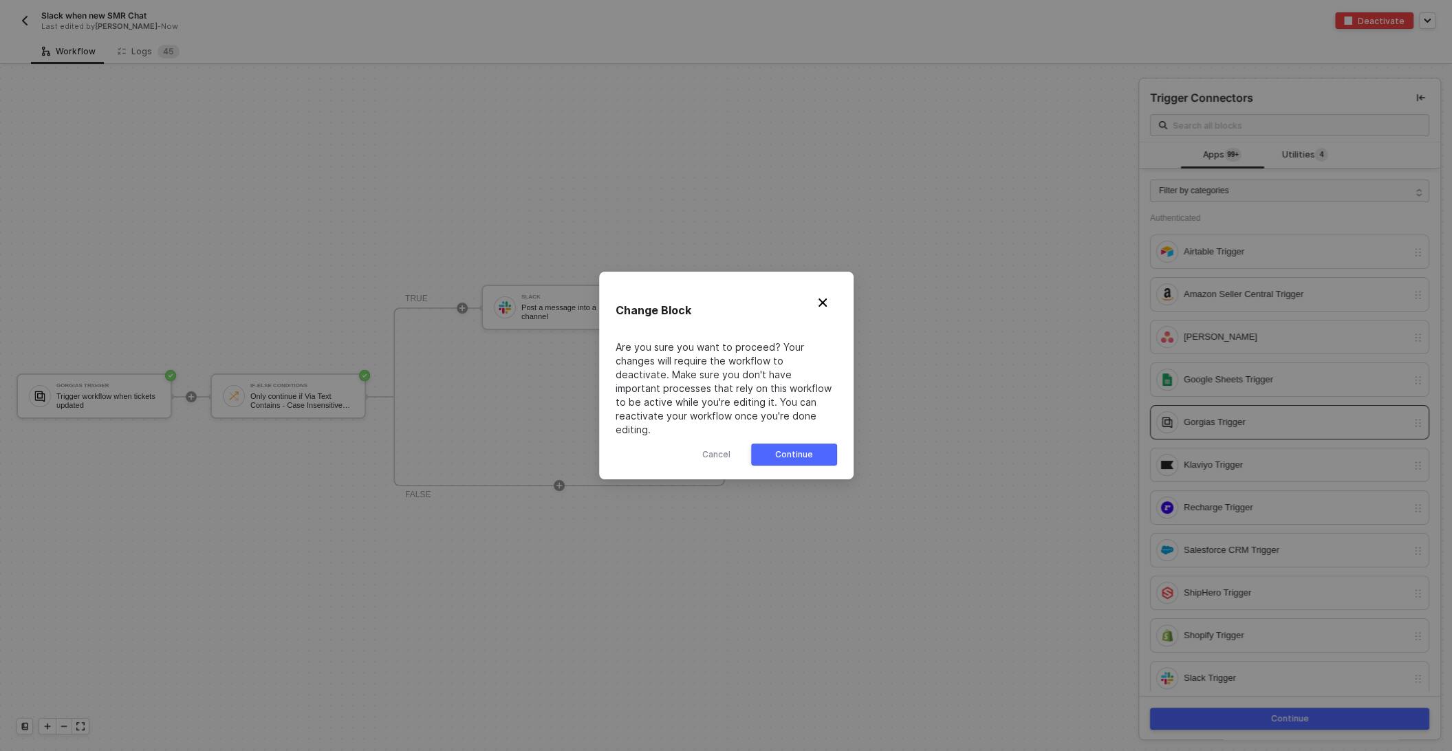
click at [803, 452] on div "Continue" at bounding box center [794, 454] width 38 height 11
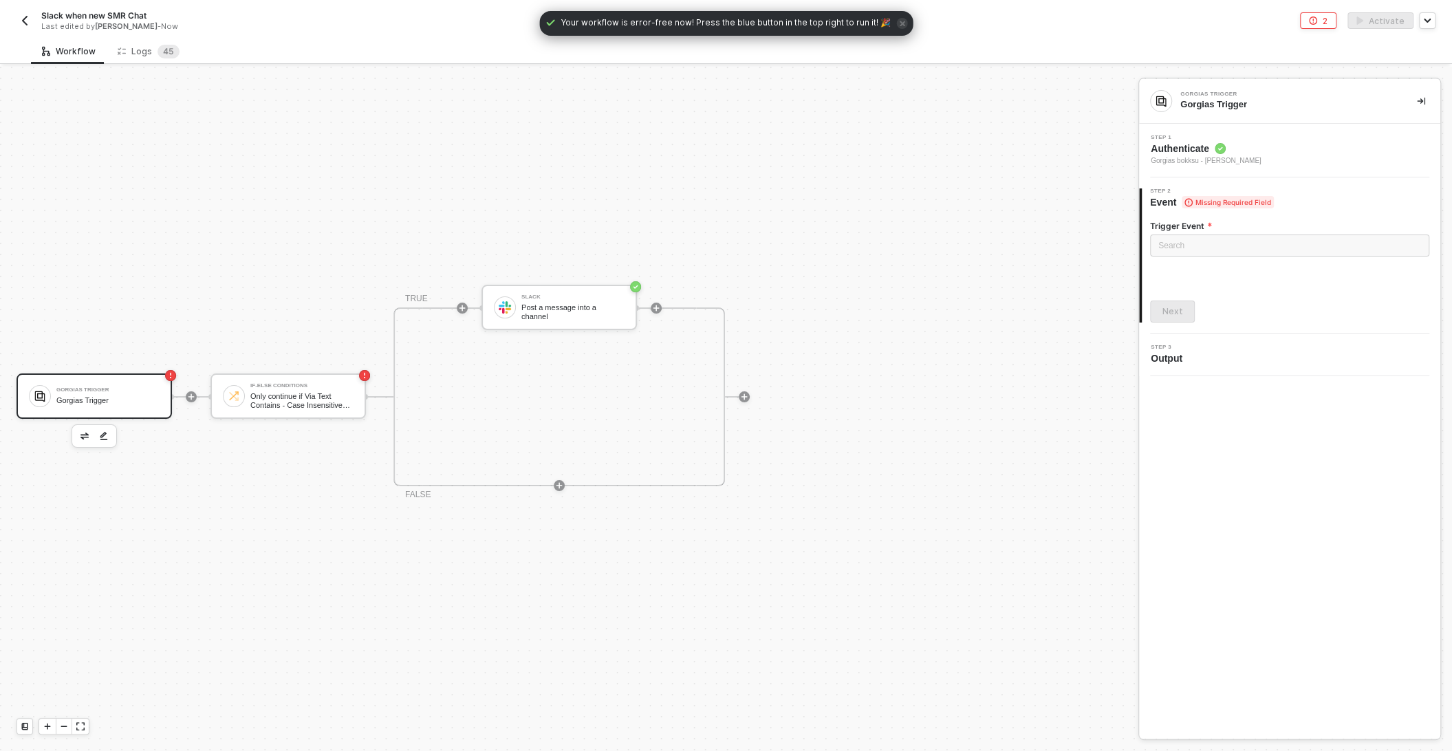
click at [1261, 143] on span "Authenticate" at bounding box center [1206, 149] width 111 height 14
click at [1181, 303] on div "2 Step 2 Event Missing Required Field" at bounding box center [1289, 317] width 301 height 43
click at [1159, 270] on button "Next" at bounding box center [1172, 274] width 45 height 22
click at [1186, 245] on input "search" at bounding box center [1289, 245] width 263 height 21
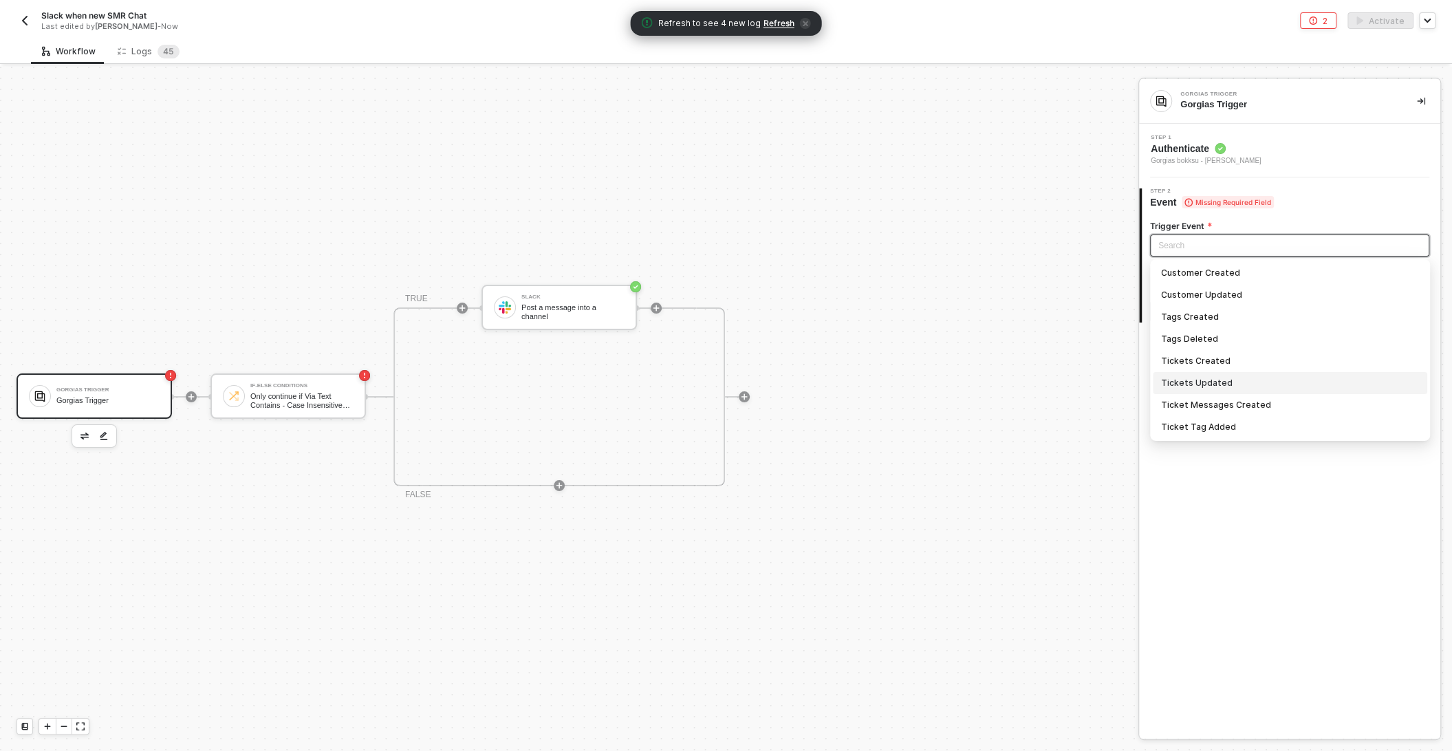
click at [1230, 375] on div "Tickets Updated" at bounding box center [1290, 382] width 258 height 15
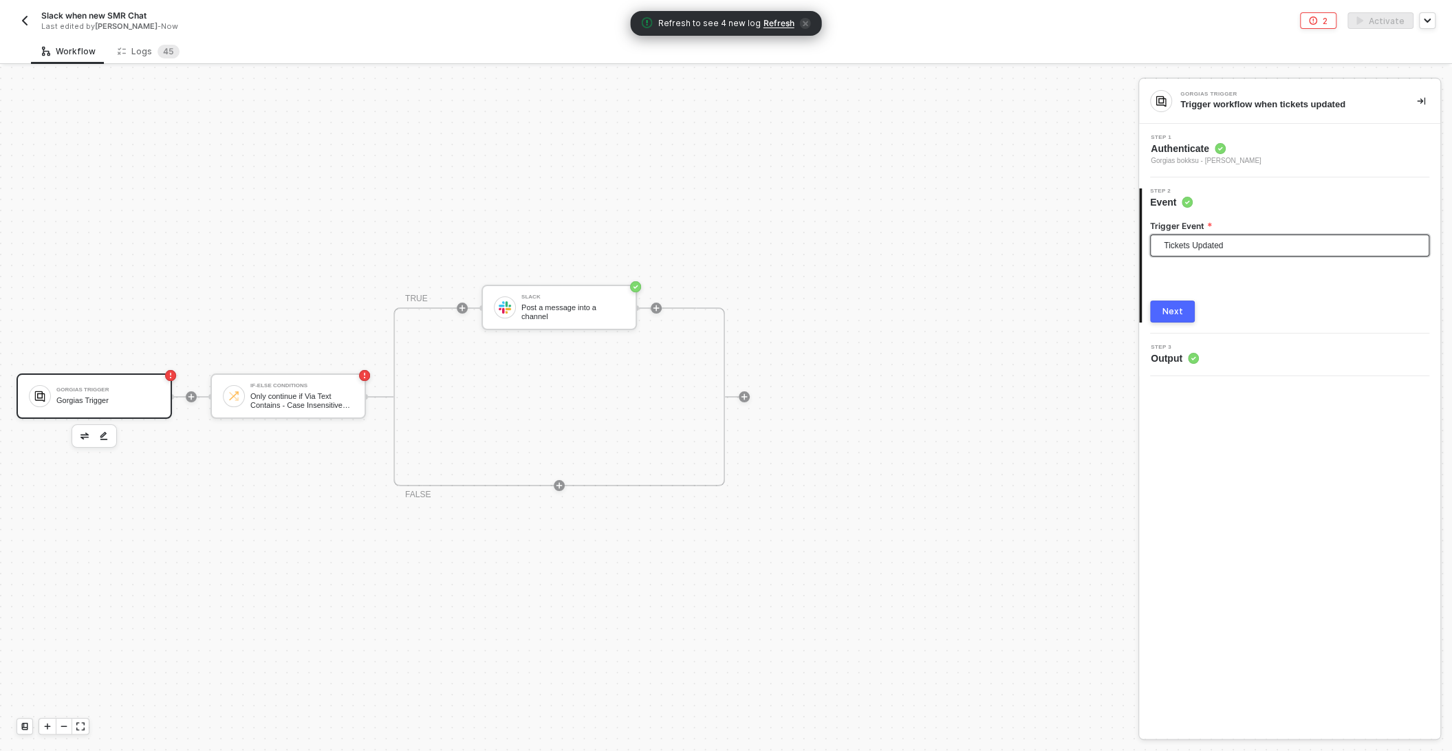
click at [1186, 311] on button "Next" at bounding box center [1172, 312] width 45 height 22
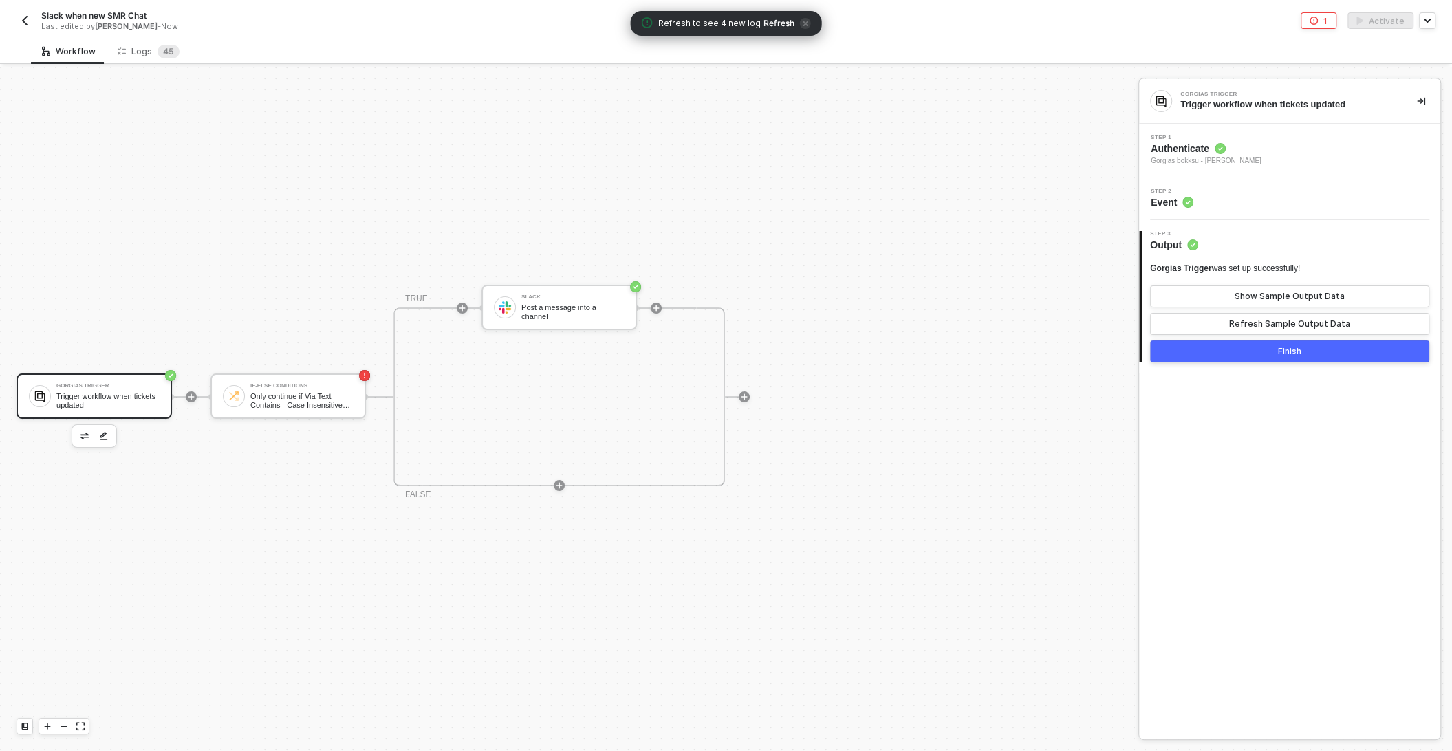
click at [1267, 353] on button "Finish" at bounding box center [1289, 351] width 279 height 22
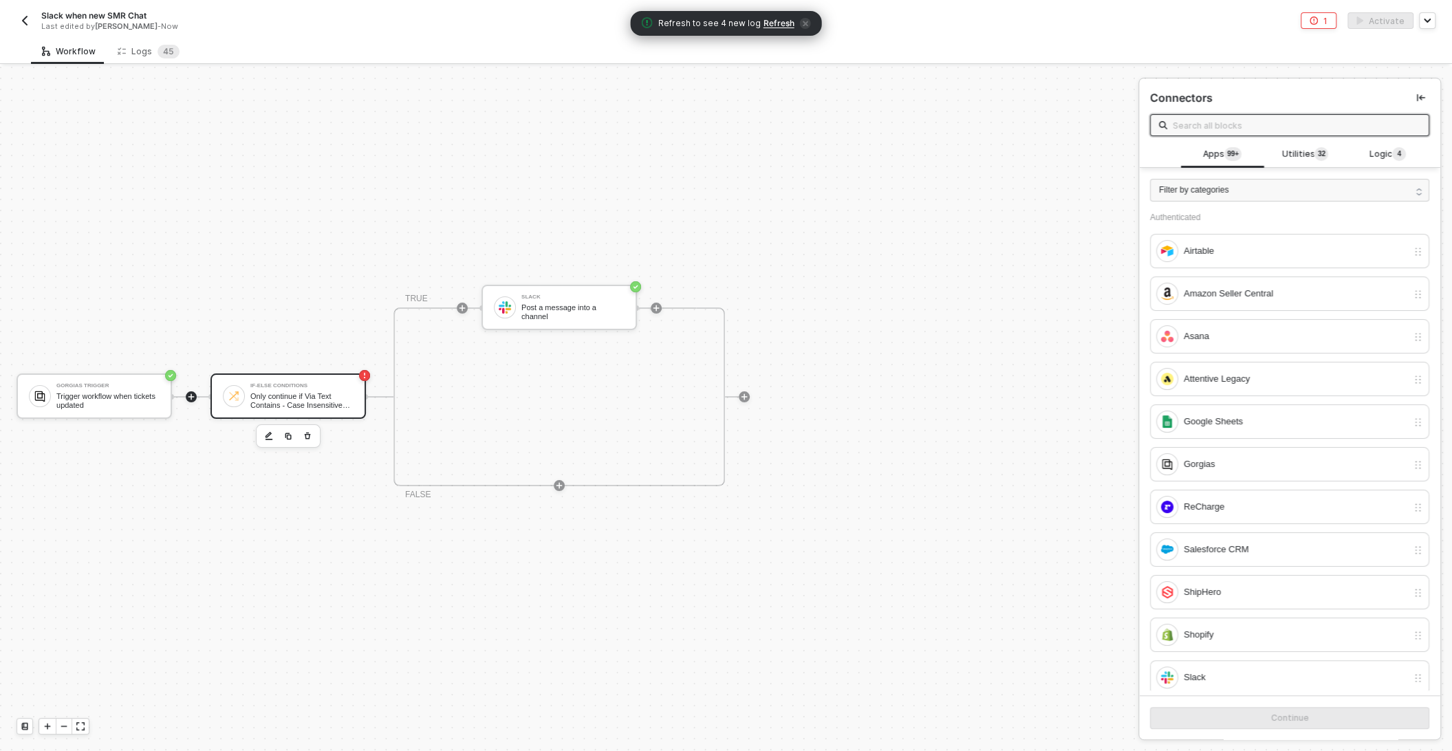
click at [275, 394] on div "Only continue if Via Text Contains - Case Insensitive 3d7cf64e-ea55-453f-a542-3…" at bounding box center [301, 400] width 103 height 17
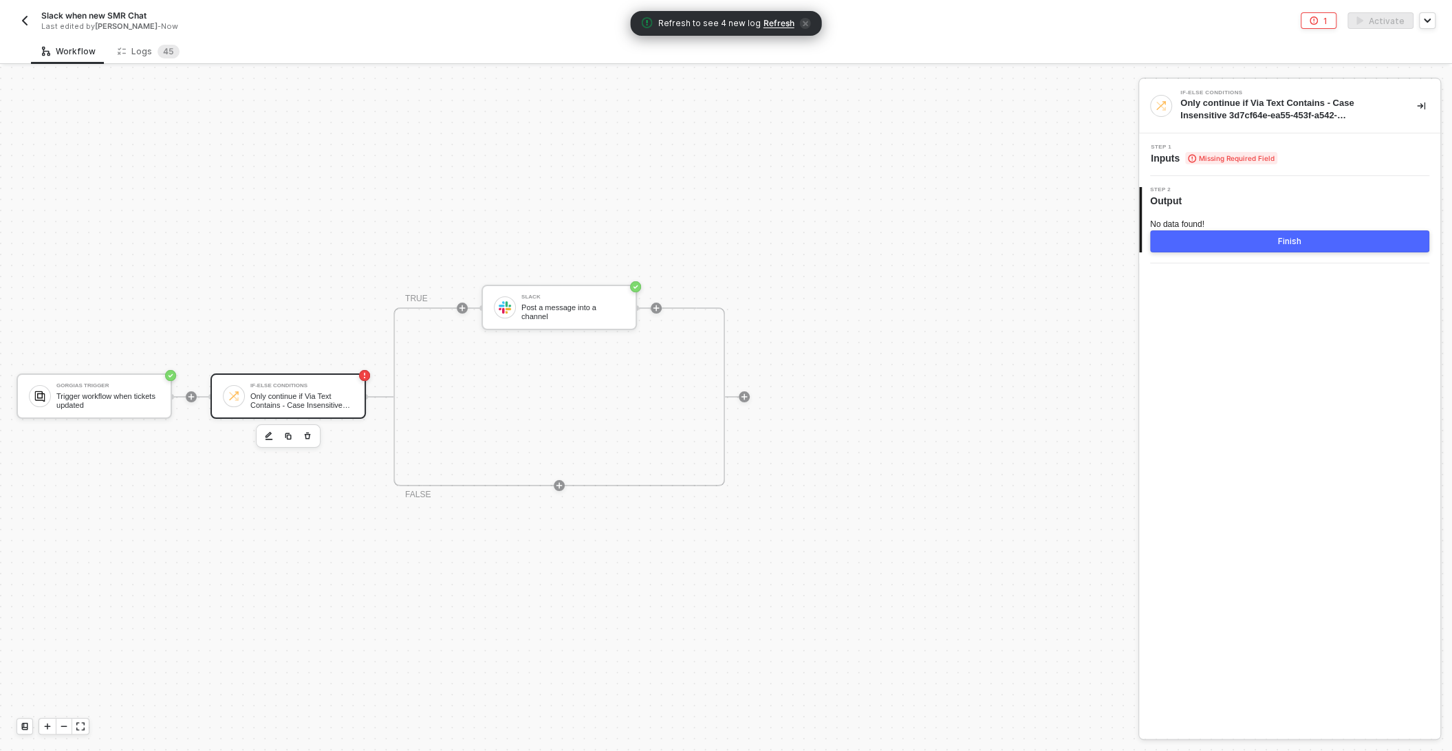
click at [1306, 160] on div "Step 1 Inputs Missing Required Field" at bounding box center [1291, 154] width 298 height 21
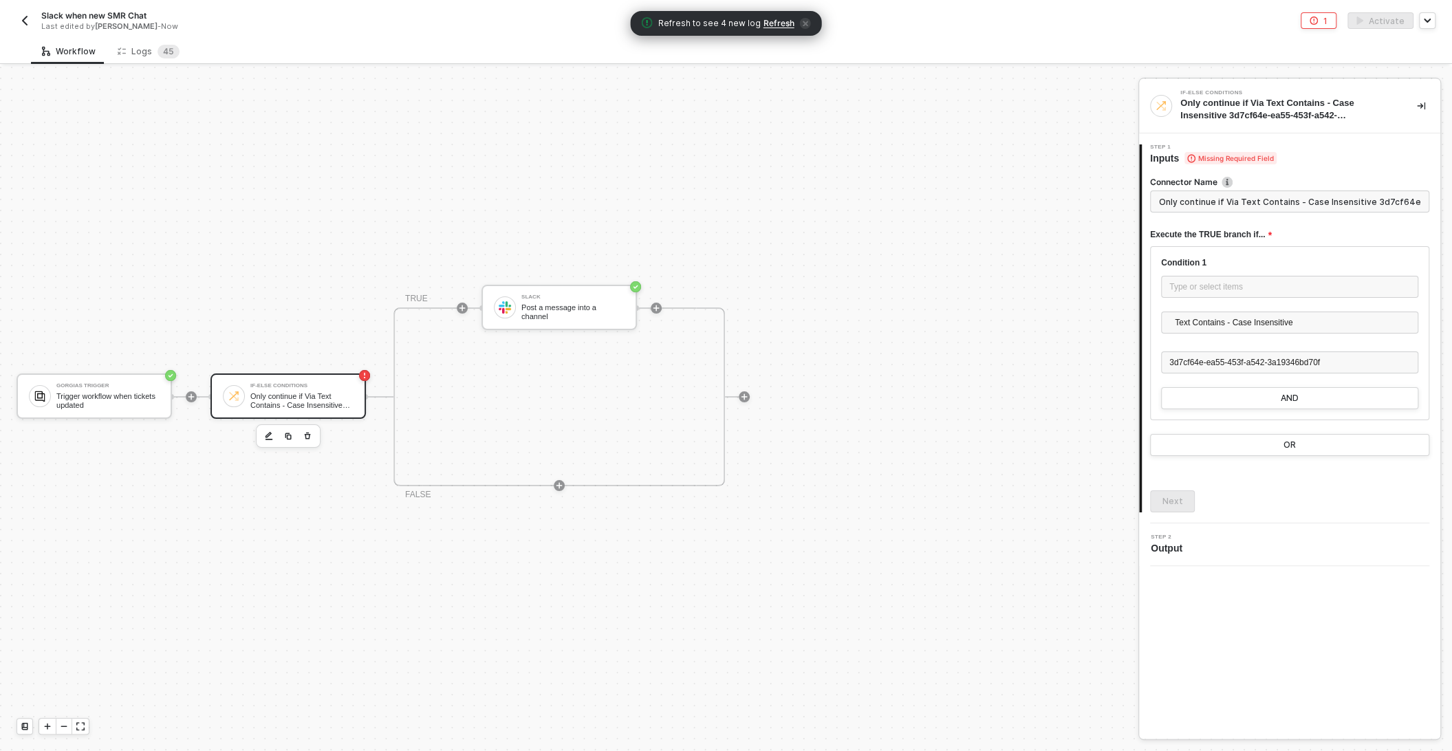
scroll to position [0, 116]
click at [1202, 285] on div "Type or select items ﻿" at bounding box center [1289, 287] width 241 height 13
click at [1062, 166] on div "GORGIAS TRIGGER" at bounding box center [1035, 167] width 157 height 6
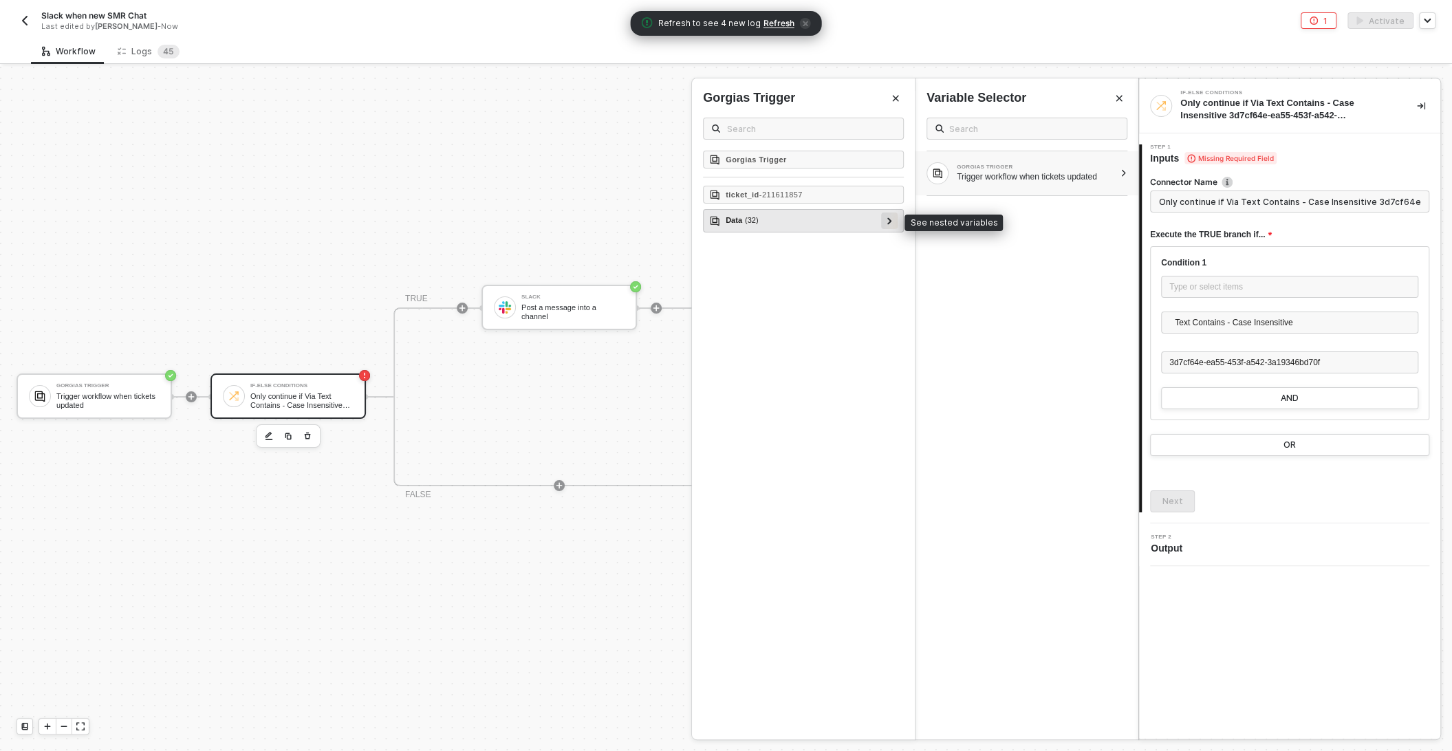
click at [892, 217] on icon at bounding box center [889, 220] width 5 height 7
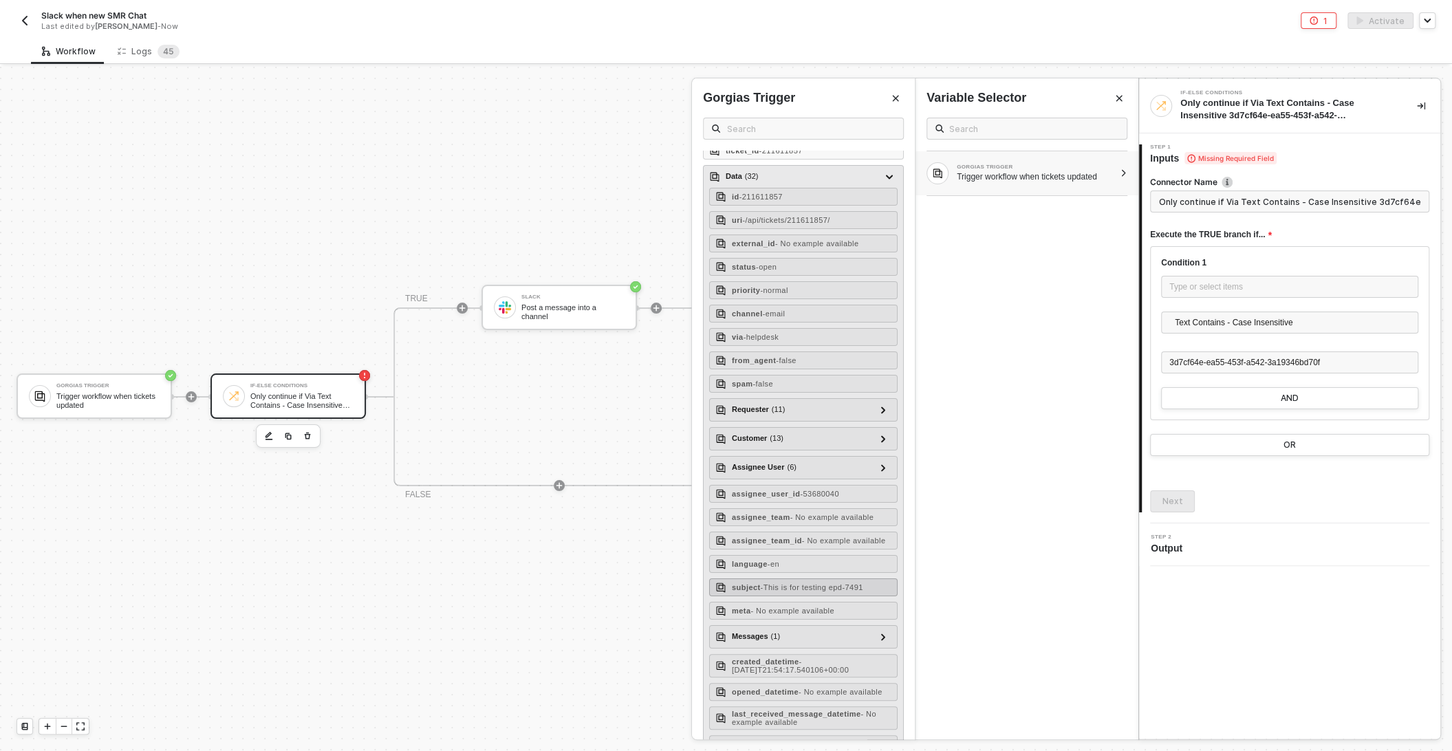
scroll to position [56, 0]
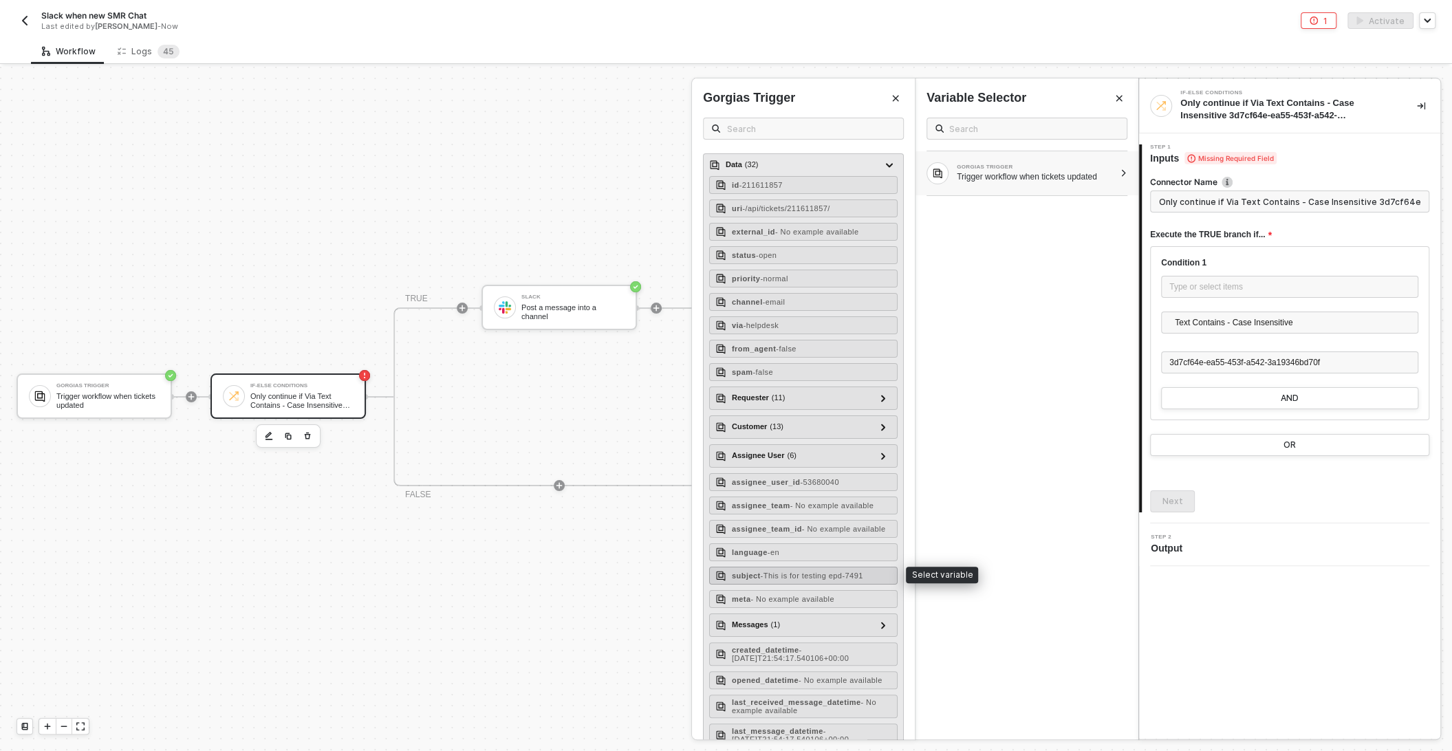
click at [816, 572] on span "- This is for testing epd-7491" at bounding box center [812, 575] width 102 height 8
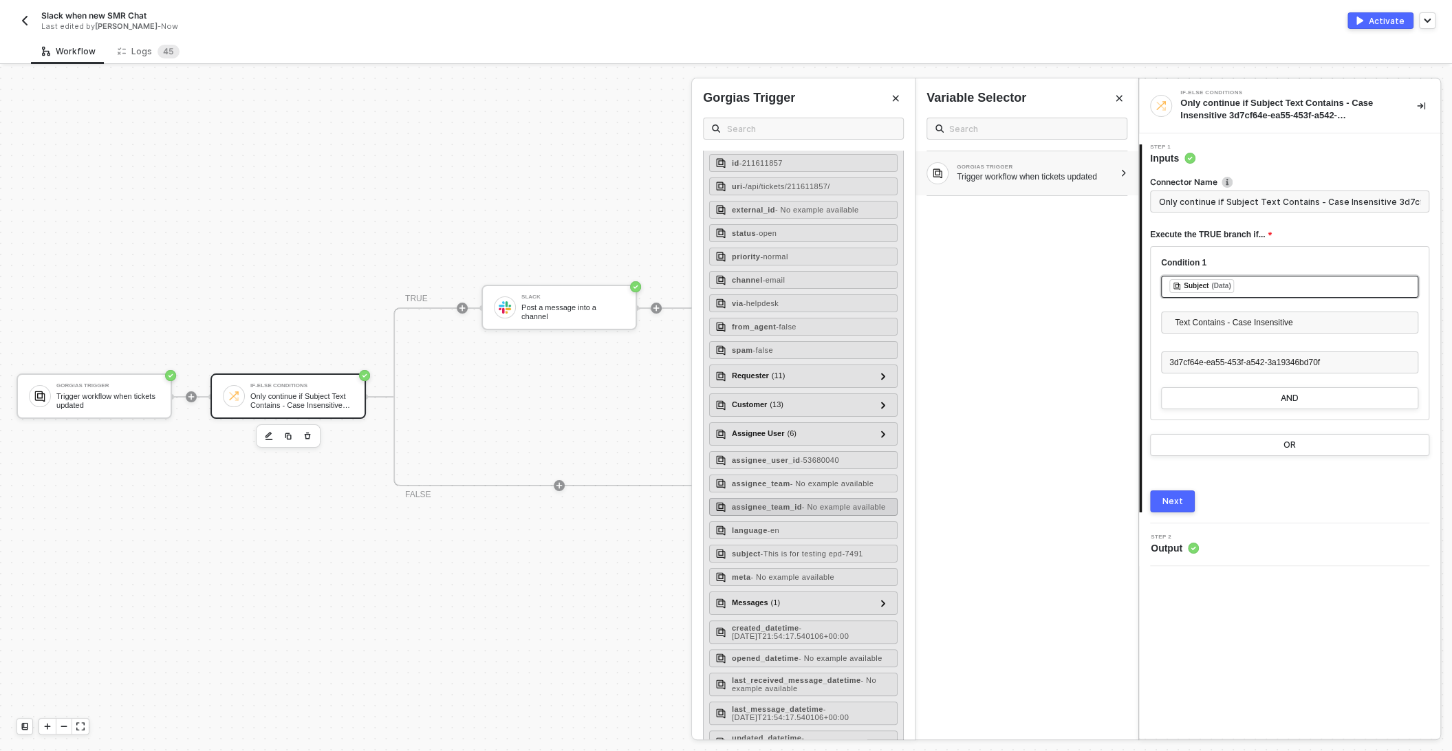
scroll to position [80, 0]
click at [883, 598] on icon at bounding box center [883, 601] width 5 height 7
click at [880, 620] on icon at bounding box center [877, 623] width 5 height 7
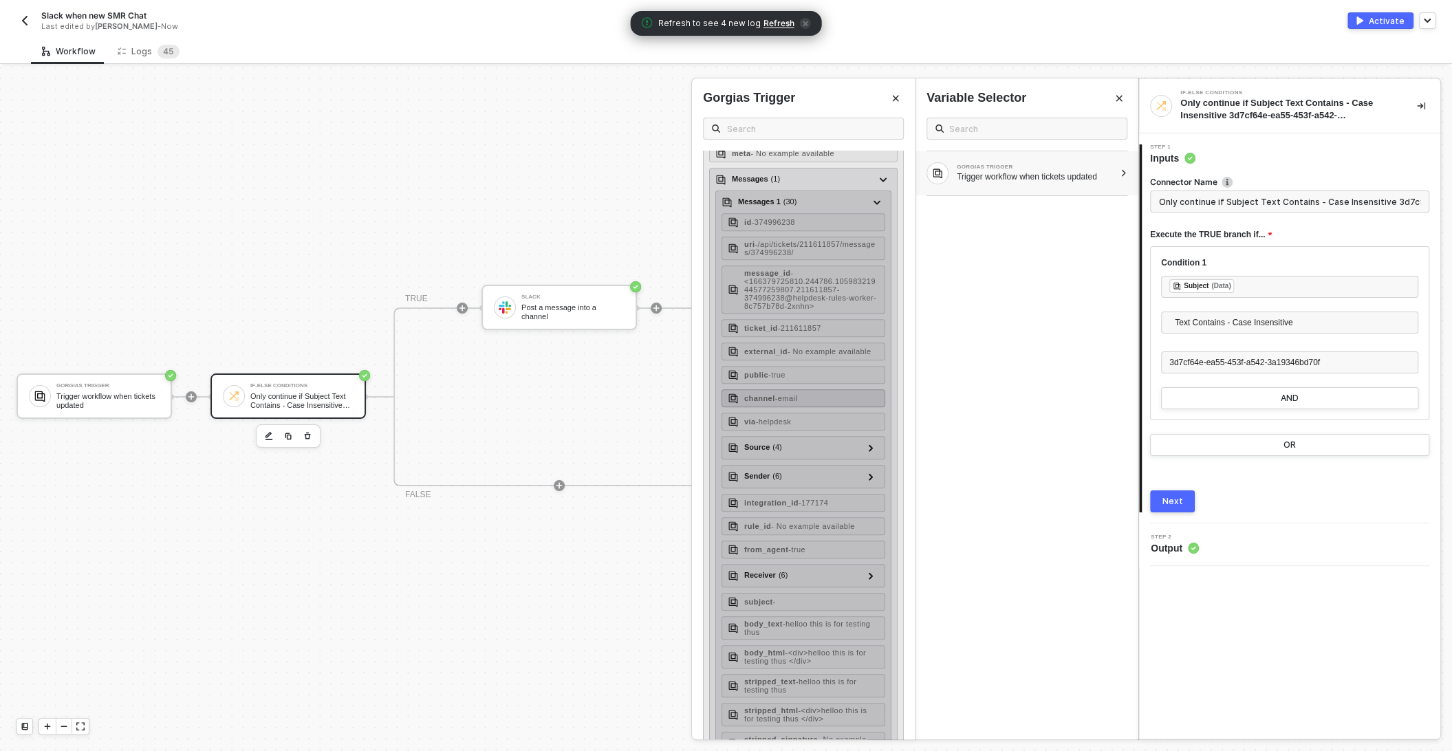
scroll to position [494, 0]
click at [805, 514] on span "- 177174" at bounding box center [813, 510] width 30 height 8
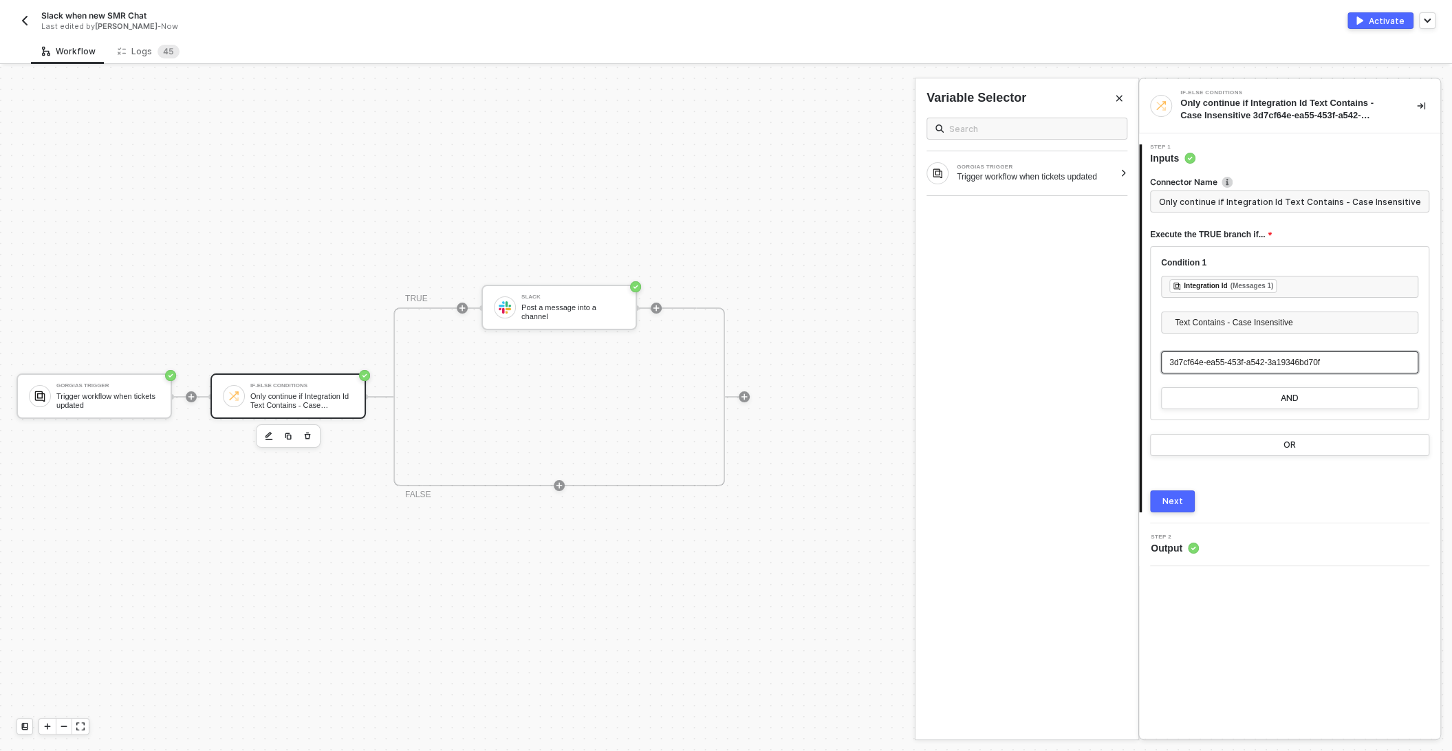
click at [1236, 358] on span "3d7cf64e-ea55-453f-a542-3a19346bd70f" at bounding box center [1244, 363] width 151 height 10
type input "Only continue if Integration Id Text Contains - Case Insensitive 336433"
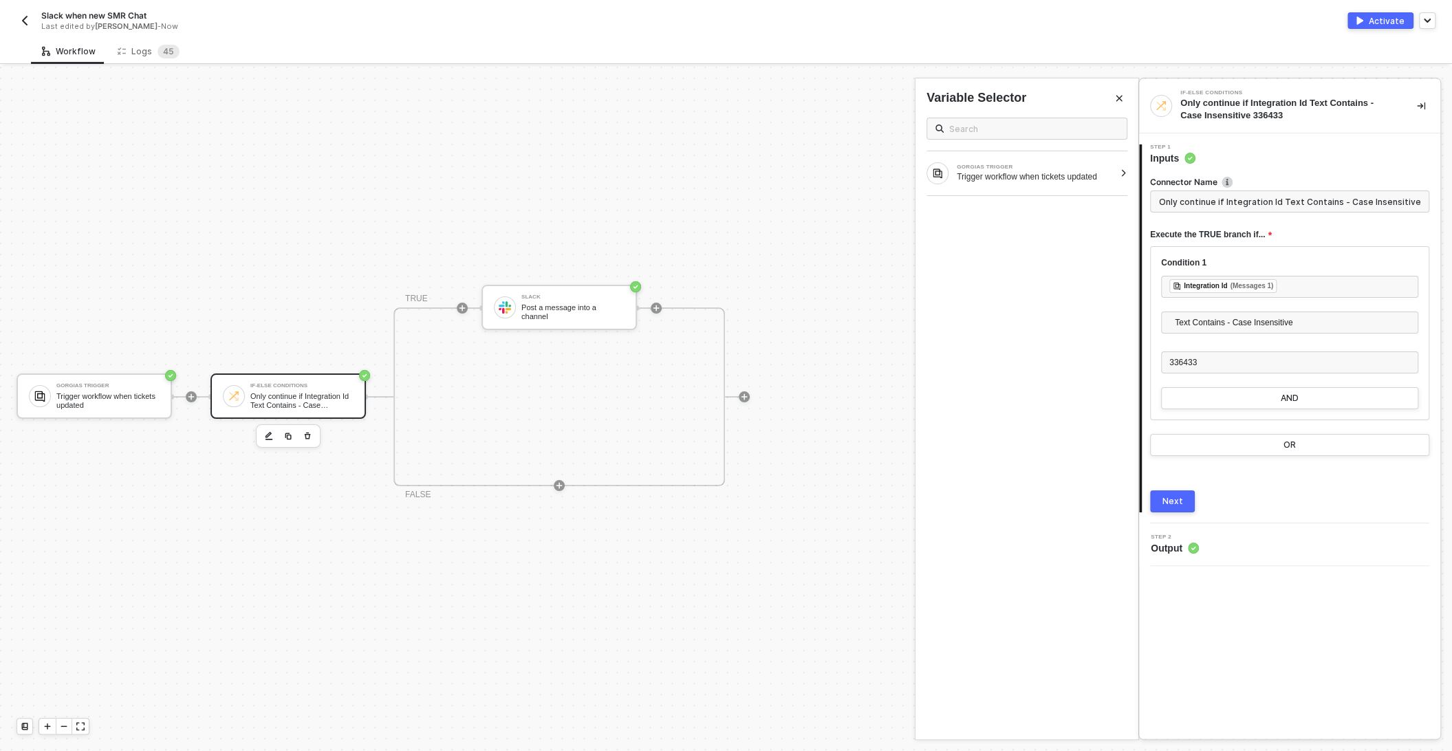
click at [1174, 503] on div "Next" at bounding box center [1172, 501] width 21 height 11
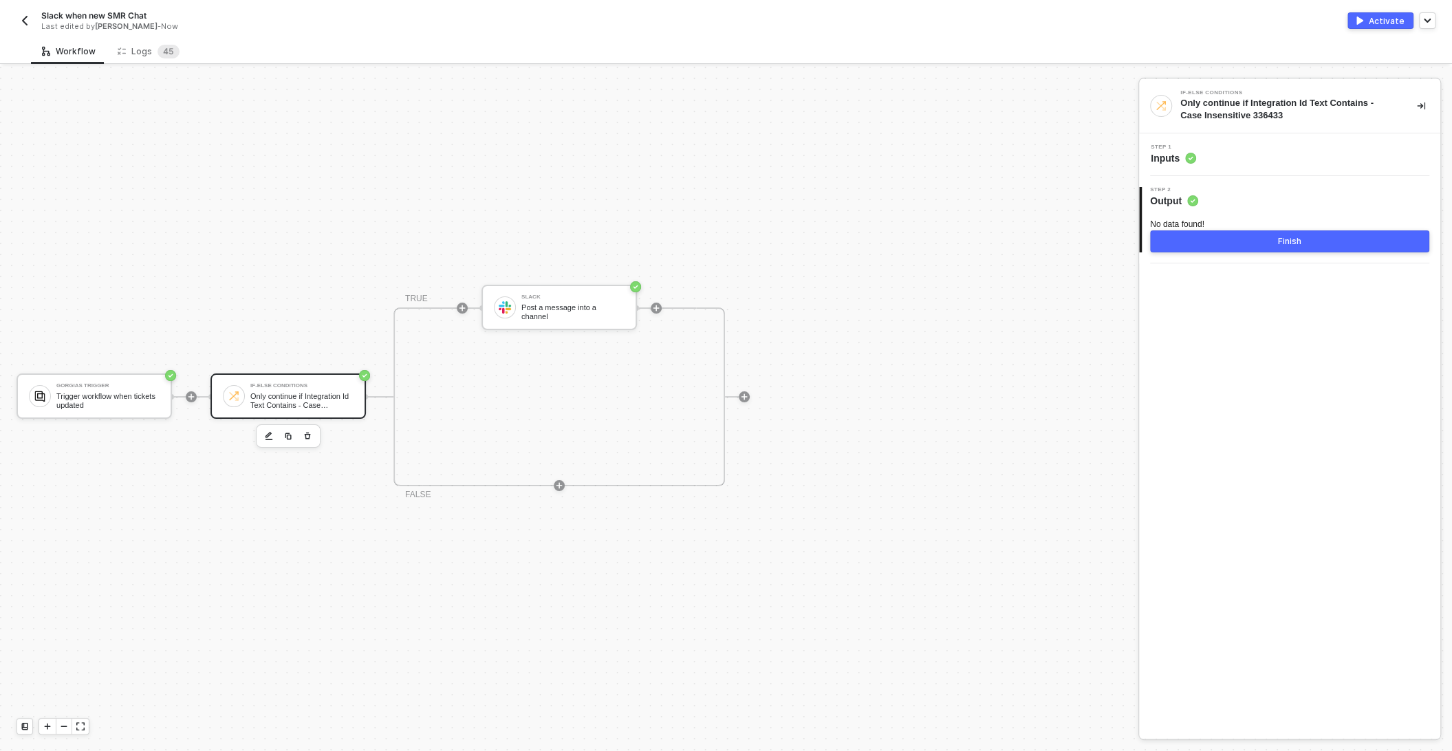
click at [1319, 235] on button "Finish" at bounding box center [1289, 241] width 279 height 22
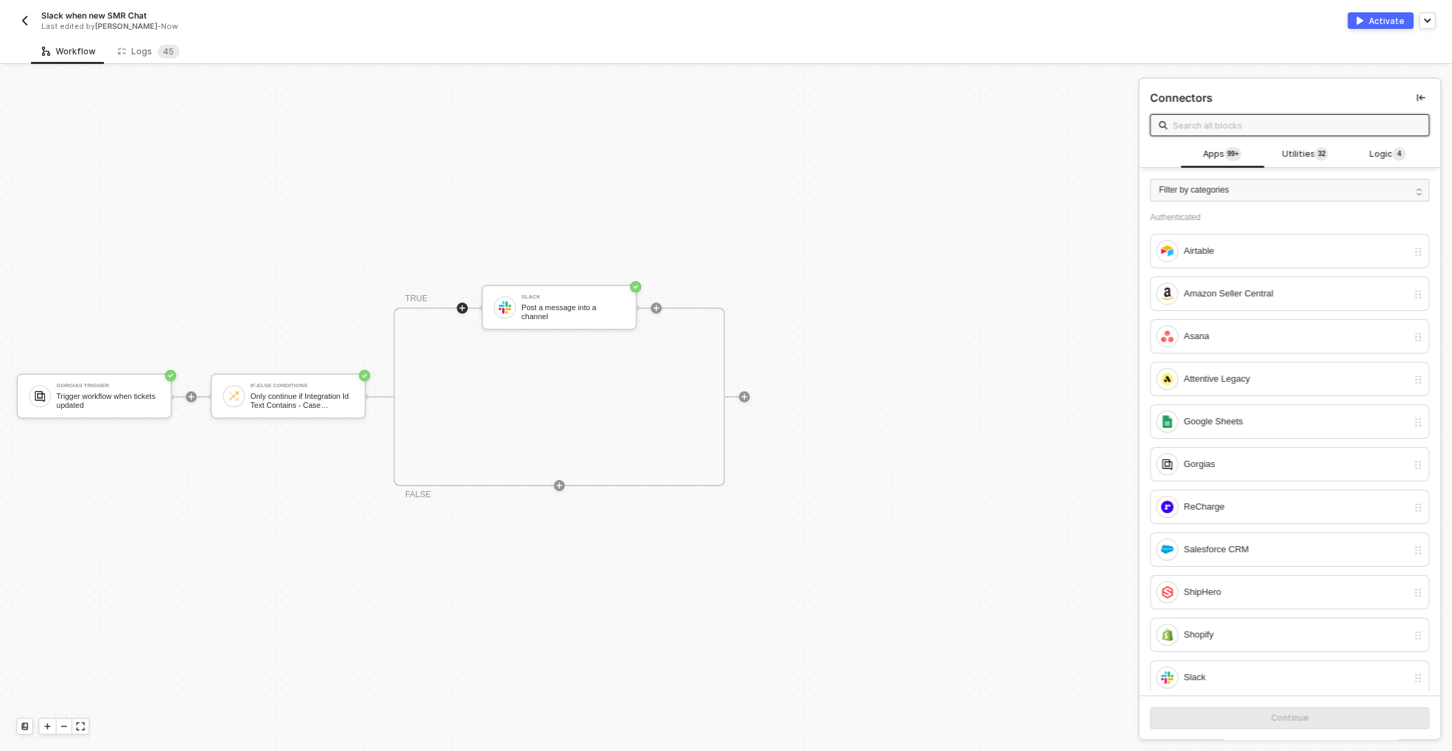
click at [1369, 28] on button "Activate" at bounding box center [1380, 20] width 66 height 17
click at [541, 327] on div "Slack Post a message into a channel" at bounding box center [558, 307] width 155 height 45
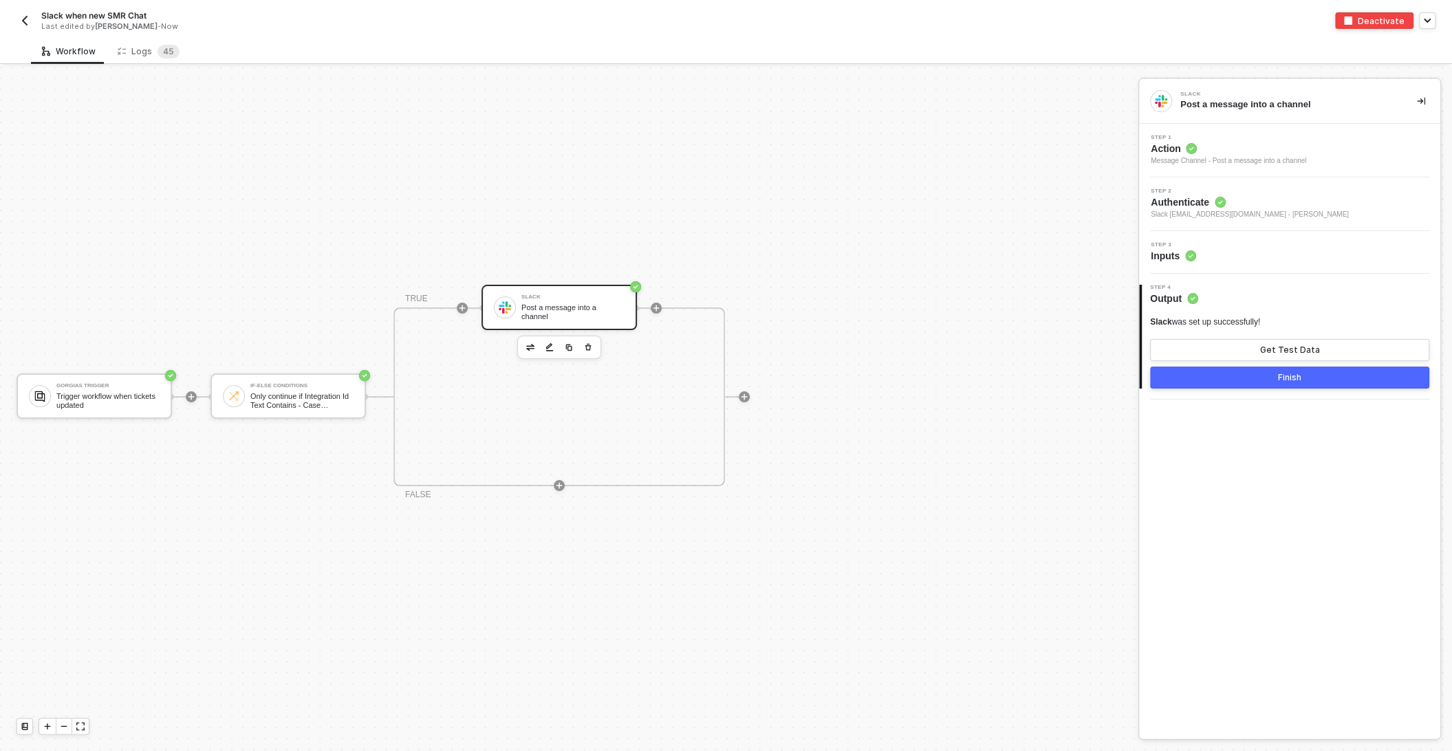
click at [1230, 252] on div "Step 3 Inputs" at bounding box center [1291, 252] width 298 height 21
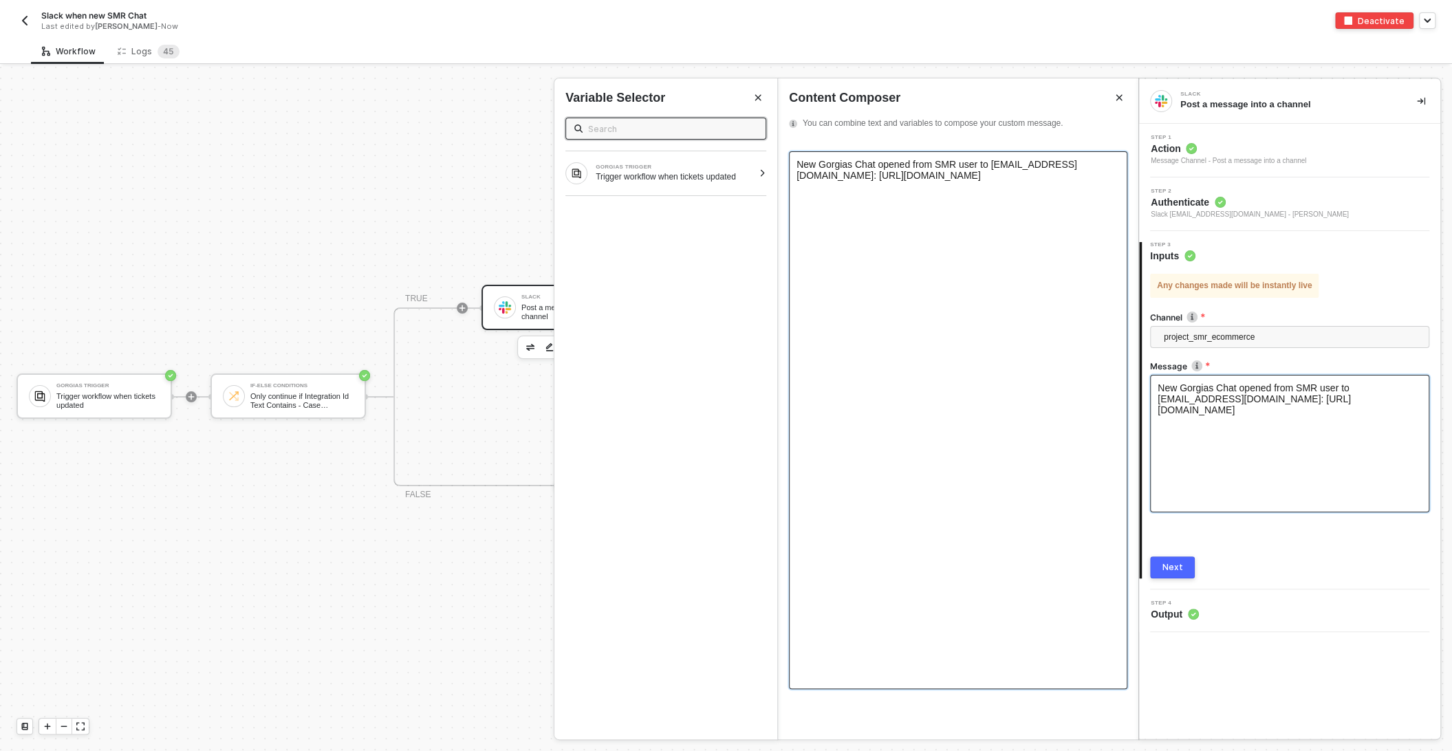
click at [862, 164] on span "New Gorgias Chat opened from SMR user to info@sugoimart.com: https://bokksu.gor…" at bounding box center [936, 170] width 281 height 22
click at [893, 166] on span "New Gorgias Email opened from SMR user to info@sugoimart.com: https://bokksu.go…" at bounding box center [938, 170] width 284 height 22
drag, startPoint x: 985, startPoint y: 166, endPoint x: 1144, endPoint y: 166, distance: 159.6
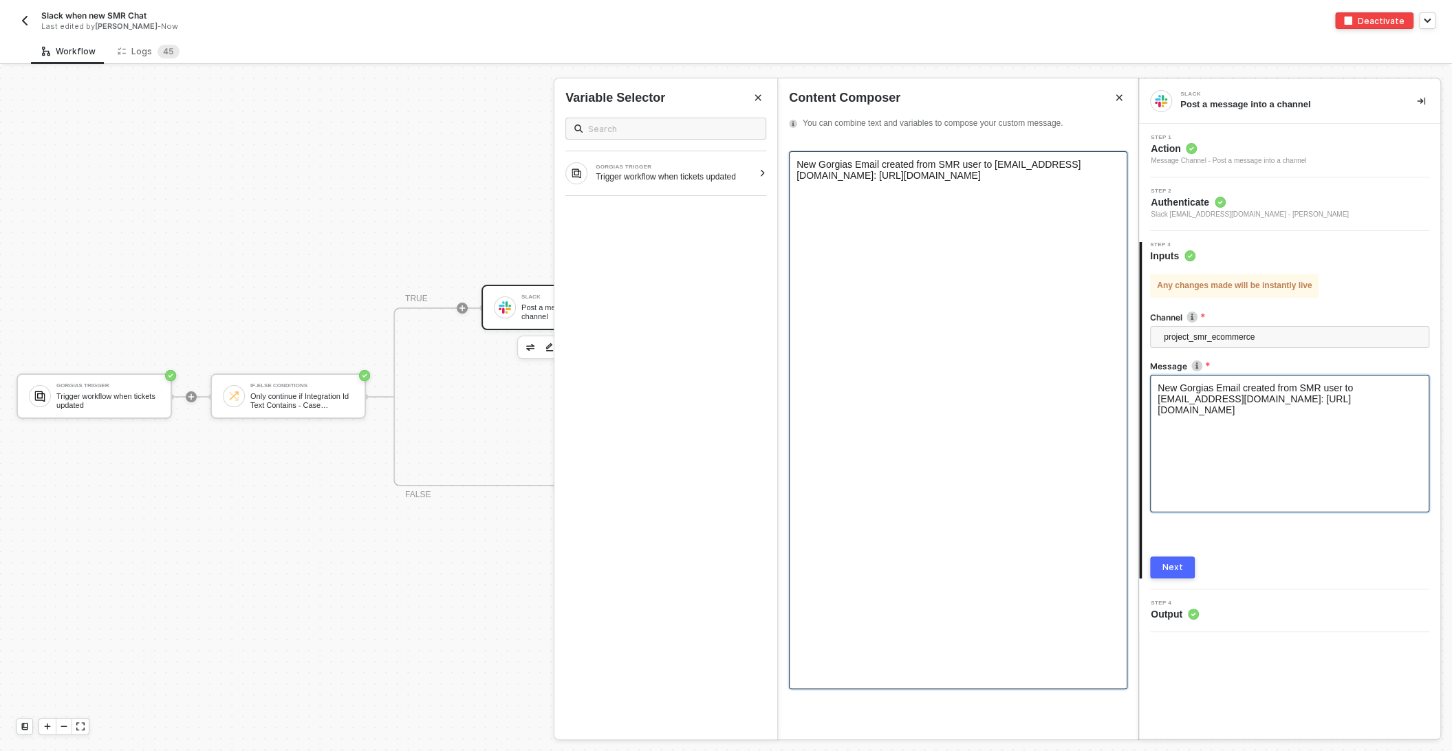
click at [1144, 166] on div "Slack Post a message into a channel Step 1 Action Message Channel - Post a mess…" at bounding box center [1295, 409] width 314 height 684
drag, startPoint x: 1104, startPoint y: 166, endPoint x: 966, endPoint y: 166, distance: 137.5
click at [966, 166] on div "New Gorgias Email created from SMR user to info@sugoimart.com: https://bokksu.g…" at bounding box center [957, 170] width 323 height 22
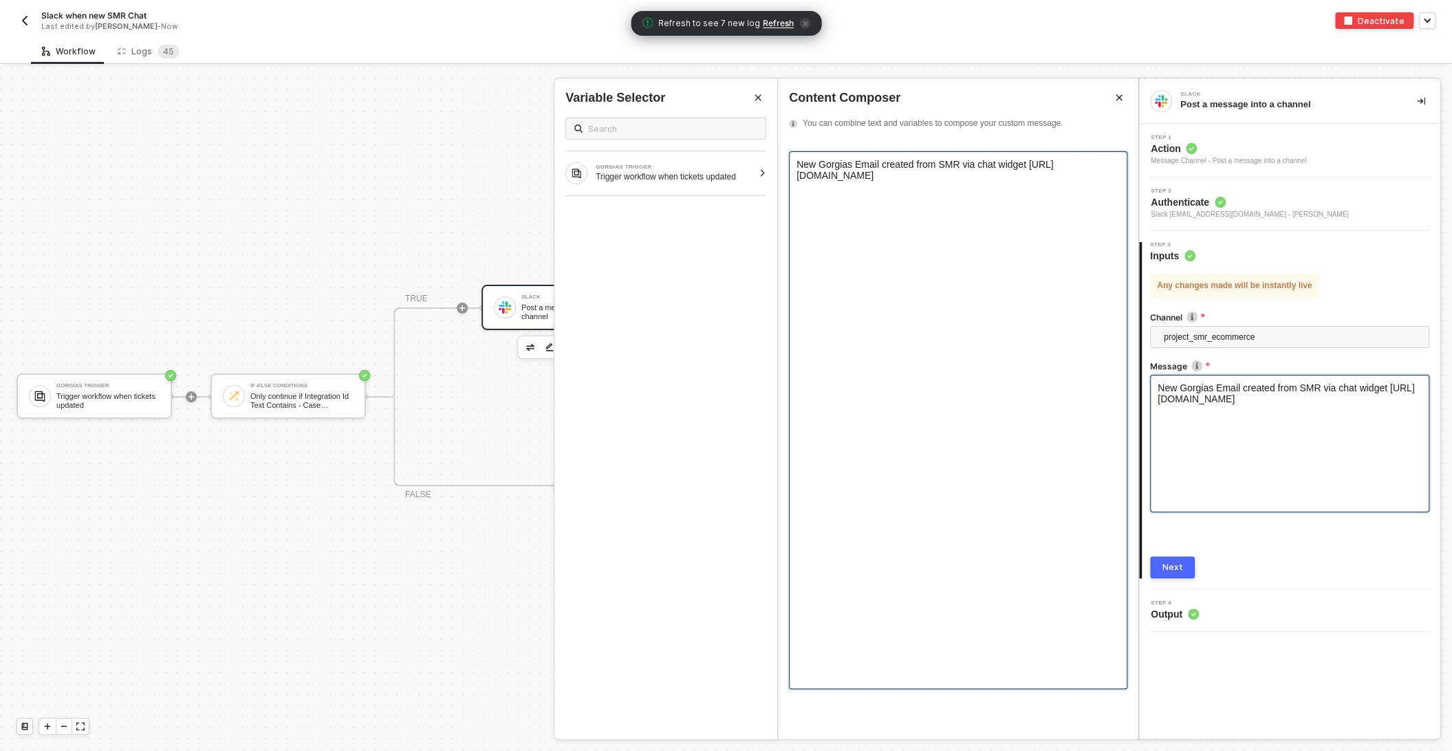
click at [831, 165] on span "New Gorgias Email created from SMR via chat widget https://bokksu.gorgias.com/a…" at bounding box center [924, 170] width 257 height 22
click at [927, 164] on span "New email created from SMR via chat widget https://bokksu.gorgias.com/app/ticke…" at bounding box center [944, 164] width 296 height 11
click at [963, 163] on span "New email created from SMR user via chat widget https://bokksu.gorgias.com/app/…" at bounding box center [955, 164] width 318 height 11
click at [962, 166] on span "New email created from SMR user viaGorgias chat widget https://bokksu.gorgias.c…" at bounding box center [934, 170] width 277 height 22
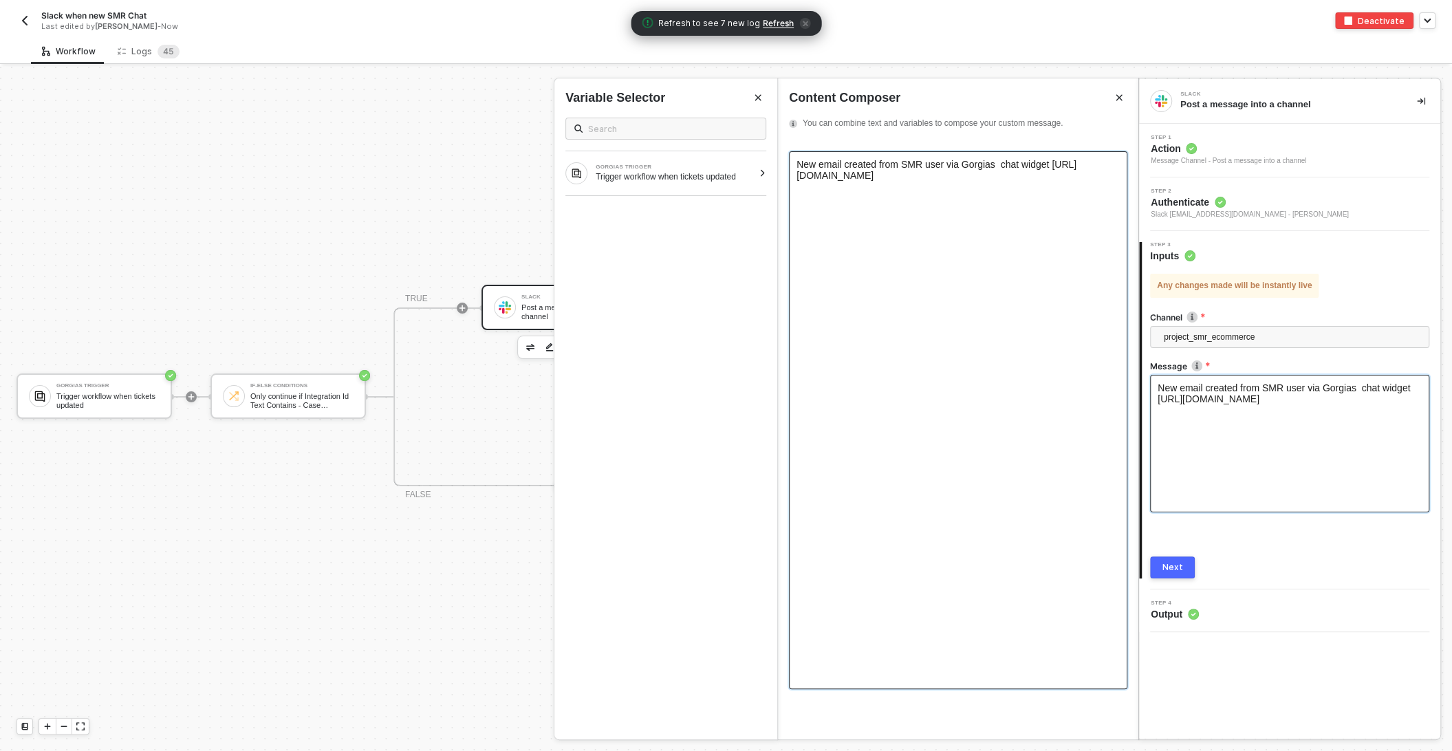
click at [1003, 162] on span "New email created from SMR user via Gorgias chat widget https://bokksu.gorgias.…" at bounding box center [936, 170] width 280 height 22
click at [1065, 162] on div "New email created from SMR user via Gorgias chat widget https://bokksu.gorgias.…" at bounding box center [957, 170] width 323 height 22
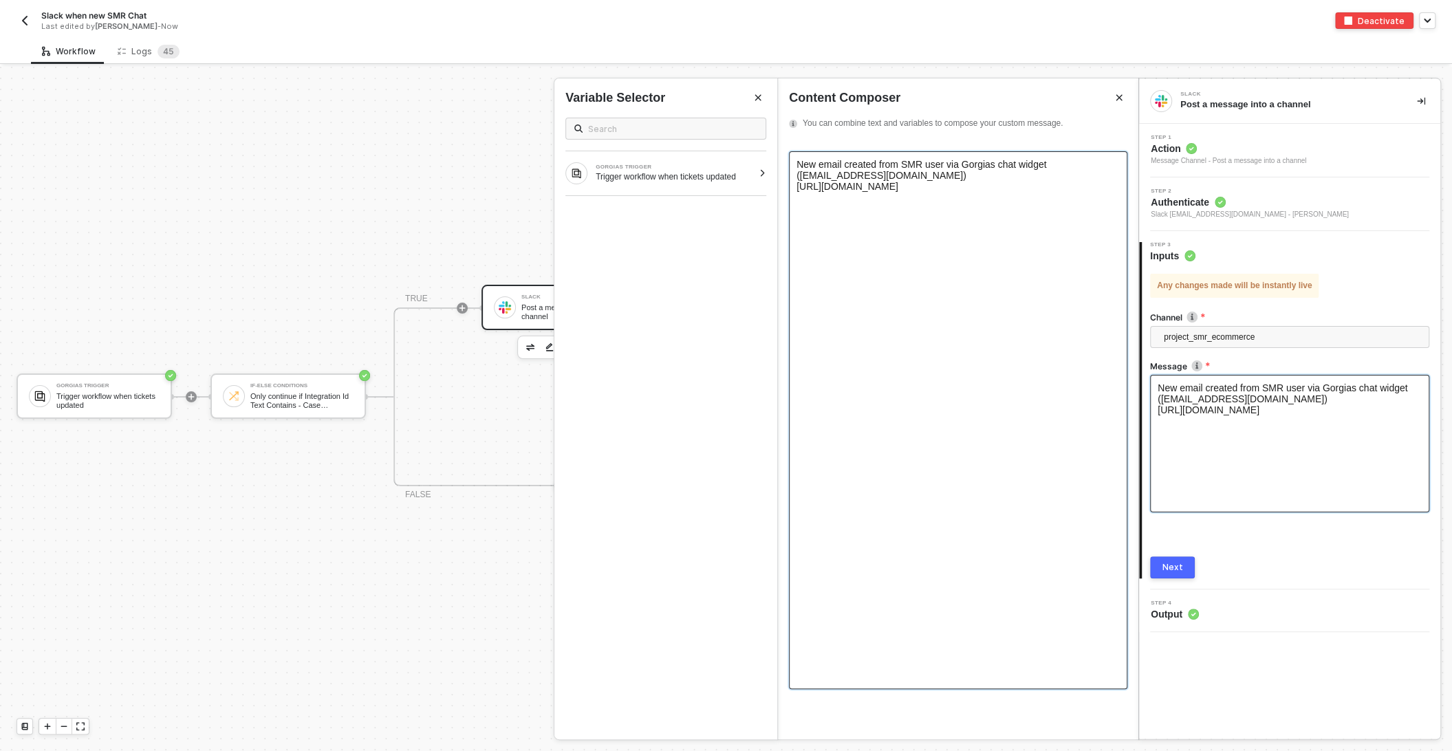
click at [1166, 562] on div "Next" at bounding box center [1172, 567] width 21 height 11
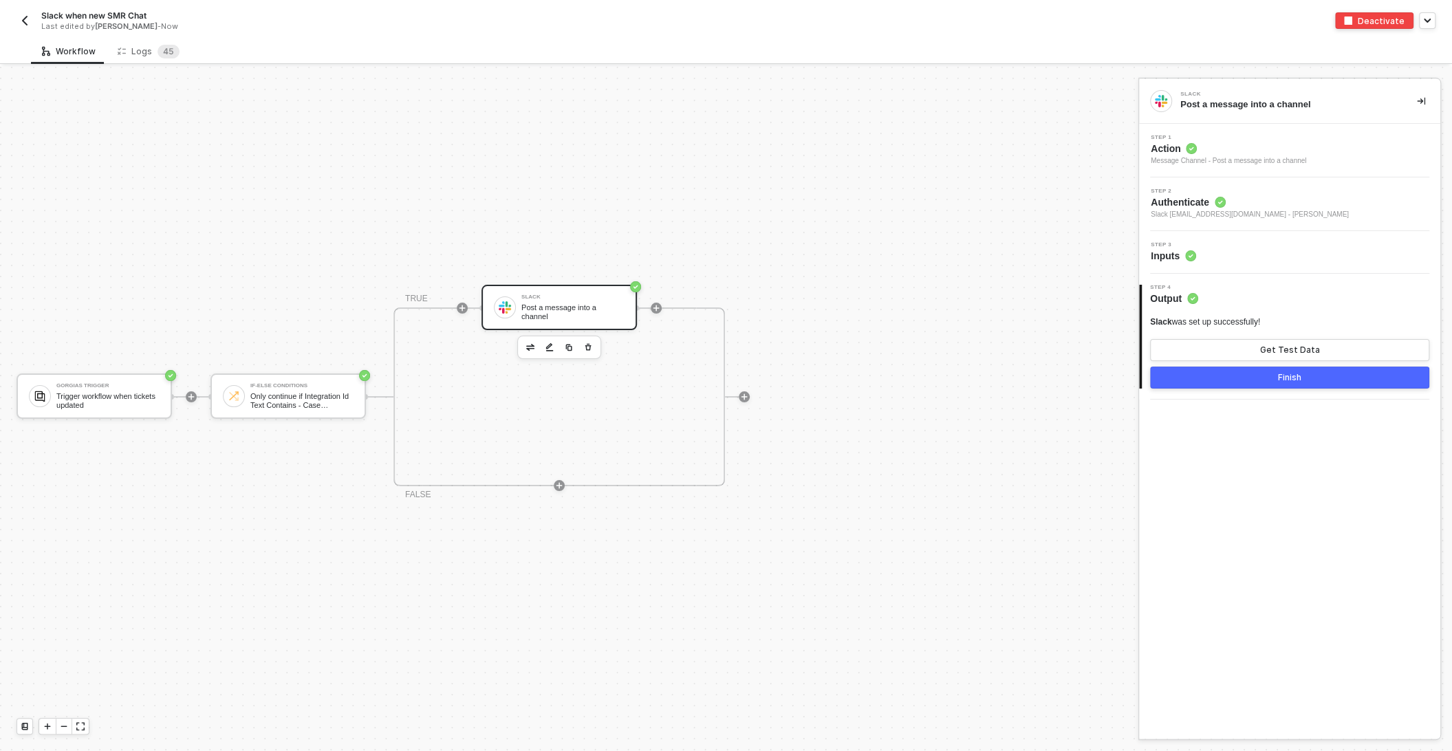
click at [1267, 372] on button "Finish" at bounding box center [1289, 378] width 279 height 22
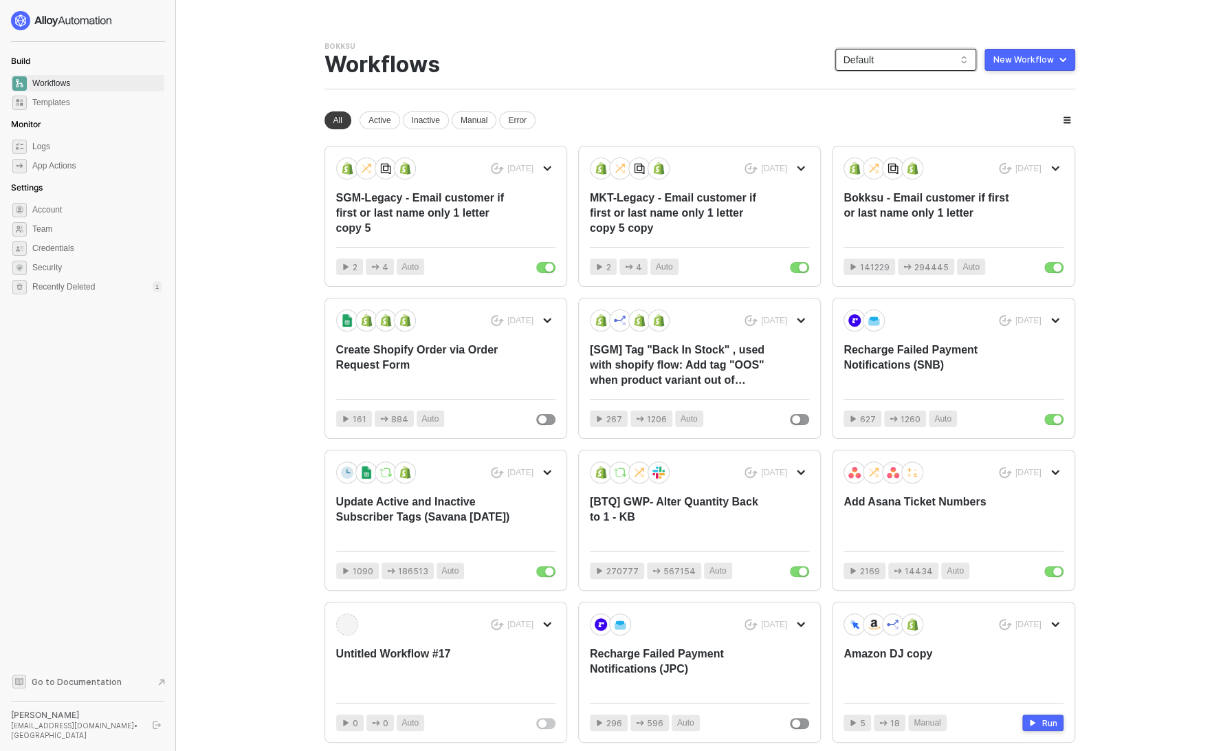
click at [886, 64] on span "Default" at bounding box center [906, 60] width 124 height 21
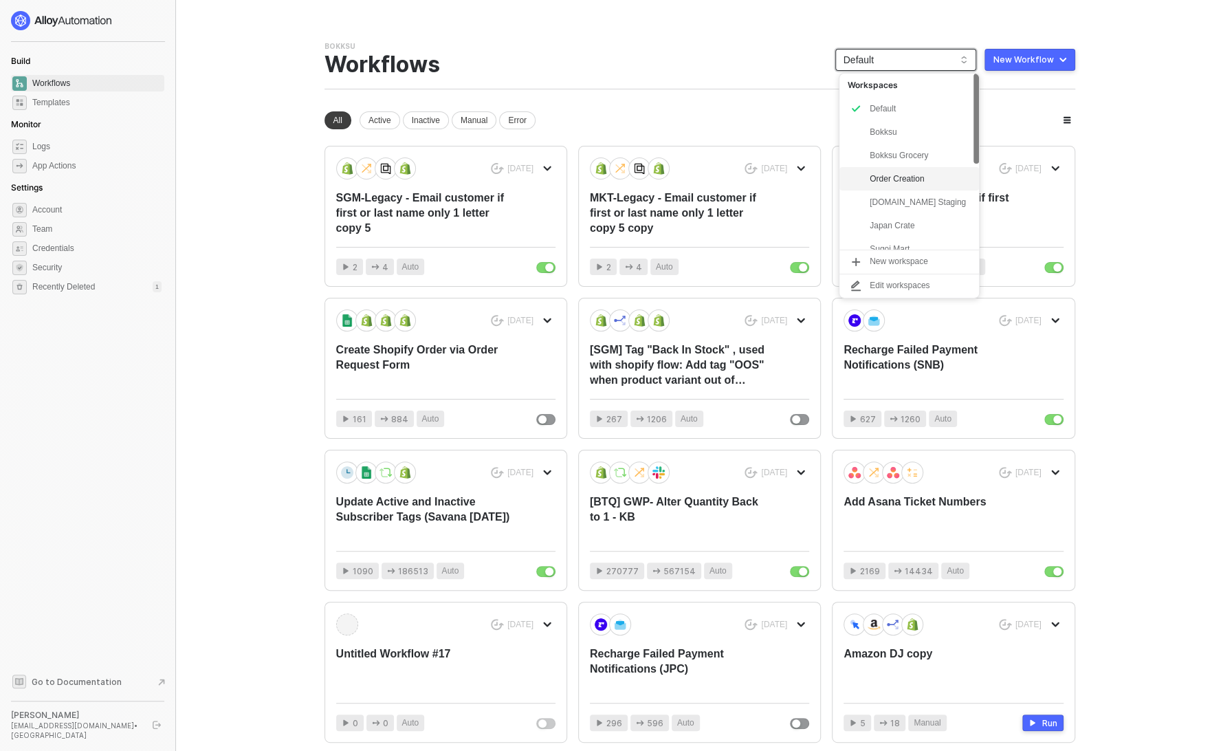
scroll to position [175, 0]
click at [917, 219] on div "smr-hashii" at bounding box center [920, 214] width 101 height 17
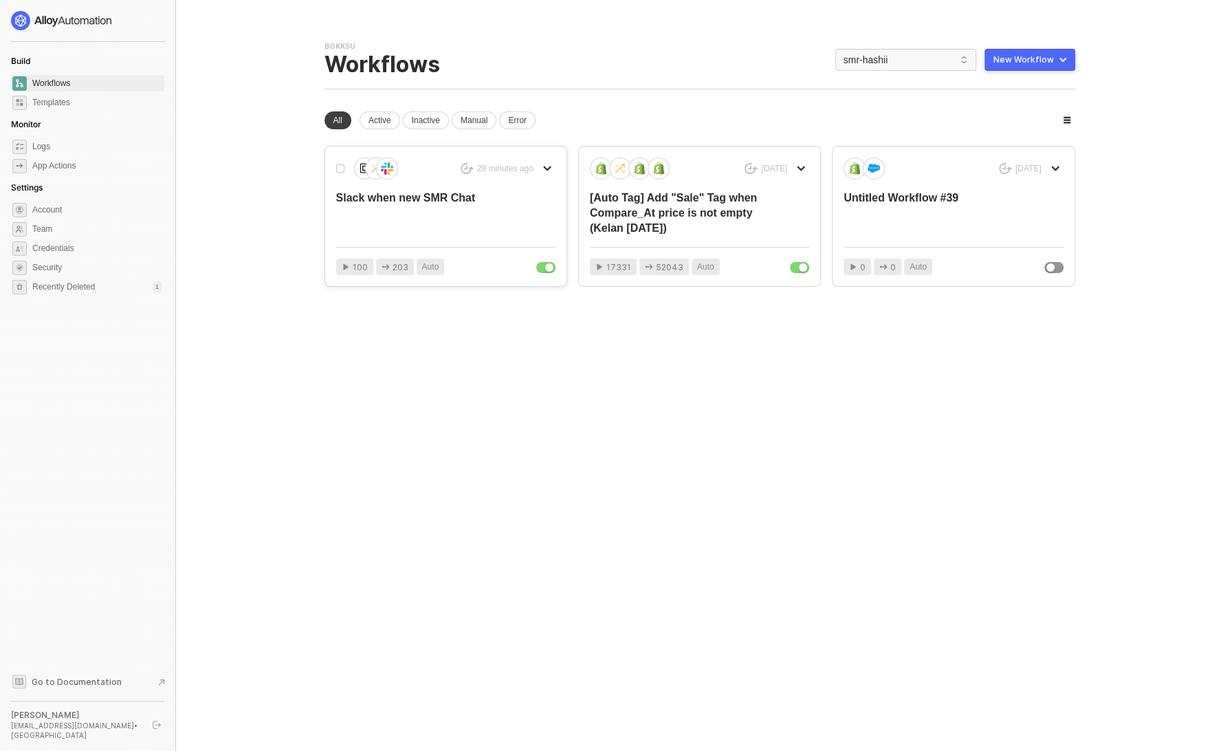
click at [460, 221] on div "Slack when new SMR Chat" at bounding box center [423, 212] width 175 height 45
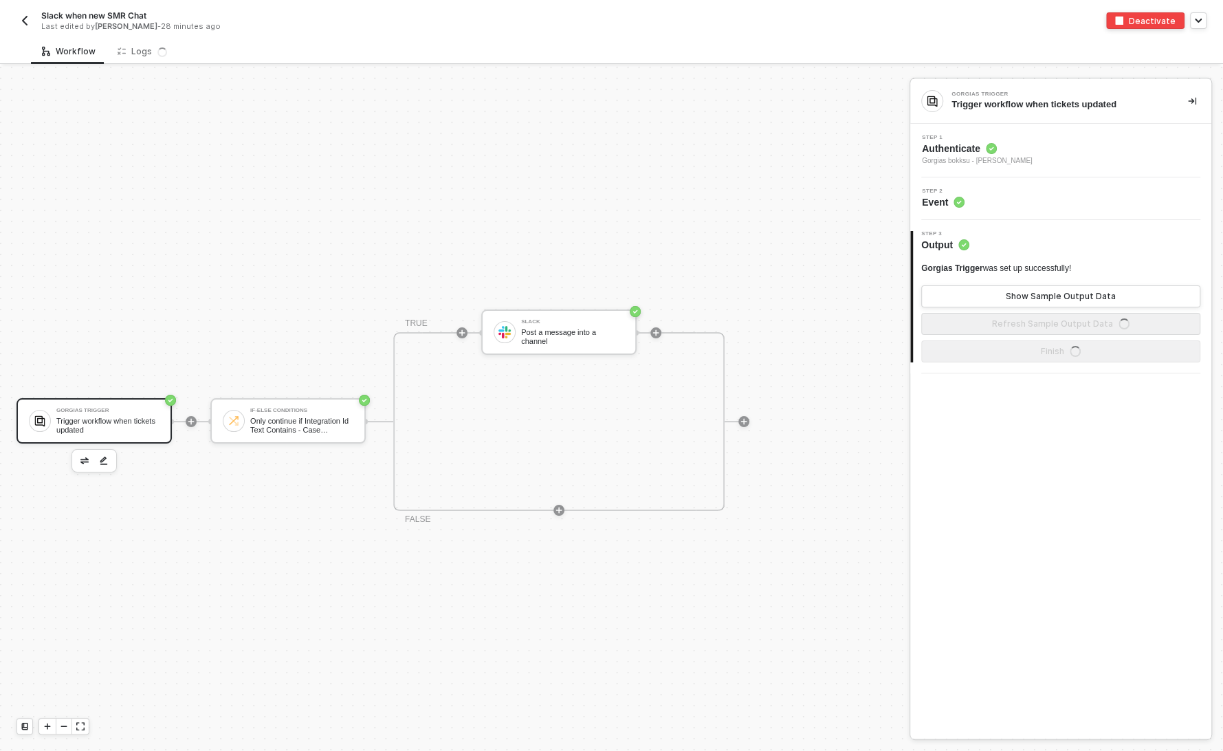
scroll to position [25, 0]
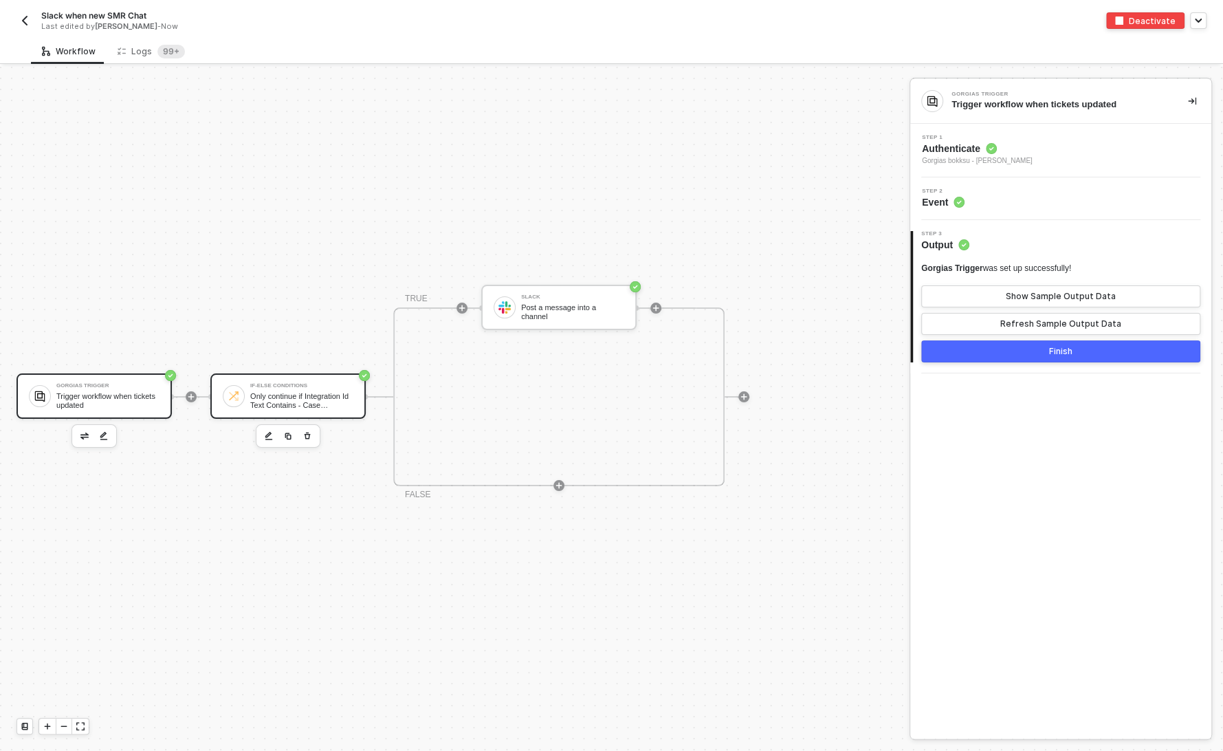
click at [290, 407] on div "Only continue if Integration Id Text Contains - Case Insensitive 336433" at bounding box center [301, 400] width 103 height 17
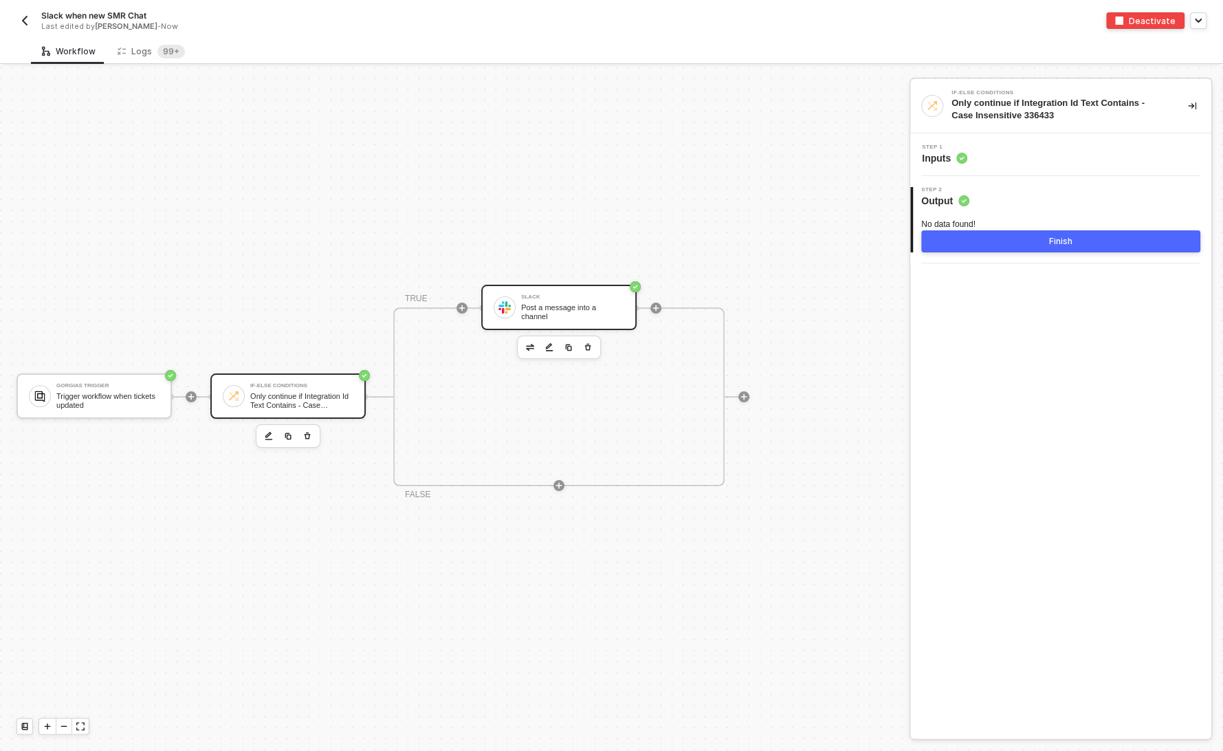
click at [553, 313] on div "Post a message into a channel" at bounding box center [572, 311] width 103 height 17
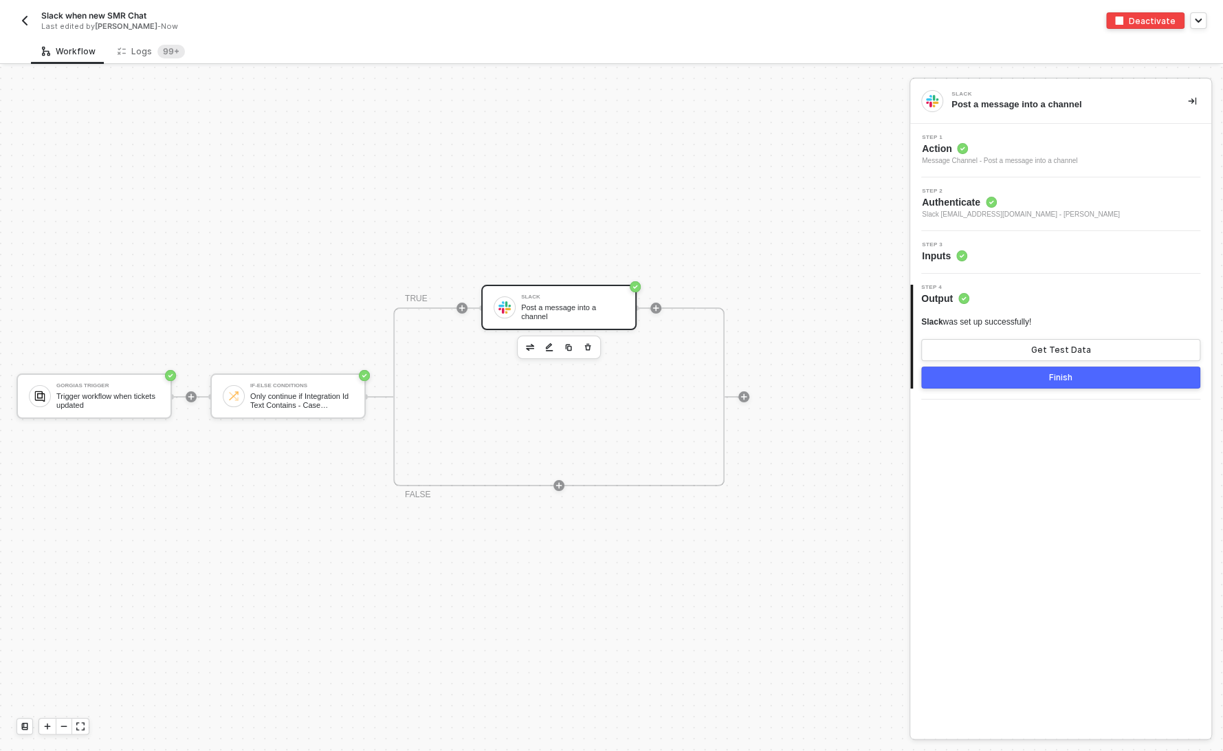
click at [1002, 270] on div "Step 3 Inputs" at bounding box center [1061, 252] width 301 height 43
click at [985, 253] on div "Step 3 Inputs" at bounding box center [1063, 252] width 298 height 21
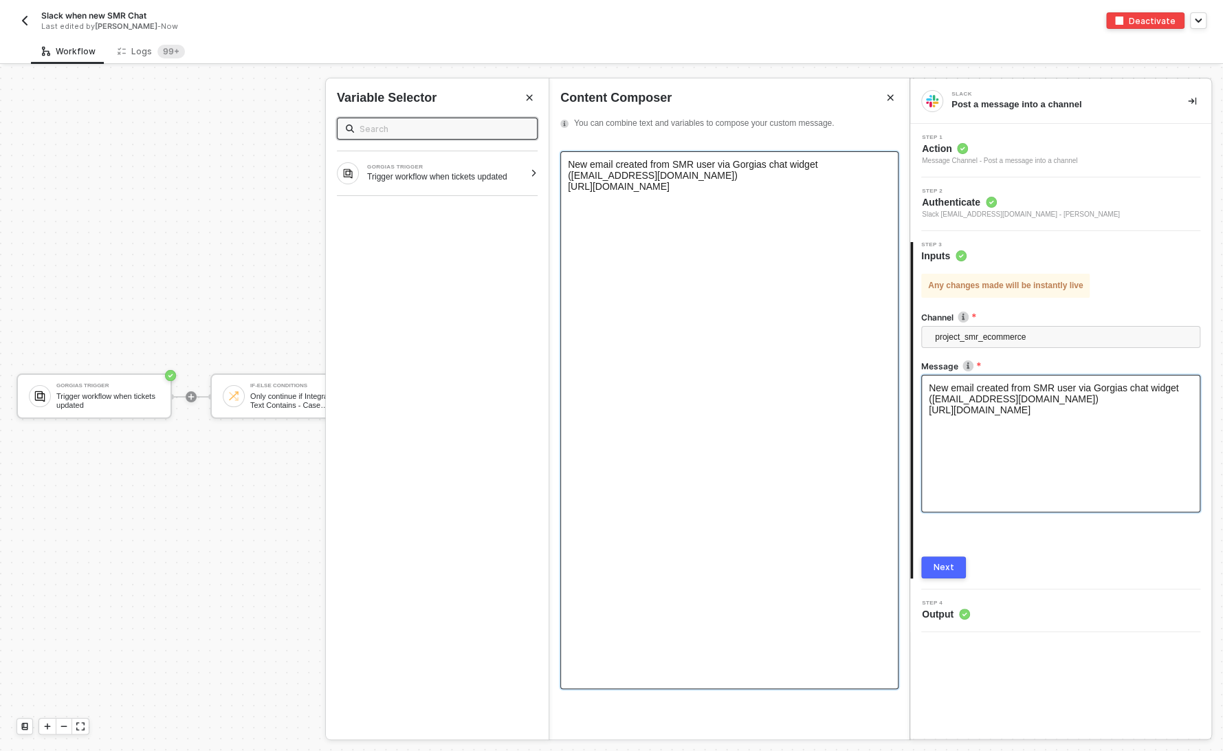
click at [754, 189] on div "[URL][DOMAIN_NAME]" at bounding box center [729, 186] width 323 height 11
click at [459, 174] on div "Trigger workflow when tickets updated" at bounding box center [445, 176] width 157 height 11
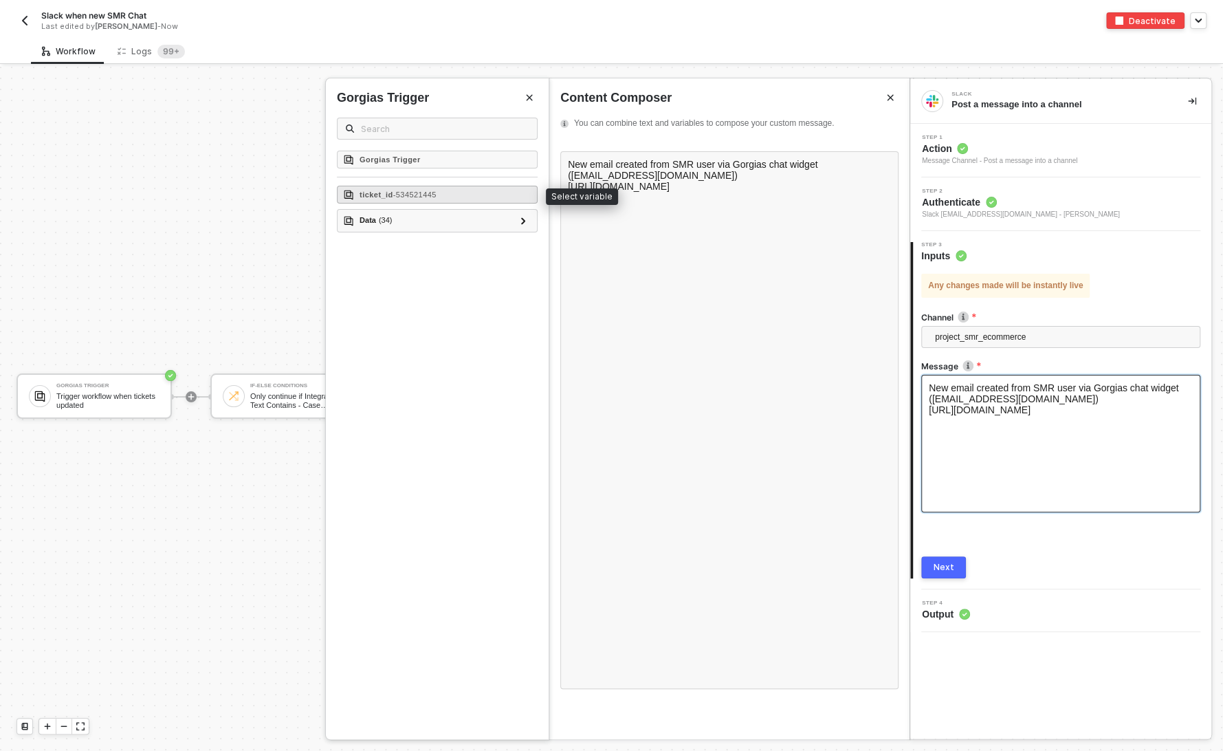
click at [479, 195] on div "ticket_id - 534521445" at bounding box center [437, 195] width 201 height 18
click at [952, 561] on button "Next" at bounding box center [944, 567] width 45 height 22
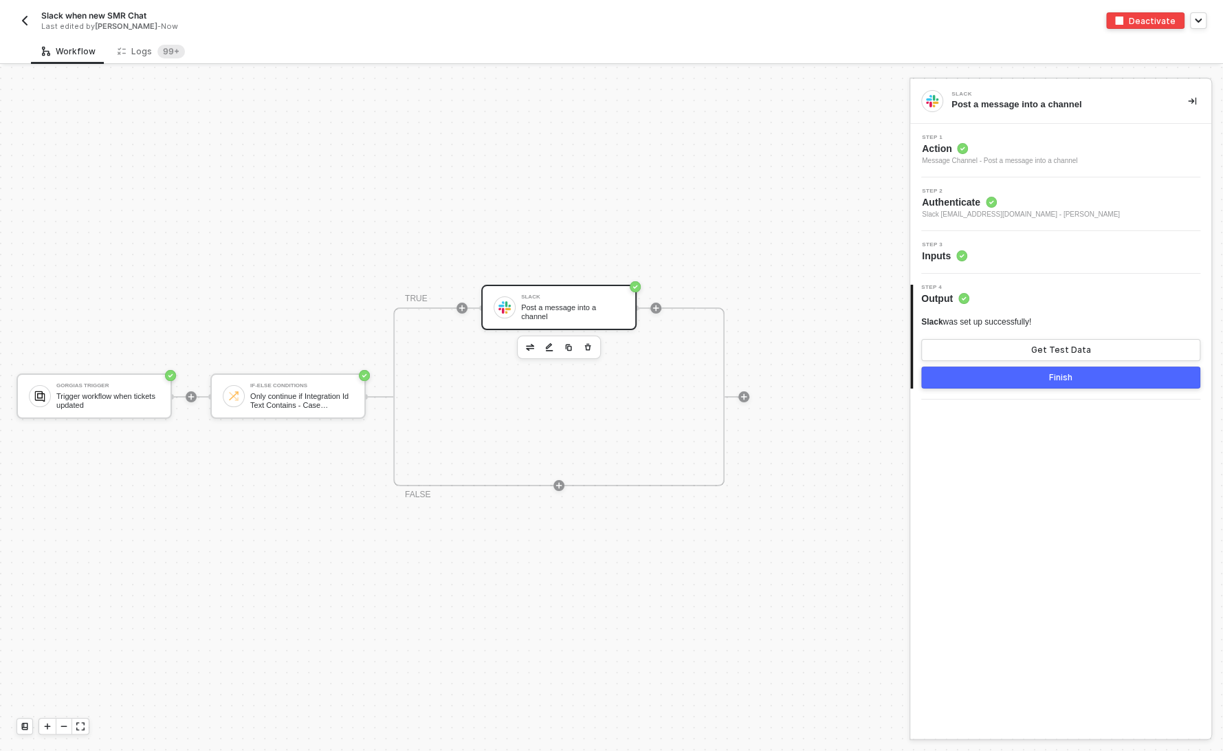
click at [1098, 383] on button "Finish" at bounding box center [1061, 378] width 279 height 22
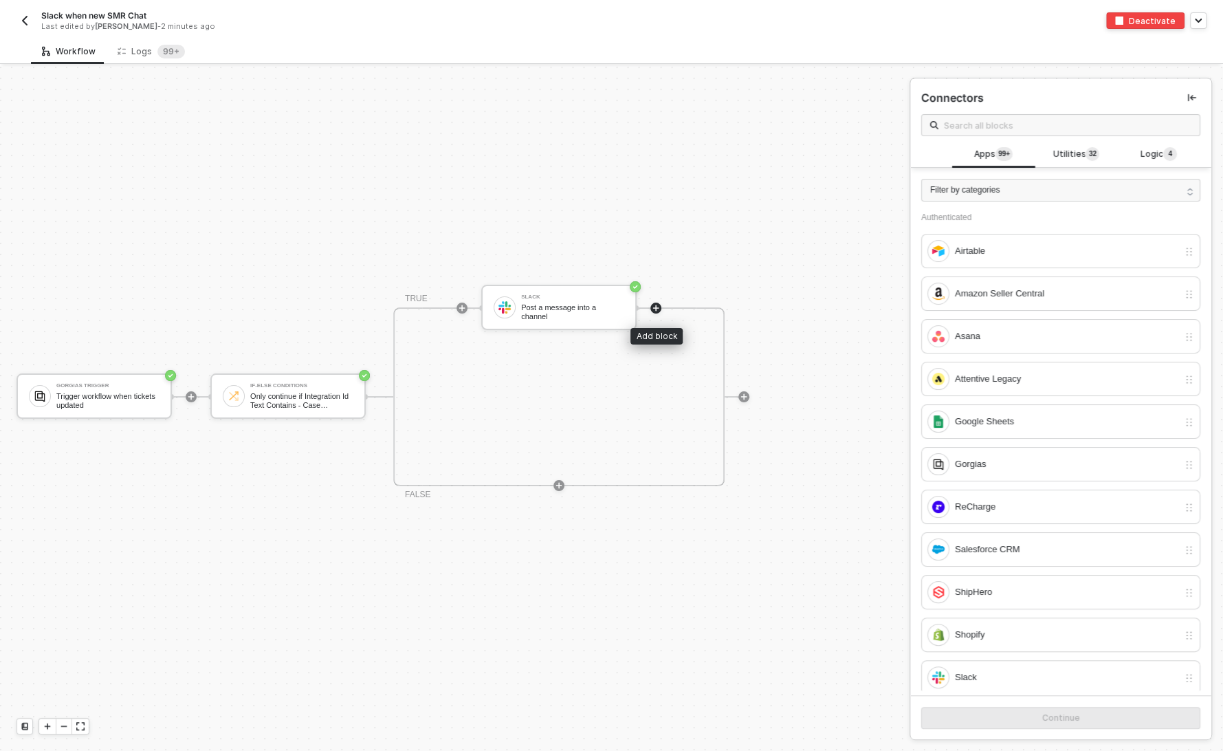
click at [655, 307] on icon "icon-play" at bounding box center [656, 308] width 8 height 8
click at [660, 308] on div at bounding box center [656, 308] width 11 height 11
click at [1023, 122] on input "text" at bounding box center [1068, 125] width 248 height 15
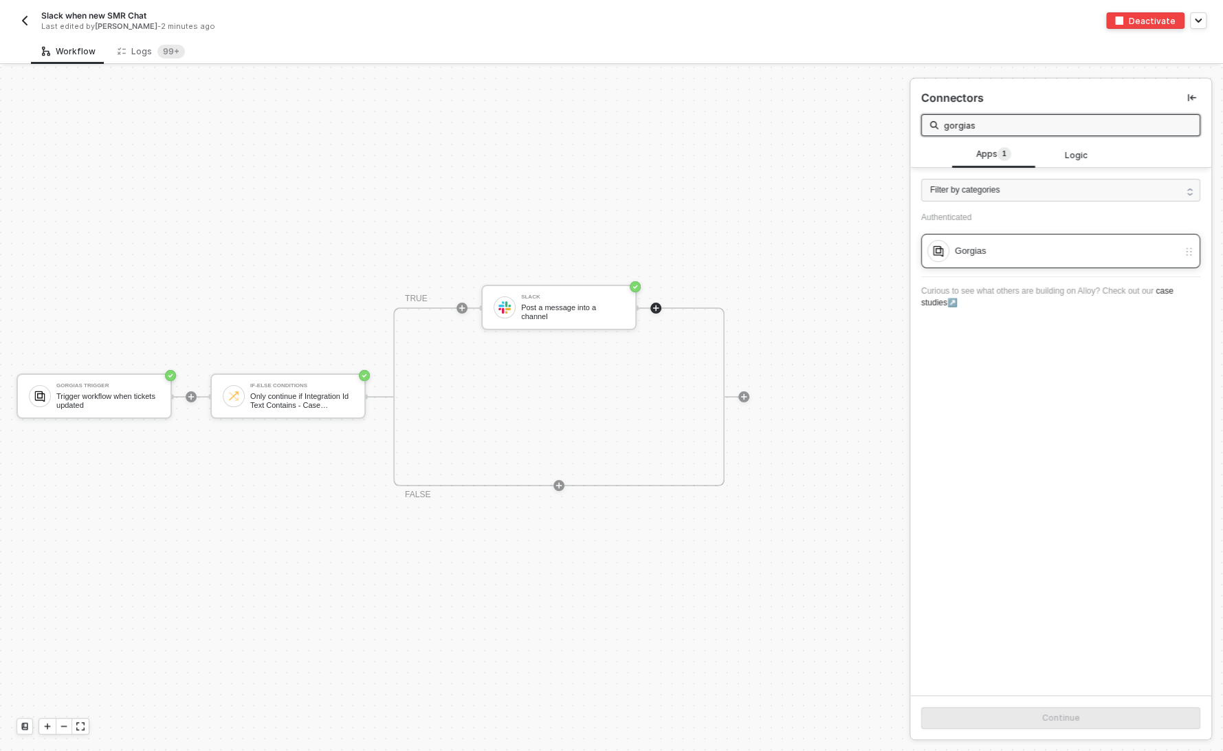
type input "gorgias"
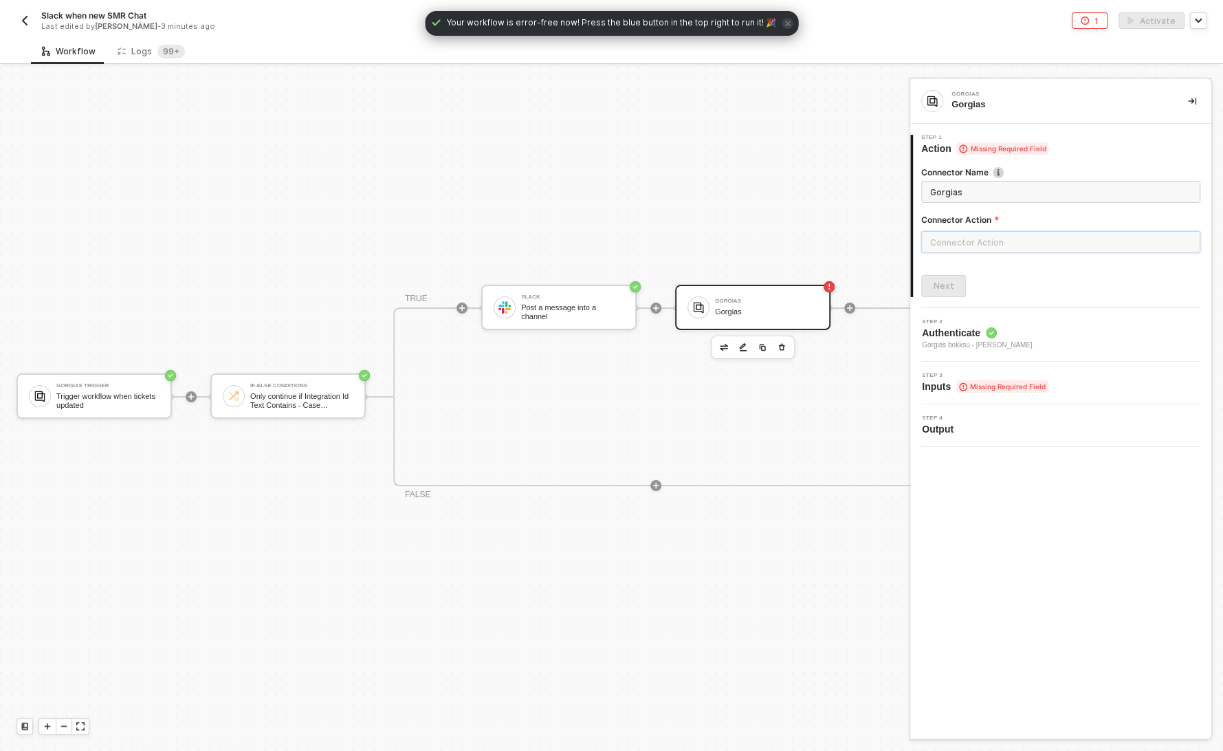
click at [979, 237] on input "text" at bounding box center [1061, 242] width 279 height 22
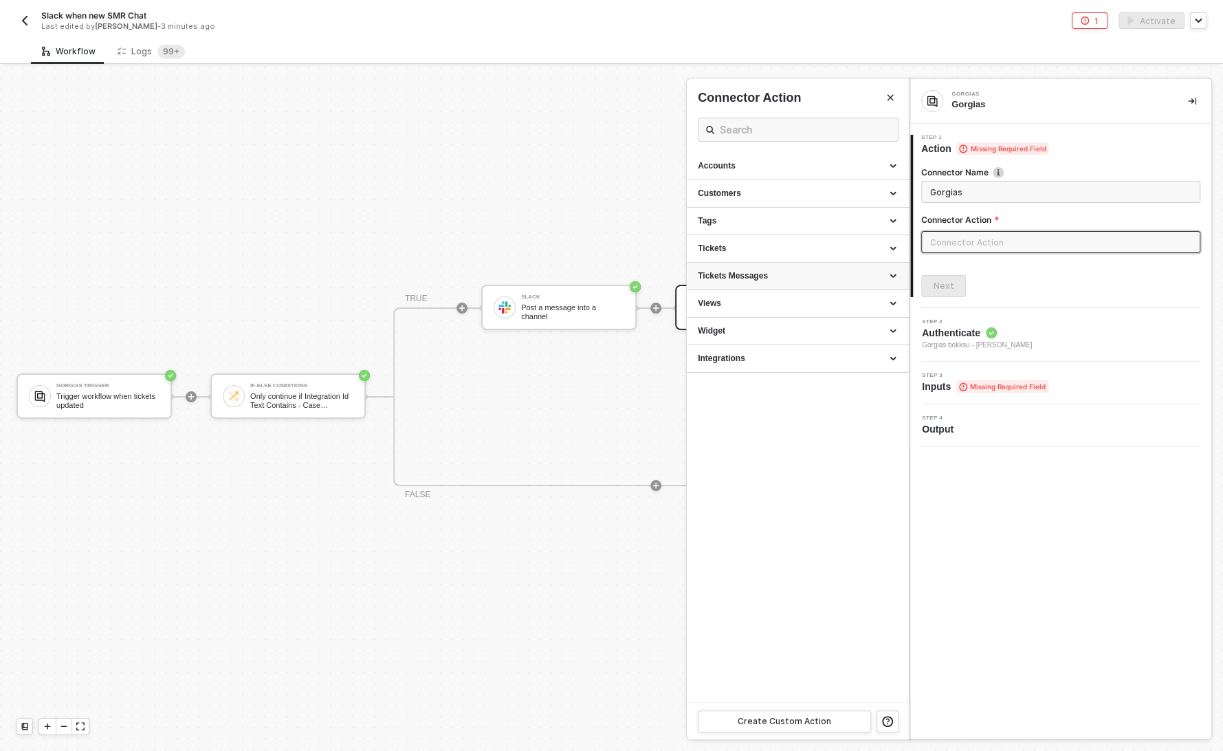
click at [825, 274] on div "Tickets Messages" at bounding box center [798, 276] width 200 height 12
click at [803, 245] on div "Tickets" at bounding box center [798, 249] width 200 height 12
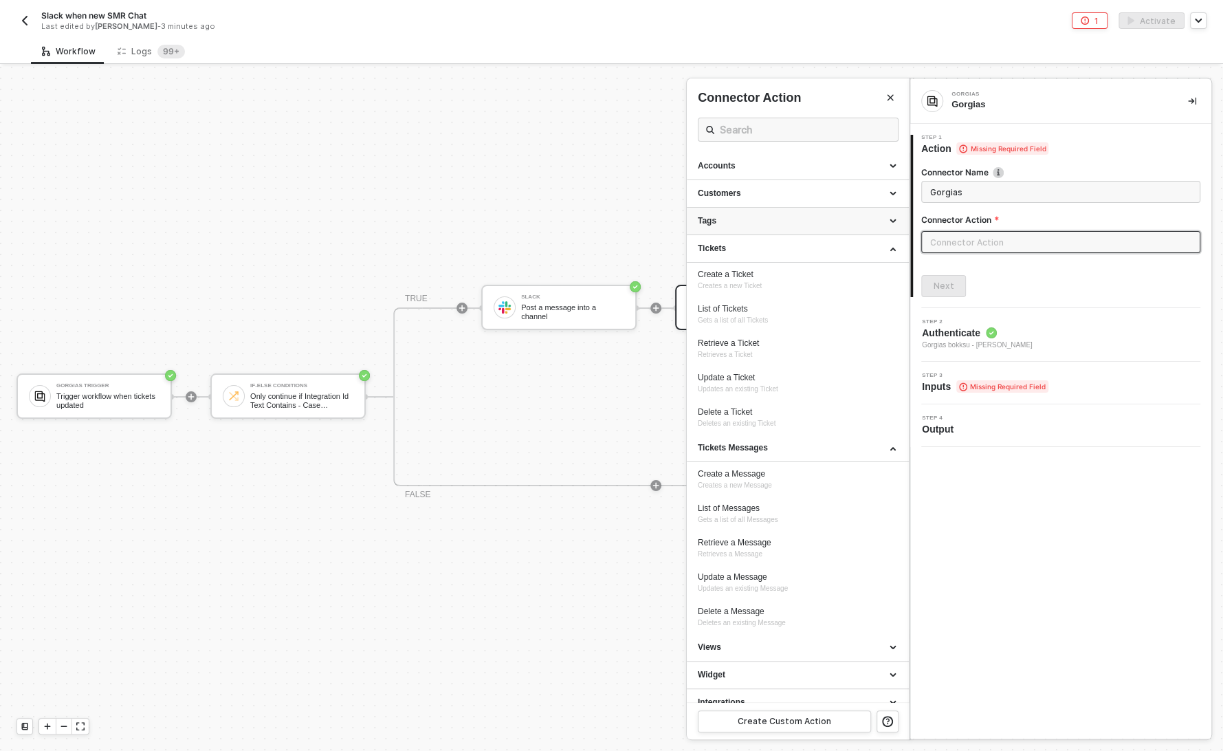
click at [800, 218] on div "Tags" at bounding box center [798, 221] width 200 height 12
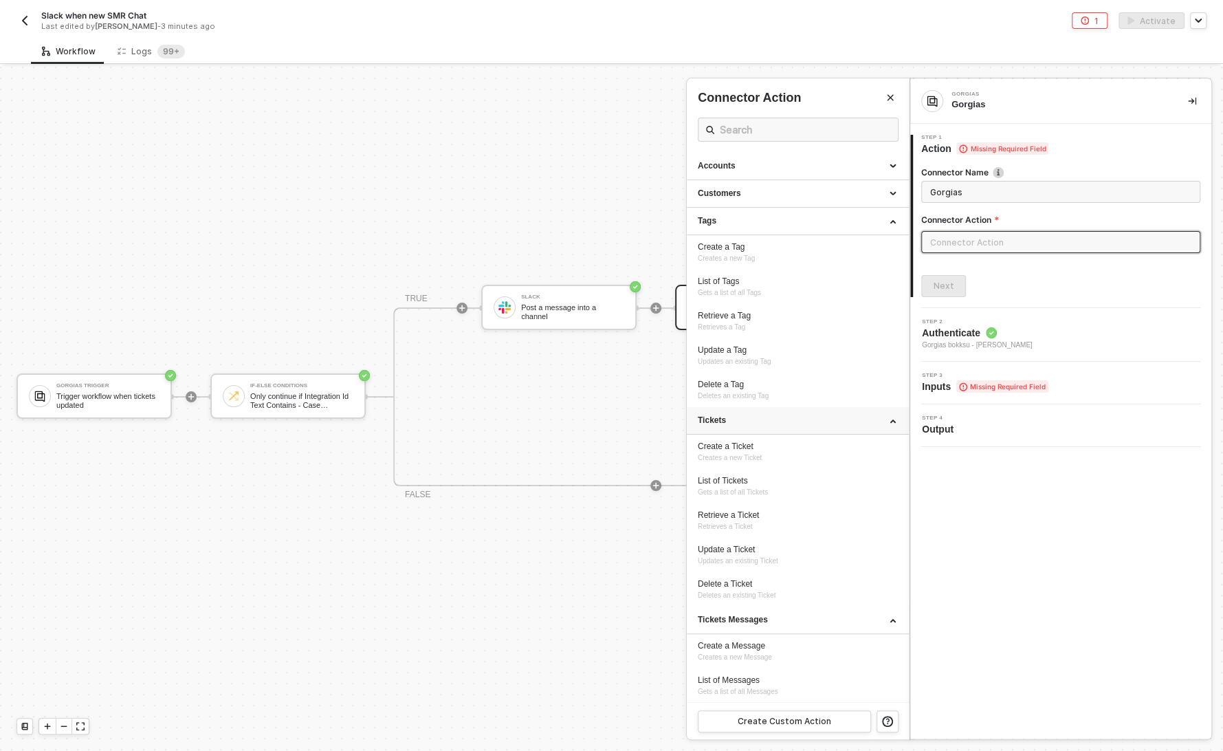
scroll to position [185, 0]
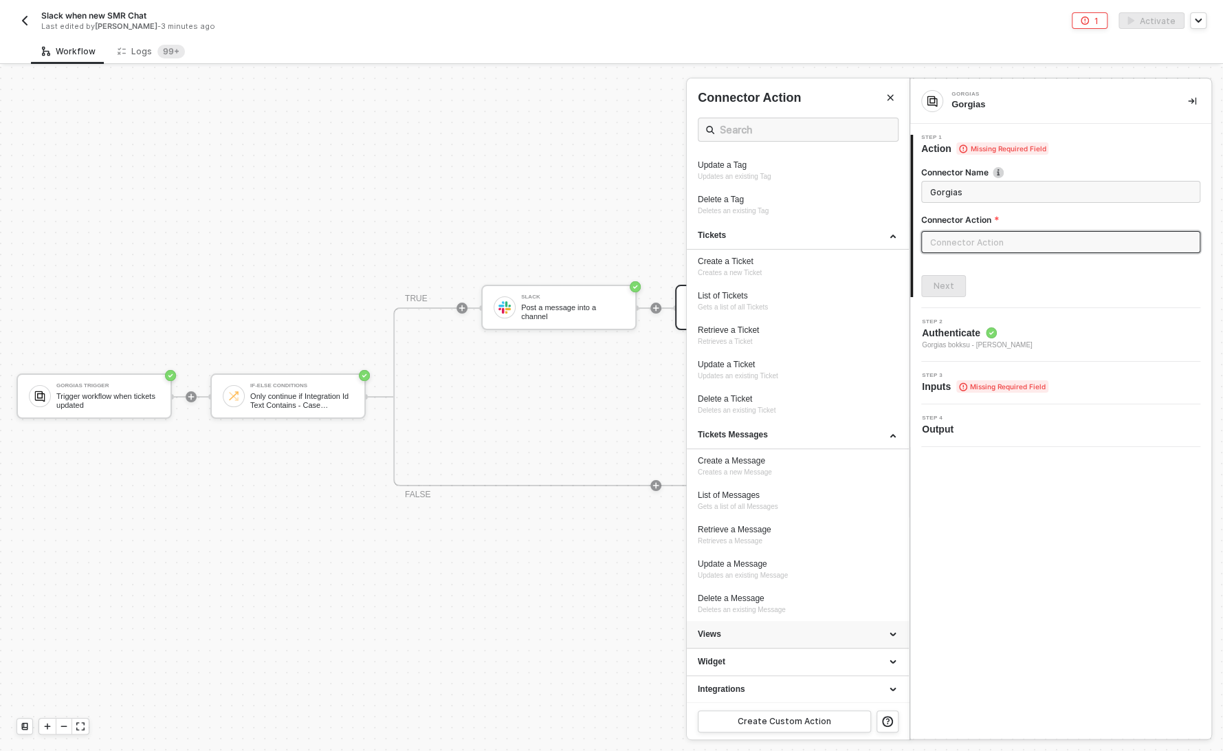
click at [738, 640] on div "Views" at bounding box center [798, 635] width 222 height 28
click at [765, 657] on div "Widget" at bounding box center [798, 662] width 200 height 12
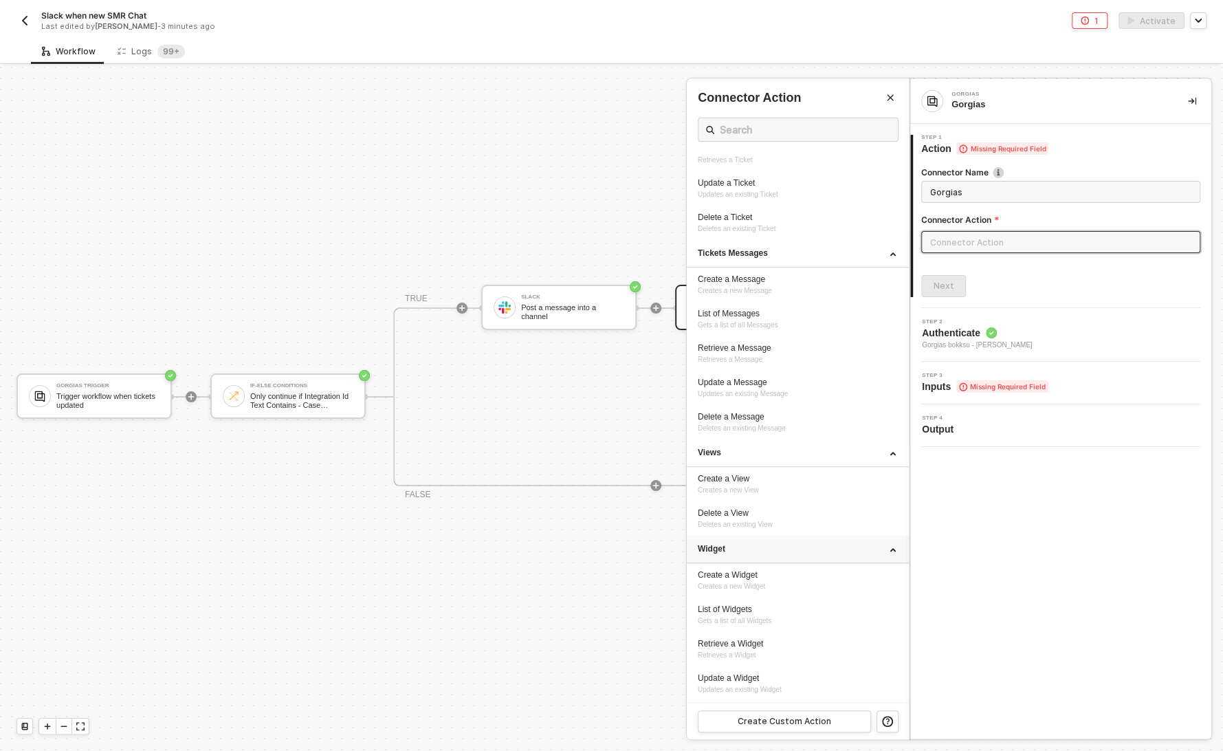
scroll to position [426, 0]
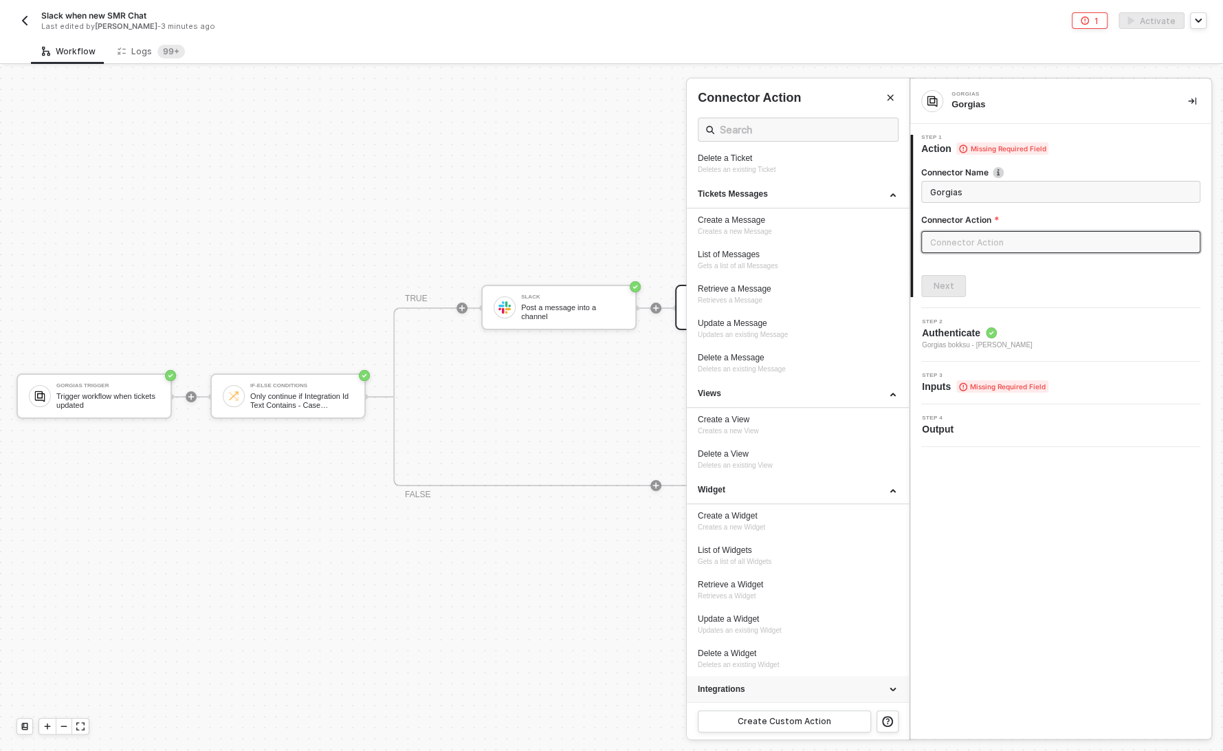
click at [761, 686] on div "Integrations" at bounding box center [798, 690] width 200 height 12
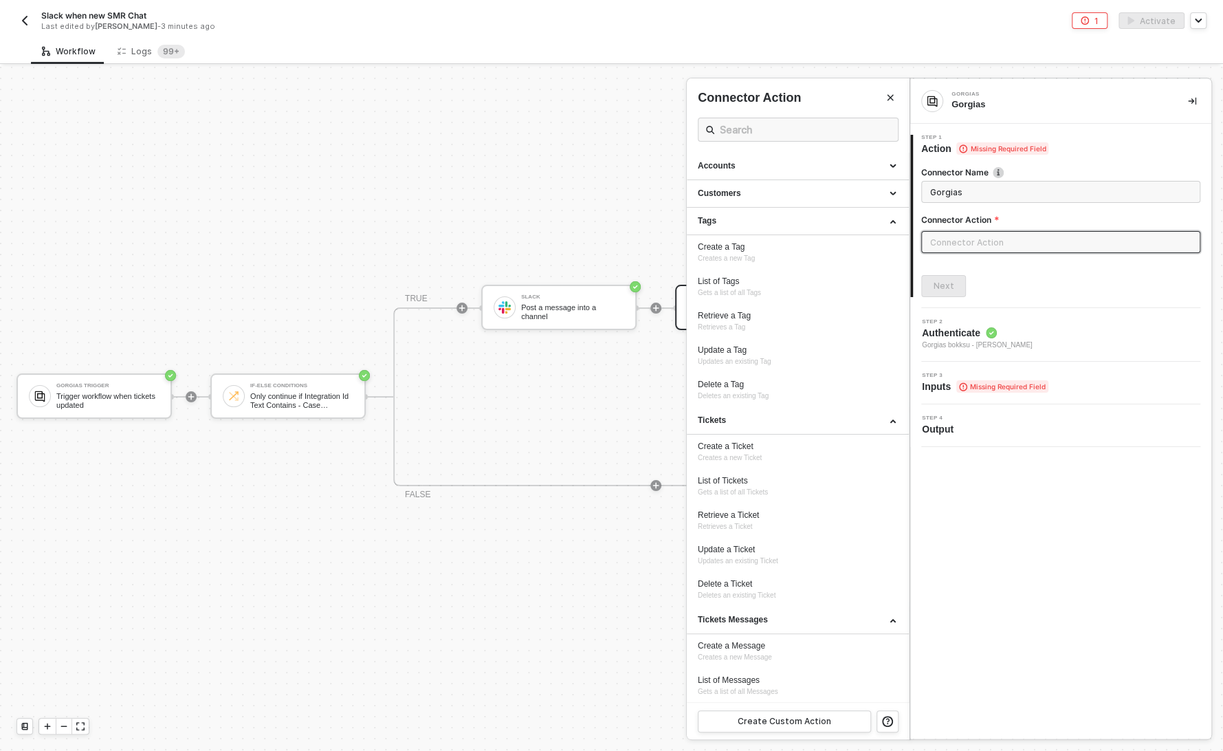
click at [479, 632] on div at bounding box center [611, 409] width 1223 height 684
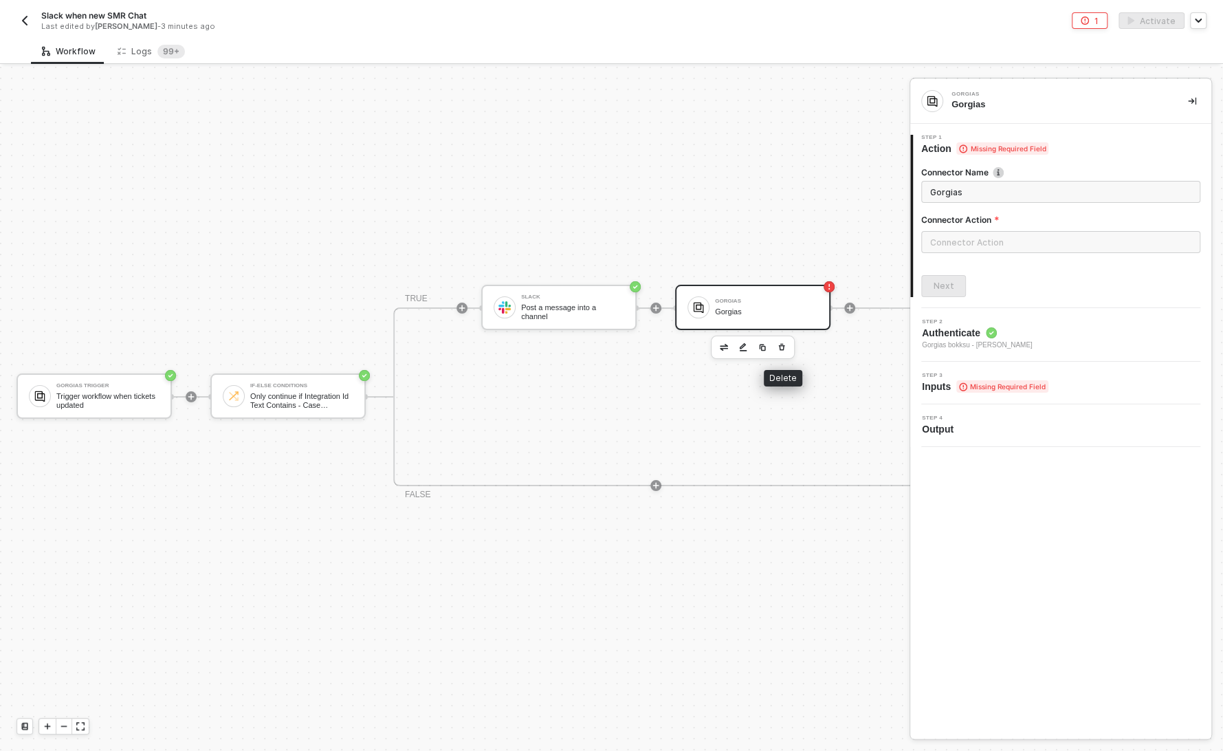
click at [783, 349] on icon "button" at bounding box center [782, 347] width 6 height 7
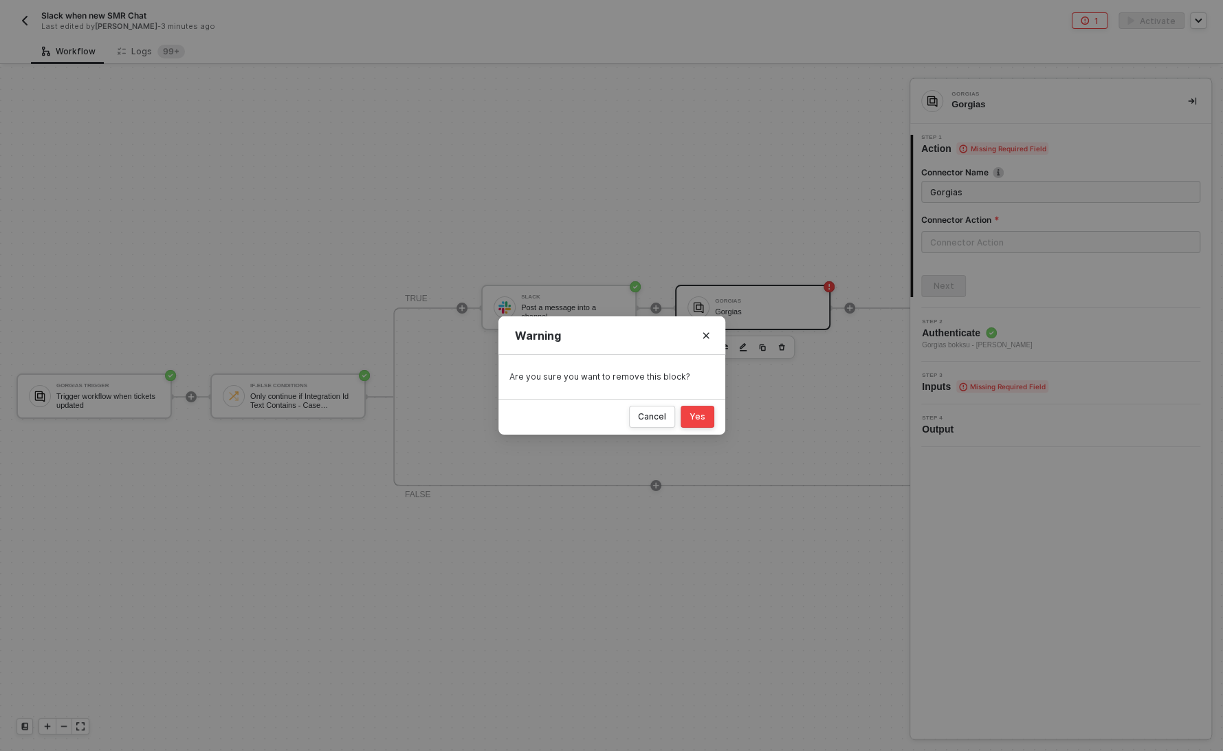
click at [699, 414] on div "Yes" at bounding box center [698, 416] width 16 height 11
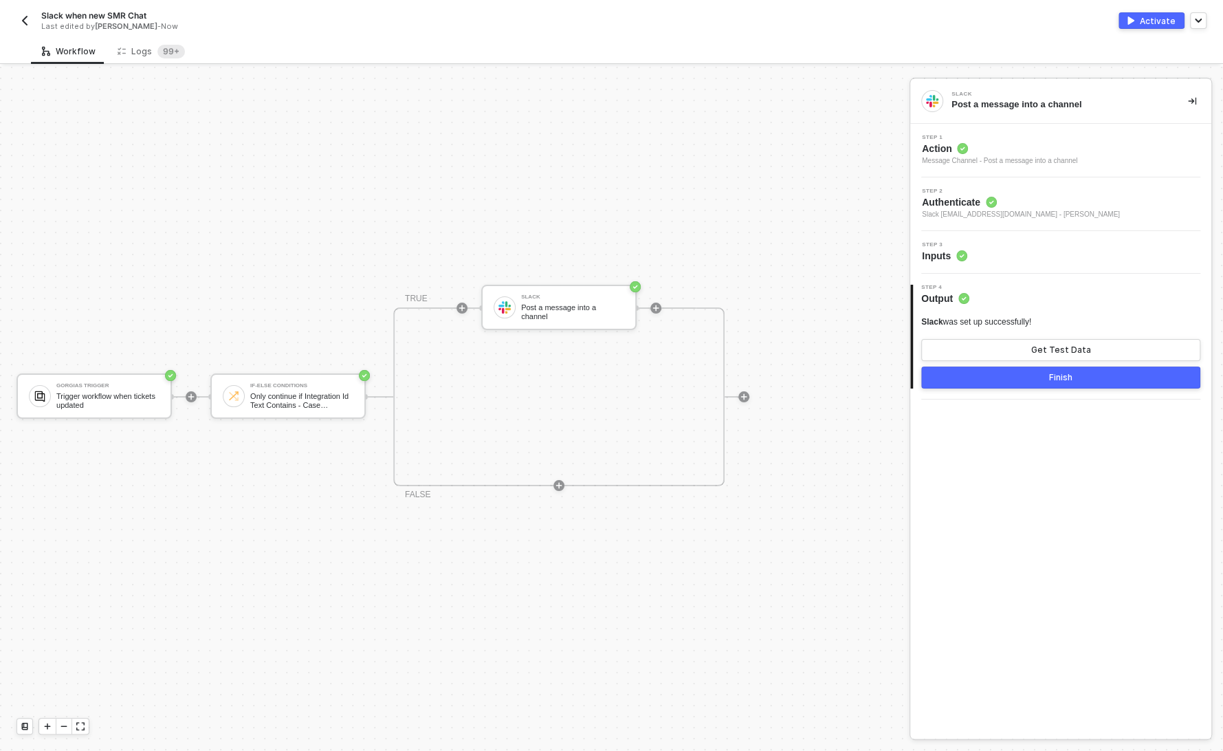
click at [1155, 23] on div "Activate" at bounding box center [1158, 21] width 36 height 12
